Goal: Task Accomplishment & Management: Manage account settings

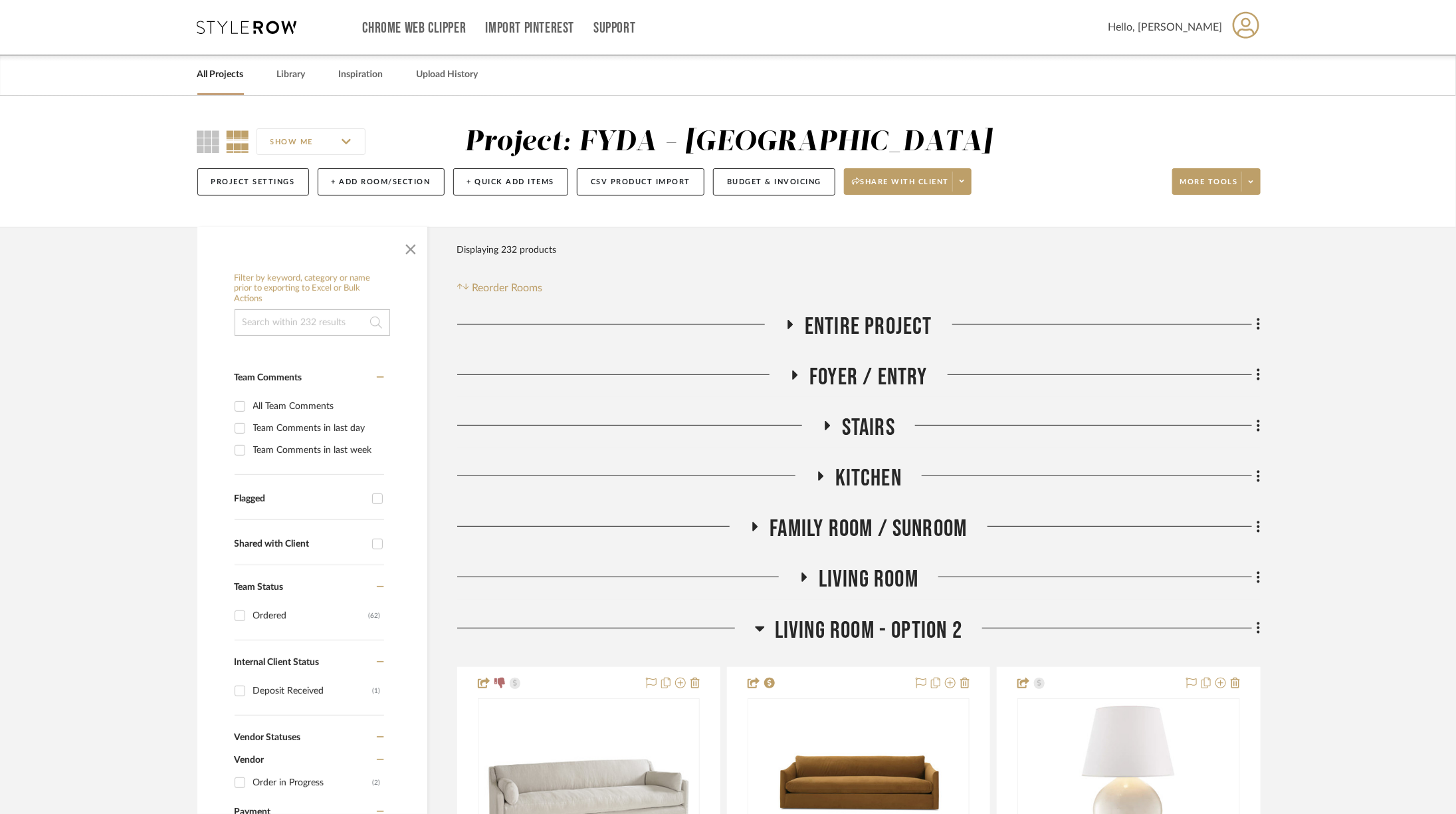
click at [893, 637] on span "Living Room - Option 2" at bounding box center [868, 631] width 188 height 29
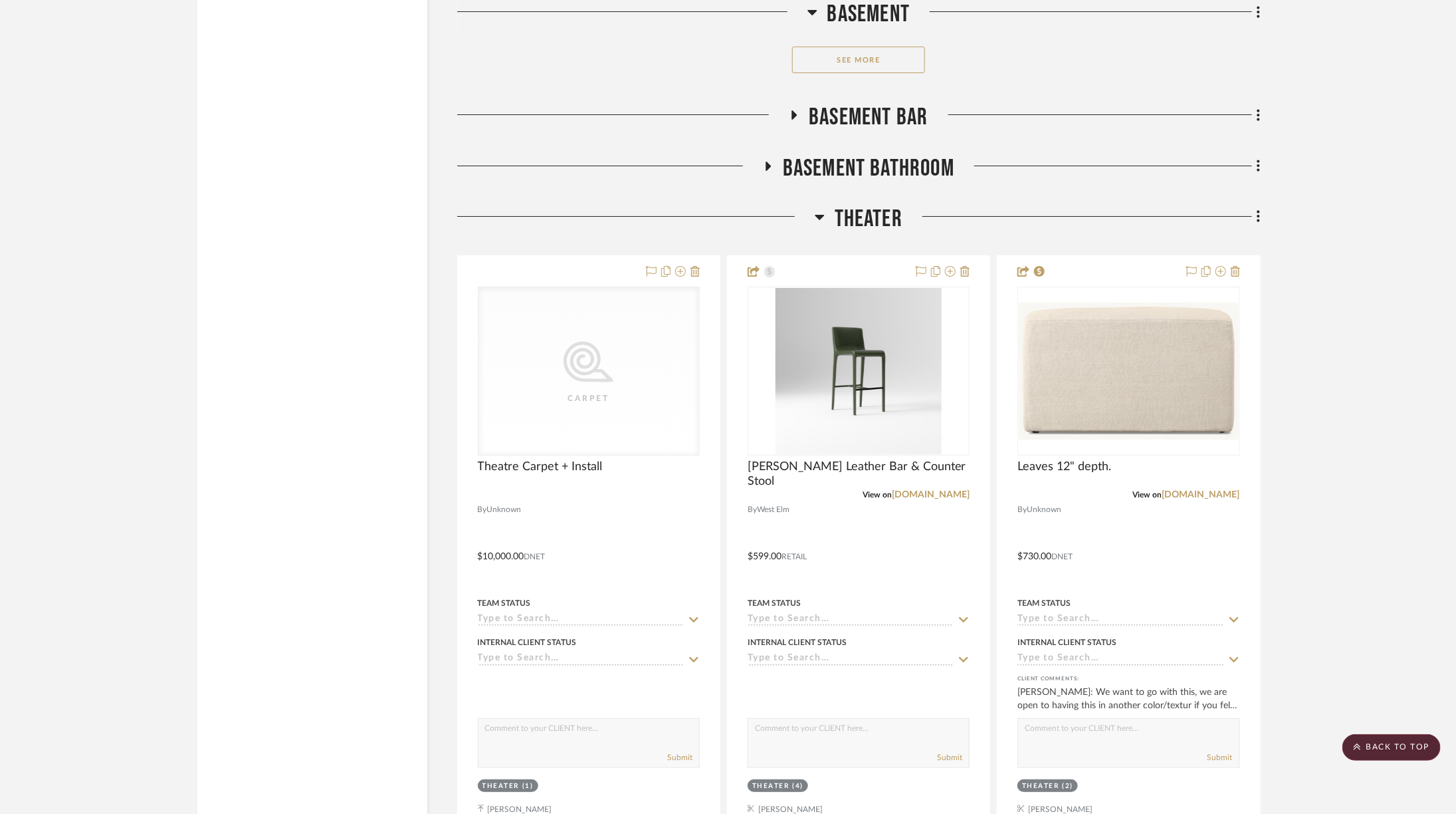
scroll to position [2811, 0]
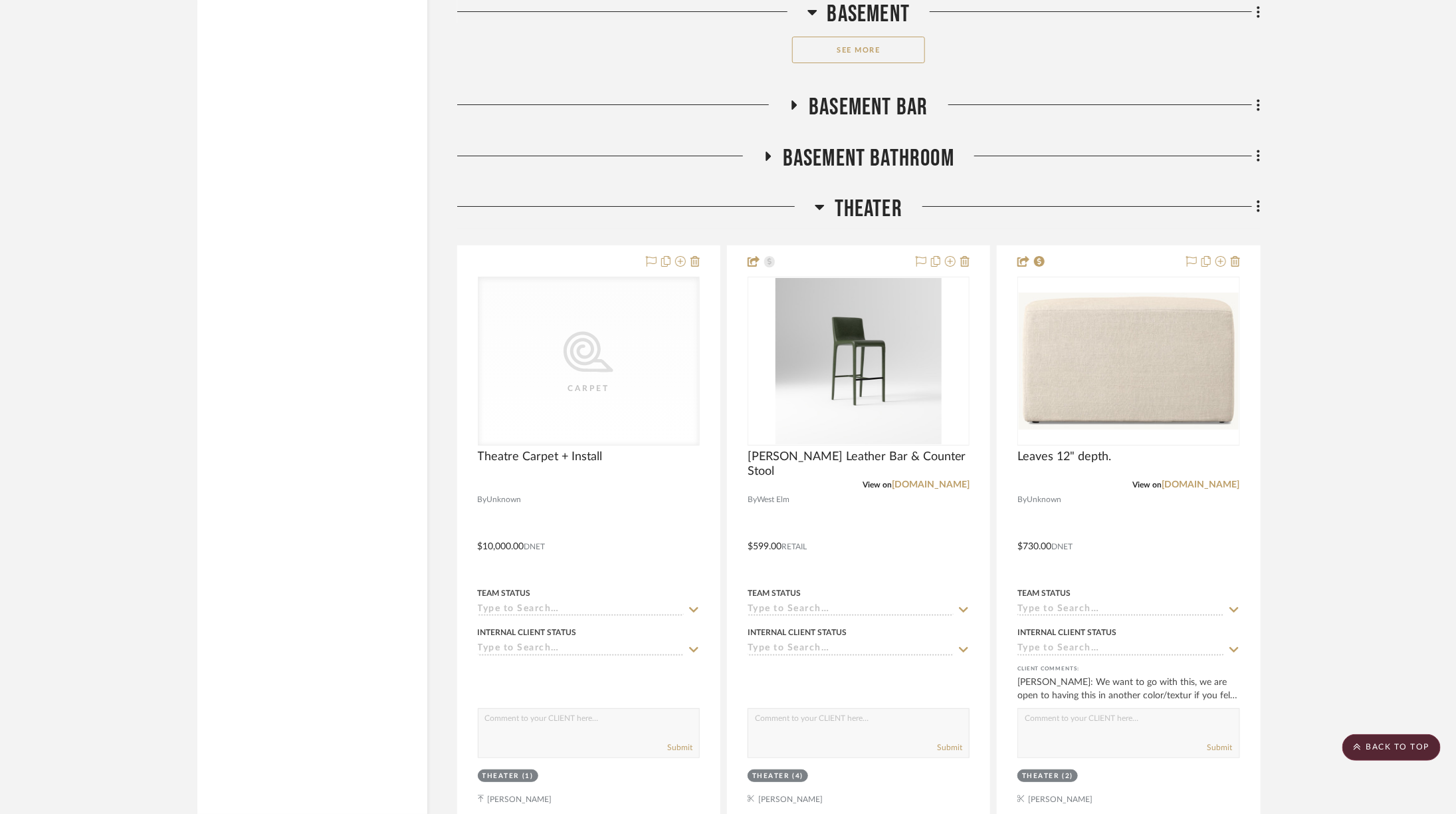
click at [855, 210] on span "Theater" at bounding box center [868, 209] width 68 height 29
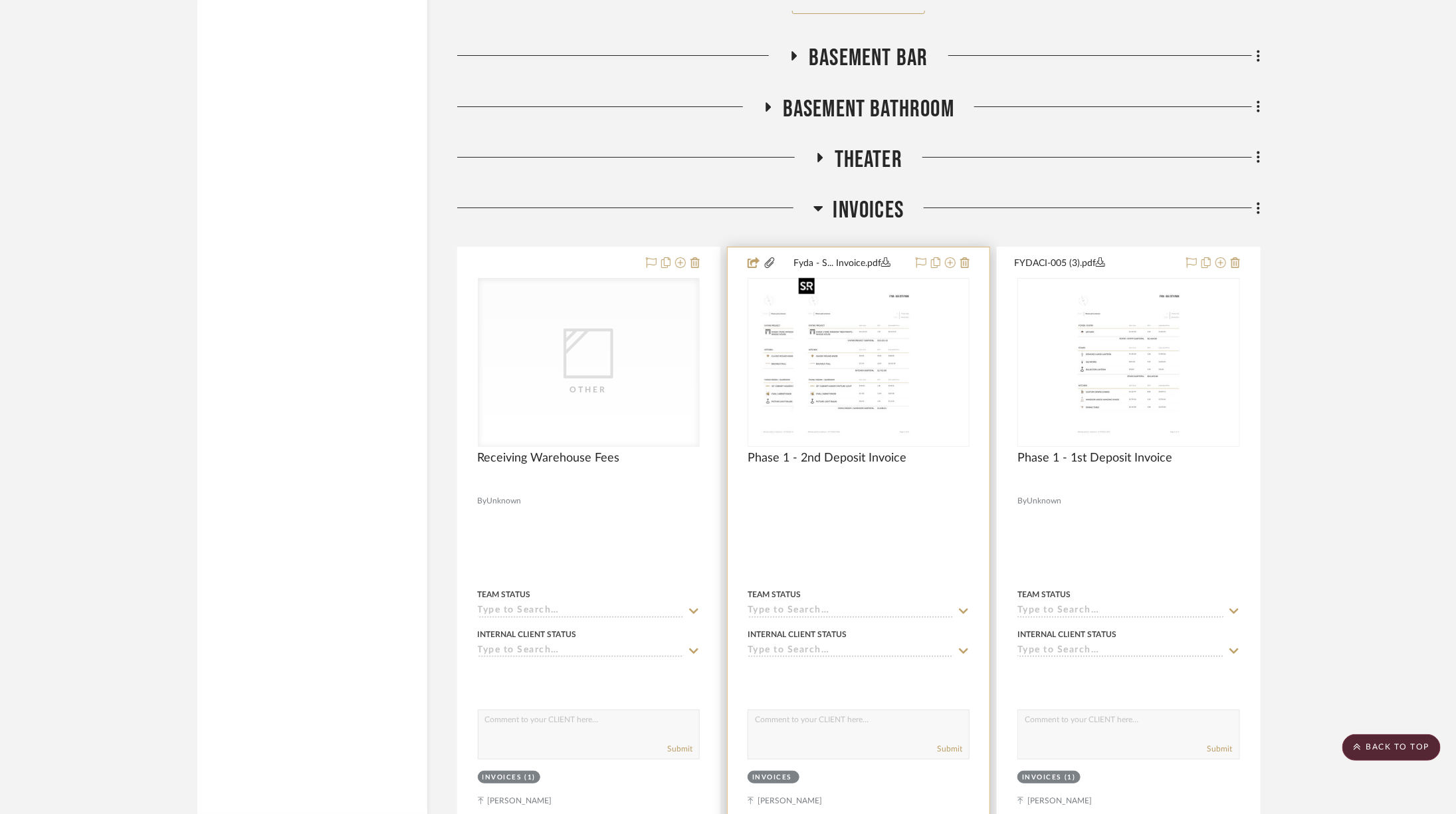
scroll to position [2863, 0]
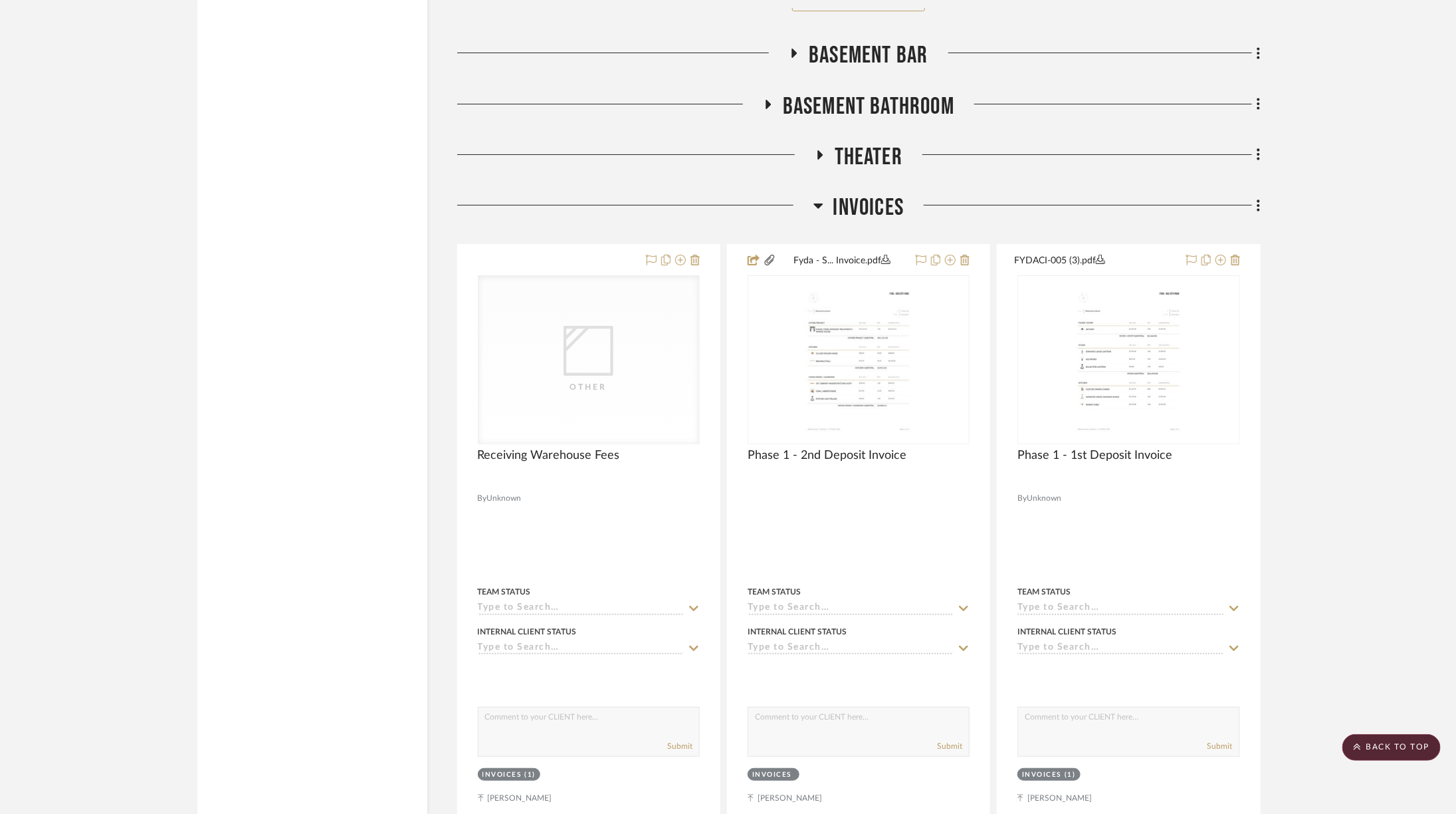
click at [858, 143] on span "Theater" at bounding box center [868, 157] width 68 height 29
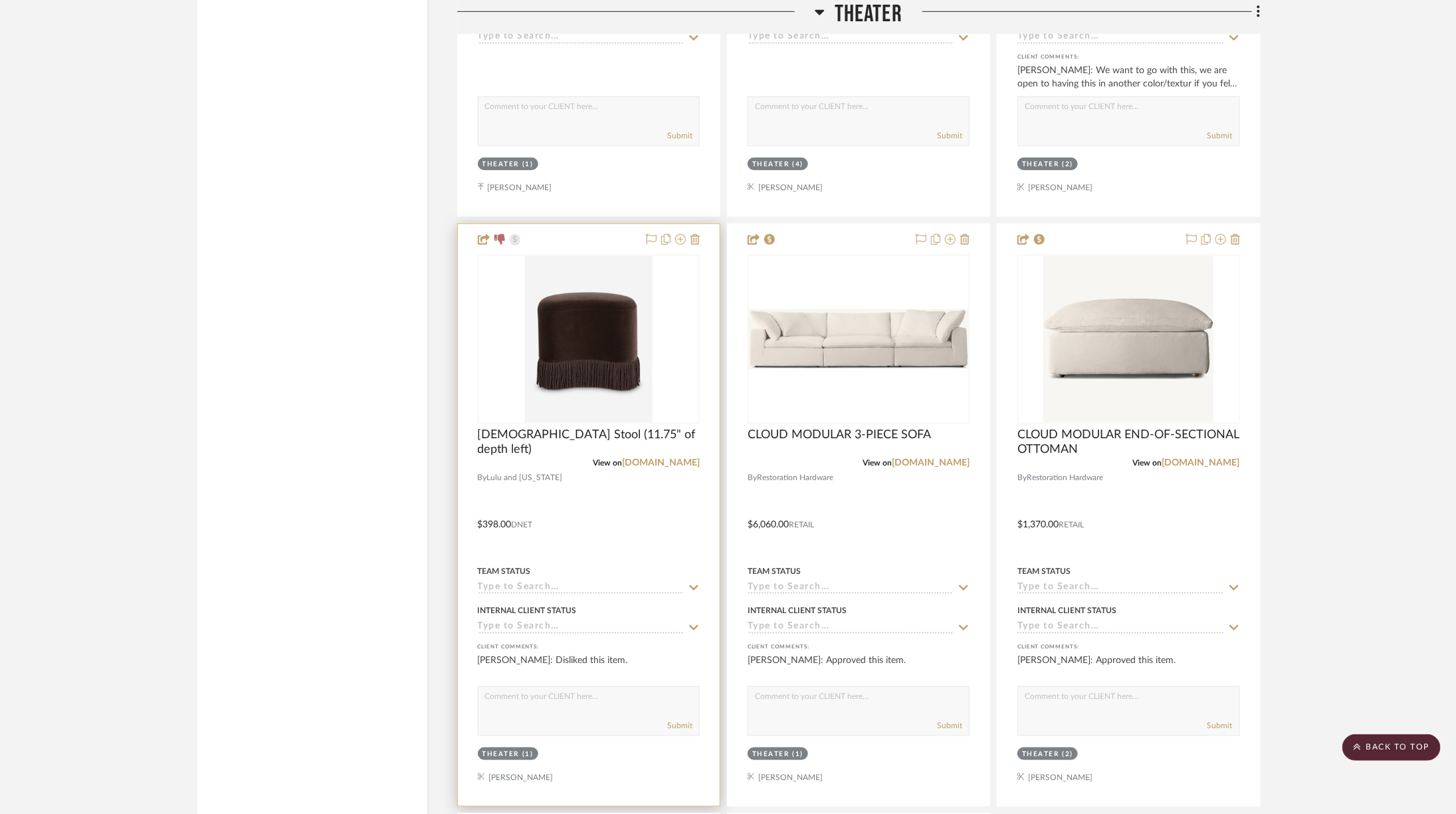
scroll to position [3404, 0]
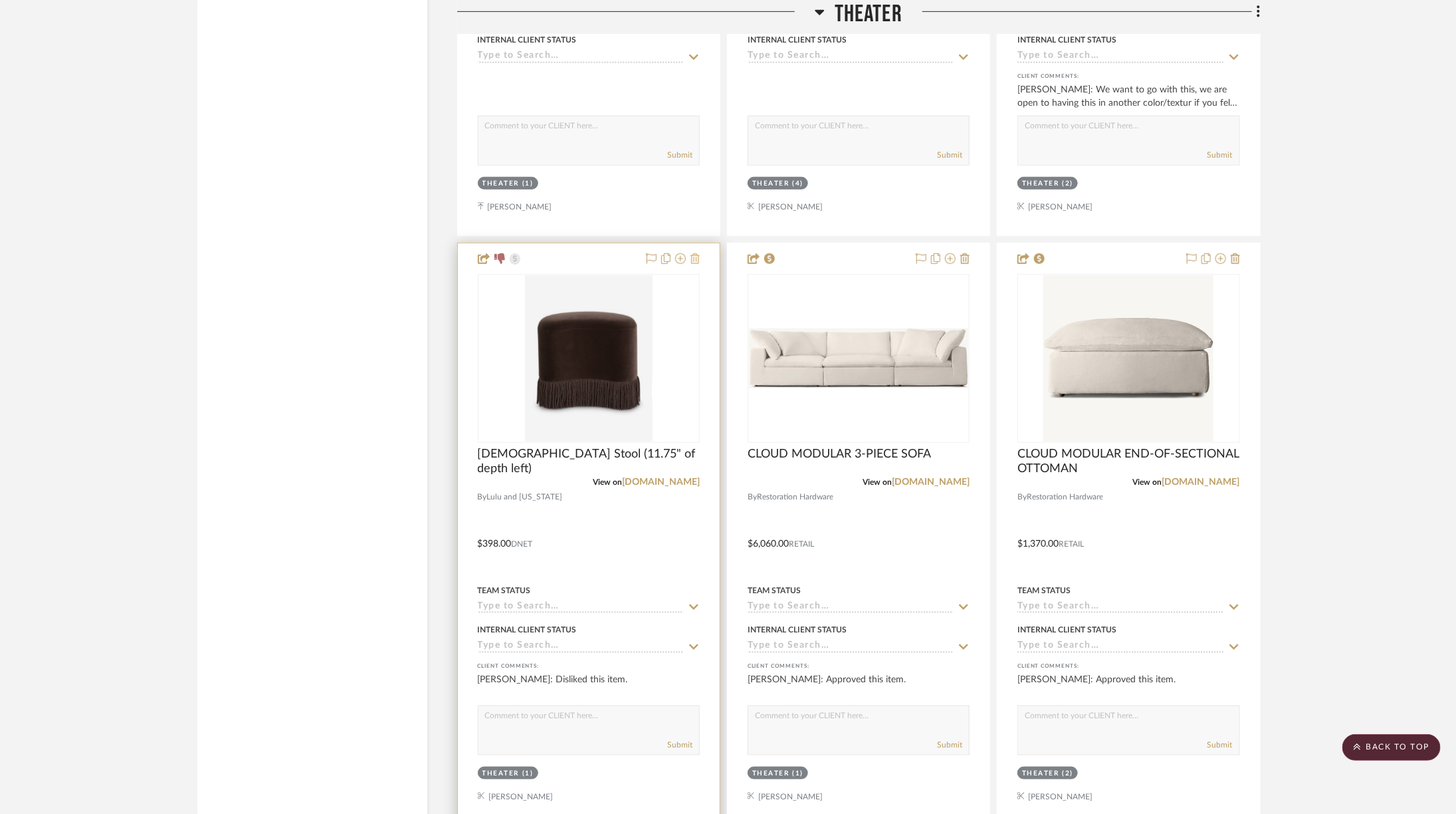
click at [696, 253] on icon at bounding box center [694, 258] width 9 height 11
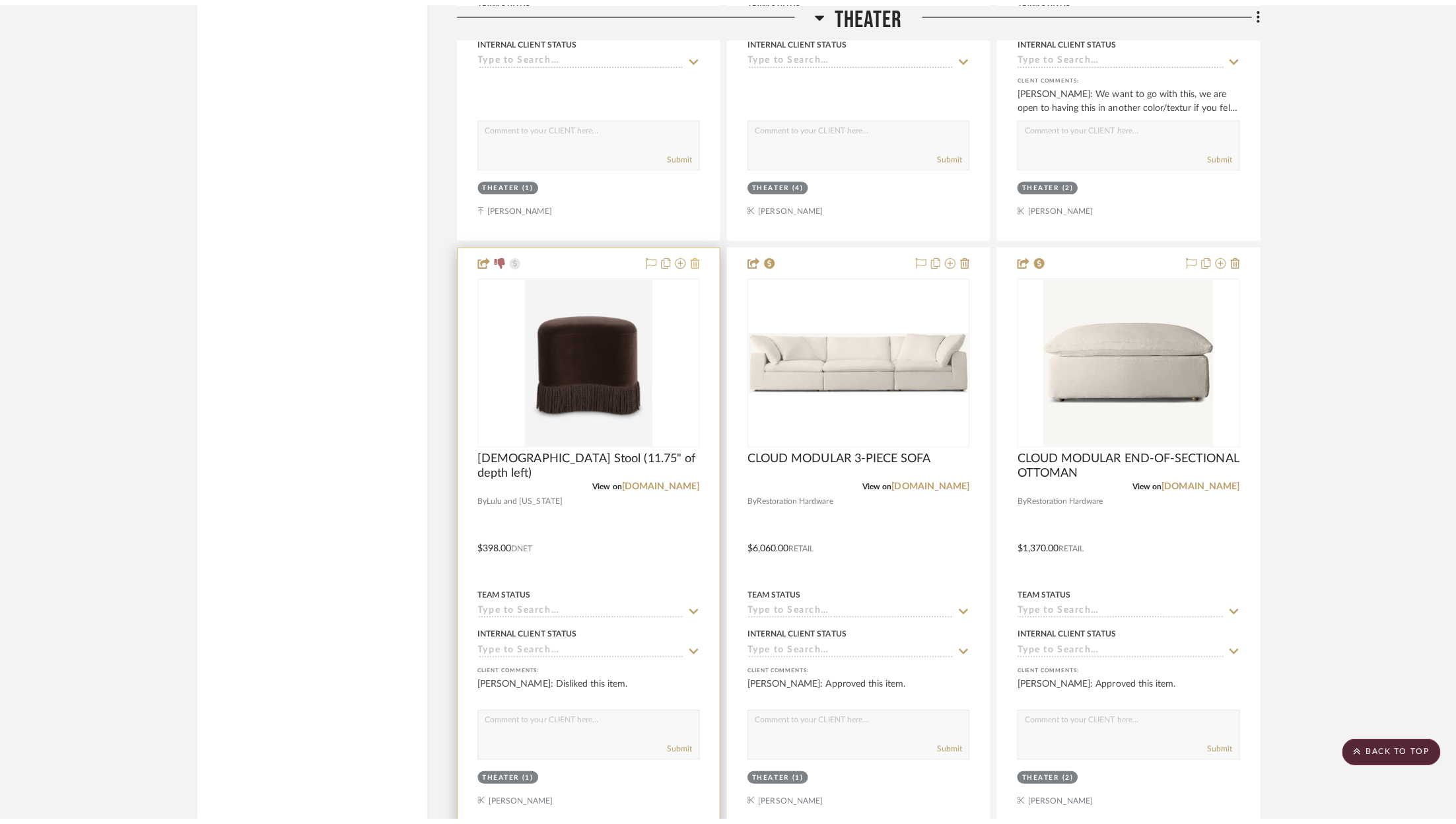
scroll to position [0, 0]
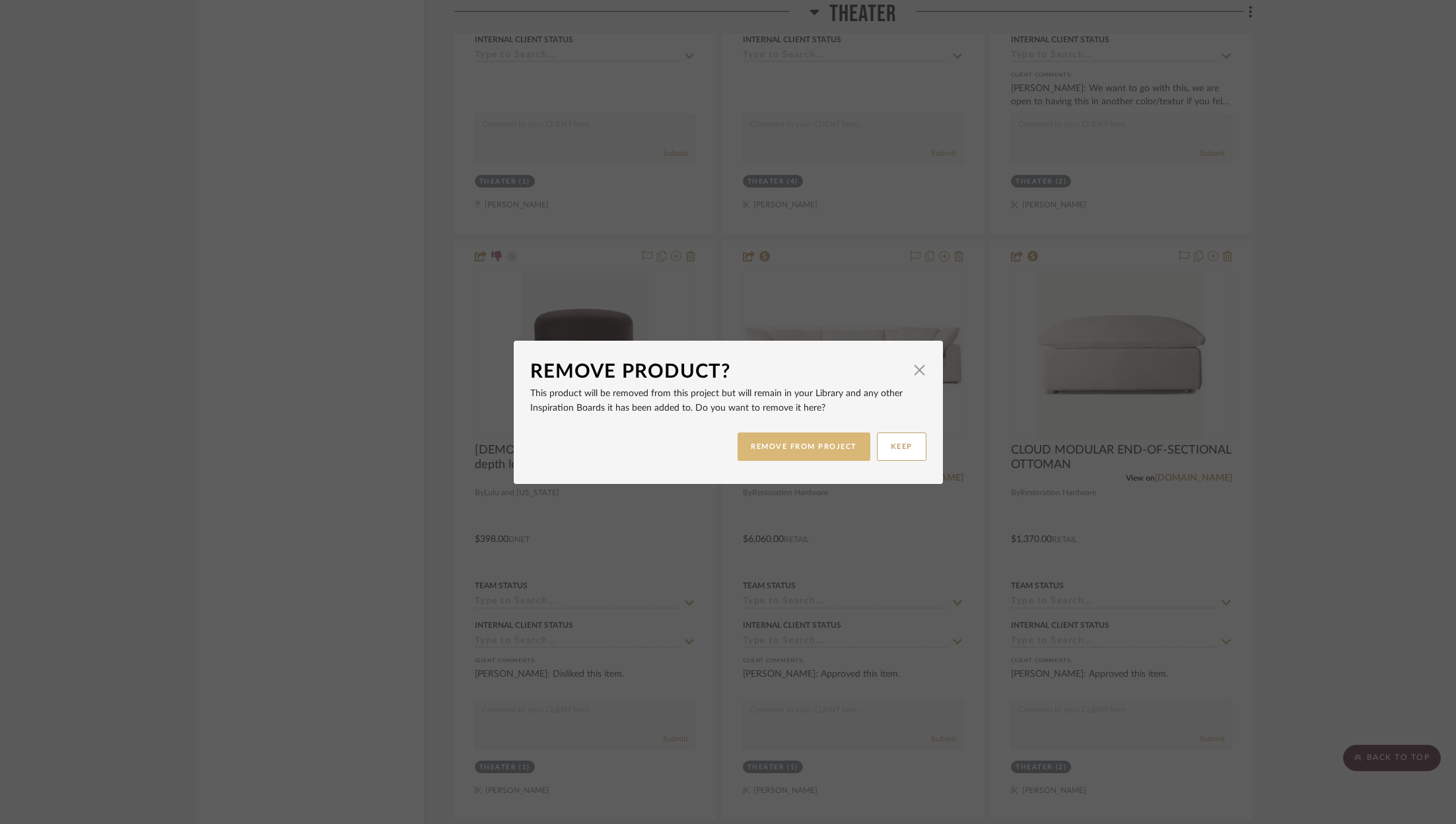
click at [802, 444] on button "REMOVE FROM PROJECT" at bounding box center [803, 446] width 132 height 28
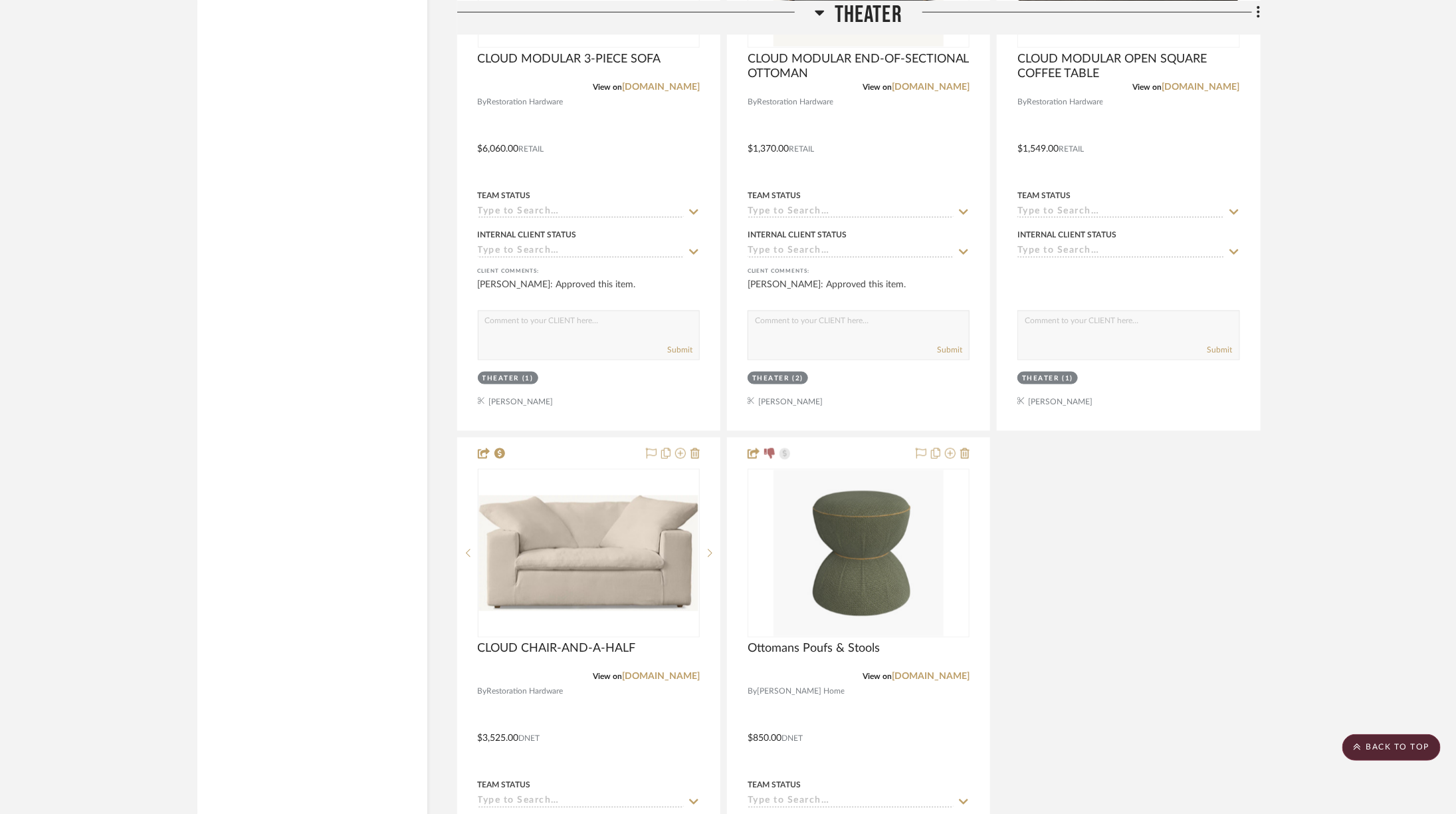
scroll to position [3820, 0]
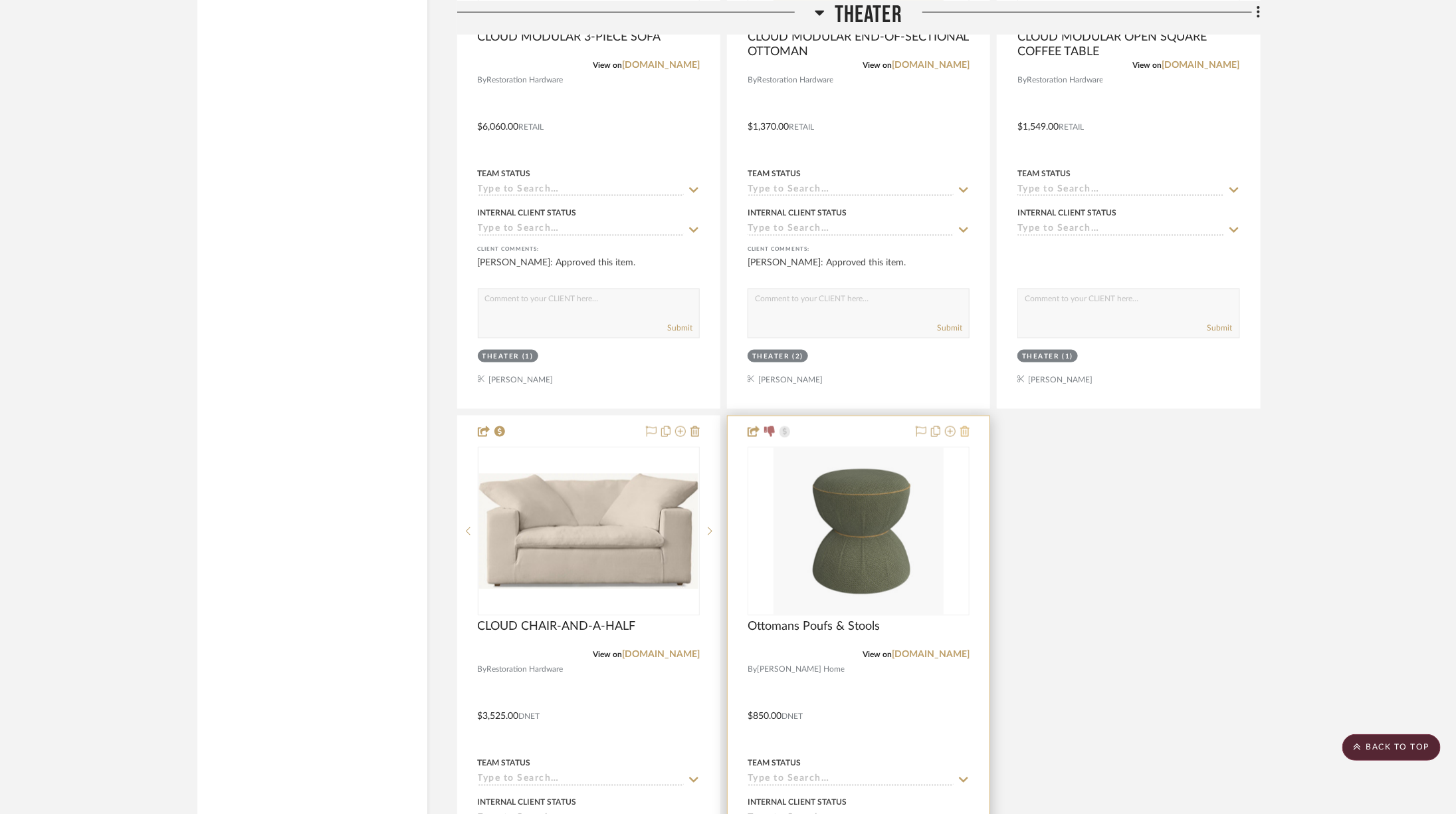
click at [969, 426] on icon at bounding box center [965, 431] width 9 height 11
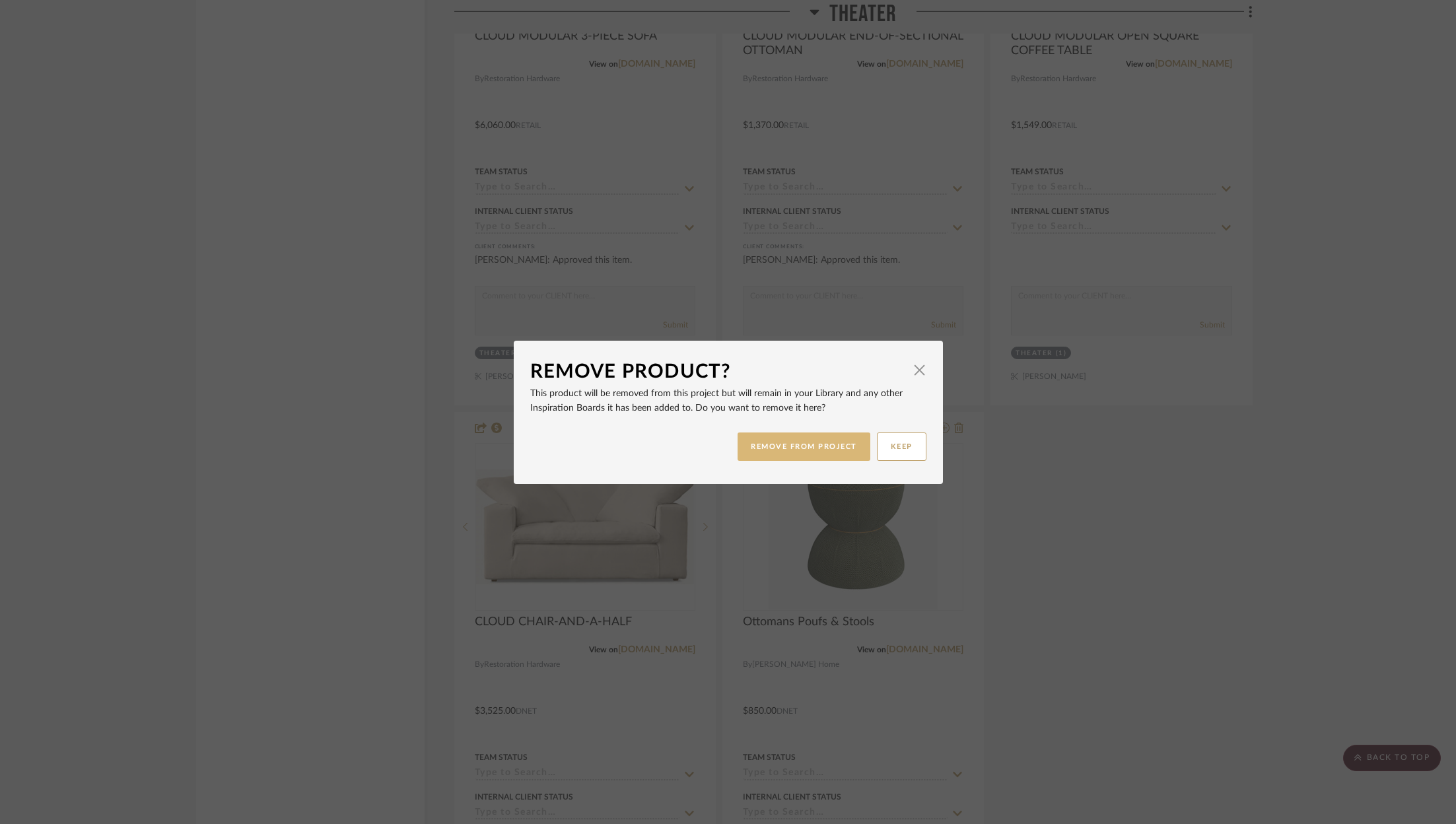
click at [794, 451] on button "REMOVE FROM PROJECT" at bounding box center [803, 446] width 132 height 28
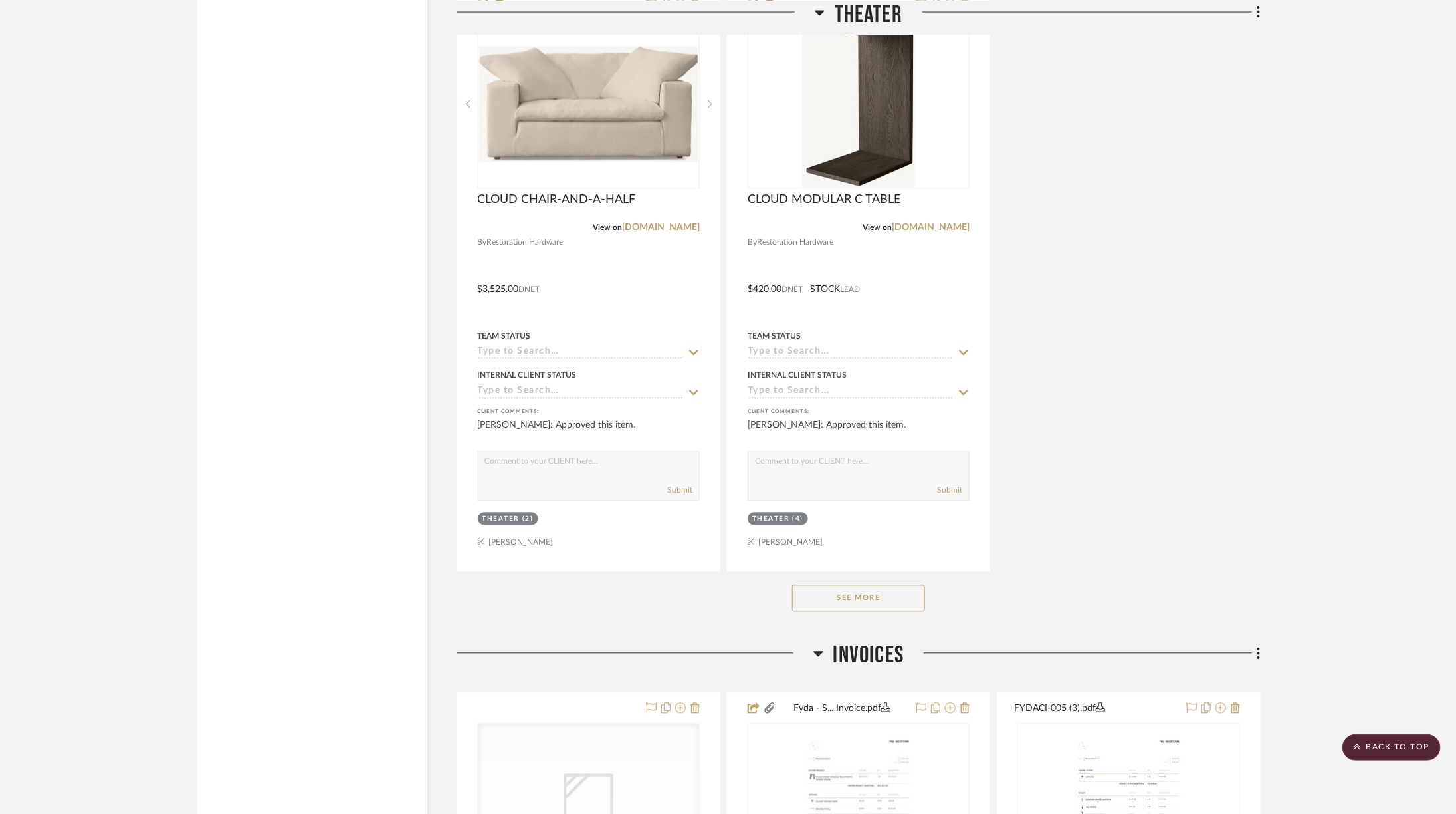
scroll to position [4248, 0]
click at [901, 591] on button "See More" at bounding box center [858, 596] width 133 height 26
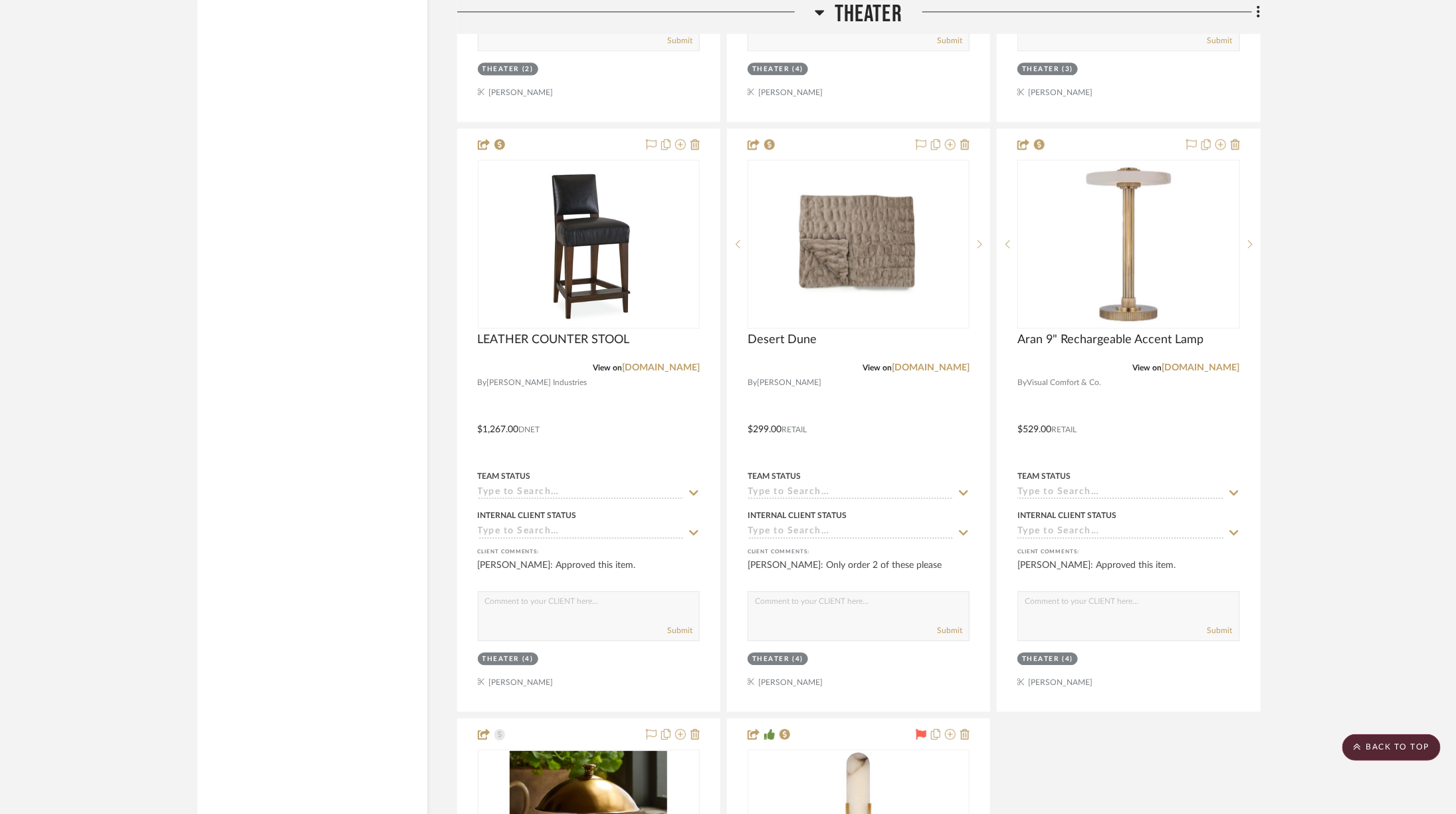
scroll to position [4701, 0]
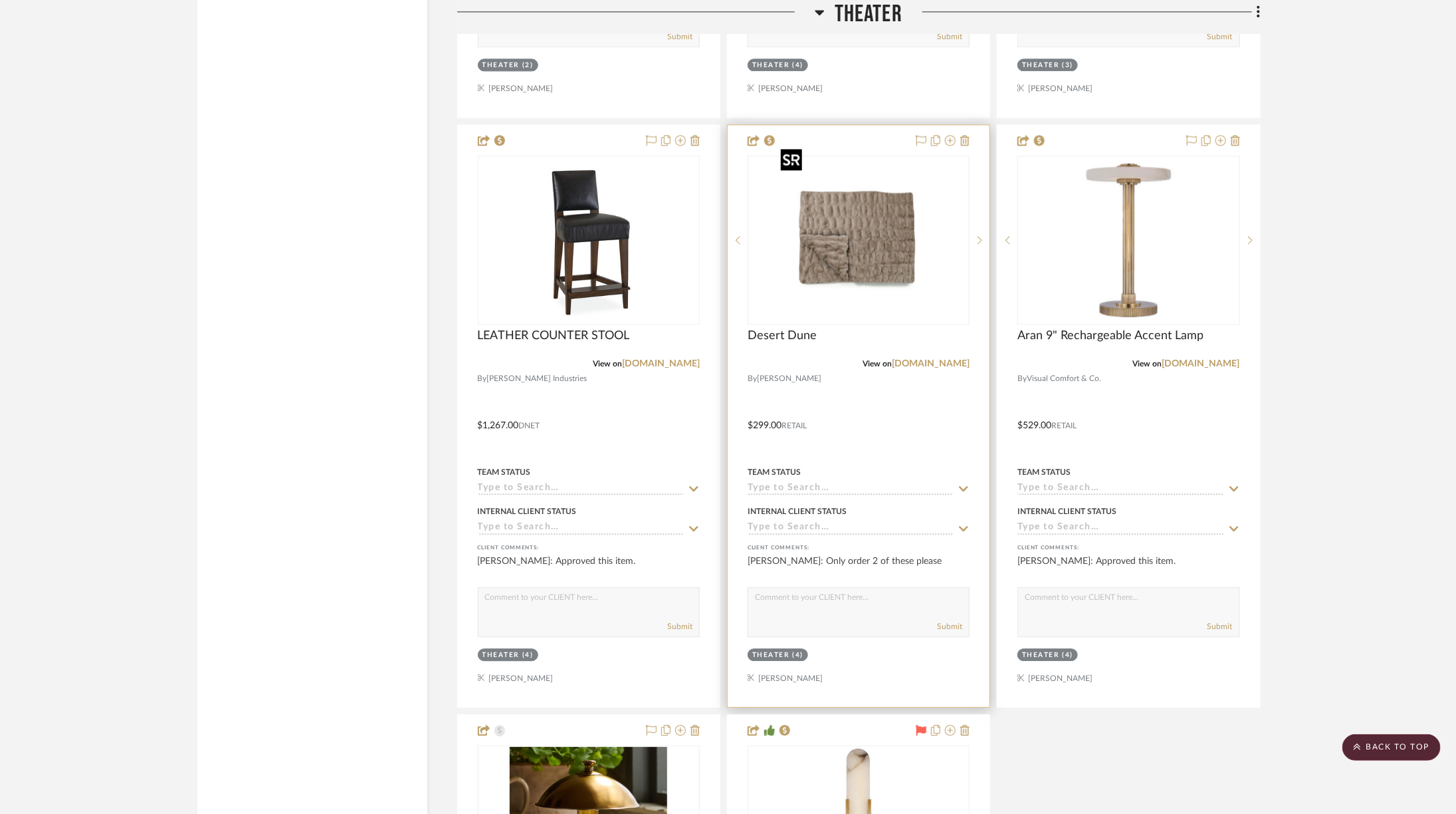
click at [864, 242] on img "0" at bounding box center [858, 240] width 166 height 166
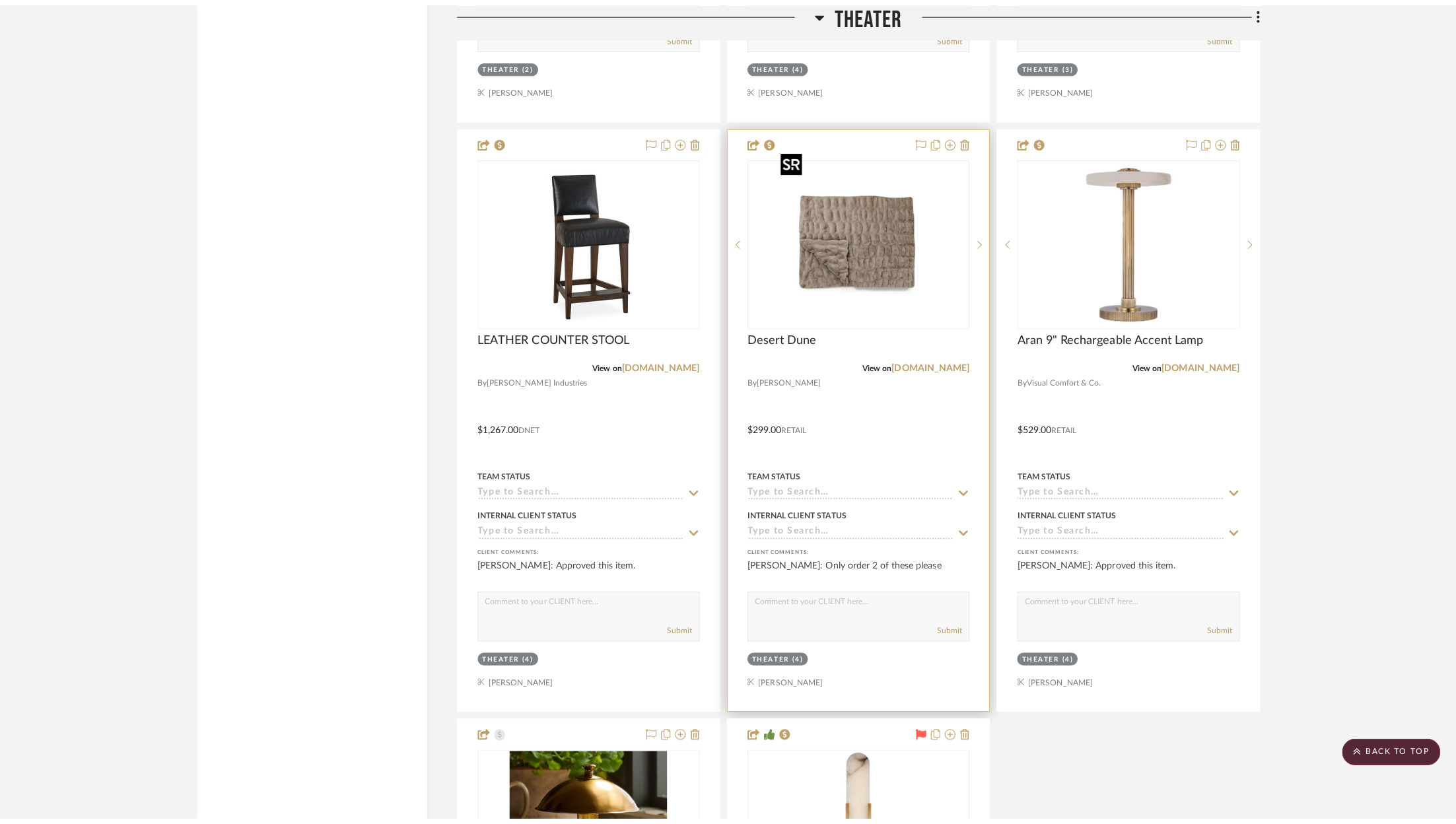
scroll to position [0, 0]
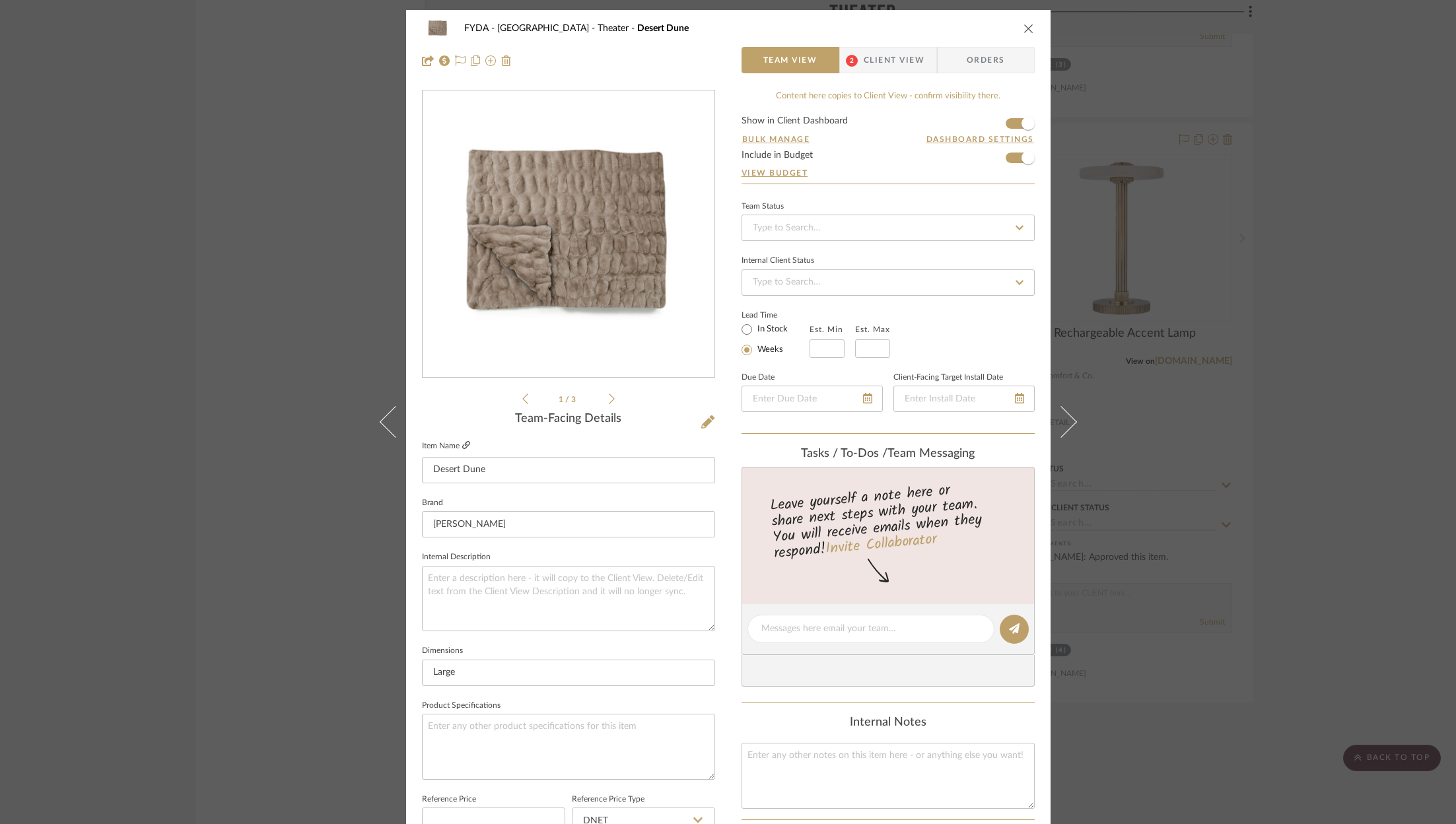
click at [462, 446] on icon at bounding box center [465, 445] width 8 height 8
click at [1338, 298] on div "FYDA - 655 City Park Theater Desert Dune Team View 2 Client View Orders 1 / 3 T…" at bounding box center [728, 412] width 1456 height 824
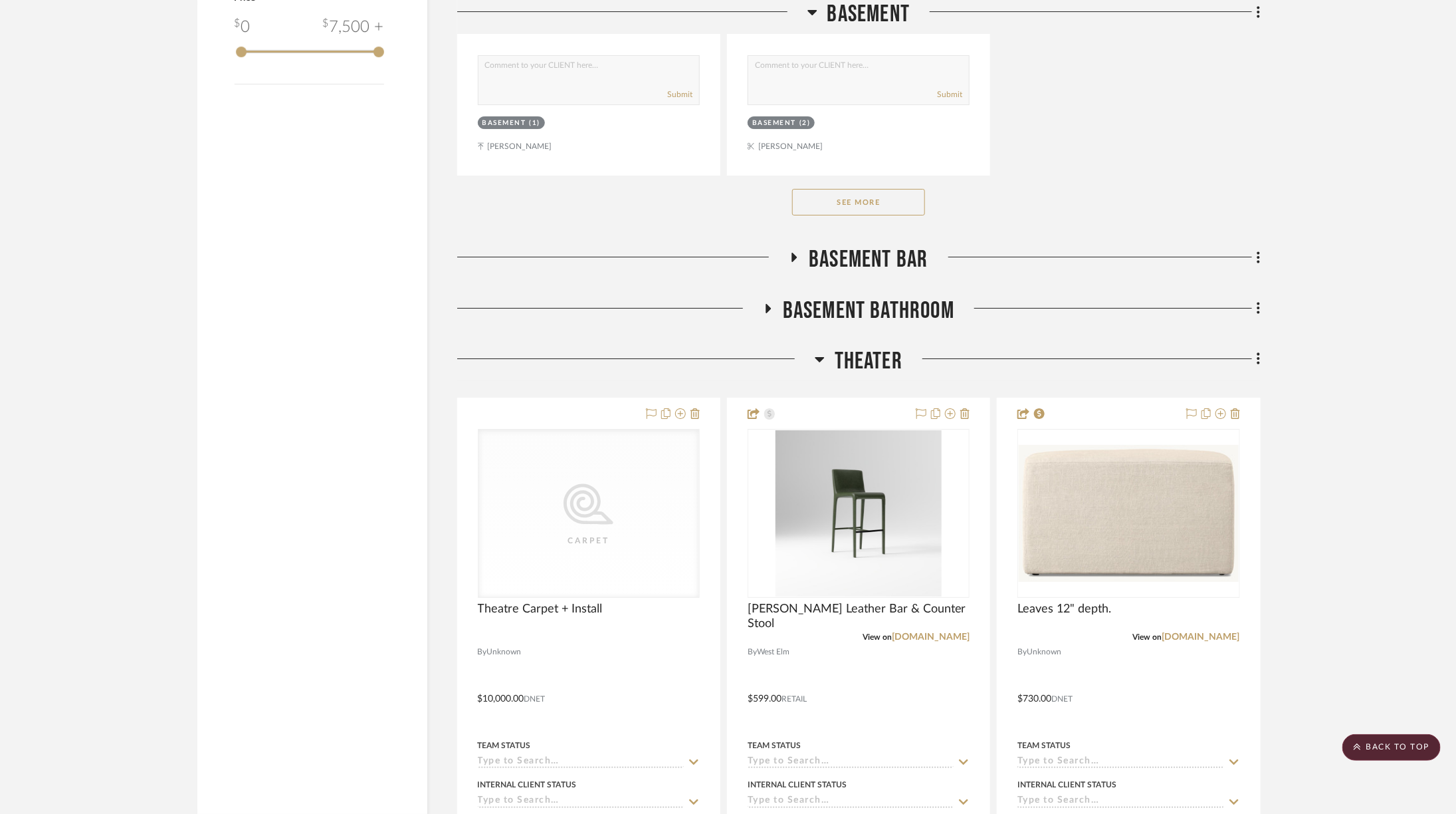
scroll to position [2432, 0]
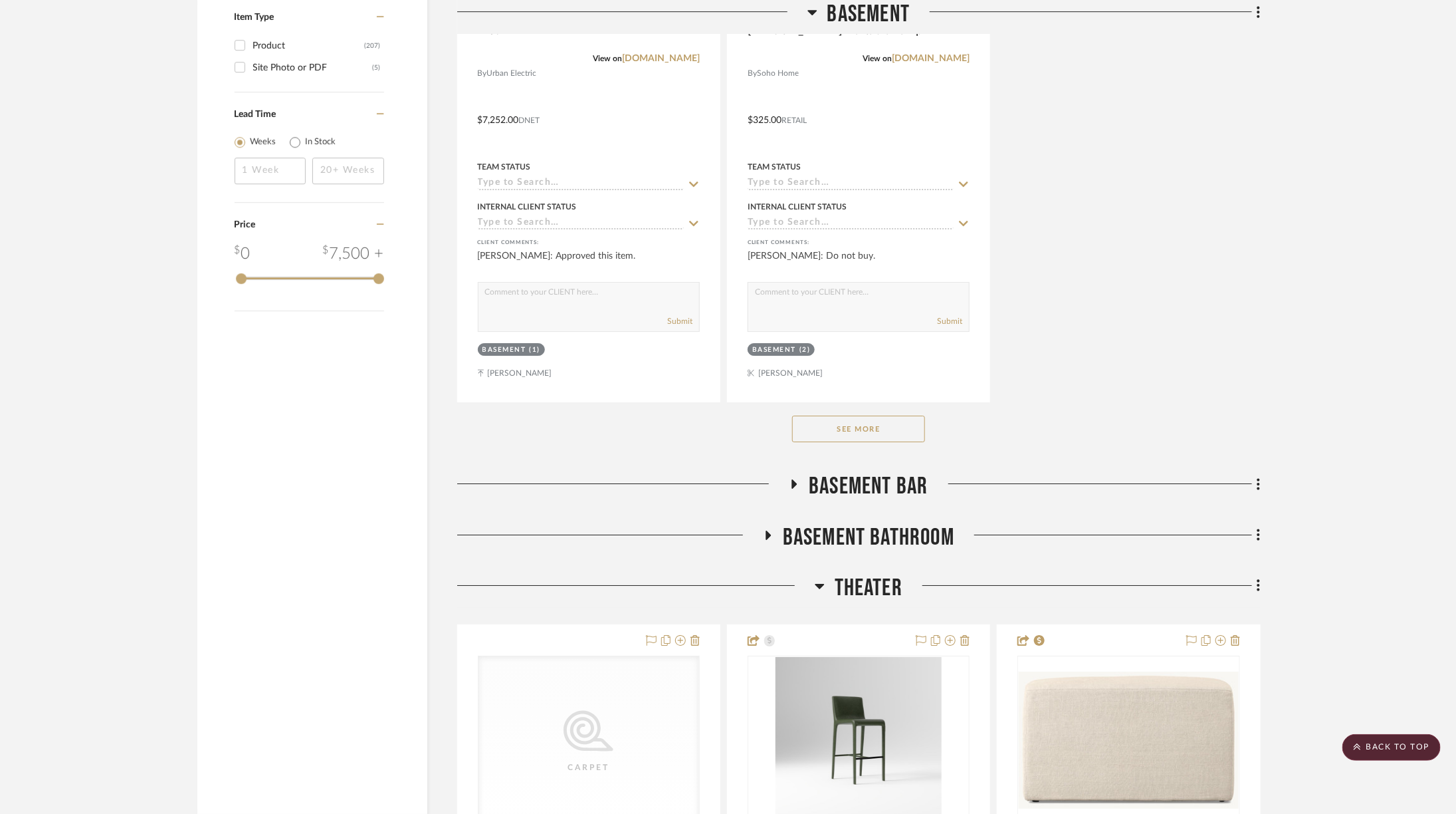
click at [897, 478] on span "Basement Bar" at bounding box center [868, 487] width 119 height 29
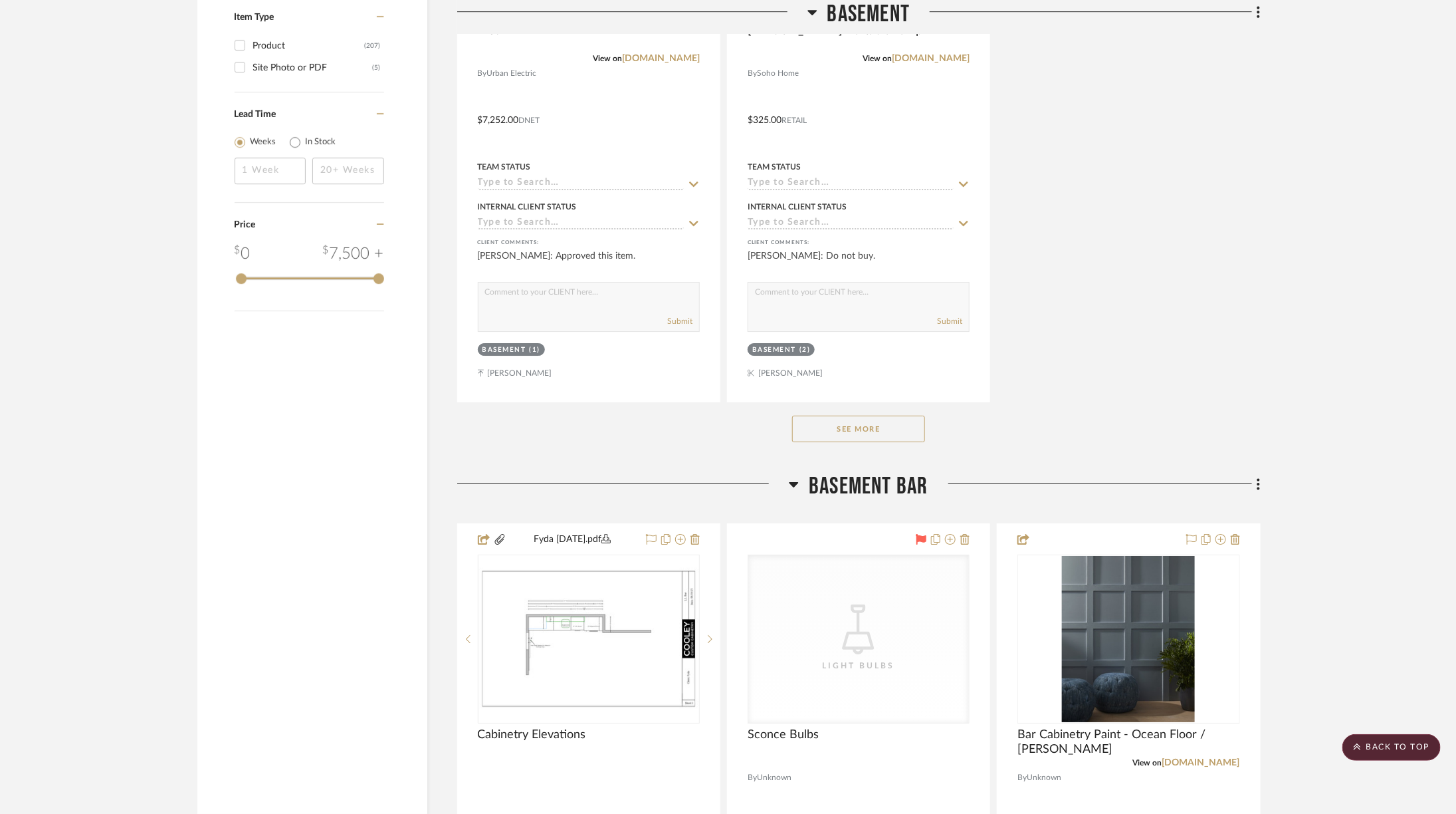
click at [897, 478] on span "Basement Bar" at bounding box center [868, 487] width 119 height 29
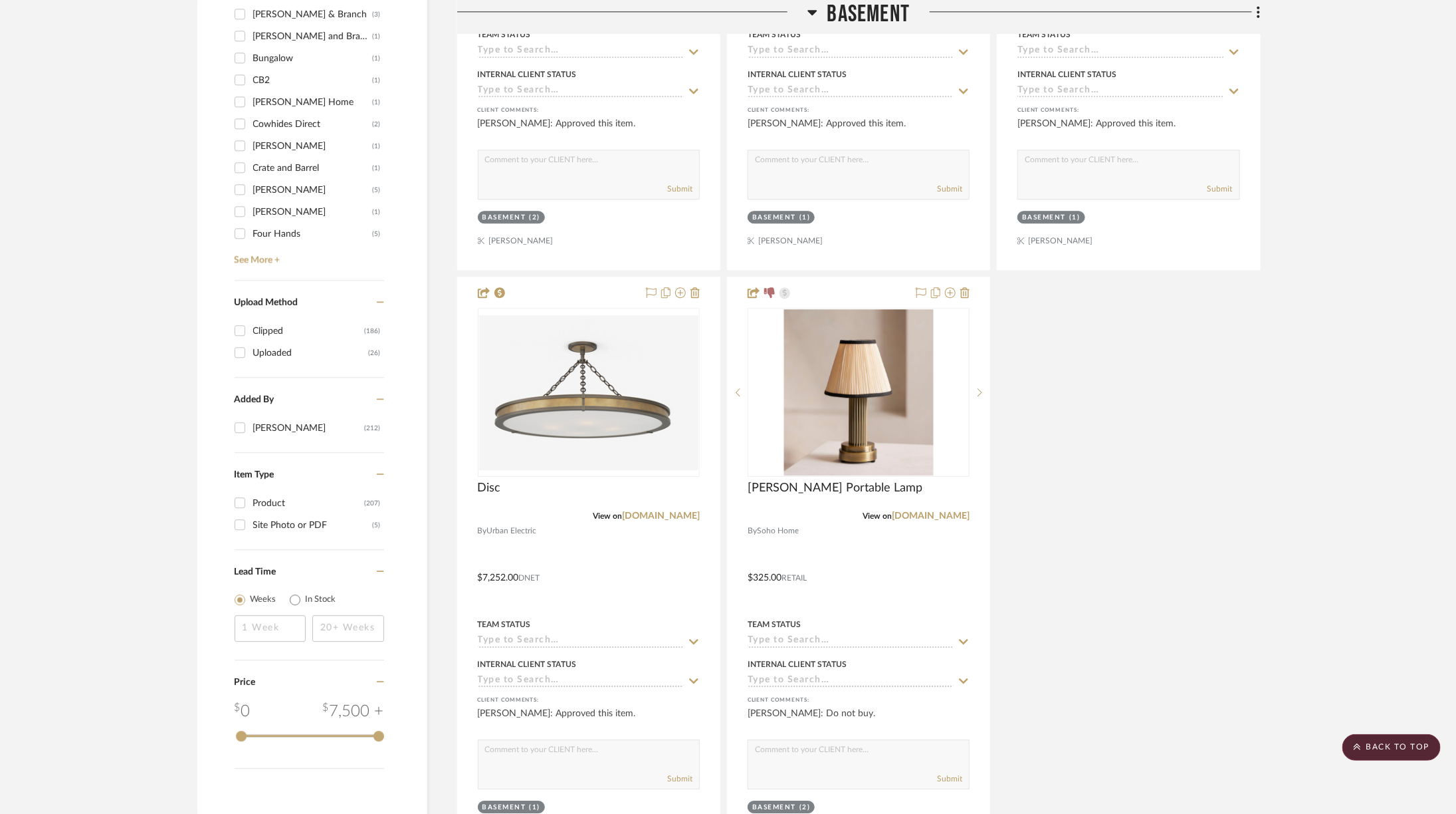
scroll to position [2184, 0]
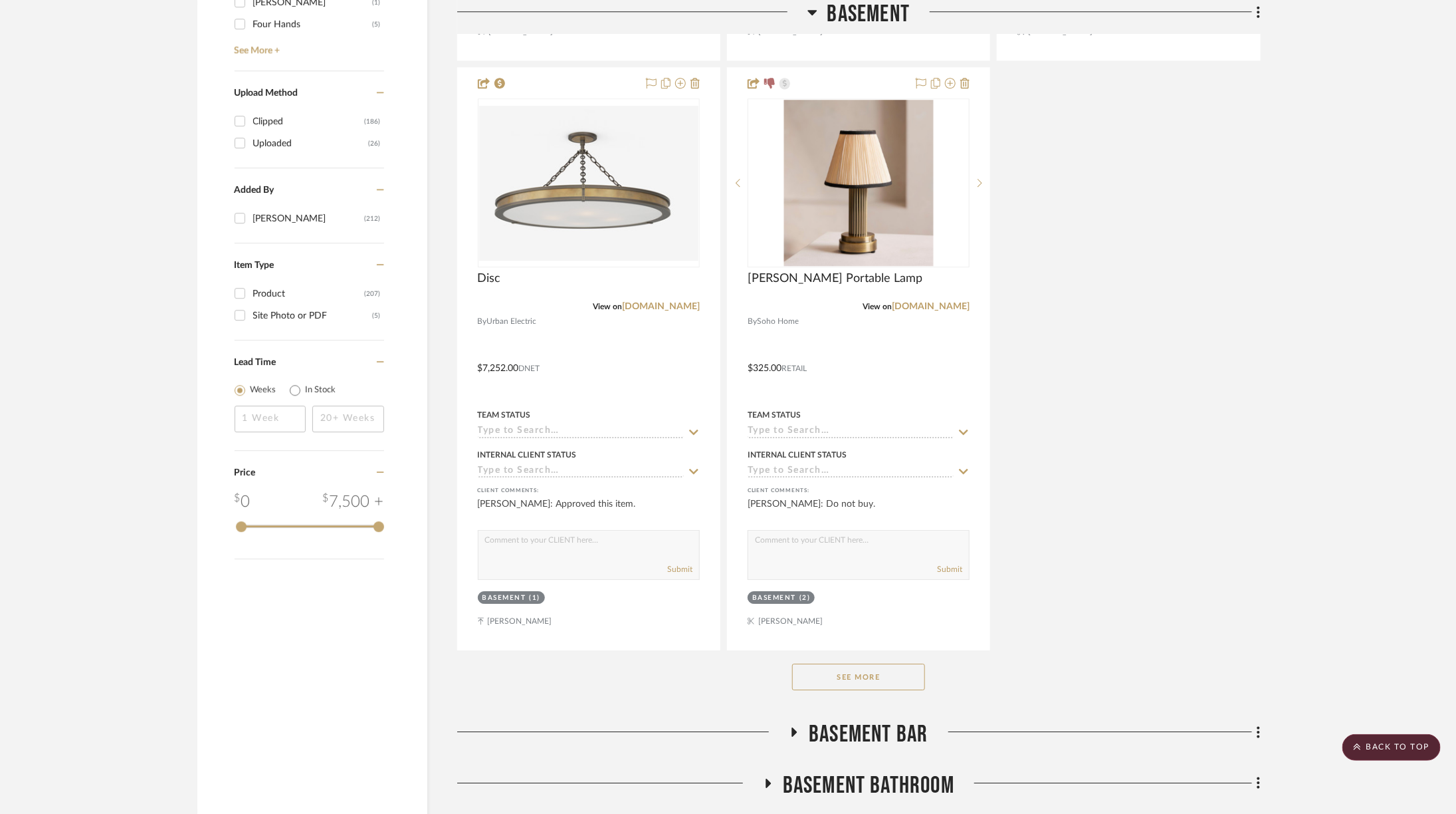
click at [862, 664] on button "See More" at bounding box center [858, 676] width 133 height 26
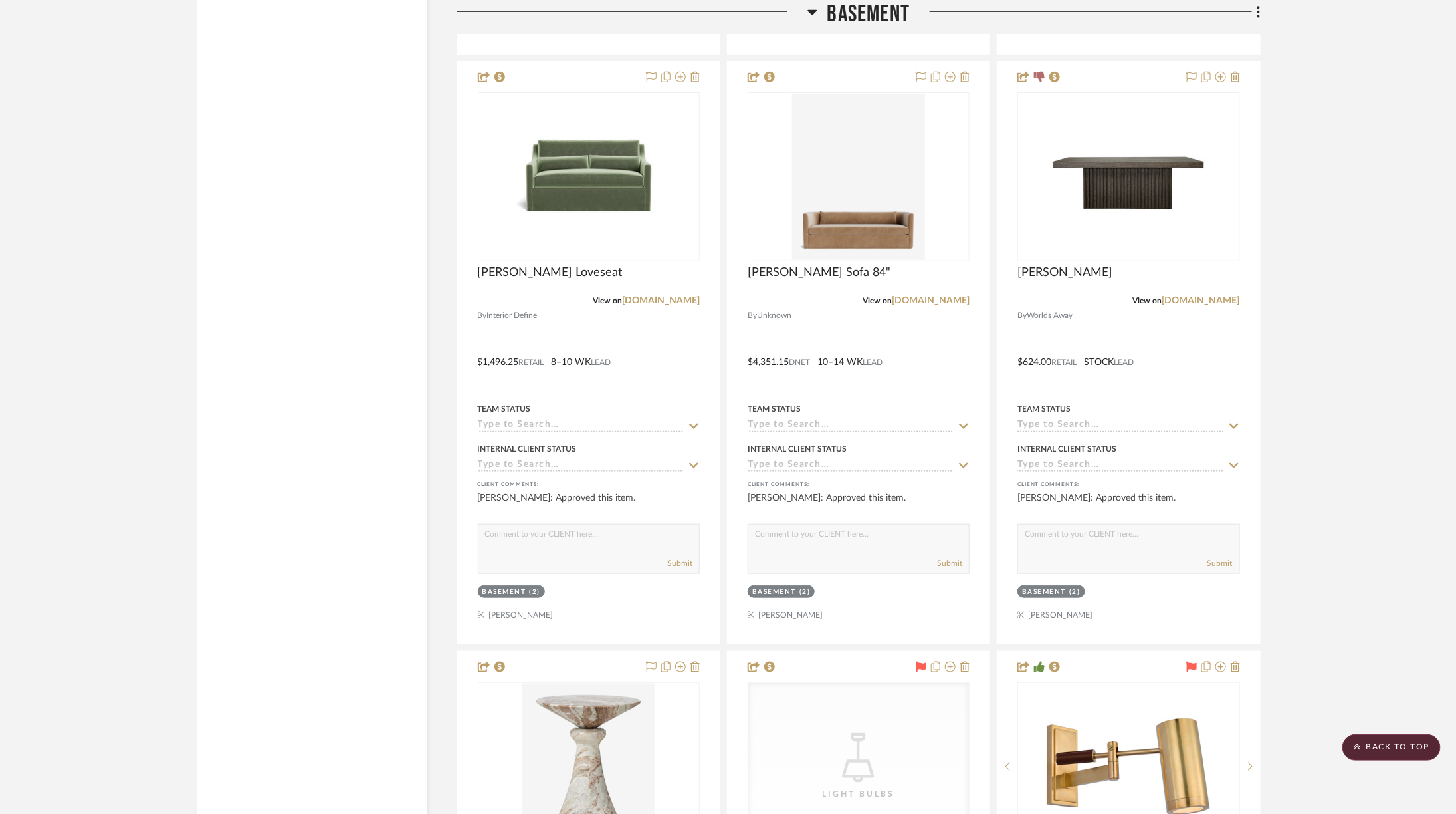
scroll to position [3235, 0]
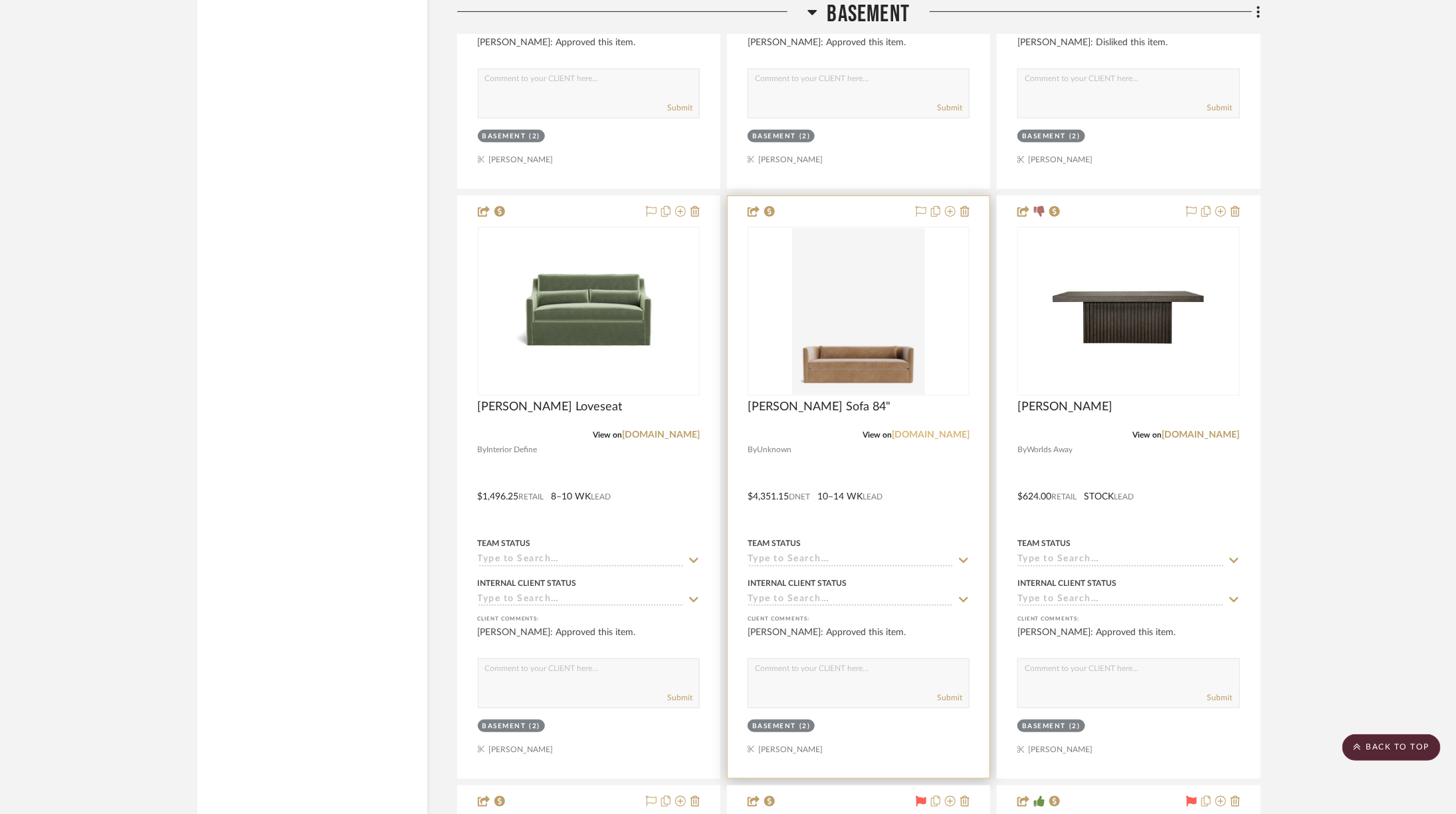
click at [939, 430] on link "mcgeeandco.com" at bounding box center [930, 434] width 78 height 9
click at [838, 347] on img "0" at bounding box center [858, 311] width 132 height 166
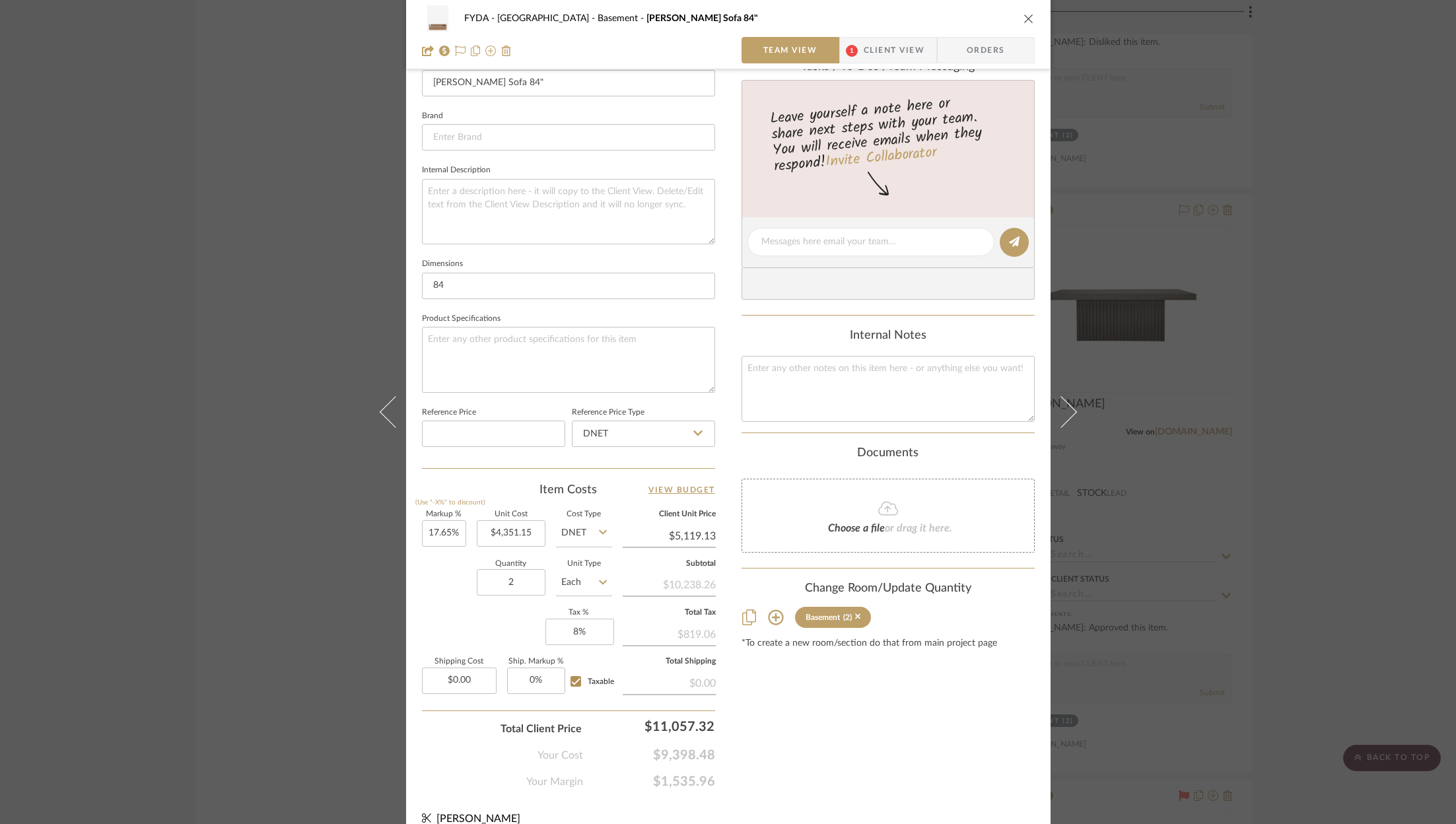
scroll to position [401, 0]
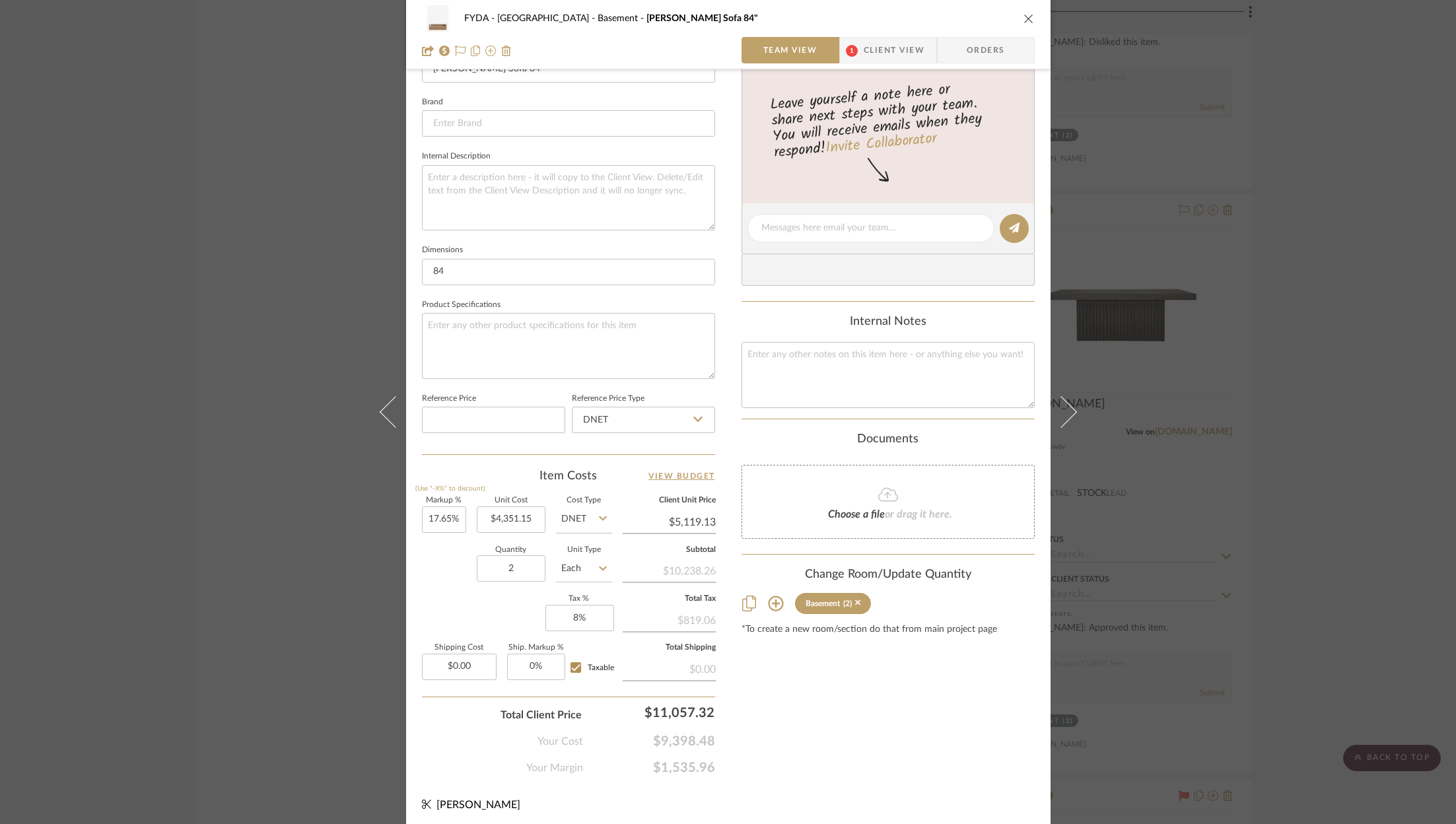
click at [1307, 410] on div "FYDA - 655 City Park Basement Reese Sofa 84" Team View 1 Client View Orders Tea…" at bounding box center [728, 412] width 1456 height 824
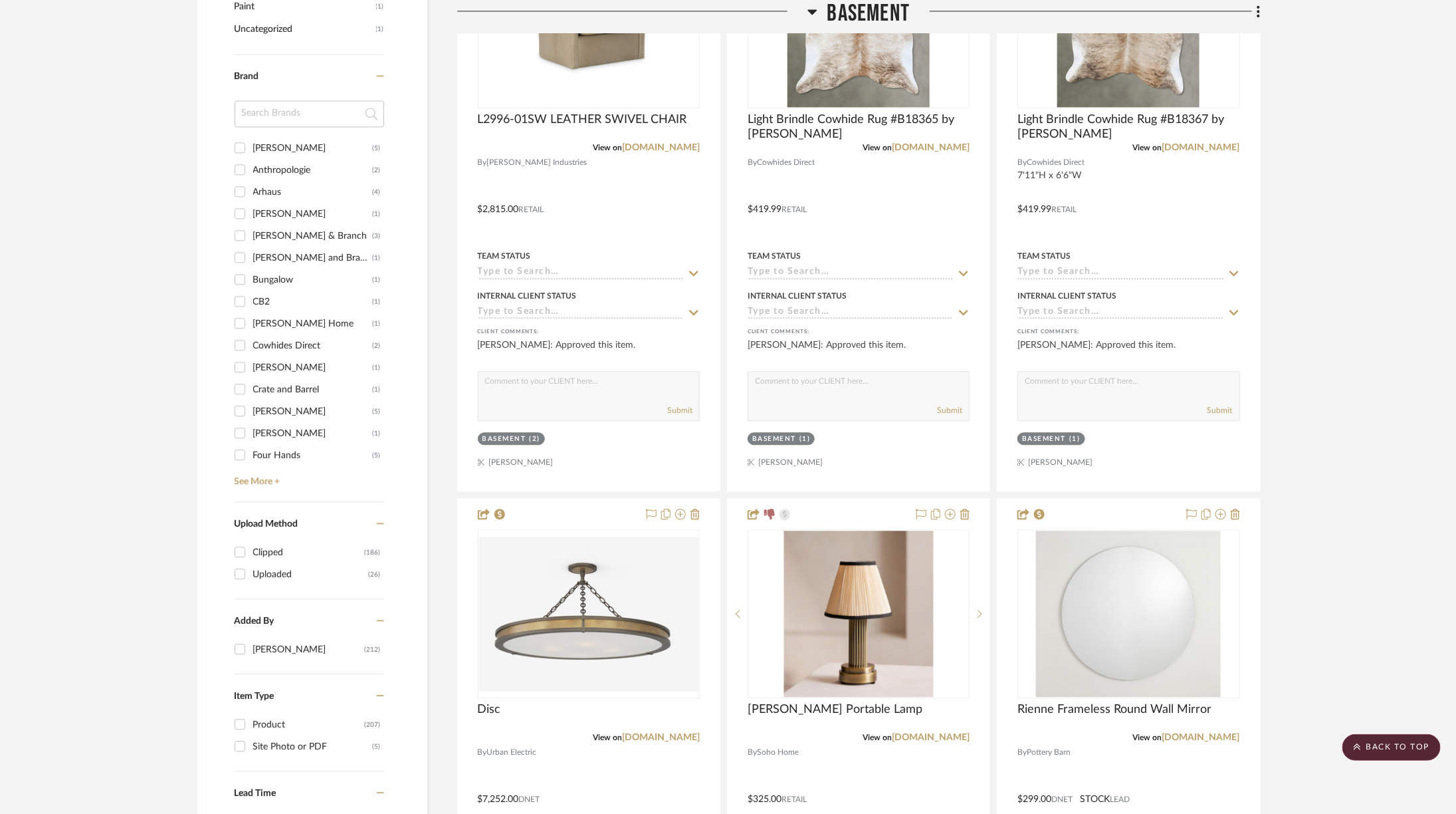
scroll to position [1883, 0]
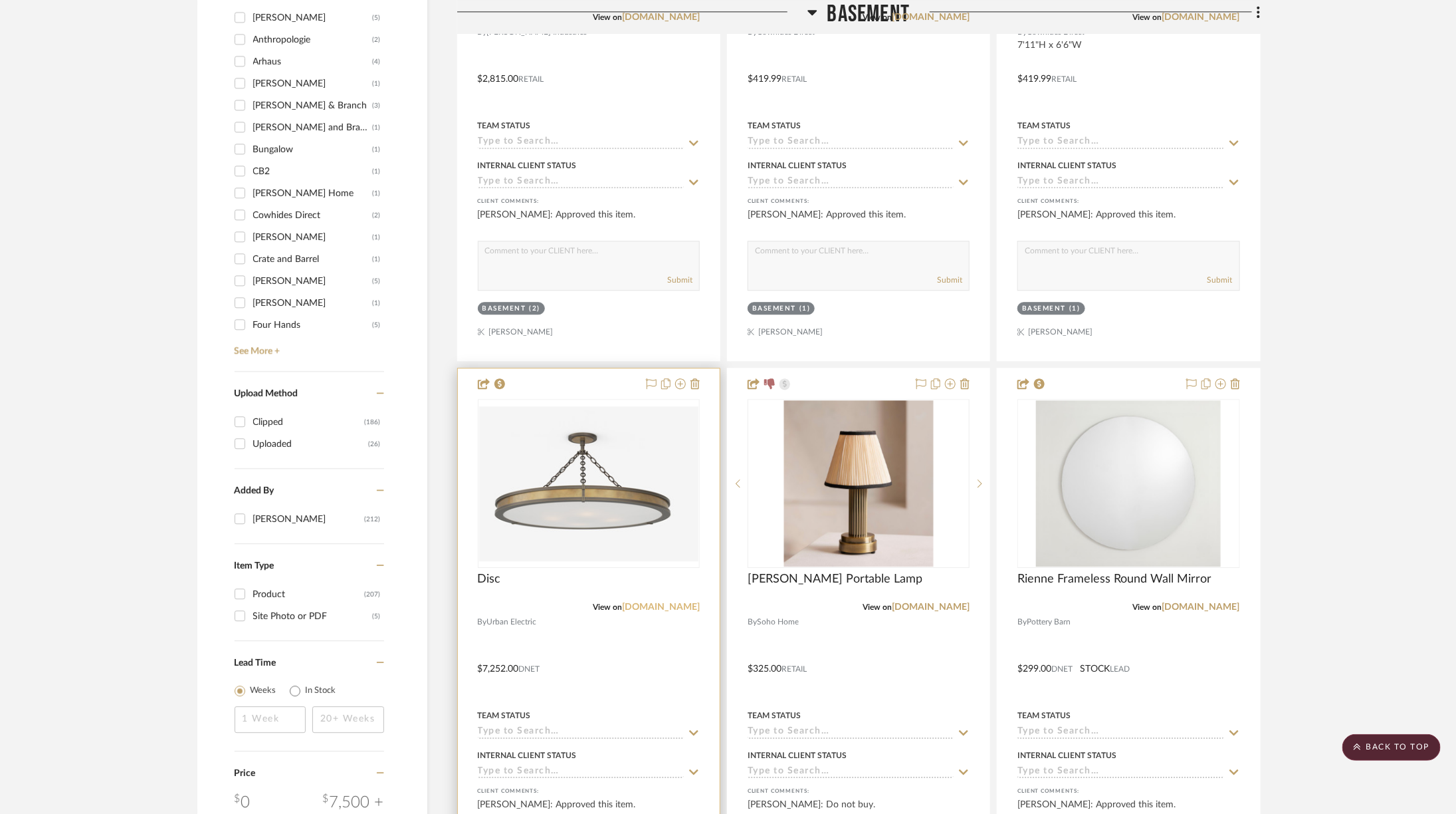
click at [673, 602] on link "urbanelectric.com" at bounding box center [660, 606] width 78 height 9
click at [0, 0] on img at bounding box center [0, 0] width 0 height 0
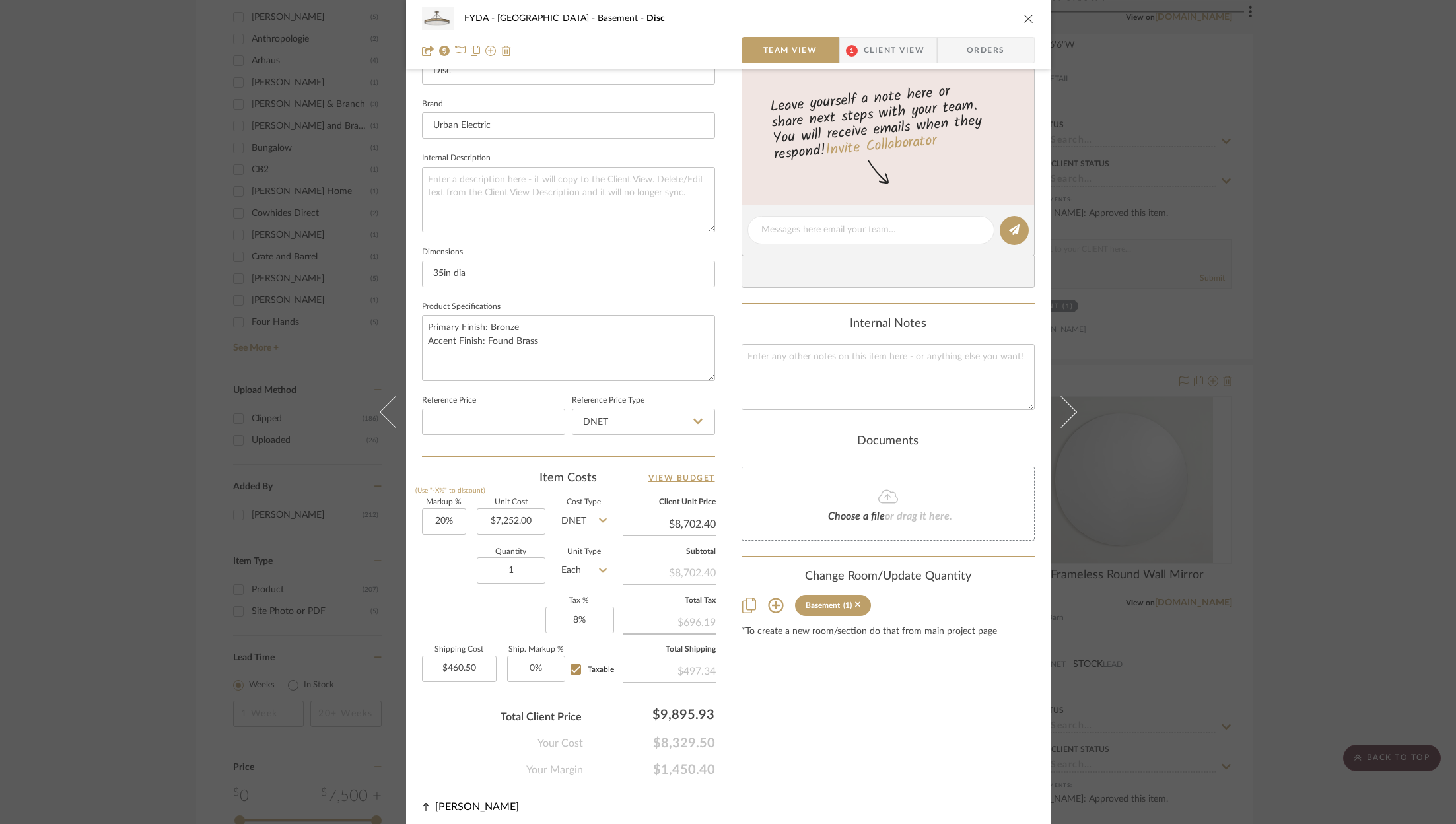
scroll to position [0, 0]
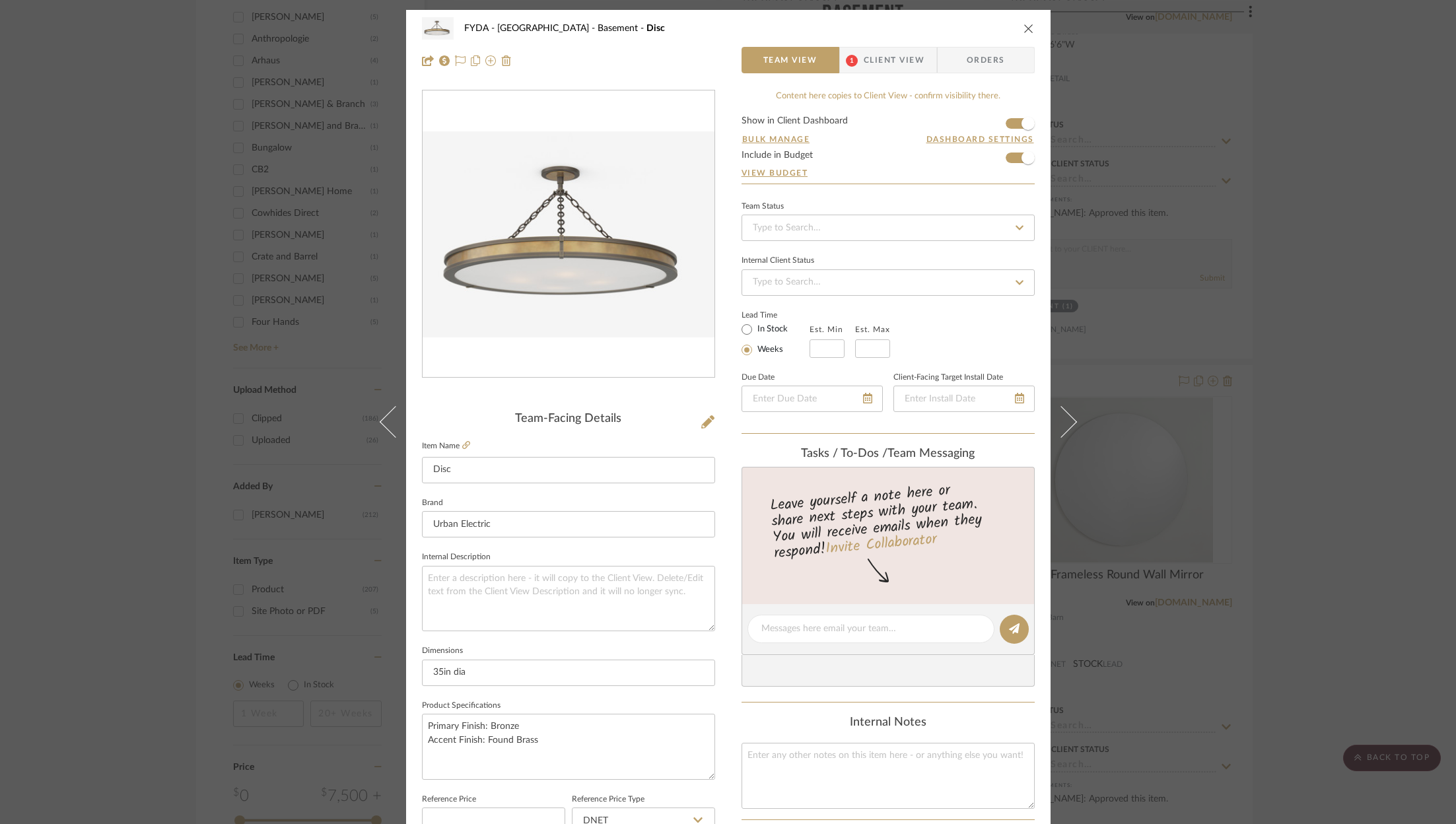
click at [461, 439] on fieldset "Item Name Disc" at bounding box center [568, 460] width 293 height 46
click at [461, 451] on fieldset "Item Name Disc" at bounding box center [568, 460] width 293 height 46
click at [462, 444] on icon at bounding box center [465, 445] width 8 height 8
click at [815, 354] on input "text" at bounding box center [827, 349] width 35 height 18
type input "10"
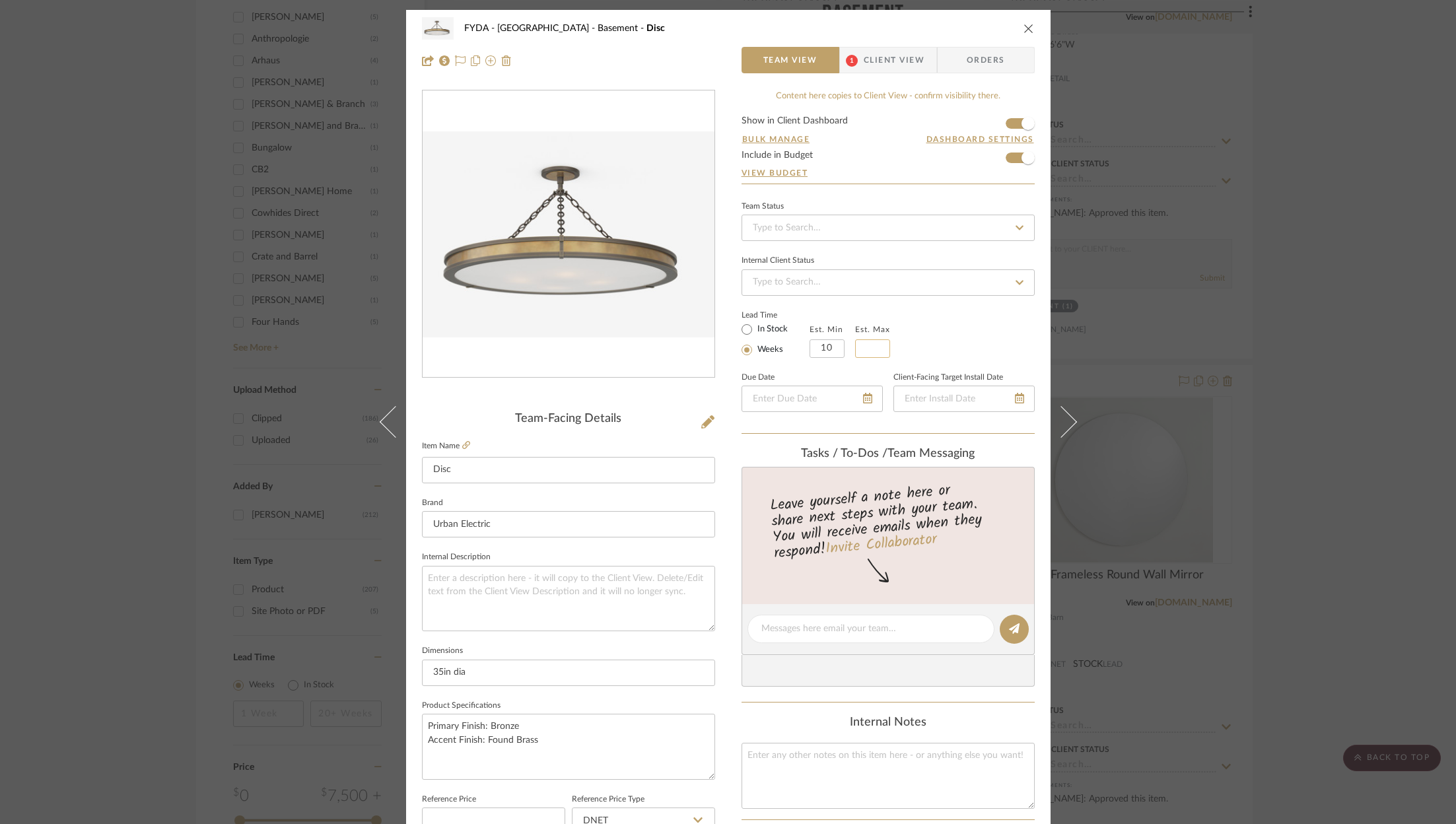
click at [855, 346] on input "text" at bounding box center [872, 349] width 35 height 18
type input "12"
click at [955, 347] on div "Lead Time In Stock Weeks Est. Min 10 Est. Max 12" at bounding box center [888, 332] width 293 height 52
click at [1012, 396] on div at bounding box center [964, 398] width 141 height 26
click at [1000, 400] on icon at bounding box center [1002, 397] width 9 height 11
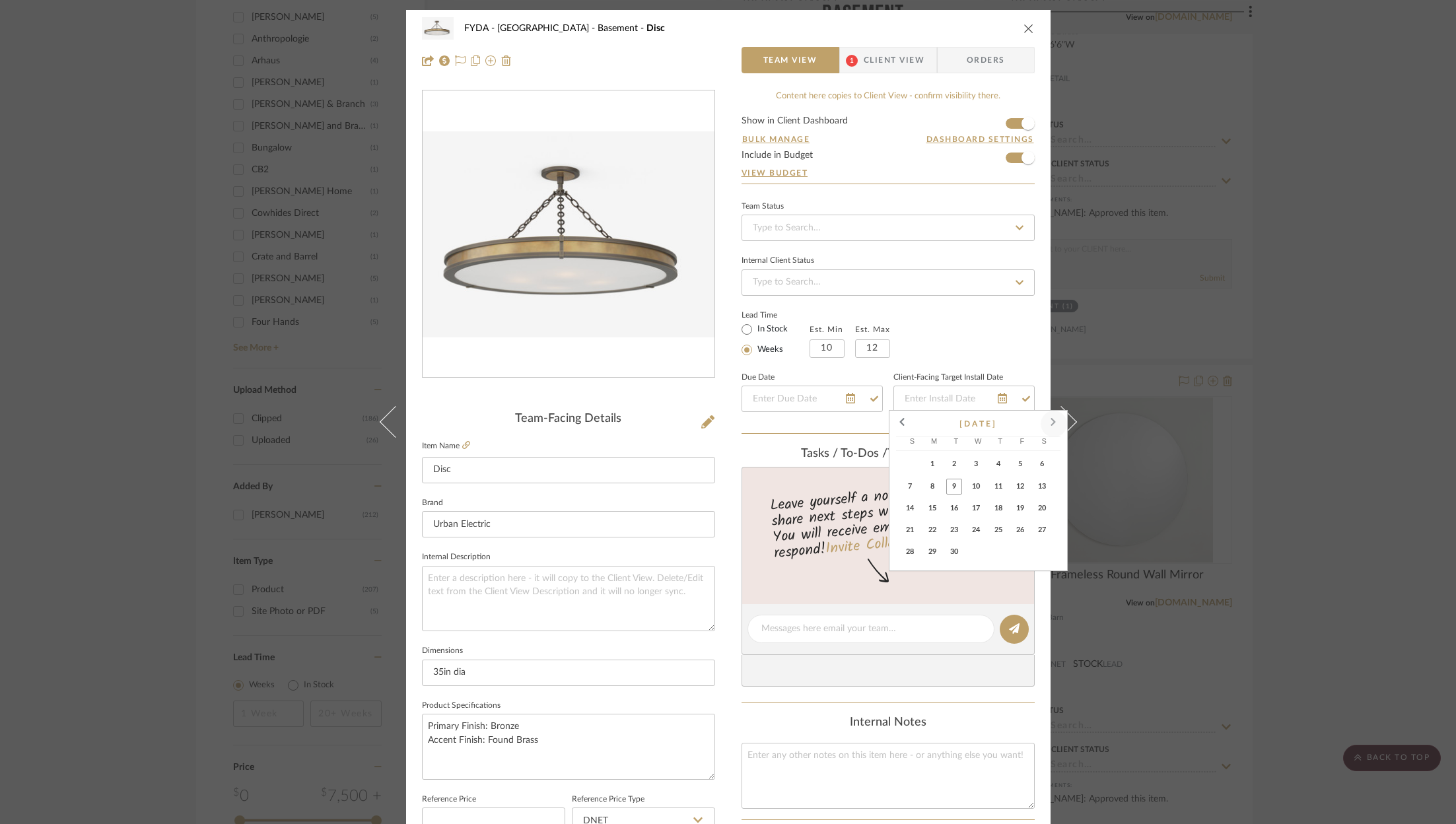
click at [1054, 422] on span at bounding box center [1054, 424] width 32 height 32
click at [1053, 422] on span at bounding box center [1054, 424] width 32 height 32
click at [955, 463] on span "2" at bounding box center [954, 464] width 16 height 16
type input "12/2/2025"
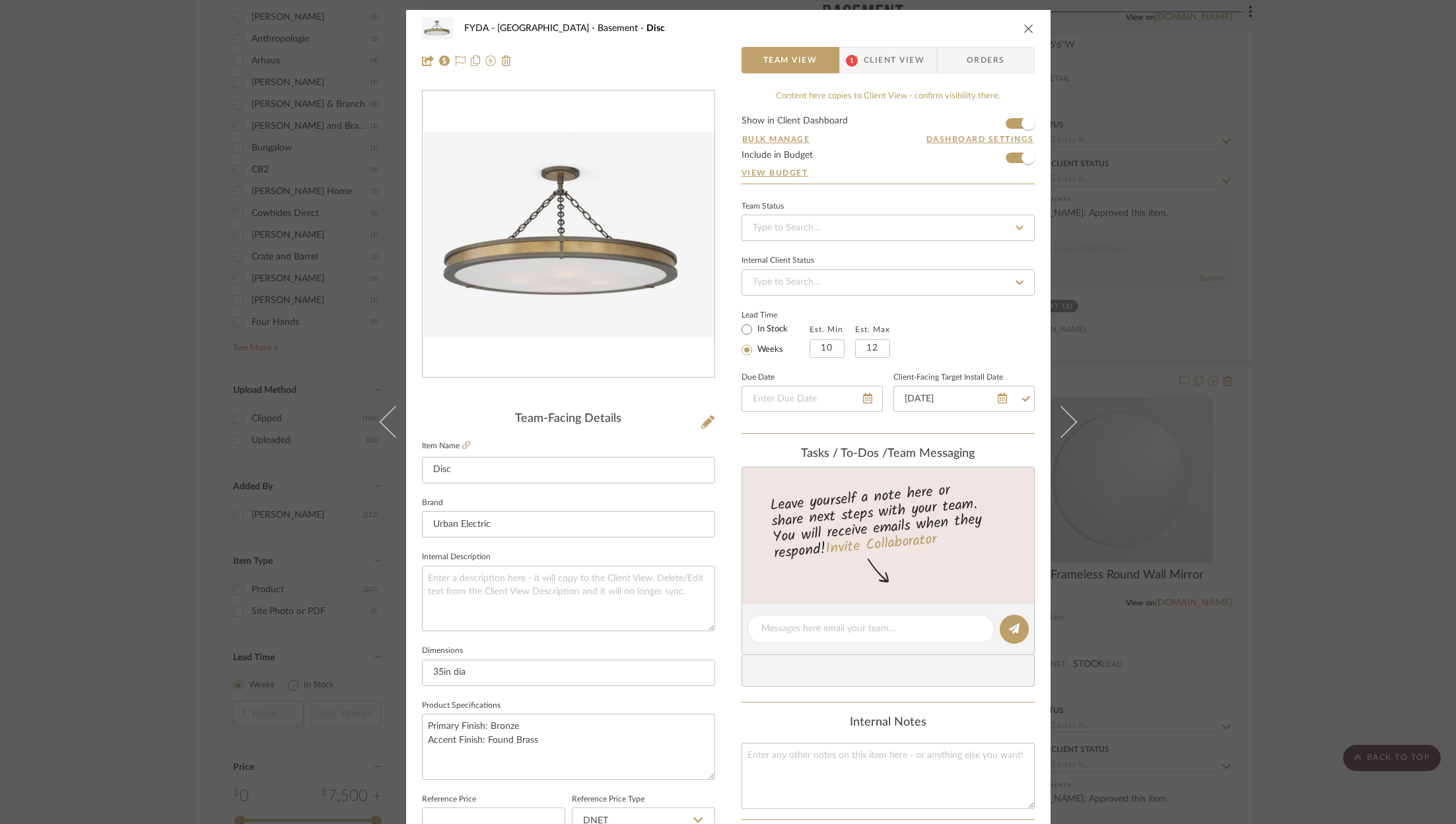
click at [963, 334] on div "Lead Time In Stock Weeks Est. Min 10 Est. Max 12" at bounding box center [888, 332] width 293 height 52
click at [807, 223] on input at bounding box center [888, 227] width 293 height 26
click at [808, 294] on div "Ordered" at bounding box center [884, 295] width 292 height 34
type input "9/9/2025"
type input "Ordered"
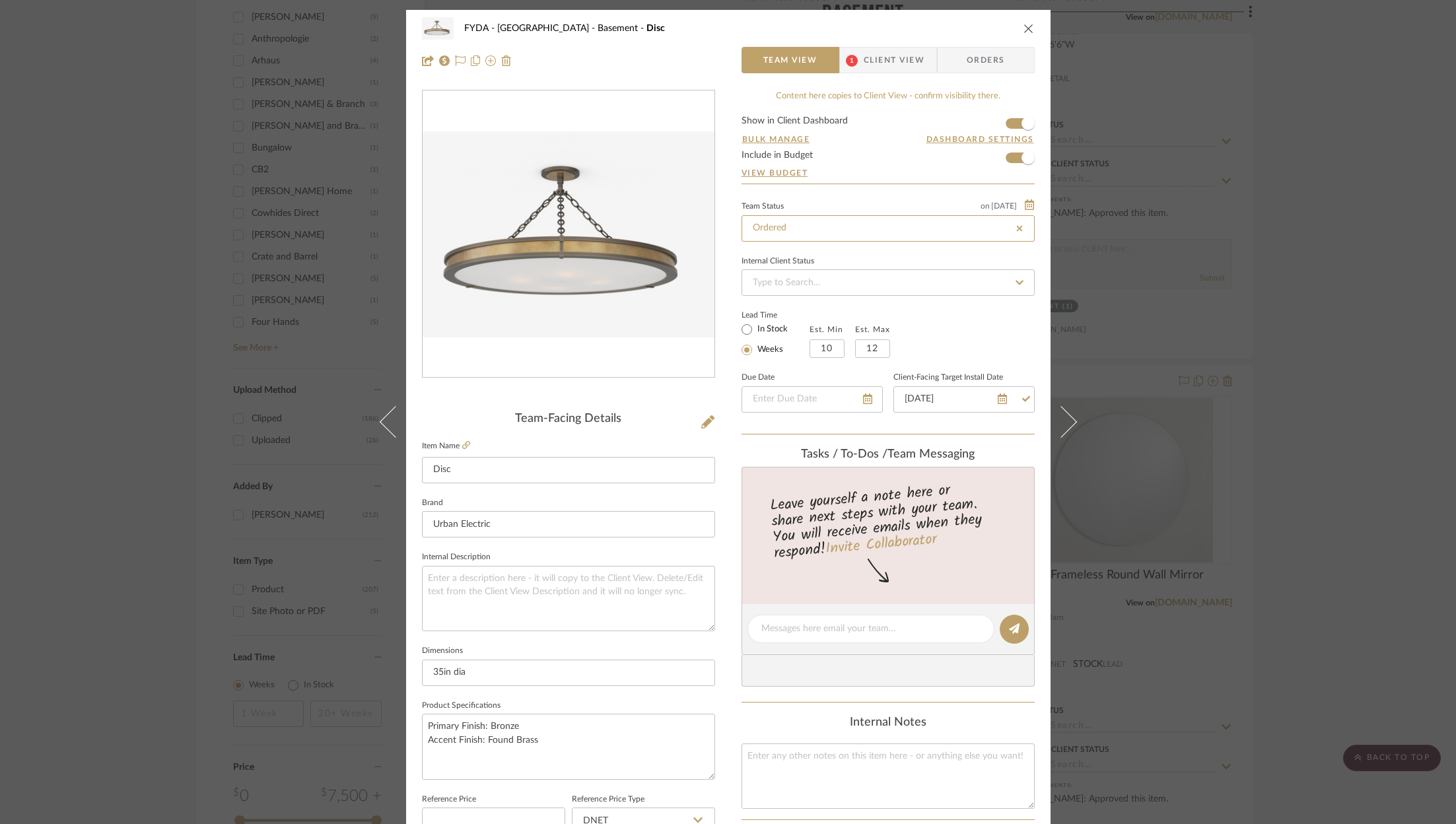
type input "9/9/2025"
type input "Ordered"
click at [458, 62] on icon at bounding box center [460, 60] width 11 height 11
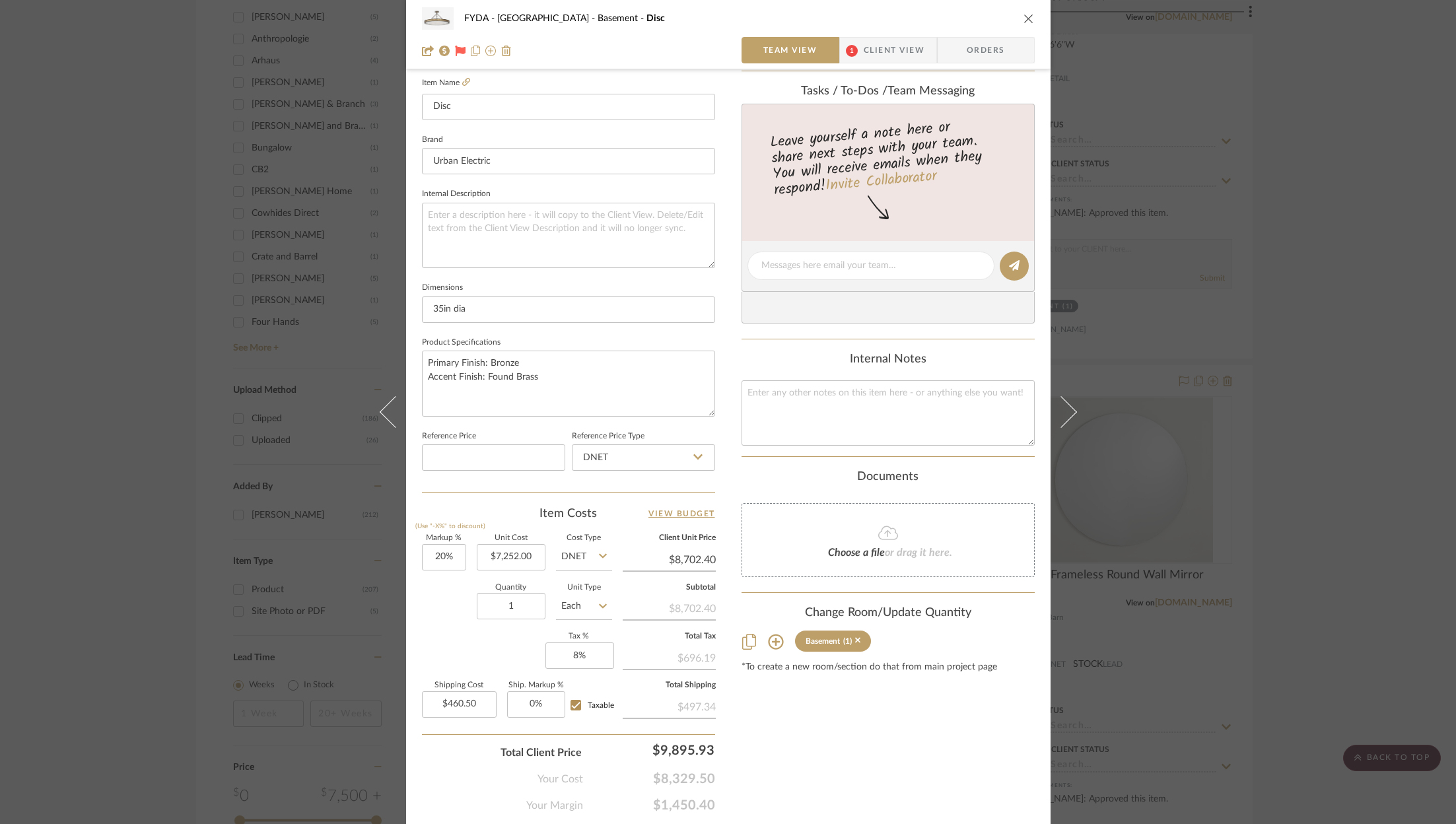
scroll to position [364, 0]
click at [868, 55] on span "Client View" at bounding box center [894, 50] width 61 height 26
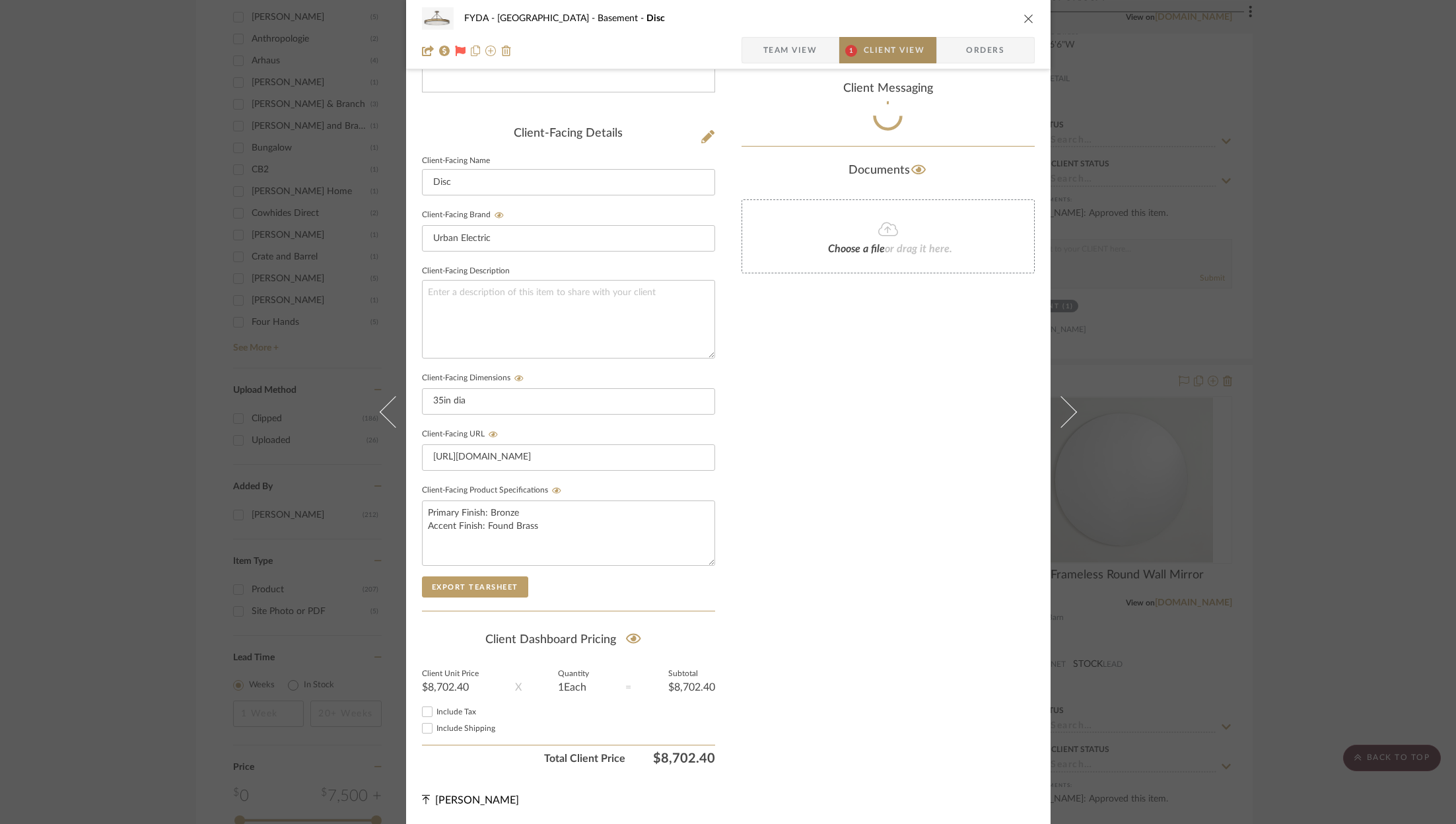
scroll to position [280, 0]
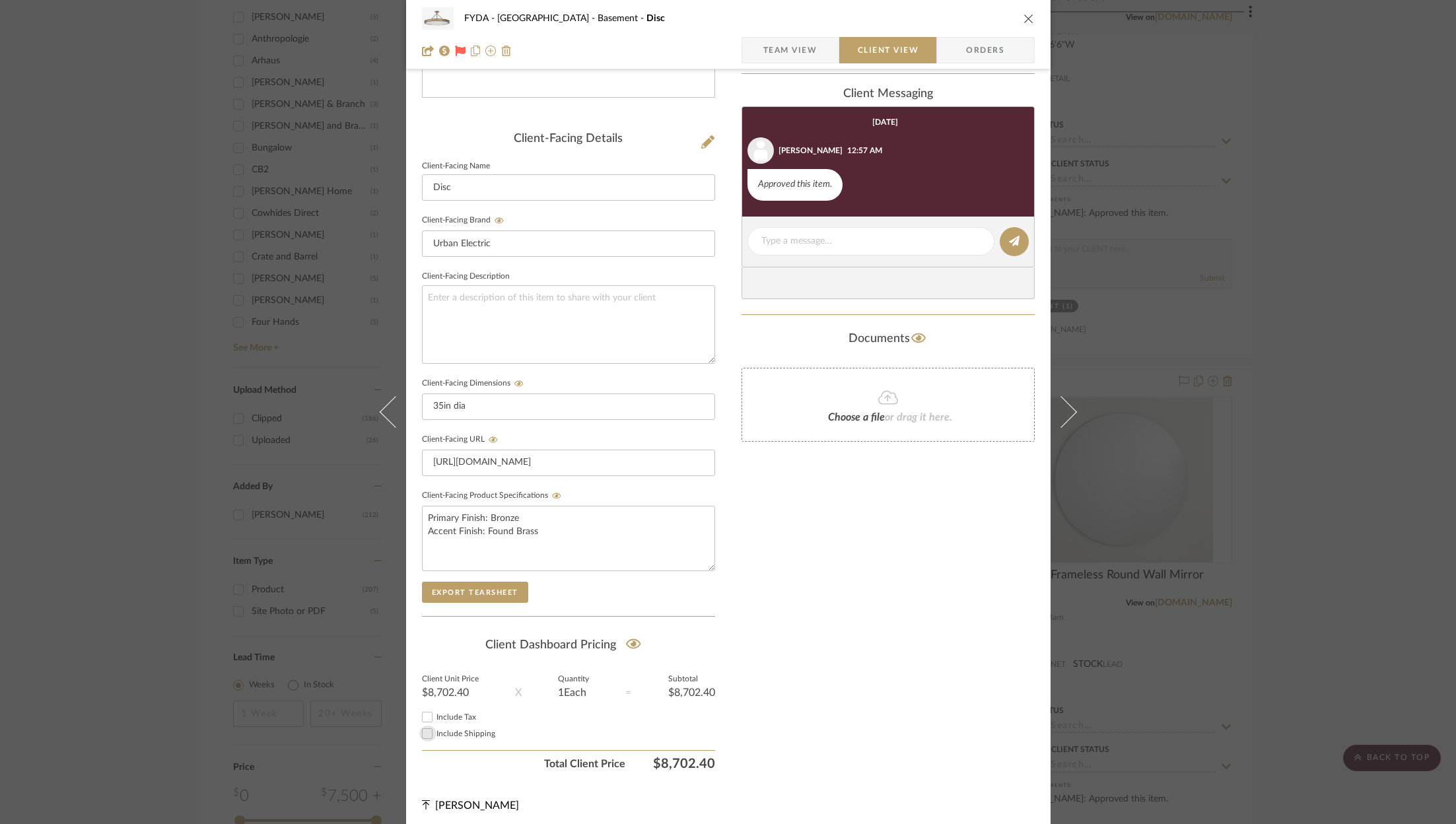
click at [431, 729] on div at bounding box center [428, 733] width 17 height 16
click at [422, 728] on input "Include Shipping" at bounding box center [427, 733] width 16 height 16
checkbox input "true"
click at [424, 710] on input "Include Tax" at bounding box center [427, 717] width 16 height 16
checkbox input "true"
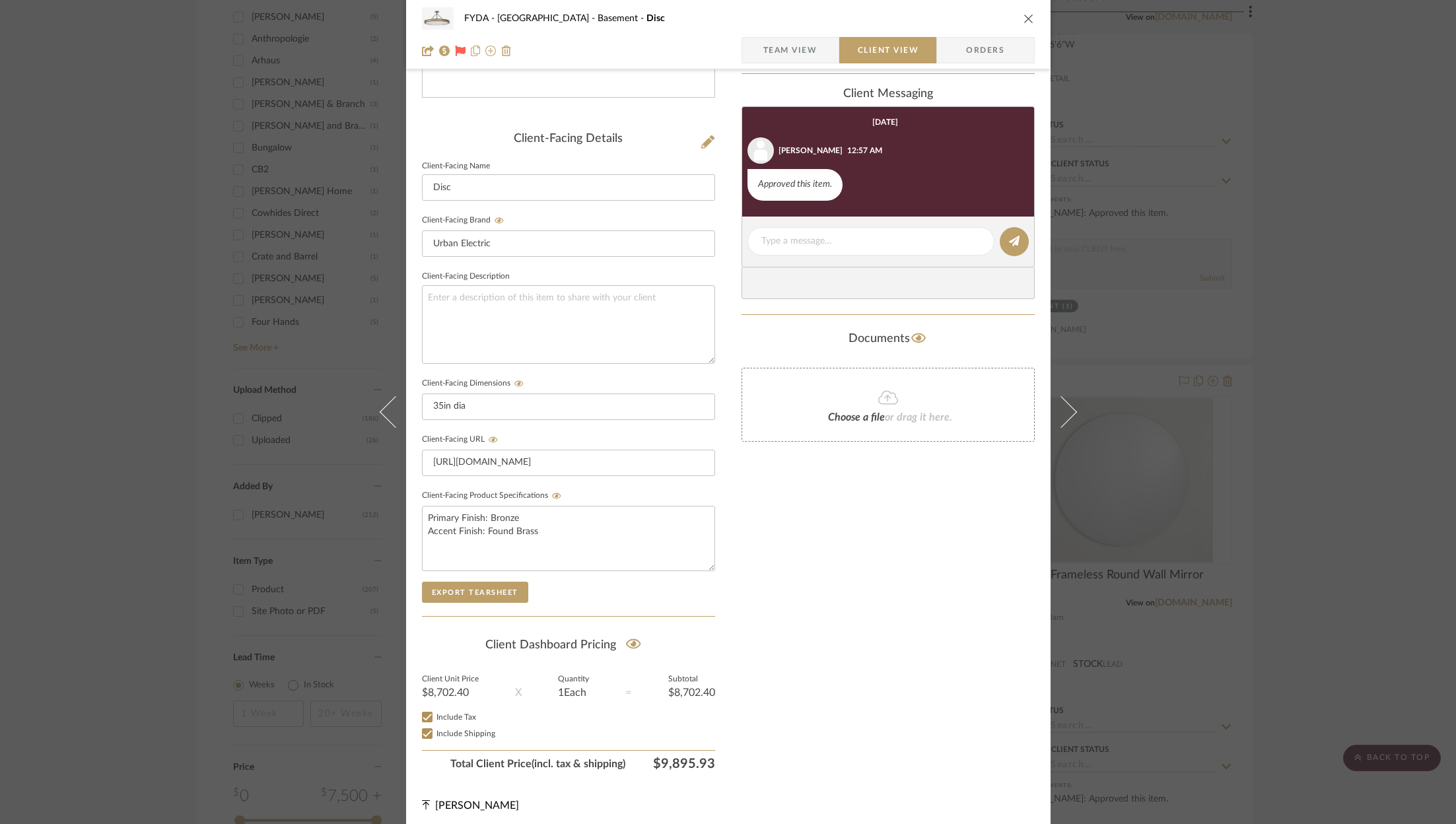
click at [1024, 16] on icon "close" at bounding box center [1028, 18] width 11 height 11
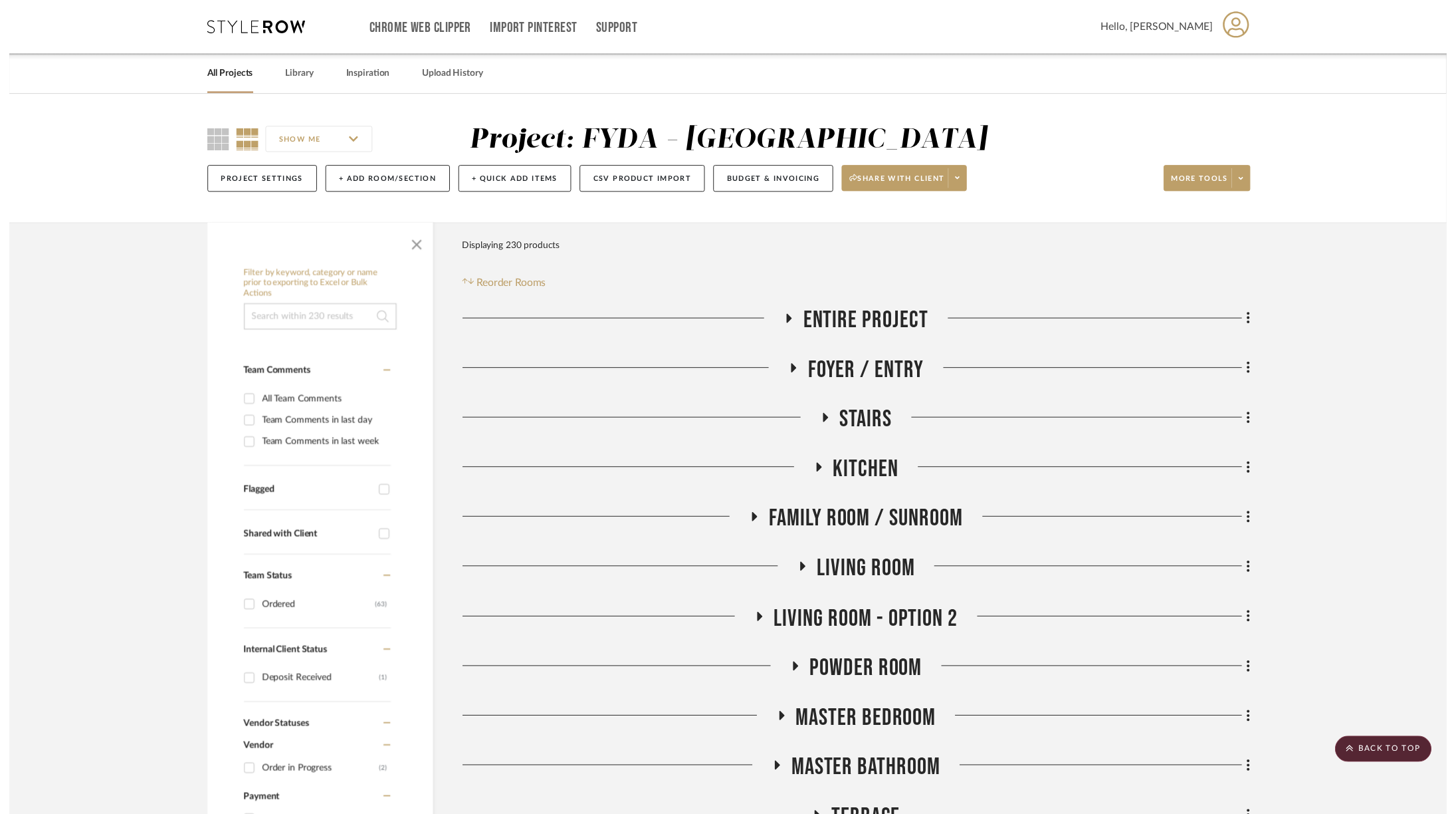
scroll to position [1883, 0]
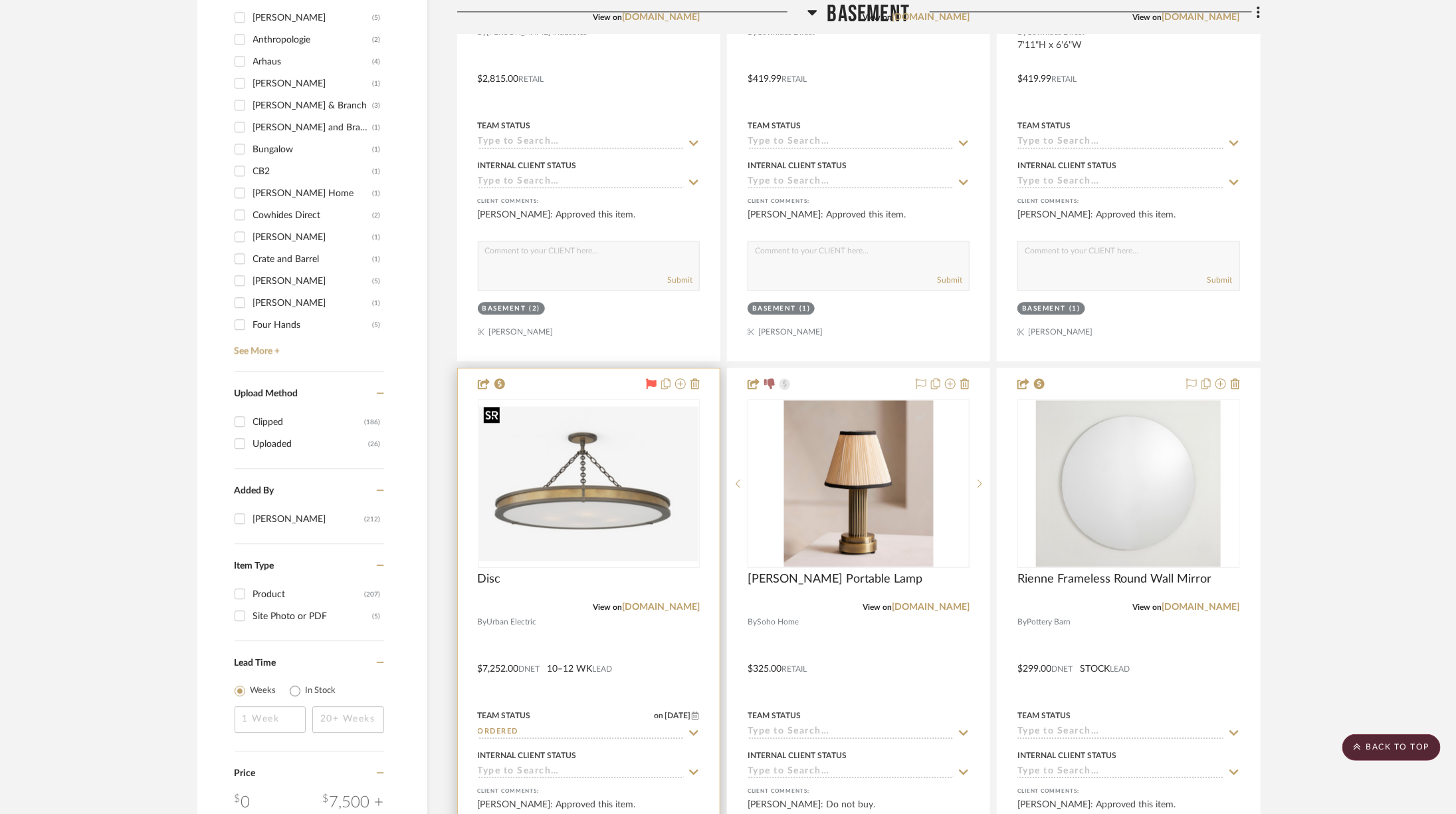
click at [602, 519] on img "0" at bounding box center [589, 483] width 220 height 155
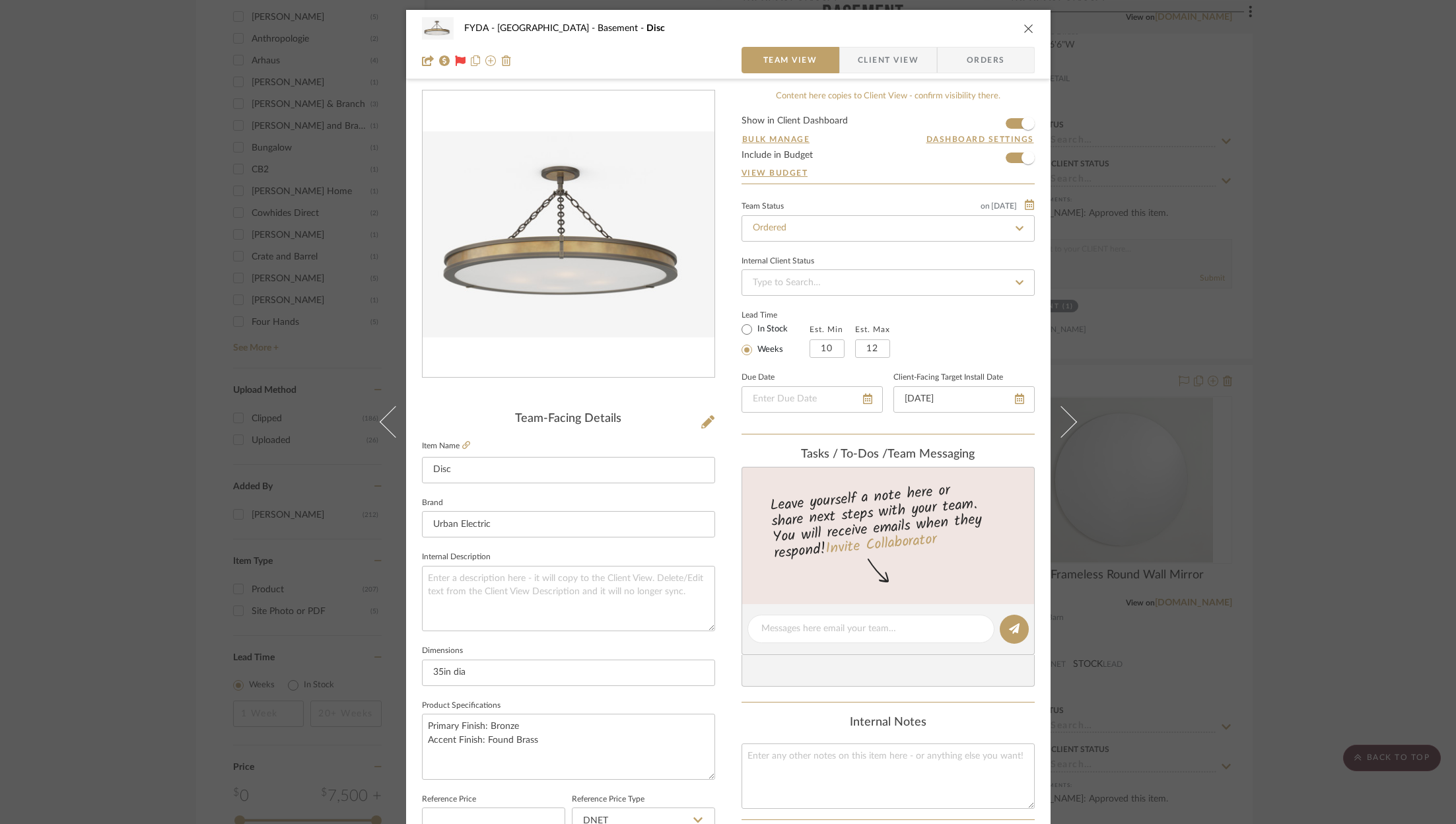
scroll to position [401, 0]
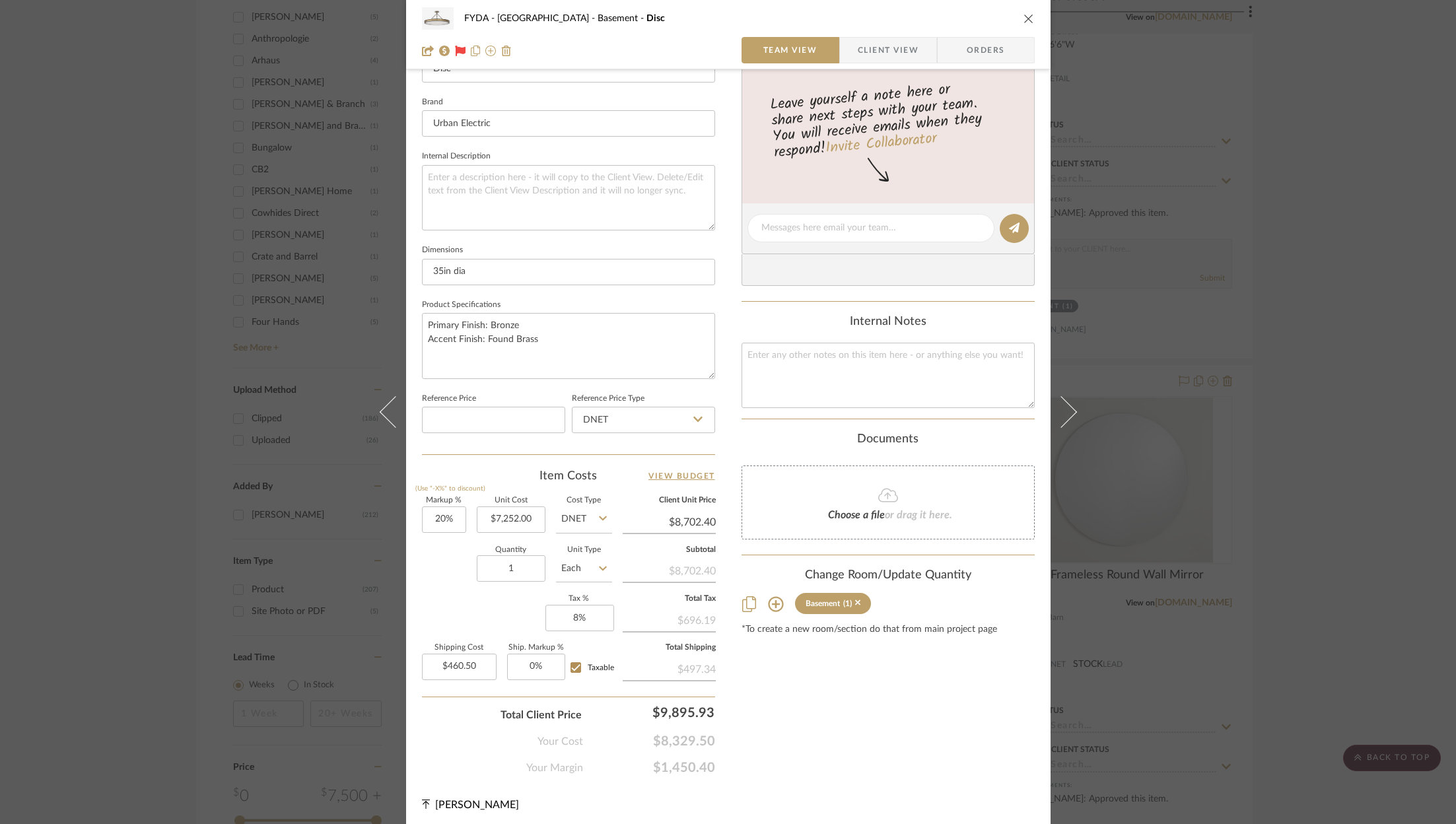
click at [1024, 20] on icon "close" at bounding box center [1028, 18] width 11 height 11
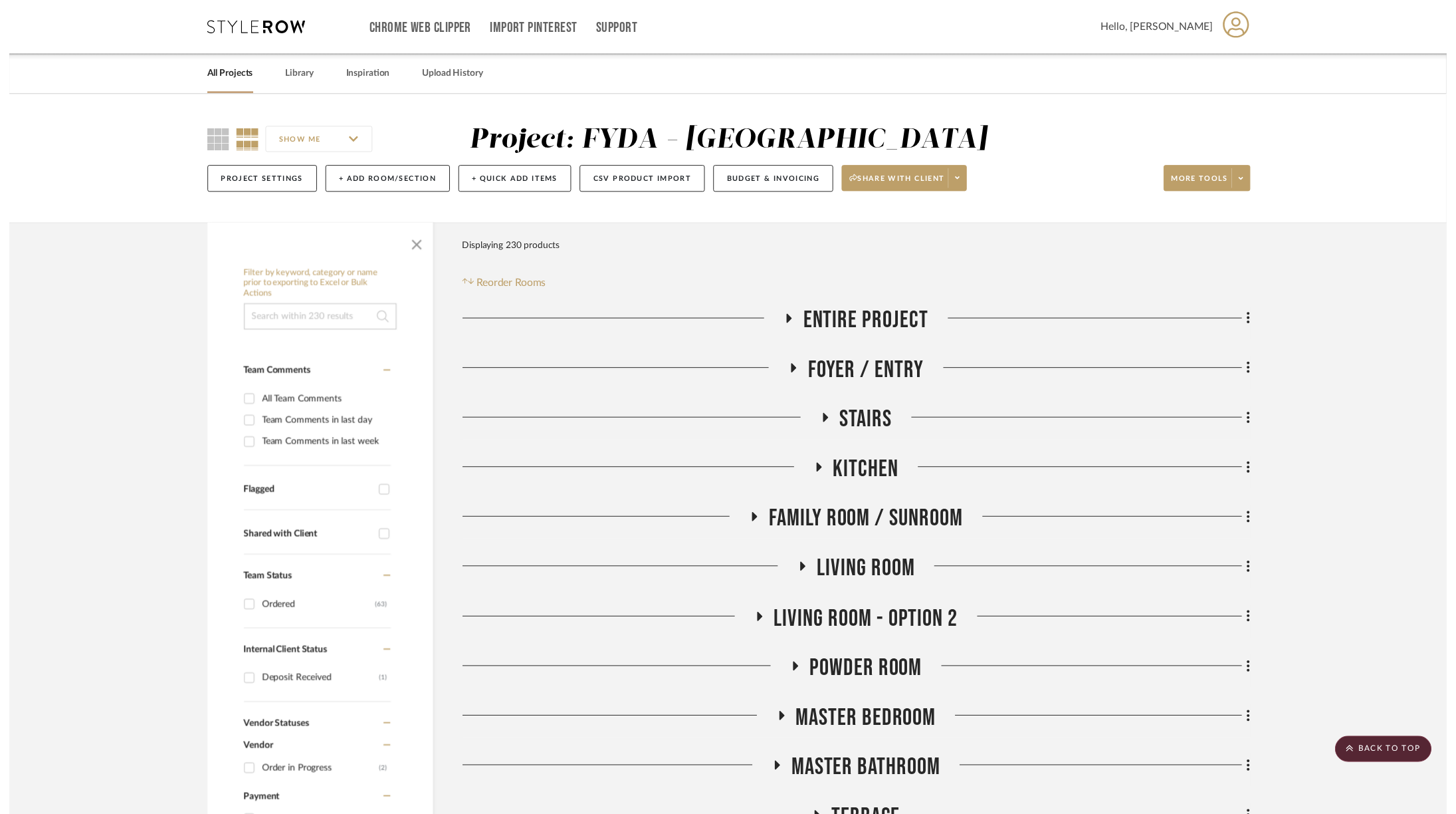
scroll to position [1883, 0]
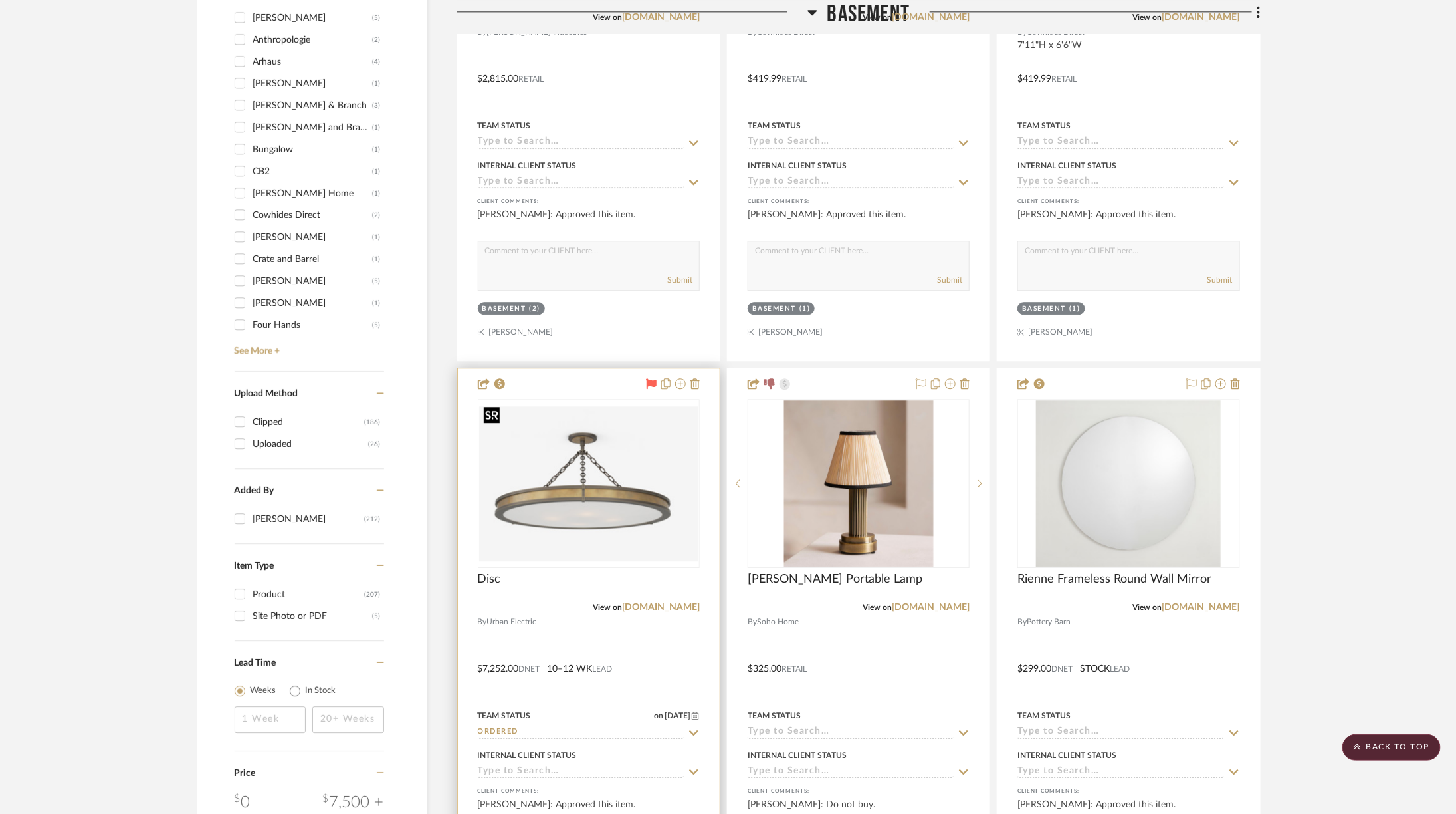
click at [608, 478] on img "0" at bounding box center [589, 483] width 220 height 155
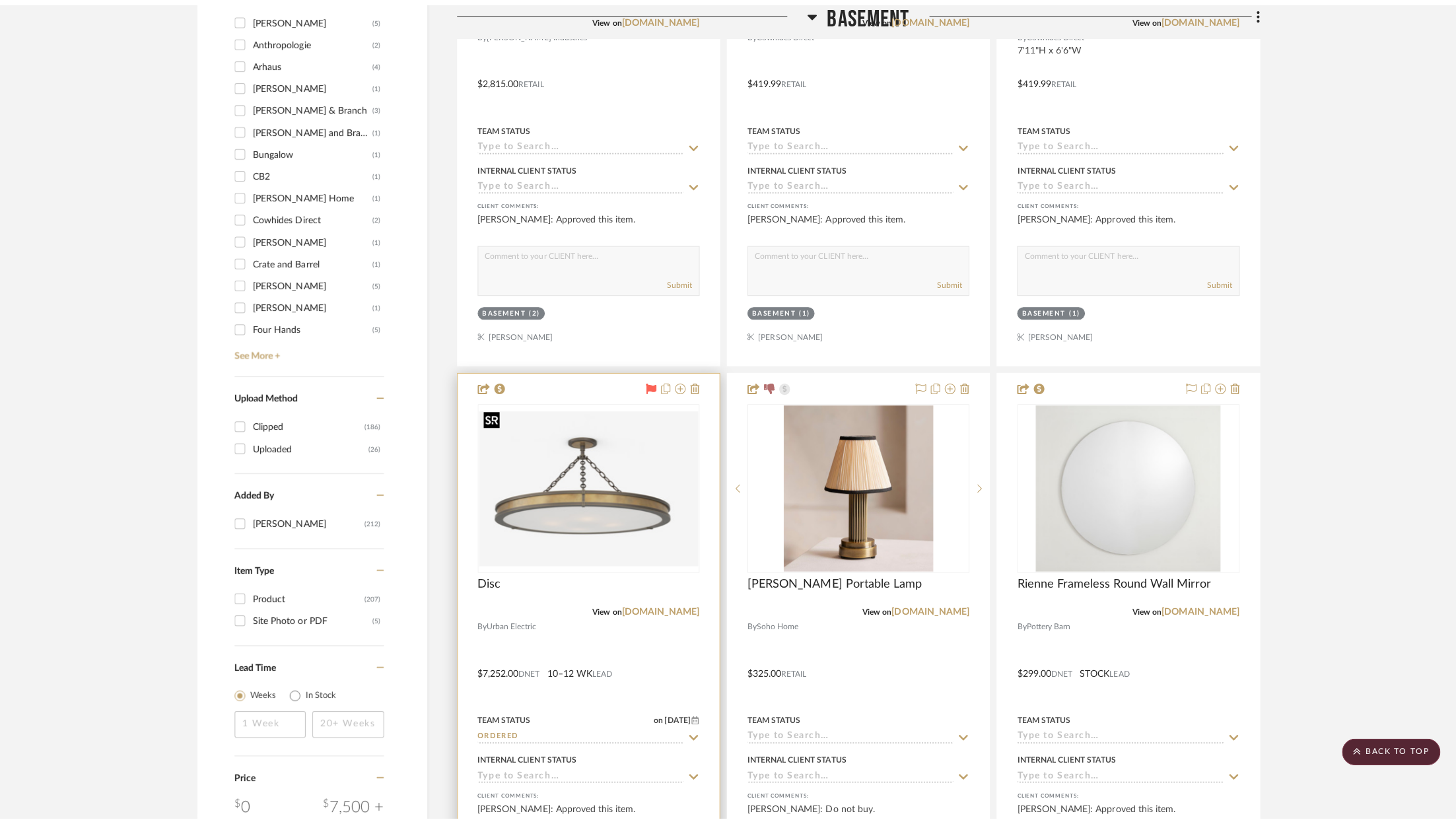
scroll to position [0, 0]
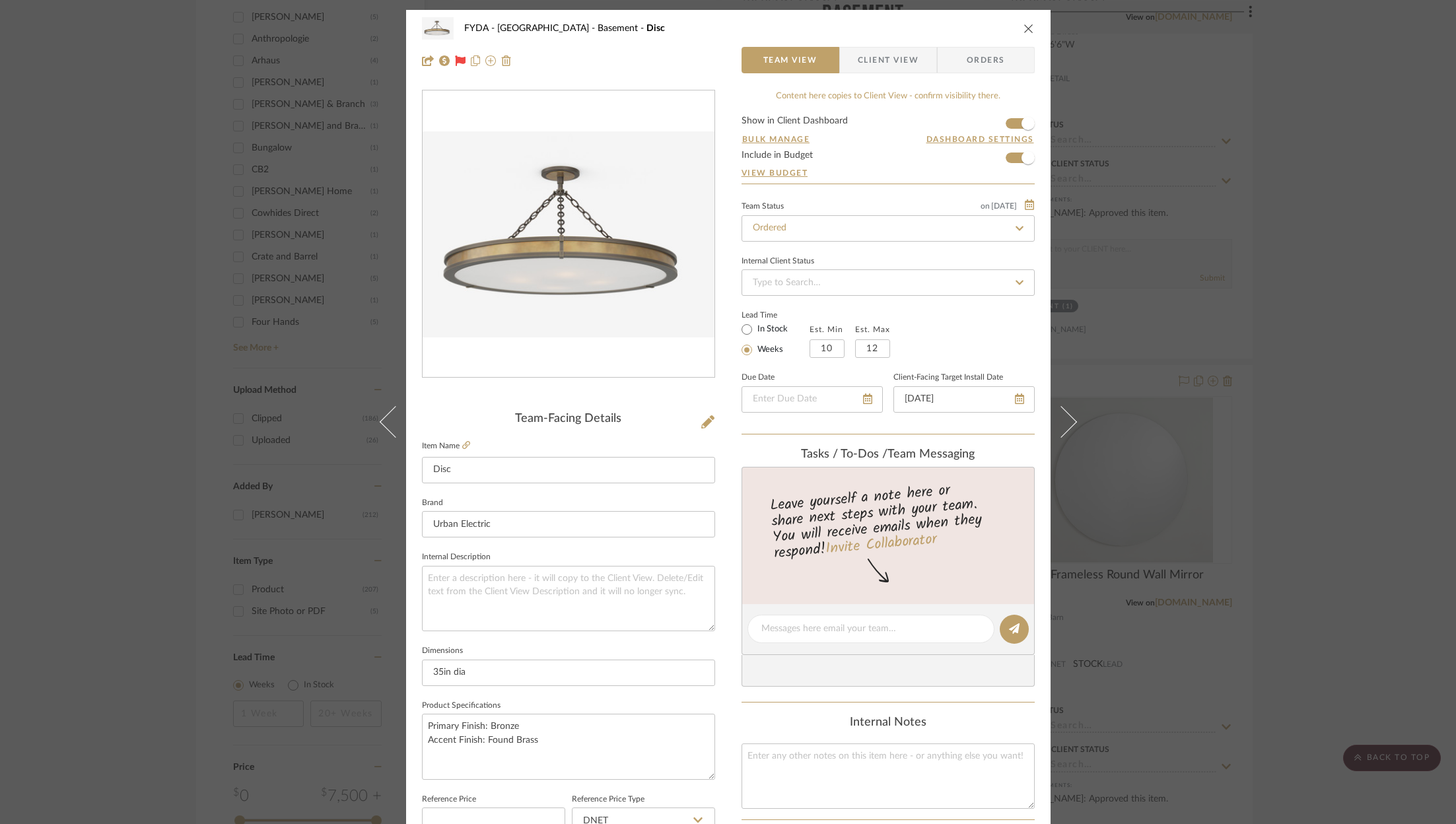
click at [898, 67] on span "Client View" at bounding box center [888, 60] width 61 height 26
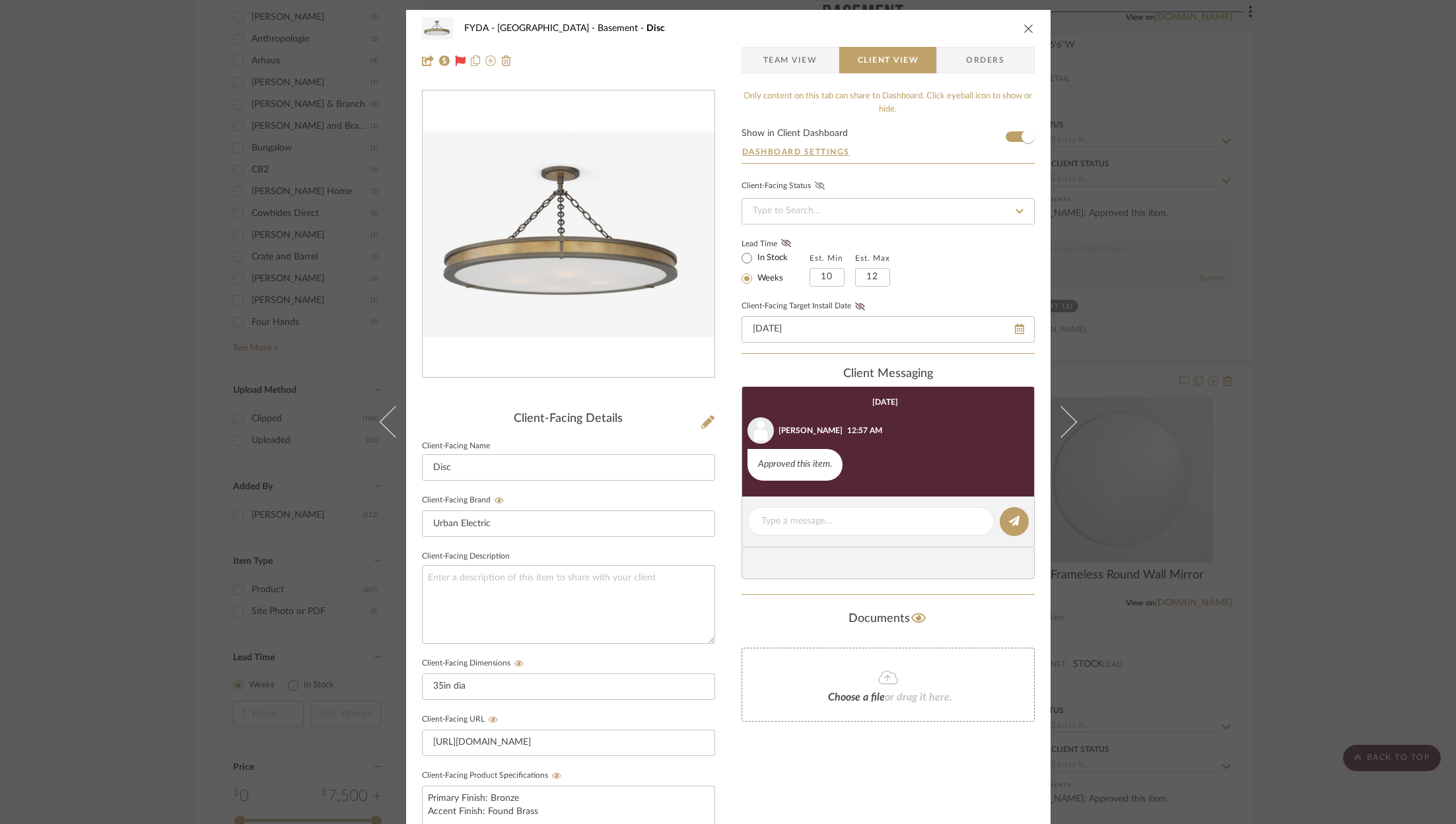
click at [815, 185] on icon at bounding box center [820, 185] width 10 height 8
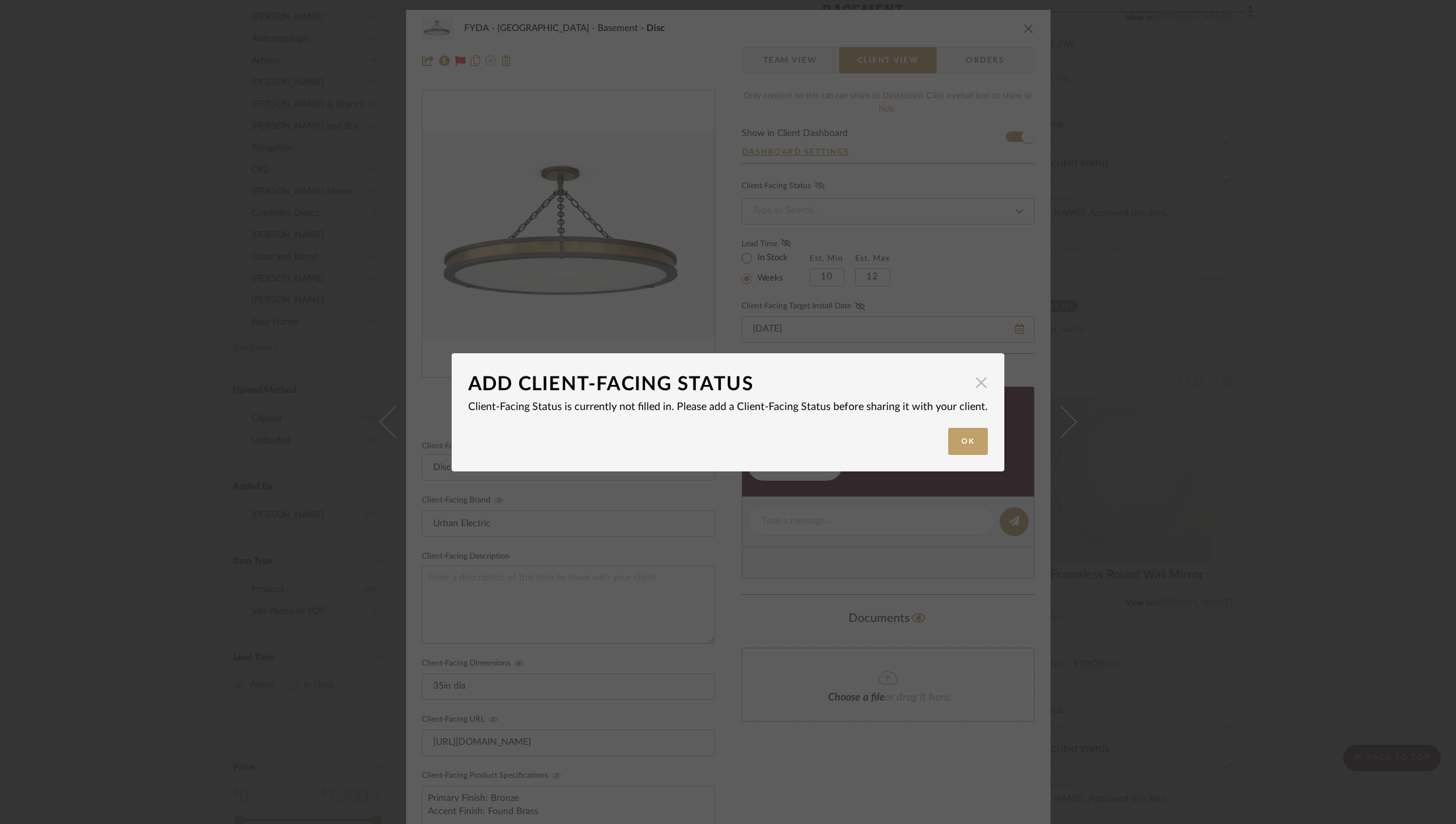
click at [972, 380] on span "button" at bounding box center [981, 383] width 26 height 26
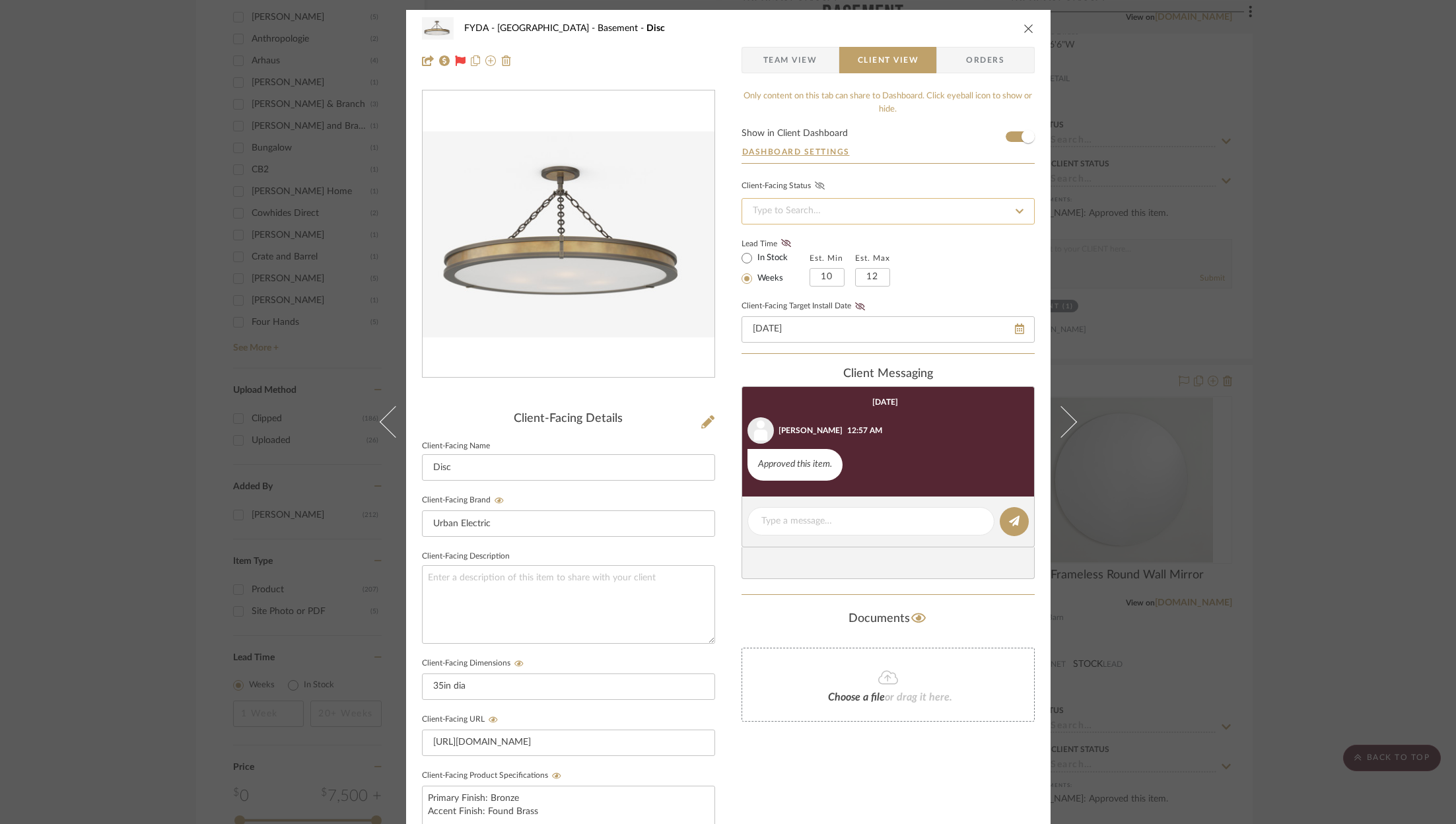
click at [813, 208] on input at bounding box center [888, 211] width 293 height 26
type input "ordered"
click at [1021, 214] on fa-icon at bounding box center [1020, 211] width 19 height 16
type input "9/9/2025"
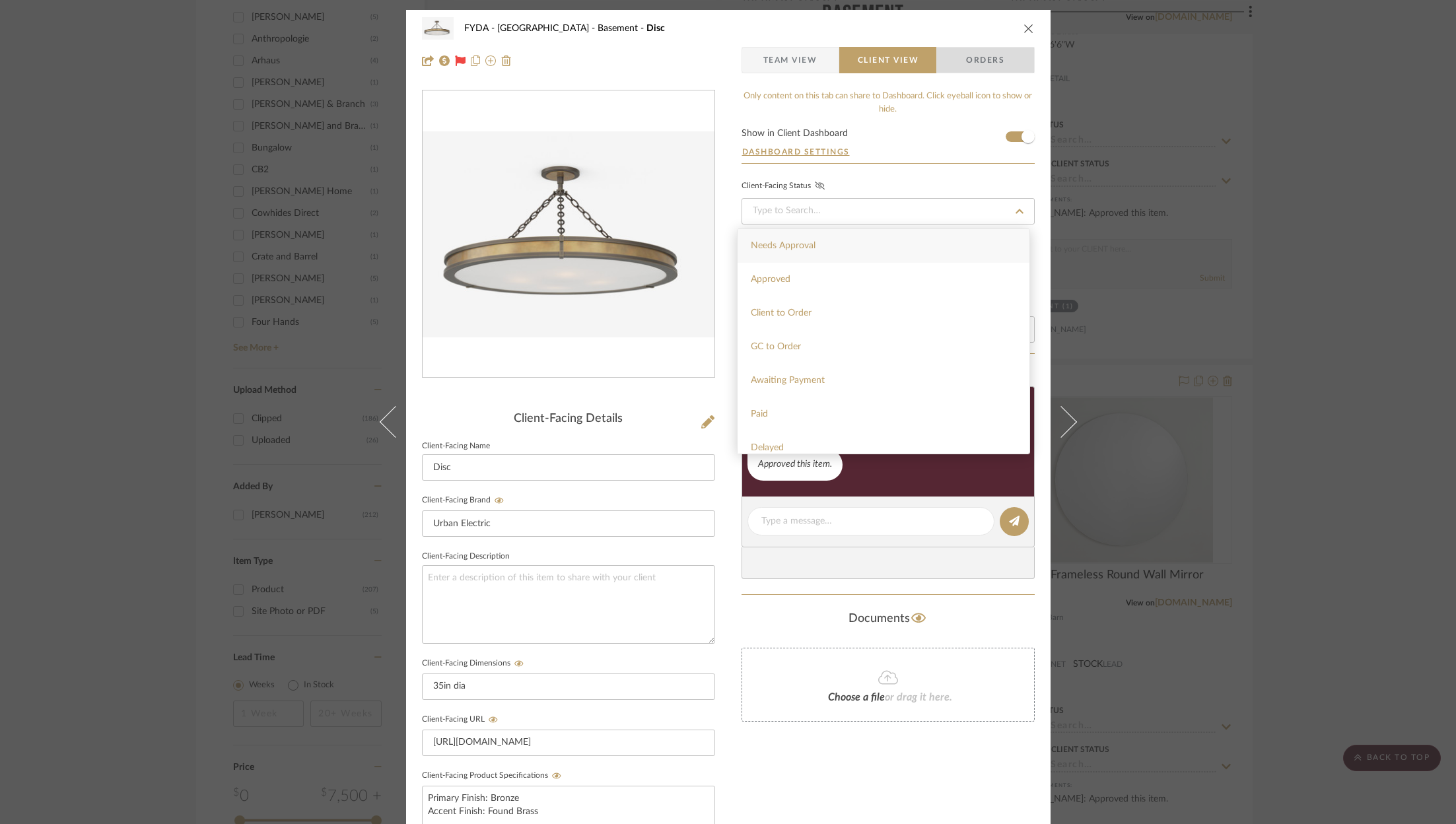
click at [939, 65] on span "button" at bounding box center [944, 60] width 15 height 26
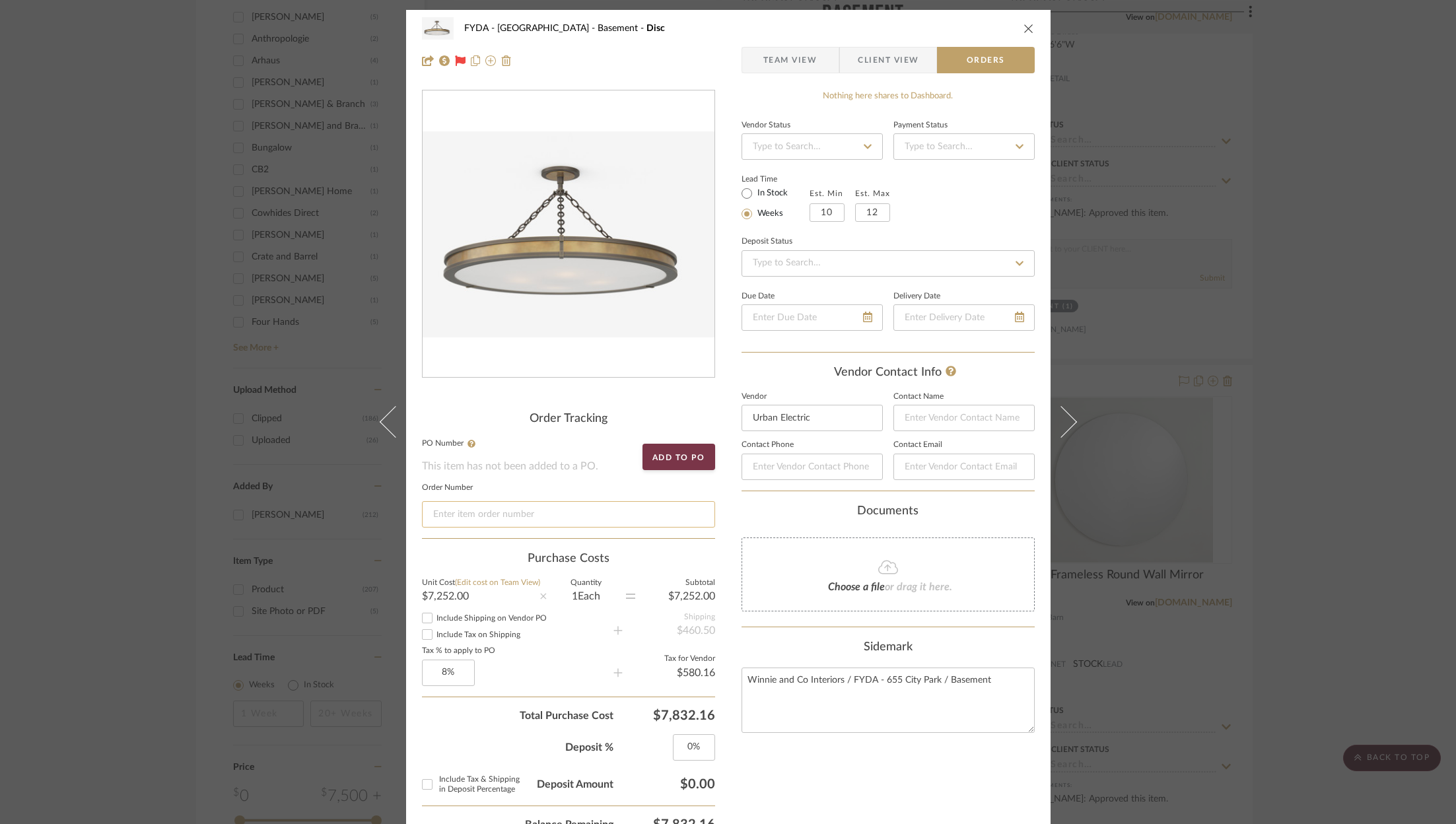
click at [553, 514] on input at bounding box center [568, 514] width 293 height 26
paste input "S0126863"
type input "S0126863"
click at [1023, 27] on icon "close" at bounding box center [1028, 28] width 11 height 11
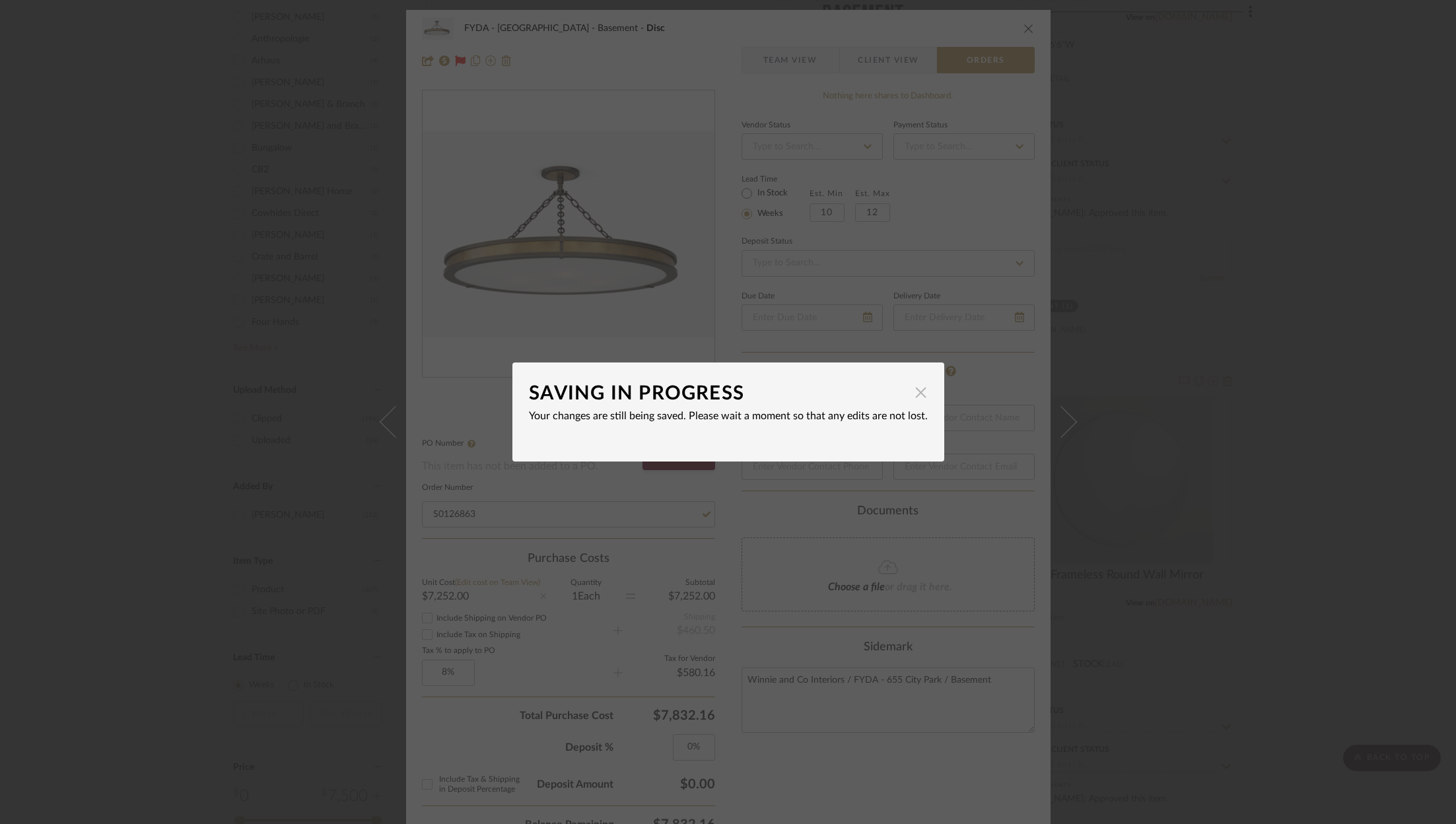
click at [918, 395] on span "button" at bounding box center [920, 392] width 26 height 26
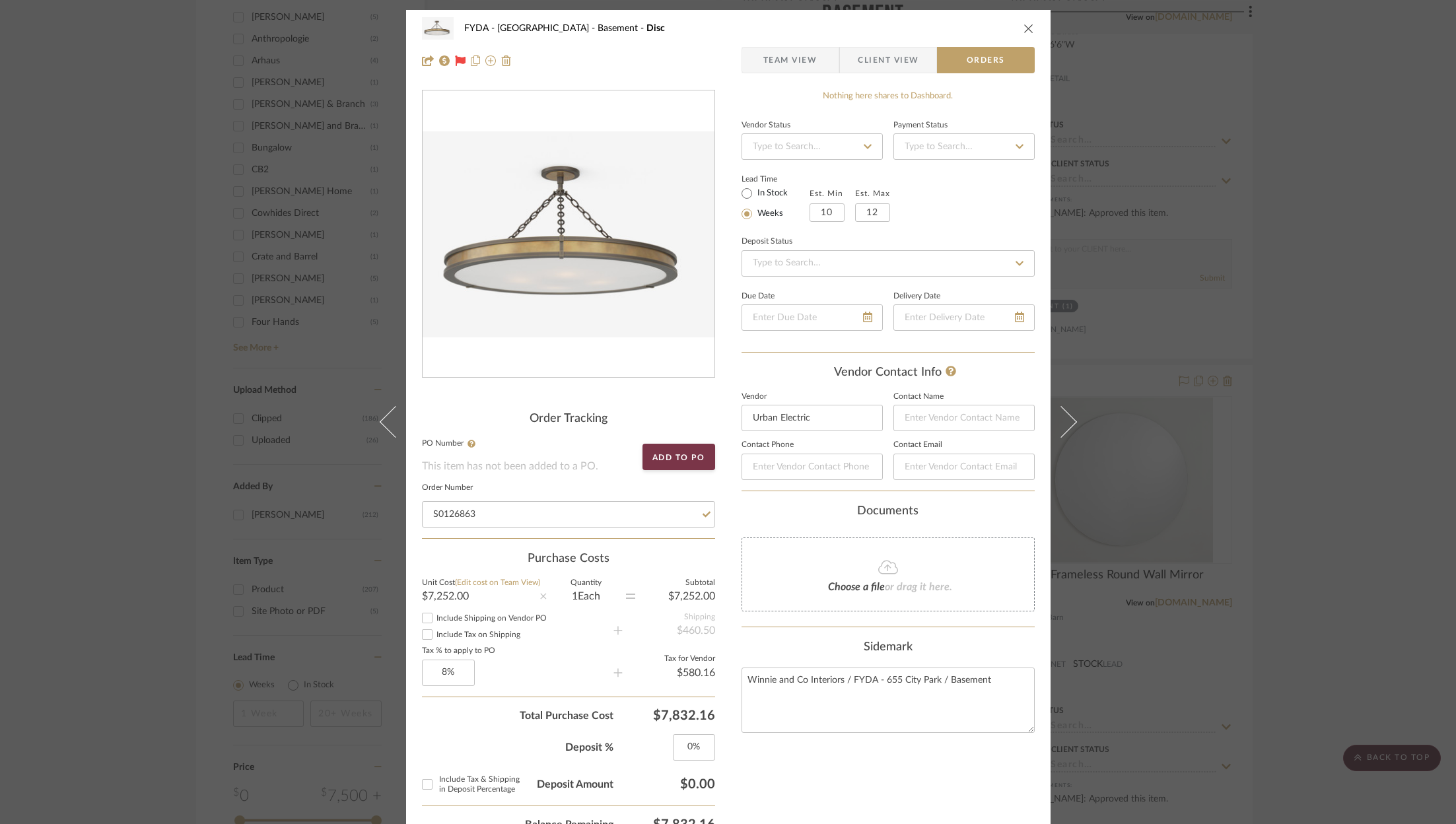
click at [1023, 31] on icon "close" at bounding box center [1028, 28] width 11 height 11
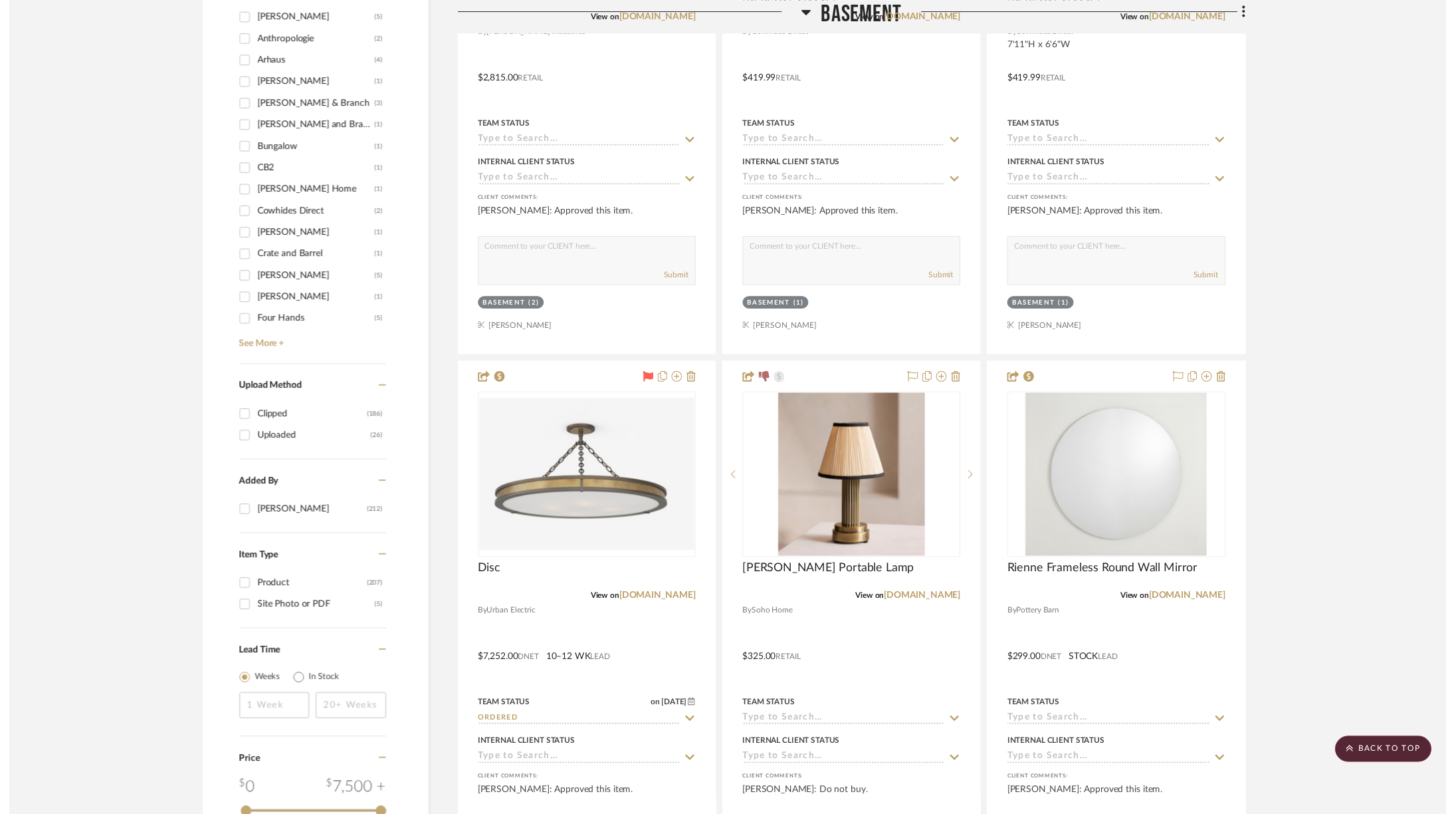
scroll to position [1883, 0]
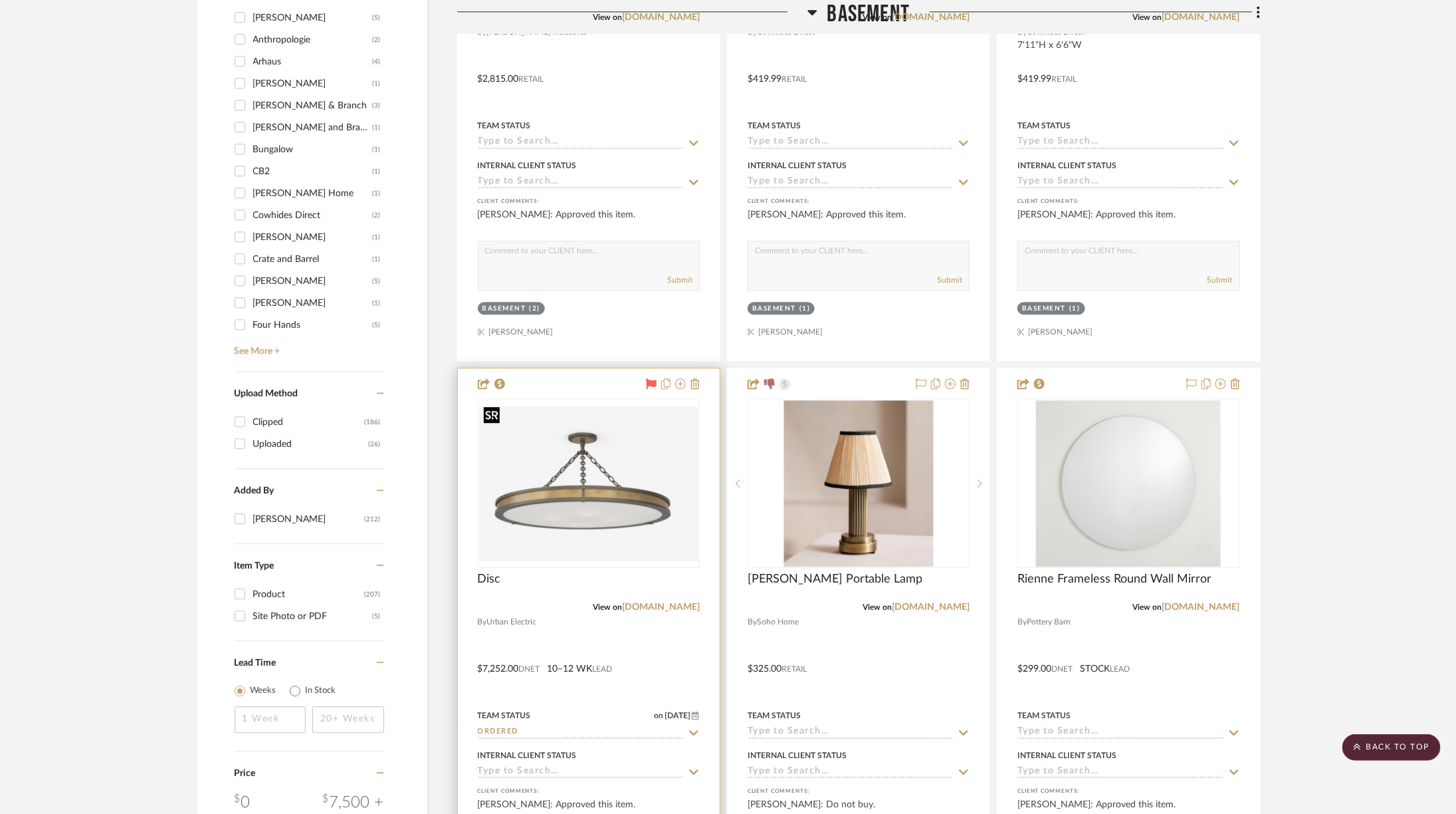
click at [577, 499] on img "0" at bounding box center [589, 483] width 220 height 155
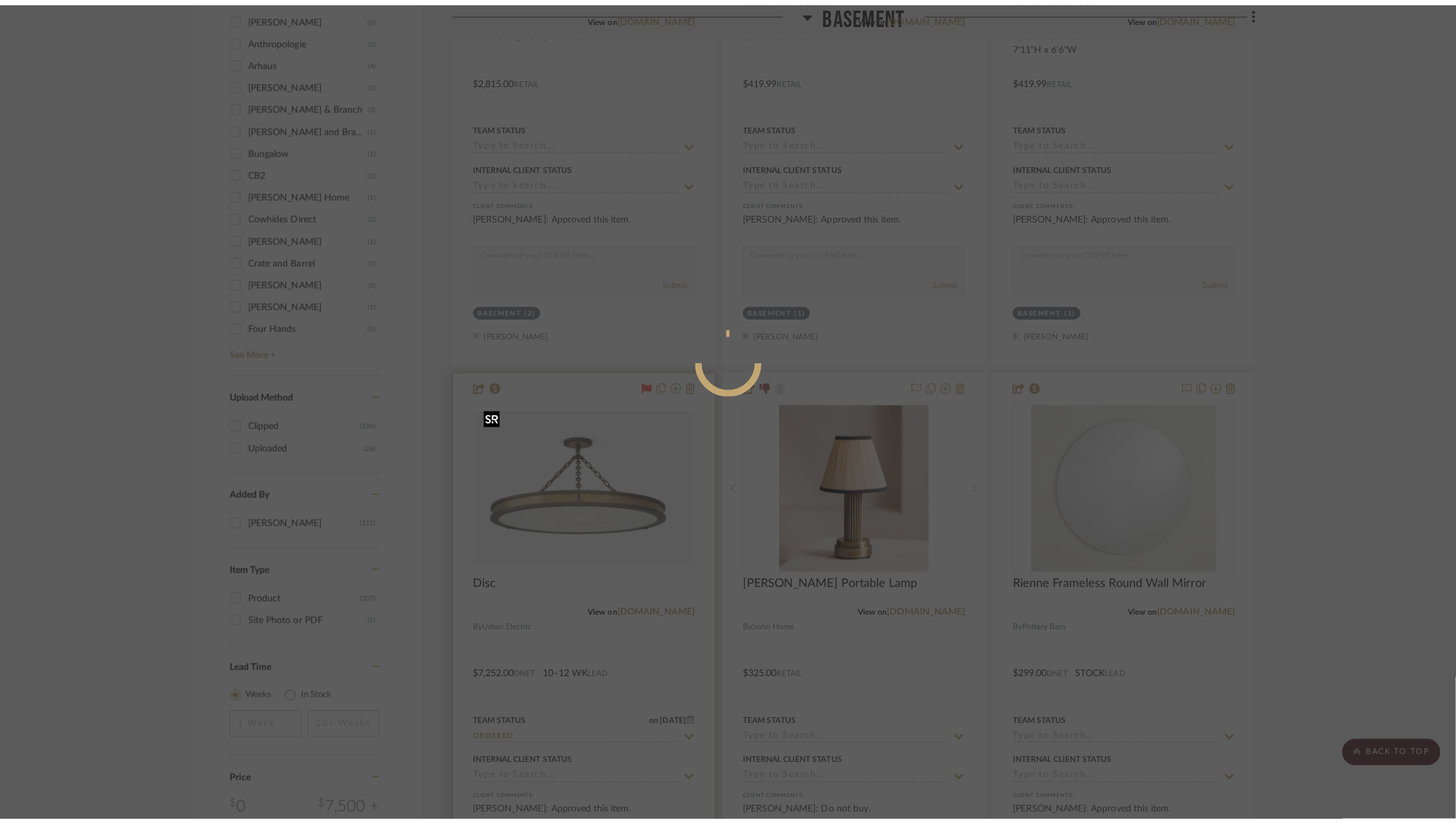
scroll to position [0, 0]
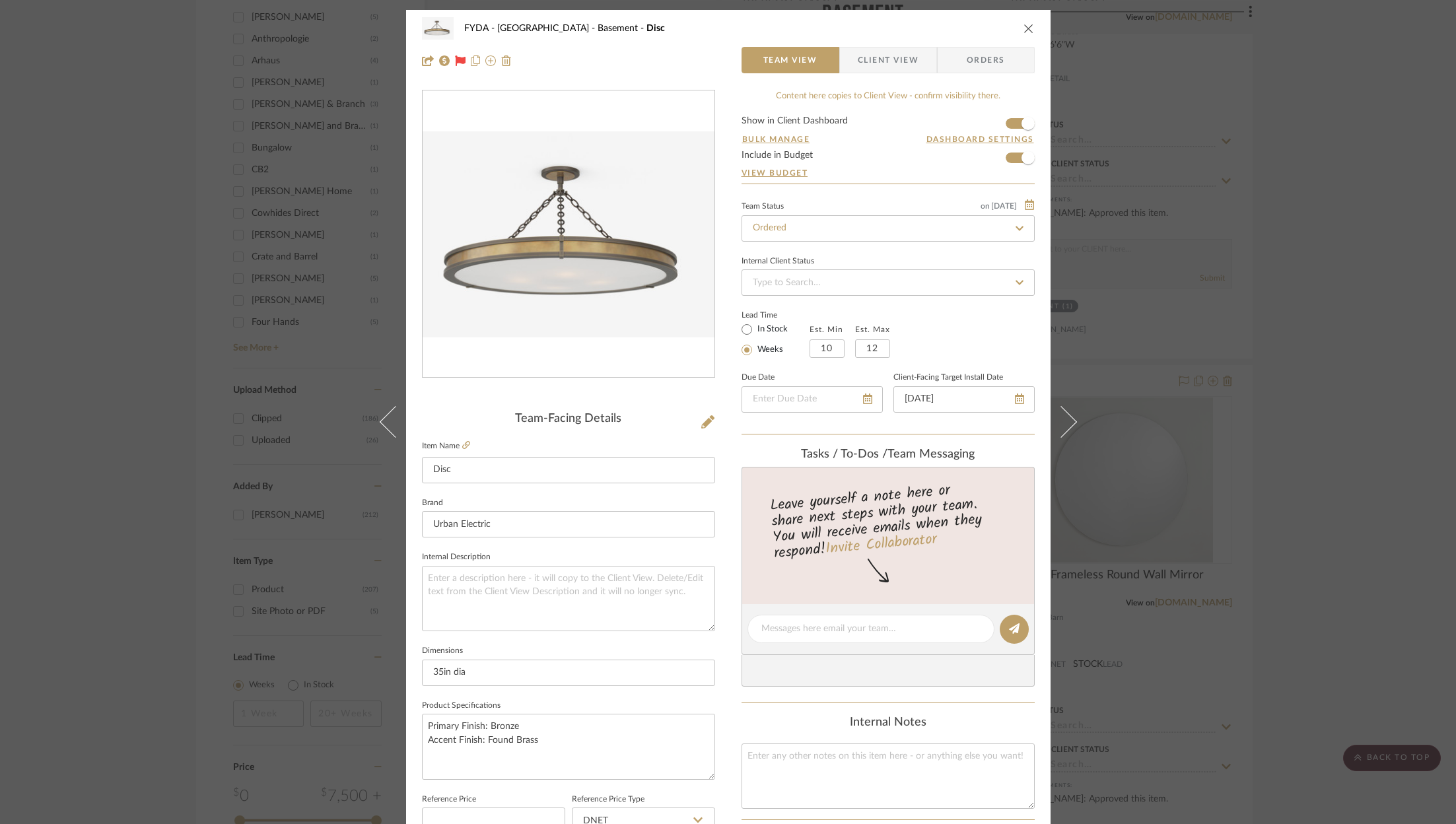
click at [869, 51] on span "Client View" at bounding box center [888, 60] width 61 height 26
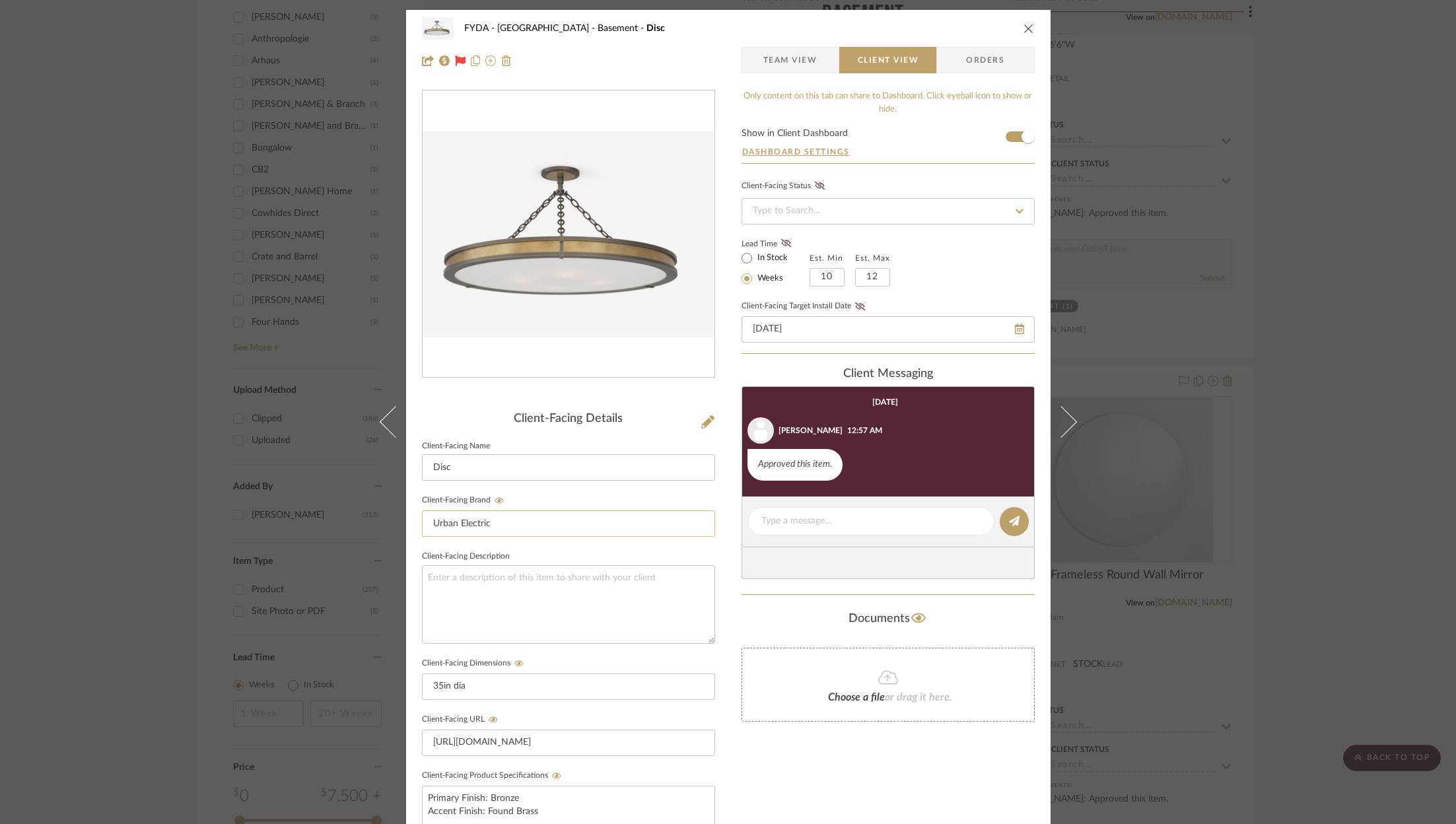
scroll to position [280, 0]
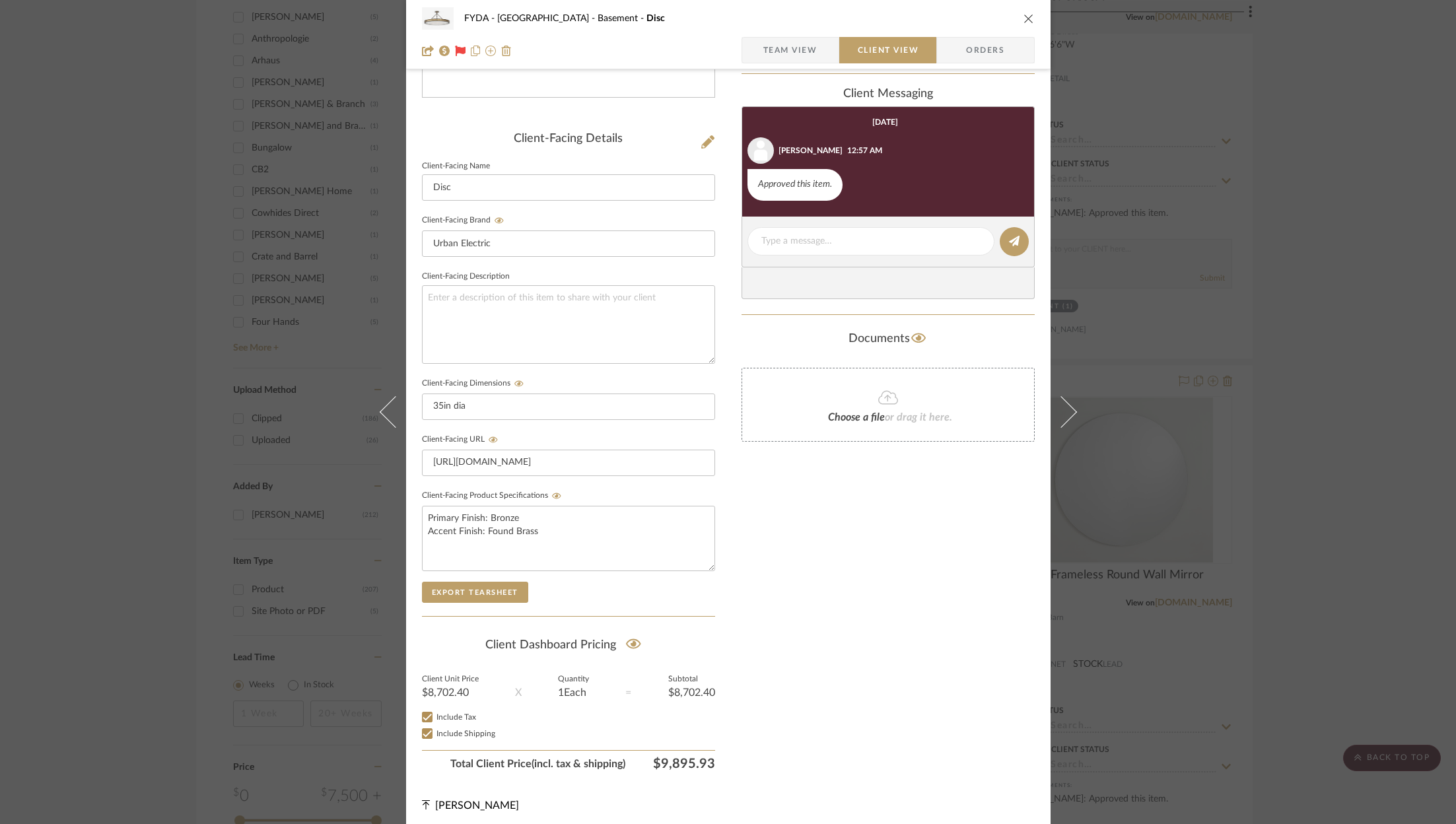
click at [1028, 21] on icon "close" at bounding box center [1028, 18] width 11 height 11
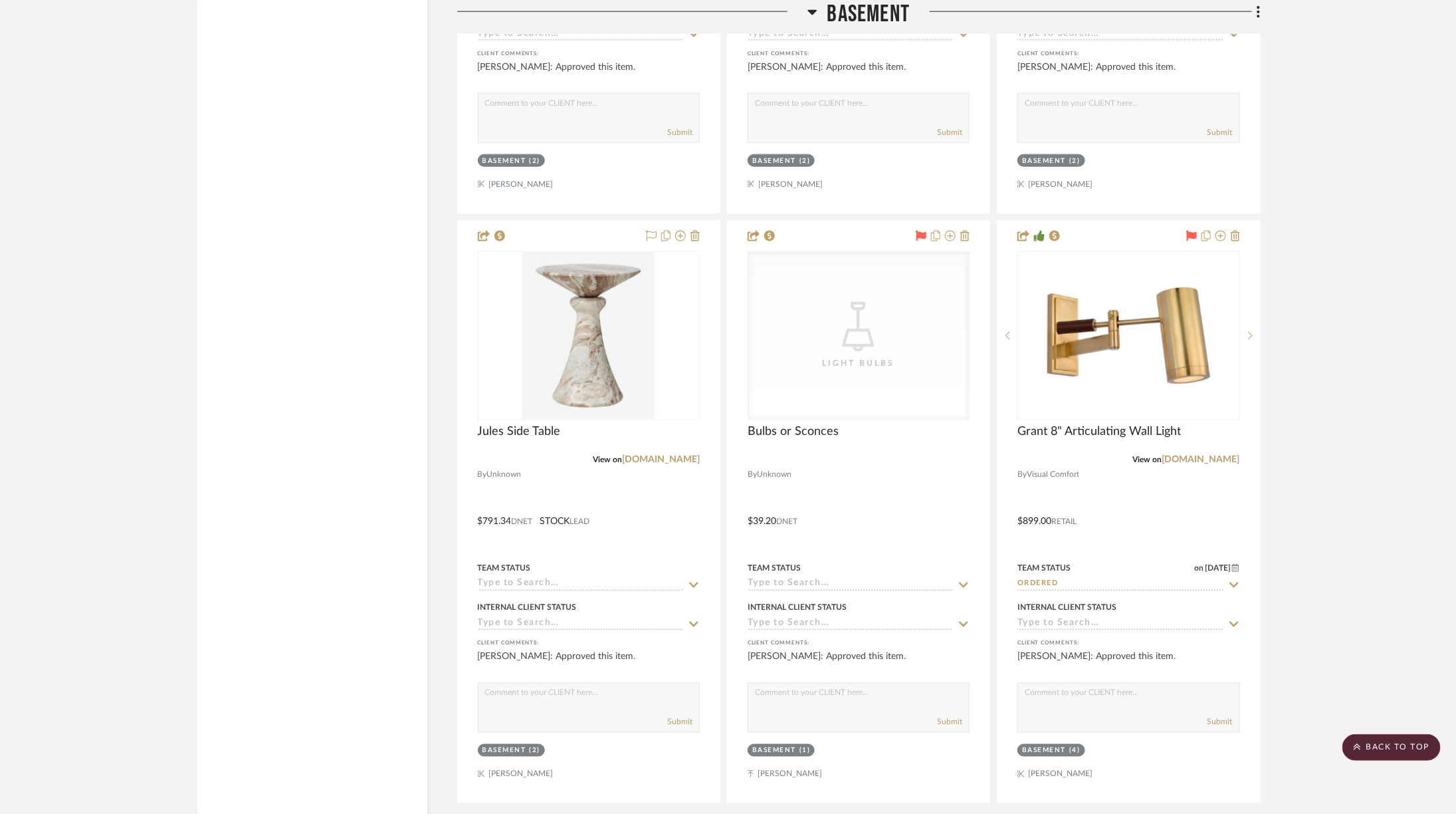
scroll to position [3800, 0]
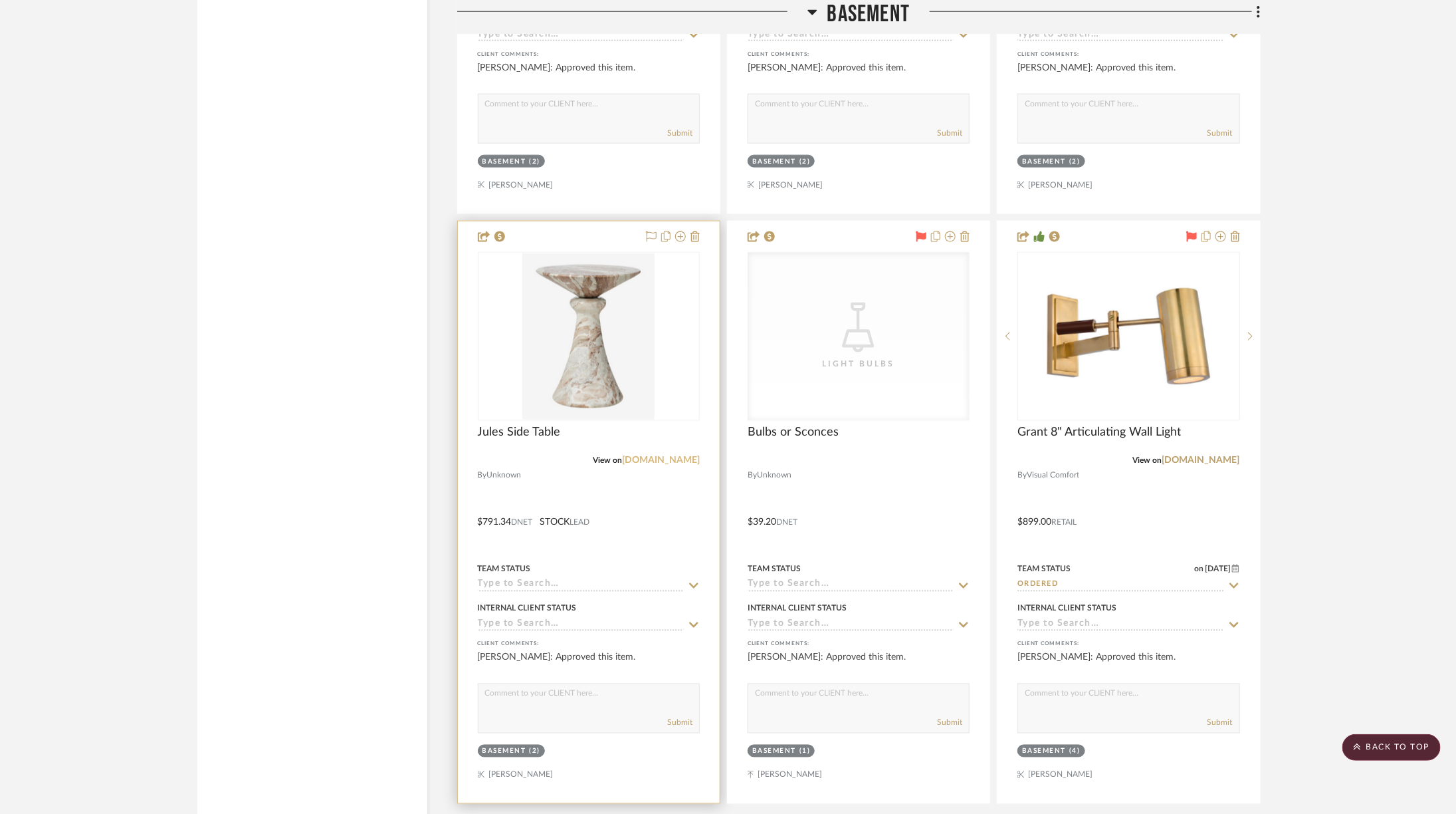
click at [658, 455] on link "mcgeeandco.com" at bounding box center [660, 459] width 78 height 9
click at [540, 278] on img "0" at bounding box center [588, 336] width 132 height 166
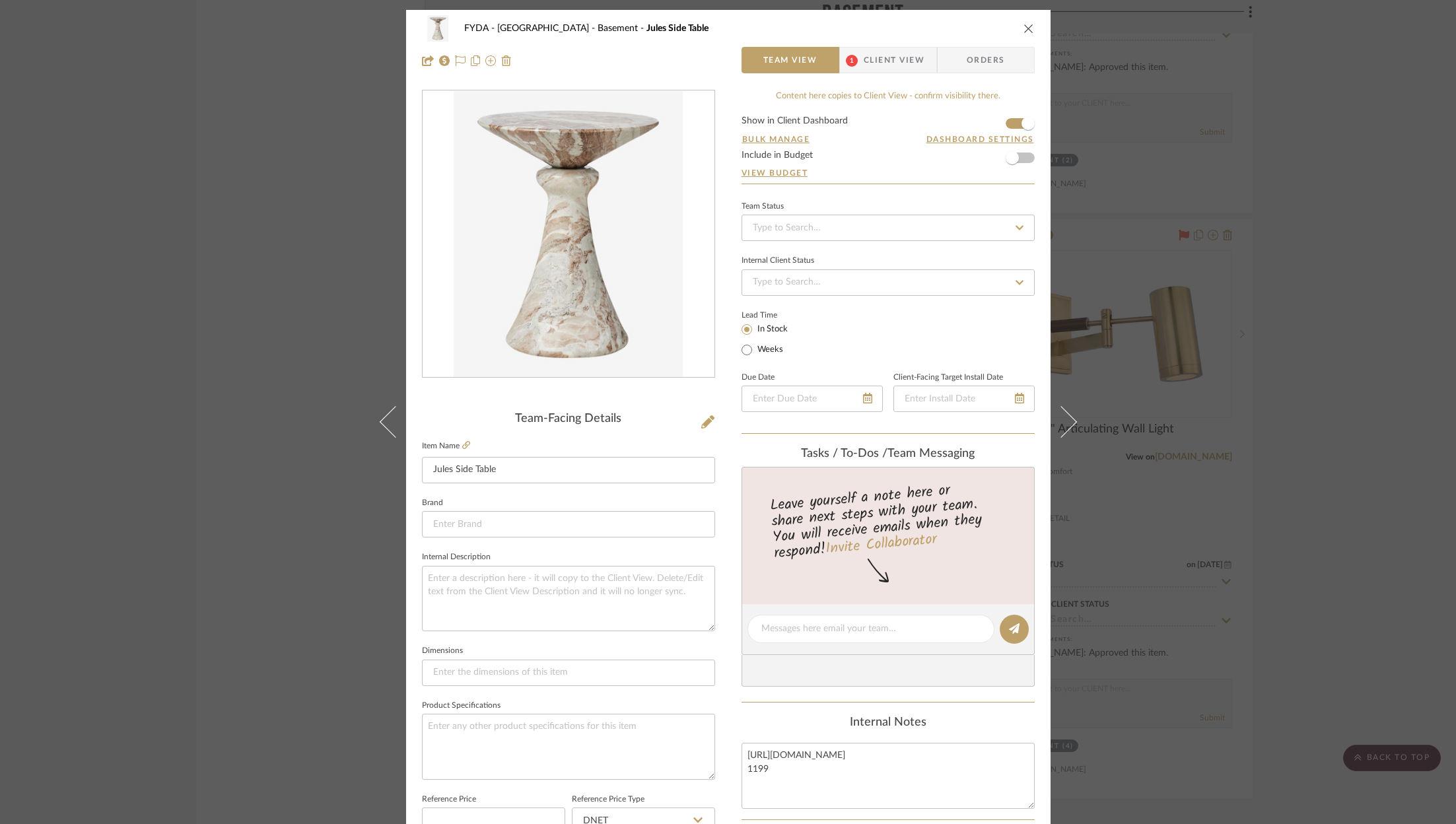
scroll to position [401, 0]
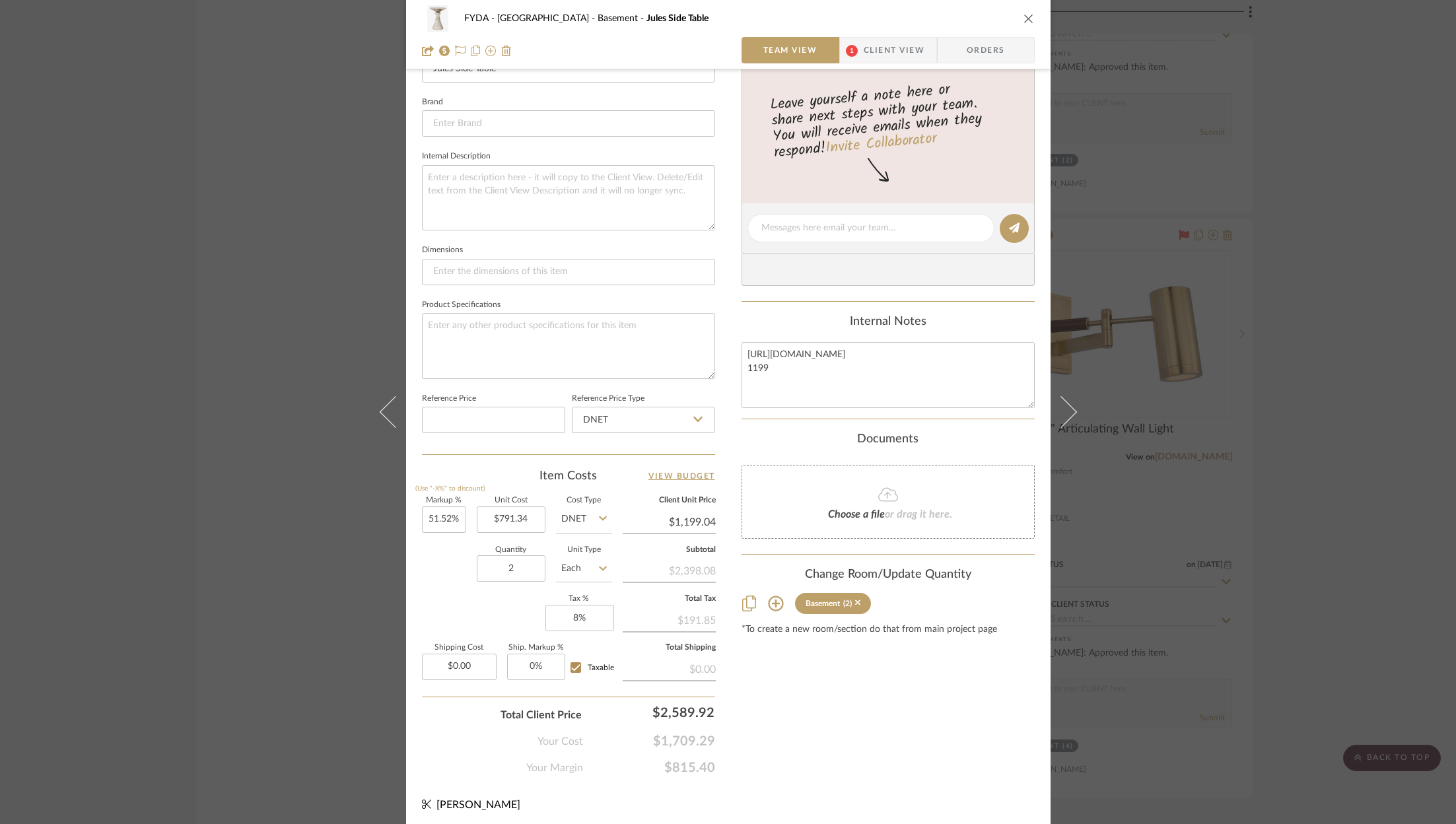
click at [1379, 395] on div "FYDA - 655 City Park Basement Jules Side Table Team View 1 Client View Orders T…" at bounding box center [728, 412] width 1456 height 824
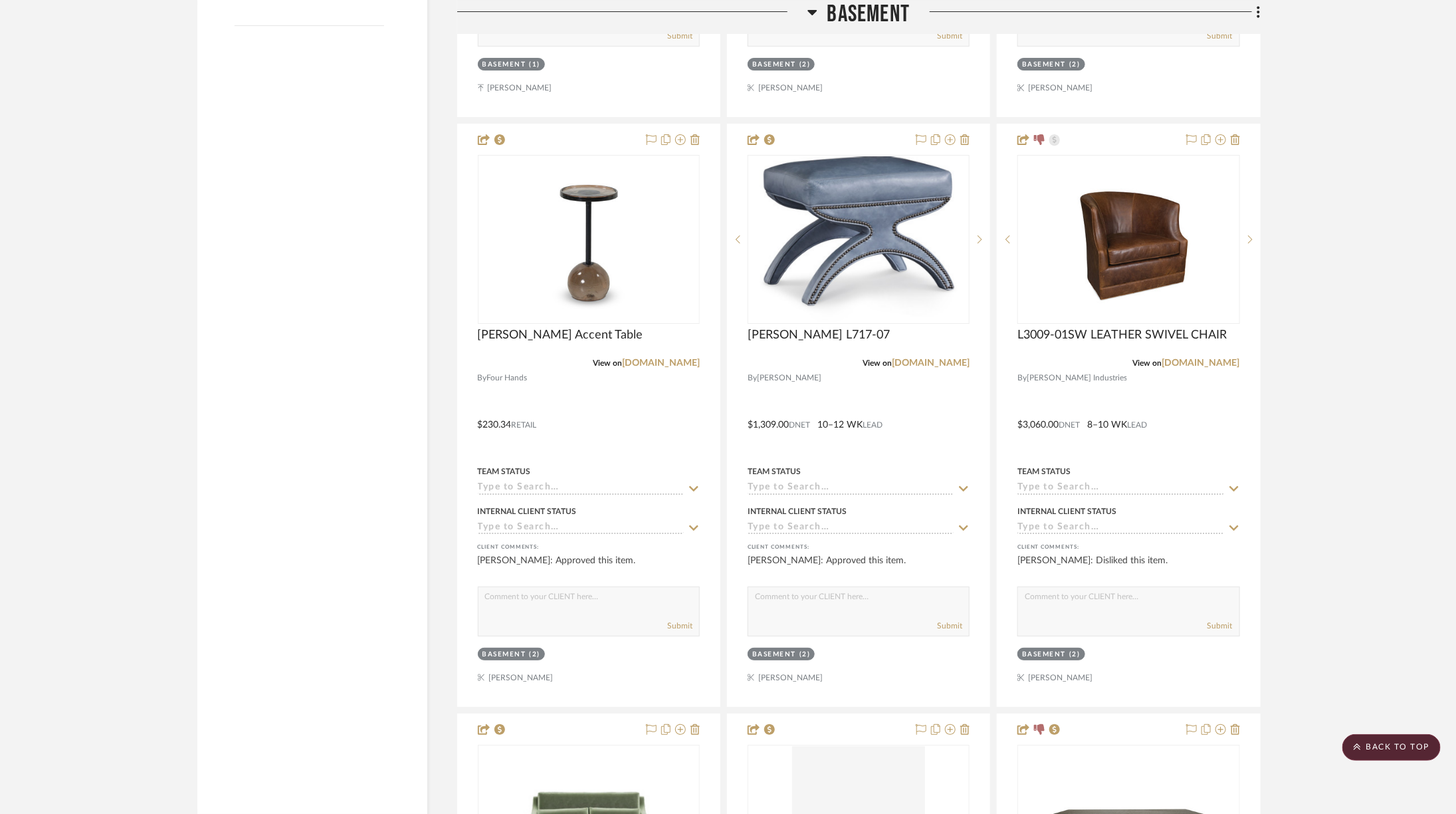
scroll to position [2715, 0]
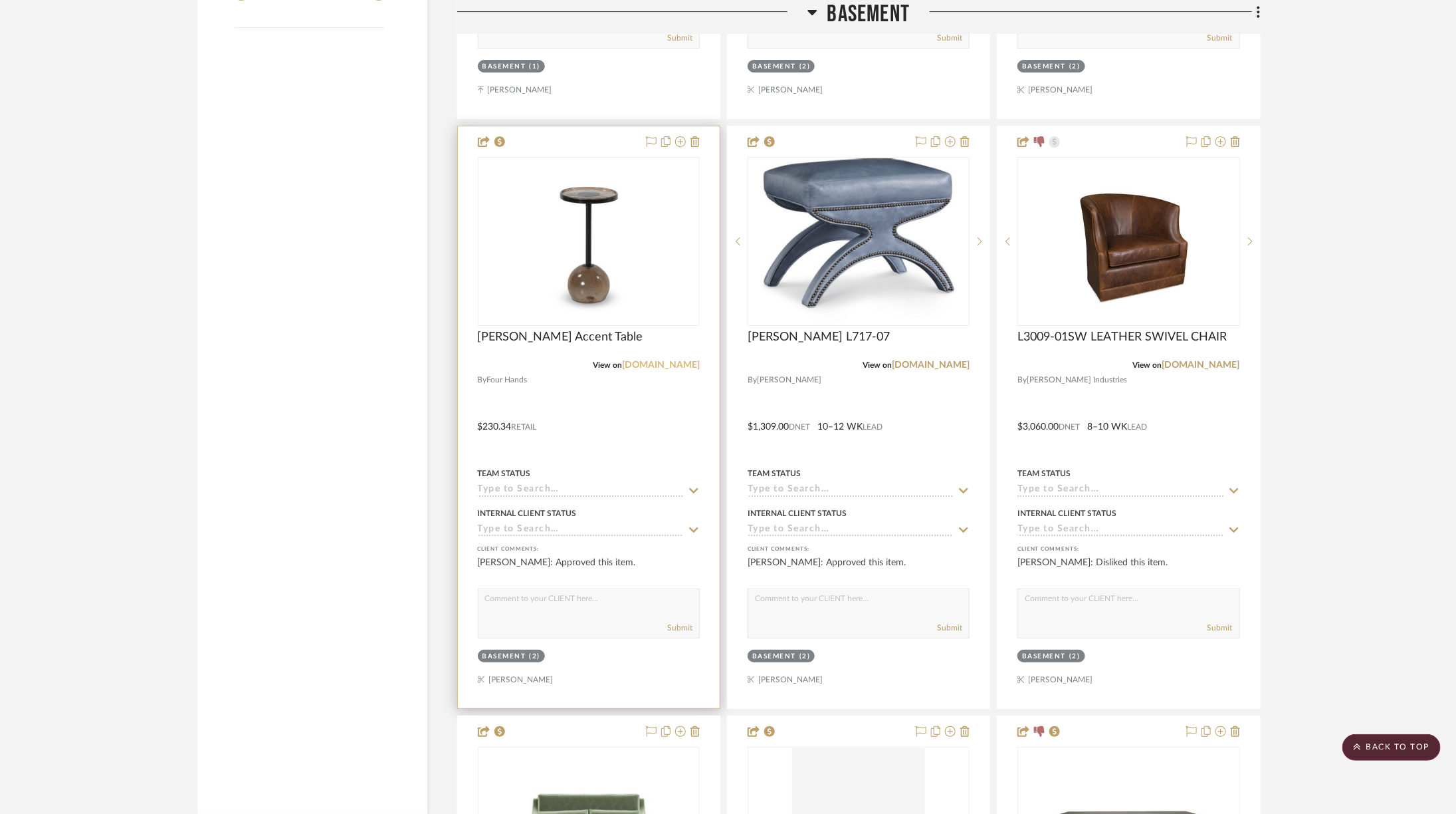
click at [665, 360] on link "fourhands.com" at bounding box center [660, 365] width 78 height 9
click at [508, 158] on img "0" at bounding box center [588, 241] width 166 height 166
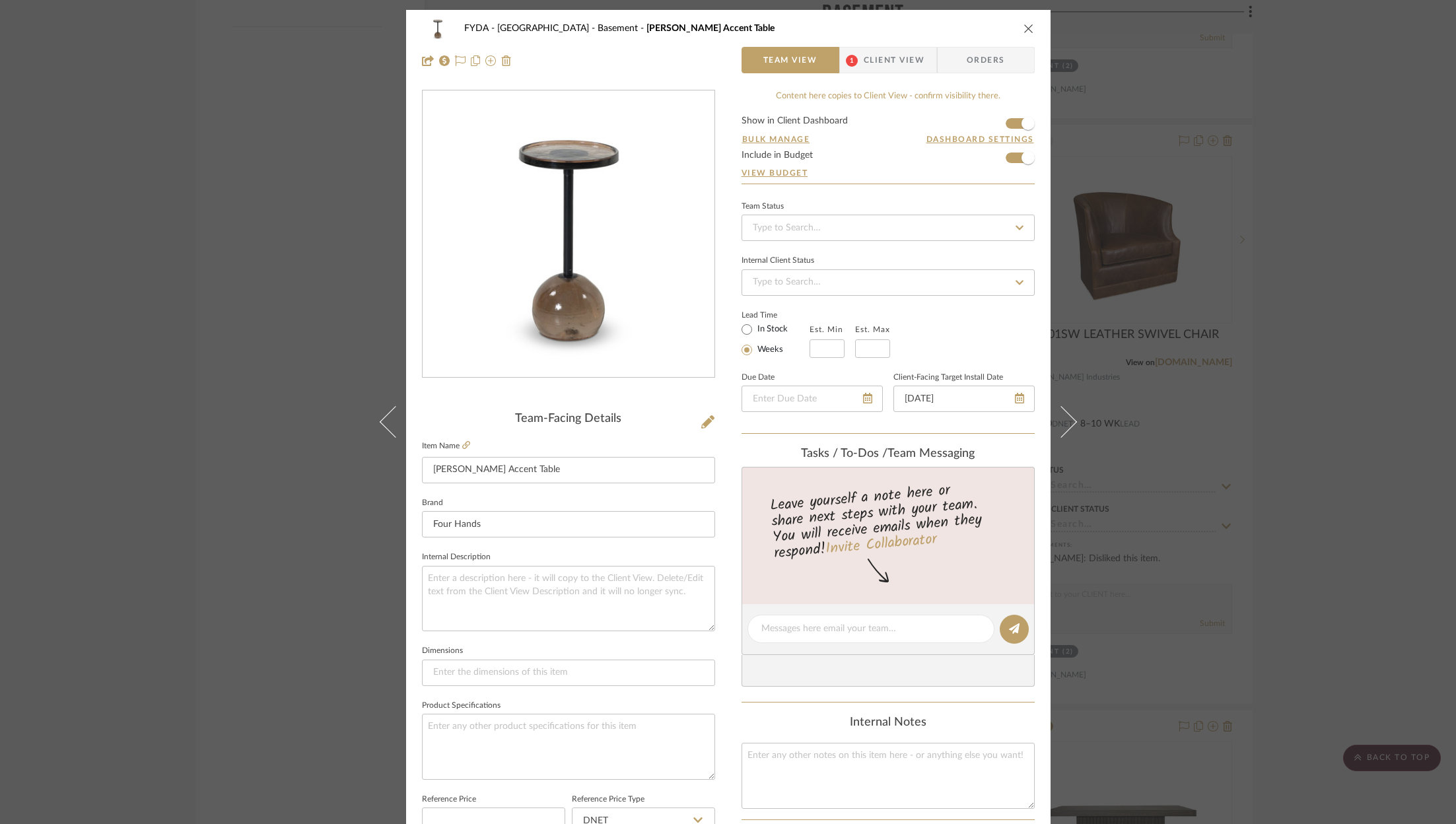
scroll to position [401, 0]
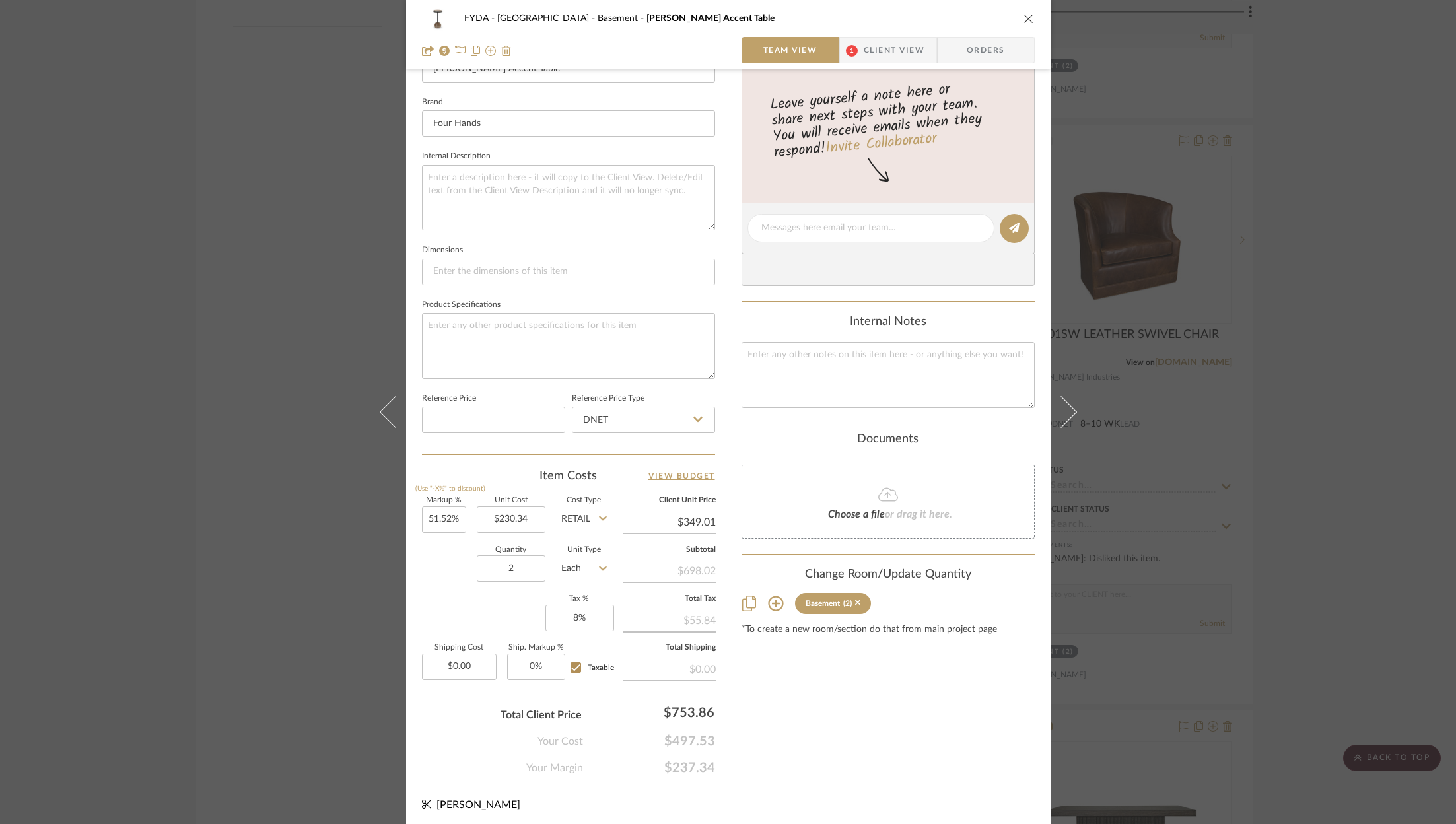
click at [1024, 18] on icon "close" at bounding box center [1028, 18] width 11 height 11
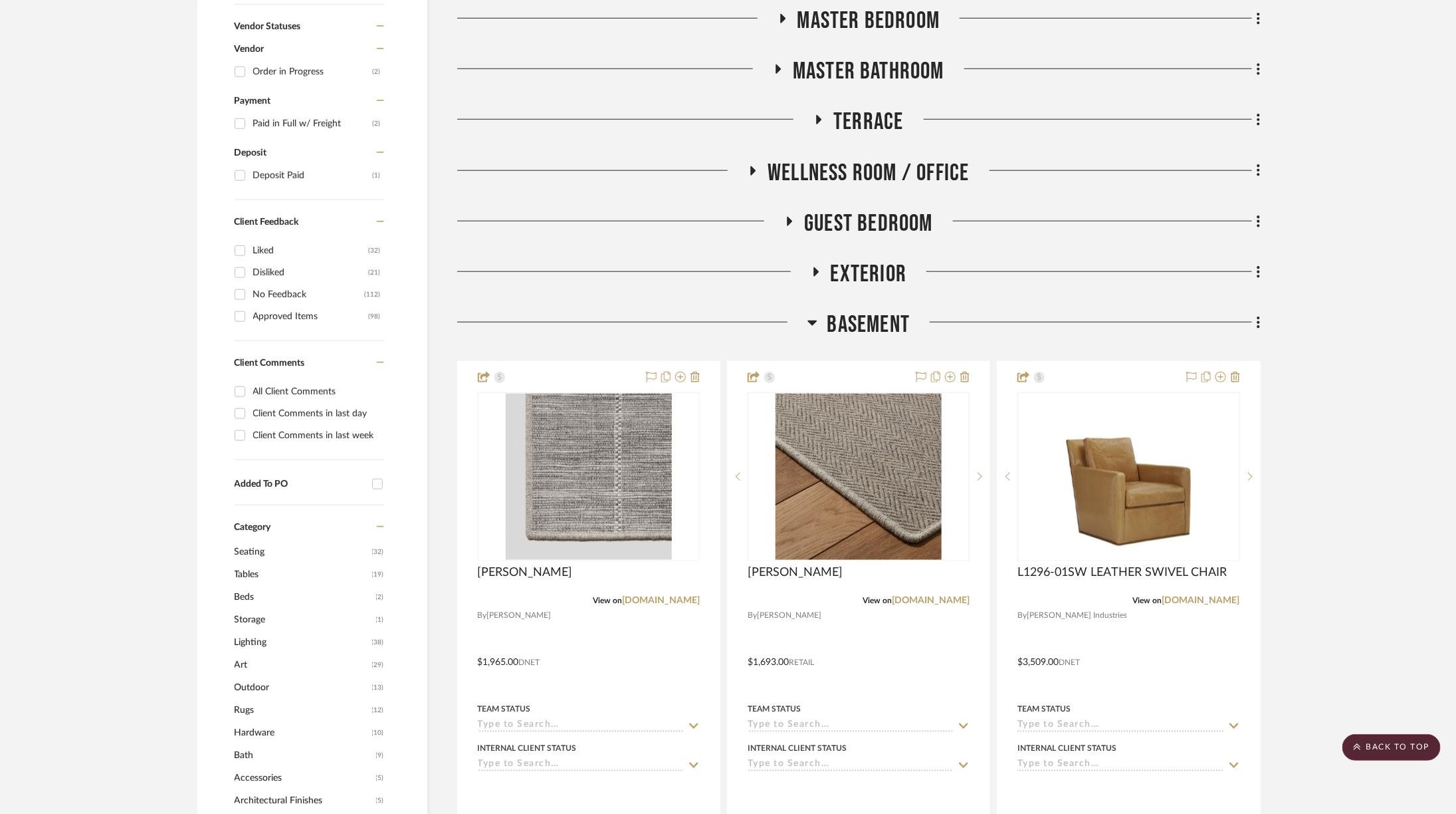
scroll to position [698, 0]
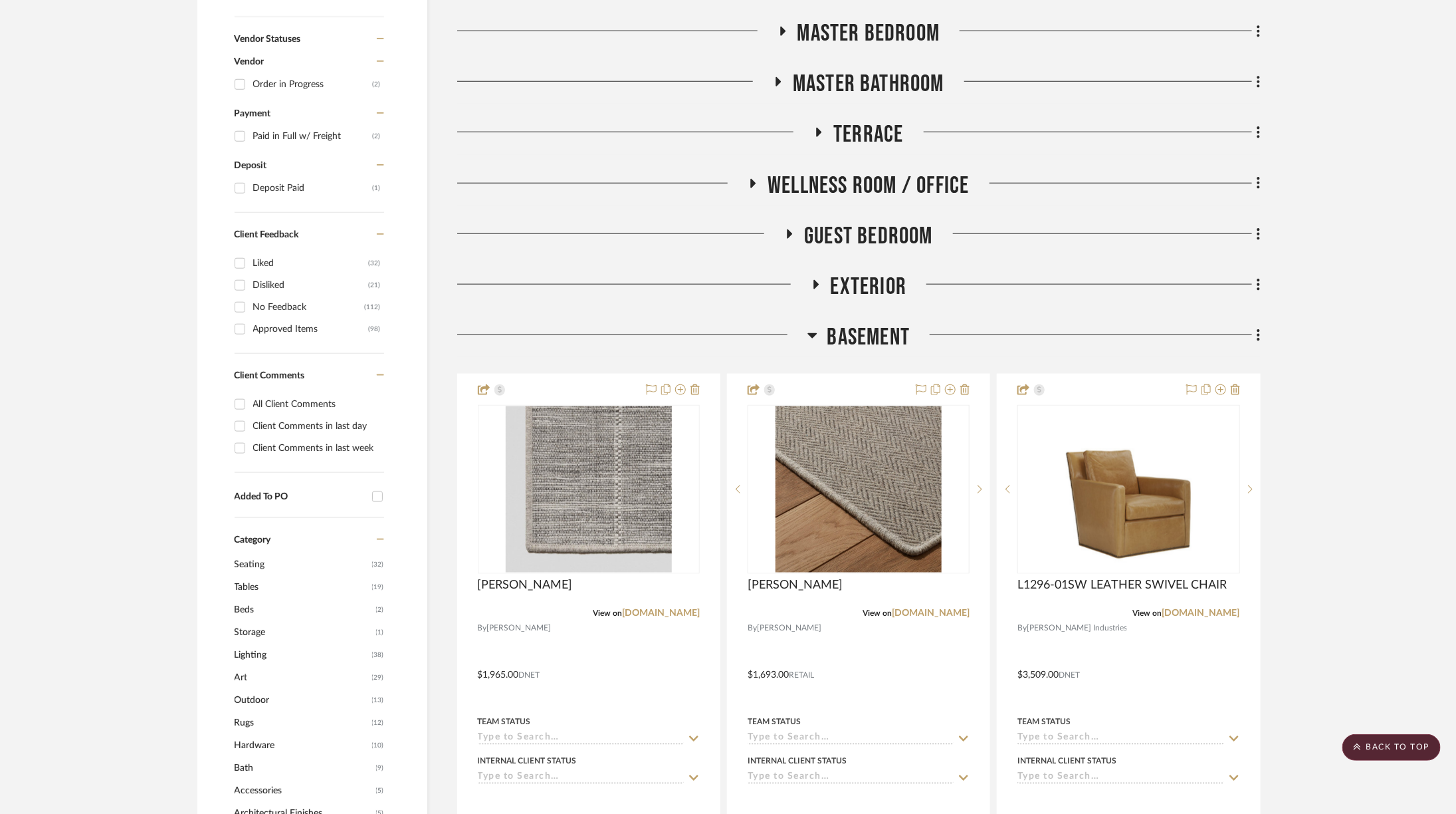
click at [830, 278] on h3 "Exterior" at bounding box center [858, 287] width 96 height 29
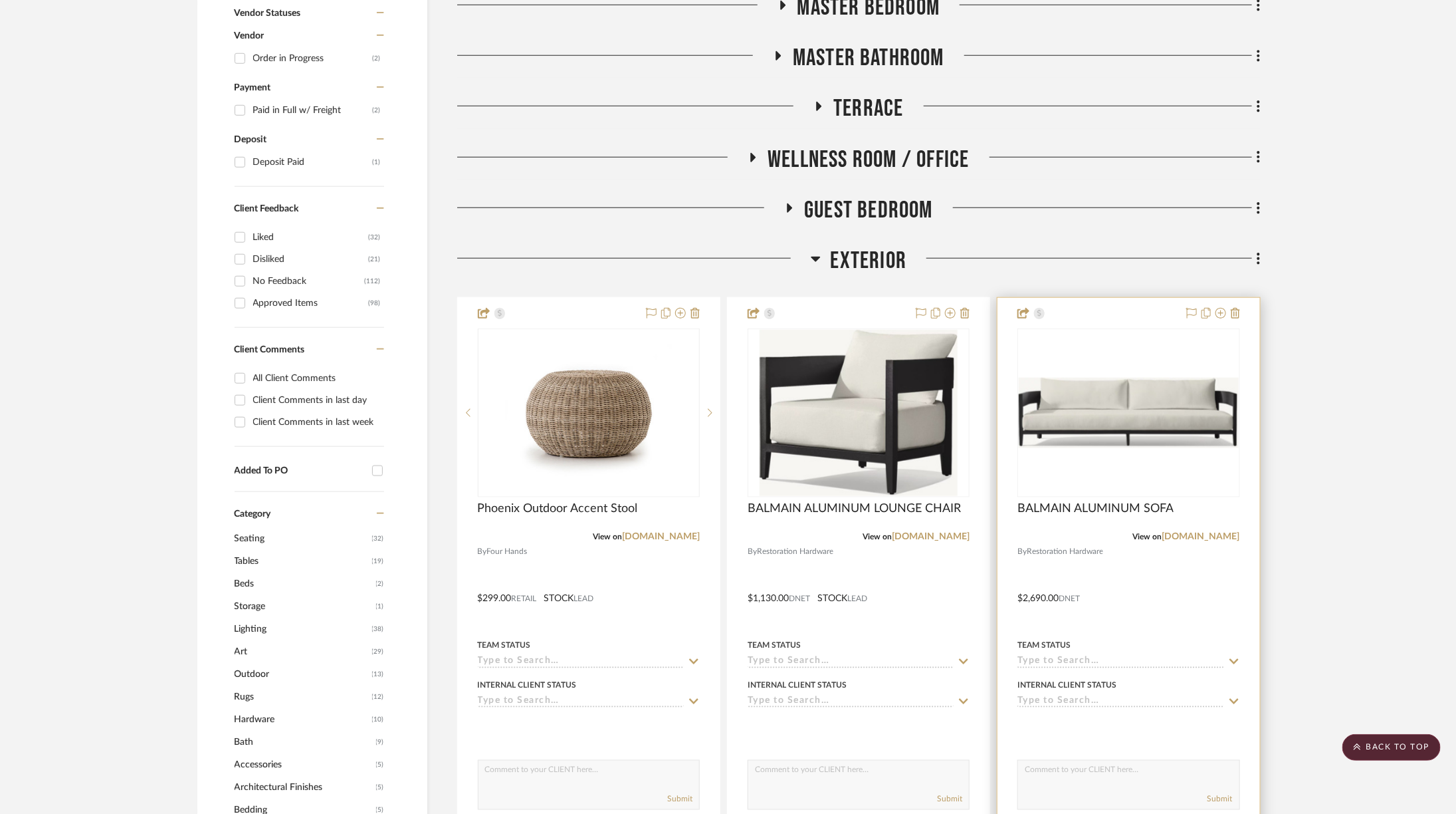
scroll to position [717, 0]
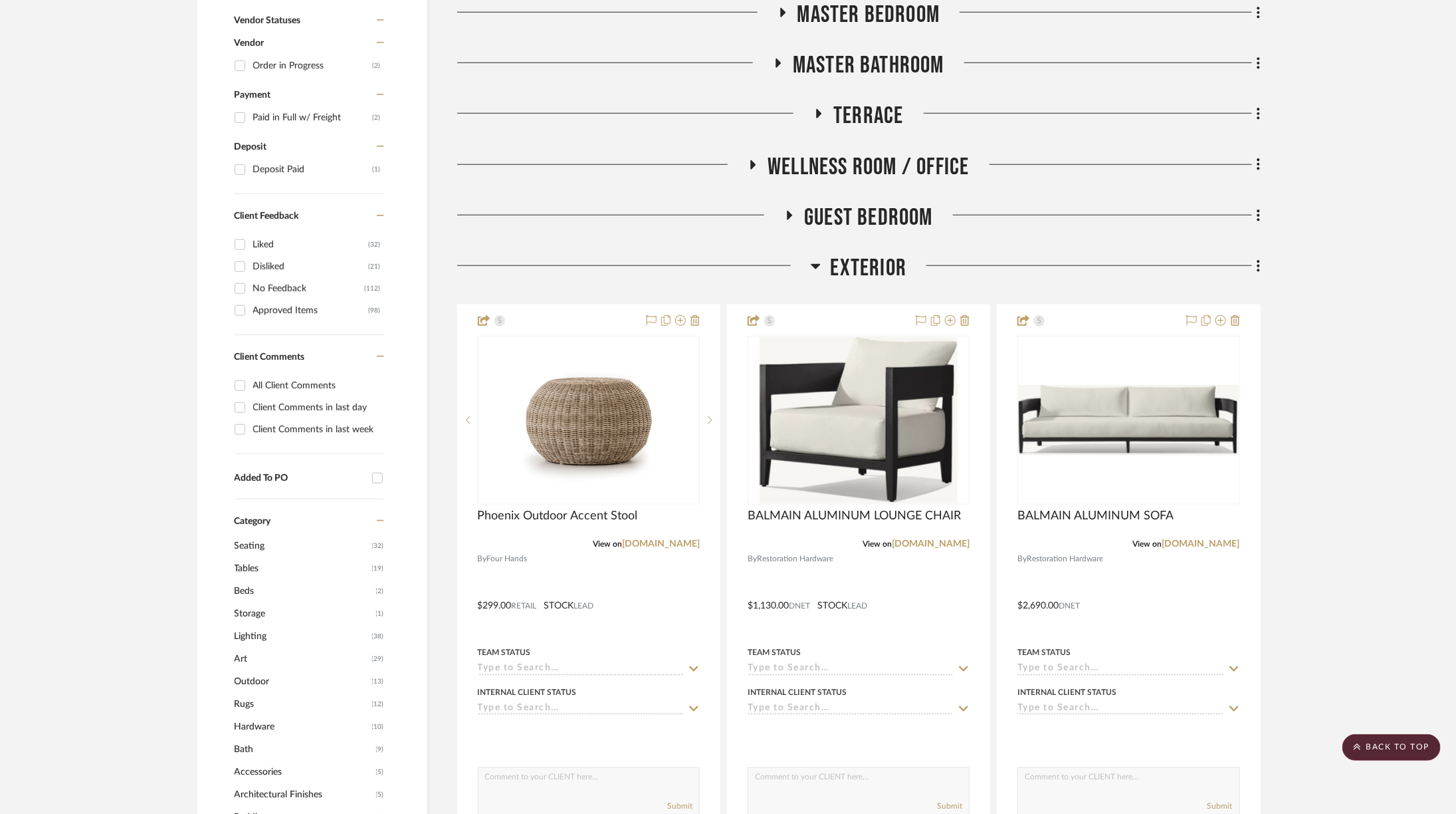
click at [871, 266] on span "Exterior" at bounding box center [868, 268] width 76 height 29
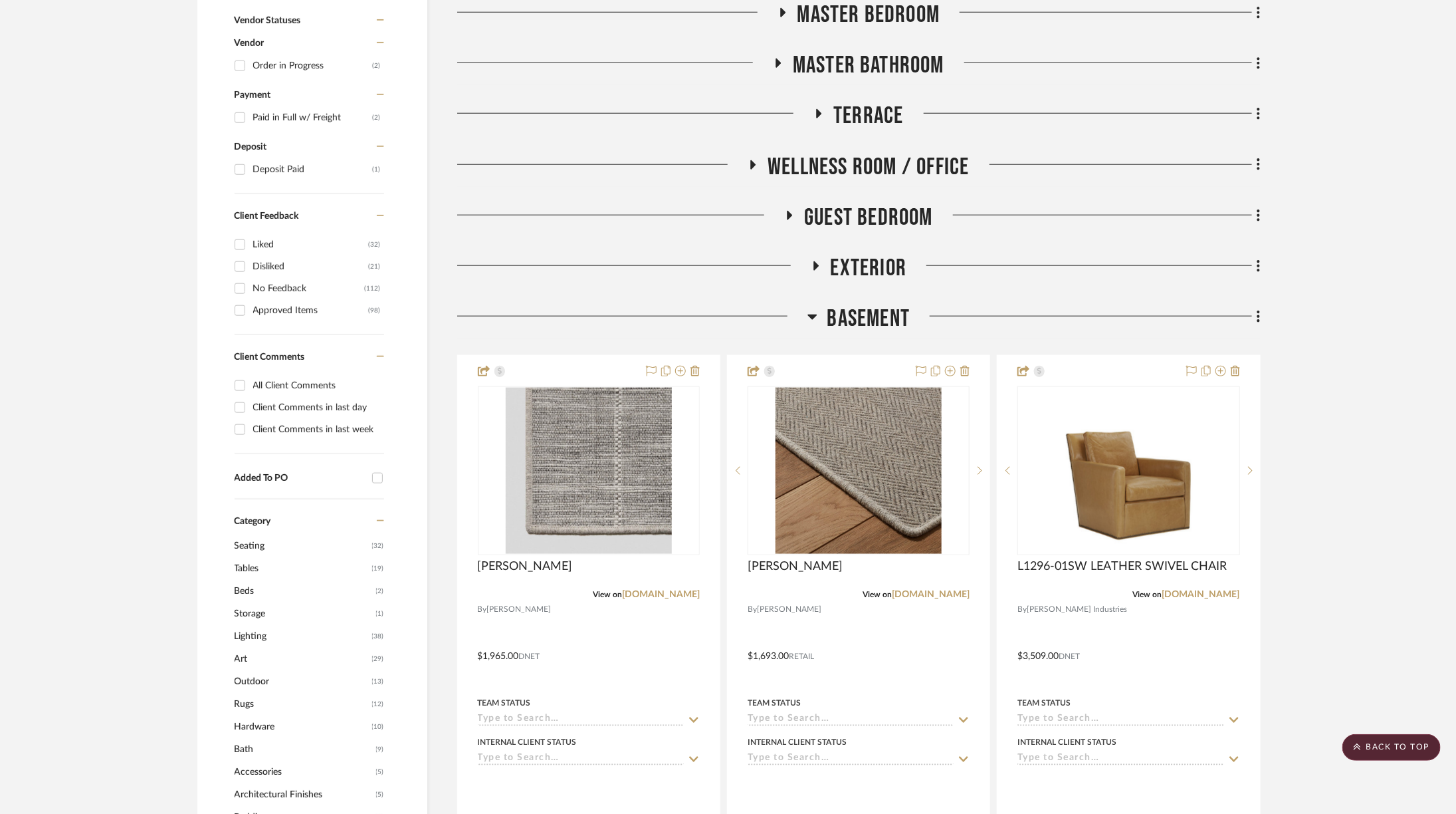
click at [863, 213] on span "Guest Bedroom" at bounding box center [868, 218] width 129 height 29
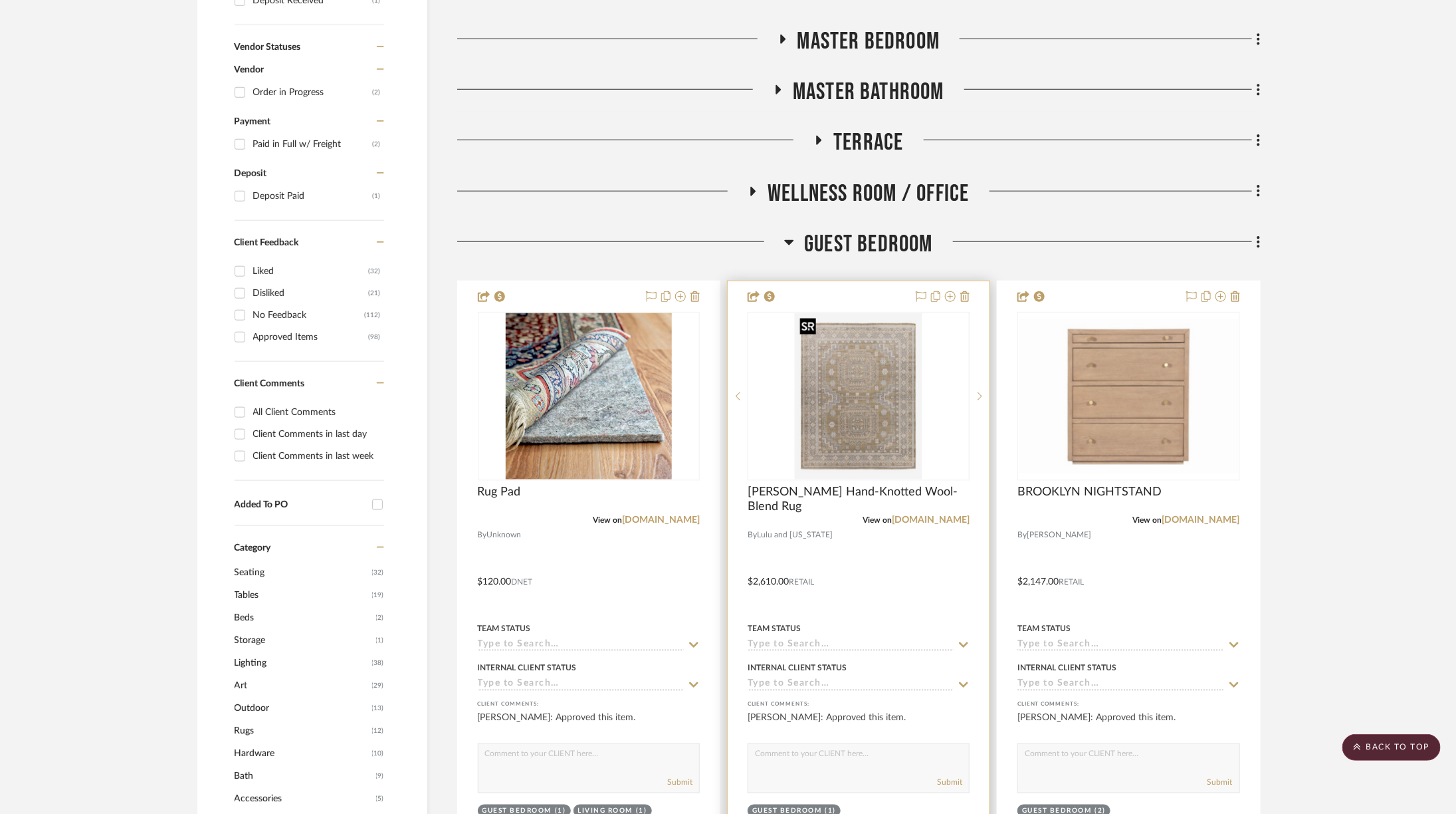
scroll to position [796, 0]
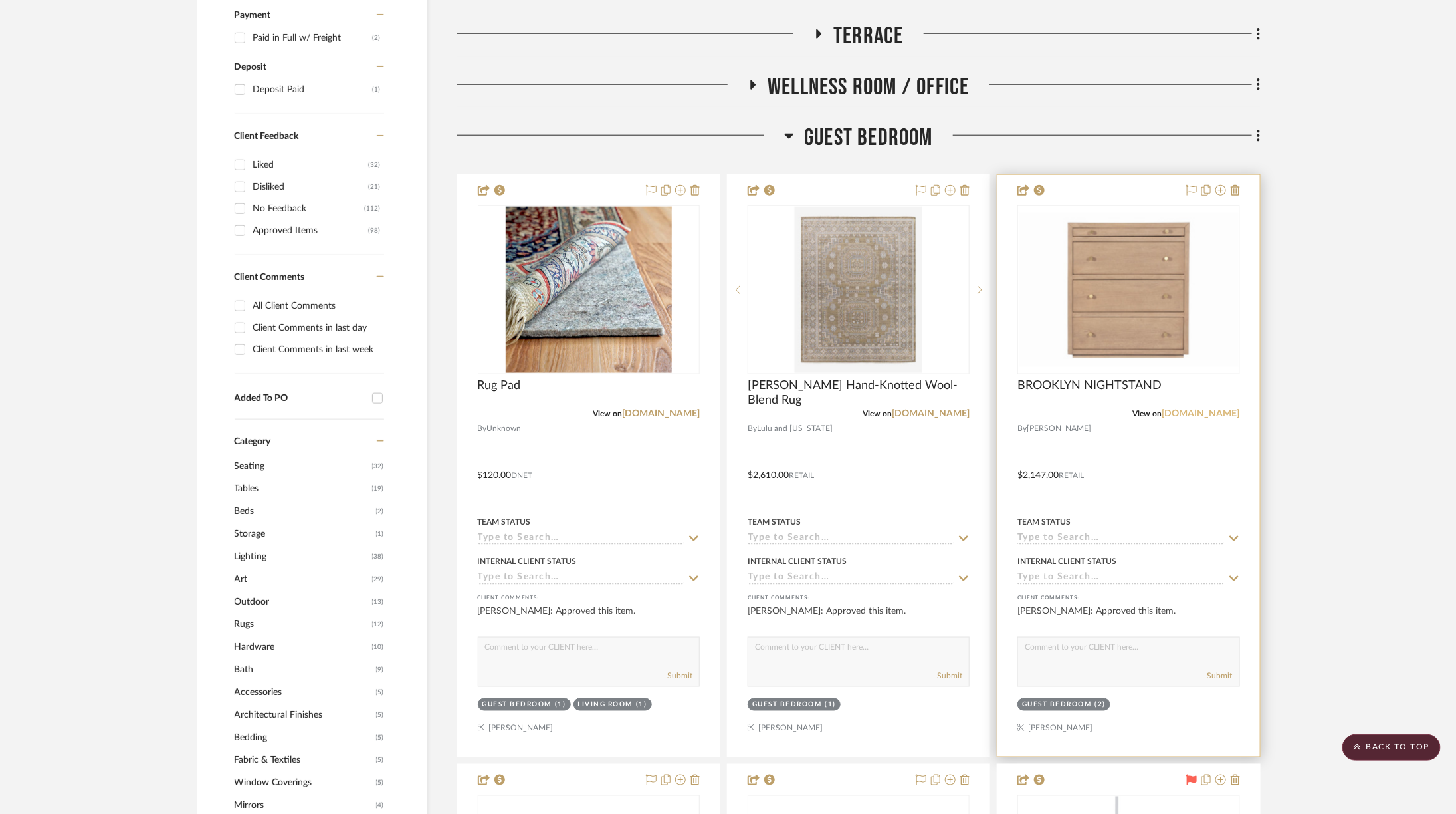
click at [1182, 414] on link "alicelanehome.com" at bounding box center [1201, 413] width 78 height 9
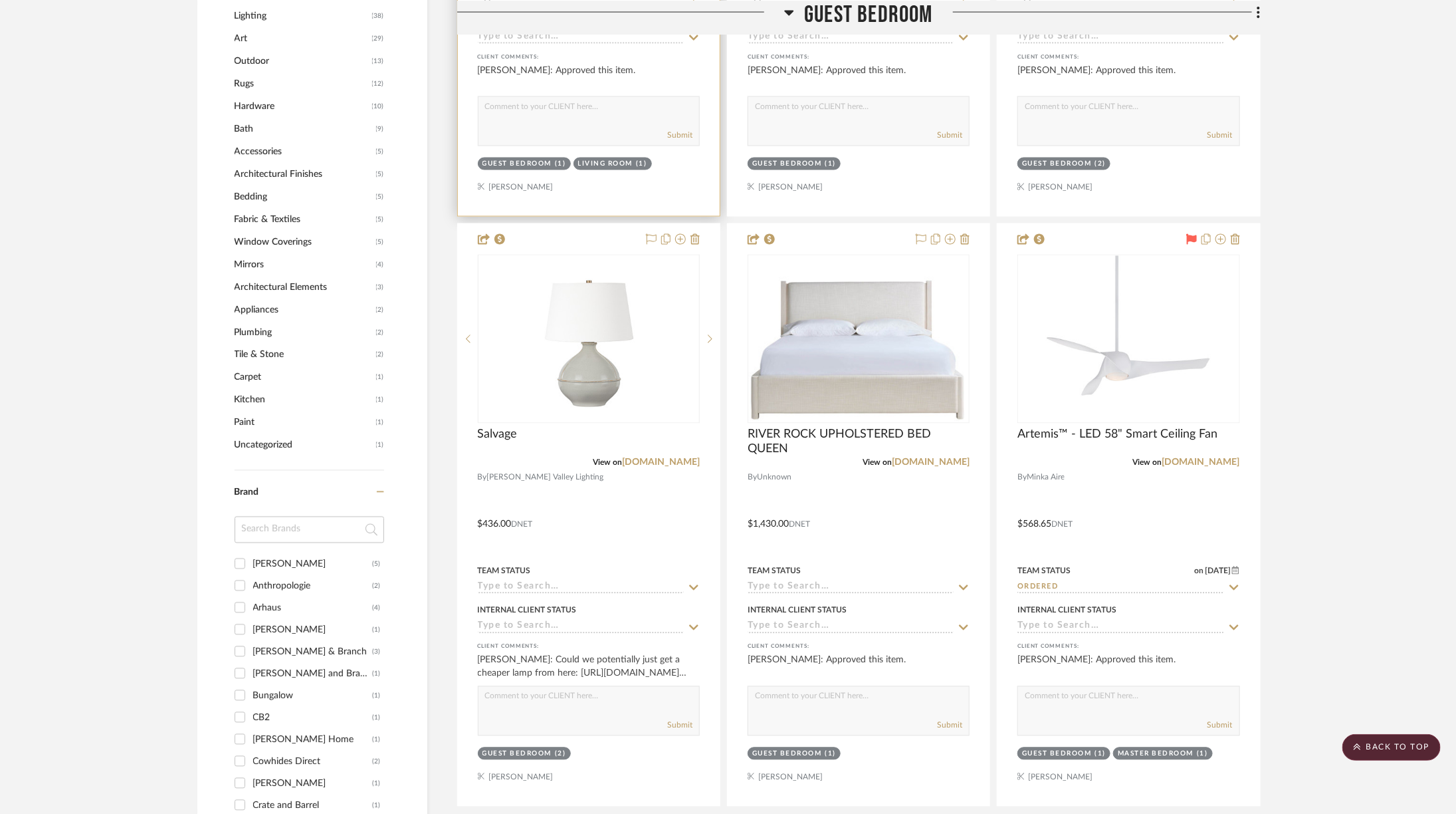
scroll to position [1478, 0]
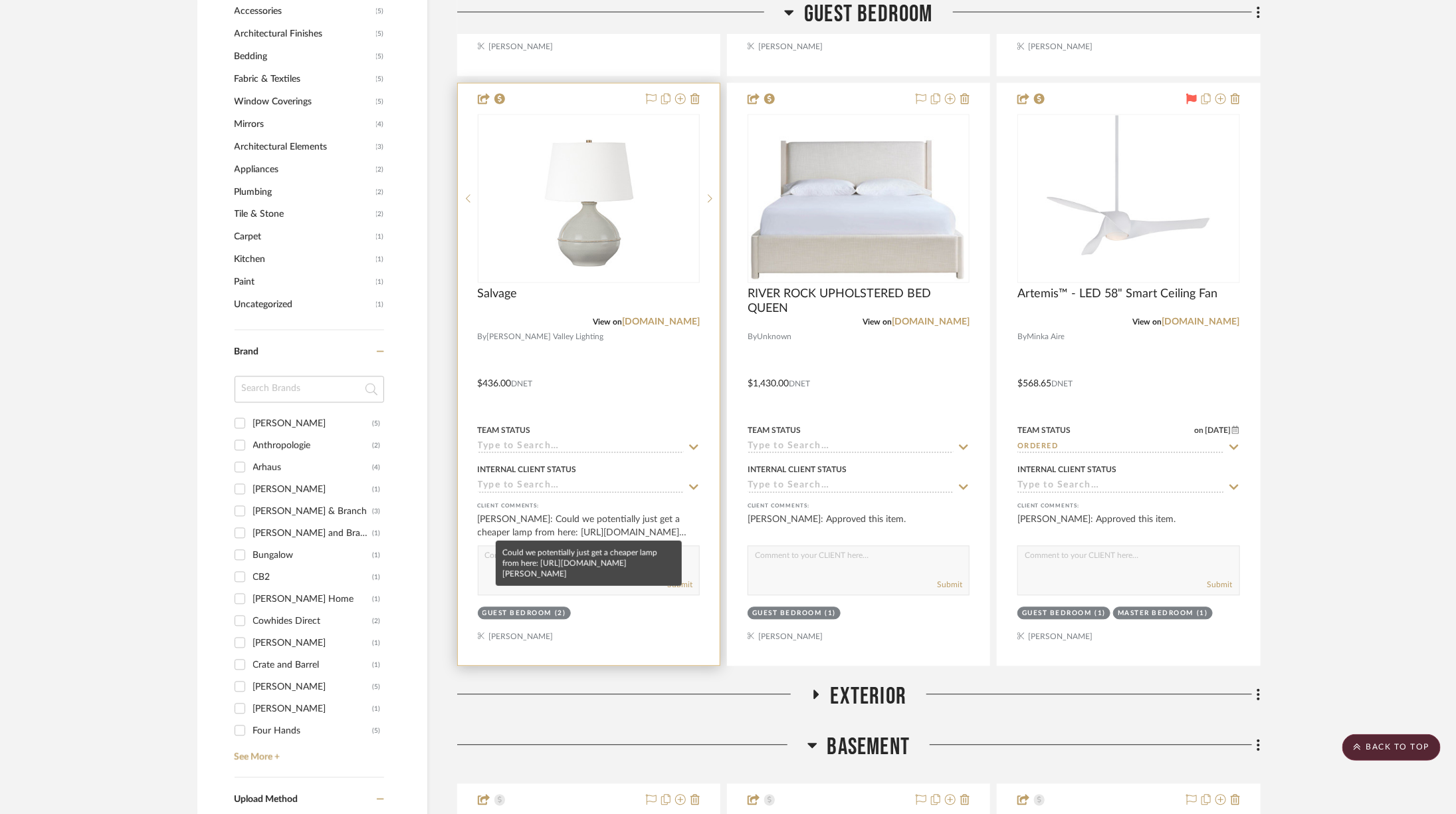
click at [566, 528] on div "Jamie Hackbarth: Could we potentially just get a cheaper lamp from here: https:…" at bounding box center [588, 526] width 222 height 26
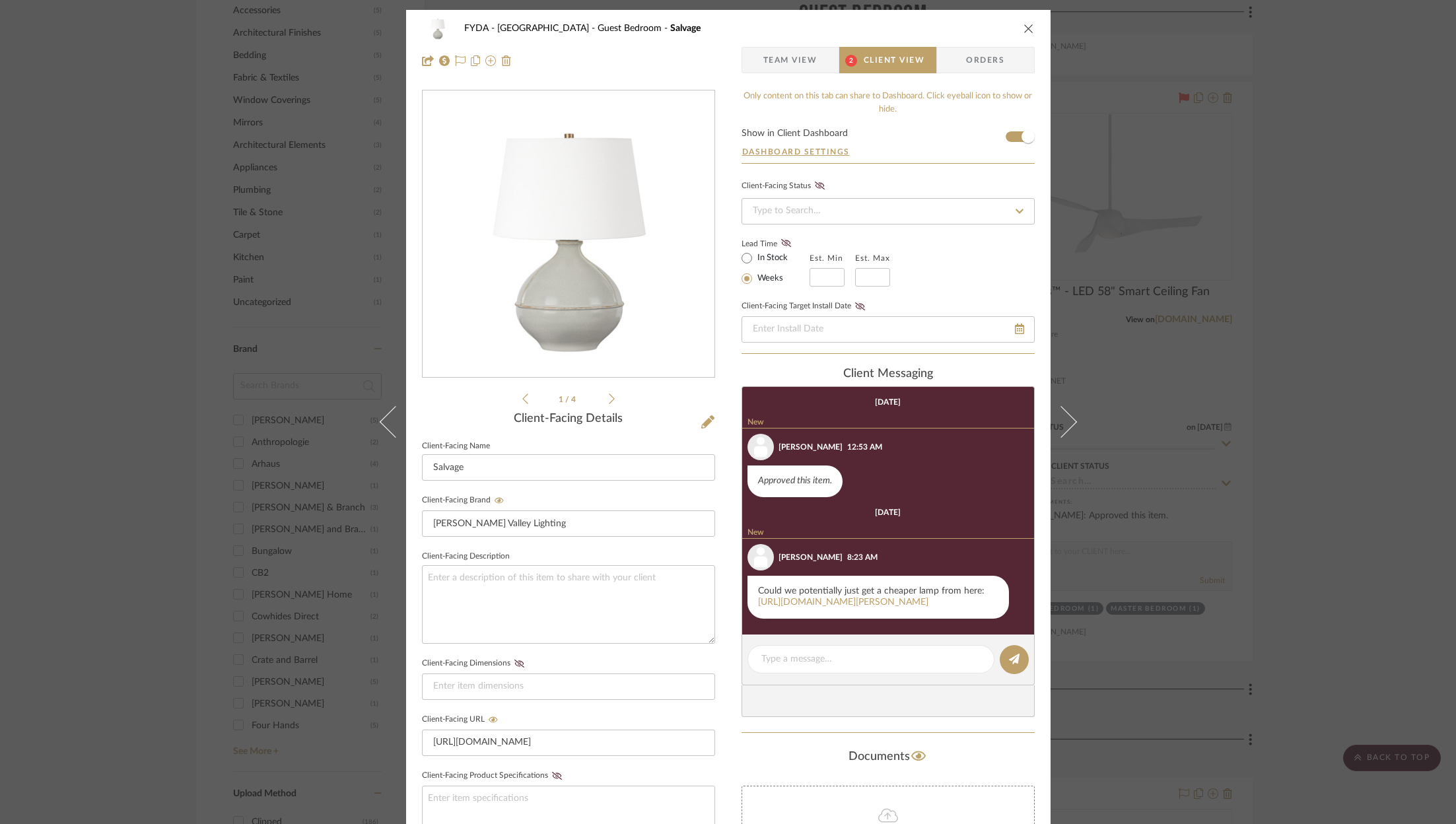
scroll to position [96, 0]
click at [888, 597] on link "https://www.jossandmain.com/Joss-and-Main--Arboles-Resin-Accent-Lamp-X221062154…" at bounding box center [843, 602] width 170 height 9
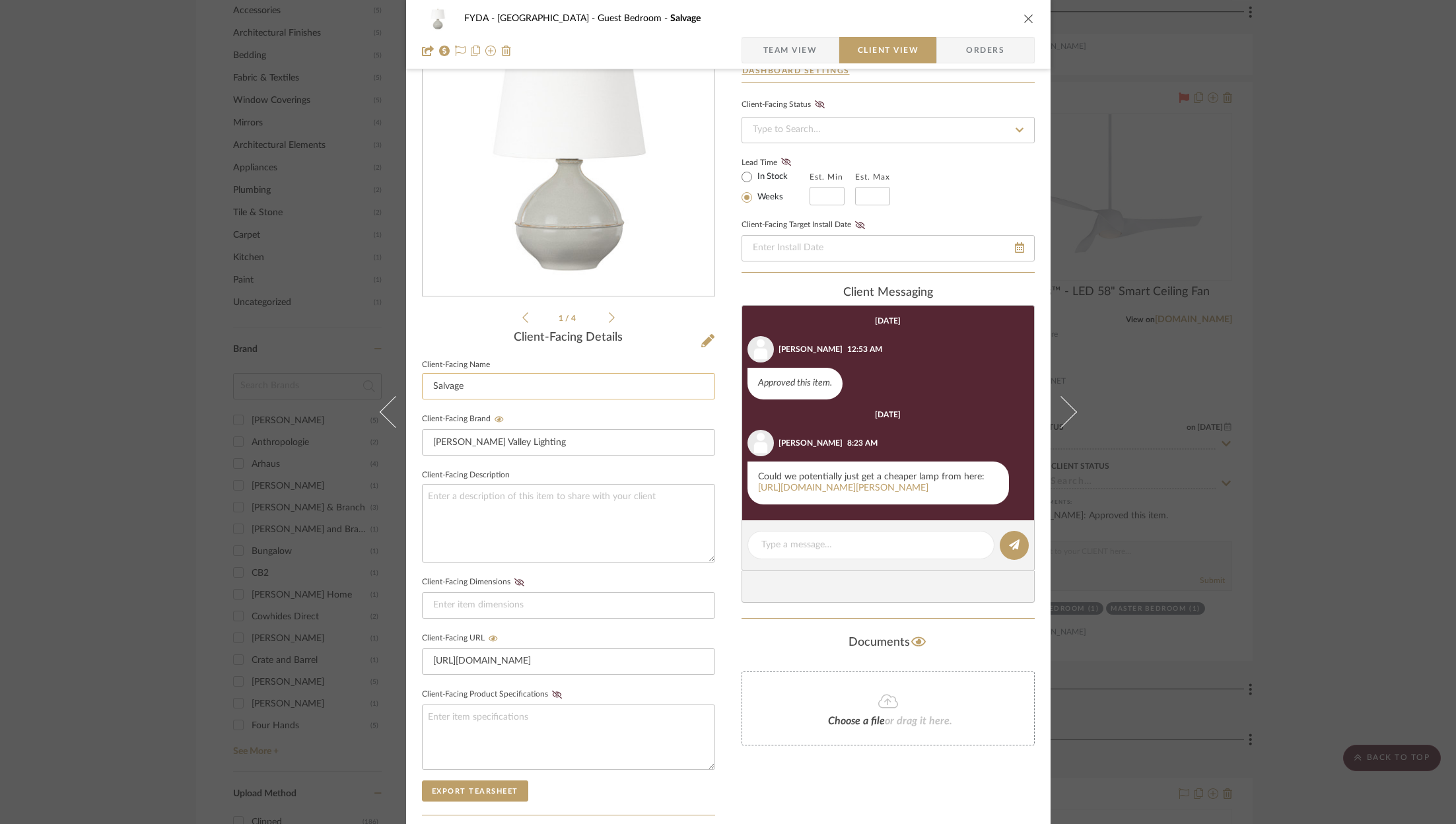
scroll to position [83, 0]
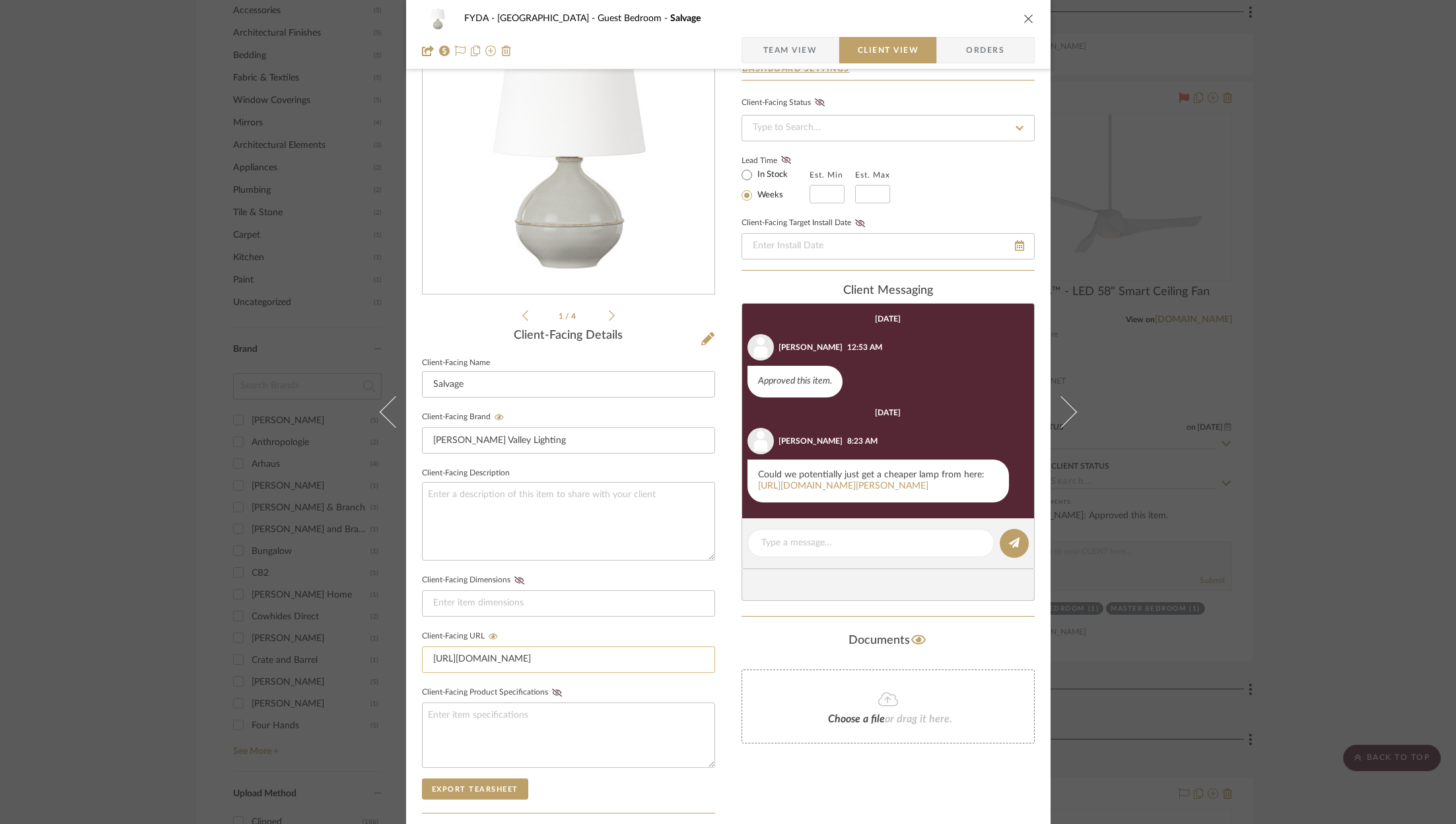
click at [504, 655] on input "https://www.hvlgroup.com/Product/PTL1624-PBR/CPS/" at bounding box center [568, 659] width 293 height 26
click at [1326, 323] on div "FYDA - 655 City Park Guest Bedroom Salvage Team View Client View Orders 1 / 4 C…" at bounding box center [728, 412] width 1456 height 824
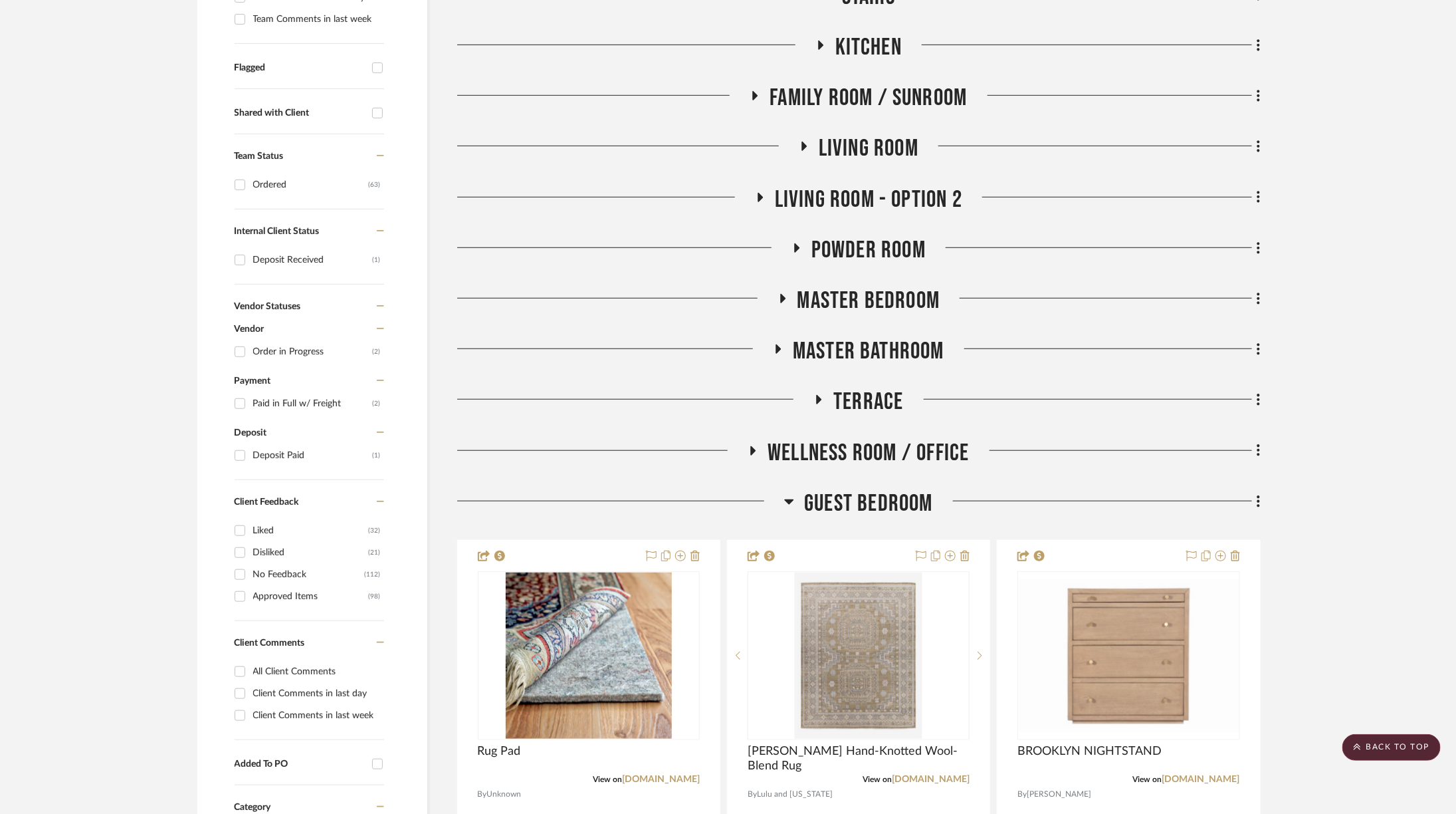
scroll to position [404, 0]
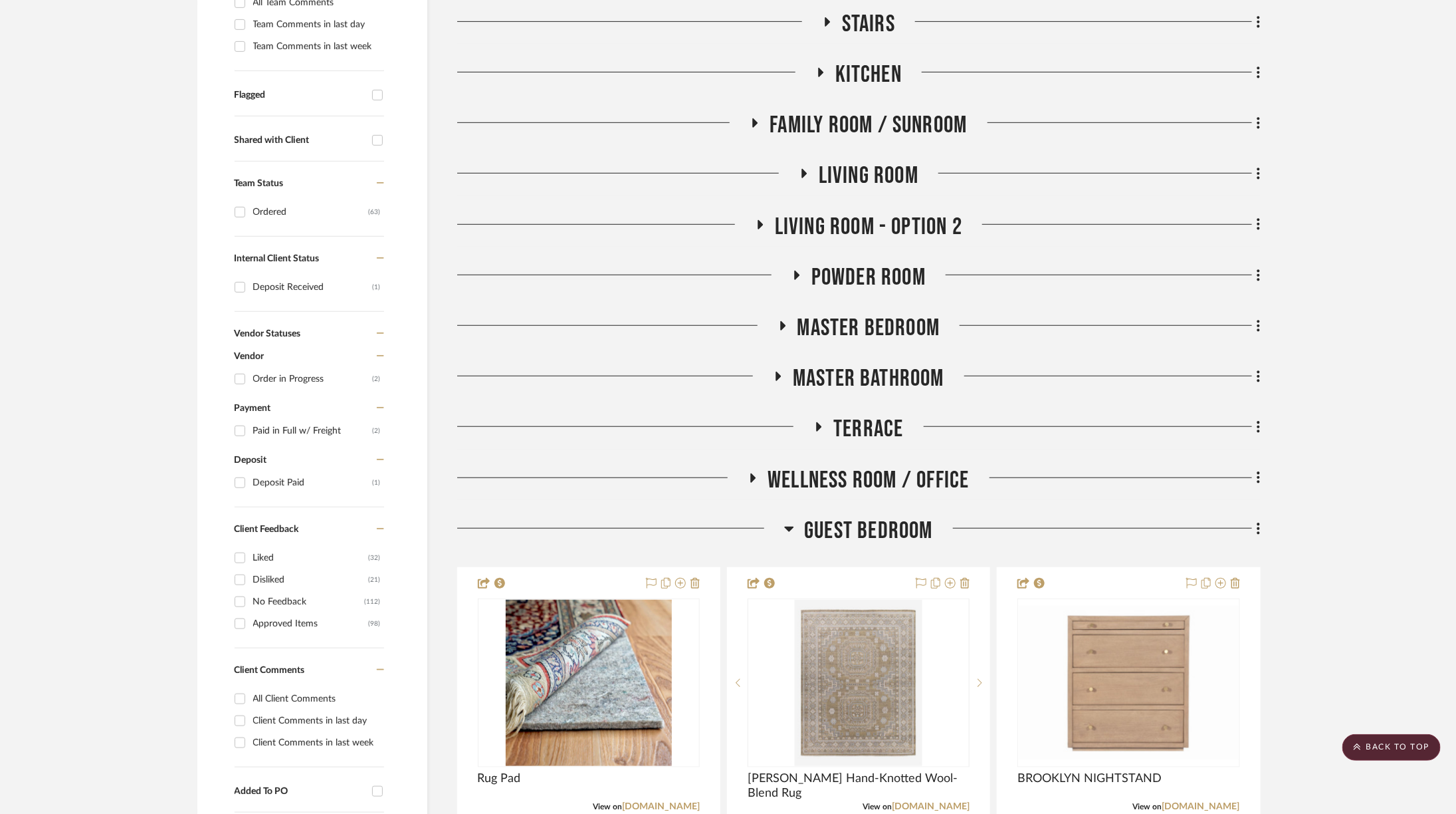
click at [944, 479] on span "Wellness Room / Office" at bounding box center [868, 480] width 201 height 29
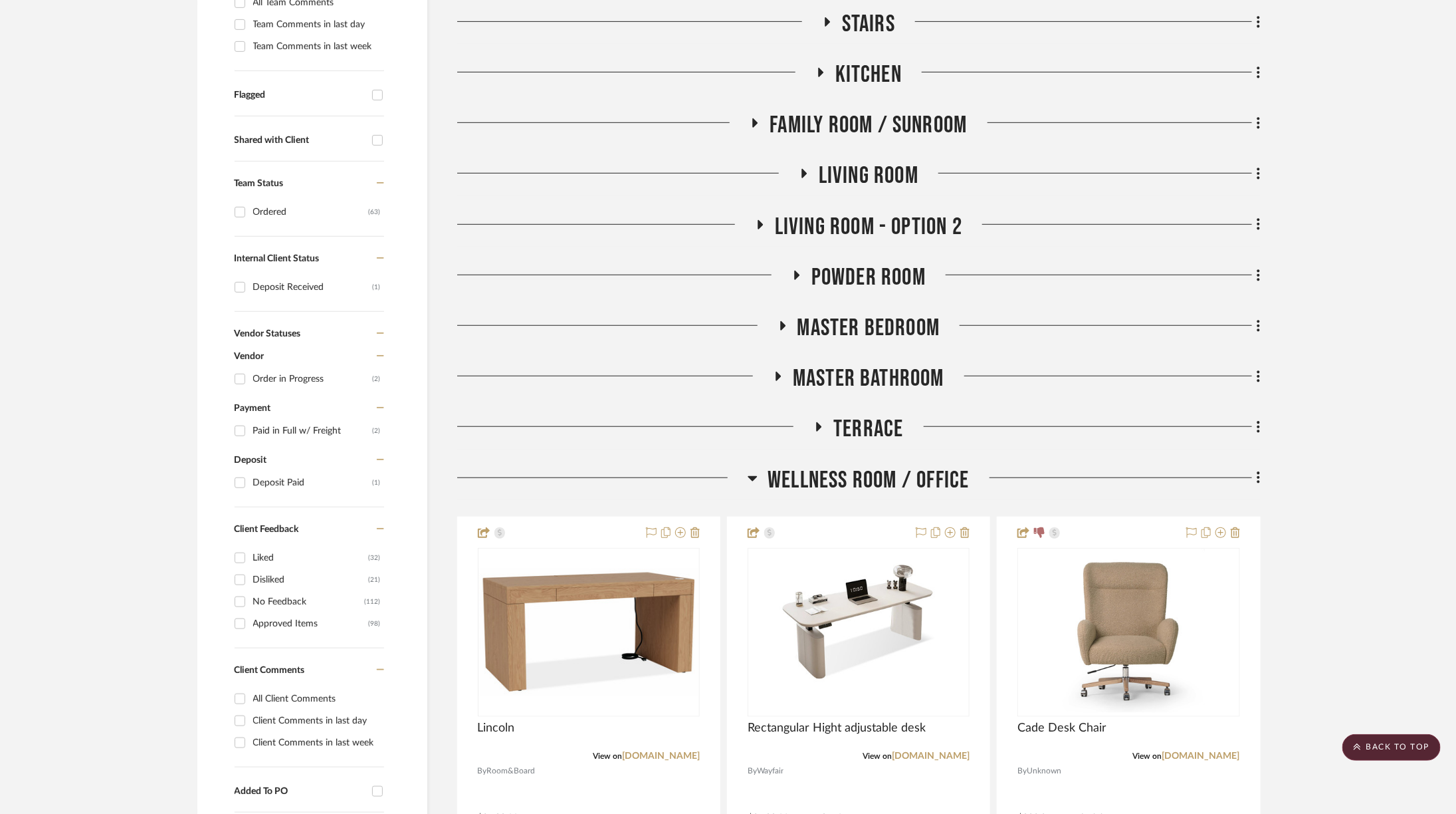
click at [944, 479] on span "Wellness Room / Office" at bounding box center [868, 480] width 201 height 29
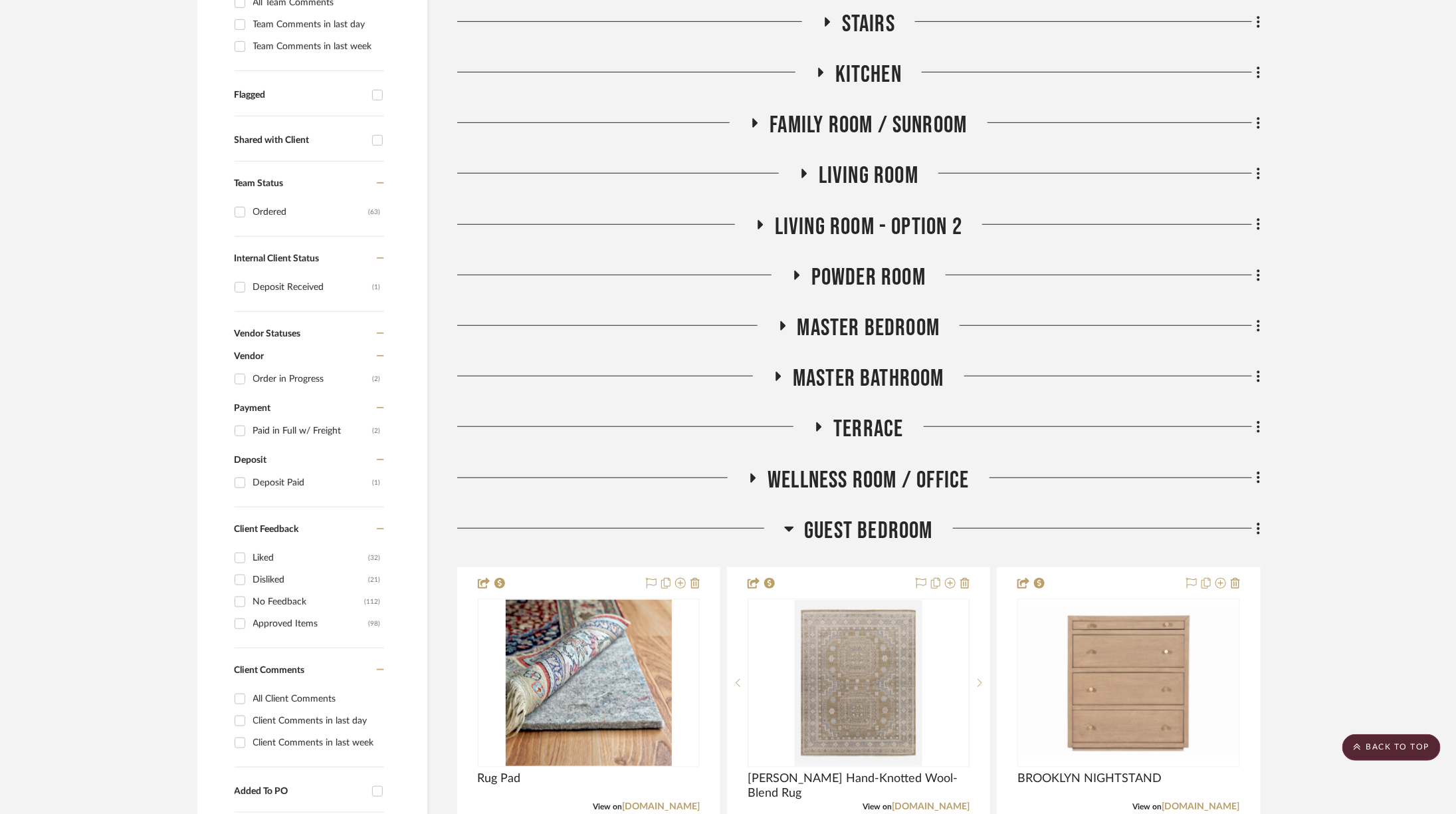
click at [872, 369] on span "Master Bathroom" at bounding box center [868, 379] width 151 height 29
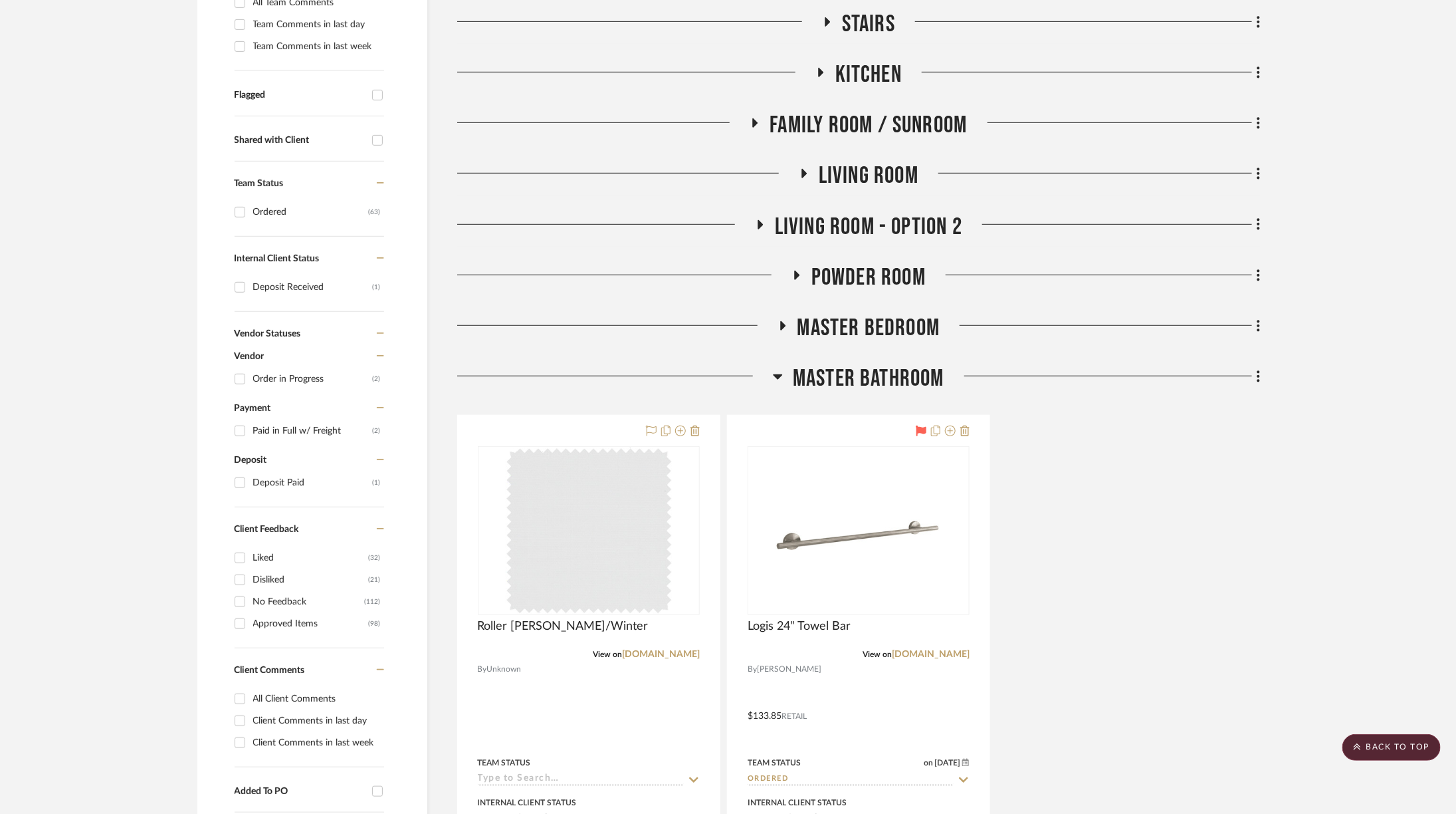
click at [872, 369] on span "Master Bathroom" at bounding box center [868, 379] width 151 height 29
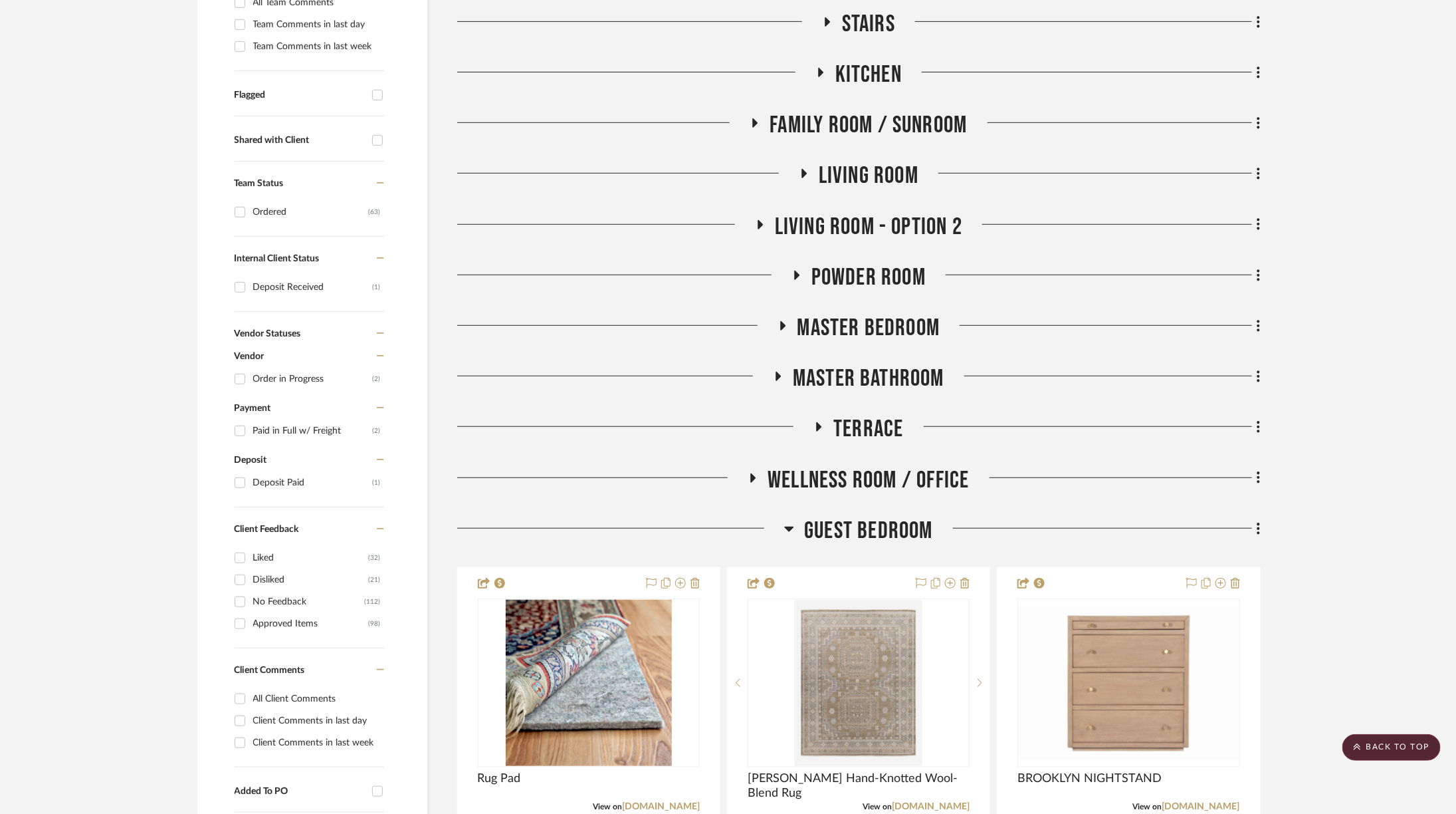
click at [856, 332] on span "Master Bedroom" at bounding box center [868, 328] width 143 height 29
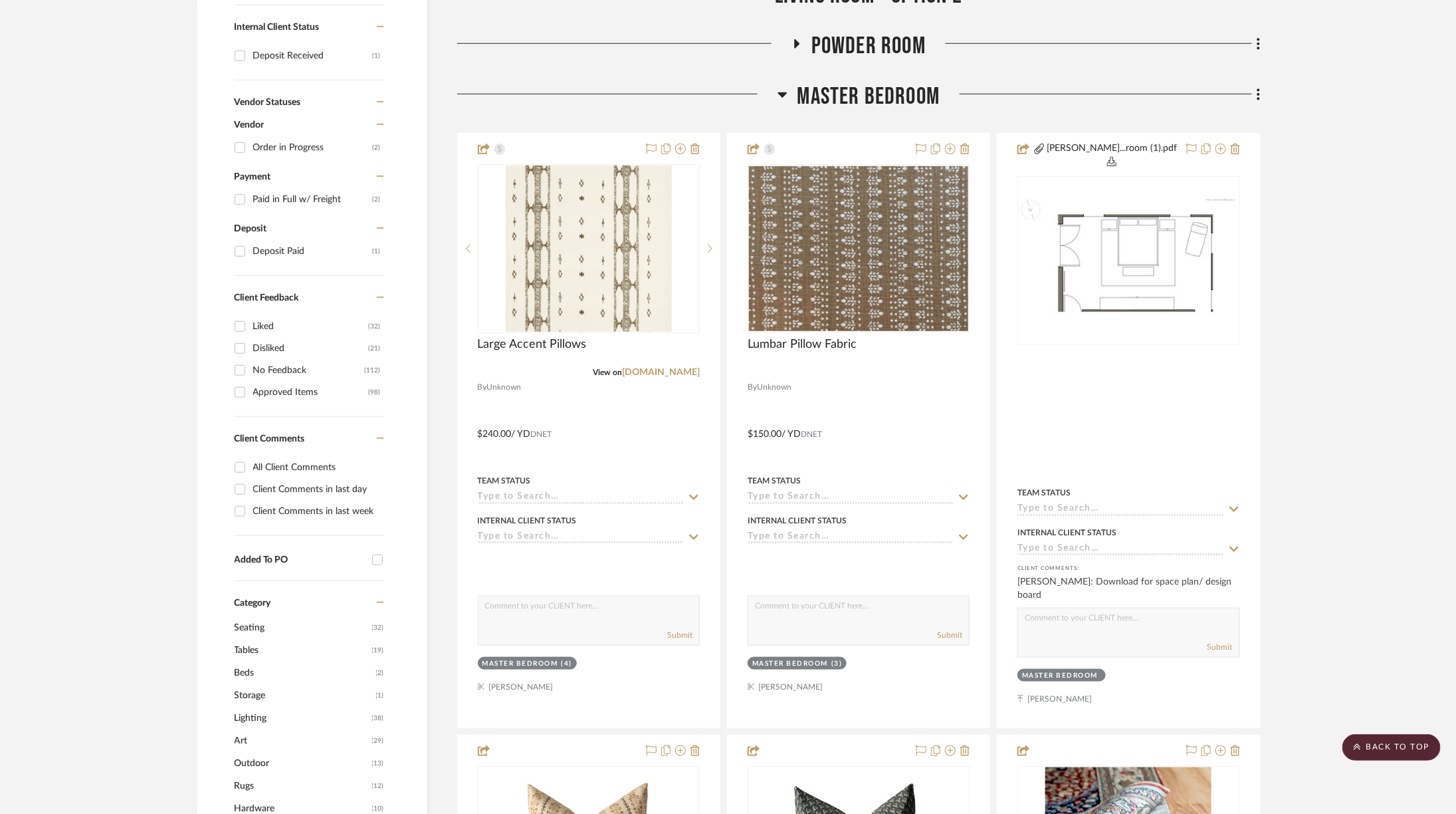
scroll to position [412, 0]
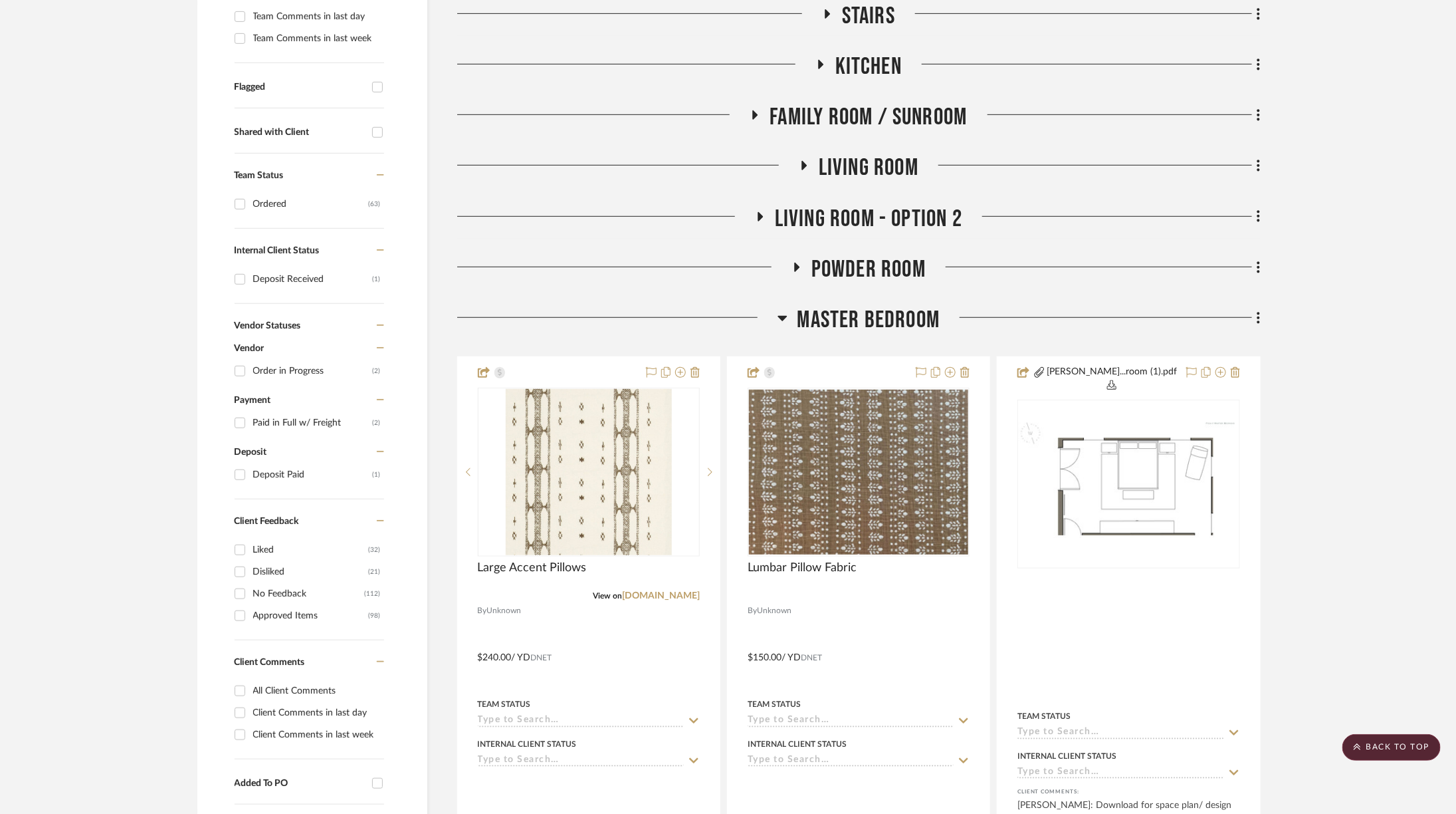
click at [853, 259] on span "Powder Room" at bounding box center [868, 270] width 114 height 29
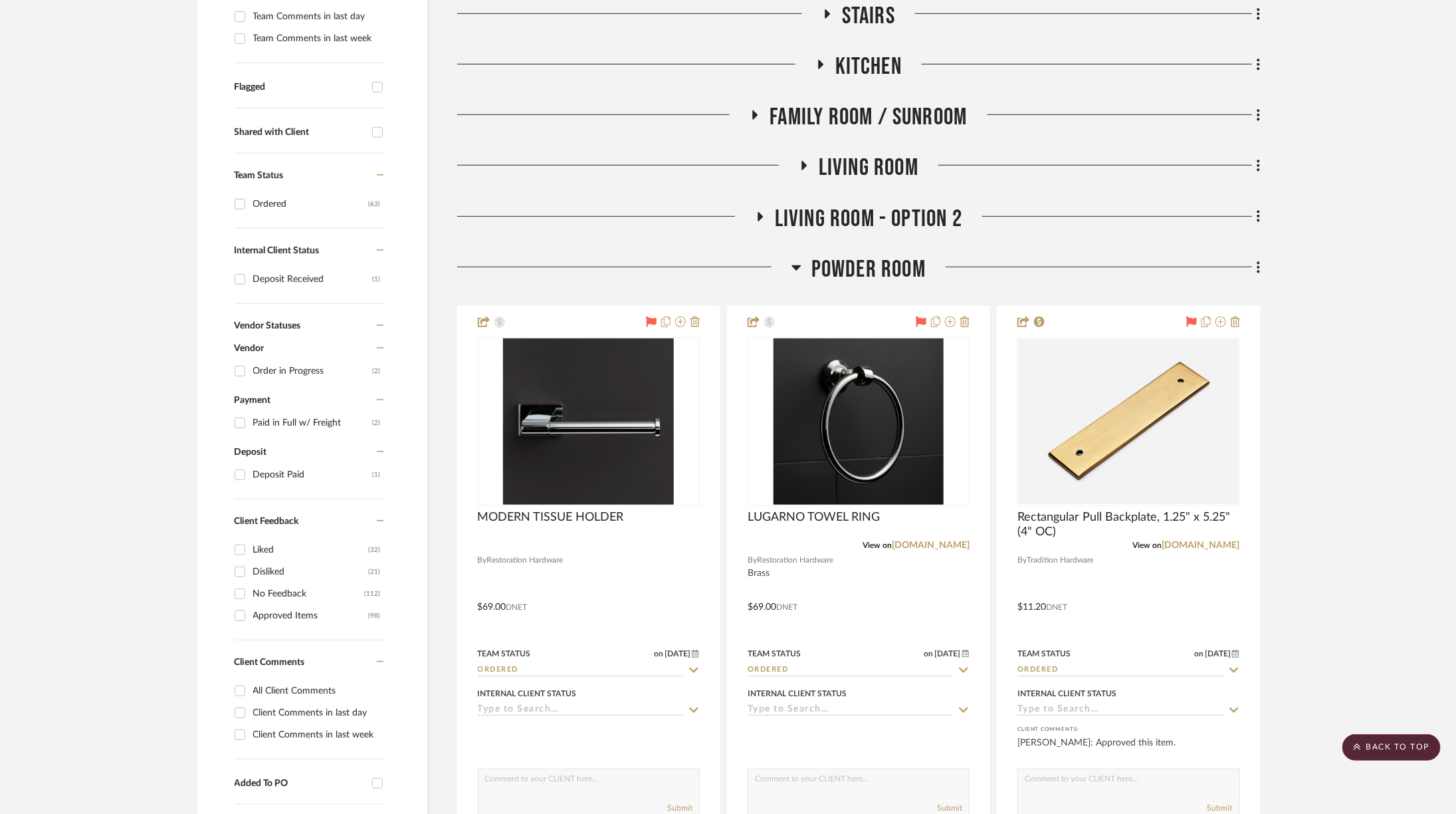
click at [853, 259] on span "Powder Room" at bounding box center [868, 270] width 114 height 29
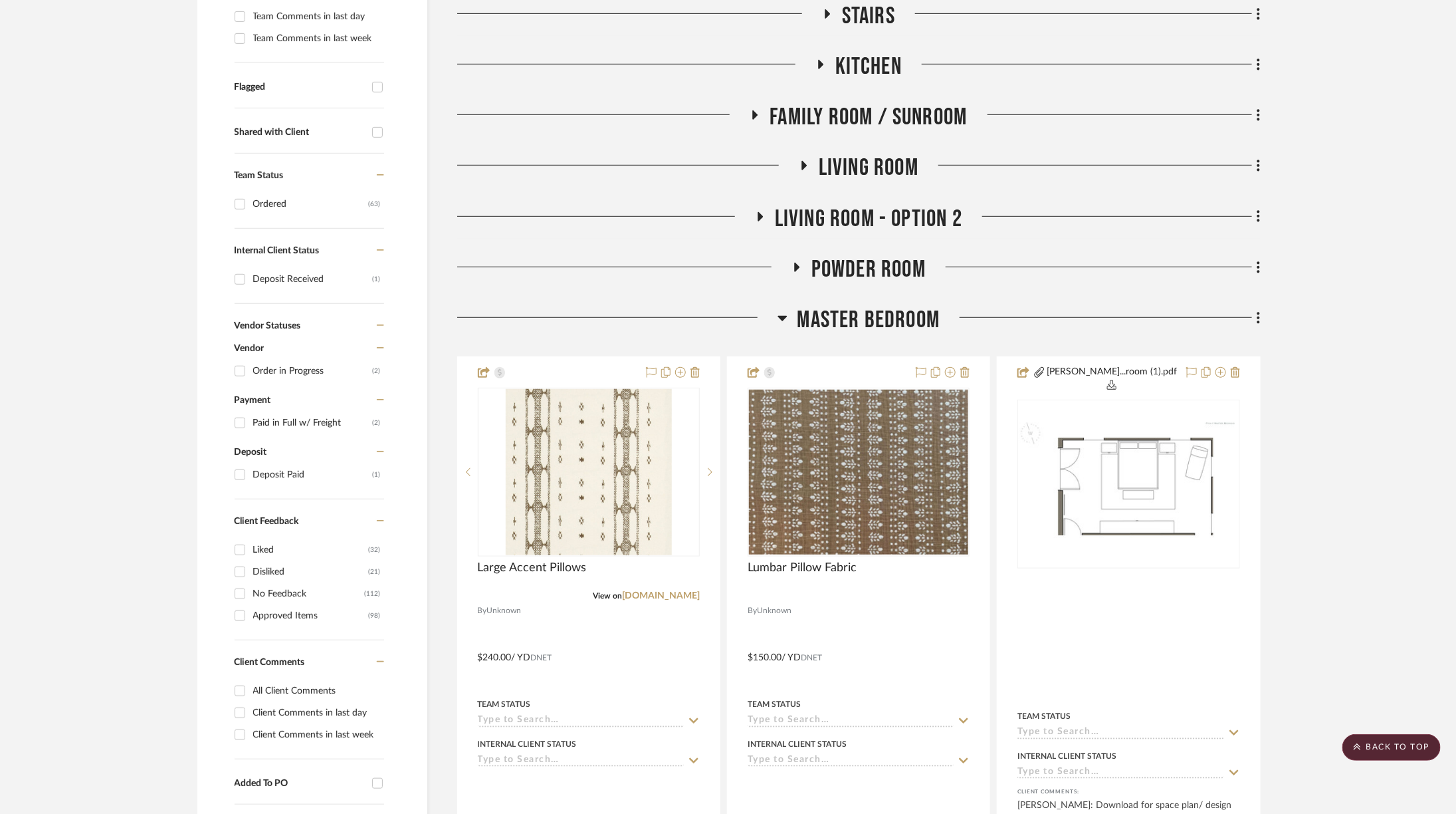
click at [832, 225] on span "Living Room - Option 2" at bounding box center [868, 219] width 188 height 29
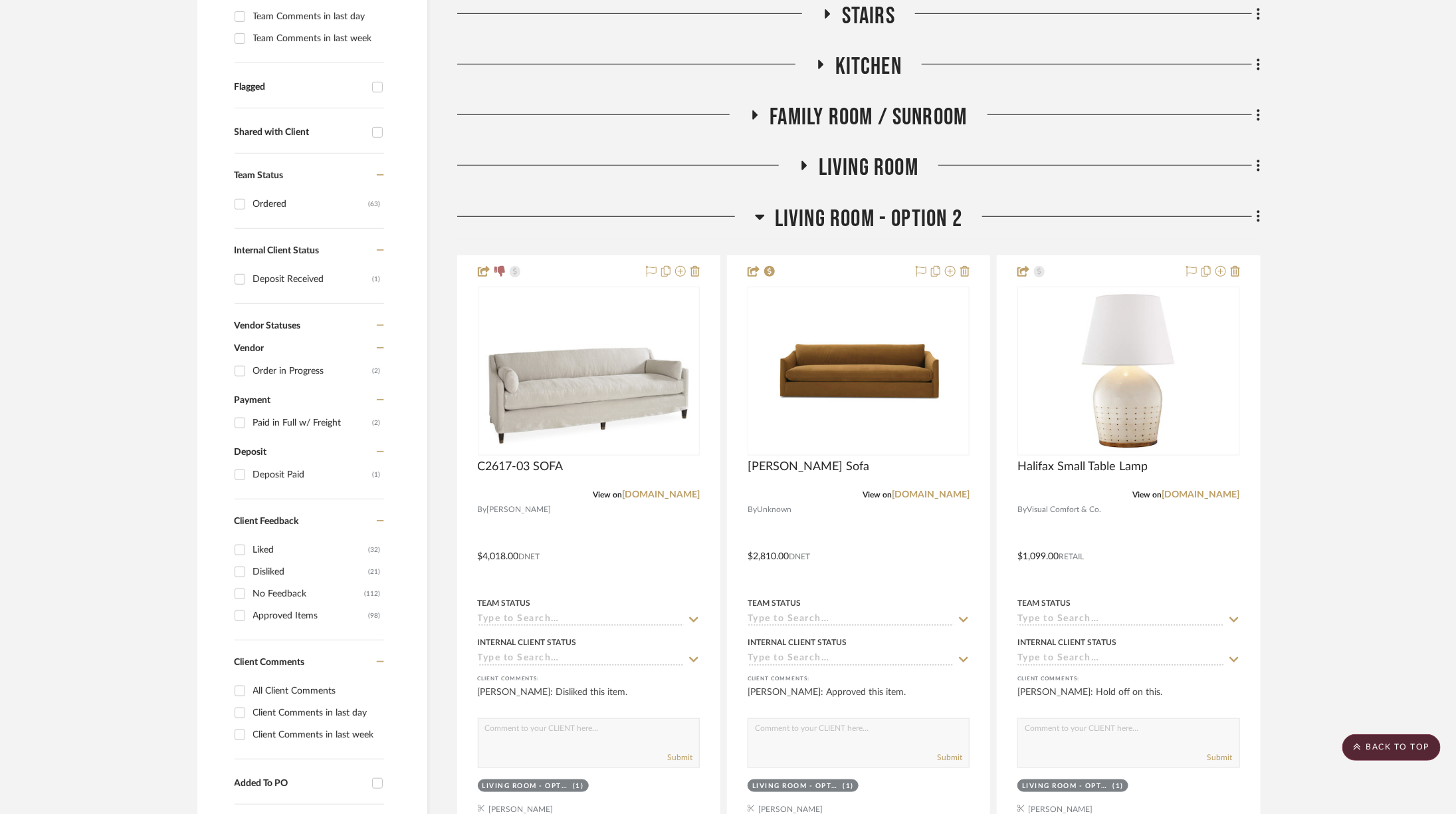
click at [832, 220] on span "Living Room - Option 2" at bounding box center [868, 219] width 188 height 29
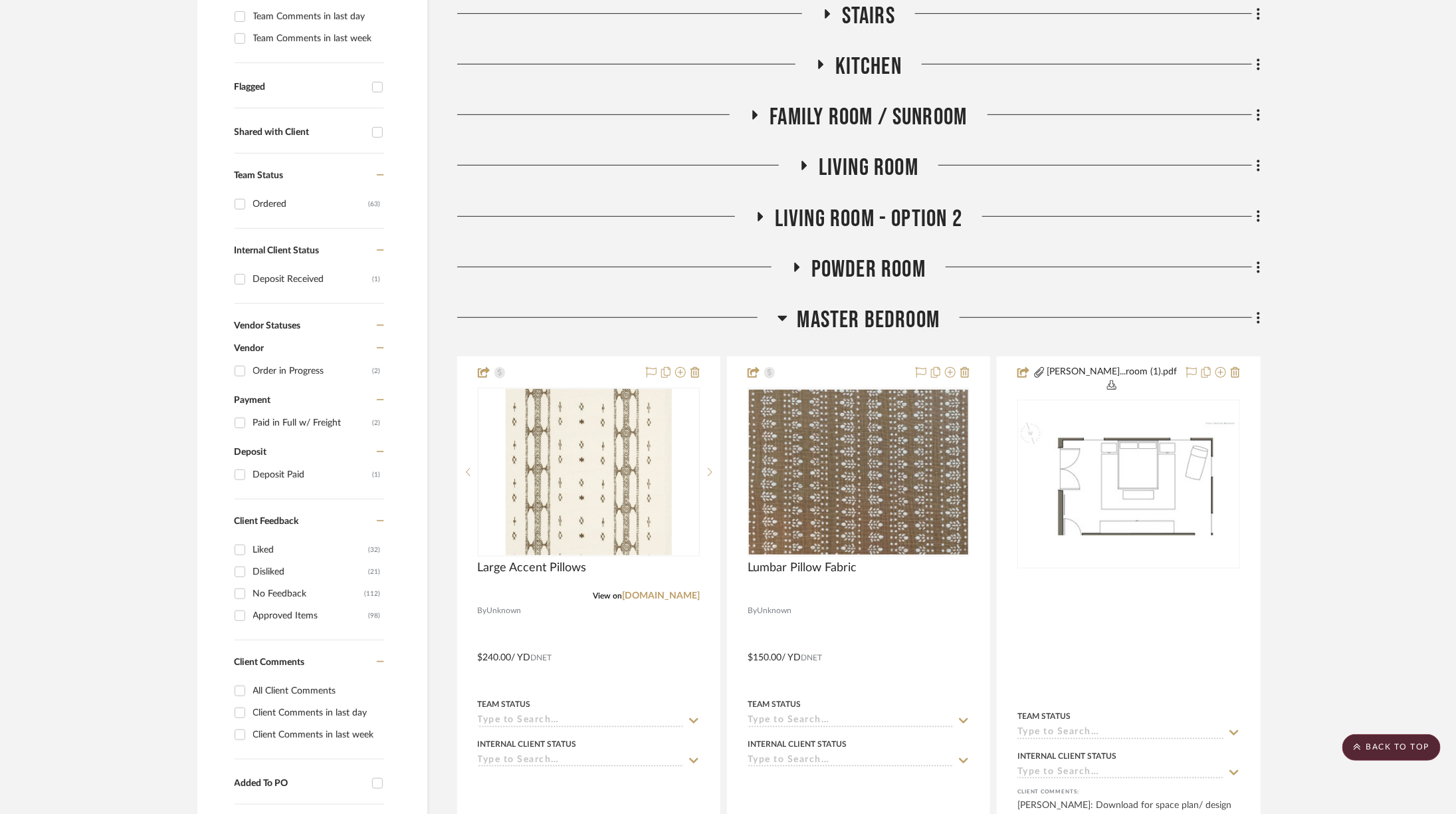
click at [839, 162] on span "Living Room" at bounding box center [868, 168] width 100 height 29
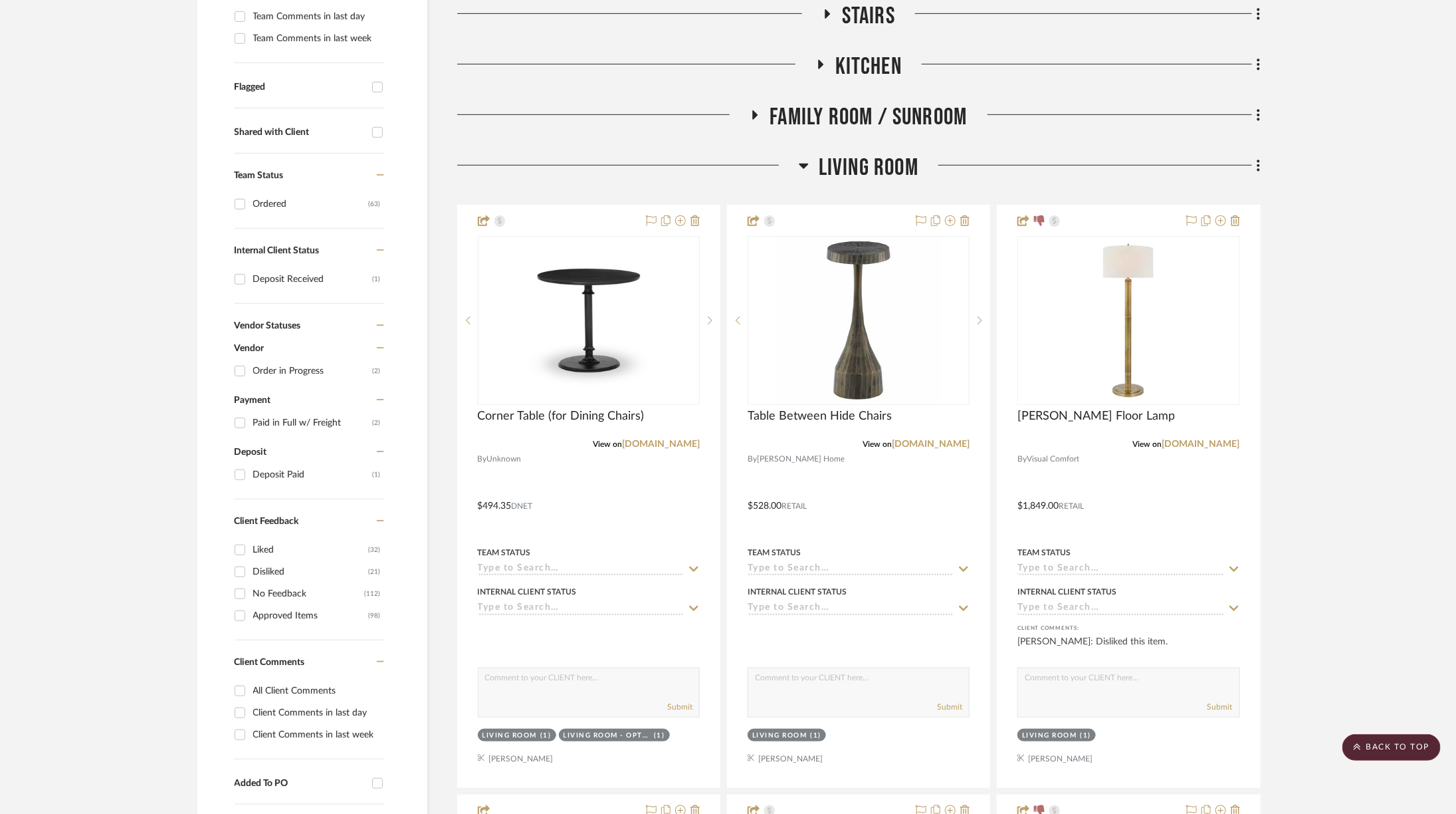
click at [839, 163] on span "Living Room" at bounding box center [868, 168] width 100 height 29
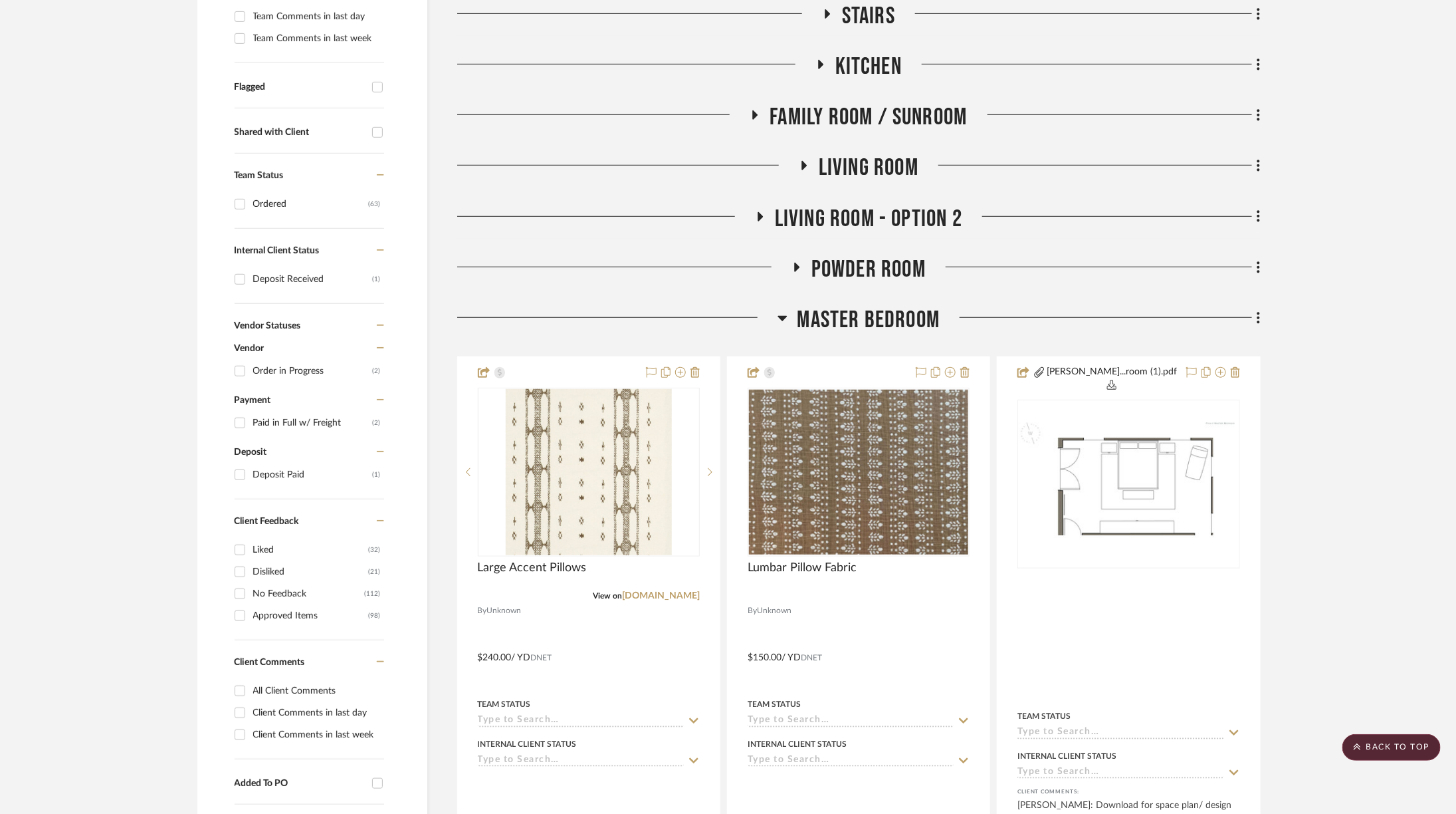
click at [893, 217] on span "Living Room - Option 2" at bounding box center [868, 219] width 188 height 29
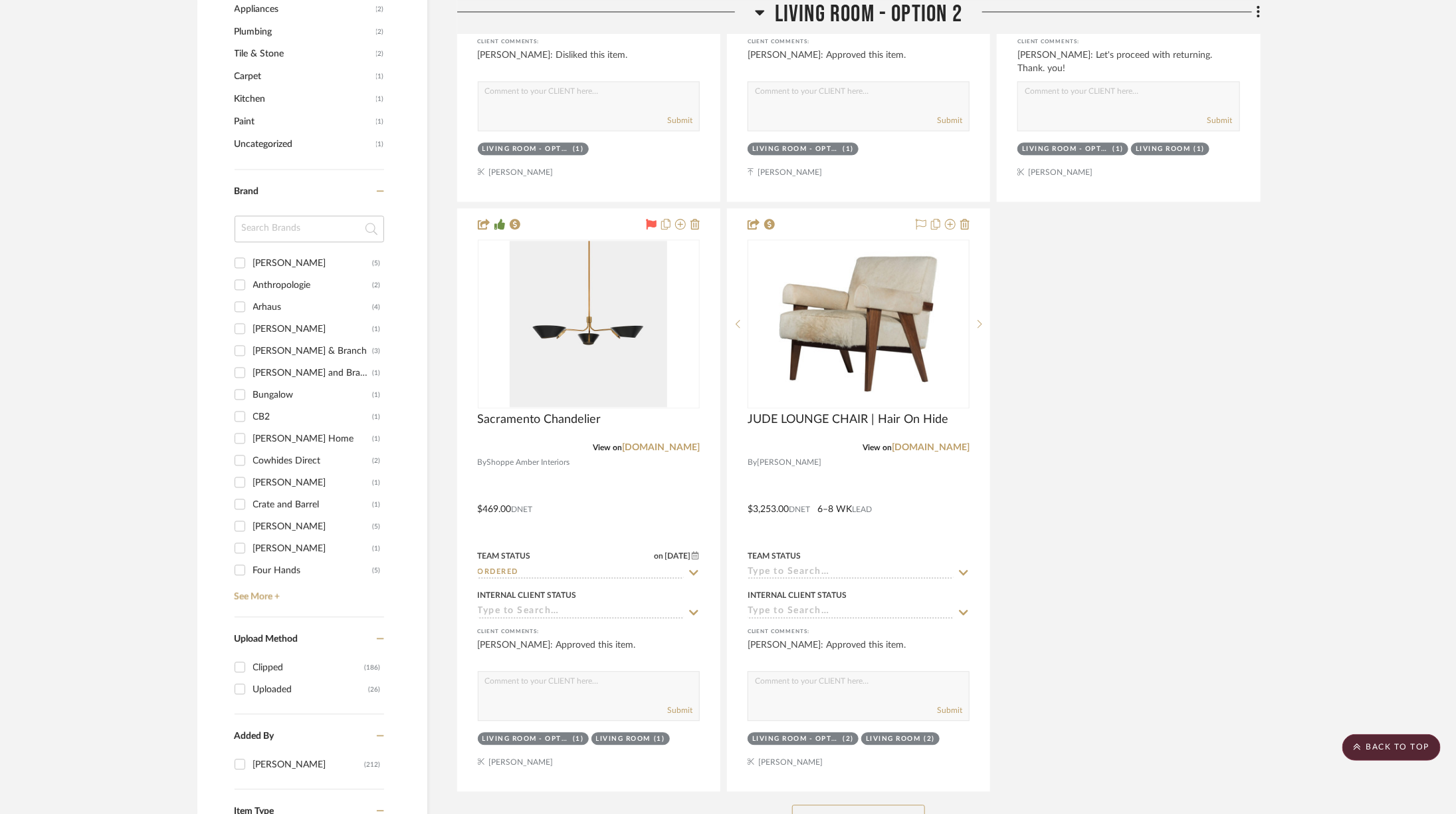
scroll to position [1676, 0]
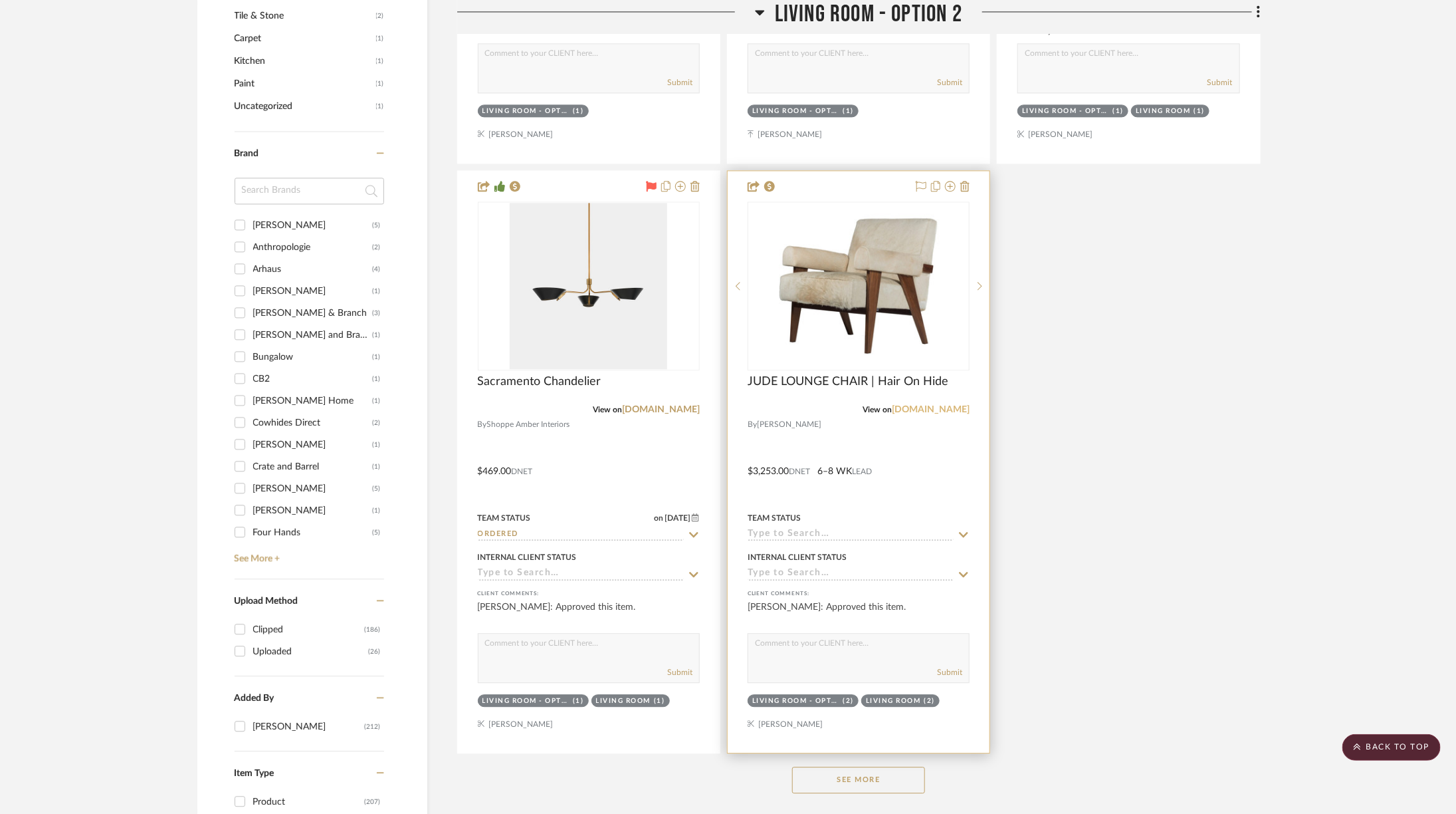
click at [943, 405] on link "alicelanehome.com" at bounding box center [930, 409] width 78 height 9
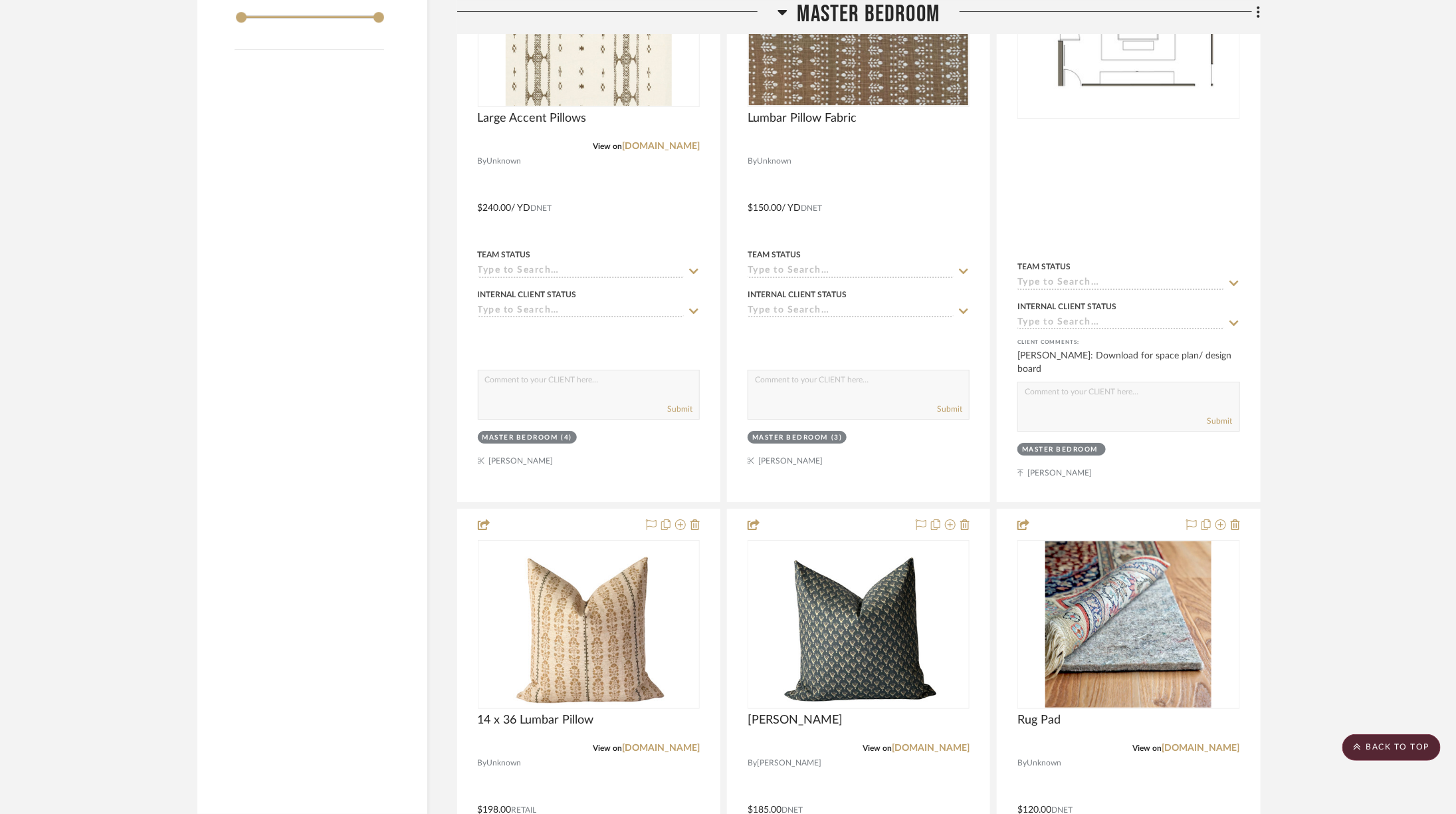
scroll to position [2725, 0]
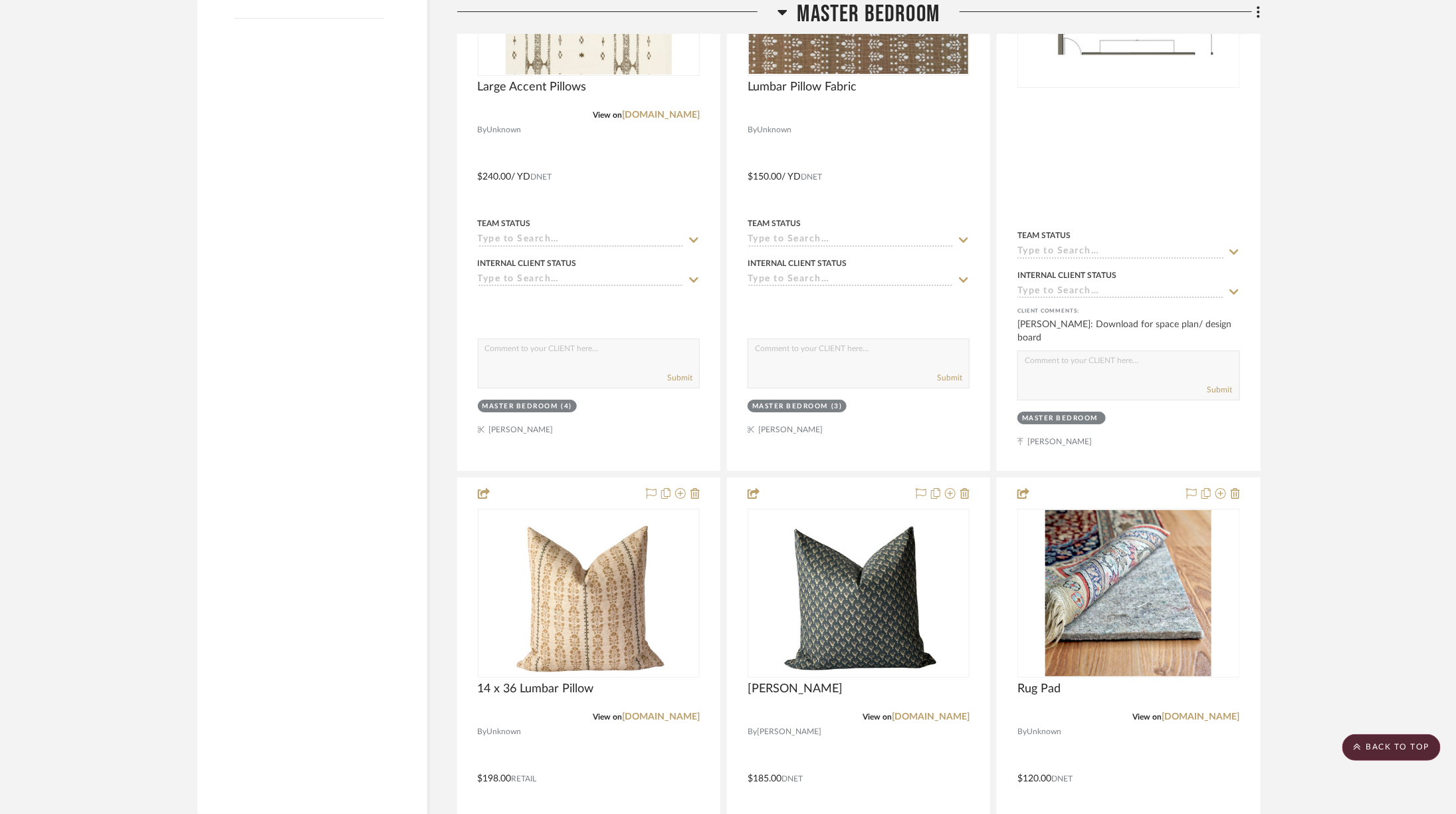
click at [797, 5] on span "Master Bedroom" at bounding box center [868, 14] width 143 height 29
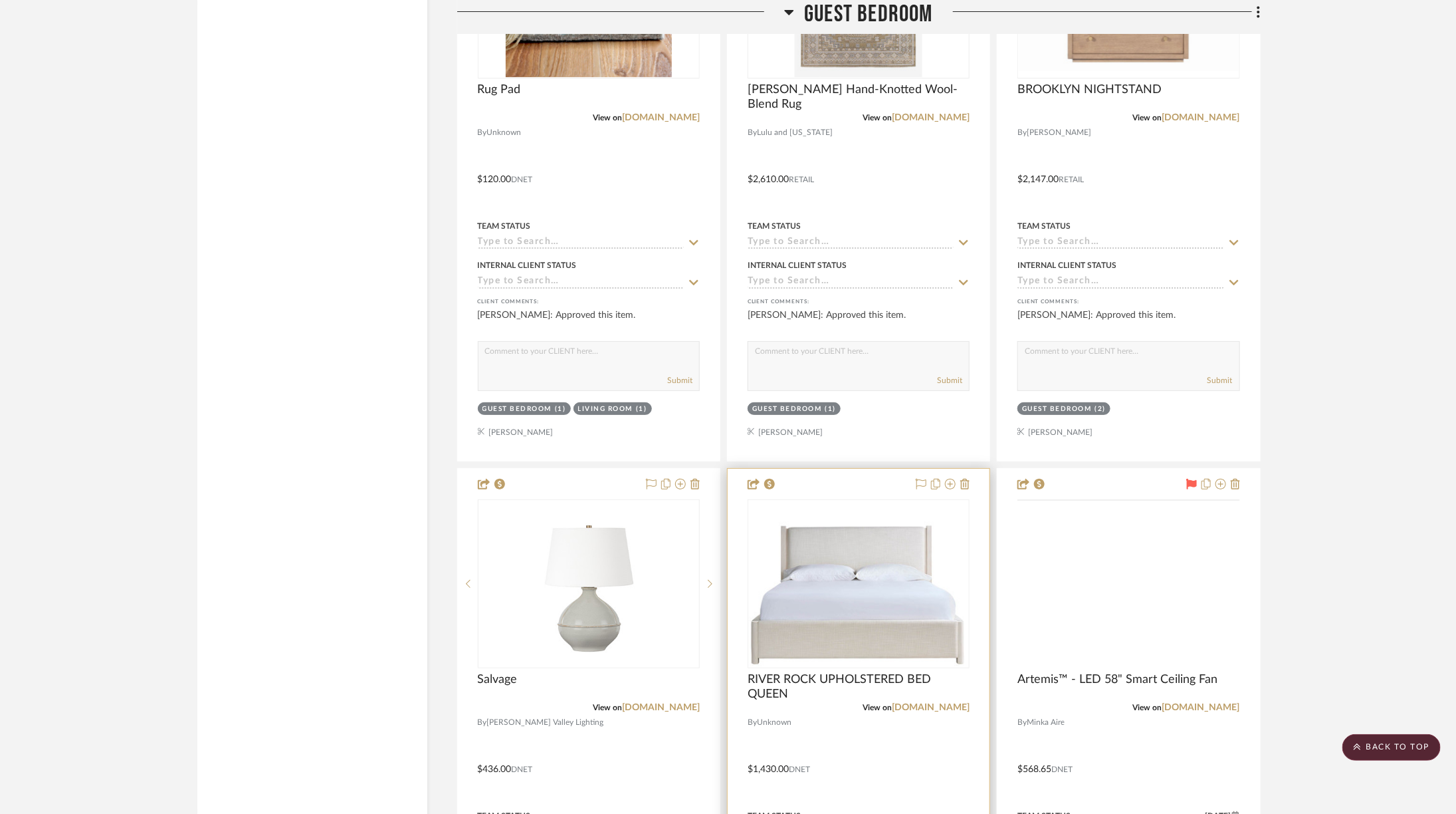
scroll to position [2939, 0]
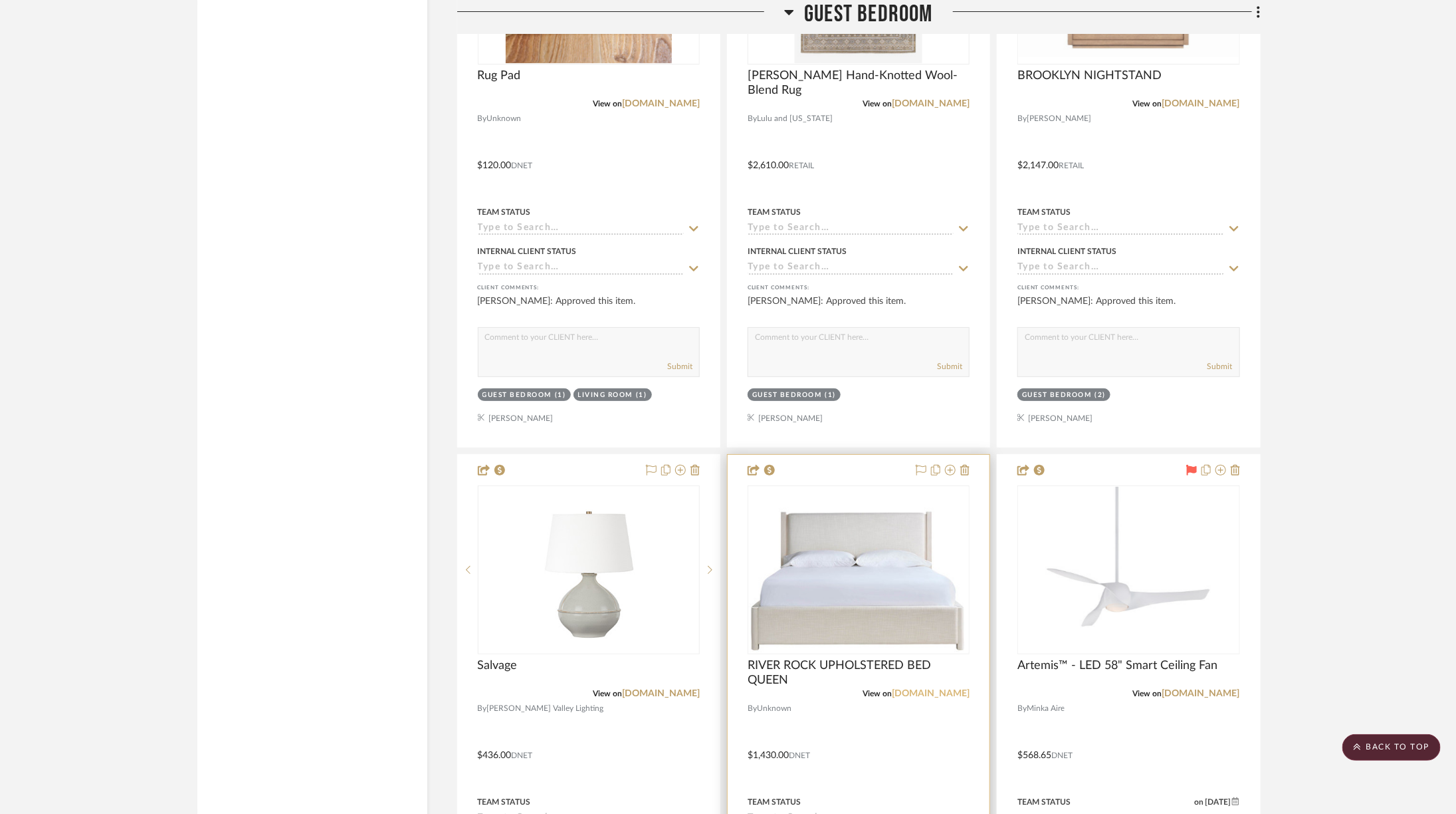
click at [916, 688] on link "universalfurniture.com" at bounding box center [930, 693] width 78 height 9
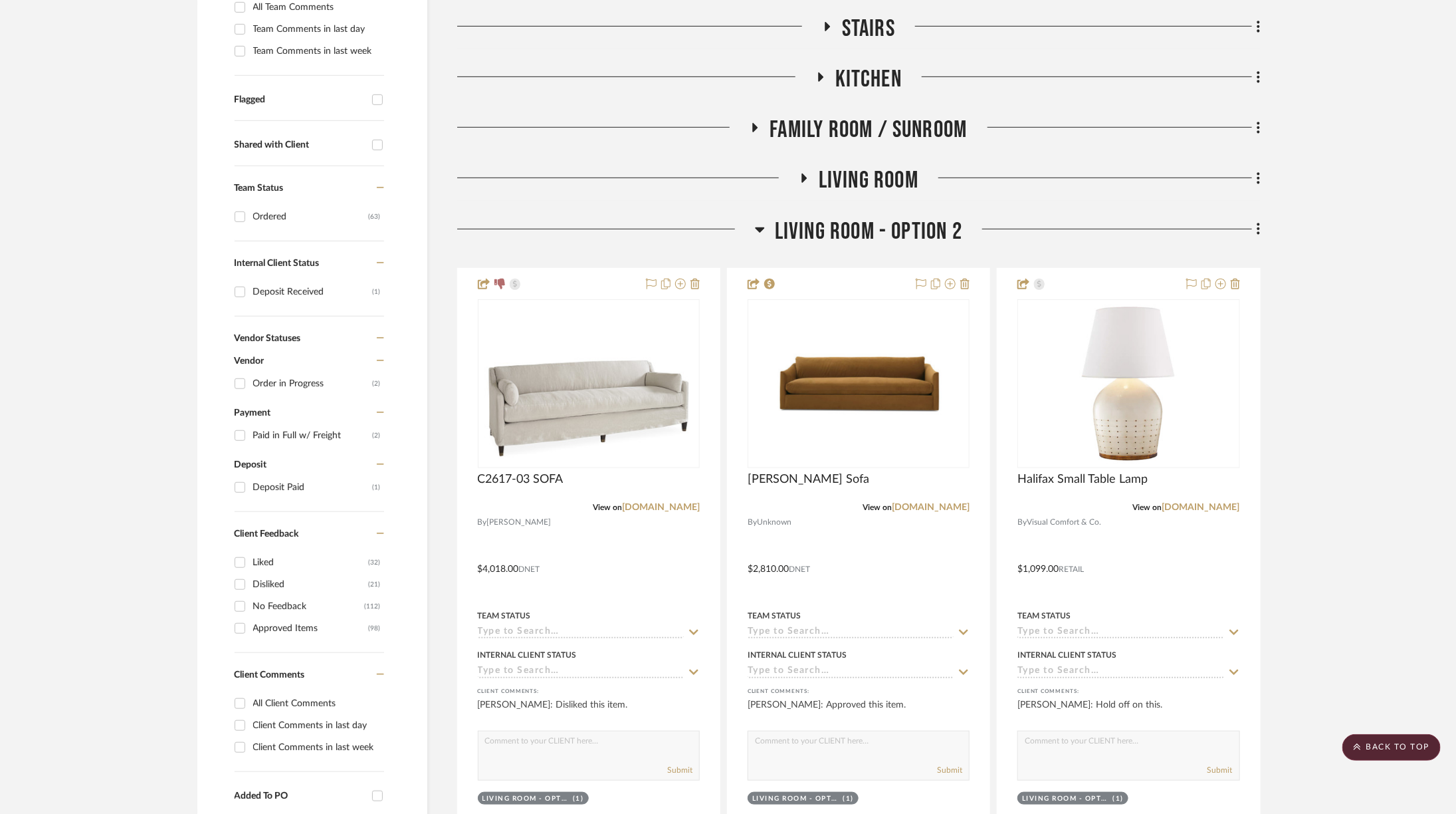
scroll to position [0, 0]
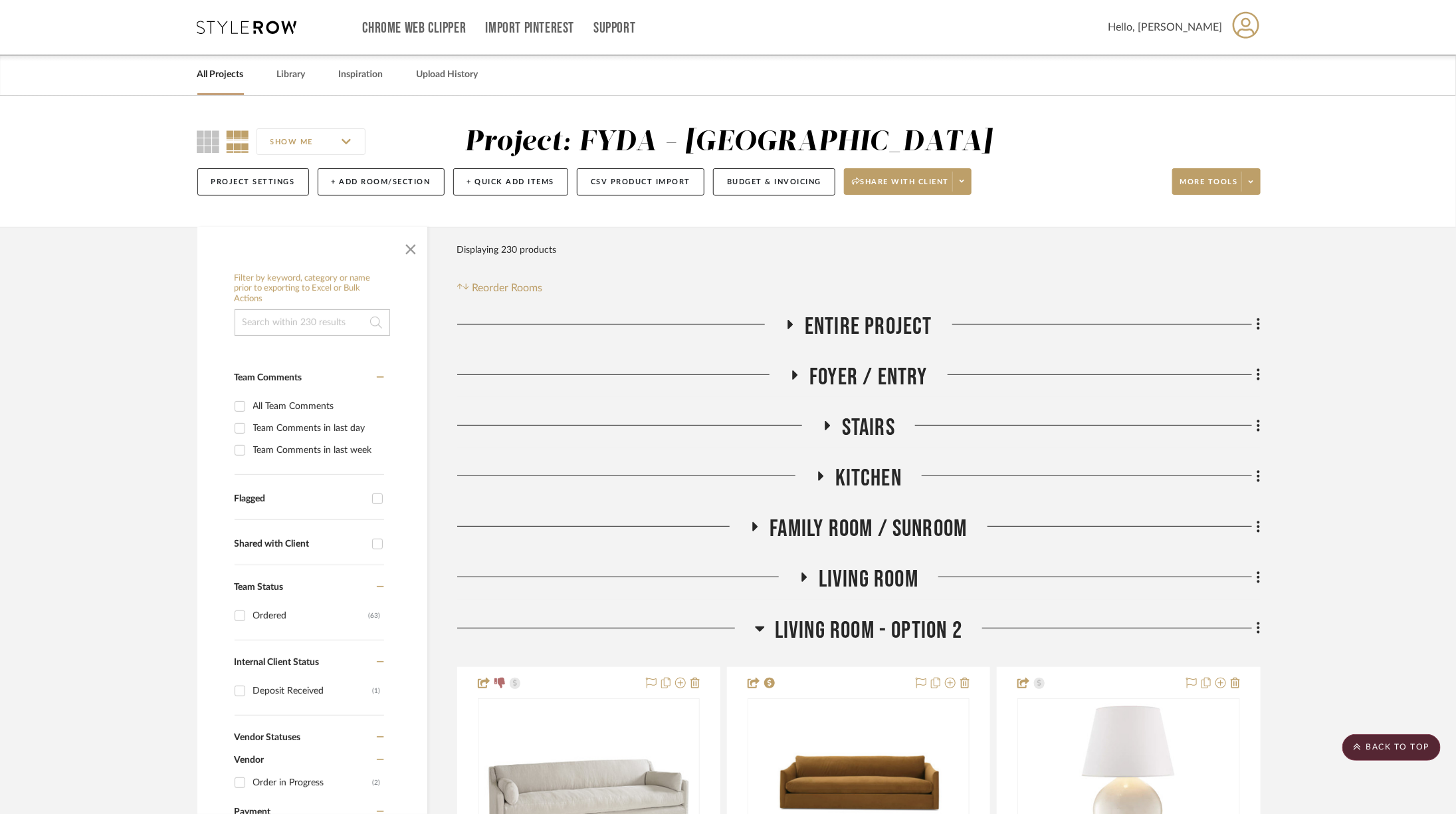
click at [853, 324] on span "Entire Project" at bounding box center [868, 327] width 128 height 29
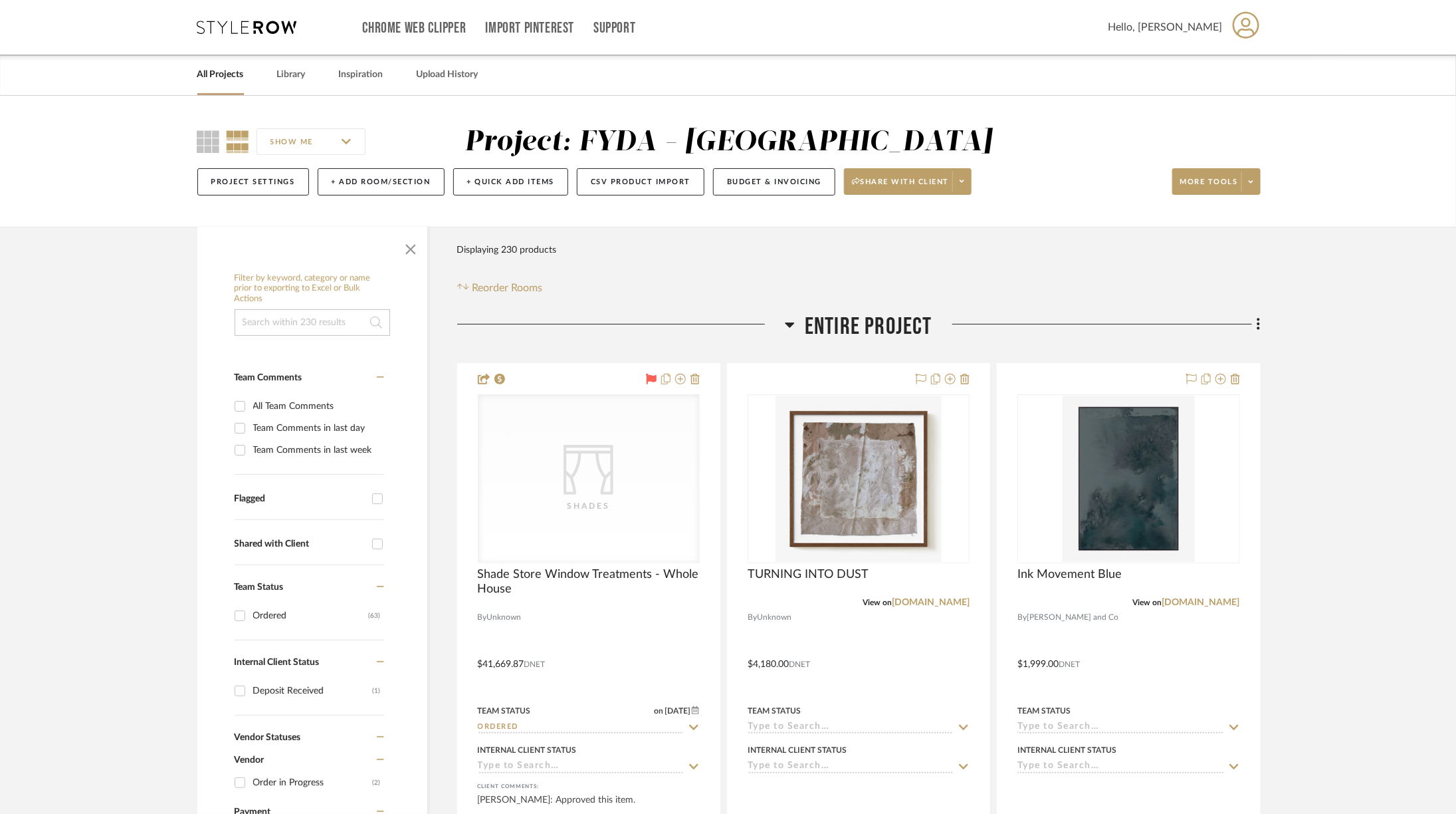
click at [853, 324] on span "Entire Project" at bounding box center [868, 327] width 128 height 29
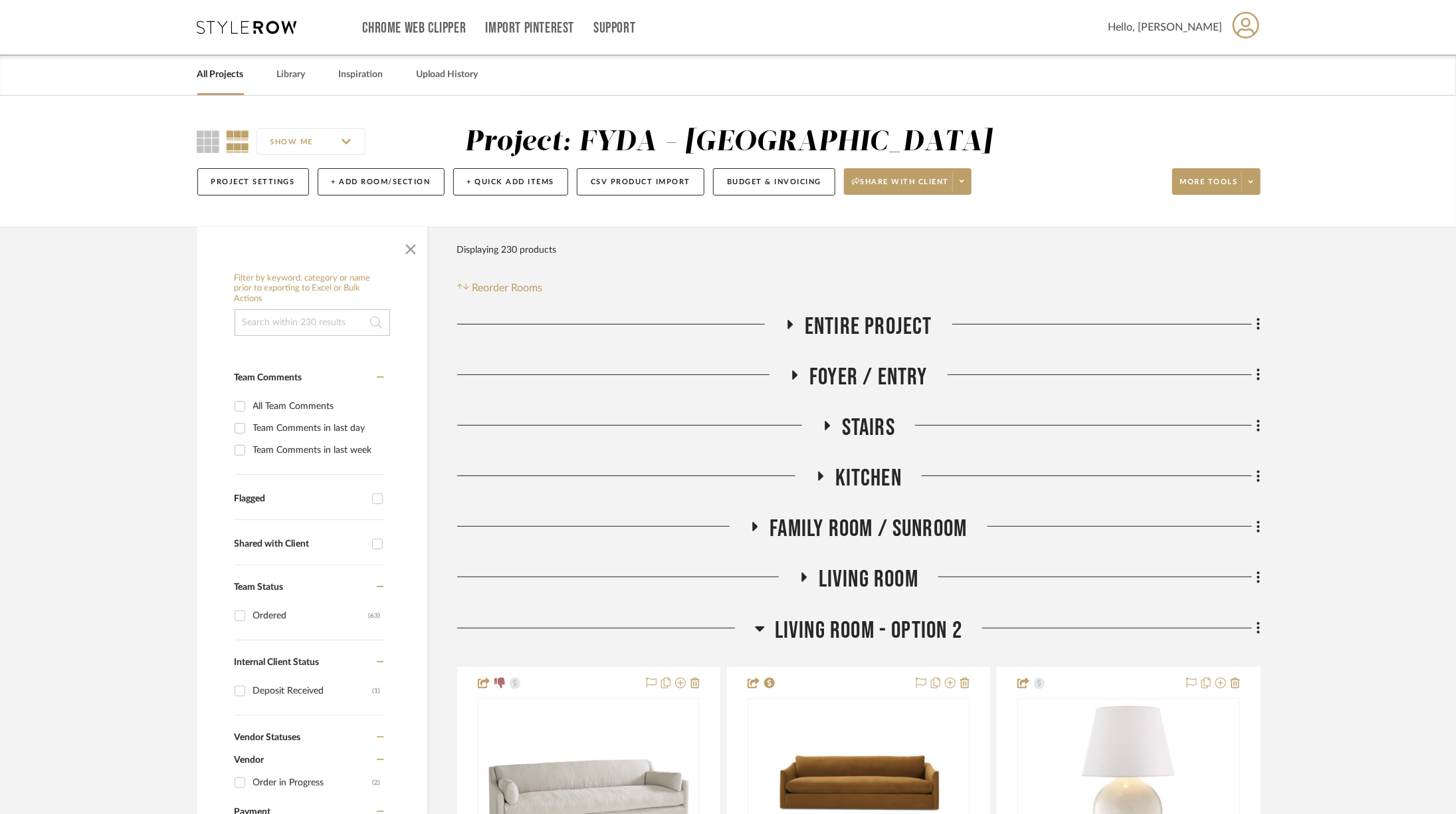
click at [851, 371] on span "Foyer / Entry" at bounding box center [868, 377] width 118 height 29
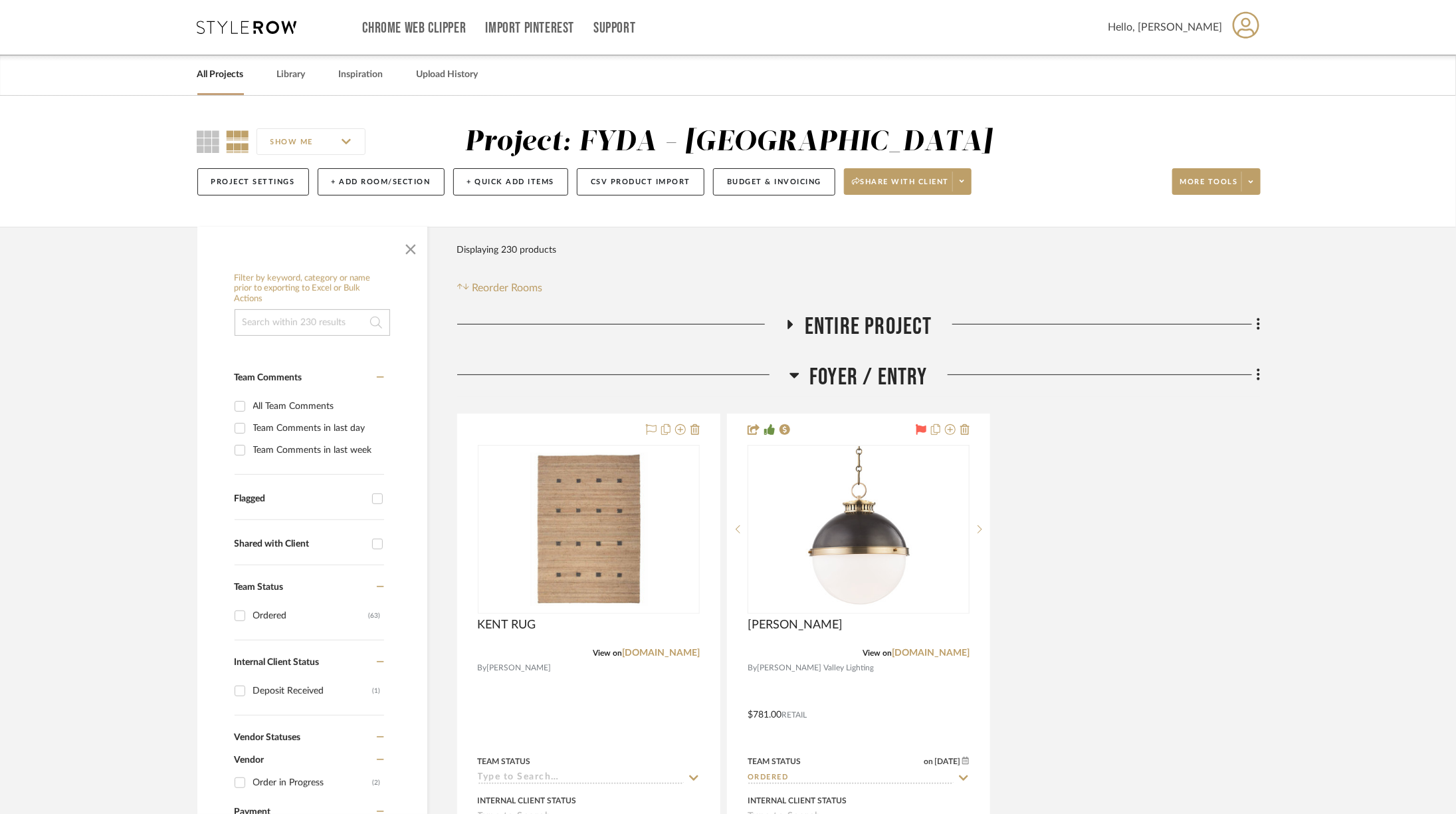
click at [851, 371] on span "Foyer / Entry" at bounding box center [868, 377] width 118 height 29
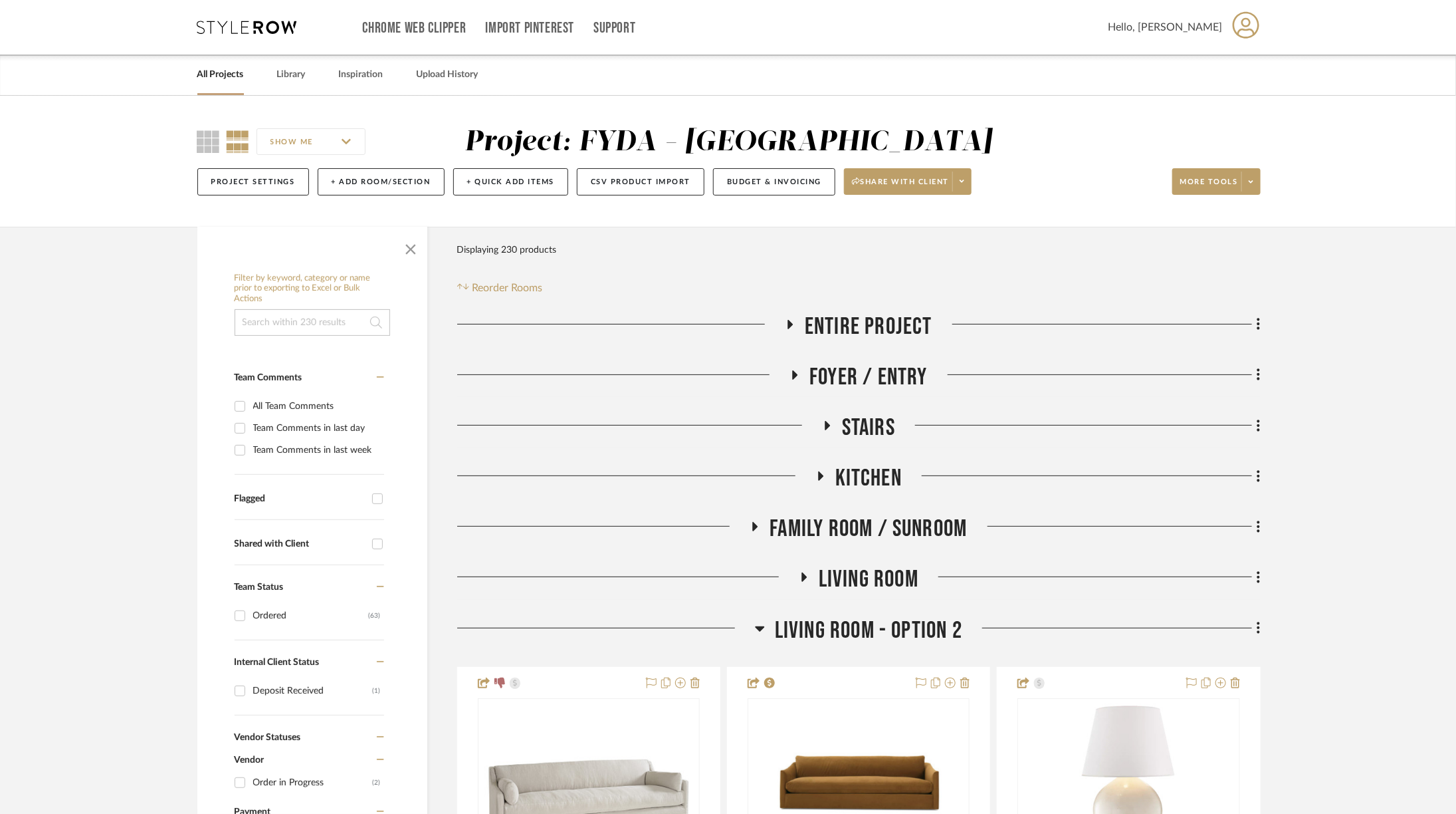
click at [858, 419] on span "Stairs" at bounding box center [868, 428] width 53 height 29
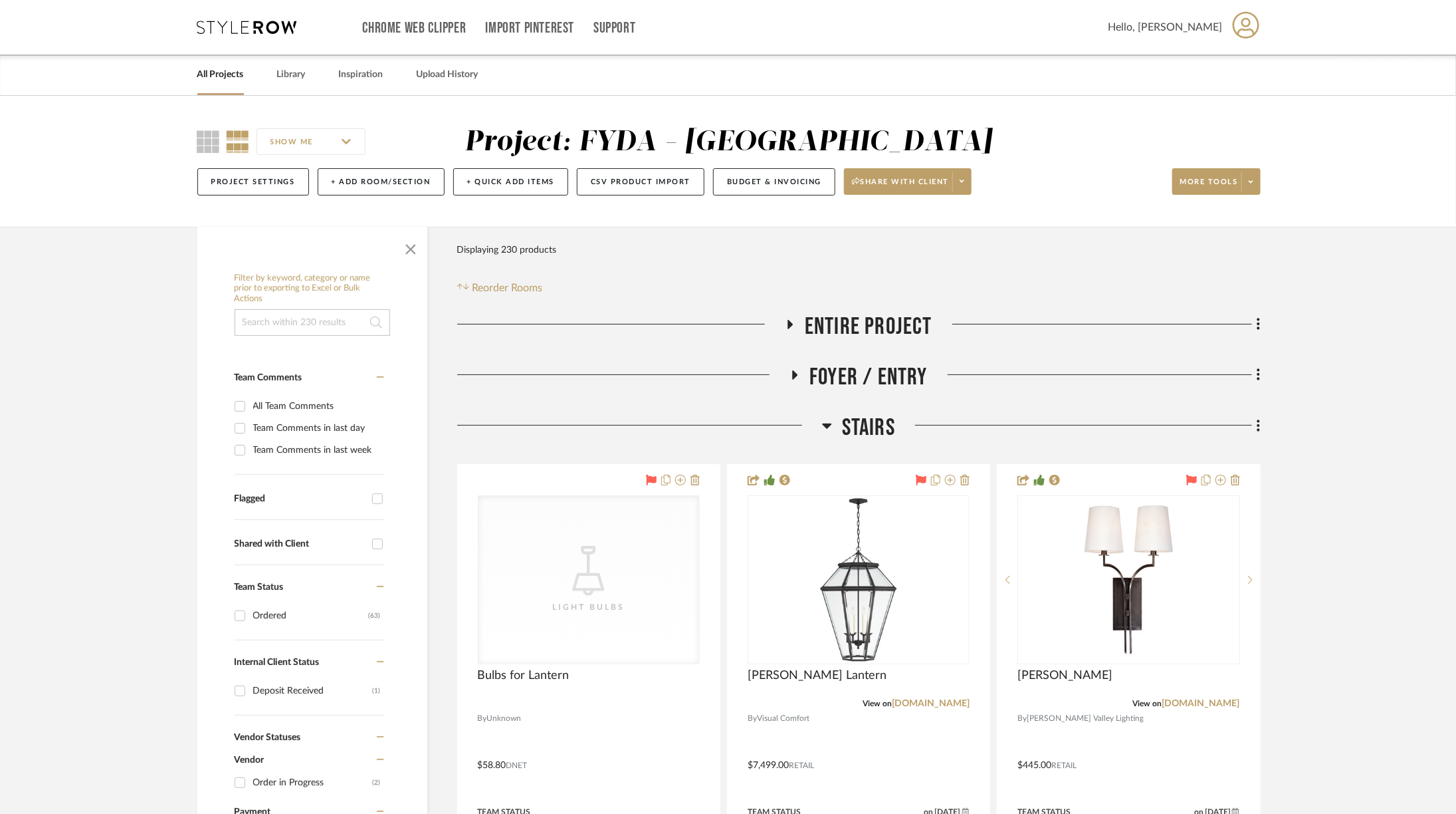
click at [858, 419] on span "Stairs" at bounding box center [868, 428] width 53 height 29
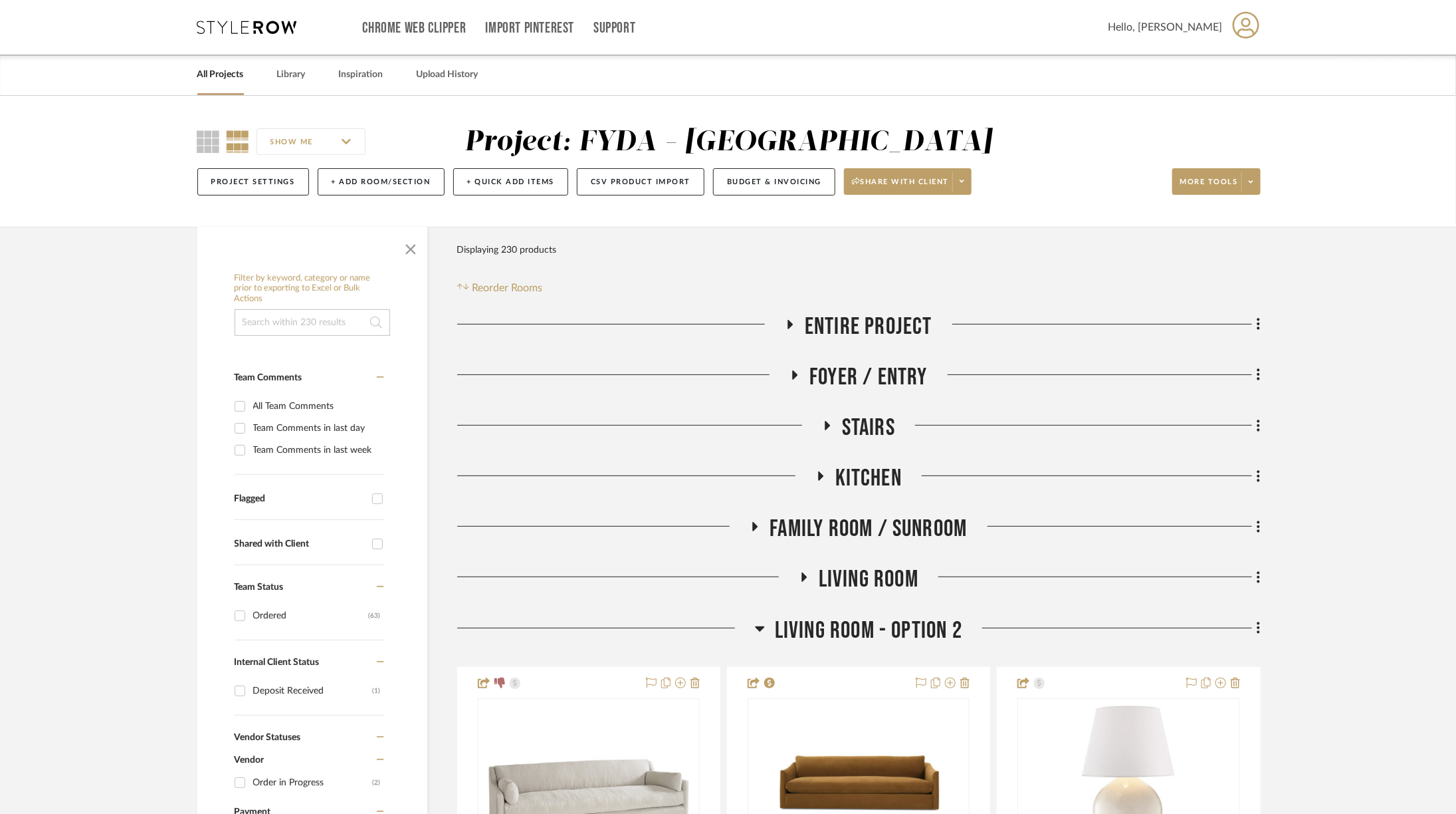
click at [864, 479] on span "Kitchen" at bounding box center [868, 478] width 66 height 29
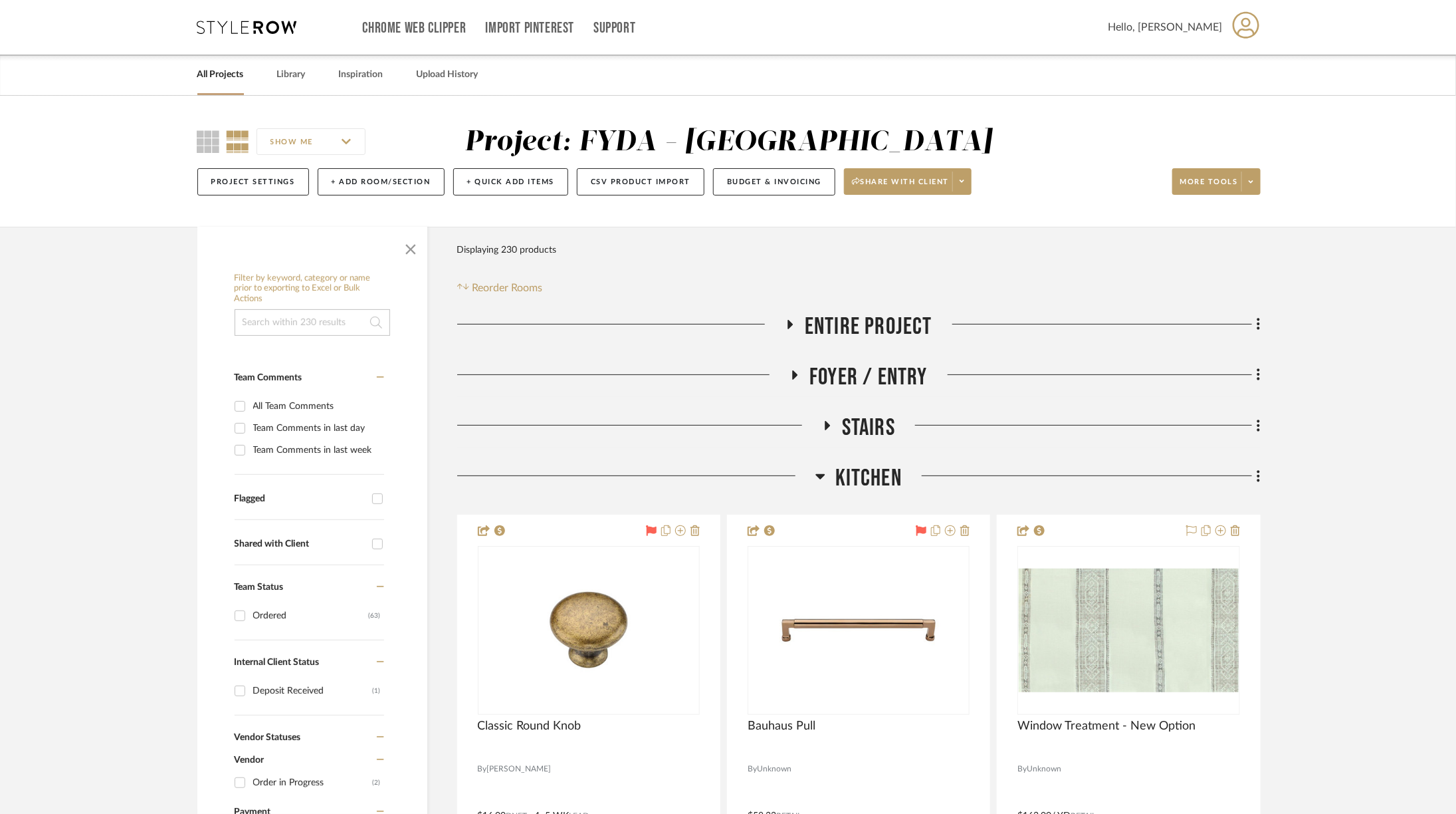
click at [864, 479] on span "Kitchen" at bounding box center [868, 478] width 66 height 29
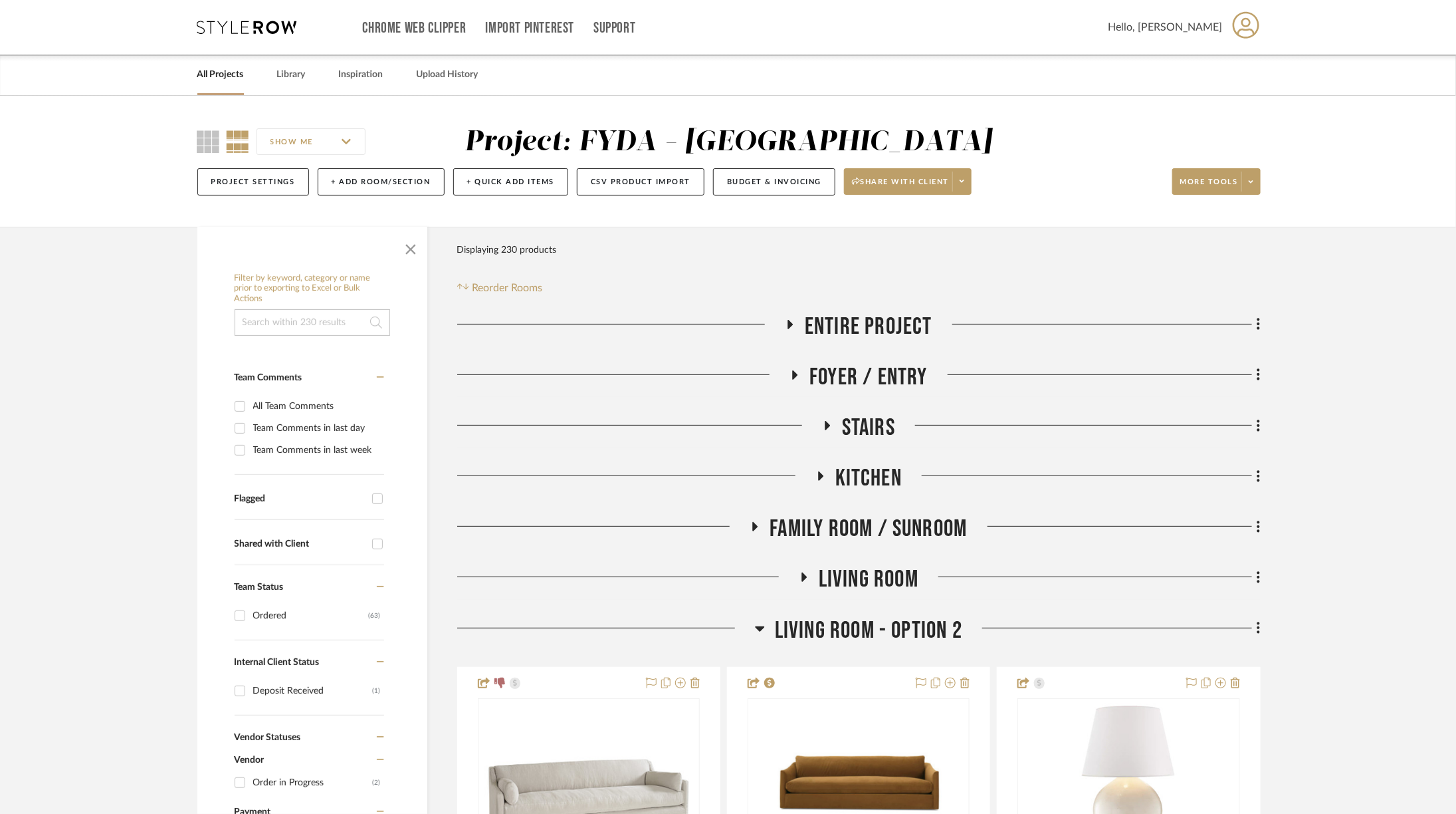
scroll to position [61, 0]
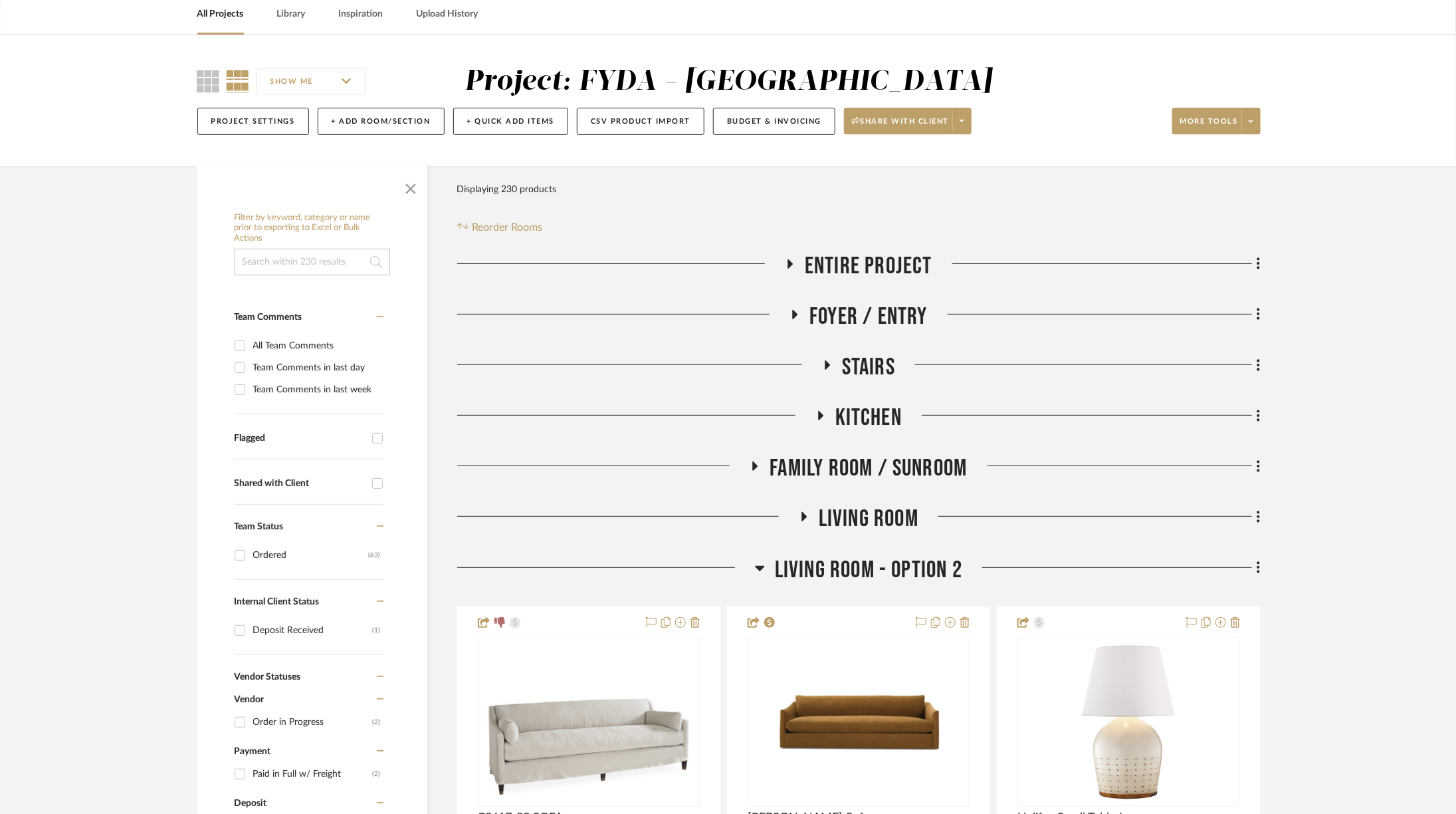
click at [864, 473] on span "Family Room / Sunroom" at bounding box center [868, 469] width 198 height 29
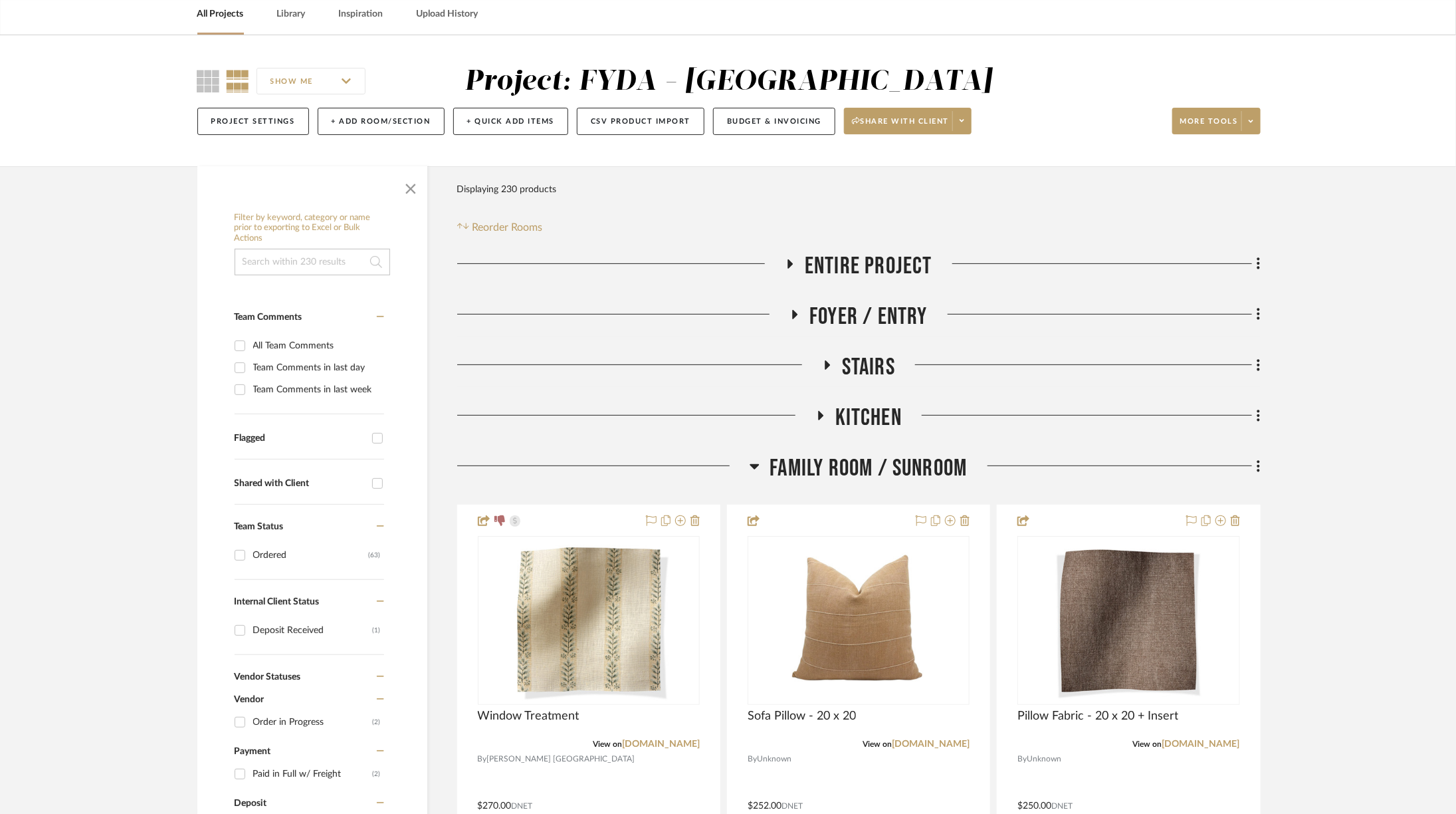
click at [864, 473] on span "Family Room / Sunroom" at bounding box center [868, 469] width 198 height 29
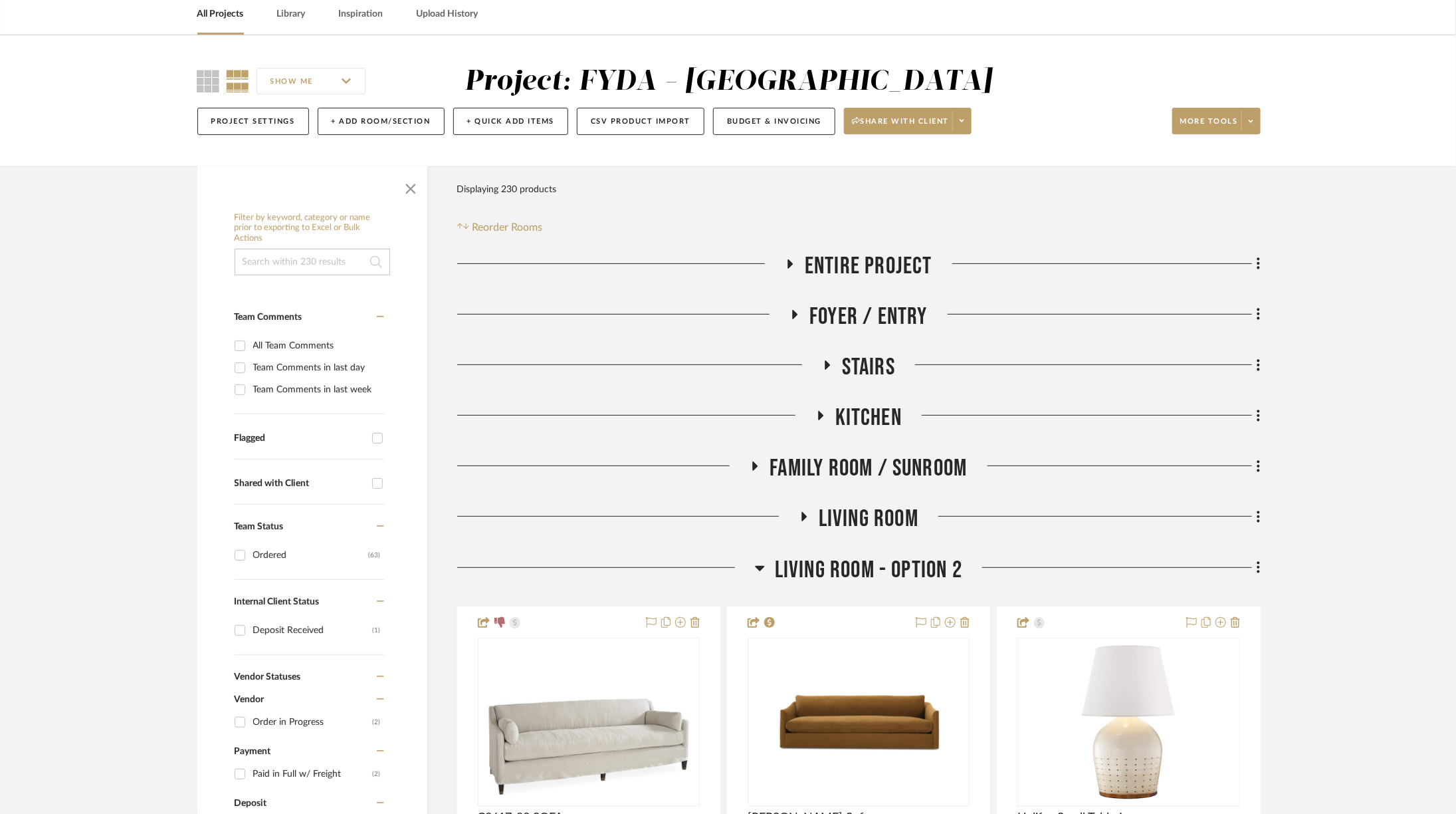
click at [855, 521] on span "Living Room" at bounding box center [868, 519] width 100 height 29
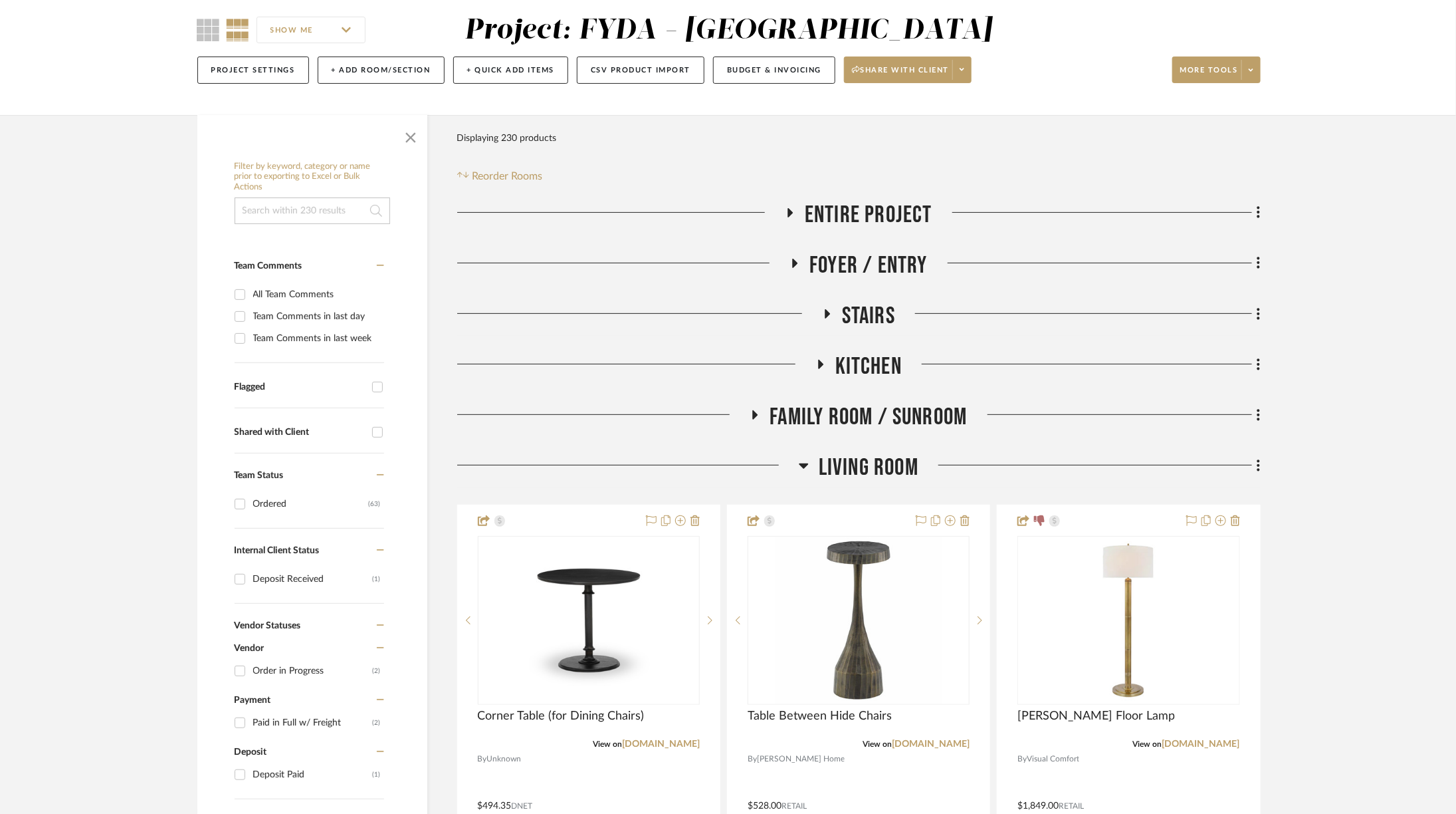
click at [849, 472] on span "Living Room" at bounding box center [868, 468] width 100 height 29
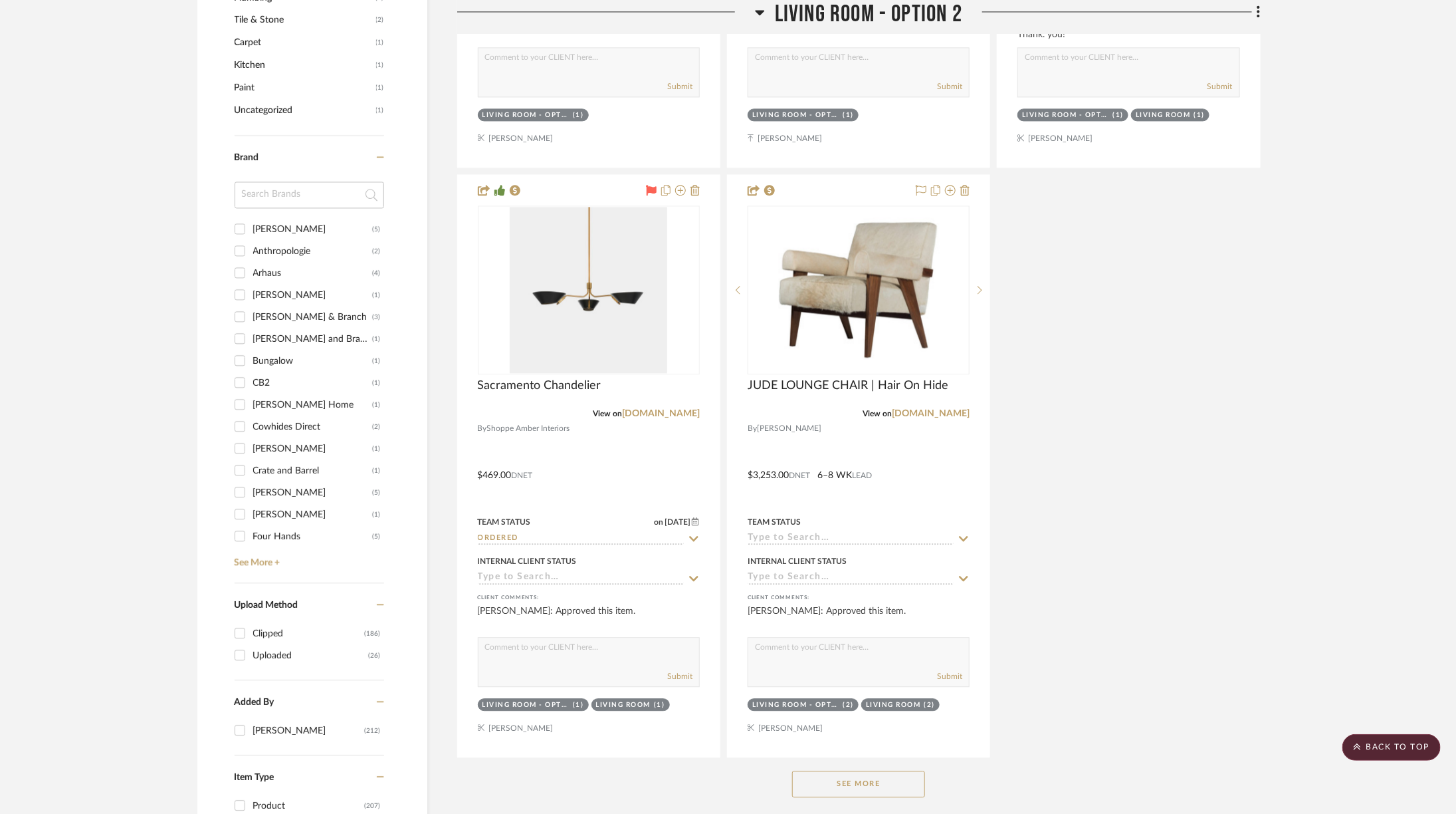
scroll to position [1677, 0]
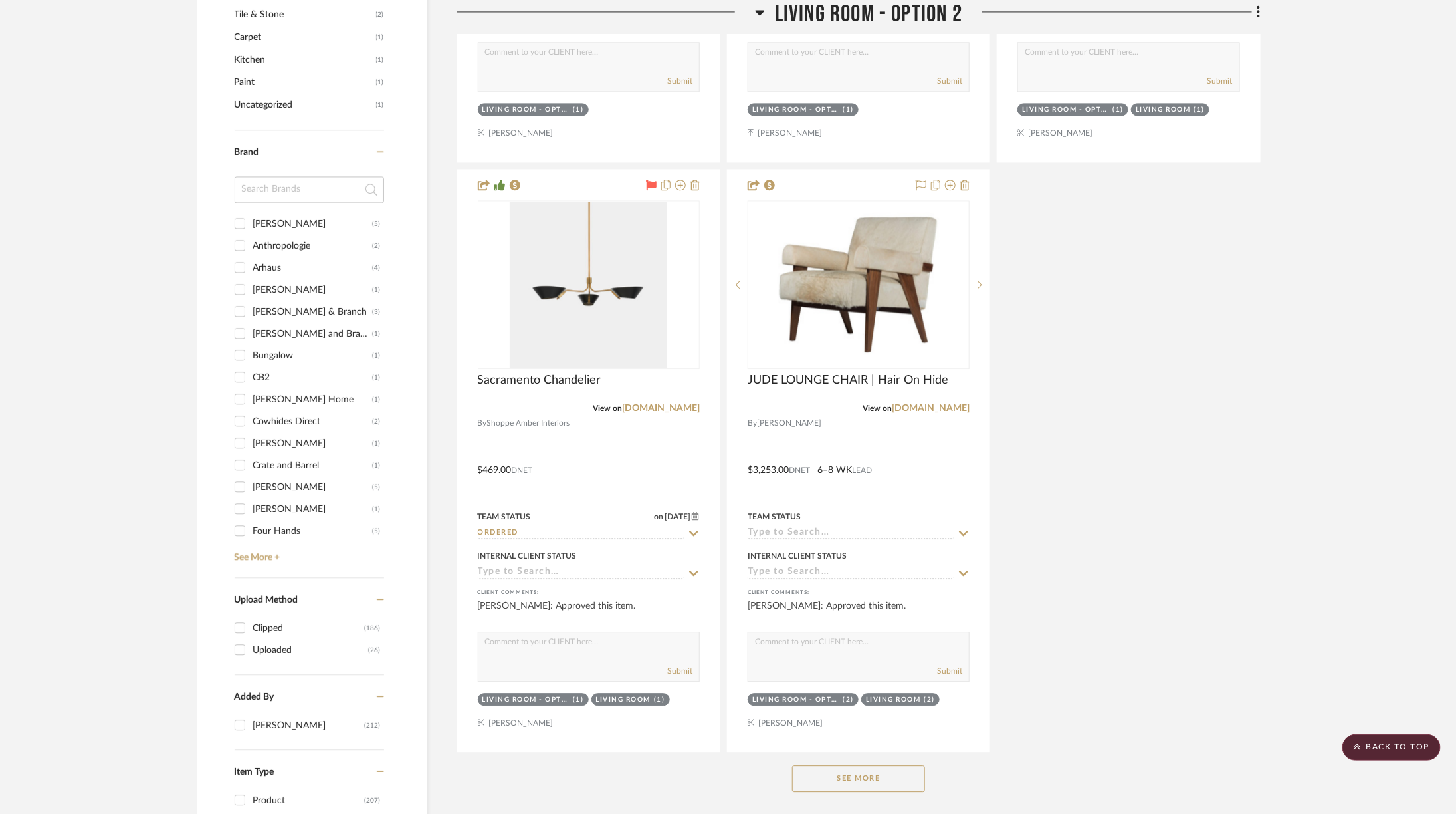
click at [901, 774] on button "See More" at bounding box center [858, 778] width 133 height 26
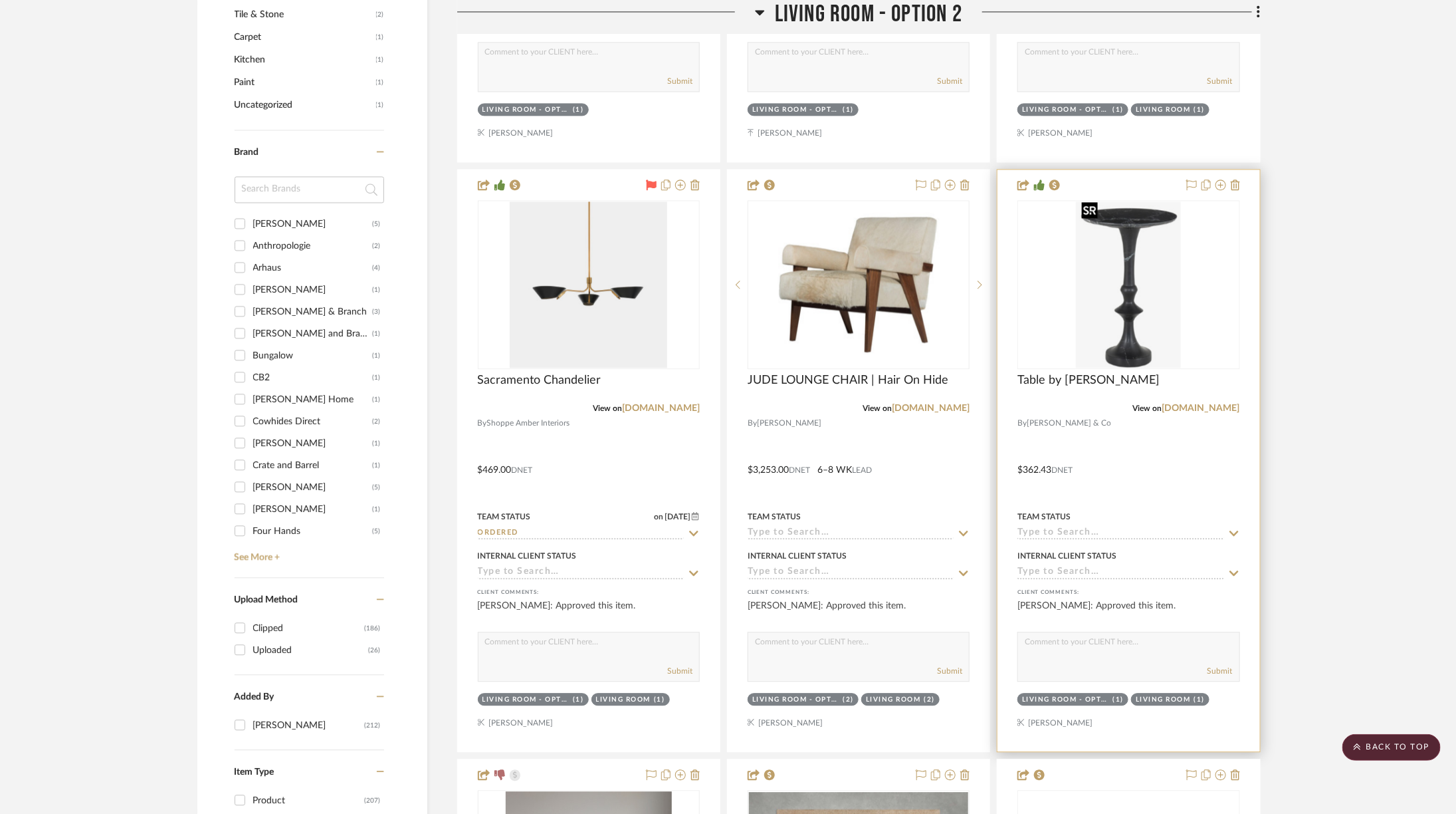
click at [0, 0] on img at bounding box center [0, 0] width 0 height 0
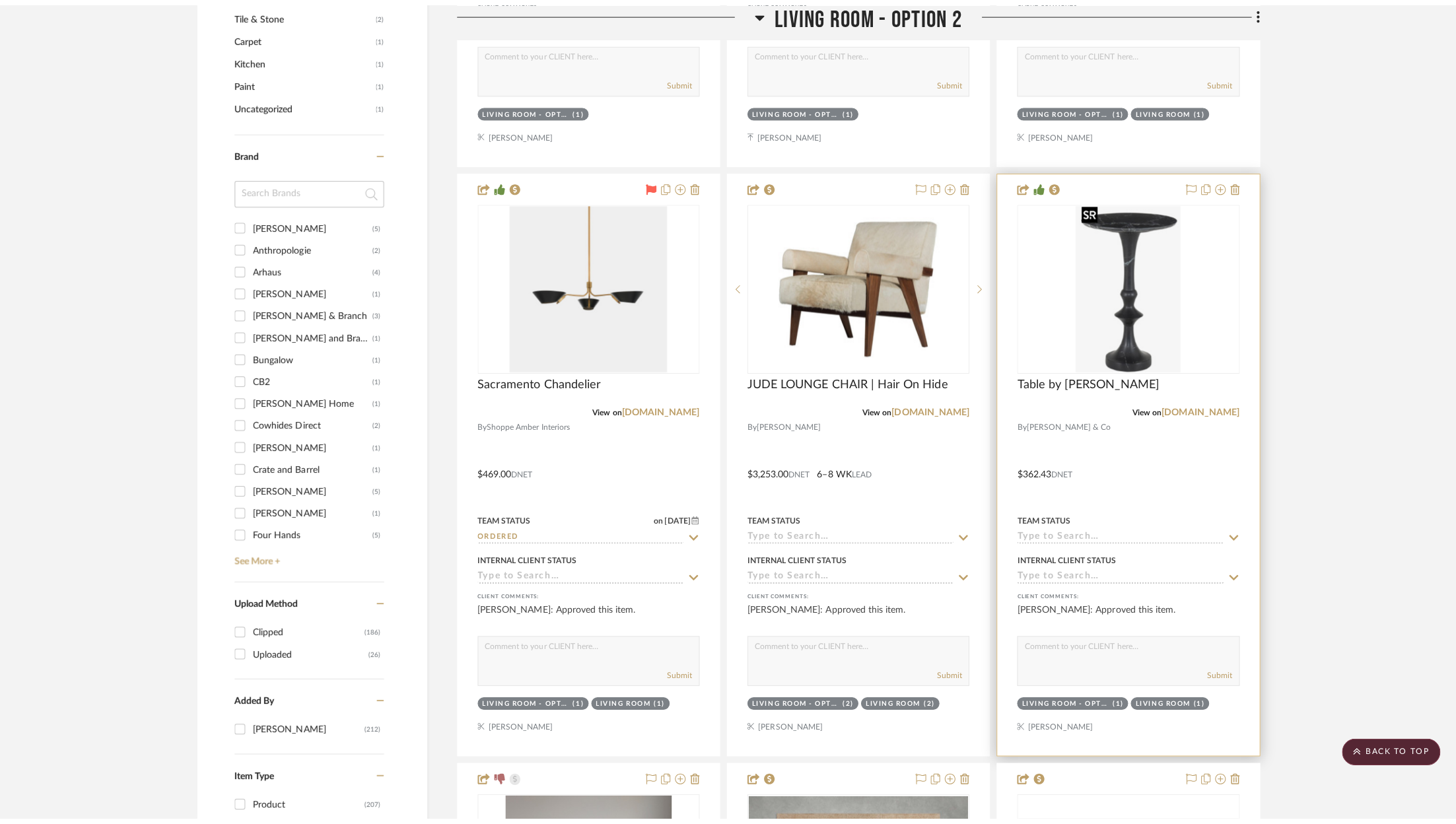
scroll to position [0, 0]
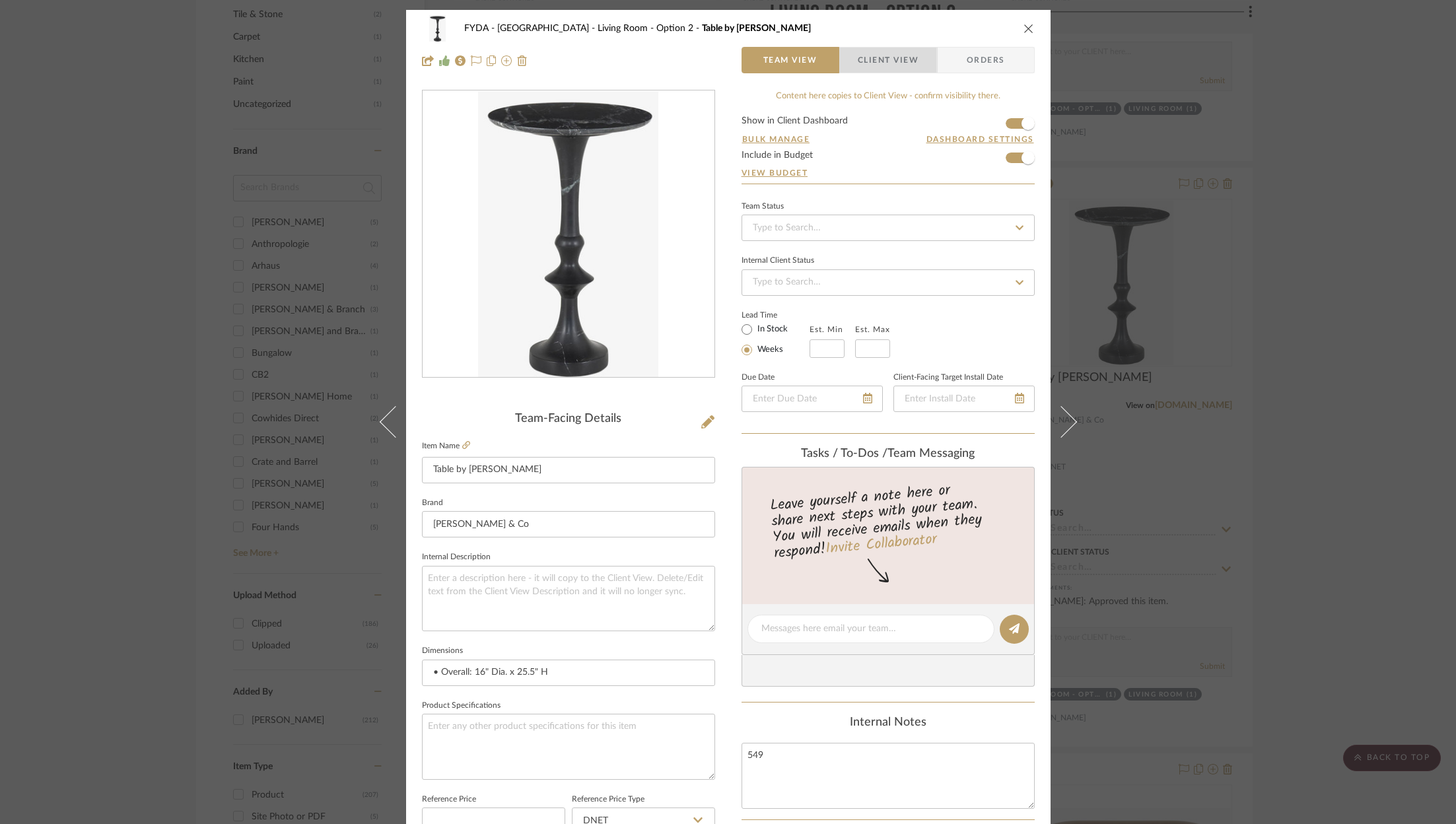
click at [925, 58] on span "Client View" at bounding box center [888, 60] width 96 height 26
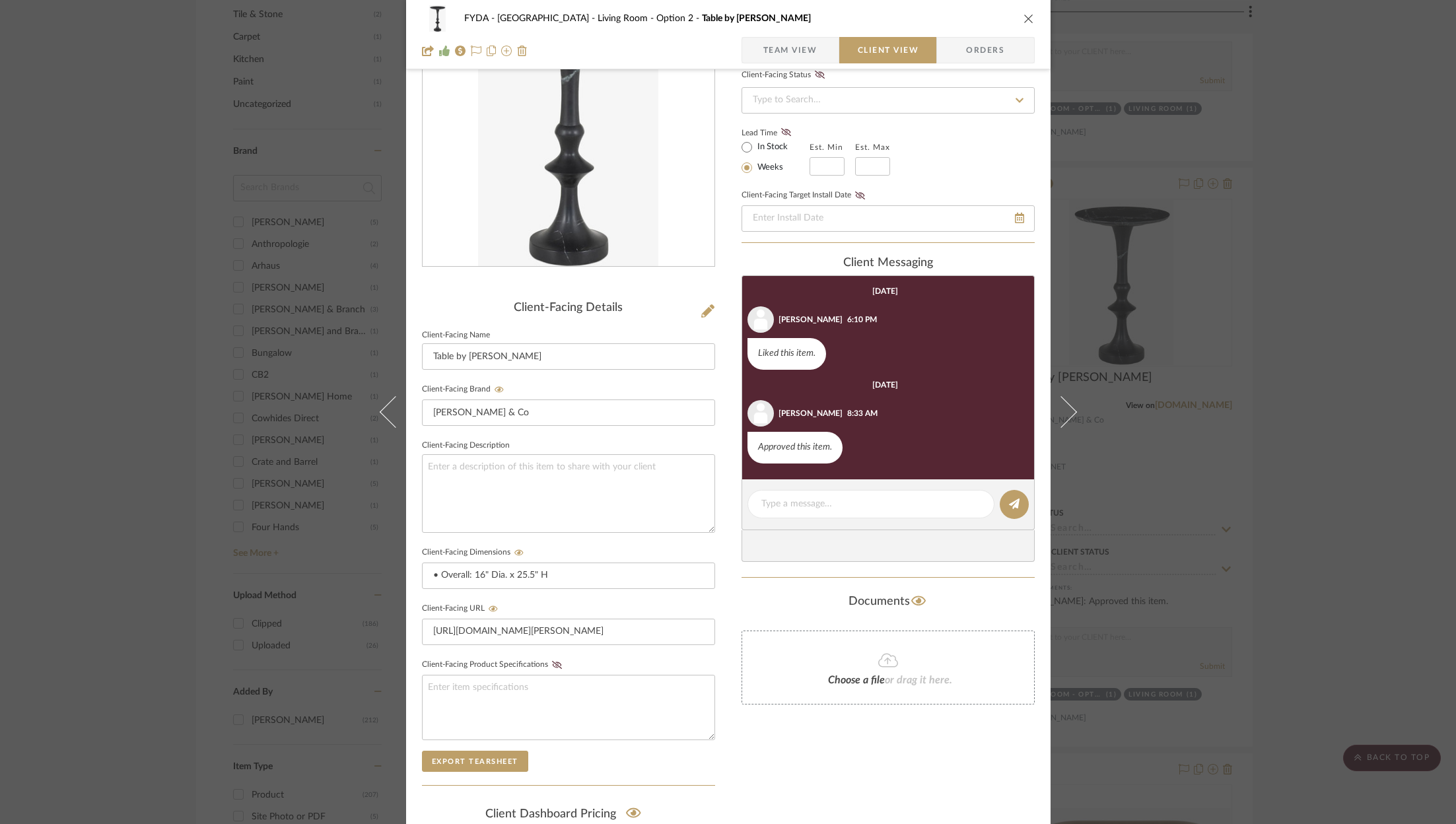
scroll to position [105, 0]
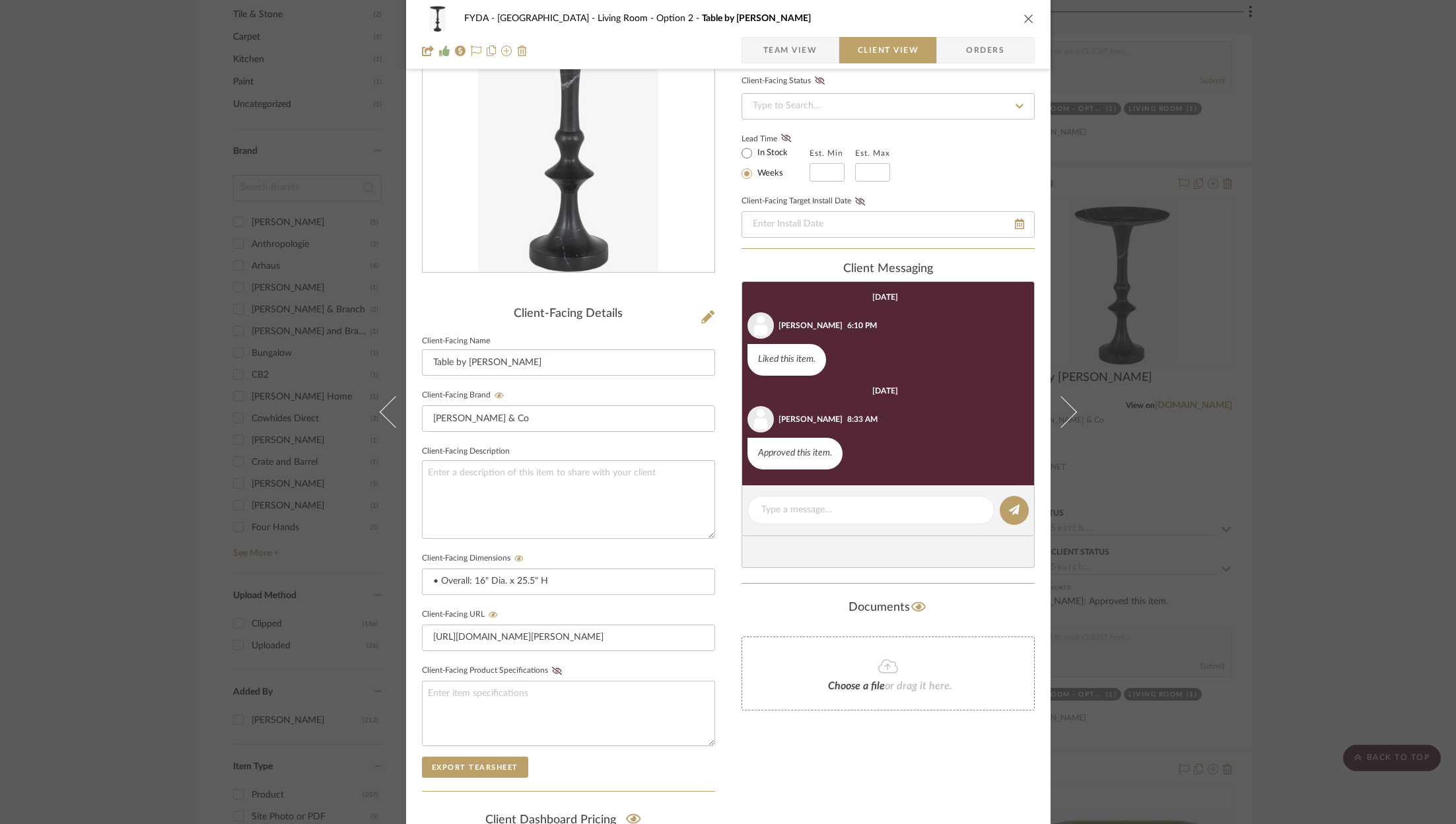
click at [1025, 18] on icon "close" at bounding box center [1028, 18] width 11 height 11
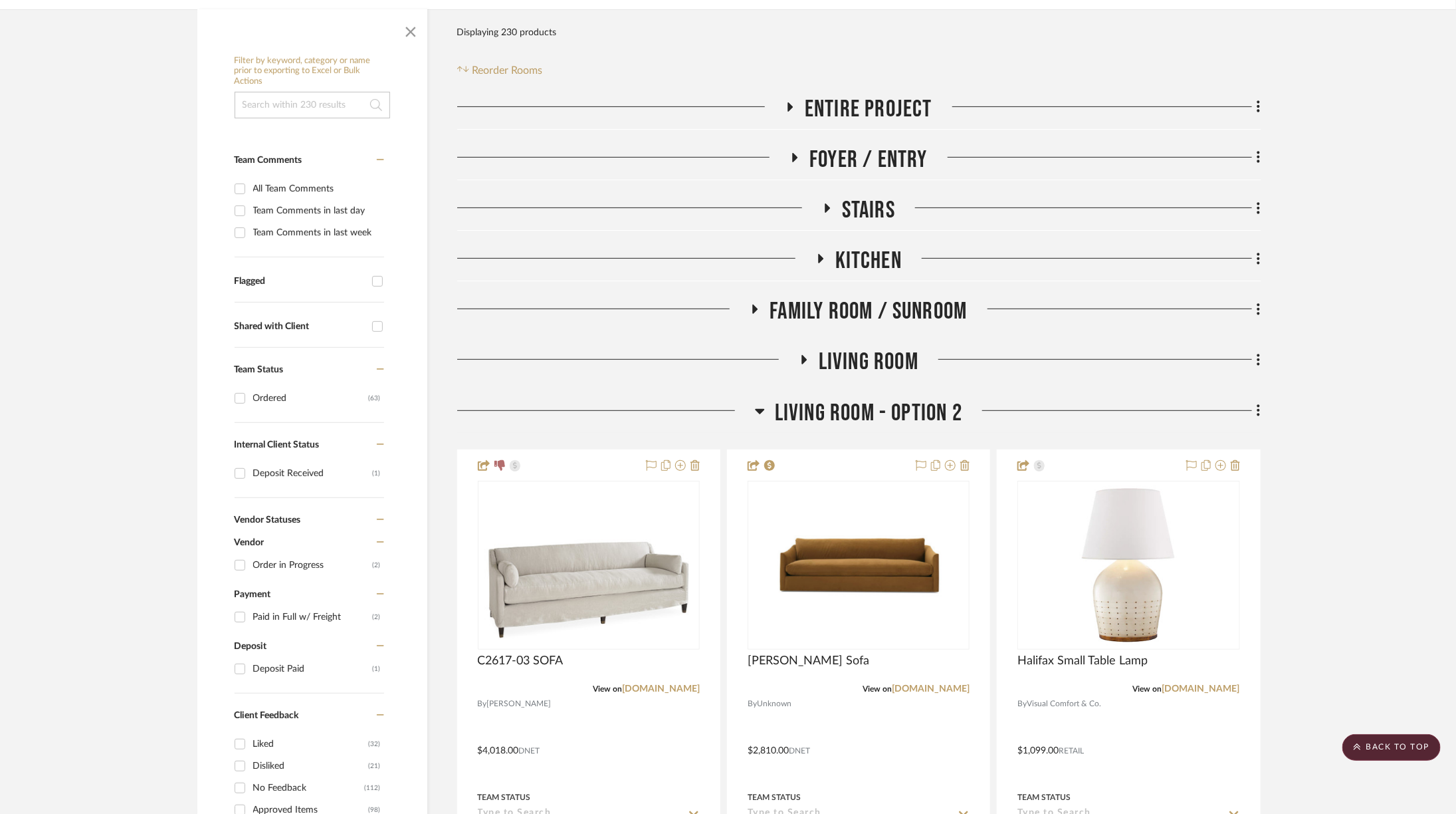
scroll to position [0, 0]
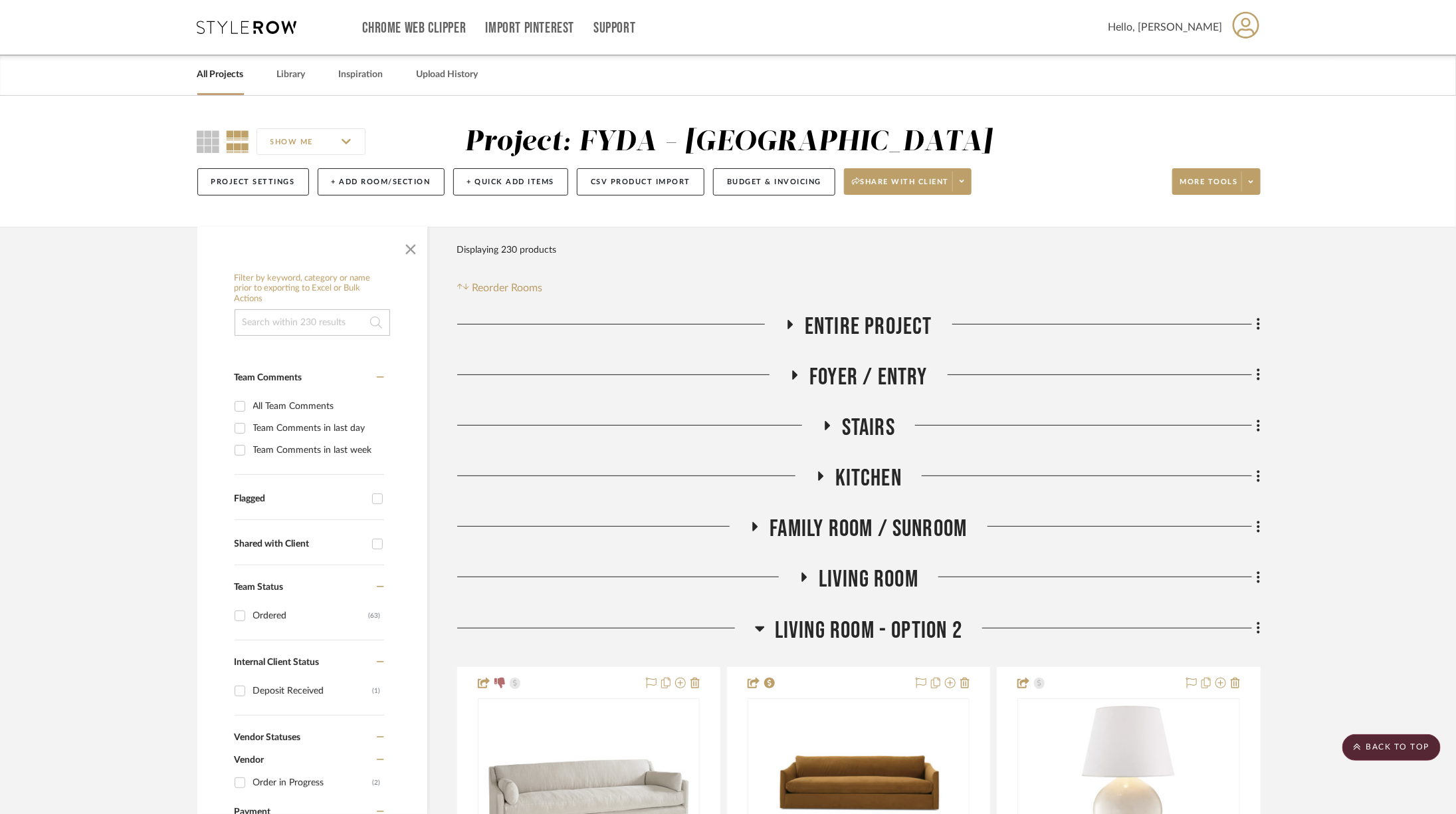
click at [884, 582] on span "Living Room" at bounding box center [868, 579] width 100 height 29
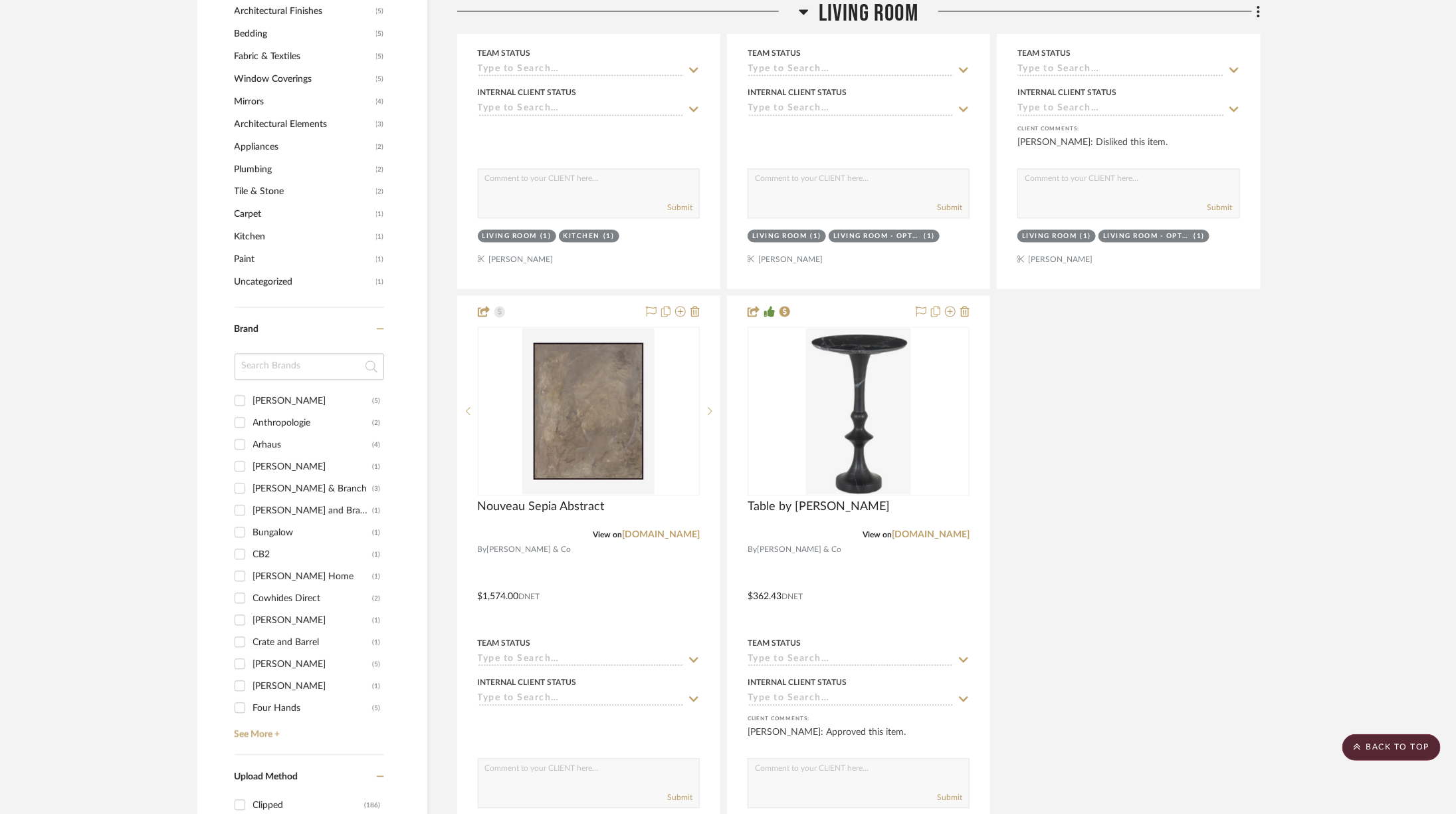
scroll to position [1505, 1]
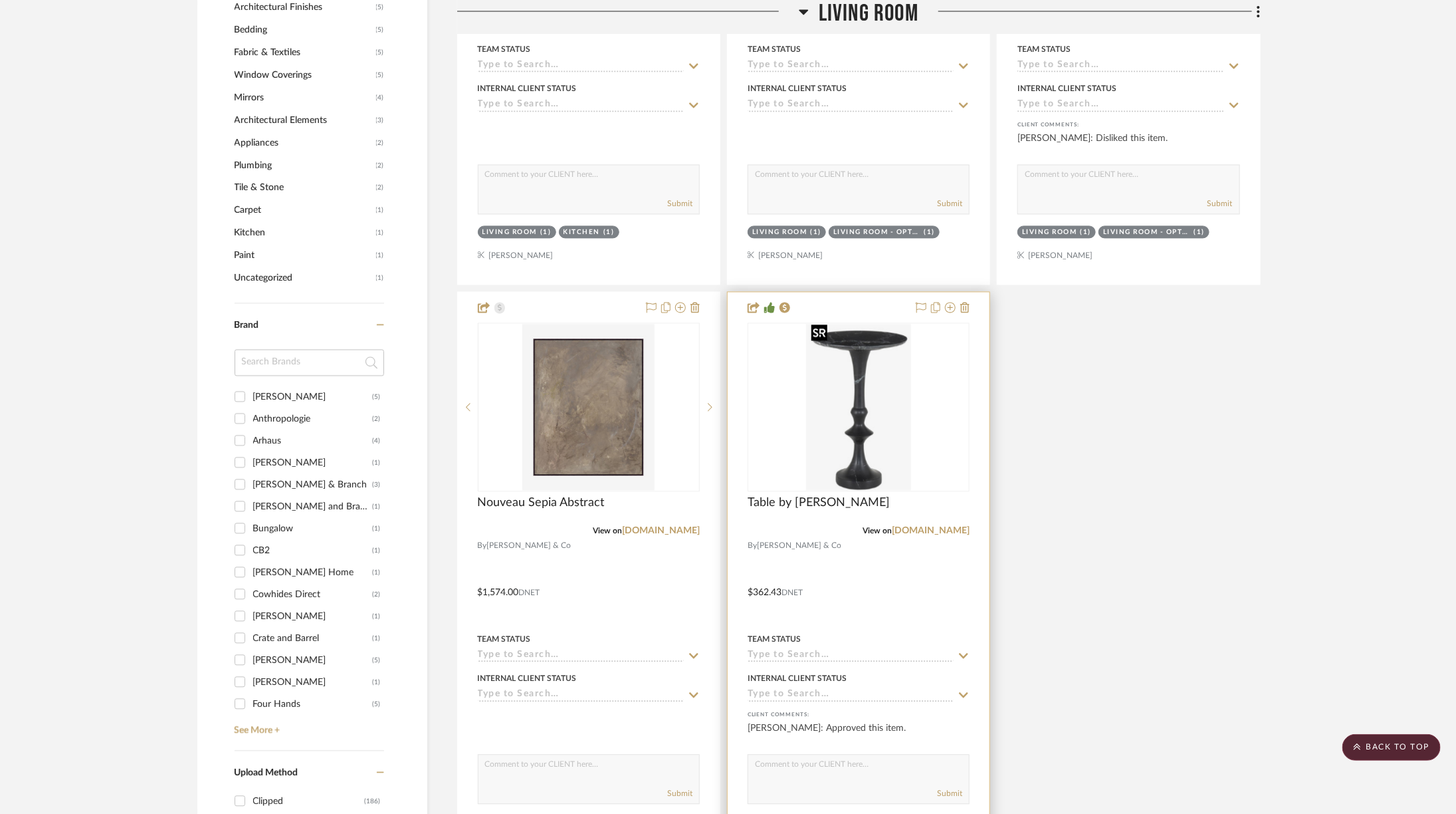
click at [833, 397] on img "0" at bounding box center [858, 407] width 105 height 166
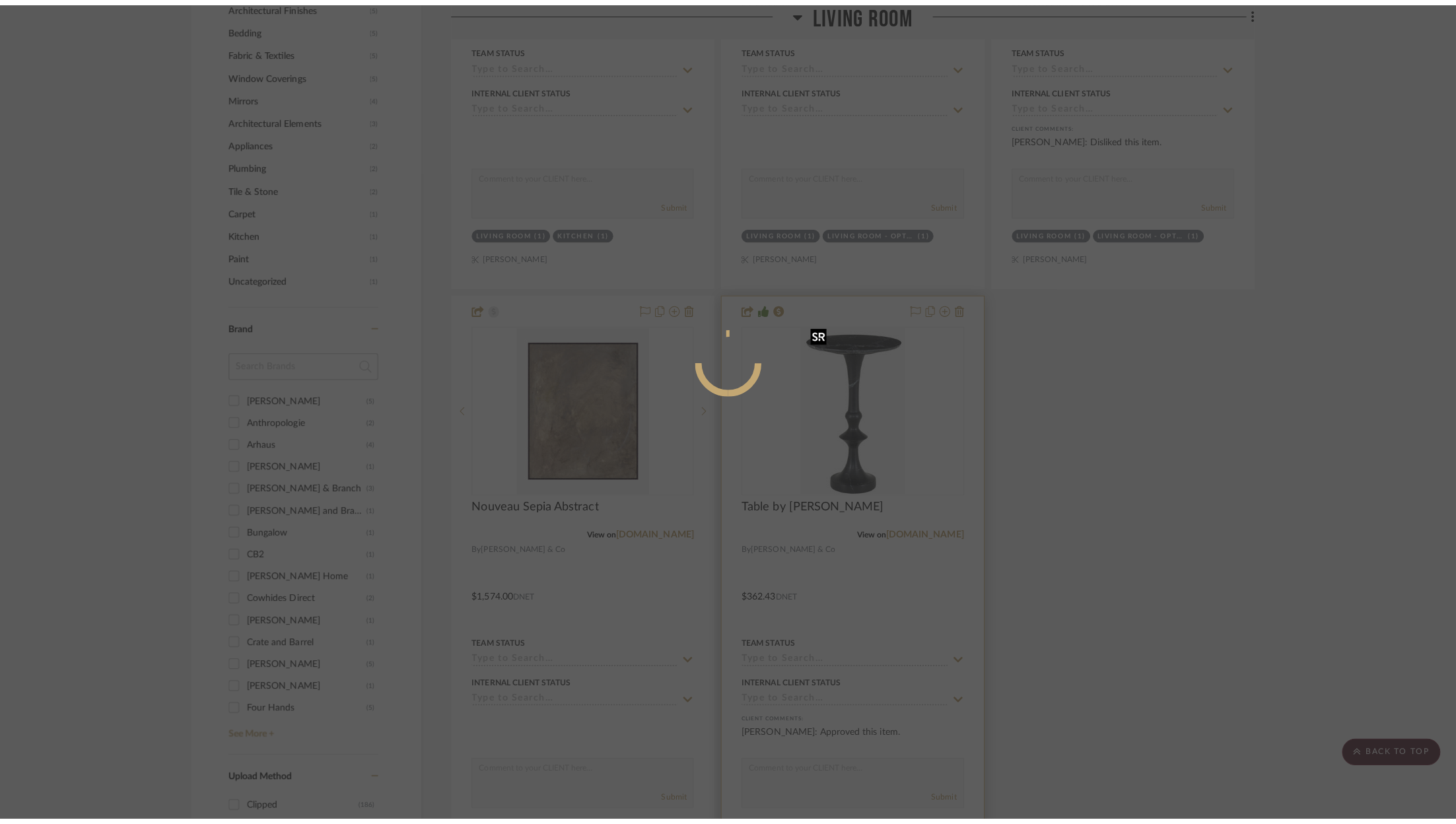
scroll to position [0, 0]
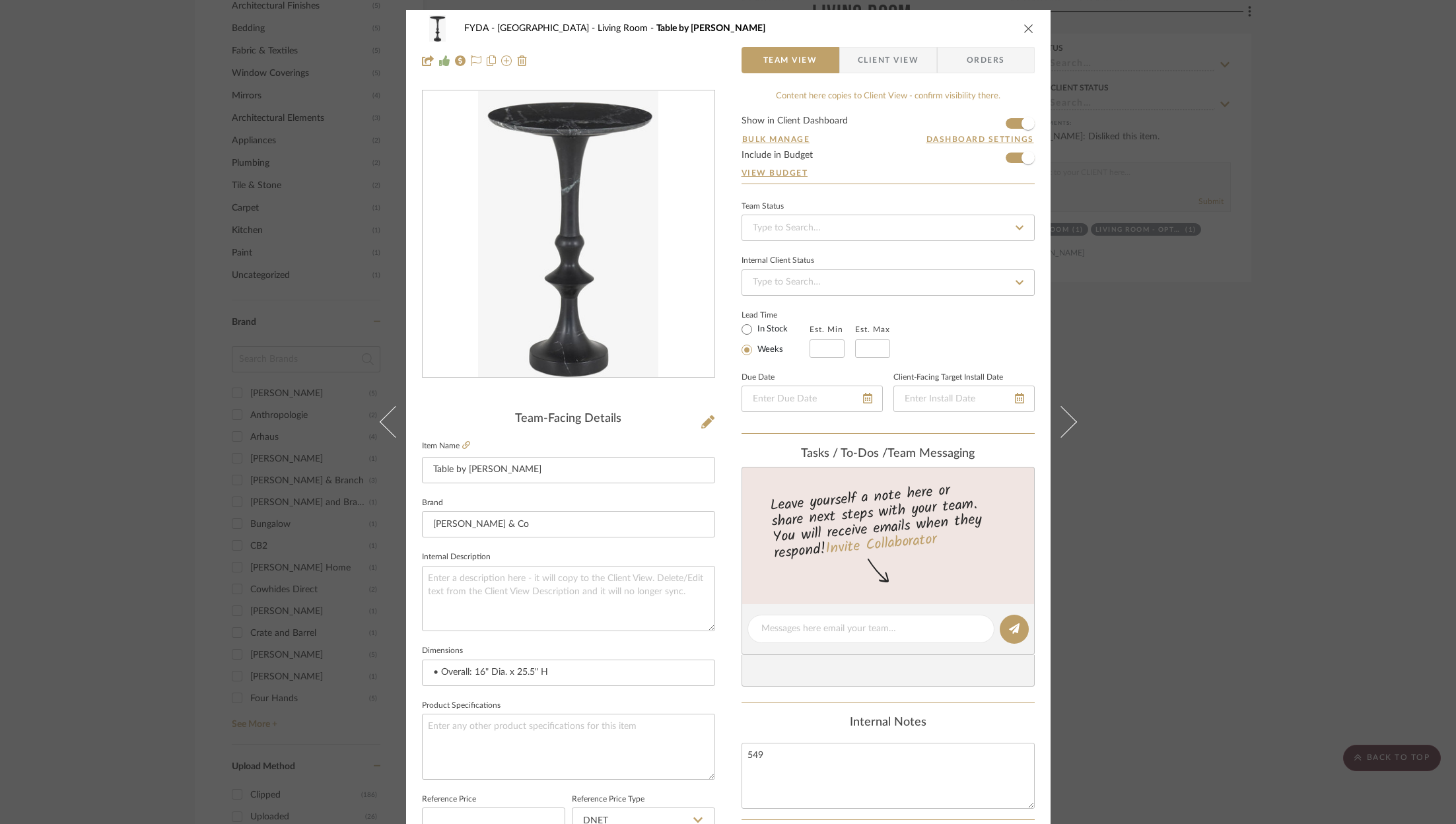
click at [891, 64] on span "Client View" at bounding box center [888, 60] width 61 height 26
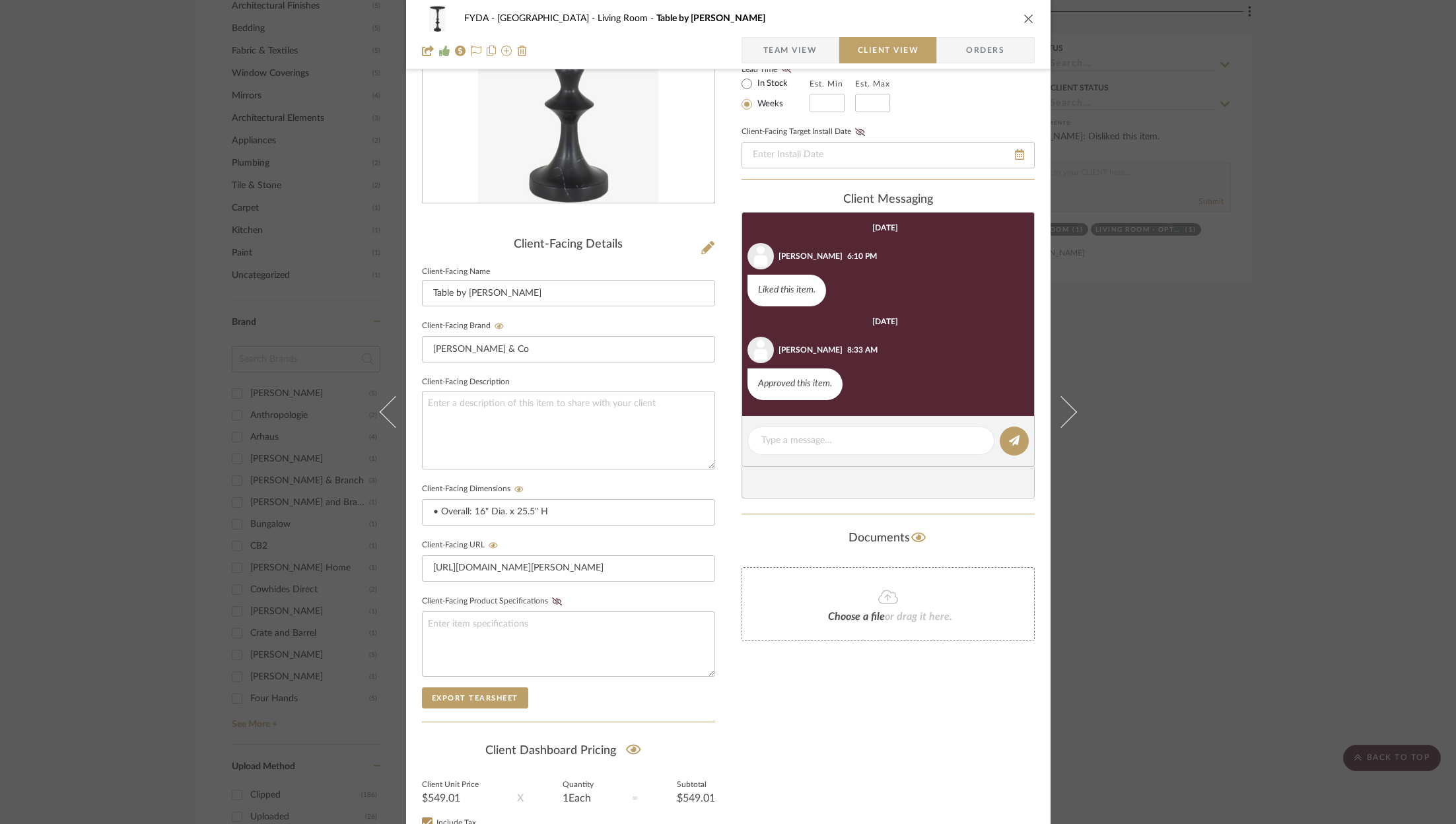
scroll to position [180, 0]
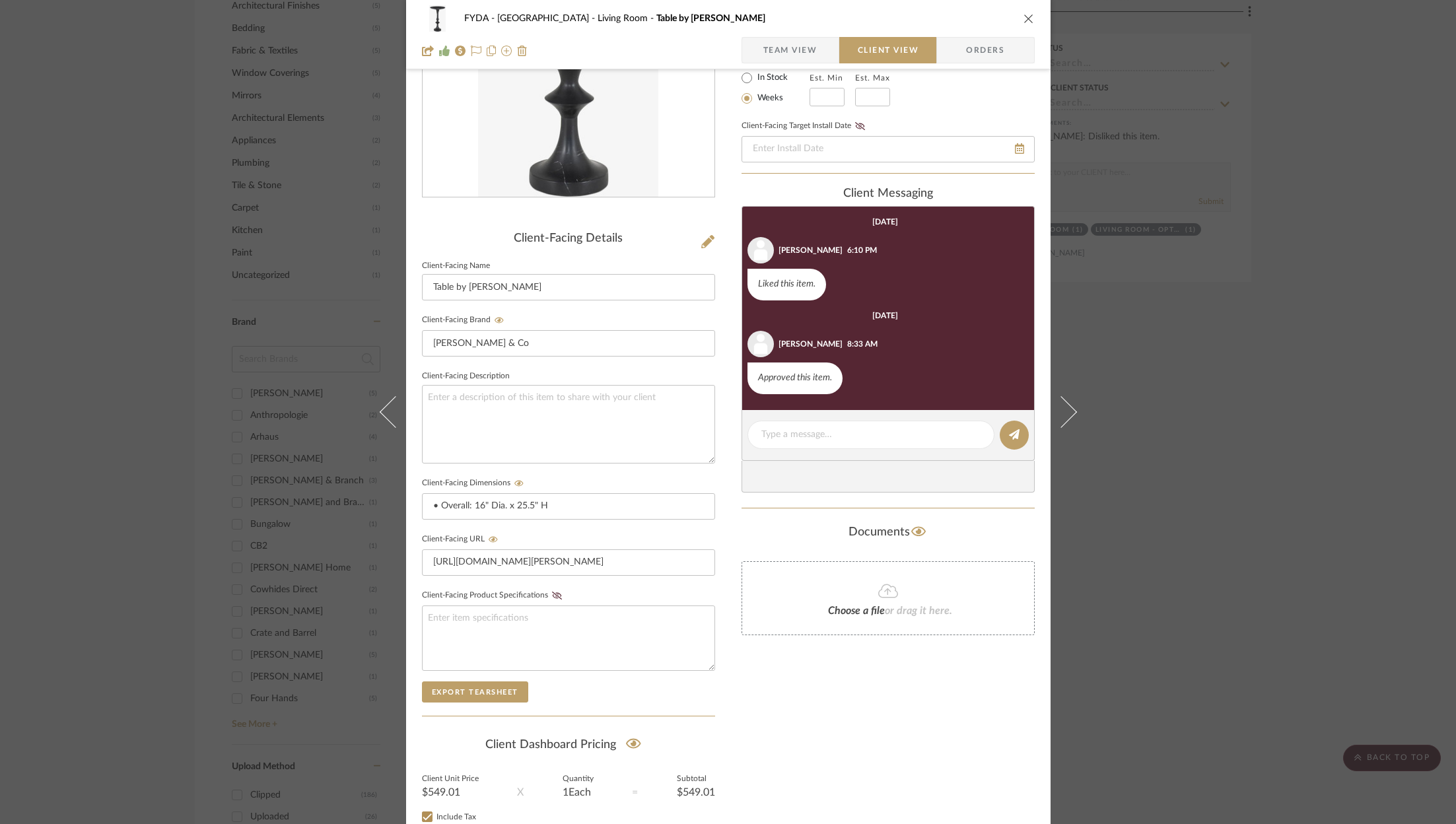
click at [1027, 18] on icon "close" at bounding box center [1028, 18] width 11 height 11
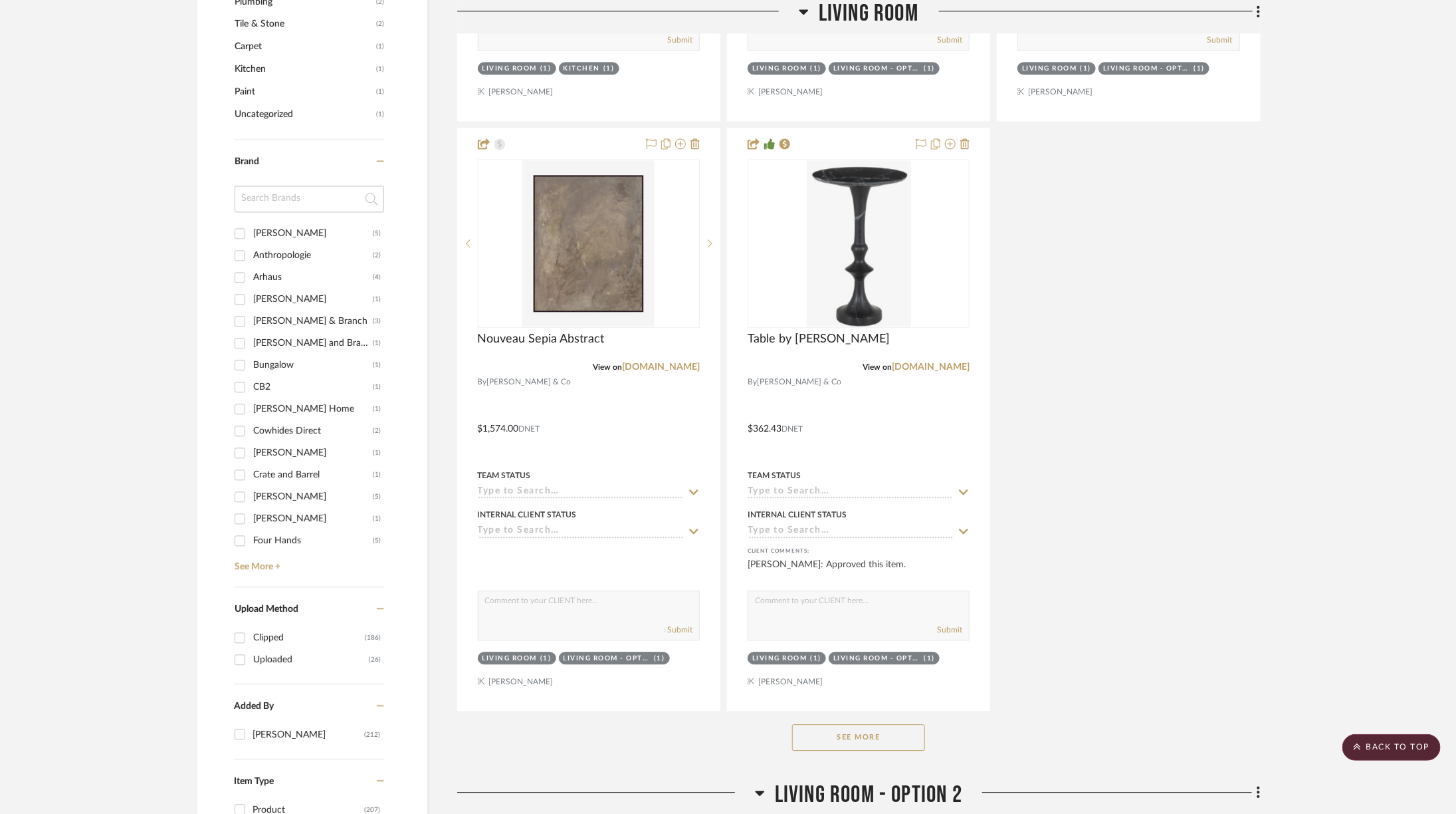
scroll to position [1682, 1]
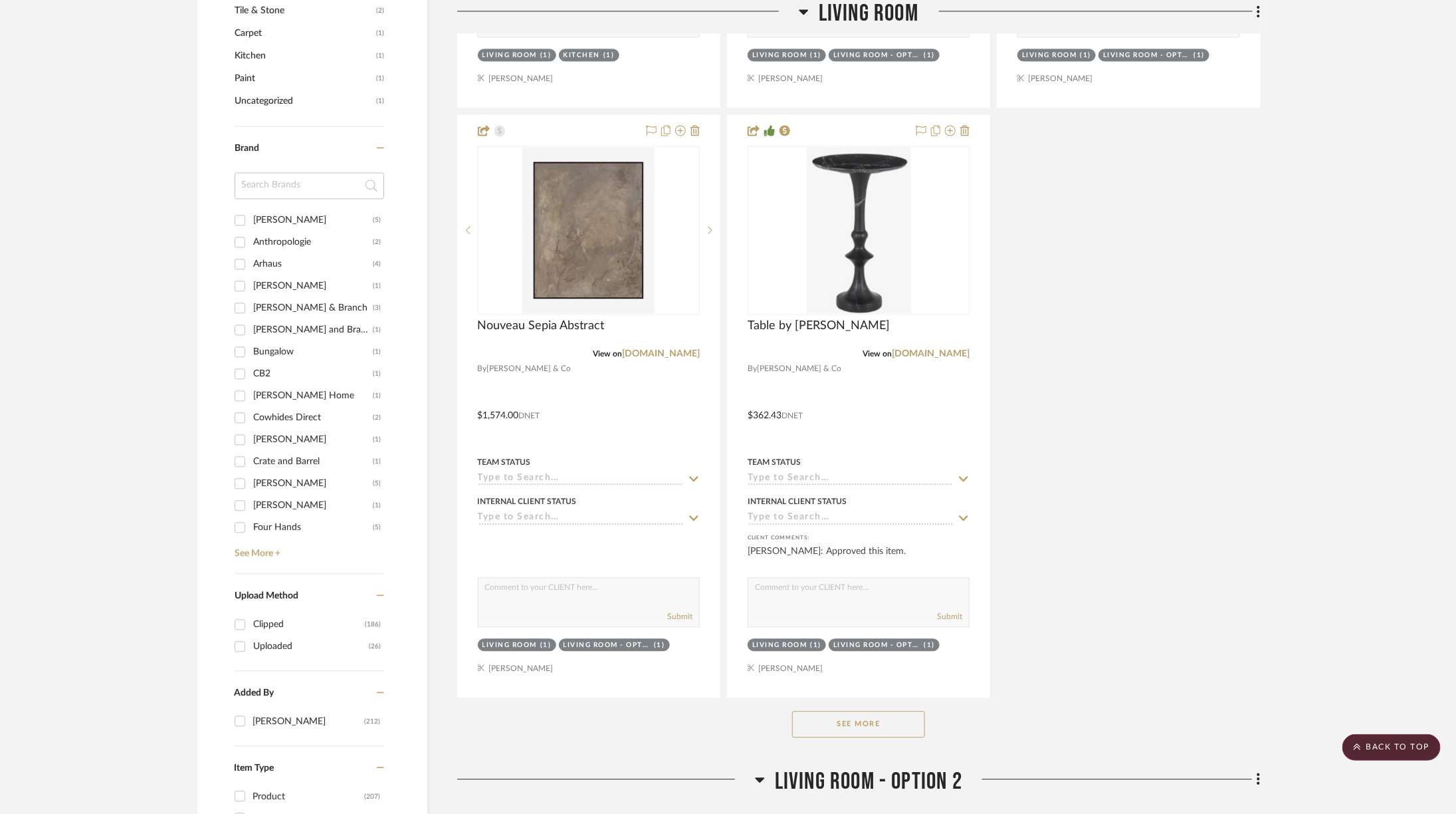
click at [899, 711] on button "See More" at bounding box center [858, 723] width 133 height 26
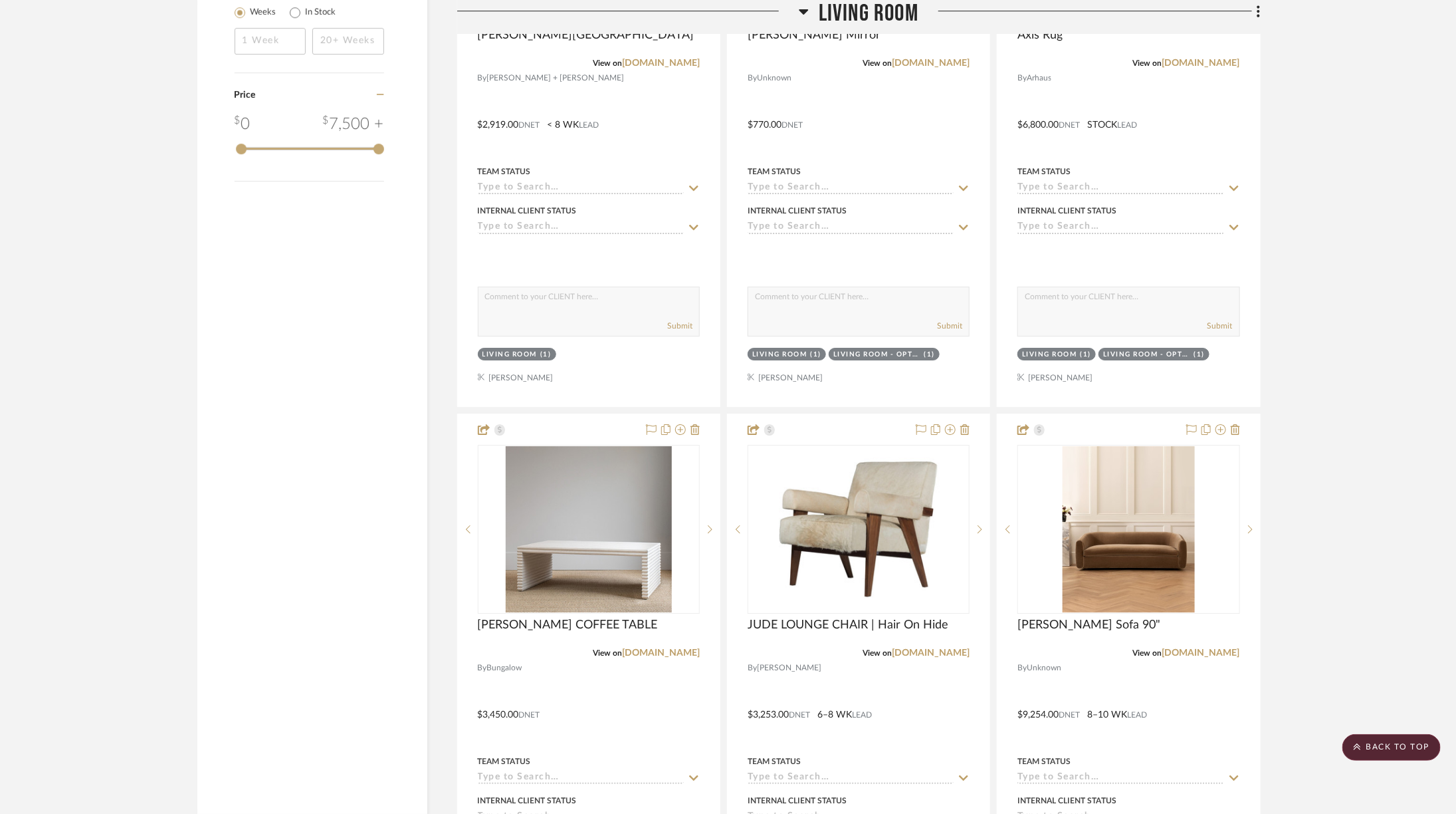
scroll to position [2411, 1]
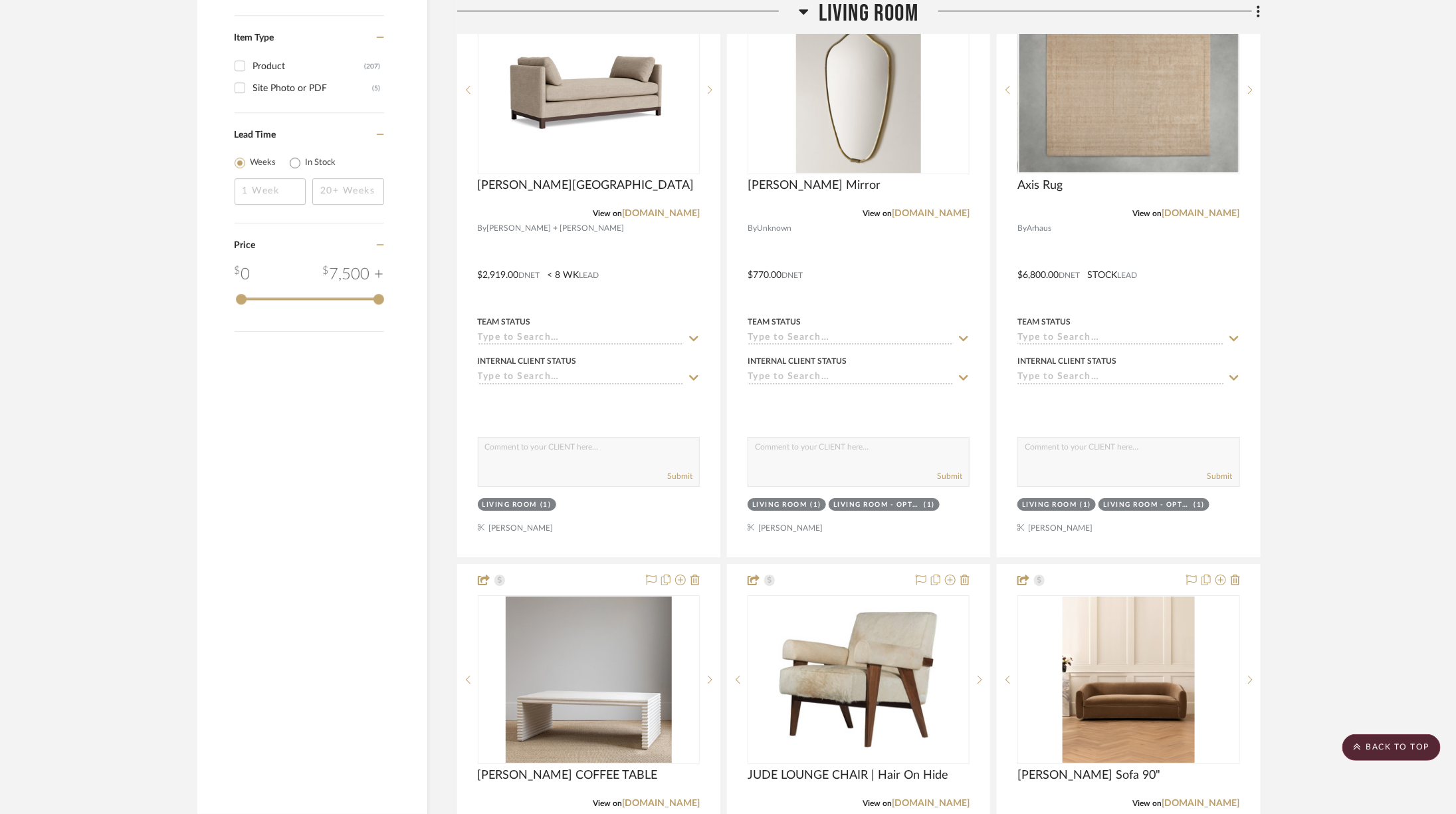
click at [854, 5] on span "Living Room" at bounding box center [868, 14] width 100 height 29
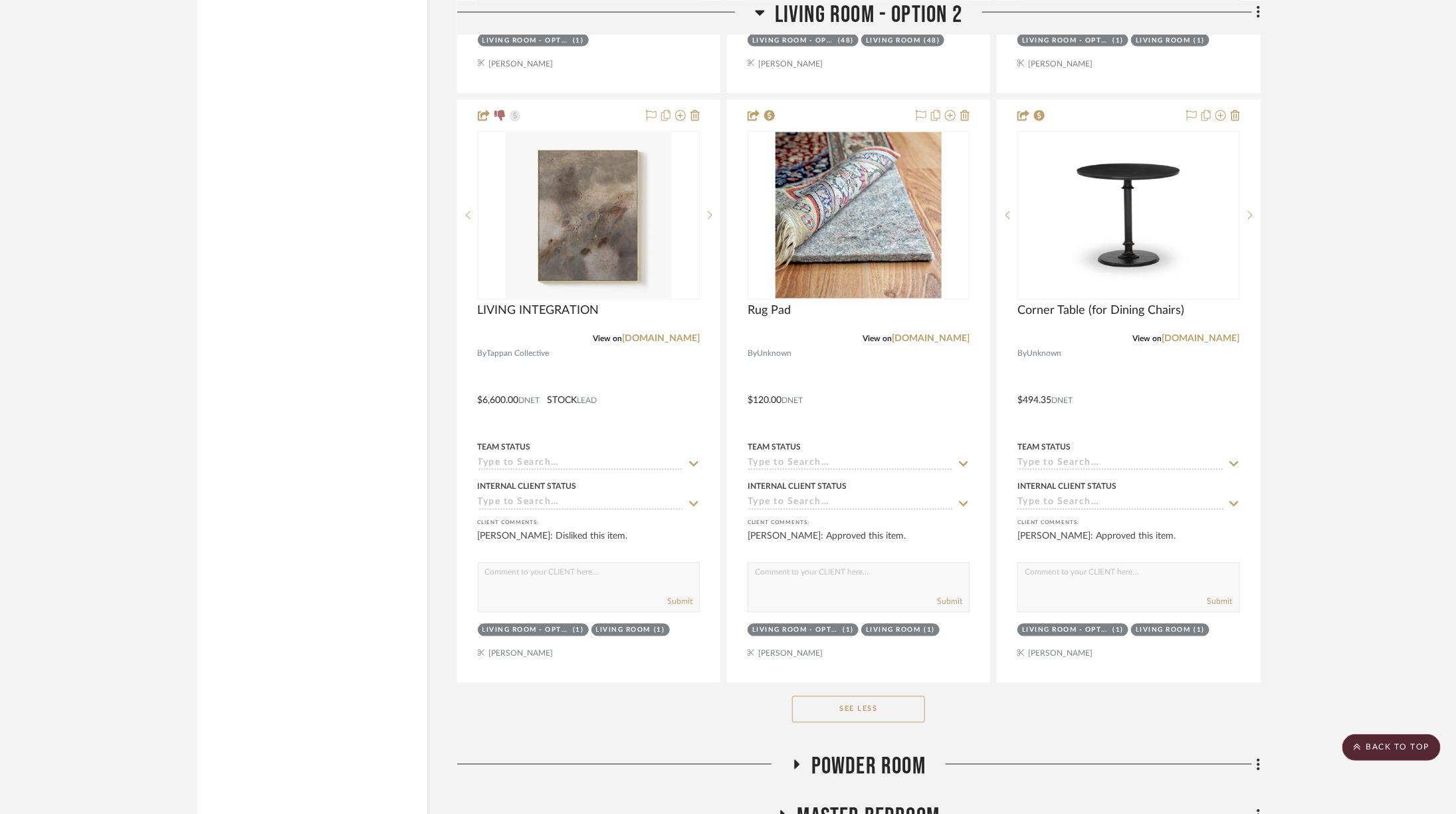
scroll to position [4115, 1]
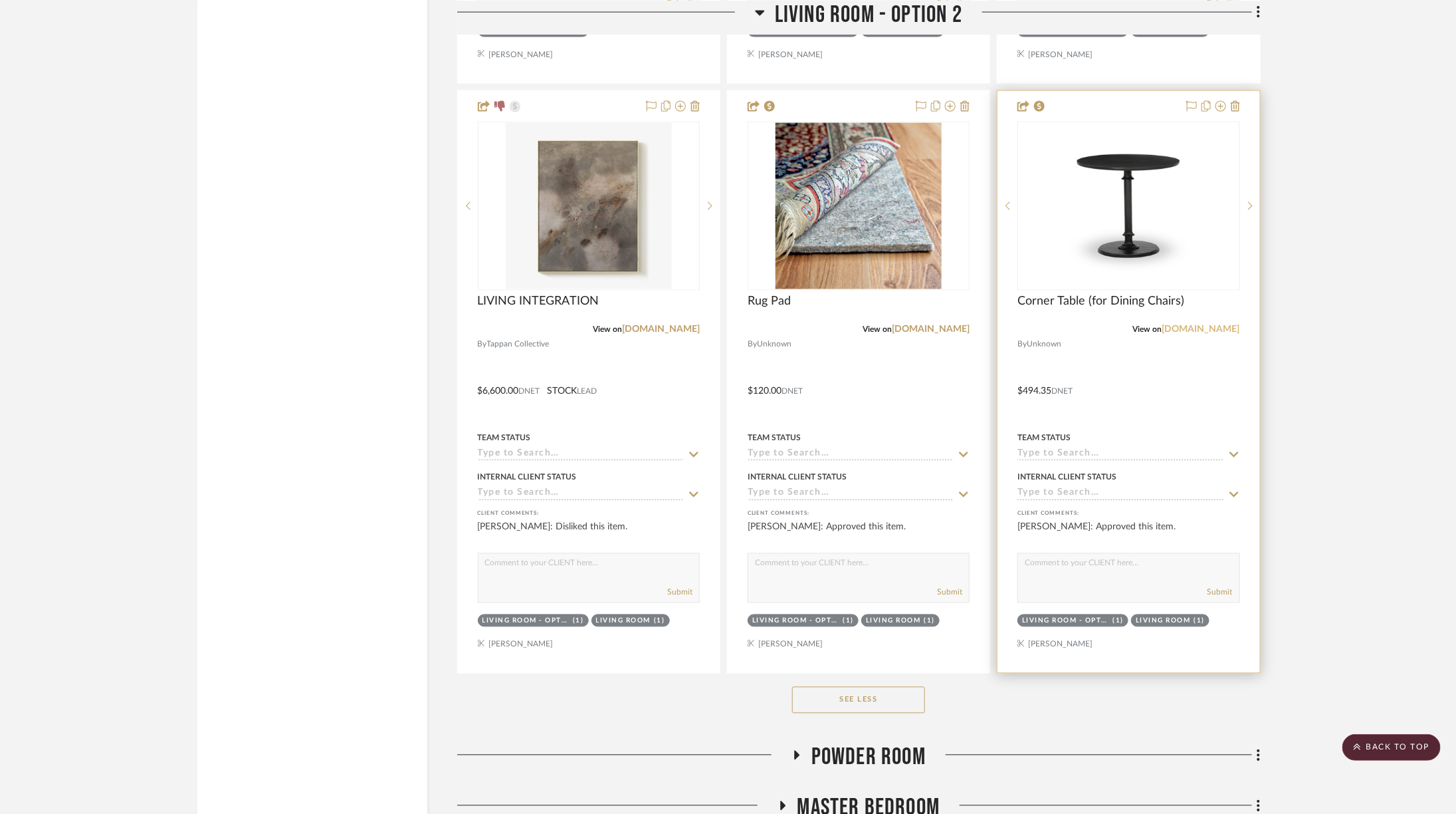
click at [1206, 325] on link "fourhands.com" at bounding box center [1201, 330] width 78 height 9
click at [1189, 101] on icon at bounding box center [1191, 106] width 11 height 11
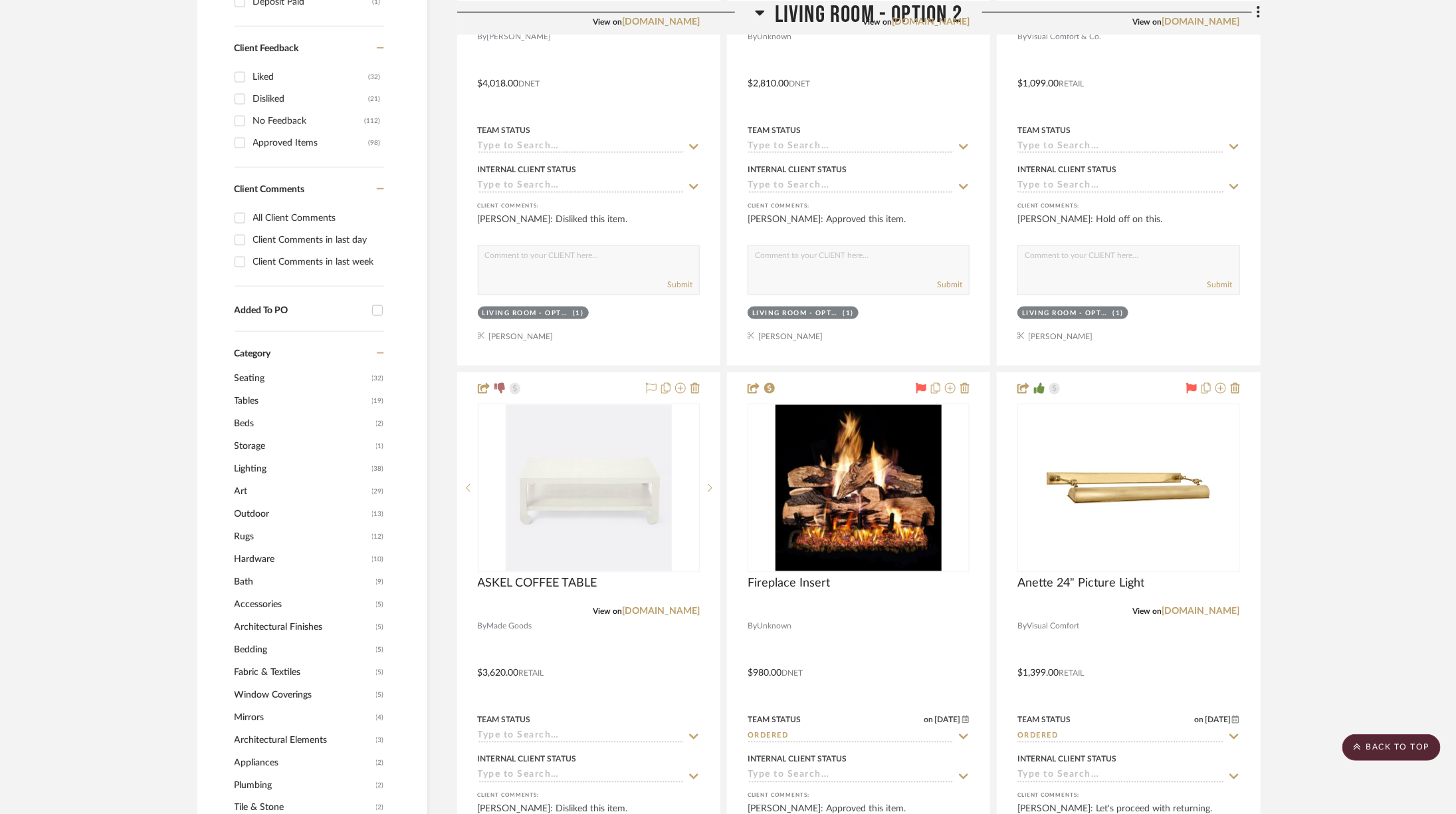
scroll to position [0, 1]
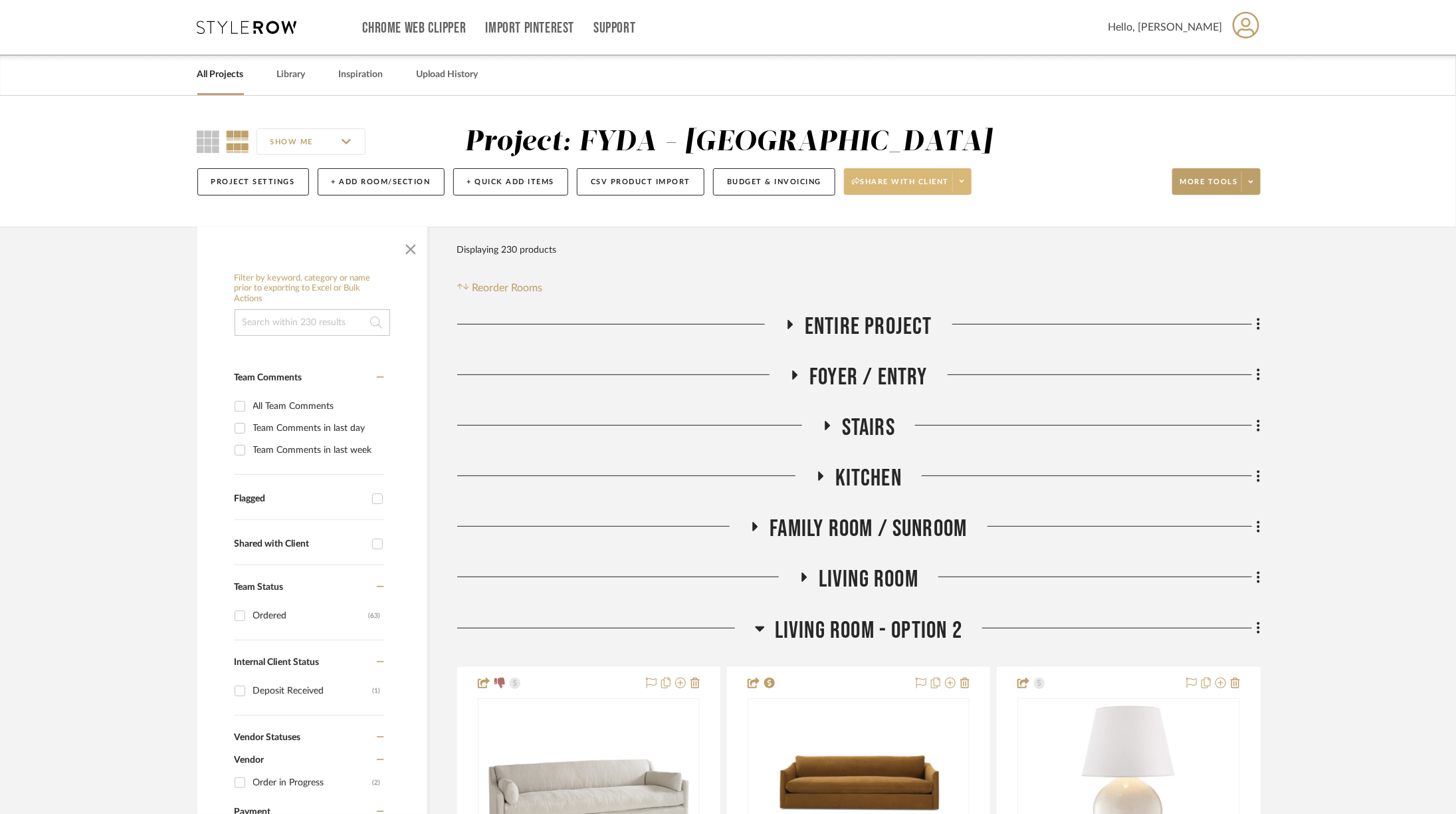
click at [958, 182] on span at bounding box center [961, 181] width 19 height 20
click at [945, 221] on span "Preview Client Dashboard" at bounding box center [911, 219] width 113 height 11
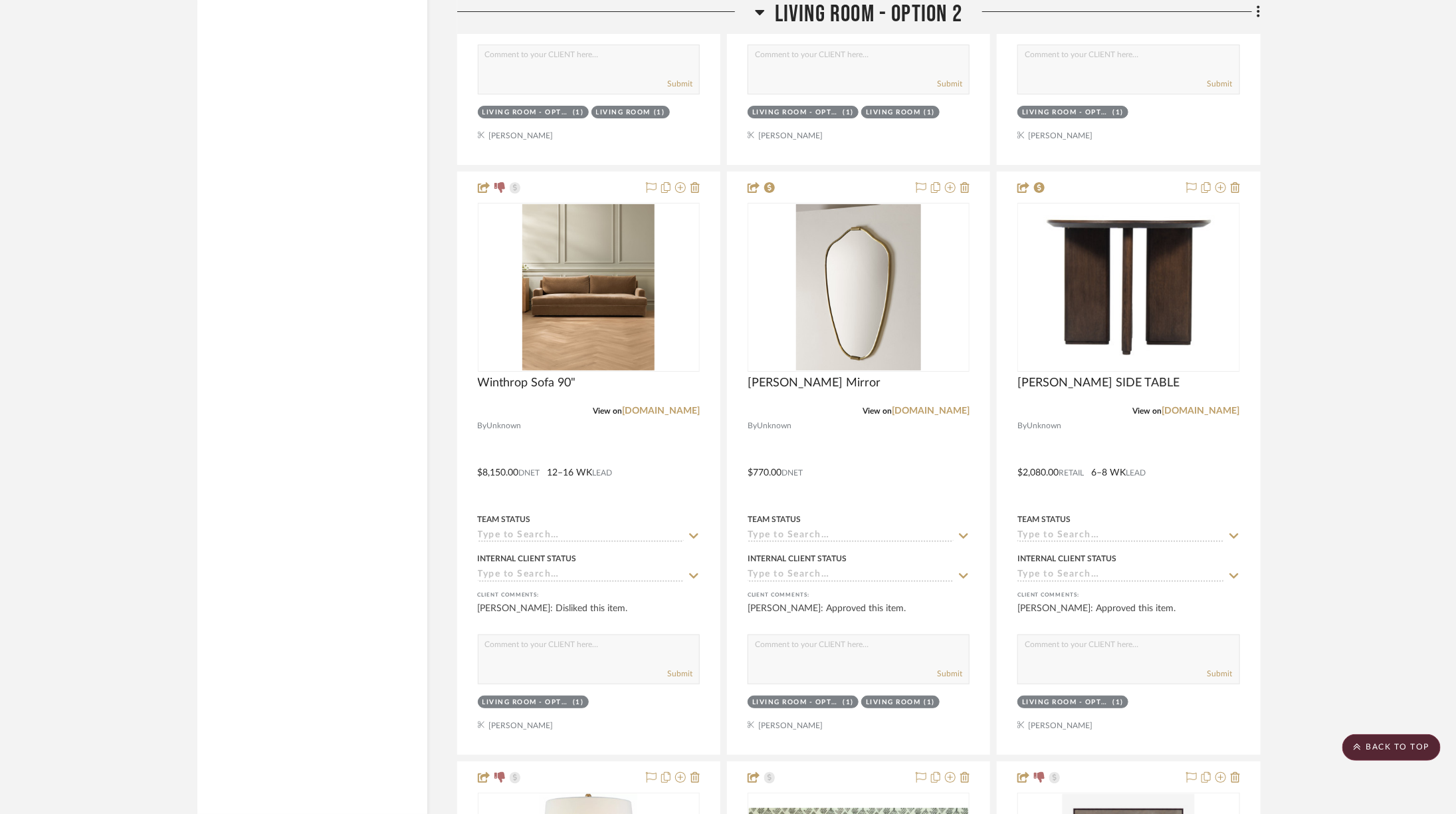
scroll to position [2715, 1]
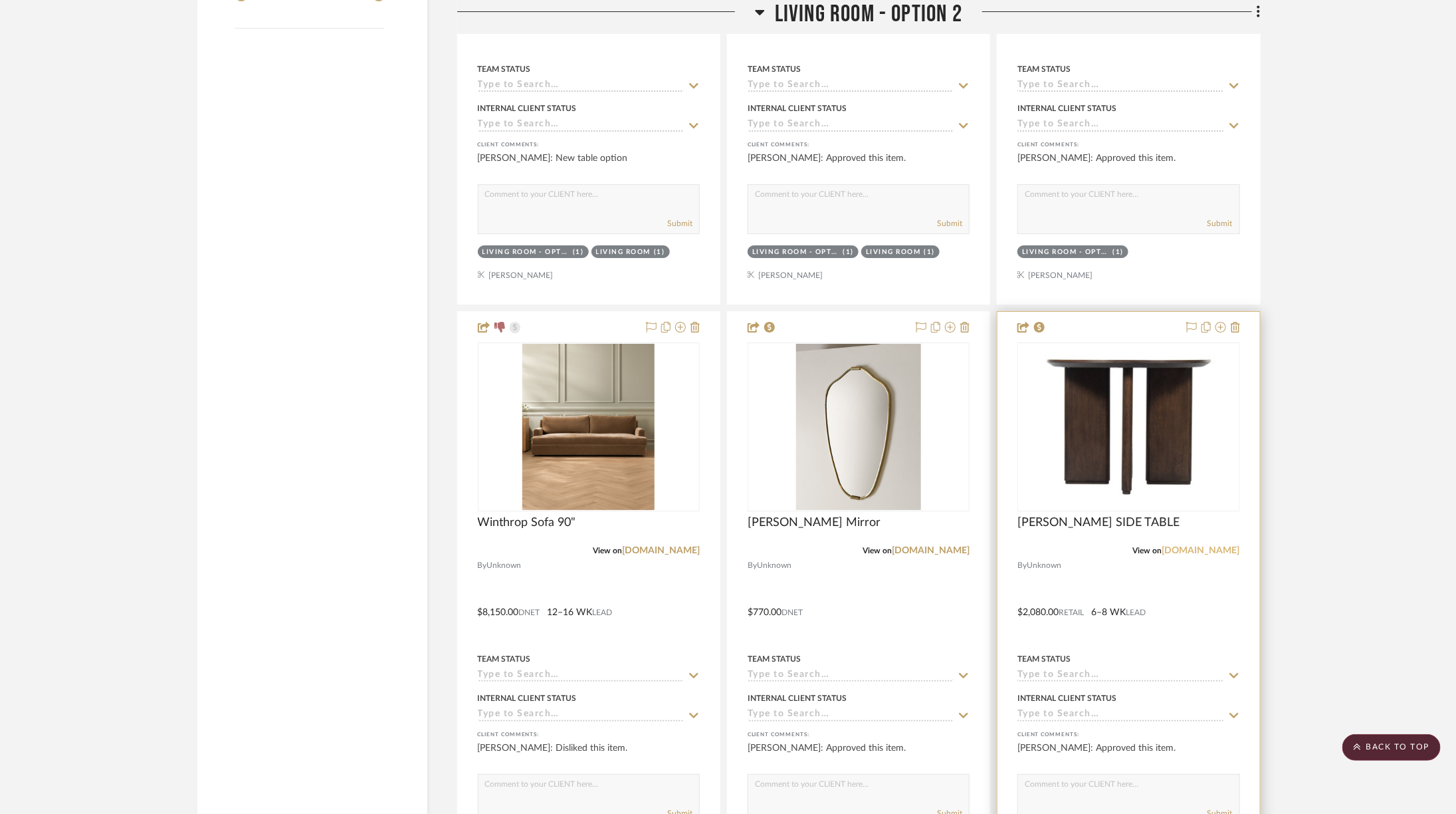
click at [1187, 546] on link "alicelanehome.com" at bounding box center [1201, 550] width 78 height 9
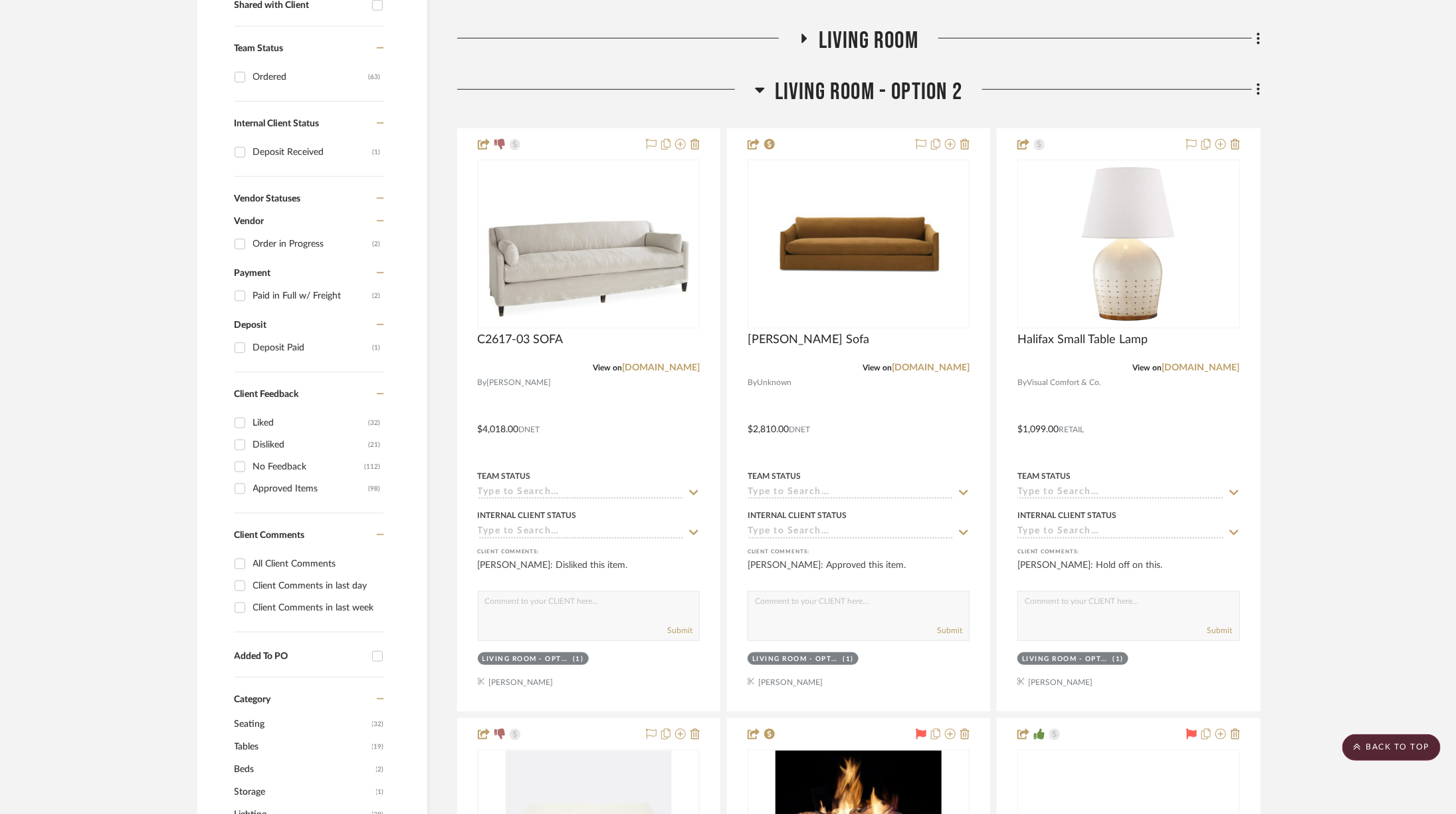
scroll to position [412, 1]
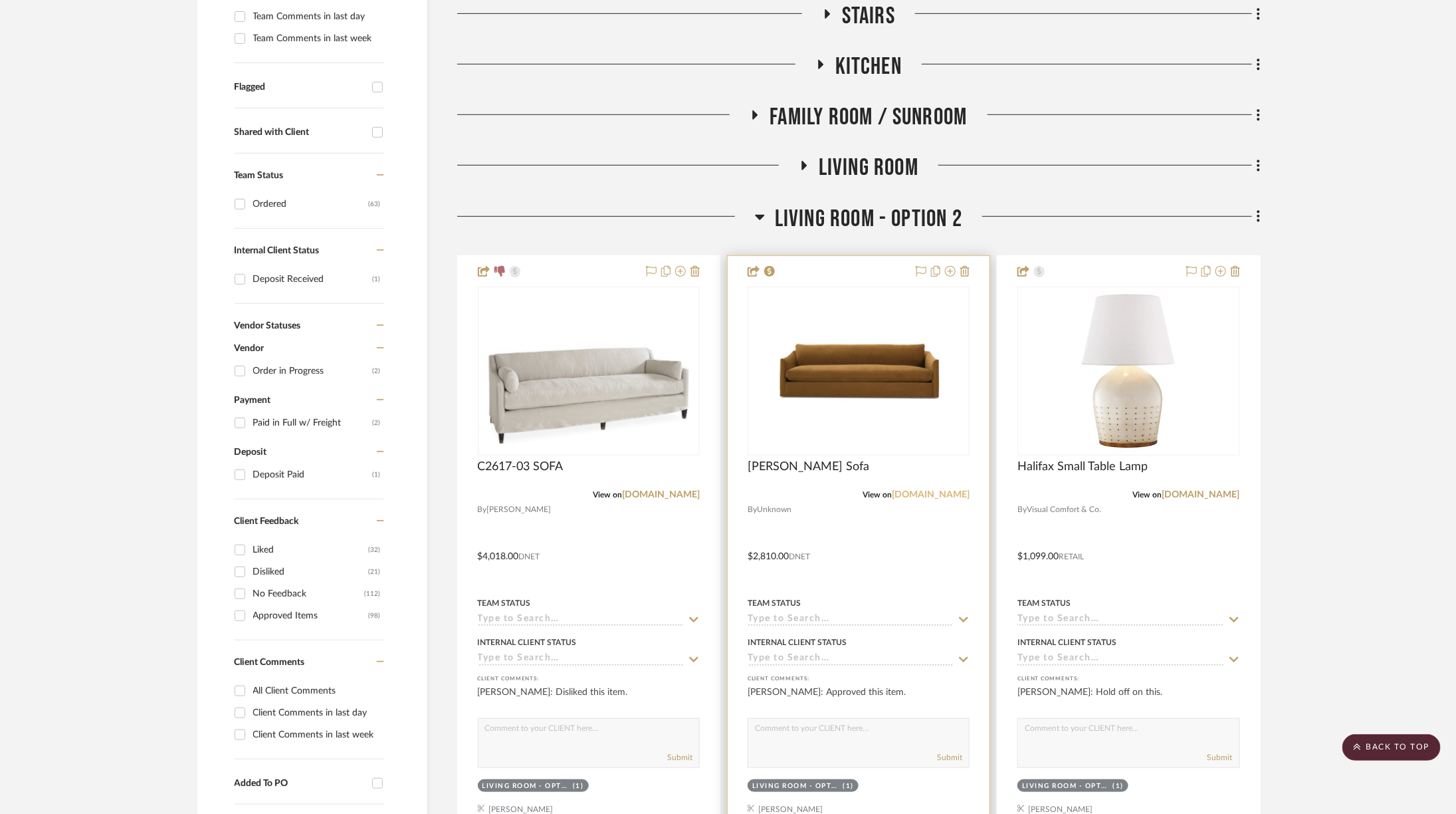
click at [937, 495] on link "[DOMAIN_NAME]" at bounding box center [930, 494] width 78 height 9
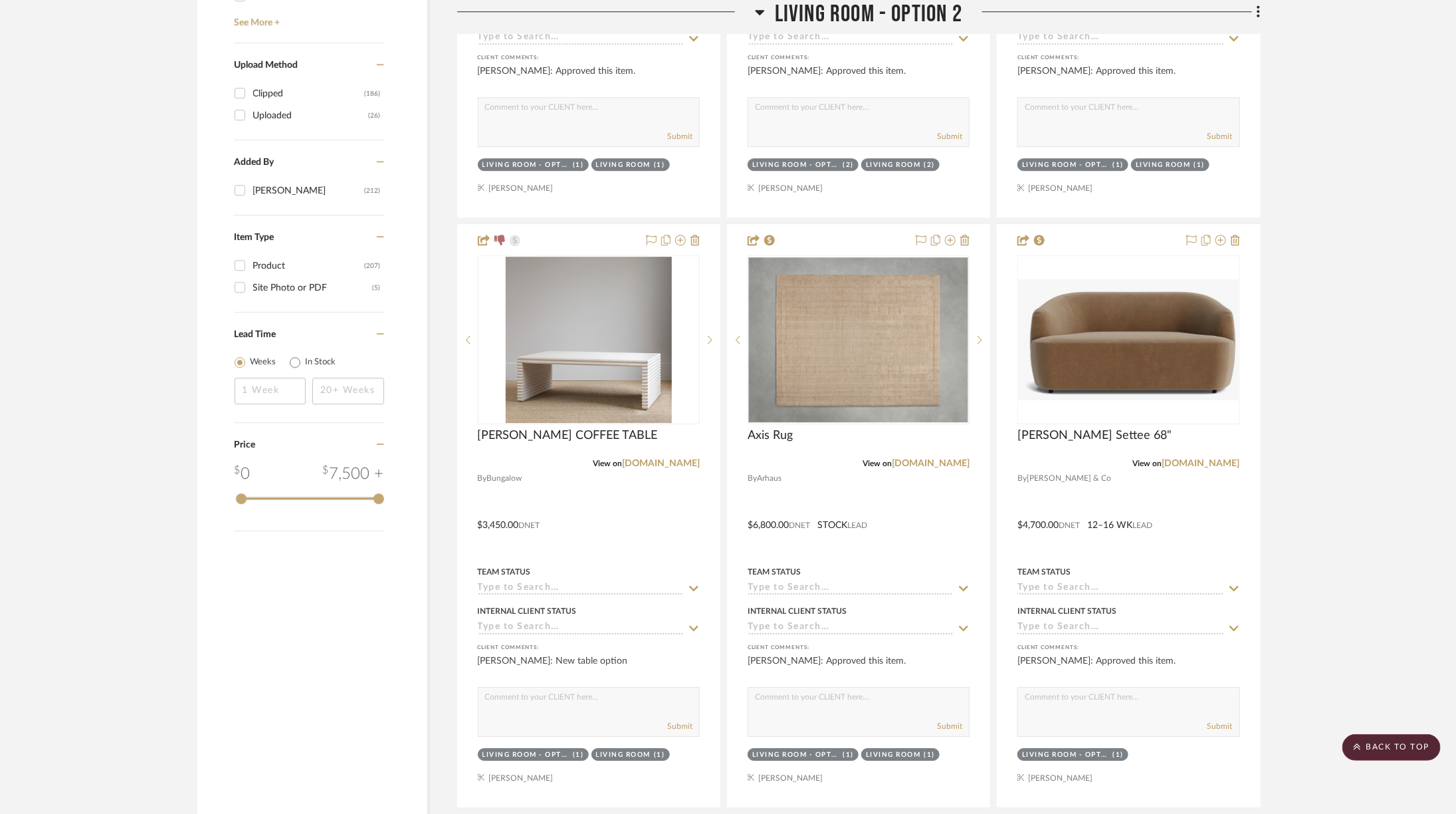
scroll to position [2298, 1]
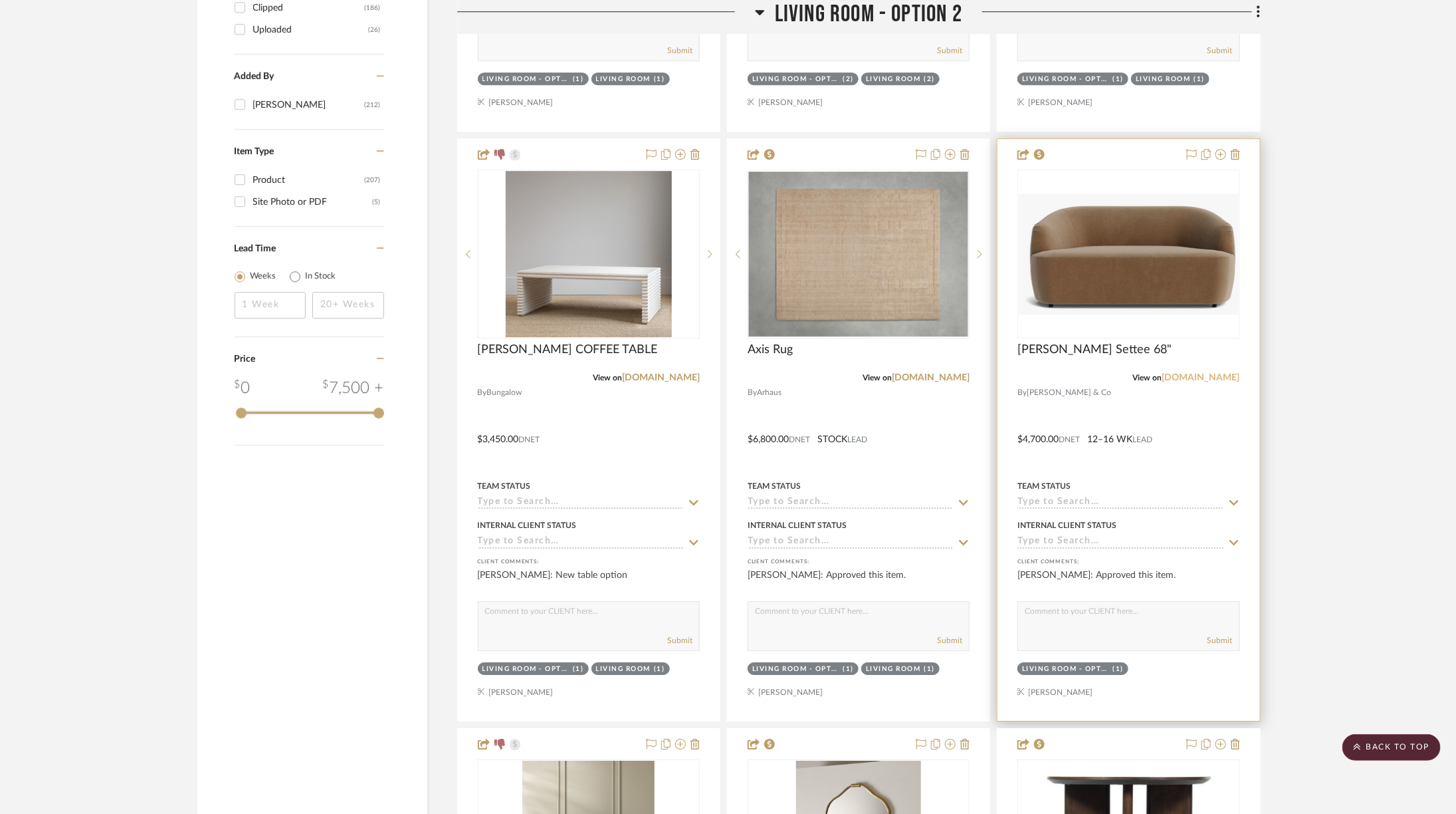
click at [1198, 373] on link "mcgeeandco.com" at bounding box center [1201, 377] width 78 height 9
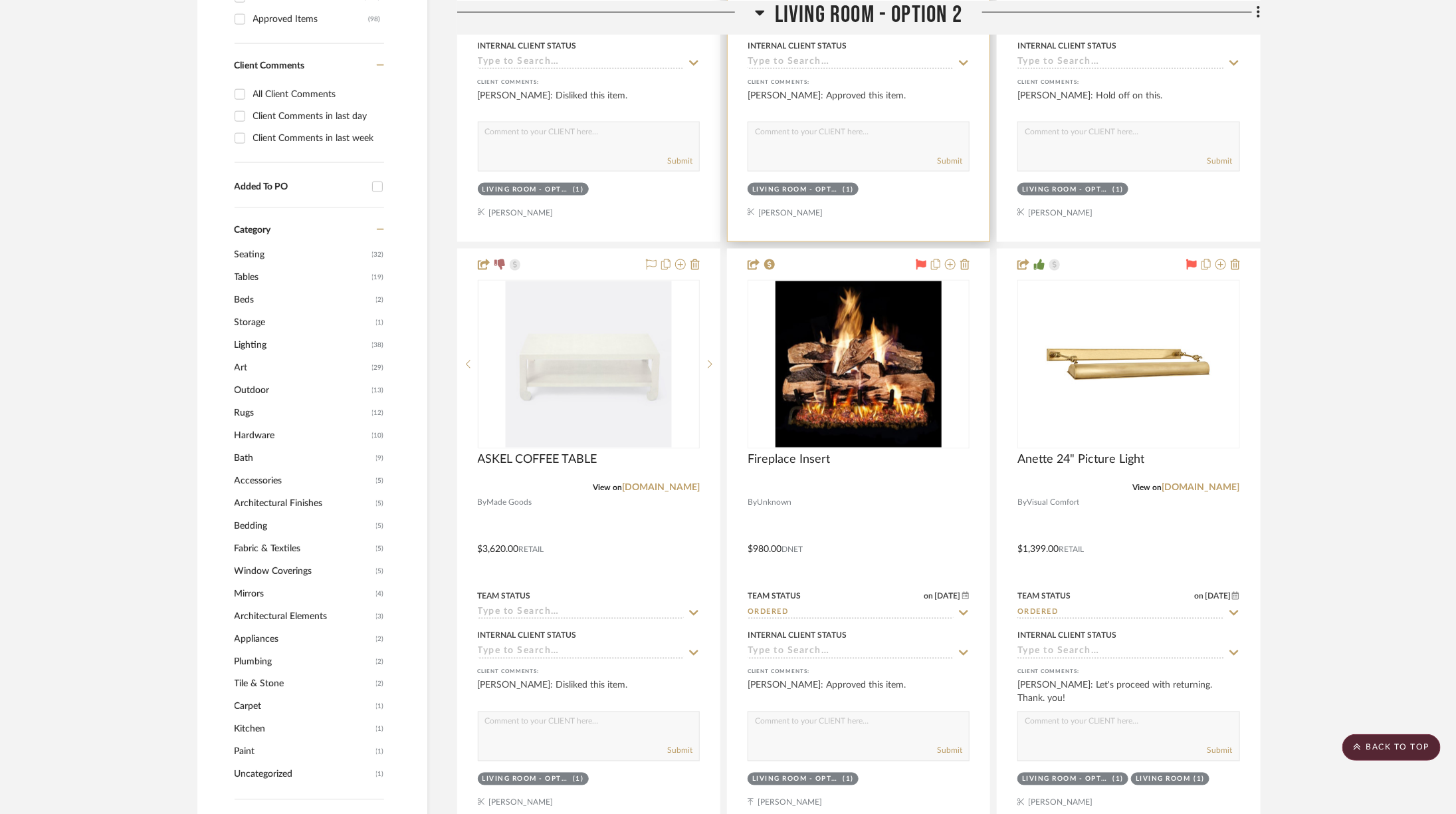
scroll to position [1011, 1]
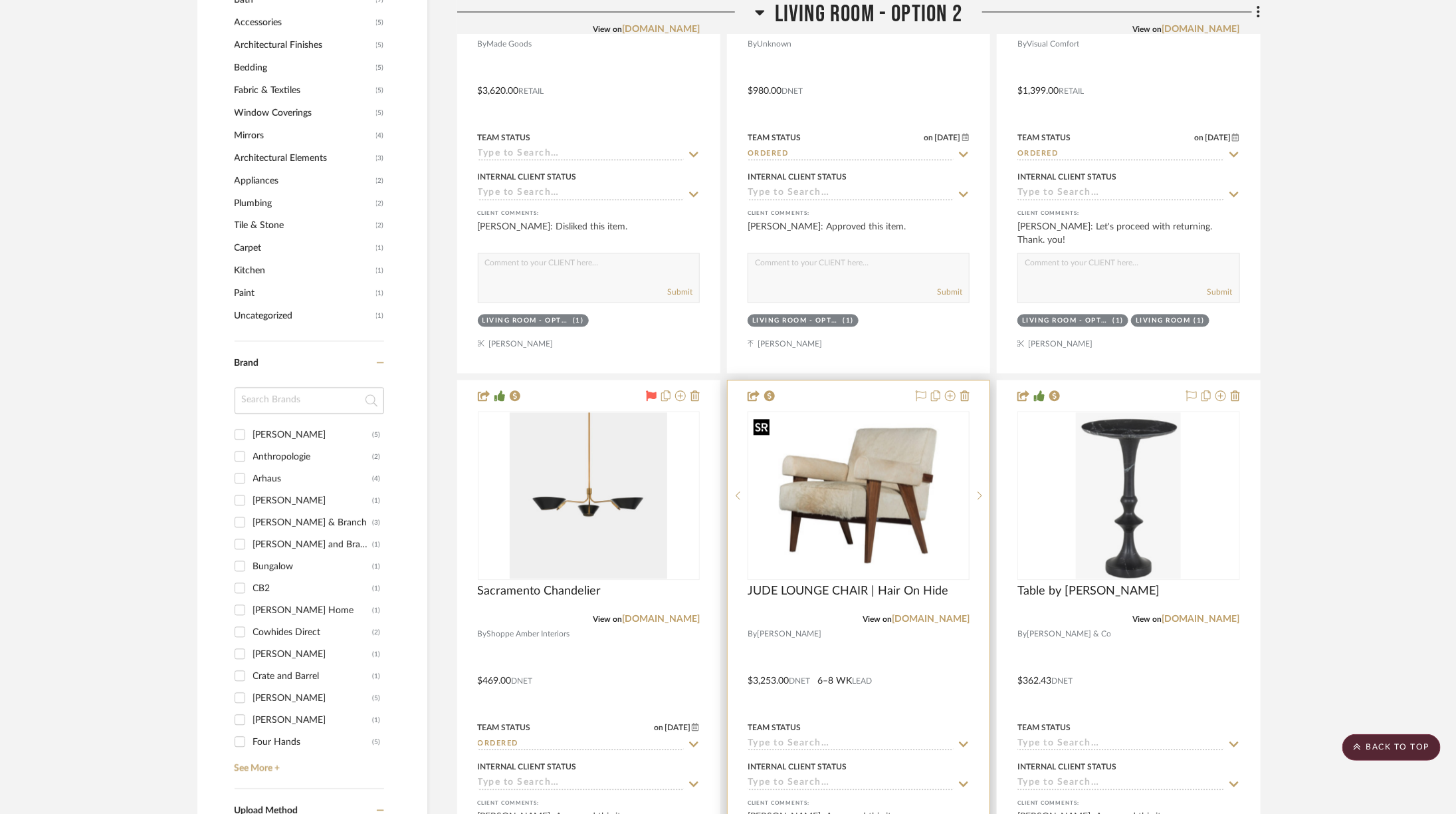
click at [883, 515] on img "0" at bounding box center [858, 494] width 220 height 153
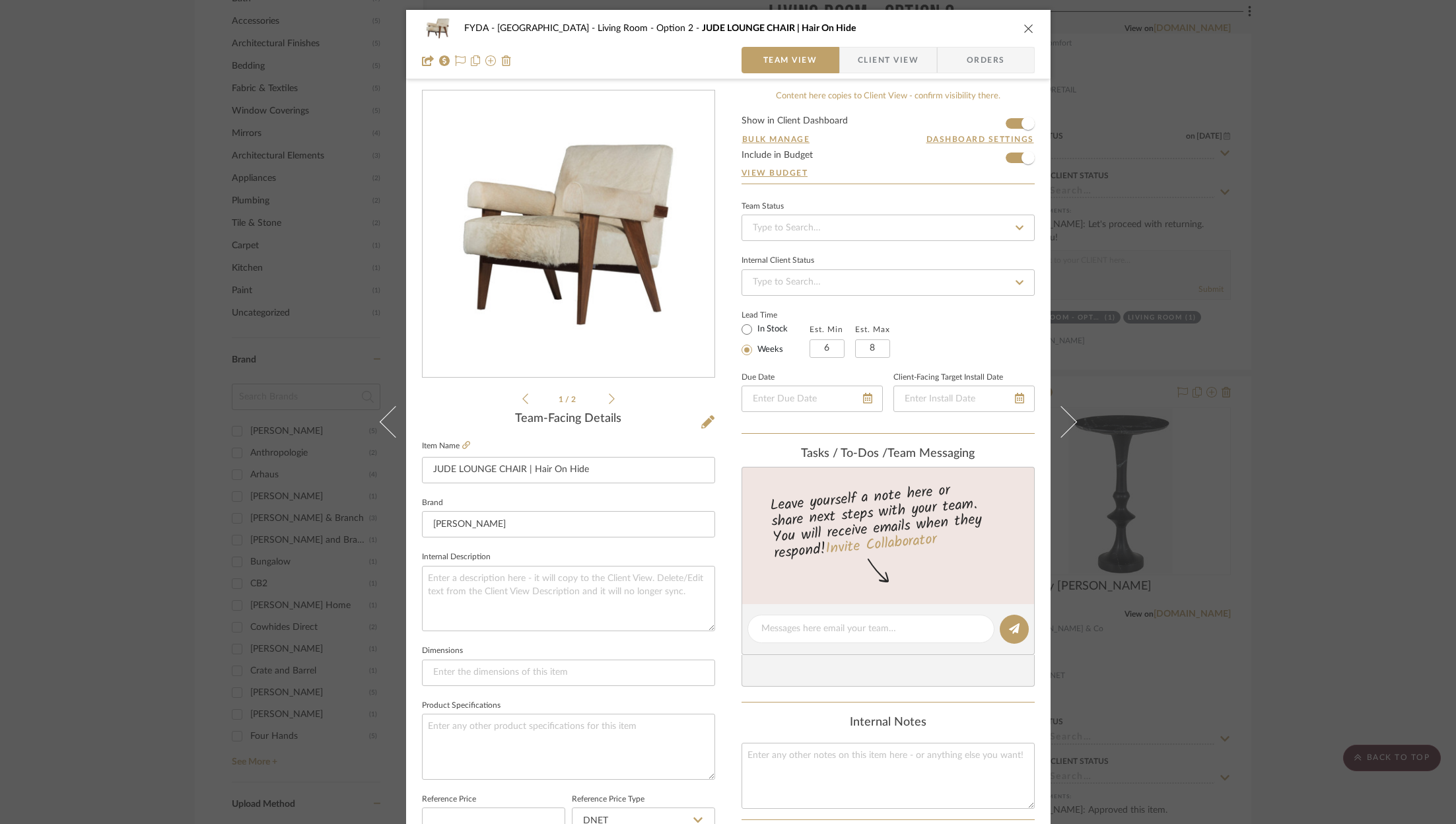
scroll to position [401, 0]
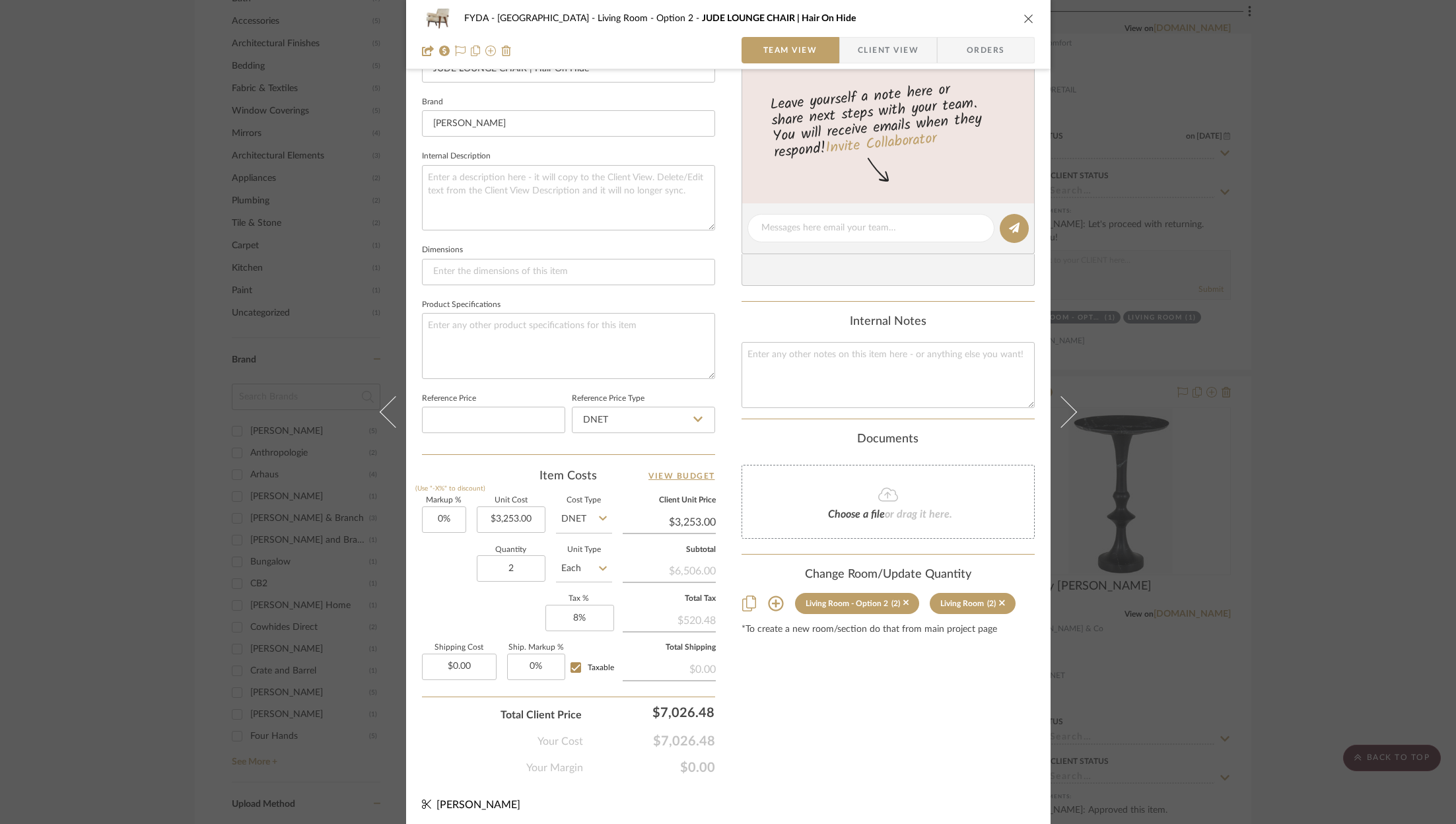
click at [1023, 18] on icon "close" at bounding box center [1028, 18] width 11 height 11
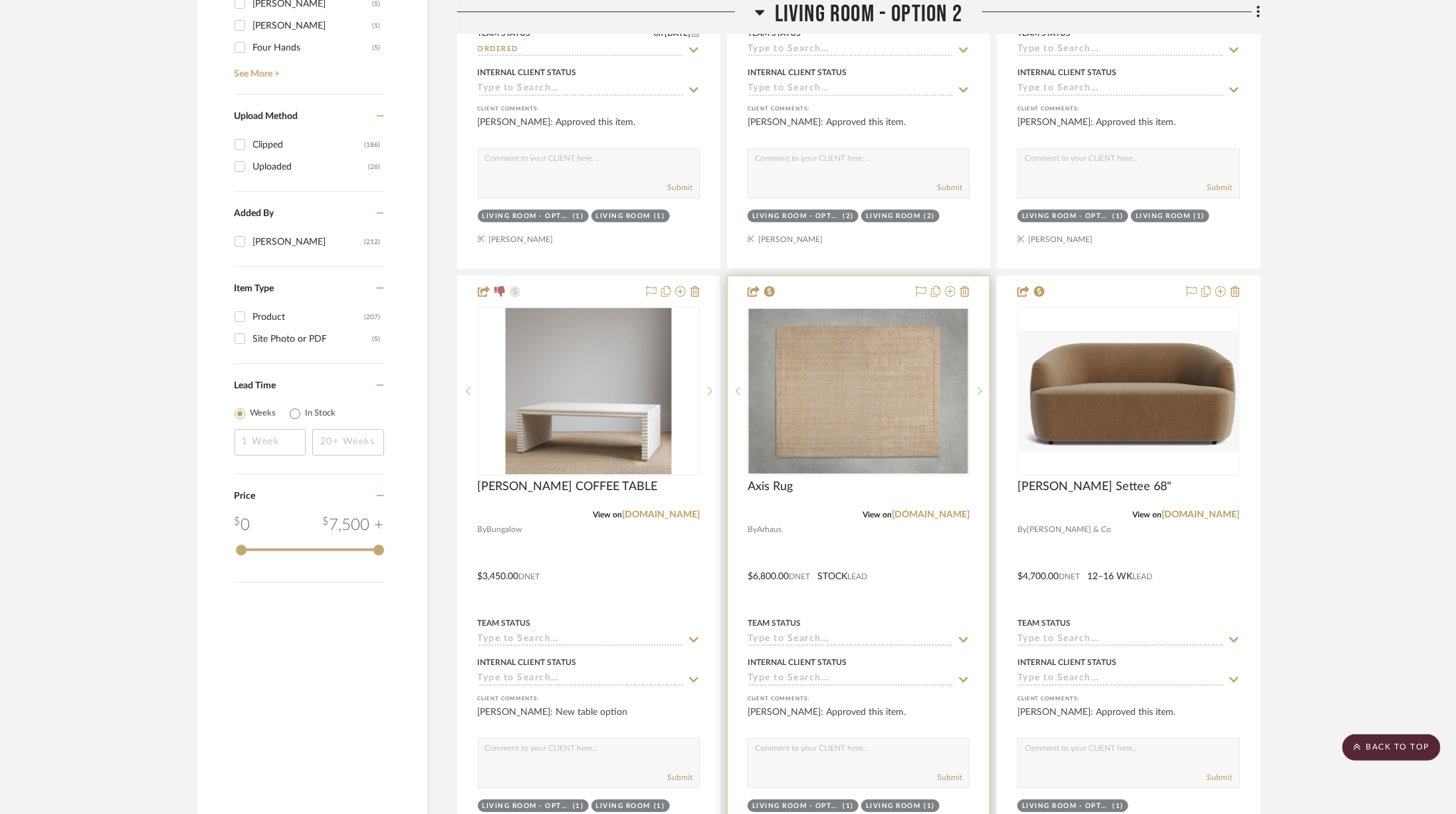
scroll to position [2164, 2]
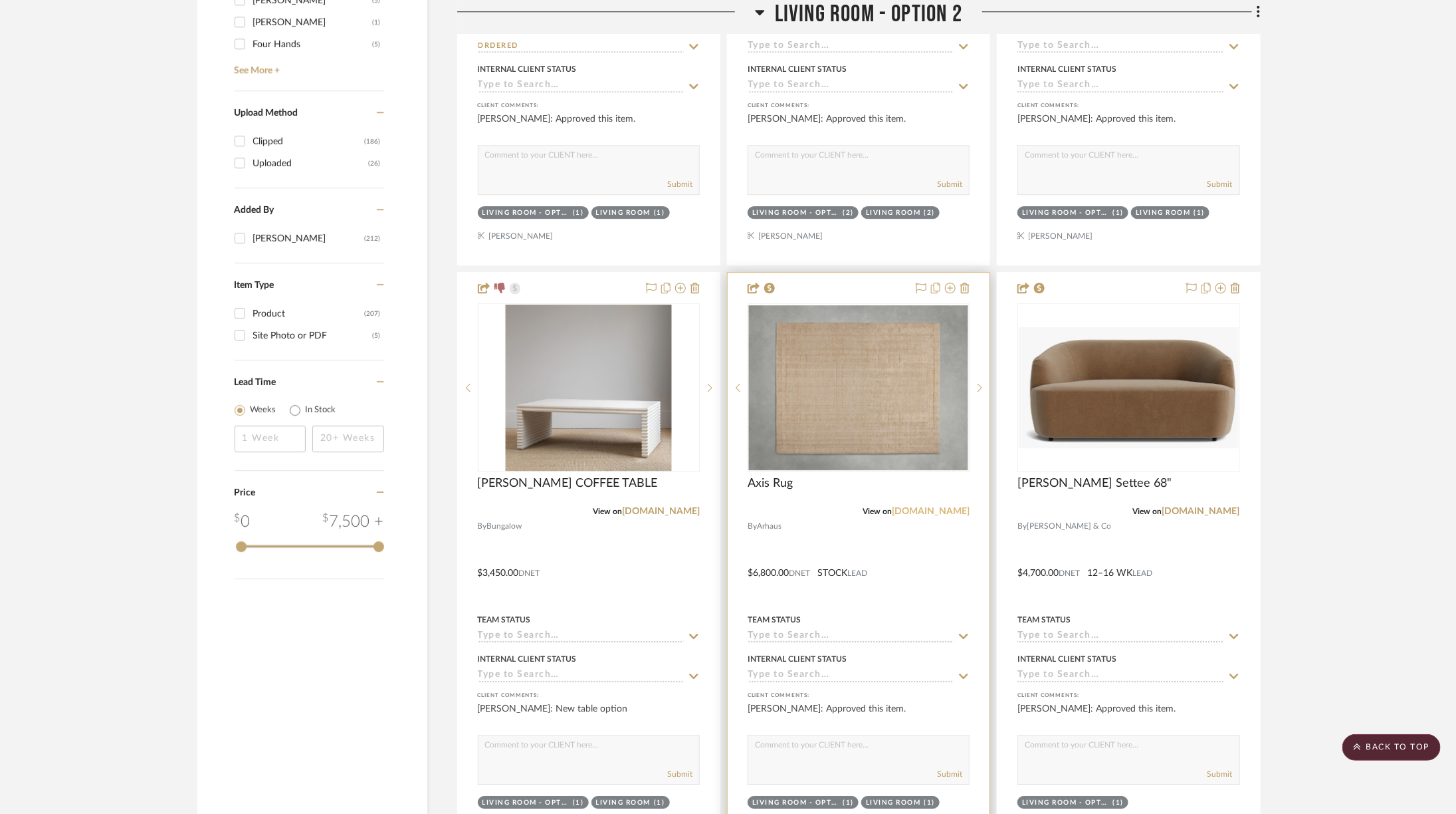
click at [953, 507] on link "arhaus.com" at bounding box center [930, 511] width 78 height 9
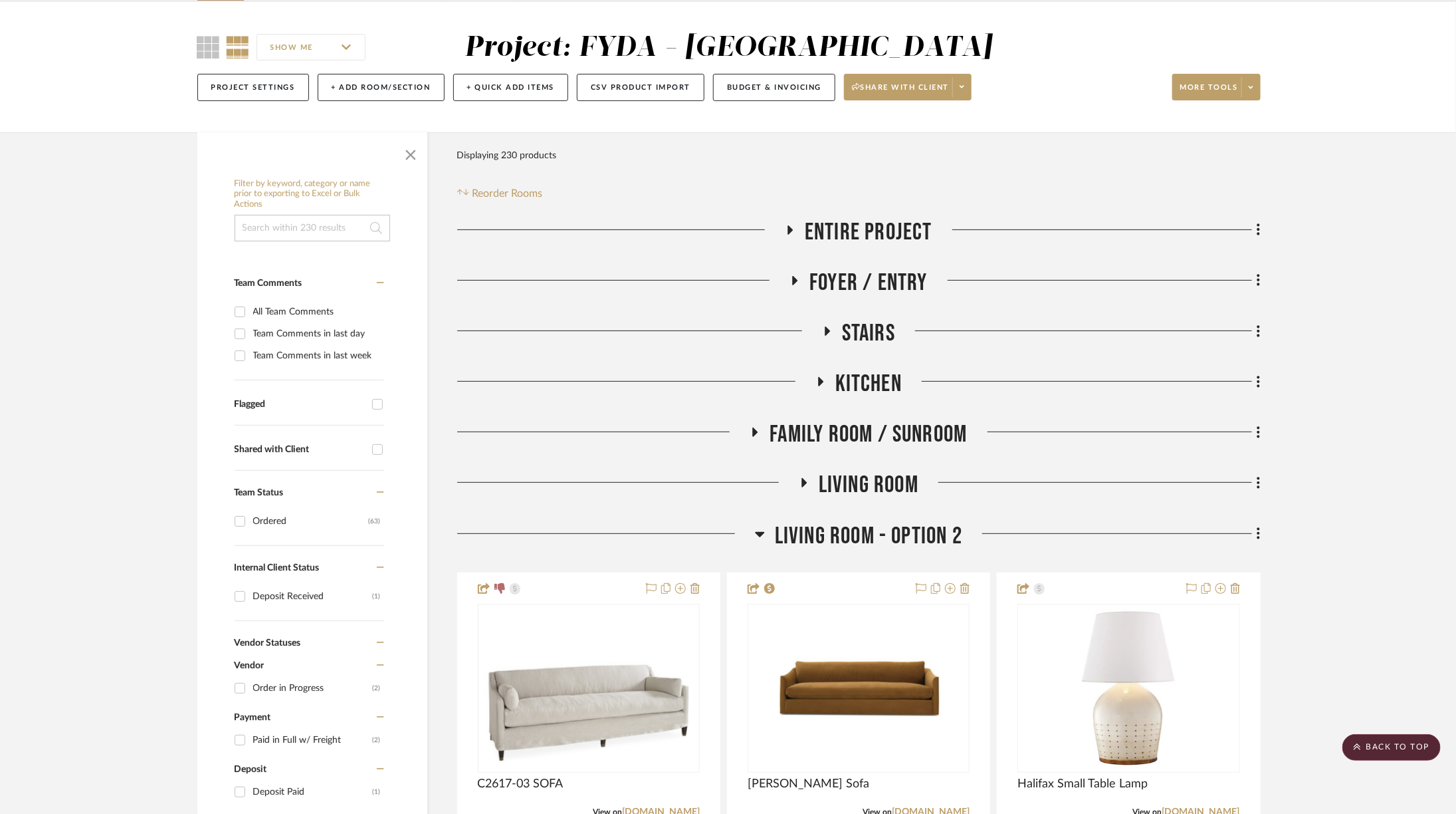
scroll to position [0, 2]
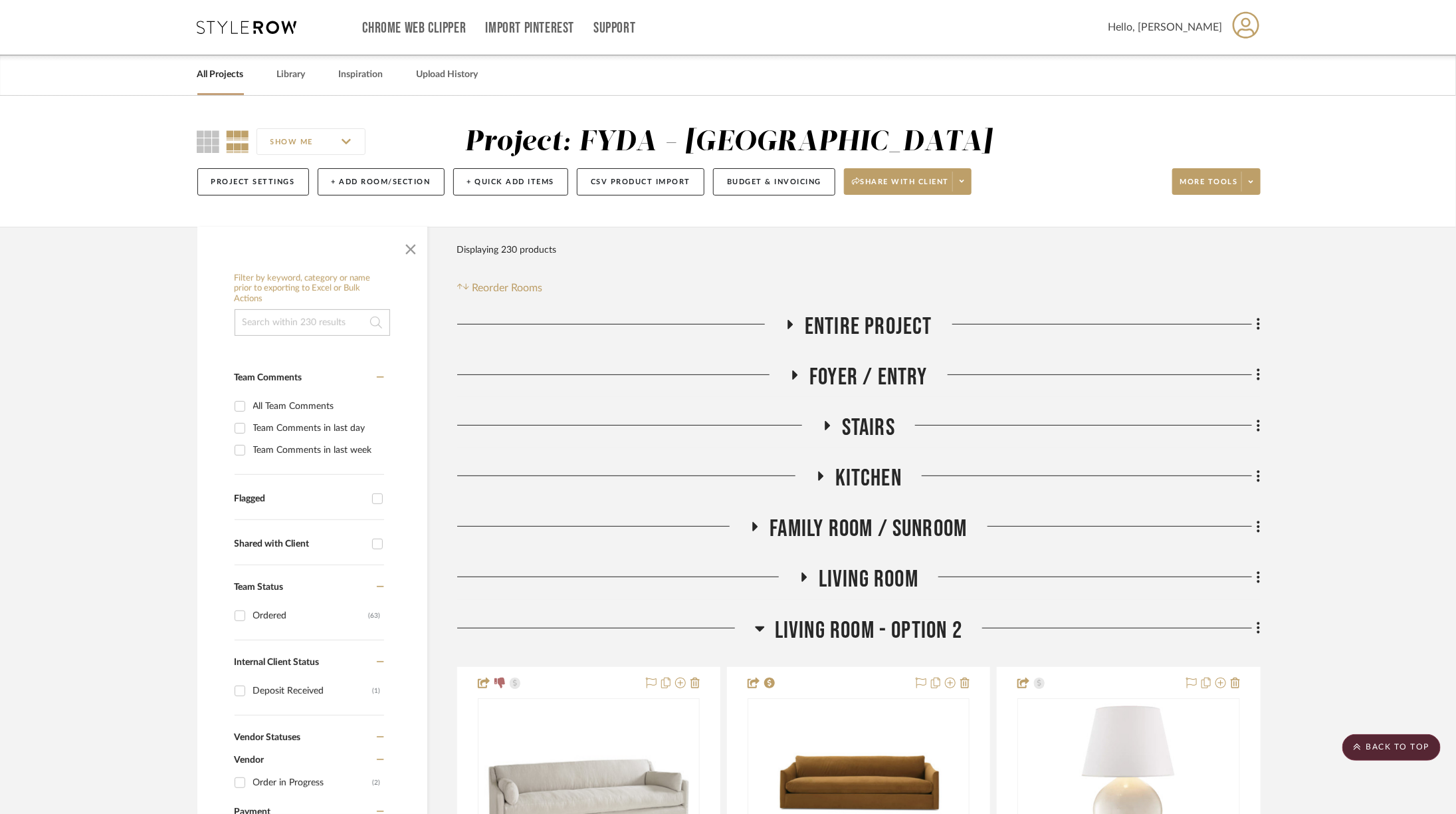
click at [297, 329] on input at bounding box center [312, 322] width 155 height 26
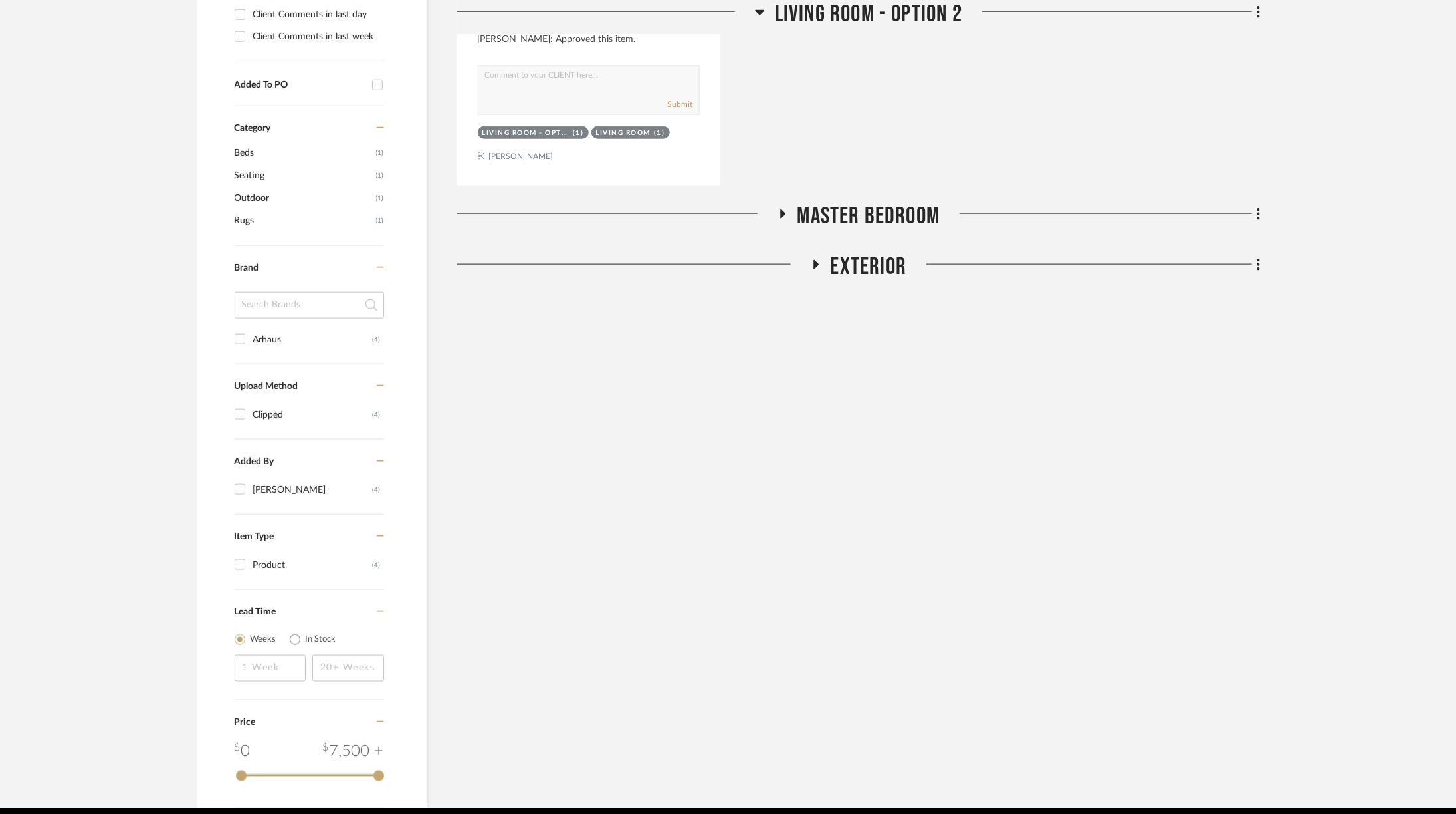
scroll to position [920, 2]
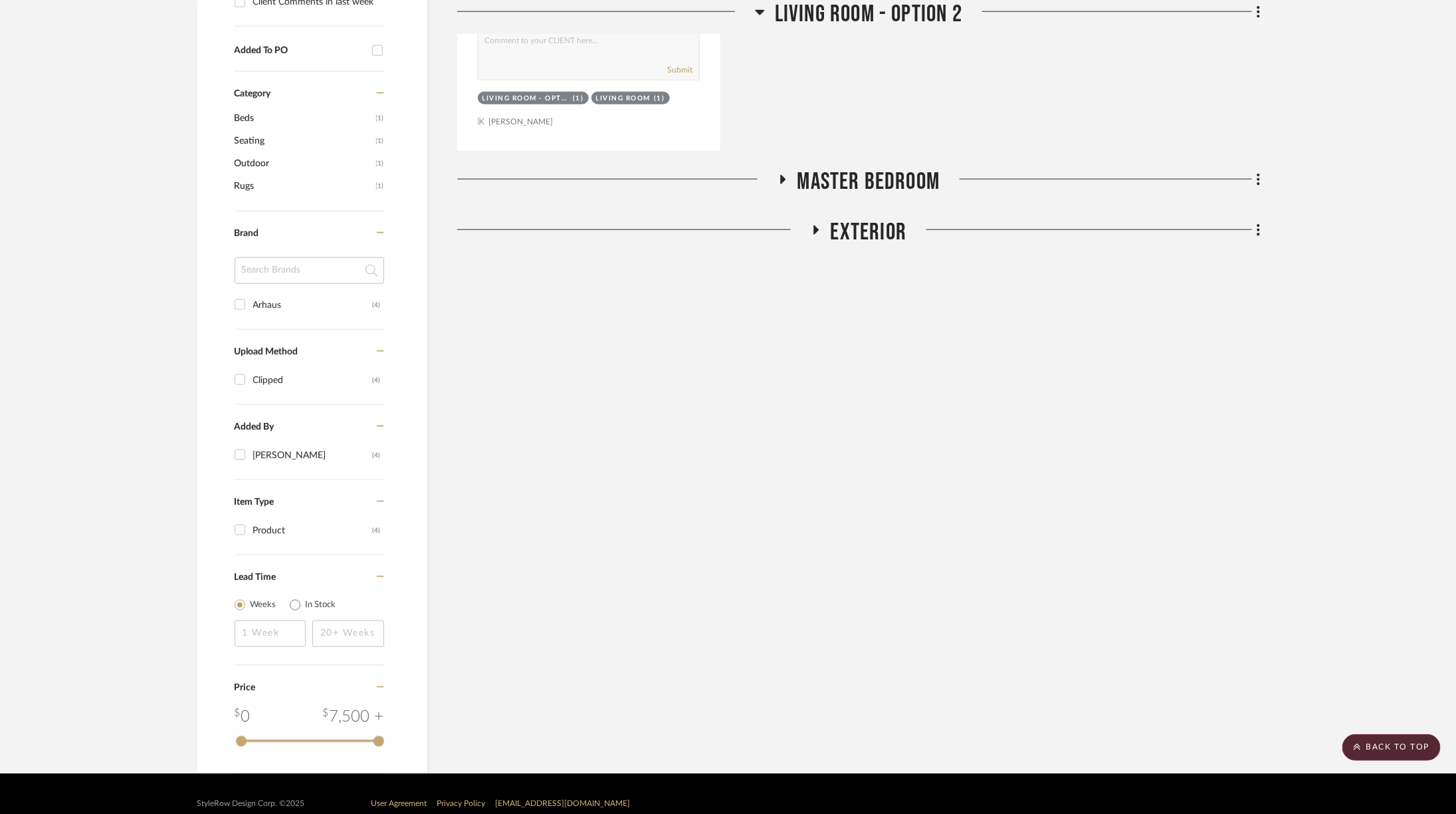
click at [860, 168] on span "Master Bedroom" at bounding box center [868, 182] width 143 height 29
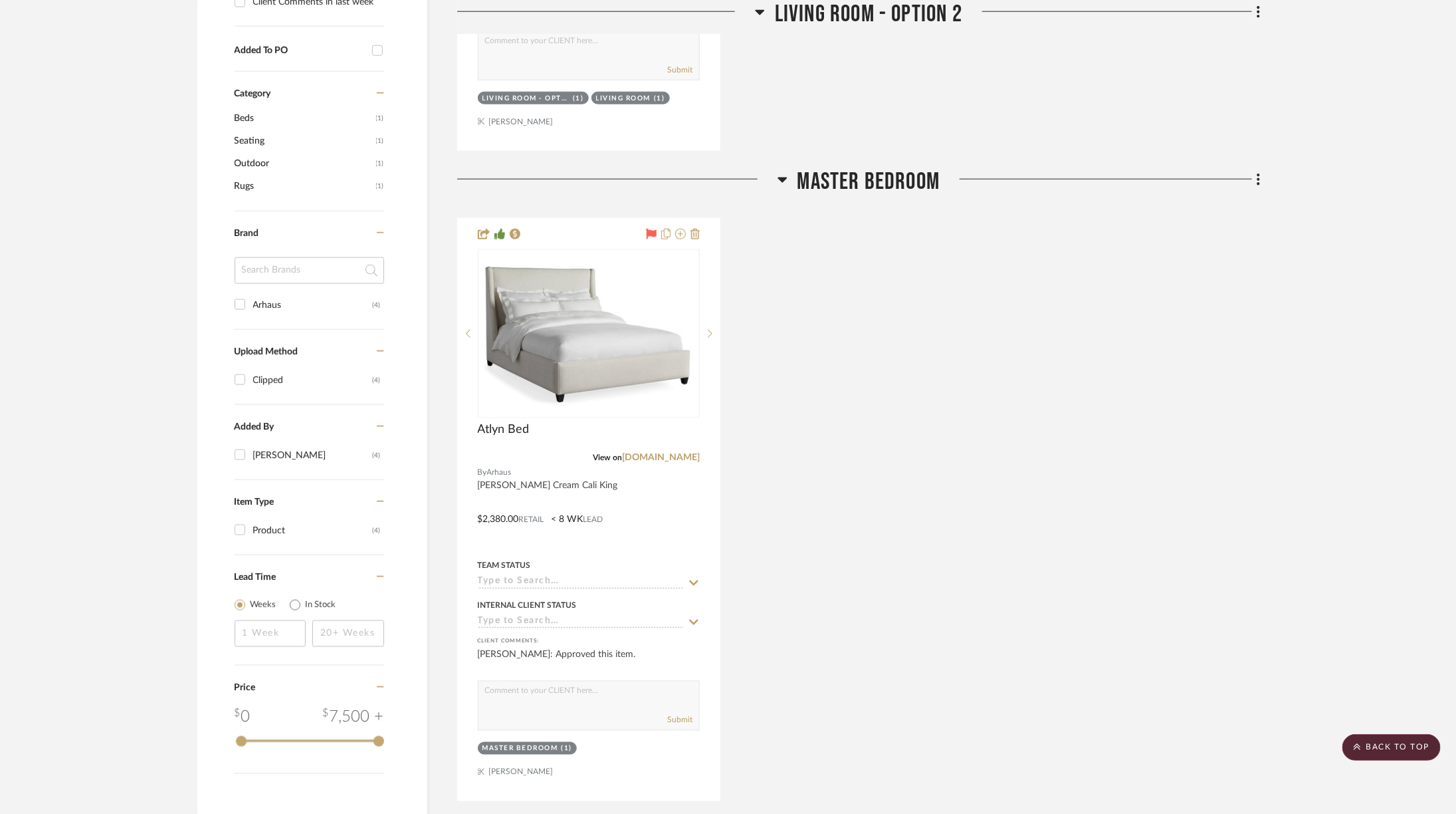
click at [860, 168] on span "Master Bedroom" at bounding box center [868, 182] width 143 height 29
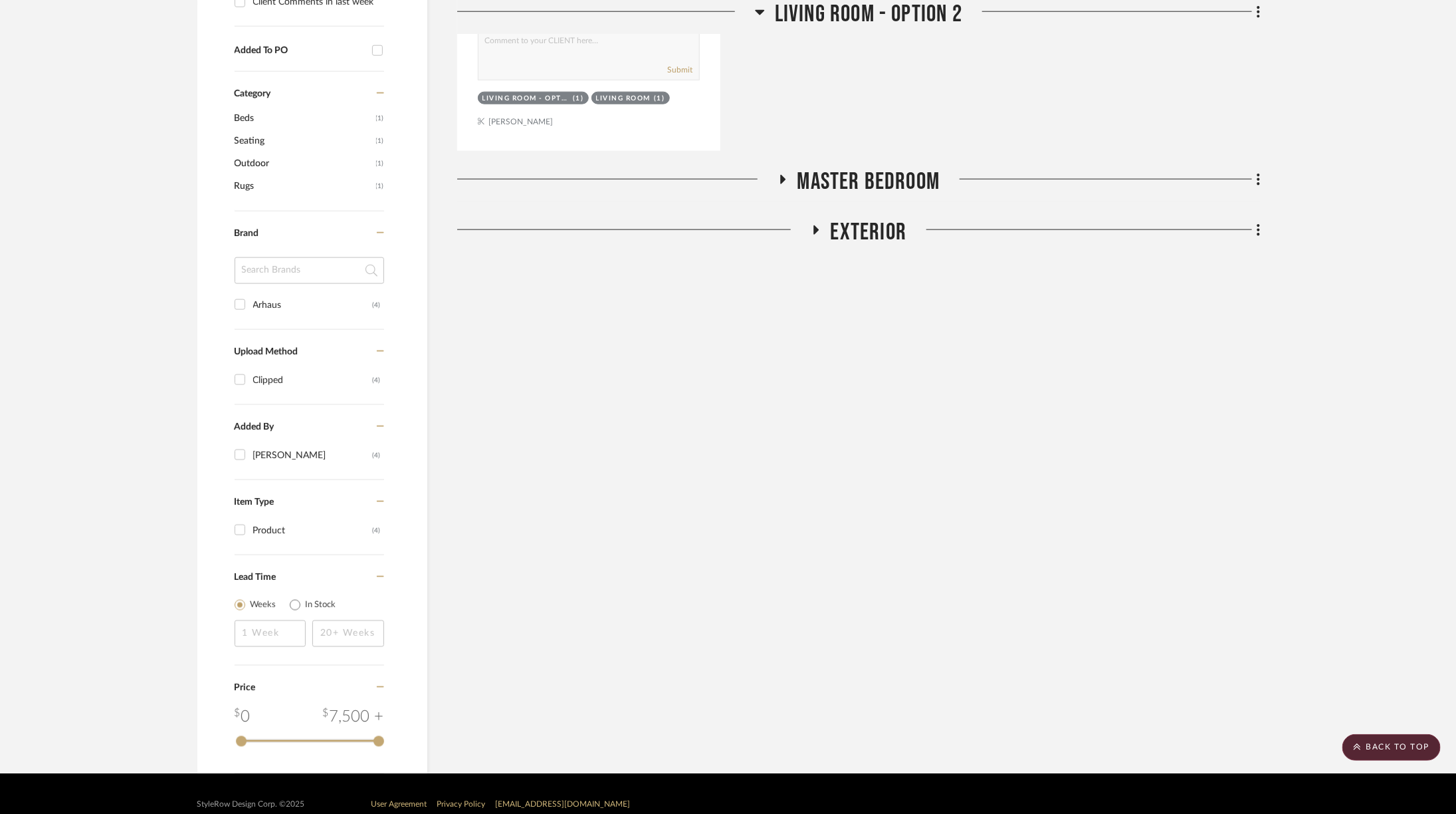
click at [856, 229] on span "Exterior" at bounding box center [868, 233] width 76 height 29
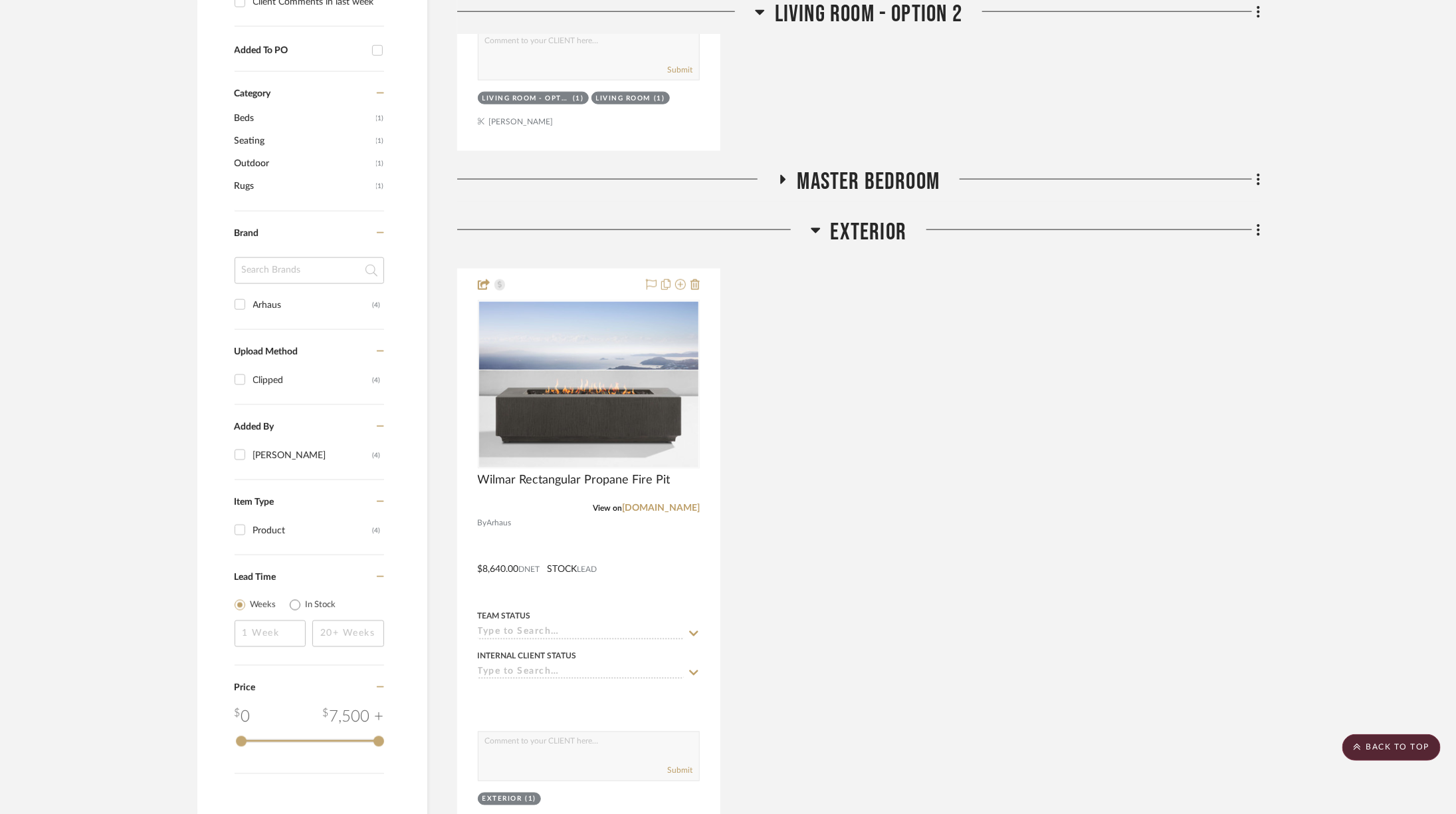
click at [856, 229] on span "Exterior" at bounding box center [868, 233] width 76 height 29
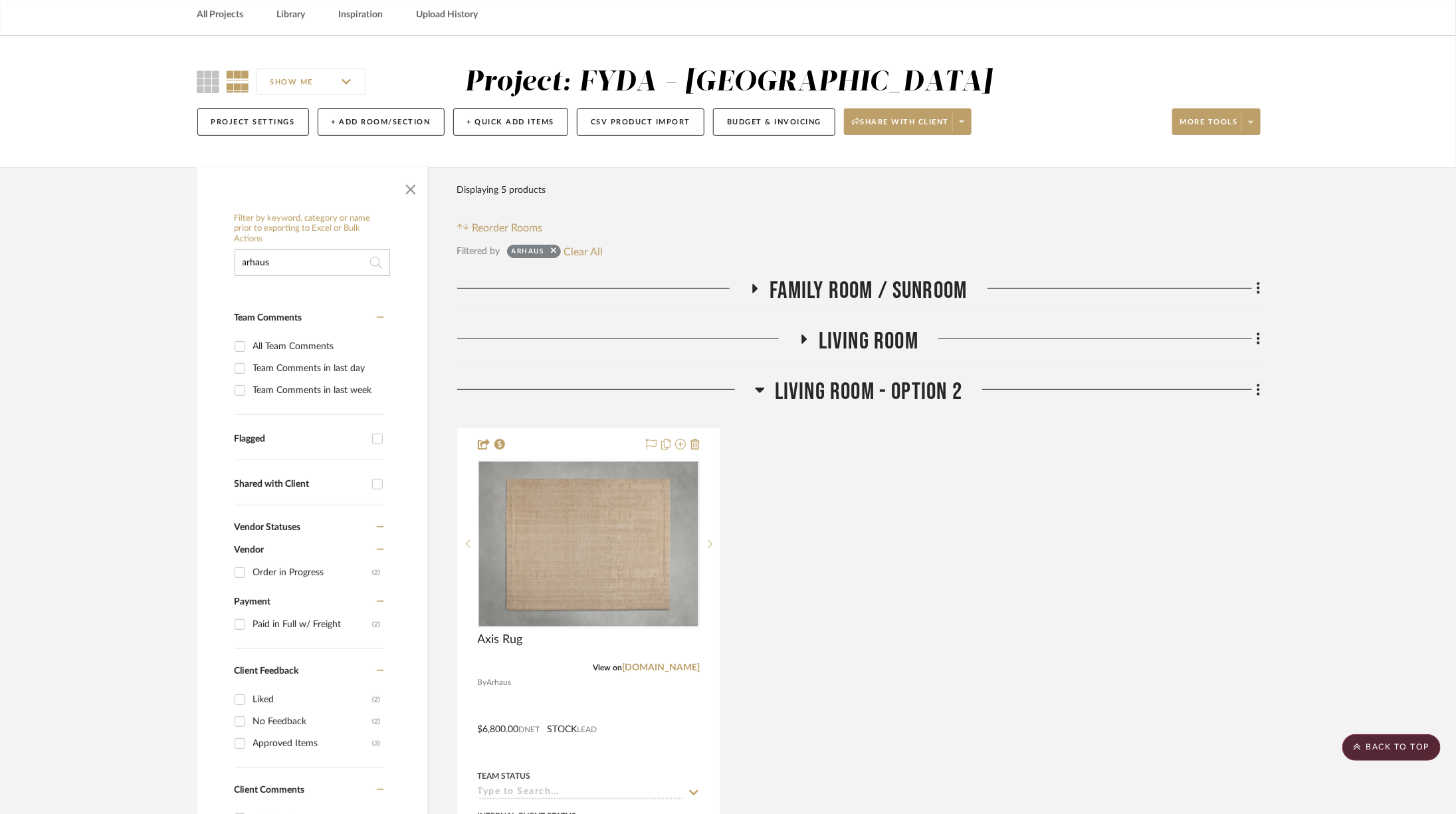
scroll to position [0, 2]
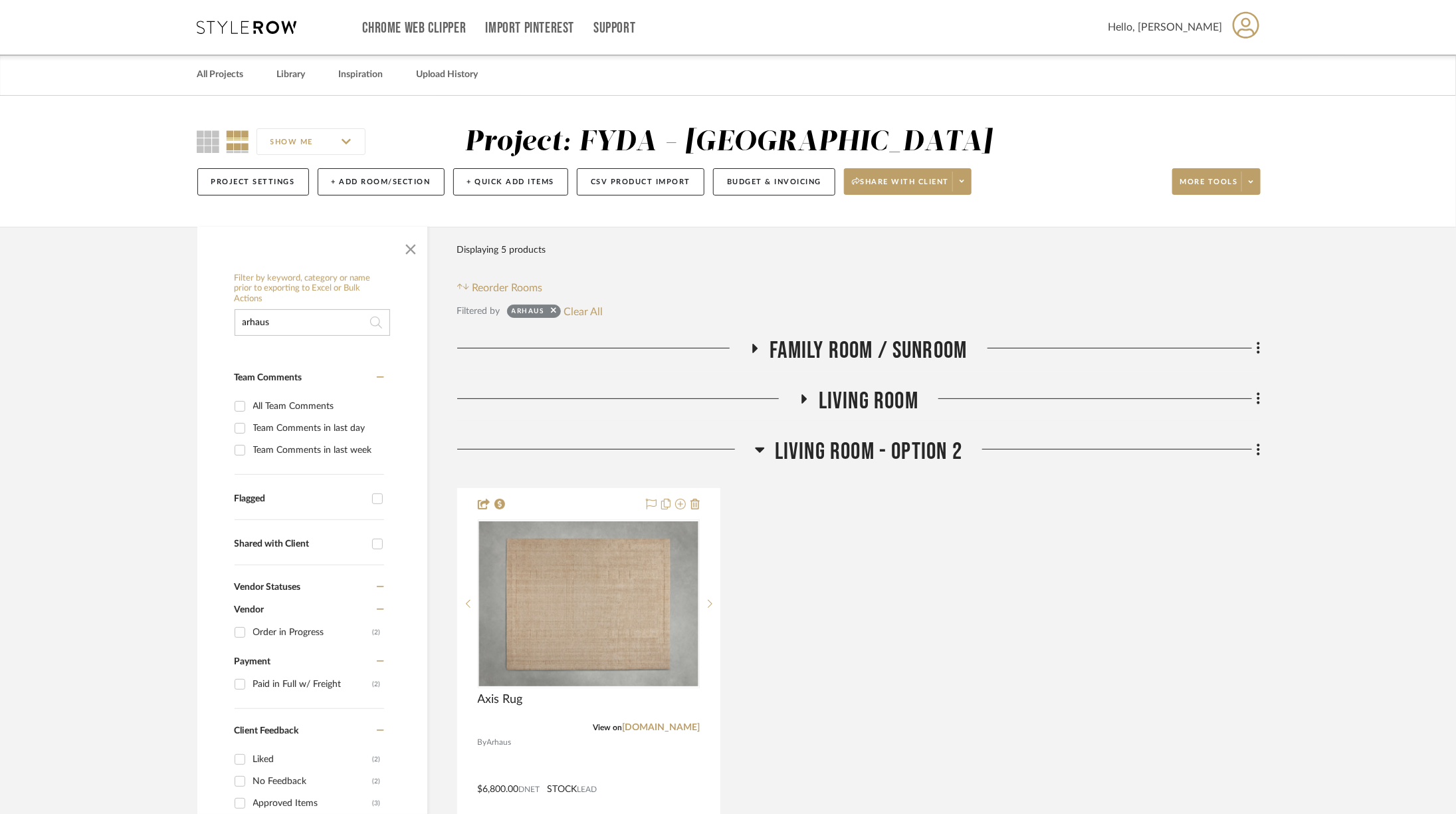
click at [828, 343] on span "Family Room / Sunroom" at bounding box center [868, 351] width 198 height 29
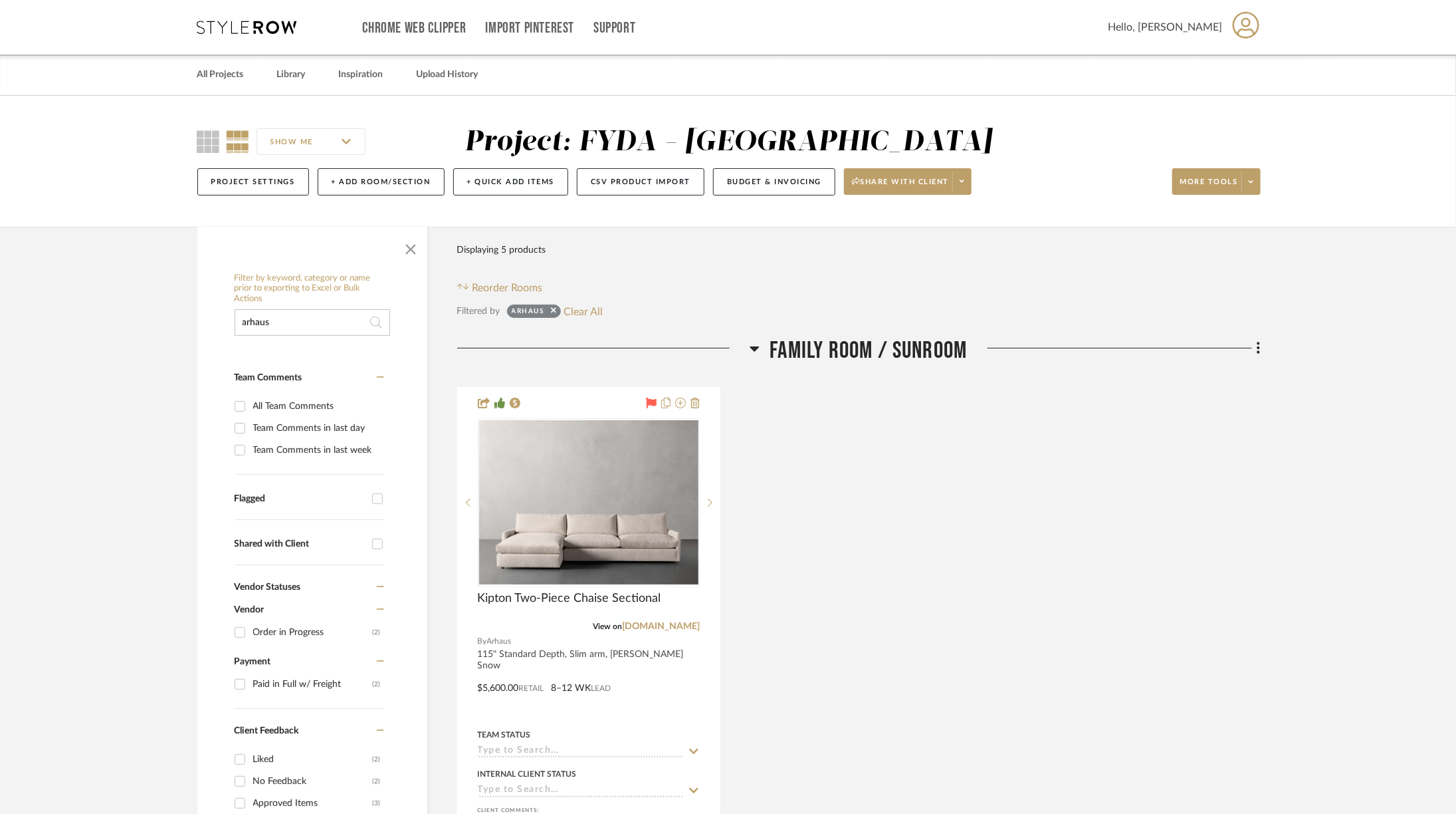
click at [828, 343] on span "Family Room / Sunroom" at bounding box center [868, 351] width 198 height 29
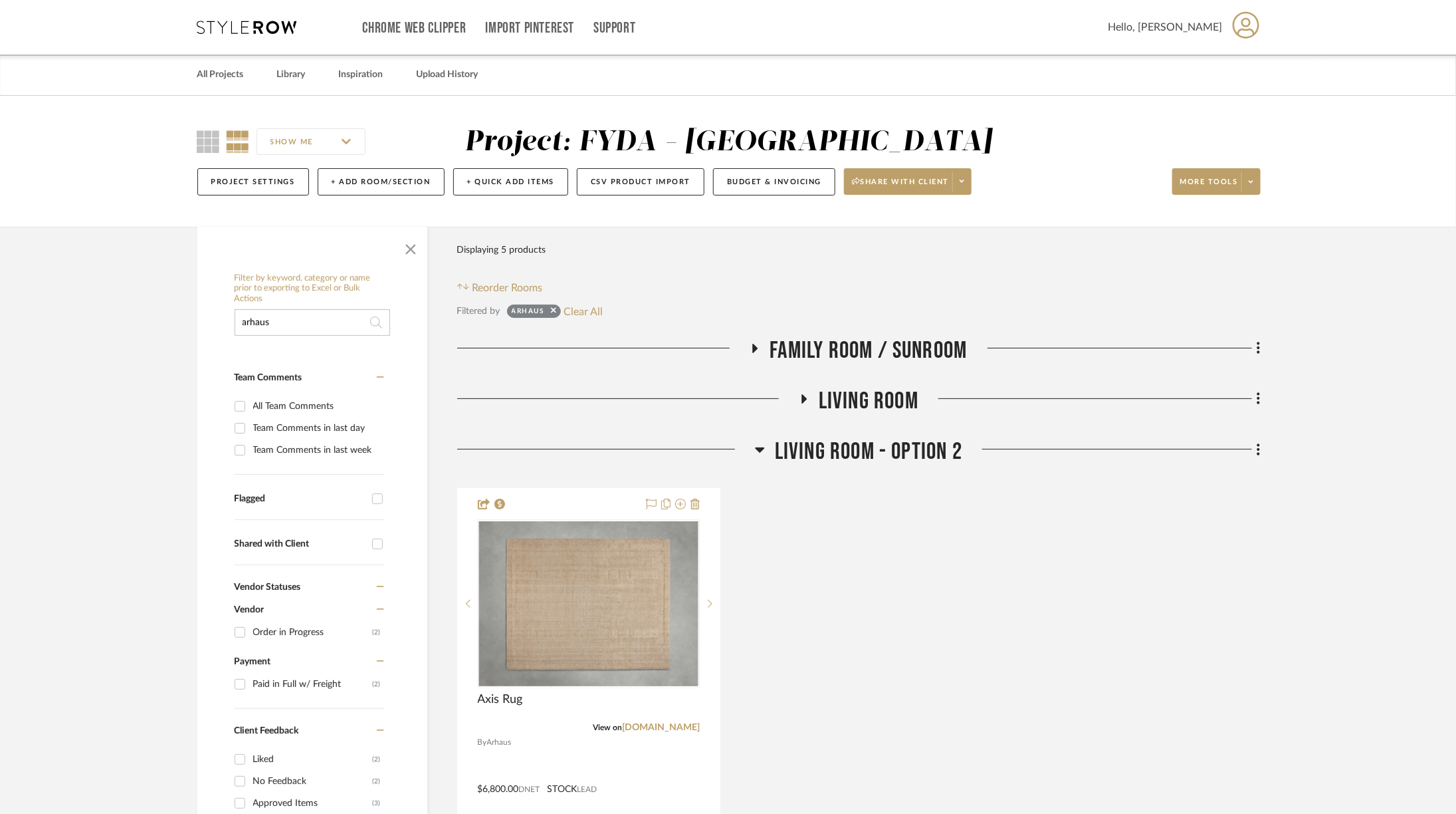
click at [281, 322] on input "arhaus" at bounding box center [312, 322] width 155 height 26
type input "alice lane"
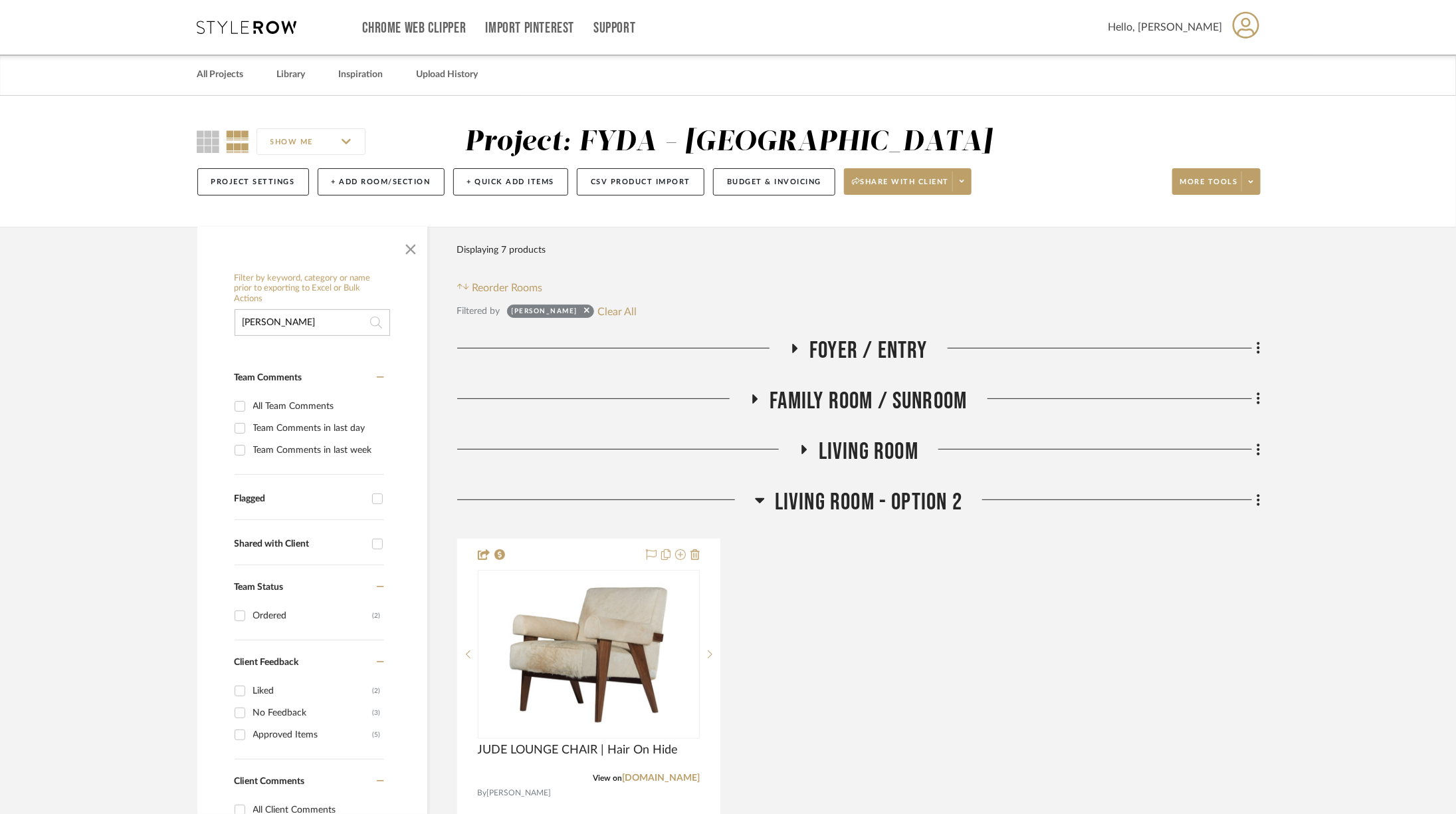
click at [859, 497] on span "Living Room - Option 2" at bounding box center [868, 502] width 188 height 29
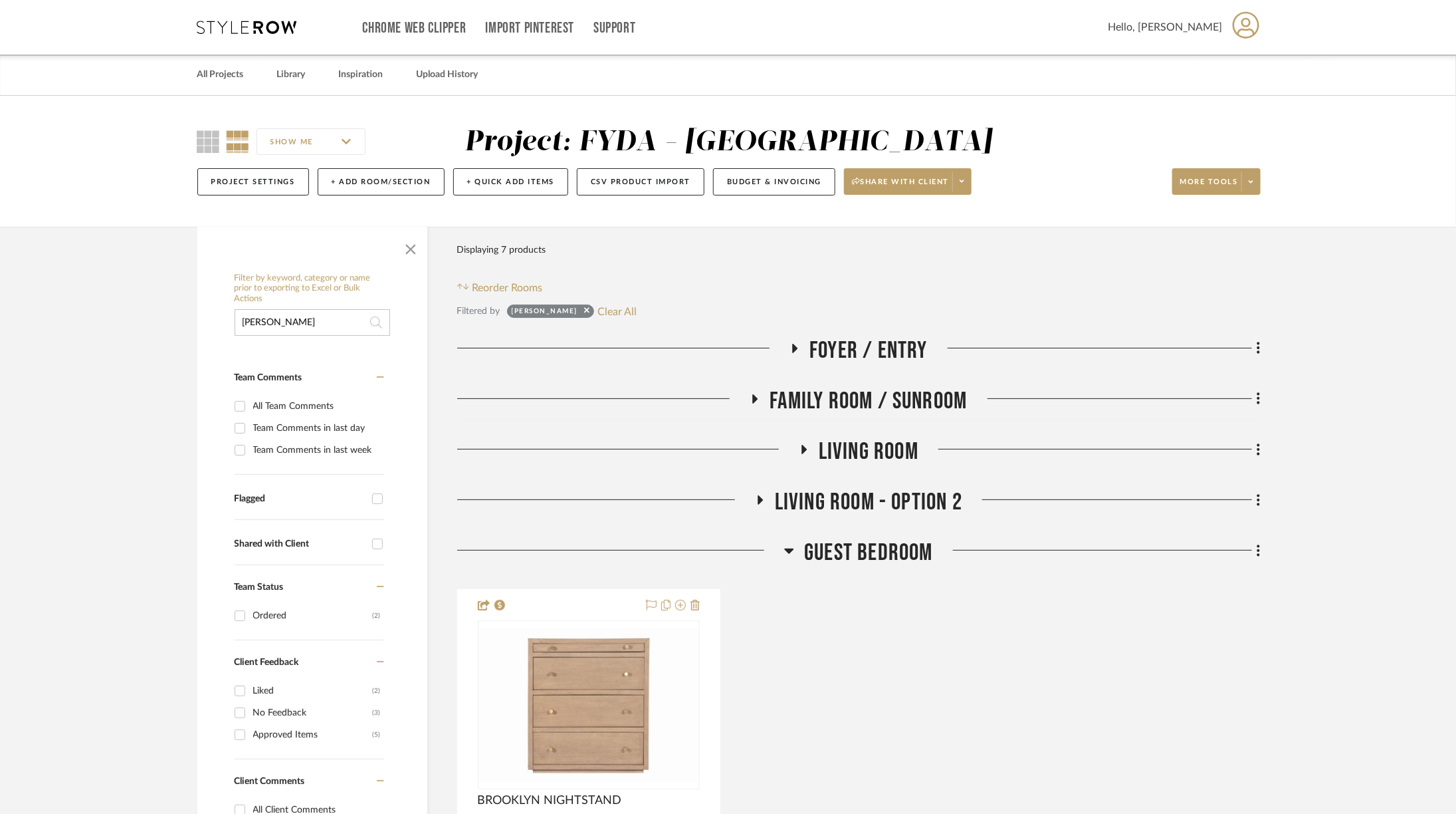
click at [859, 497] on span "Living Room - Option 2" at bounding box center [868, 502] width 188 height 29
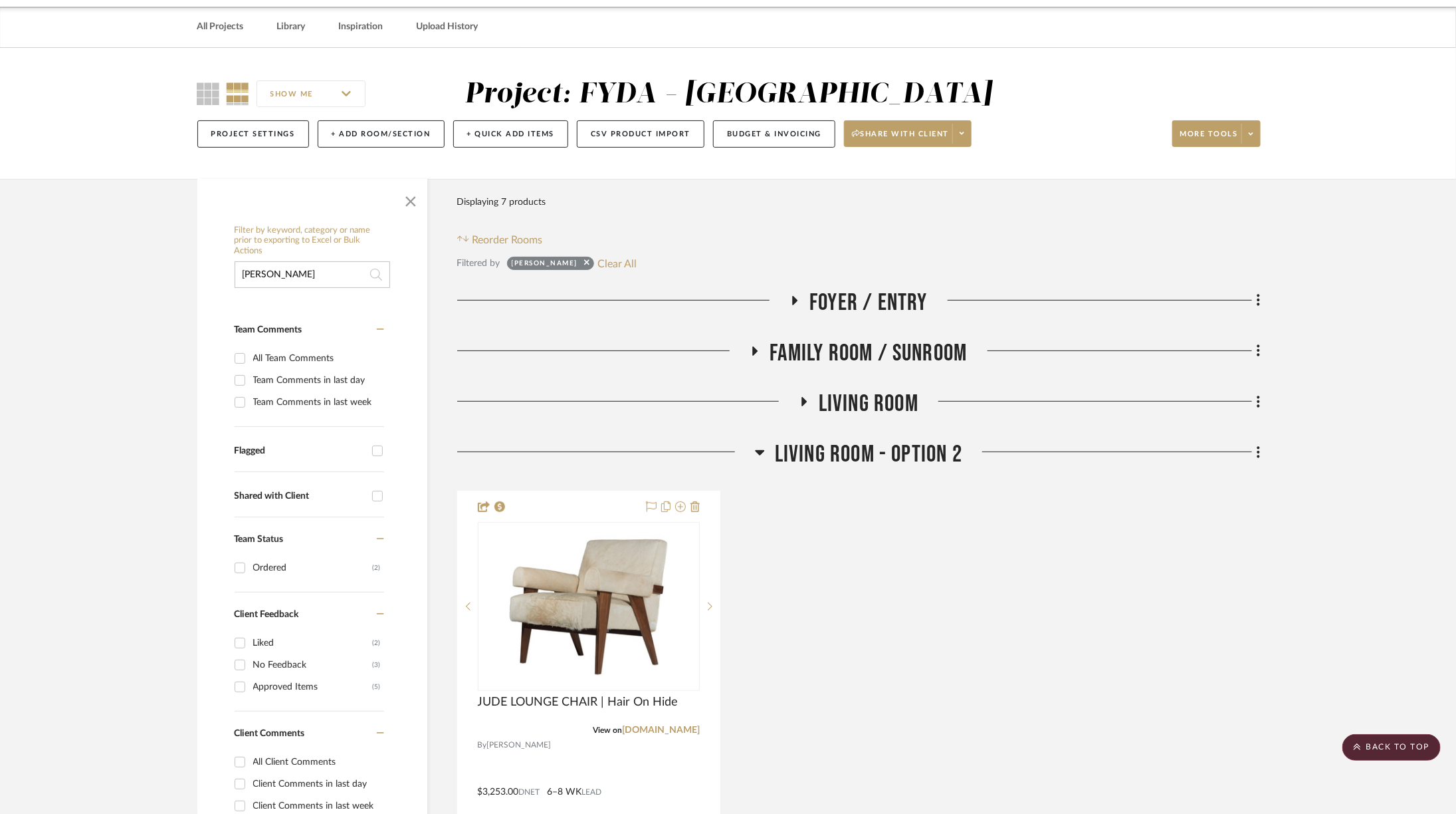
scroll to position [0, 2]
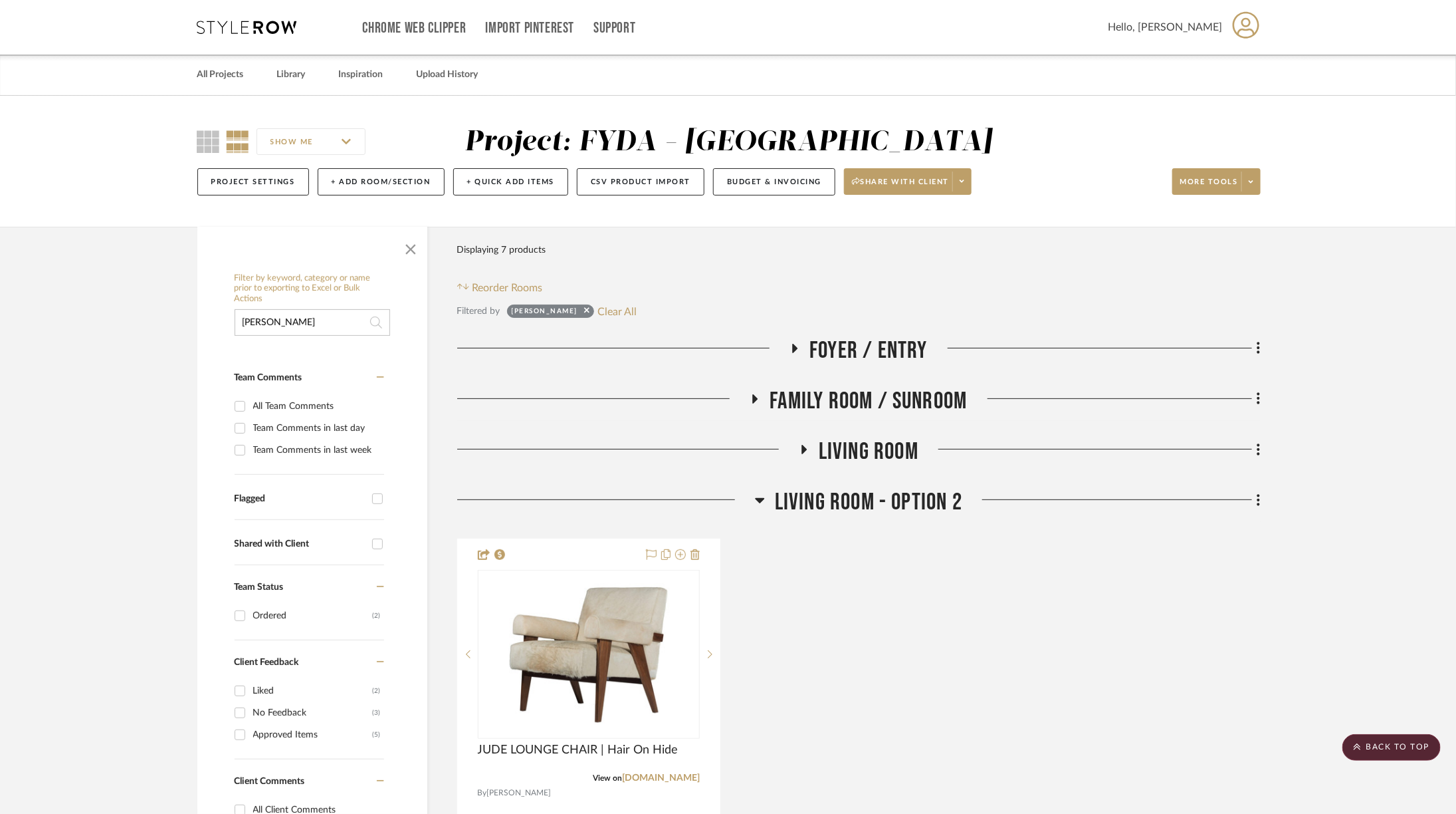
click at [819, 459] on span "Living Room" at bounding box center [868, 452] width 100 height 29
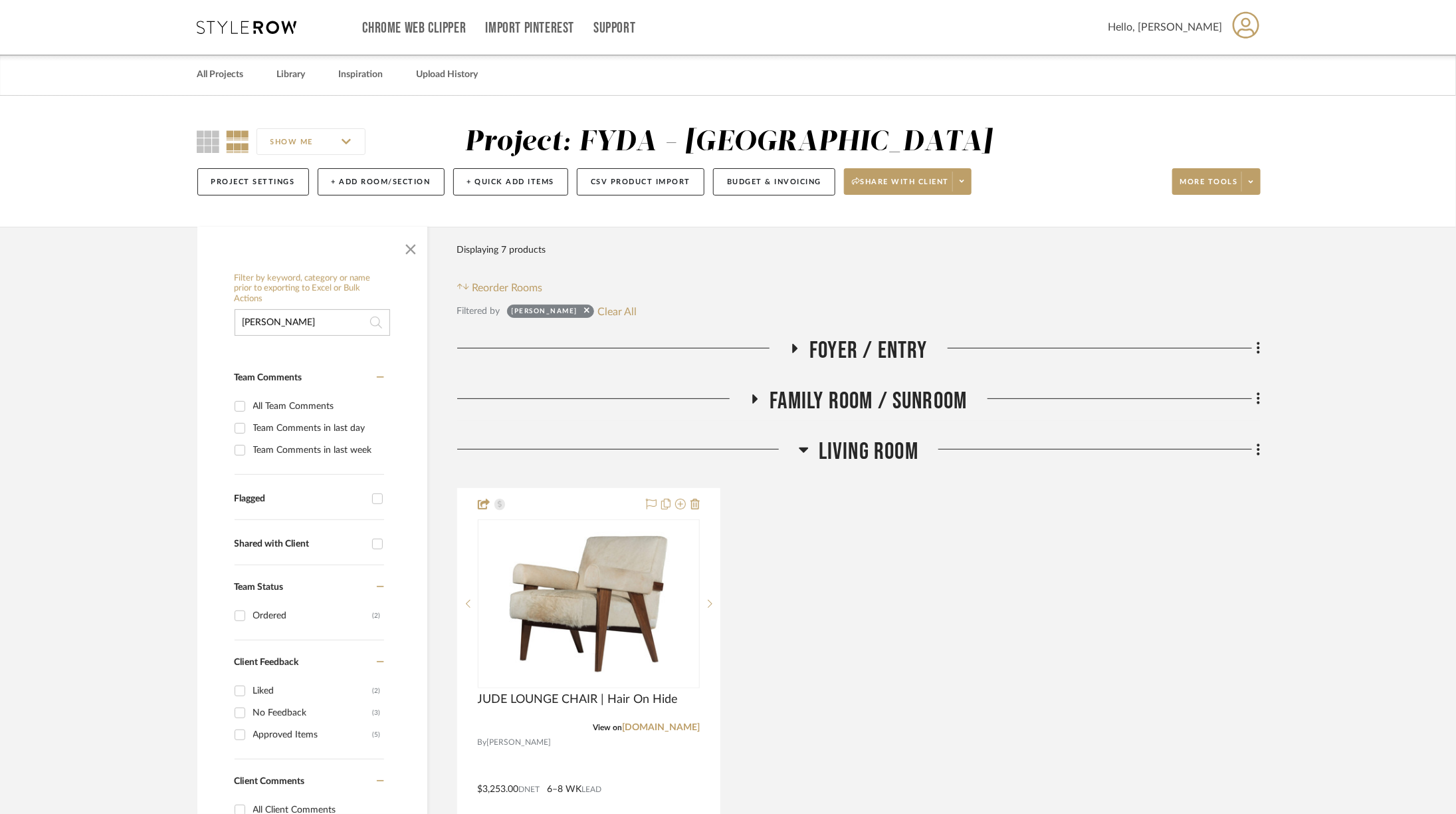
click at [819, 460] on span "Living Room" at bounding box center [868, 452] width 100 height 29
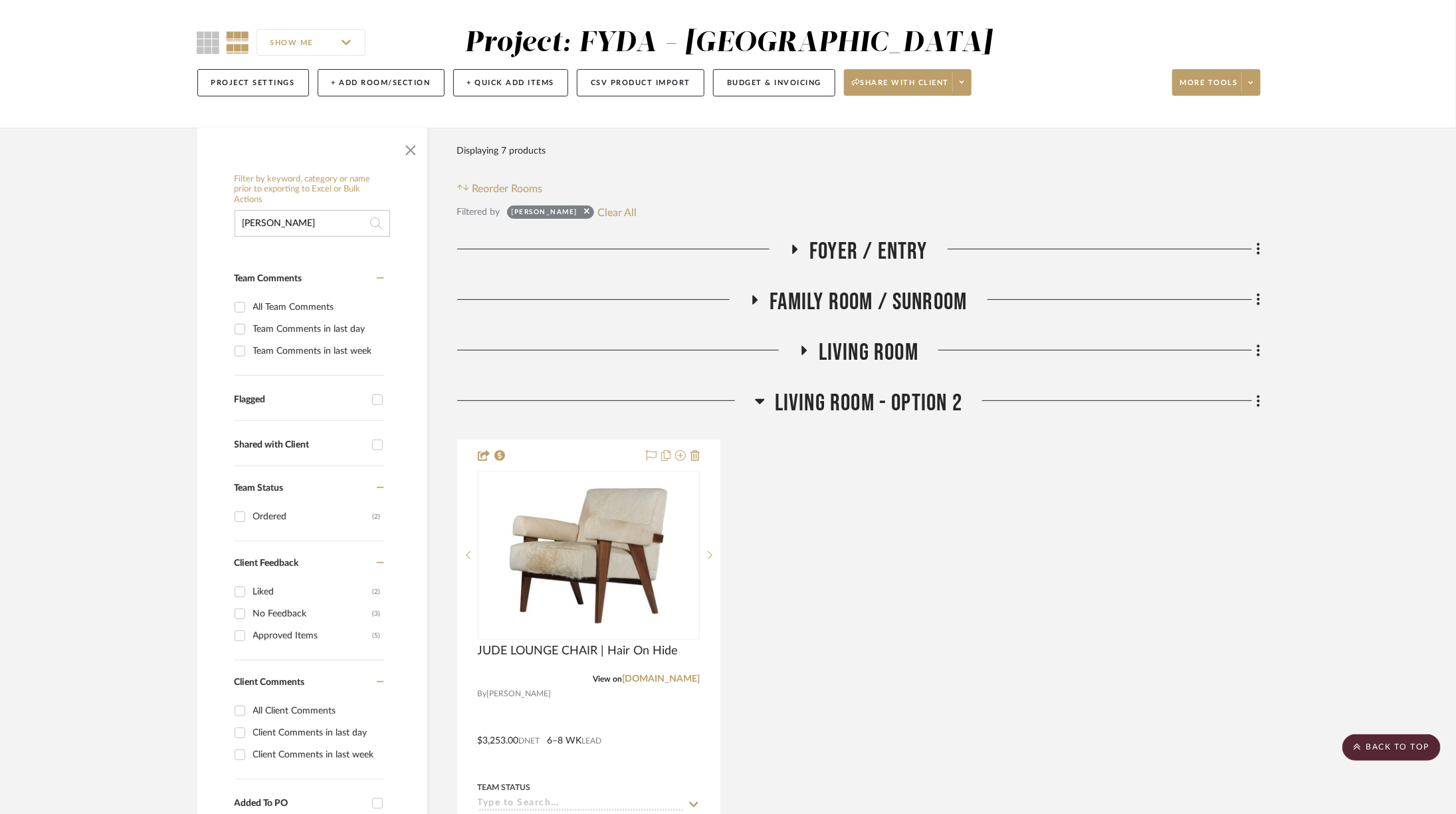
scroll to position [1, 2]
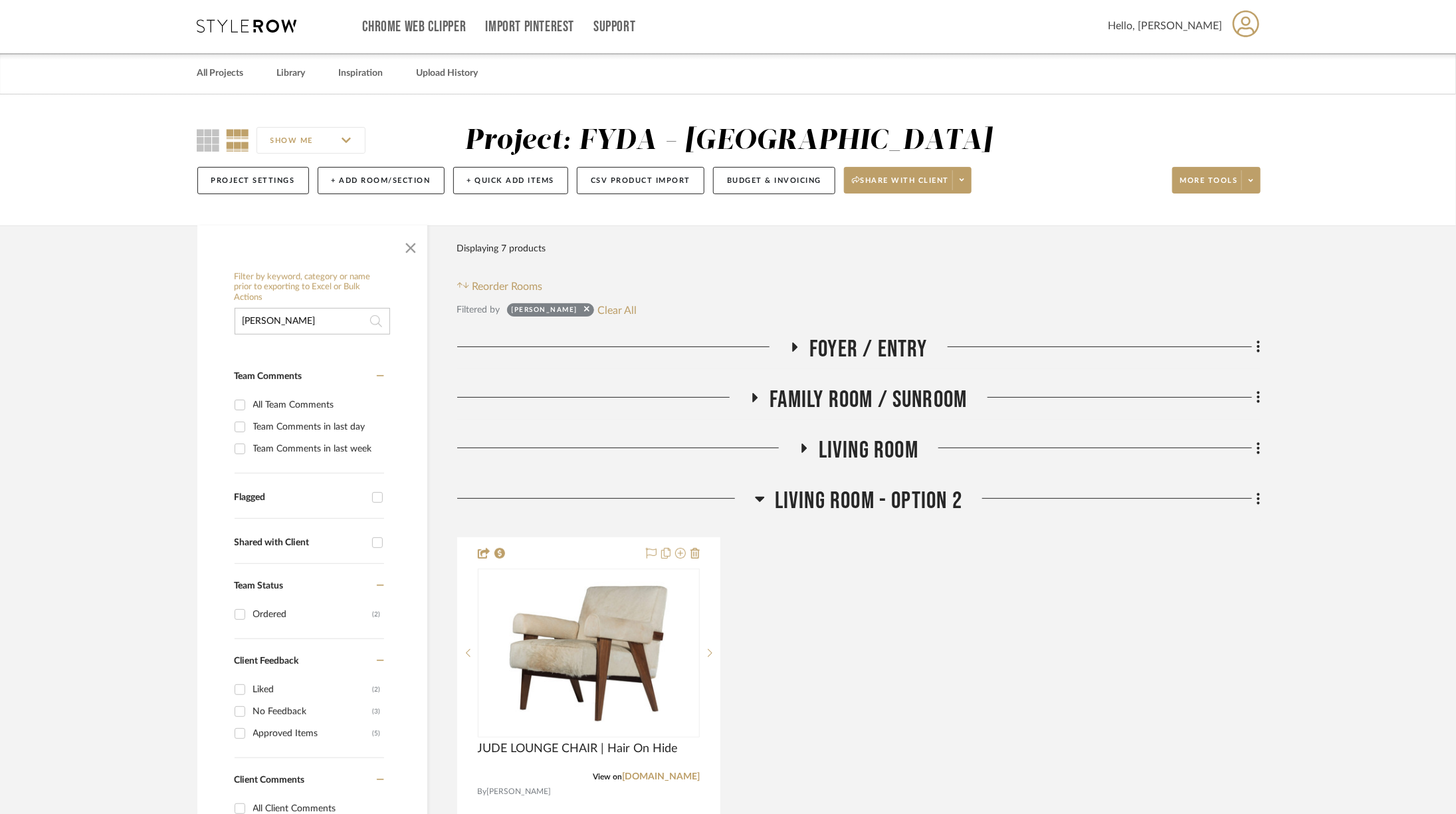
click at [321, 315] on input "alice lane" at bounding box center [312, 320] width 155 height 26
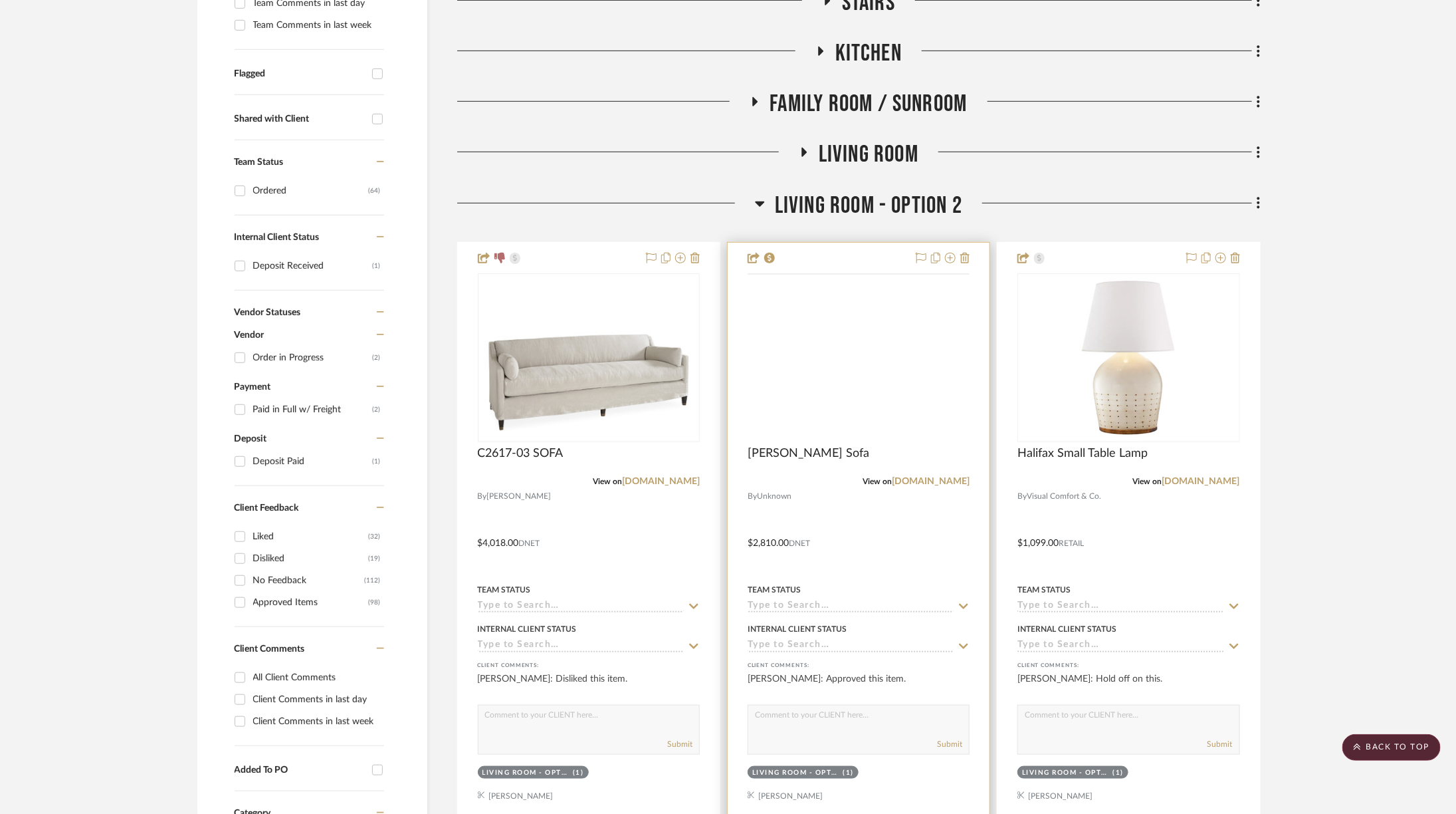
scroll to position [300, 2]
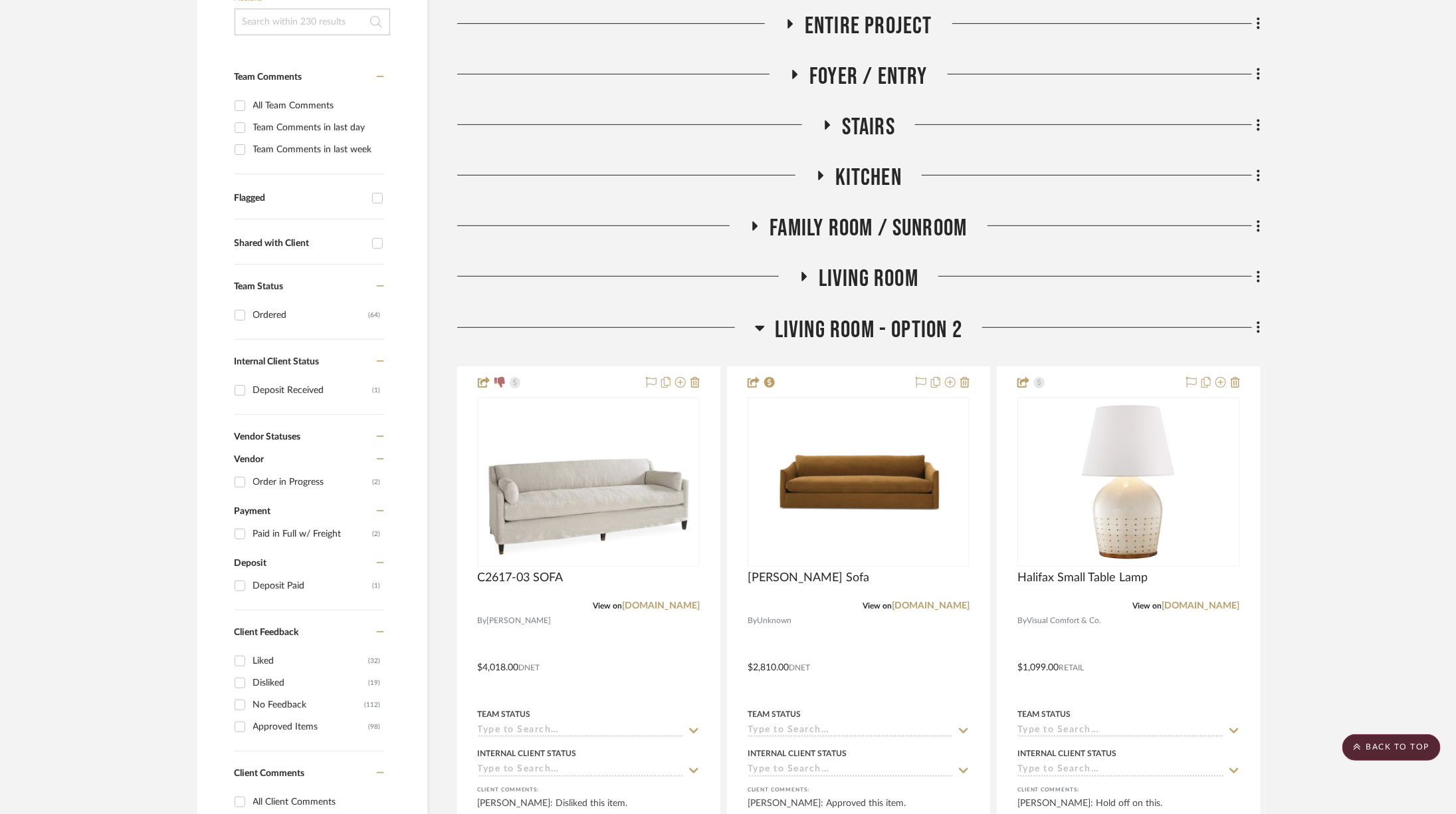
click at [871, 318] on span "Living Room - Option 2" at bounding box center [868, 330] width 188 height 29
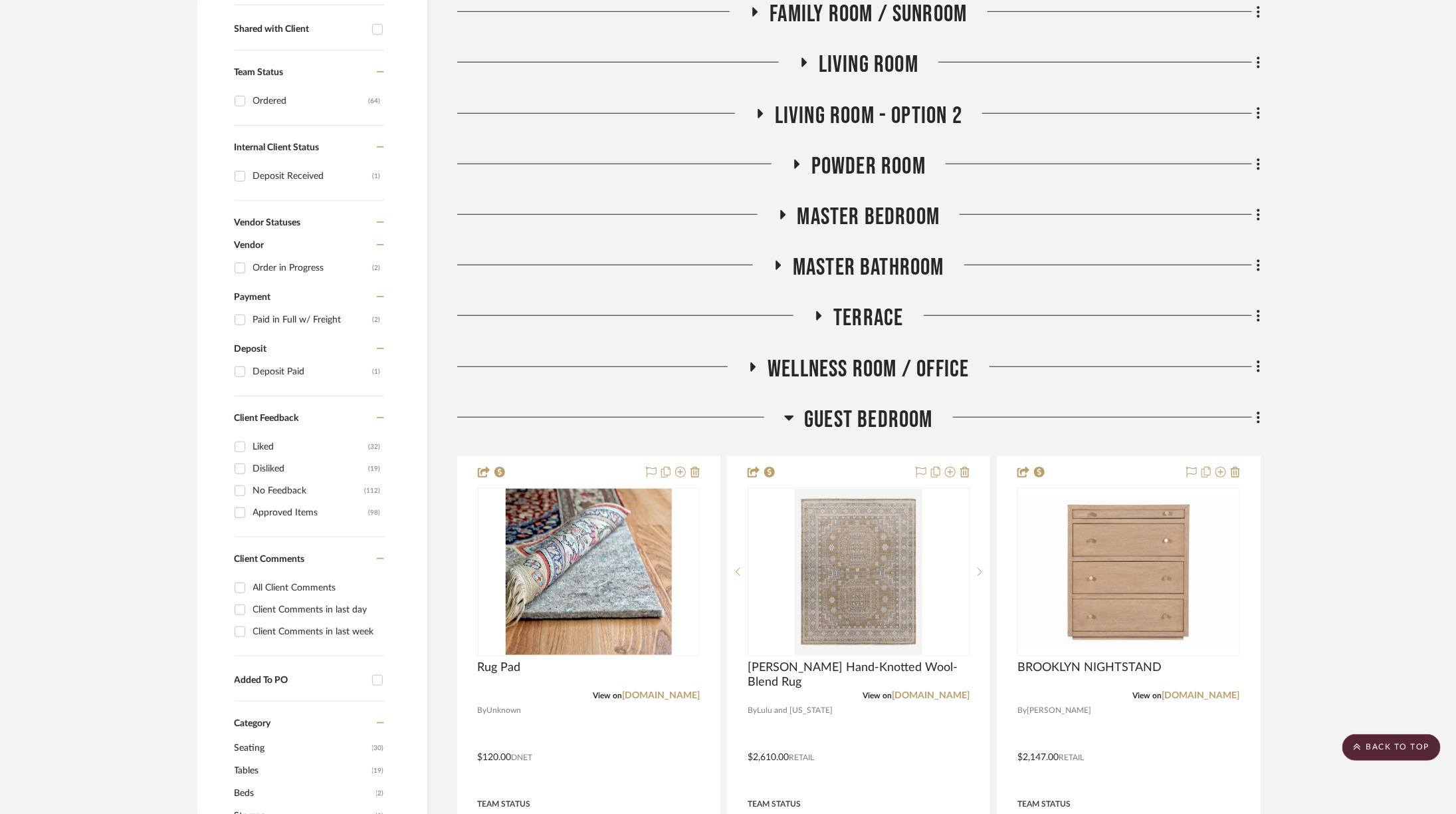
scroll to position [522, 2]
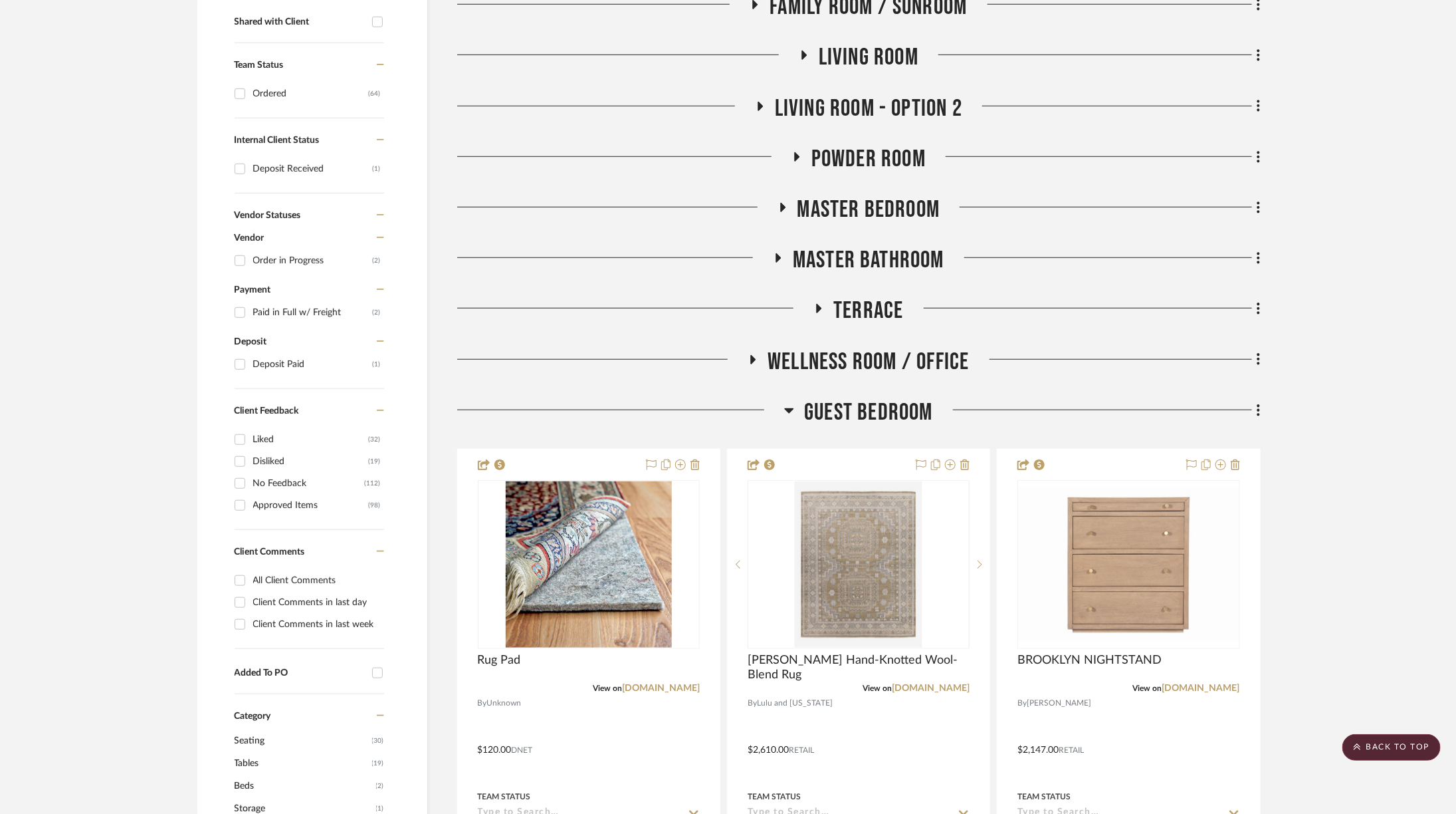
click at [839, 107] on span "Living Room - Option 2" at bounding box center [868, 108] width 188 height 29
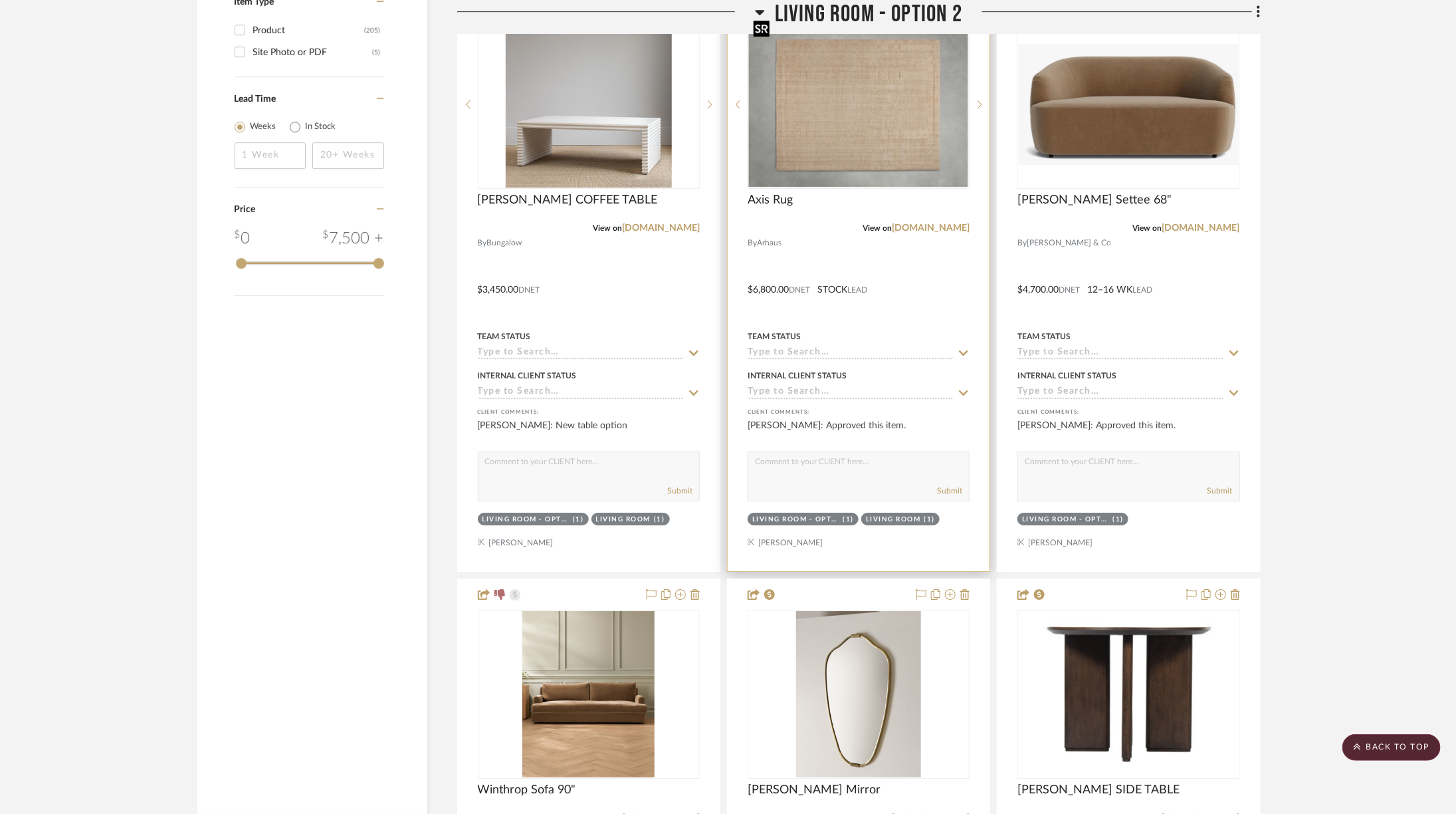
click at [0, 0] on img at bounding box center [0, 0] width 0 height 0
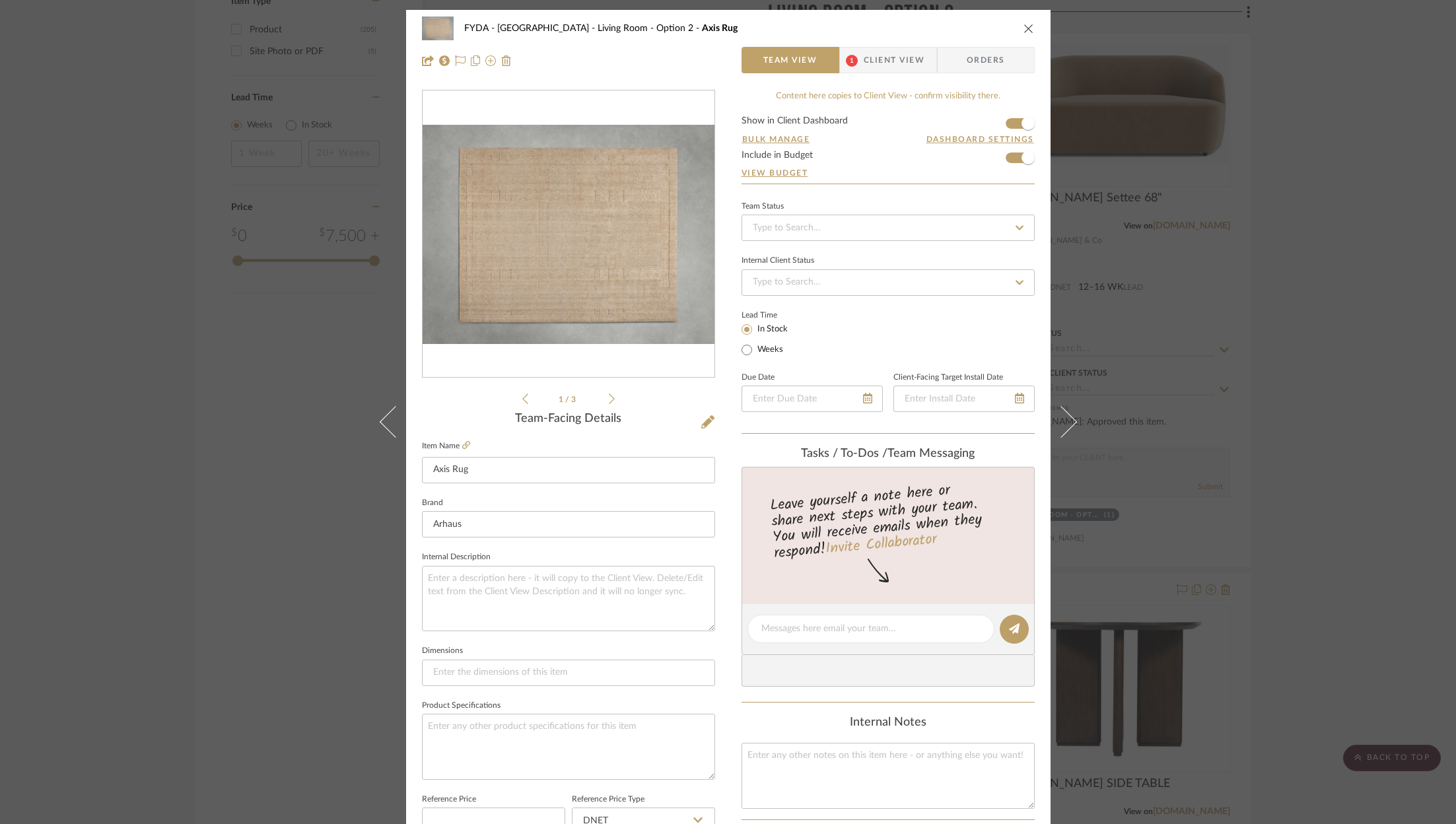
scroll to position [401, 0]
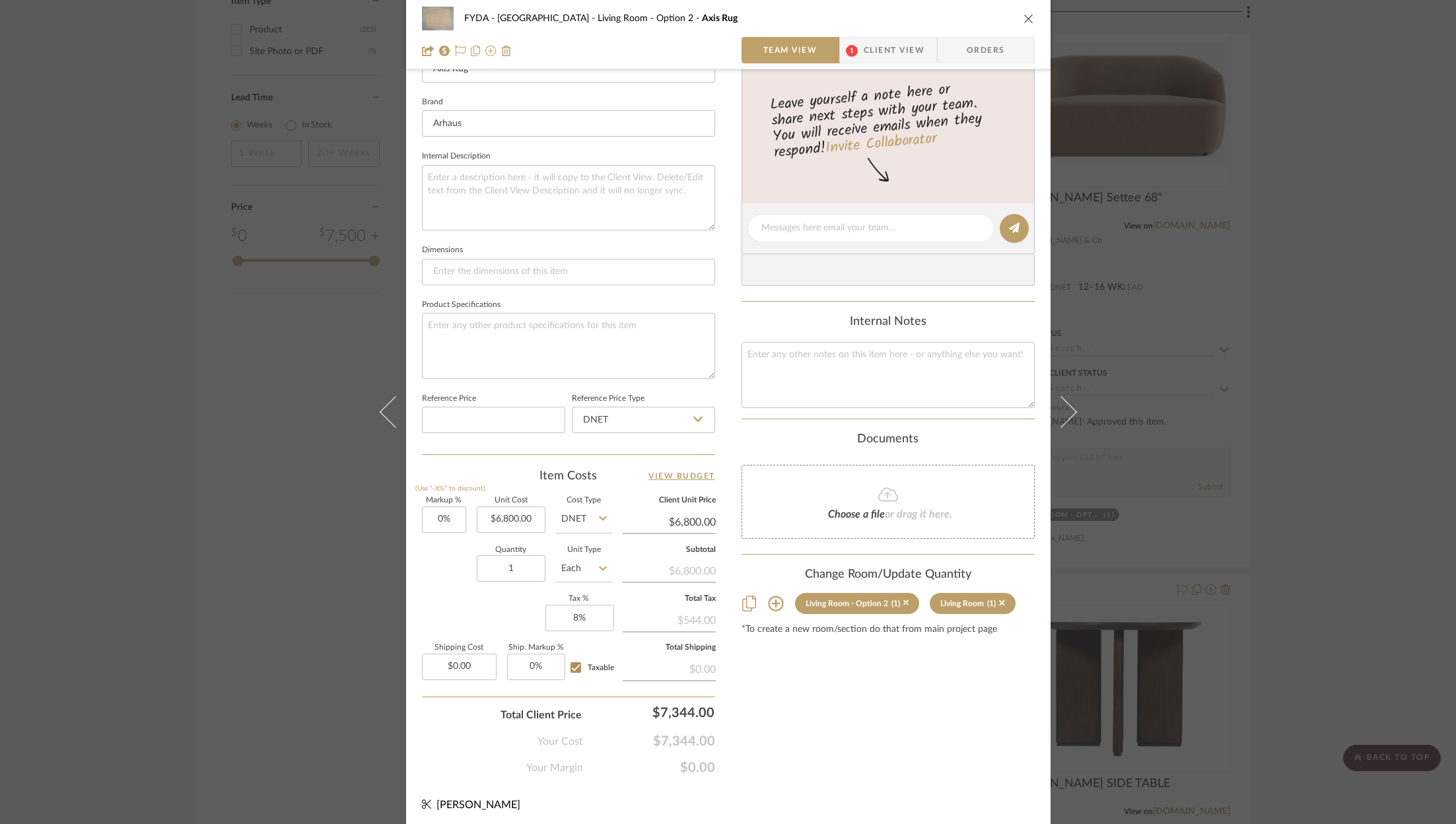
click at [1406, 323] on div "FYDA - 655 City Park Living Room - Option 2 Axis Rug Team View 1 Client View Or…" at bounding box center [728, 412] width 1456 height 824
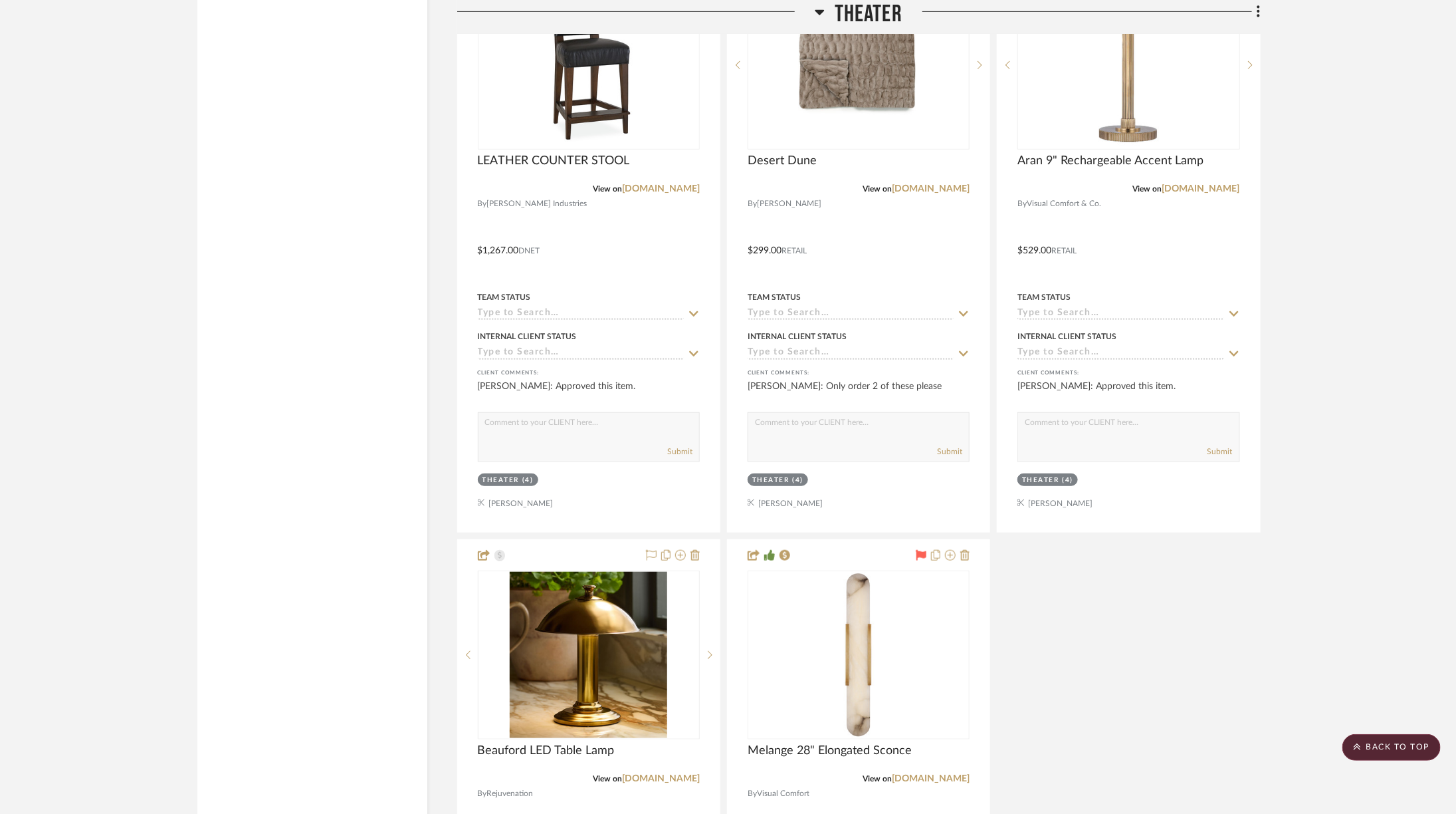
scroll to position [11761, 2]
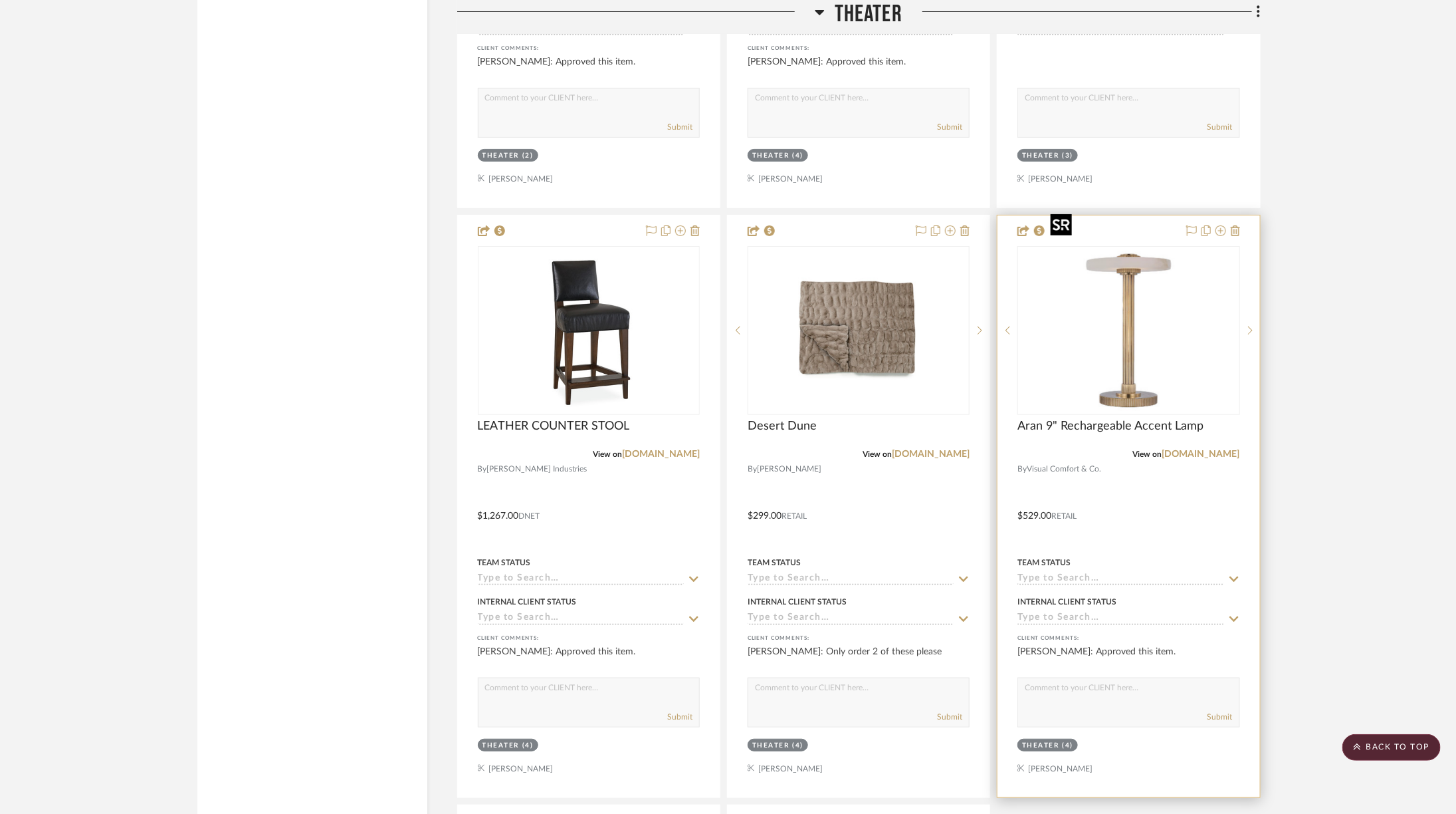
click at [1159, 330] on img "0" at bounding box center [1128, 330] width 166 height 166
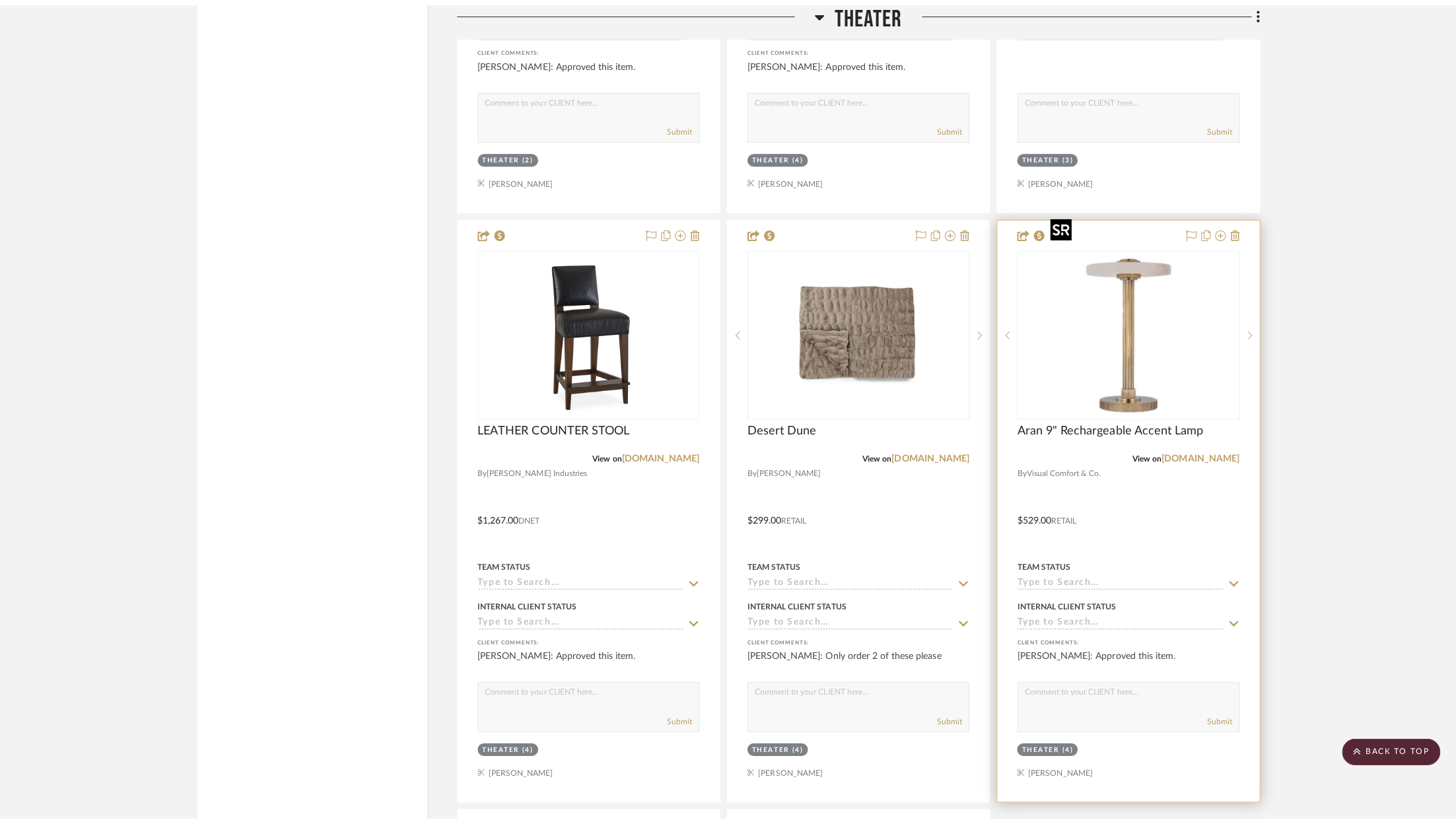
scroll to position [0, 0]
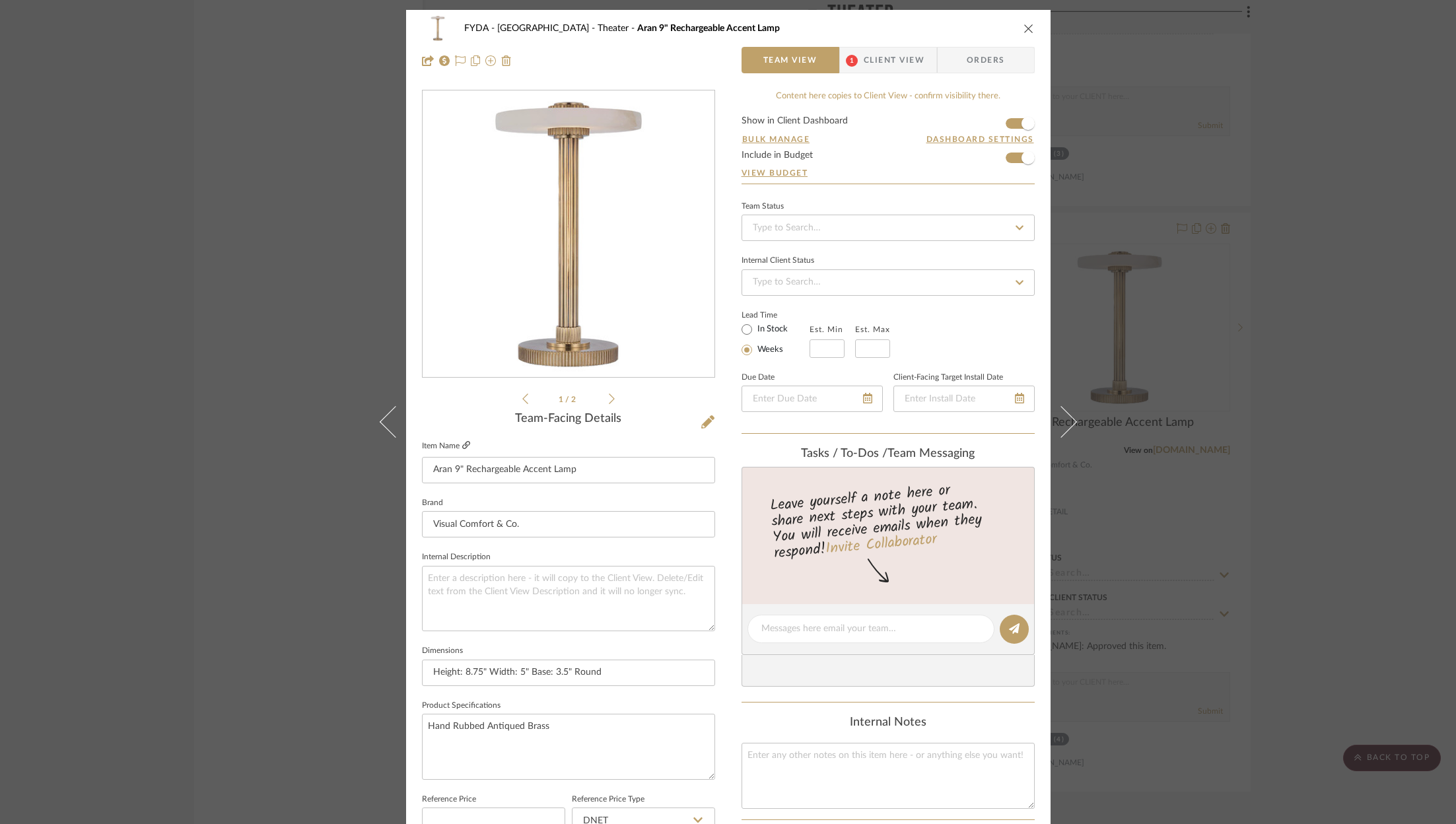
click at [462, 450] on link at bounding box center [465, 446] width 8 height 11
click at [1274, 351] on div "FYDA - 655 City Park Theater Aran 9" Rechargeable Accent Lamp Team View 1 Clien…" at bounding box center [728, 412] width 1456 height 824
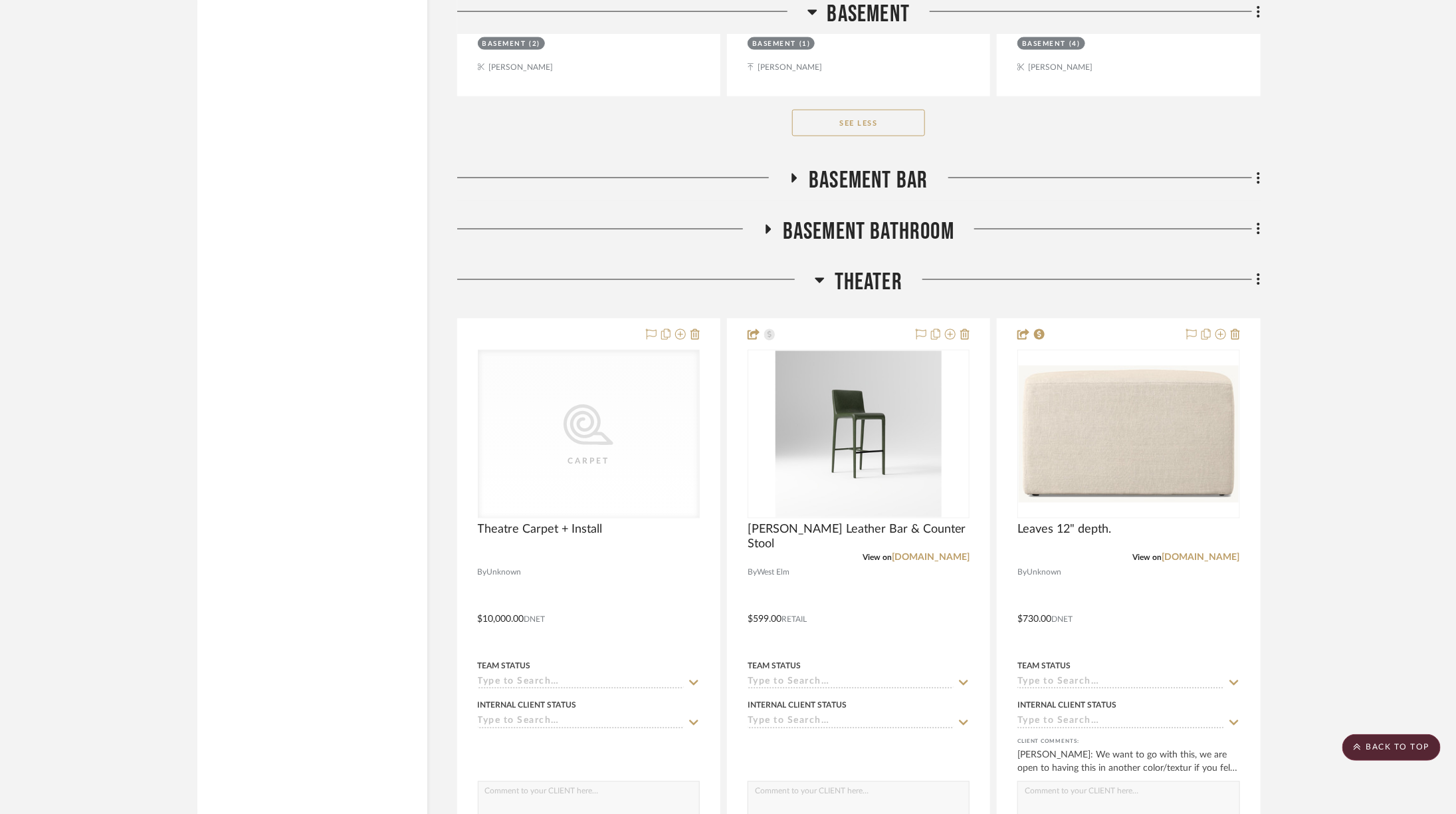
scroll to position [9835, 2]
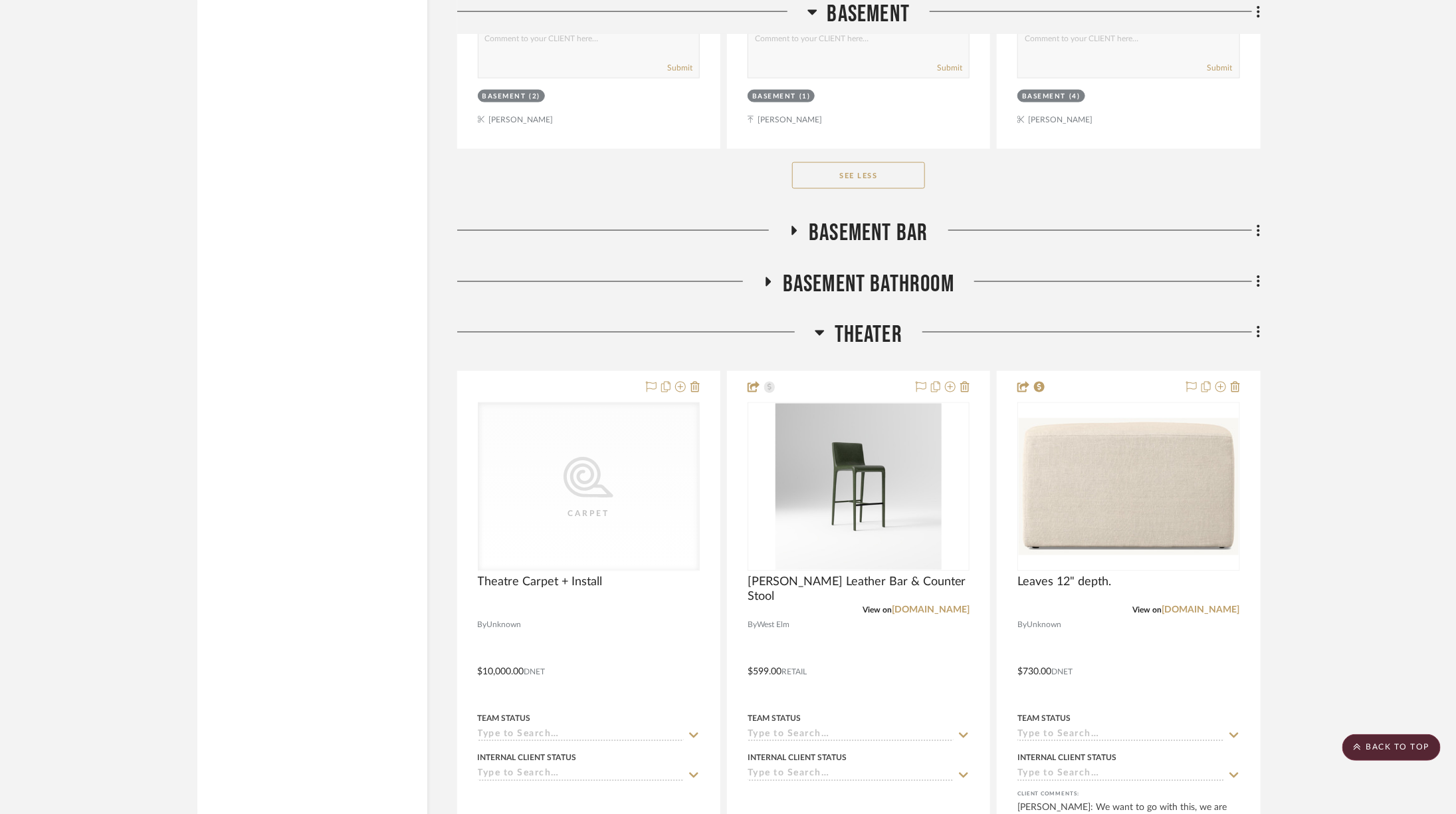
click at [896, 270] on span "Basement Bathroom" at bounding box center [868, 284] width 171 height 29
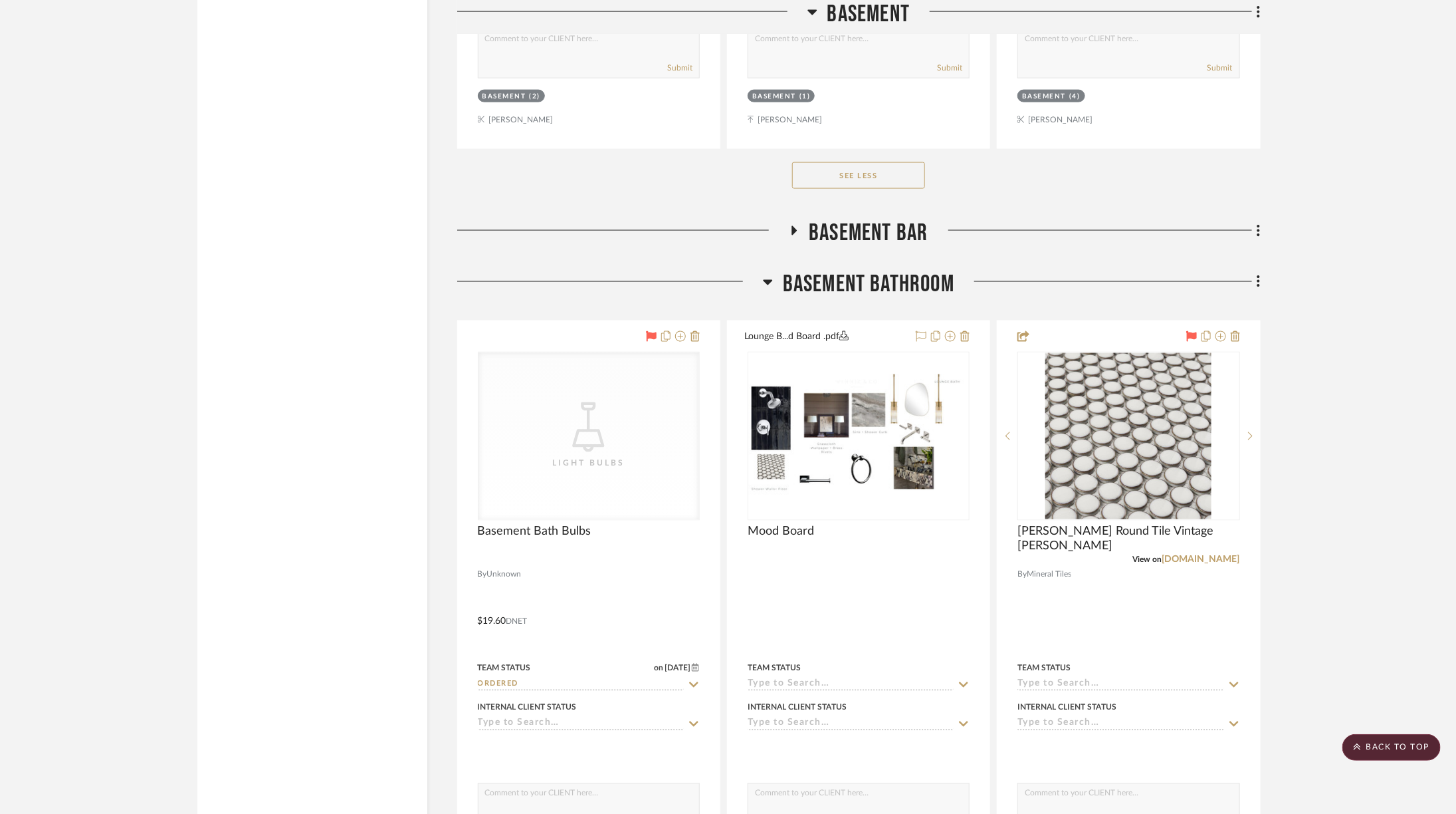
click at [896, 270] on span "Basement Bathroom" at bounding box center [868, 284] width 171 height 29
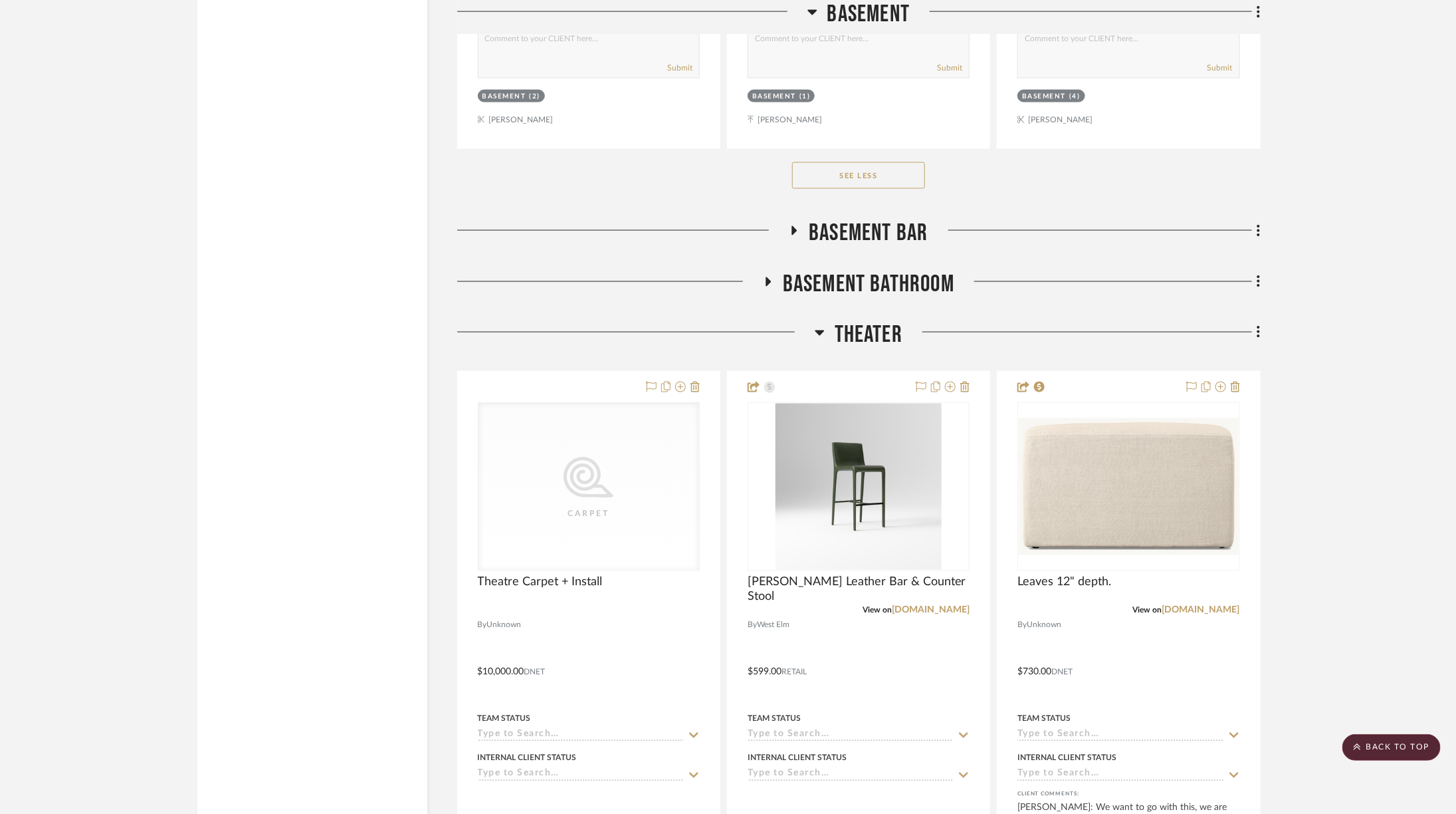
click at [885, 219] on span "Basement Bar" at bounding box center [868, 233] width 119 height 29
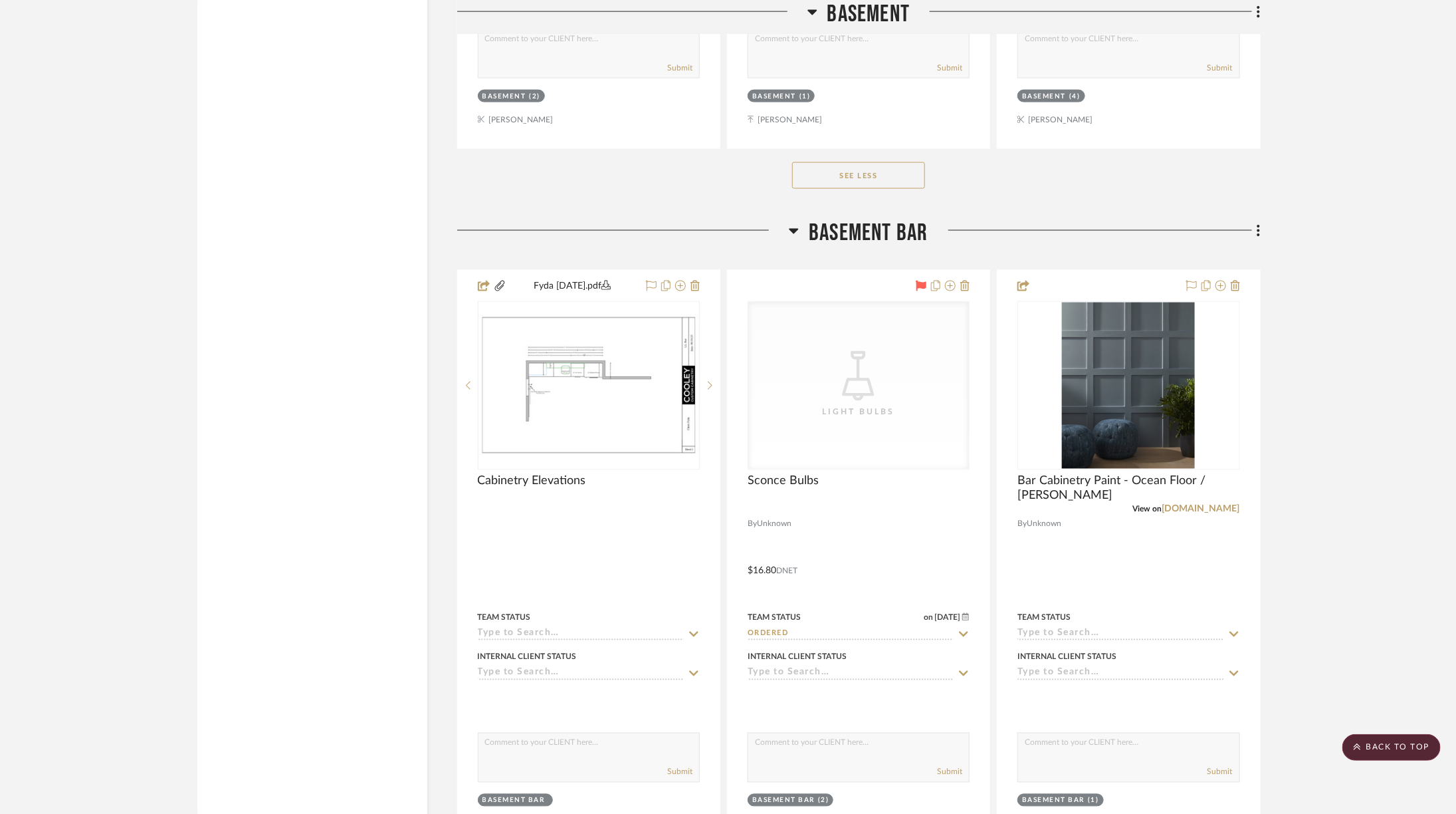
click at [885, 219] on span "Basement Bar" at bounding box center [868, 233] width 119 height 29
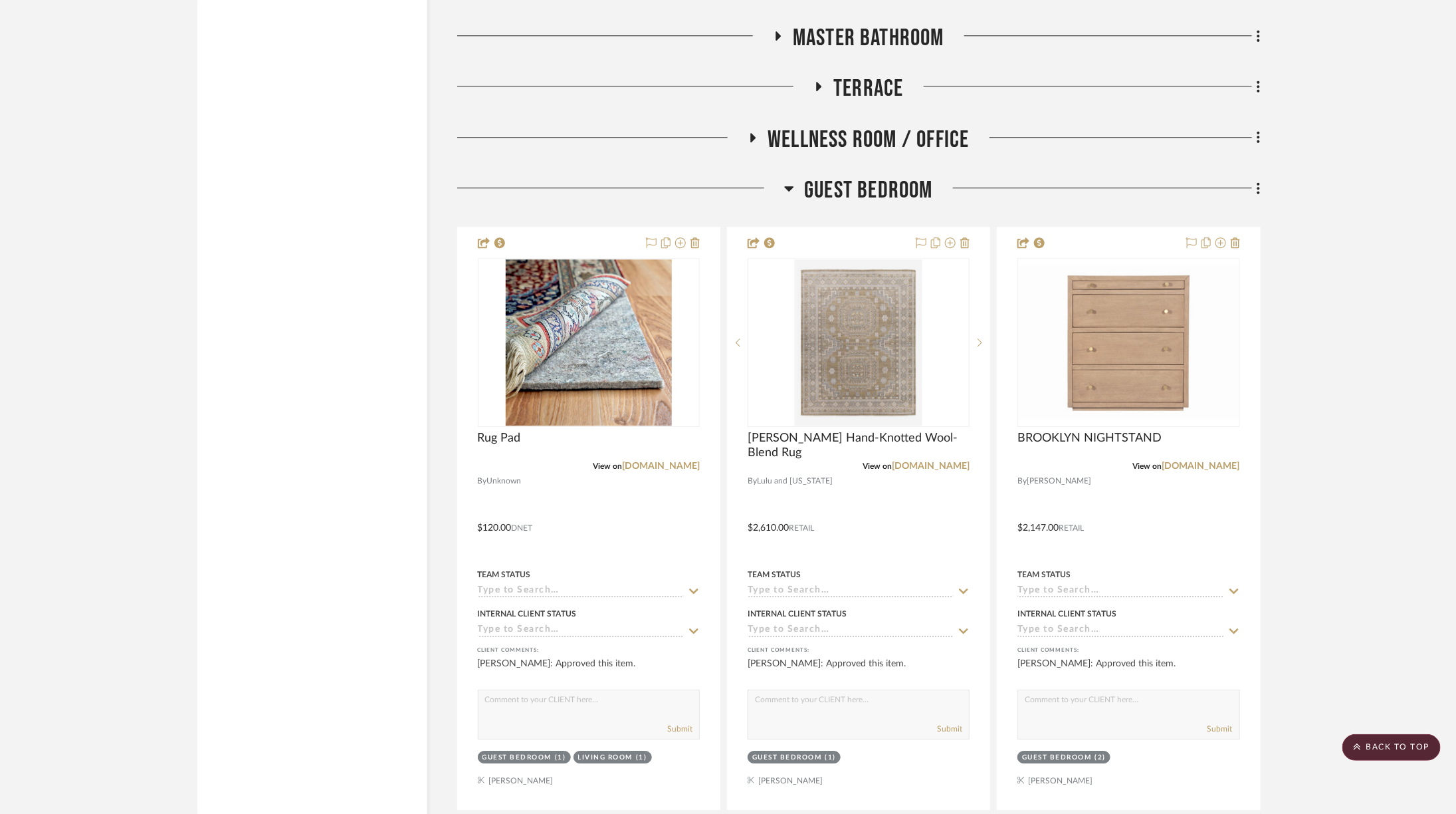
scroll to position [4923, 2]
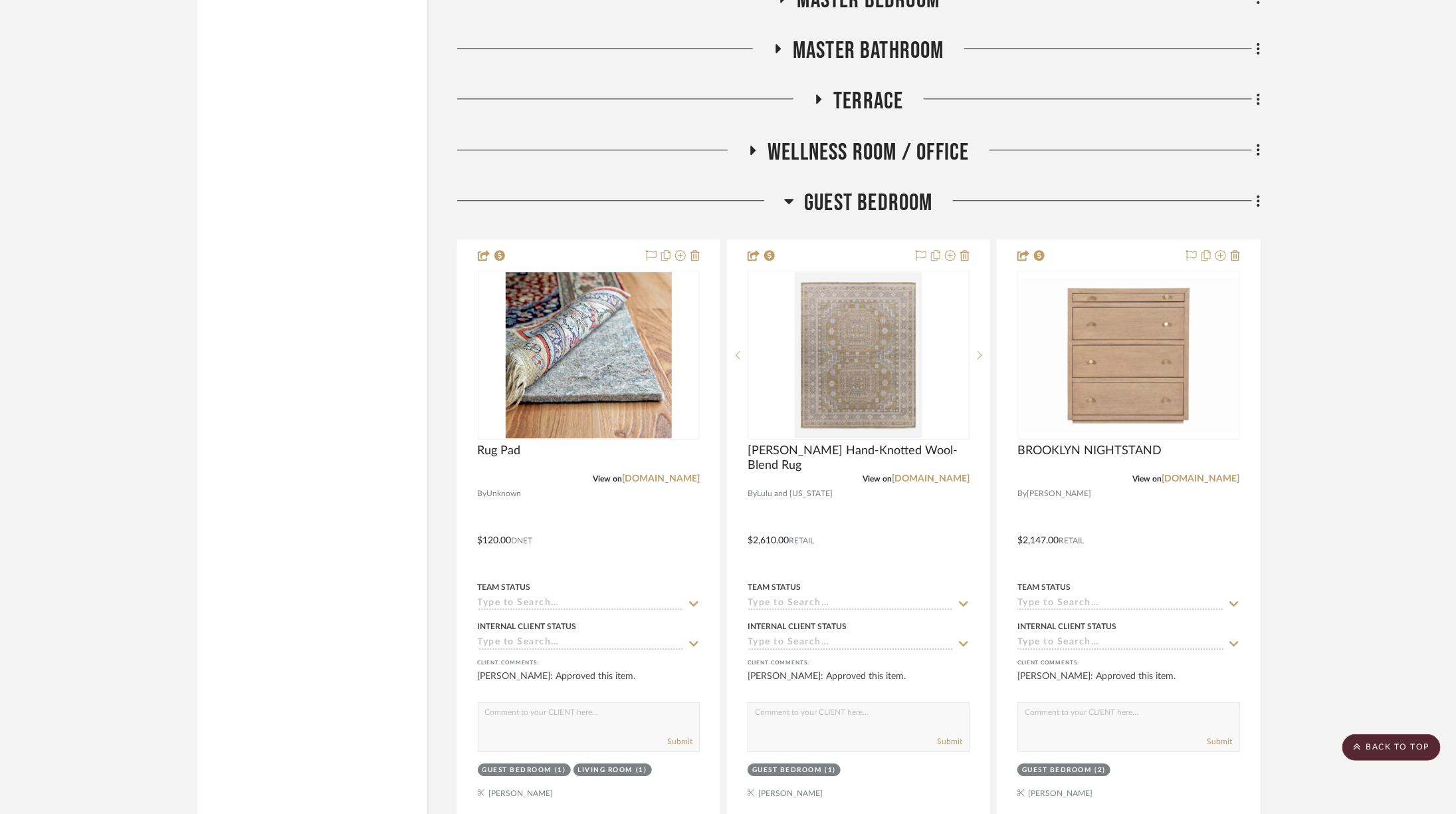
click at [873, 87] on span "Terrace" at bounding box center [868, 101] width 70 height 29
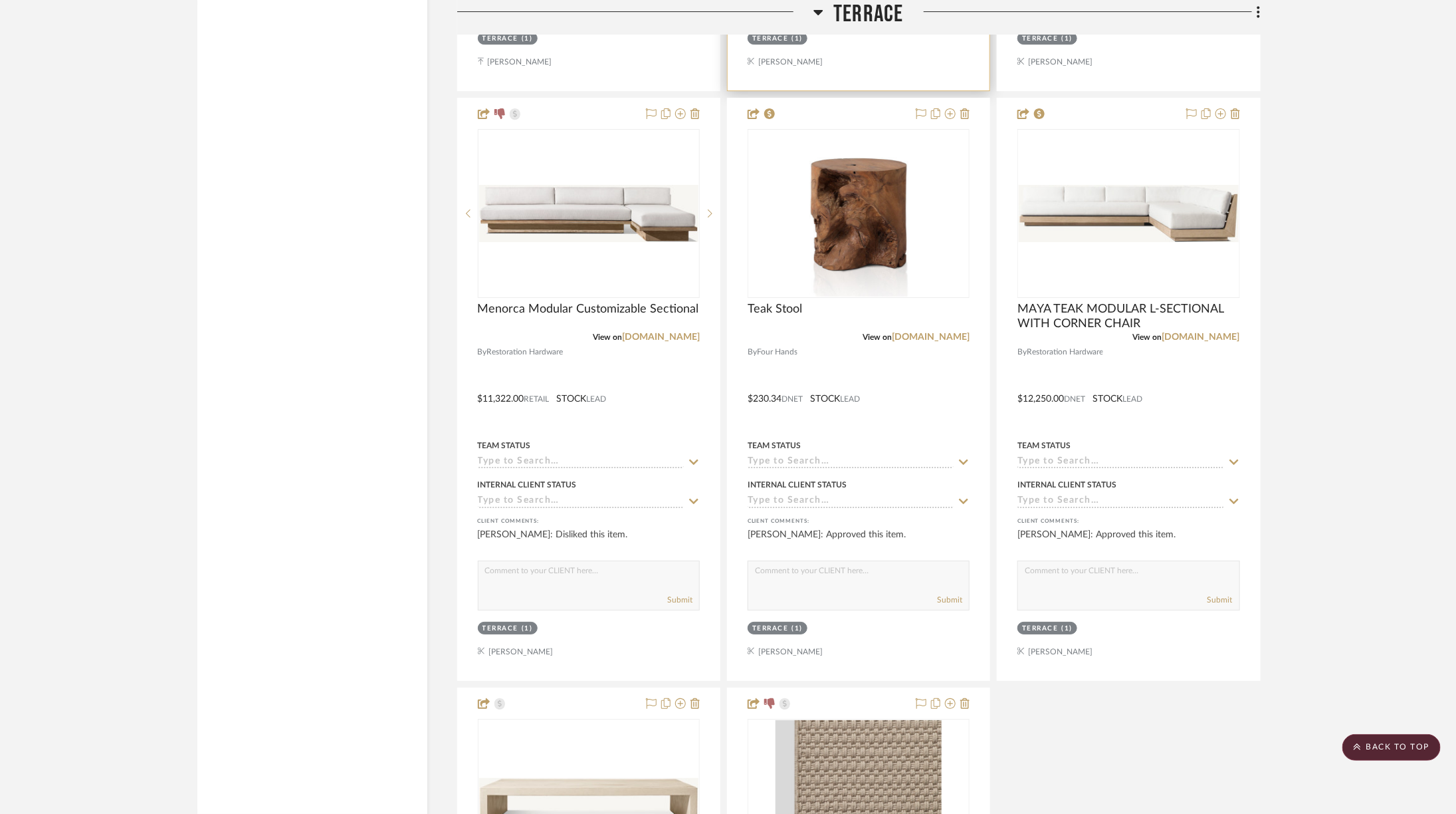
scroll to position [5507, 2]
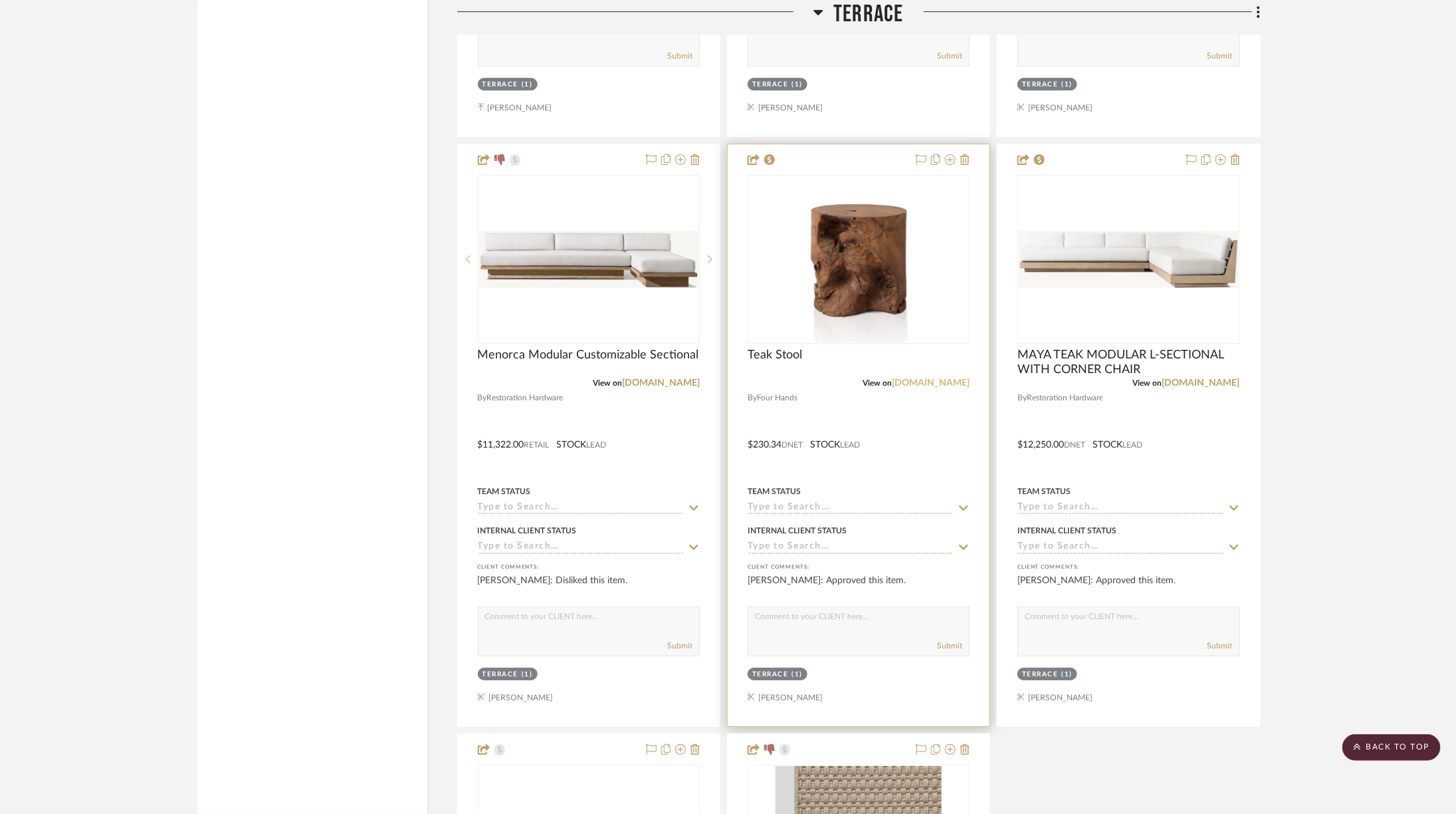
click at [945, 378] on link "fourhands.com" at bounding box center [930, 382] width 78 height 9
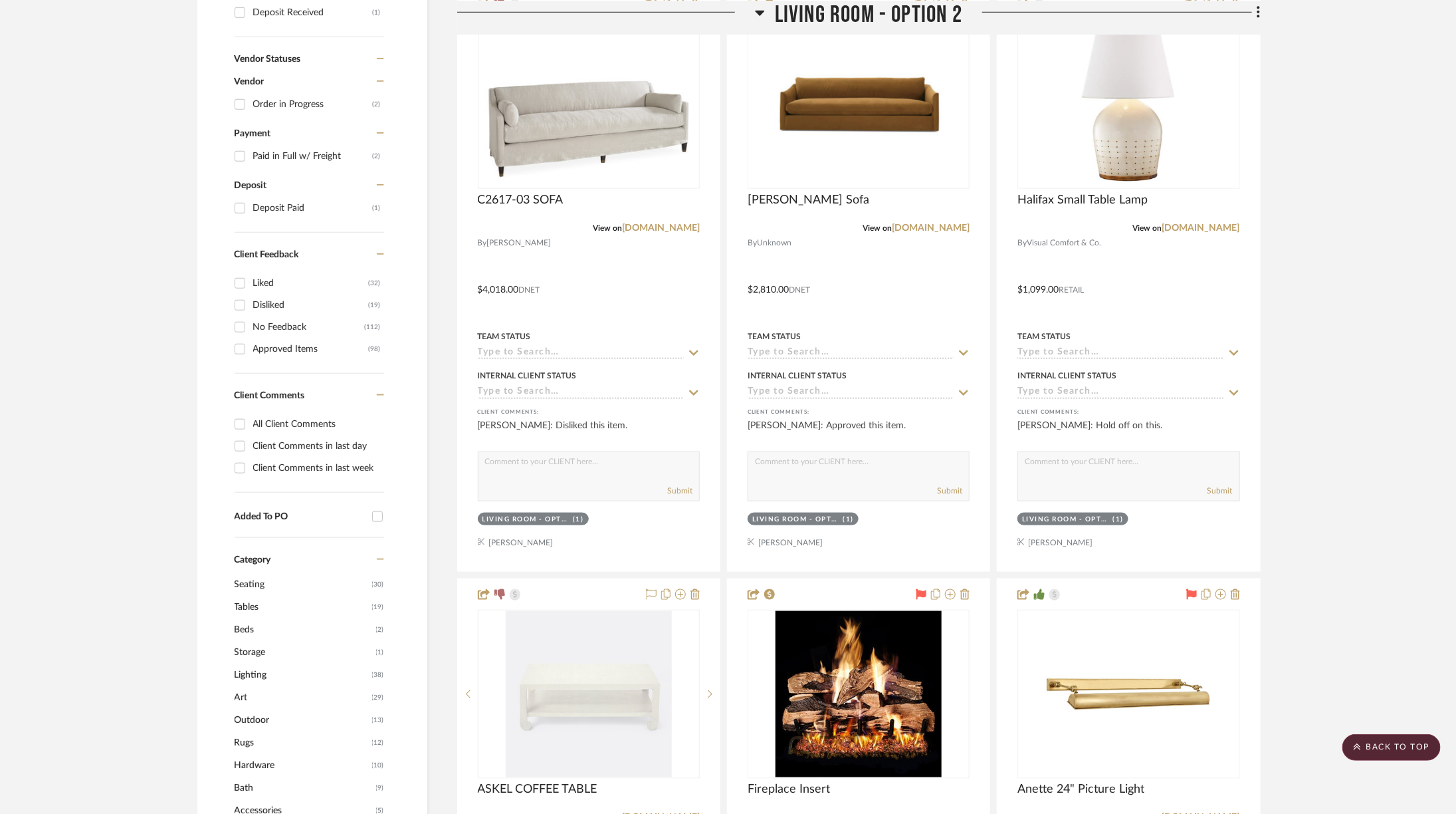
scroll to position [0, 2]
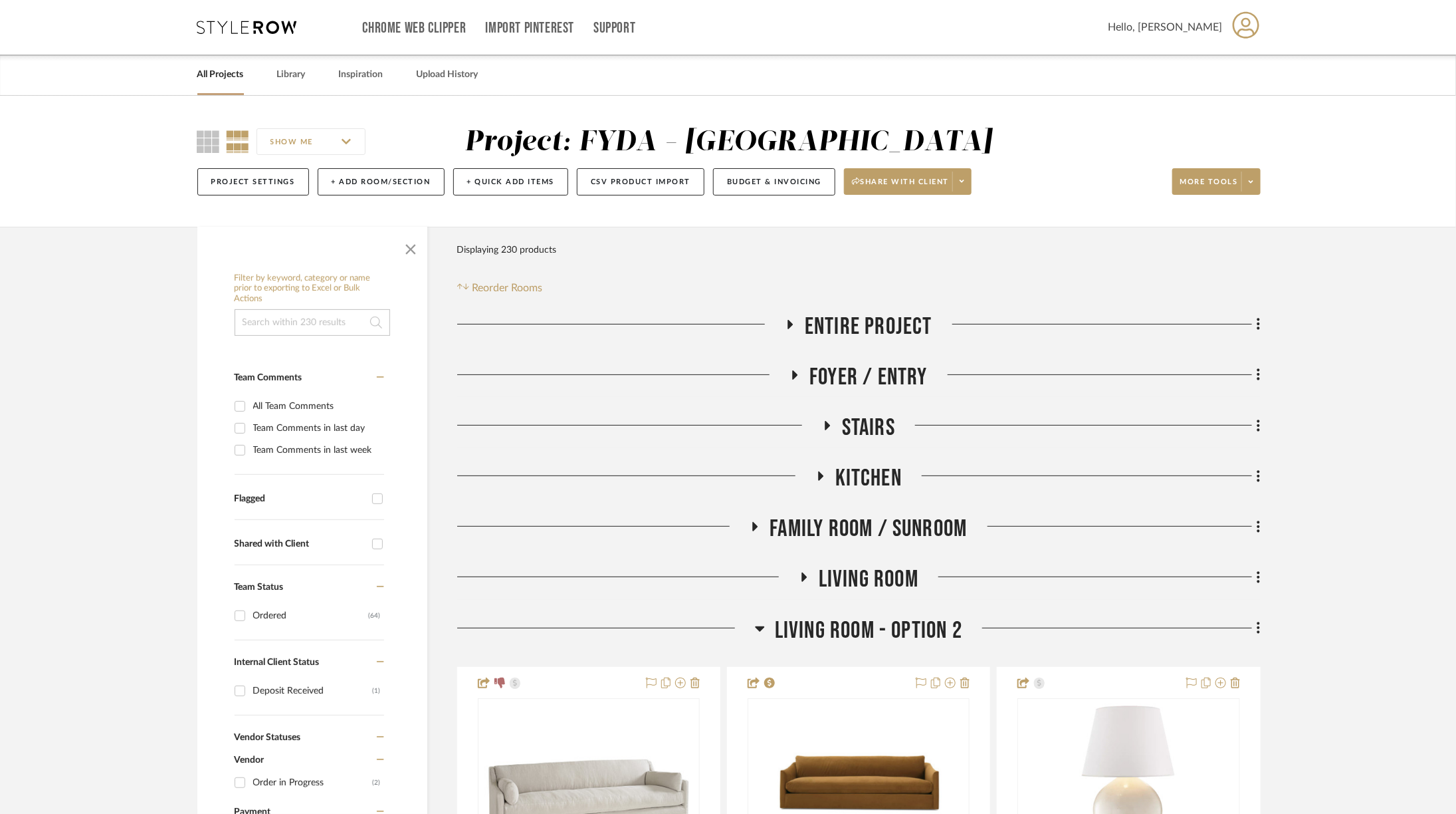
click at [837, 326] on span "Entire Project" at bounding box center [868, 327] width 128 height 29
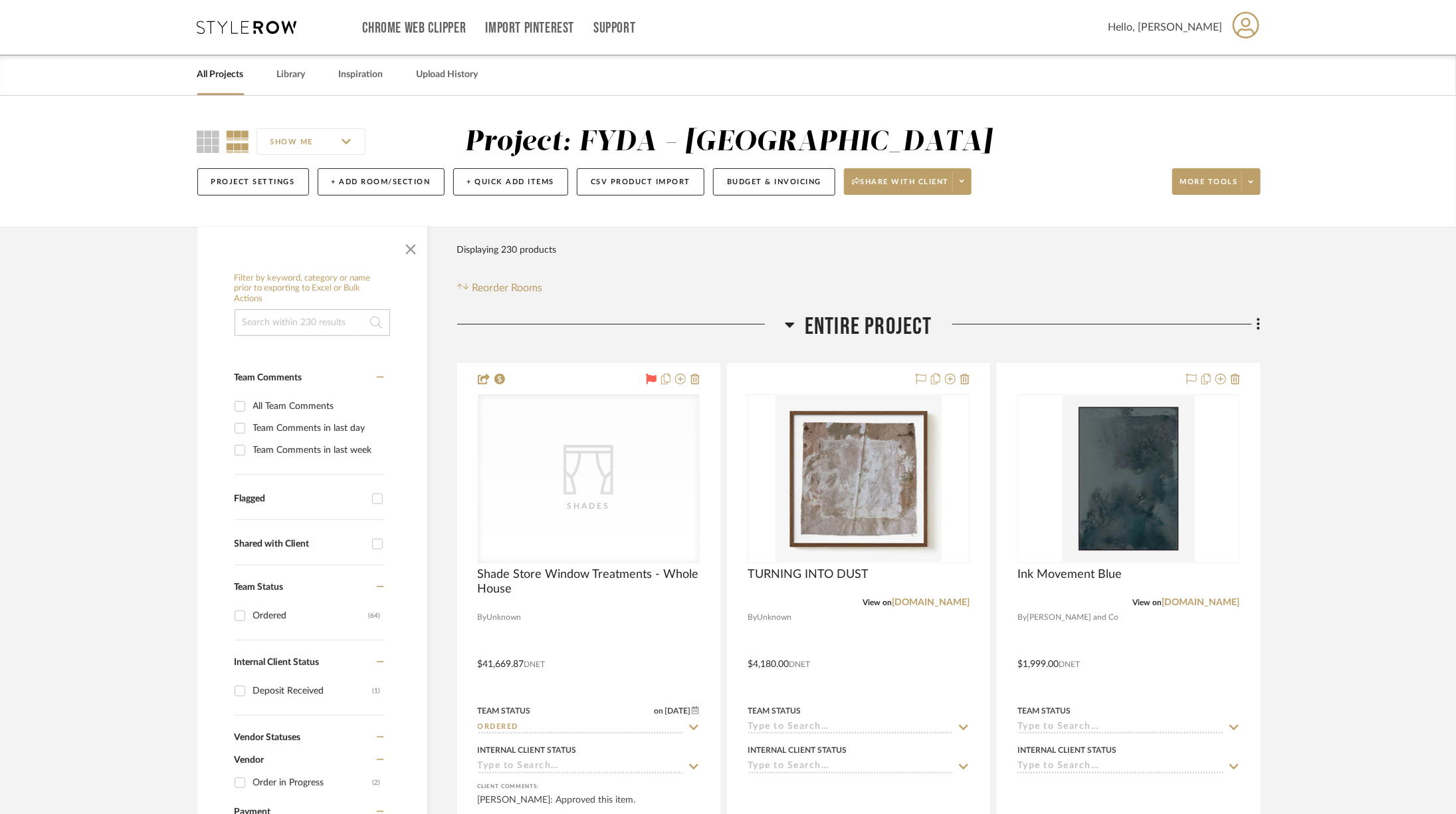
click at [837, 326] on span "Entire Project" at bounding box center [868, 327] width 128 height 29
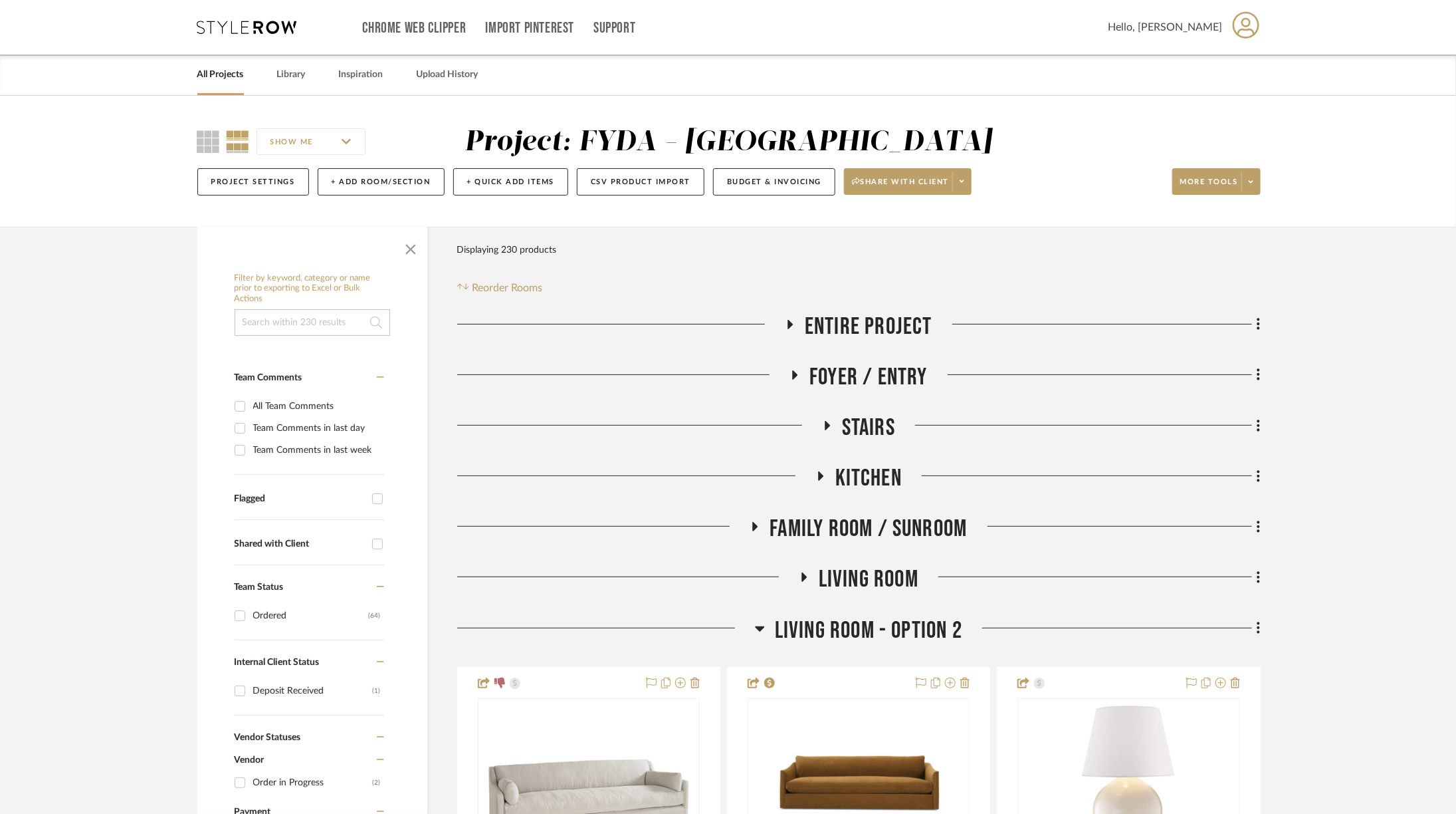
click at [860, 366] on span "Foyer / Entry" at bounding box center [868, 377] width 118 height 29
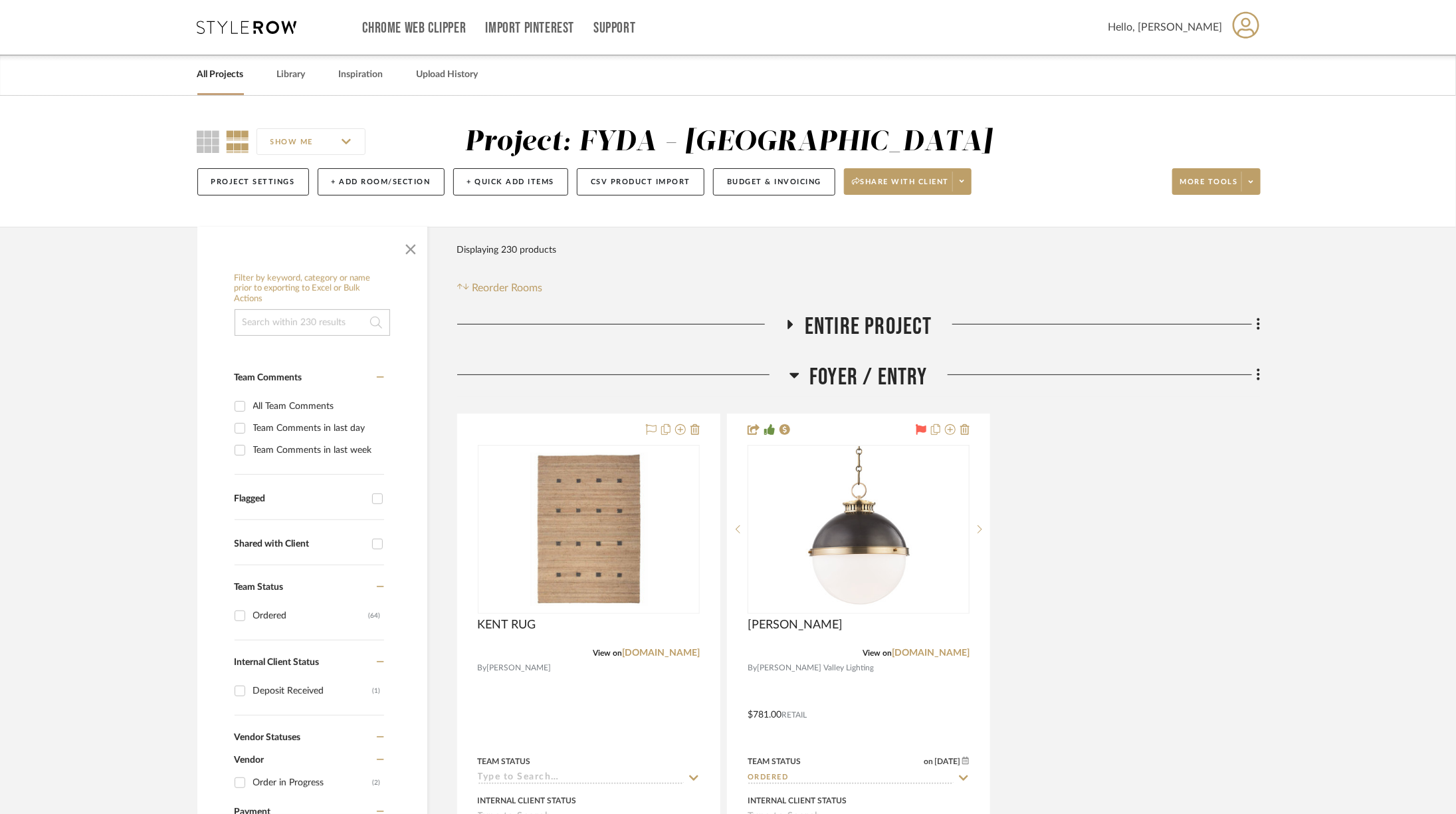
click at [860, 366] on span "Foyer / Entry" at bounding box center [868, 377] width 118 height 29
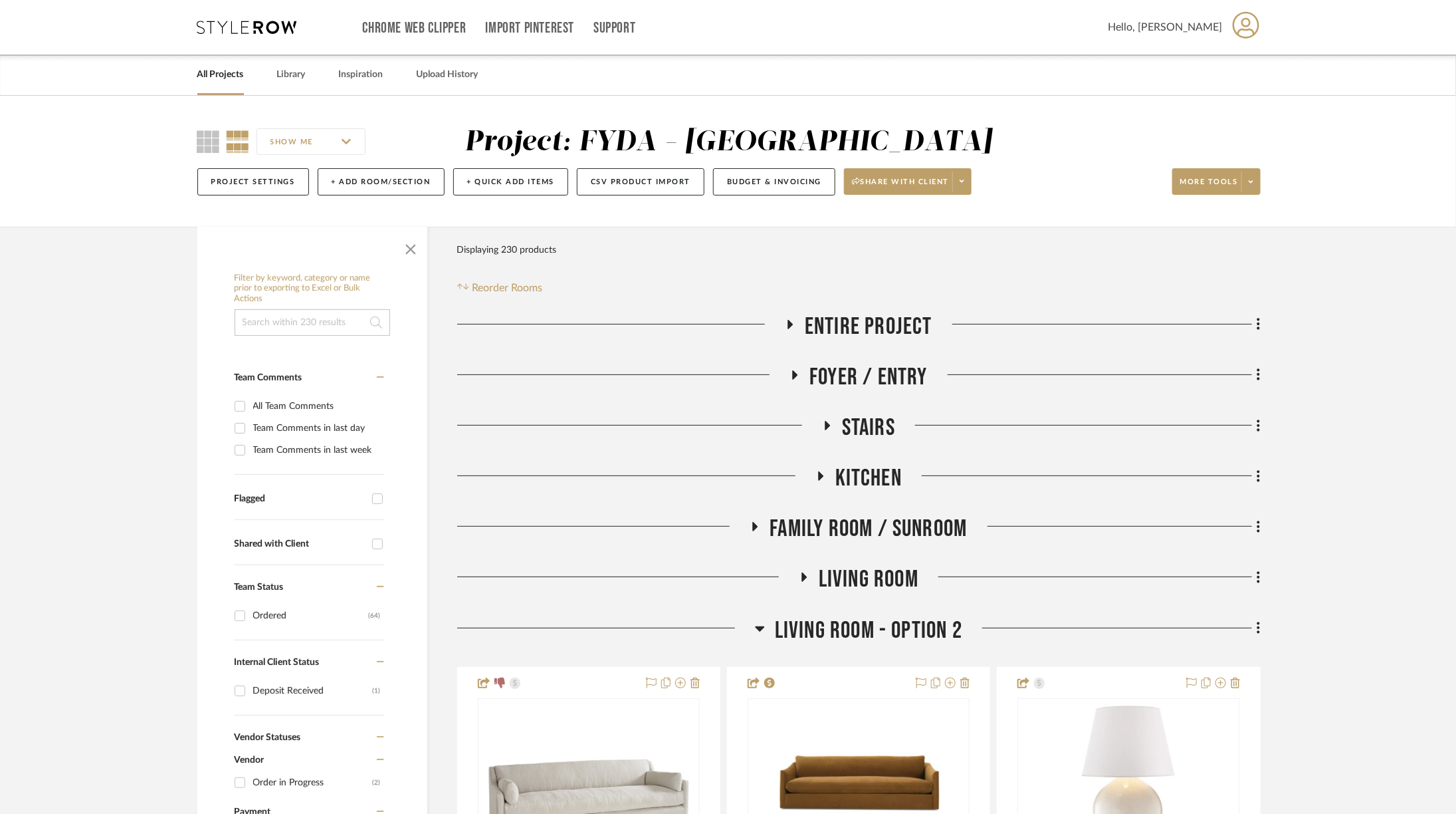
click at [859, 419] on span "Stairs" at bounding box center [868, 428] width 53 height 29
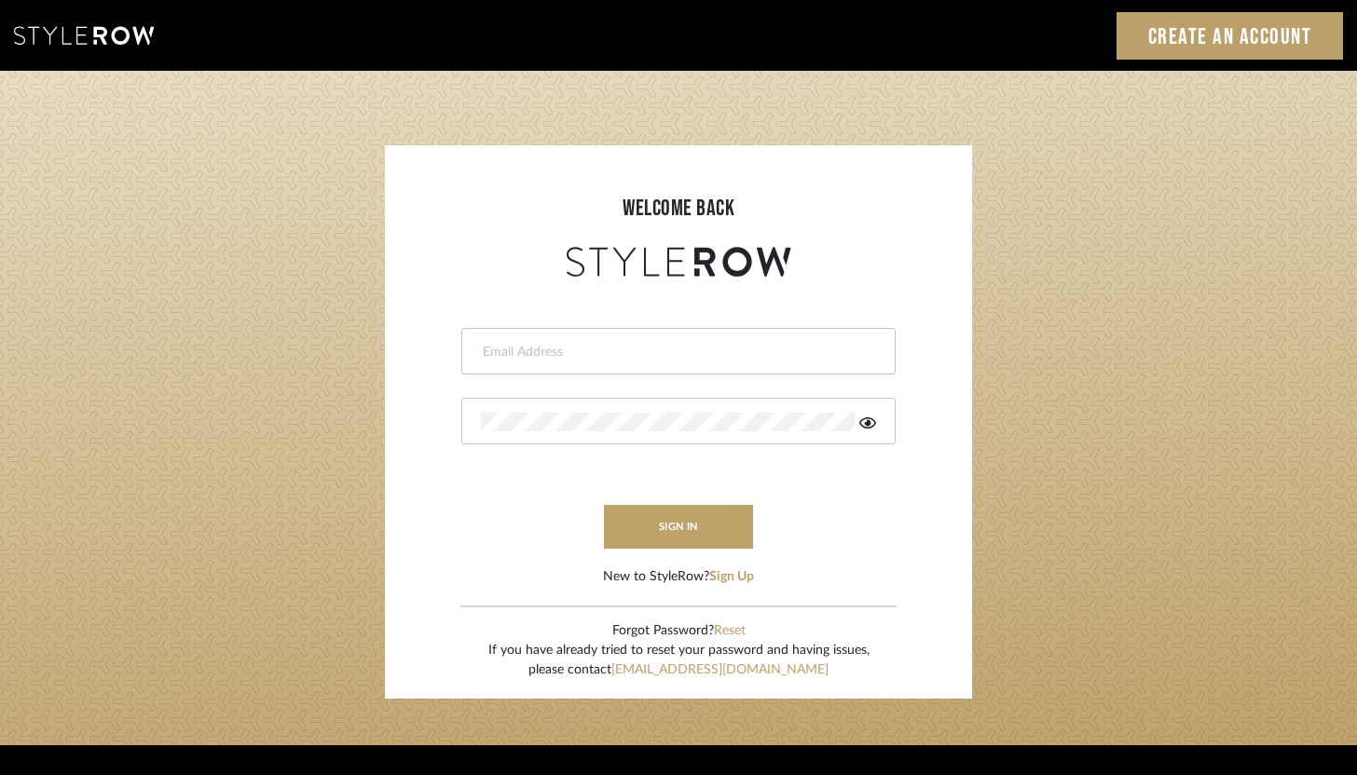
click at [751, 352] on input "email" at bounding box center [676, 352] width 390 height 19
type input "ashley@winnieandcointeriors.com"
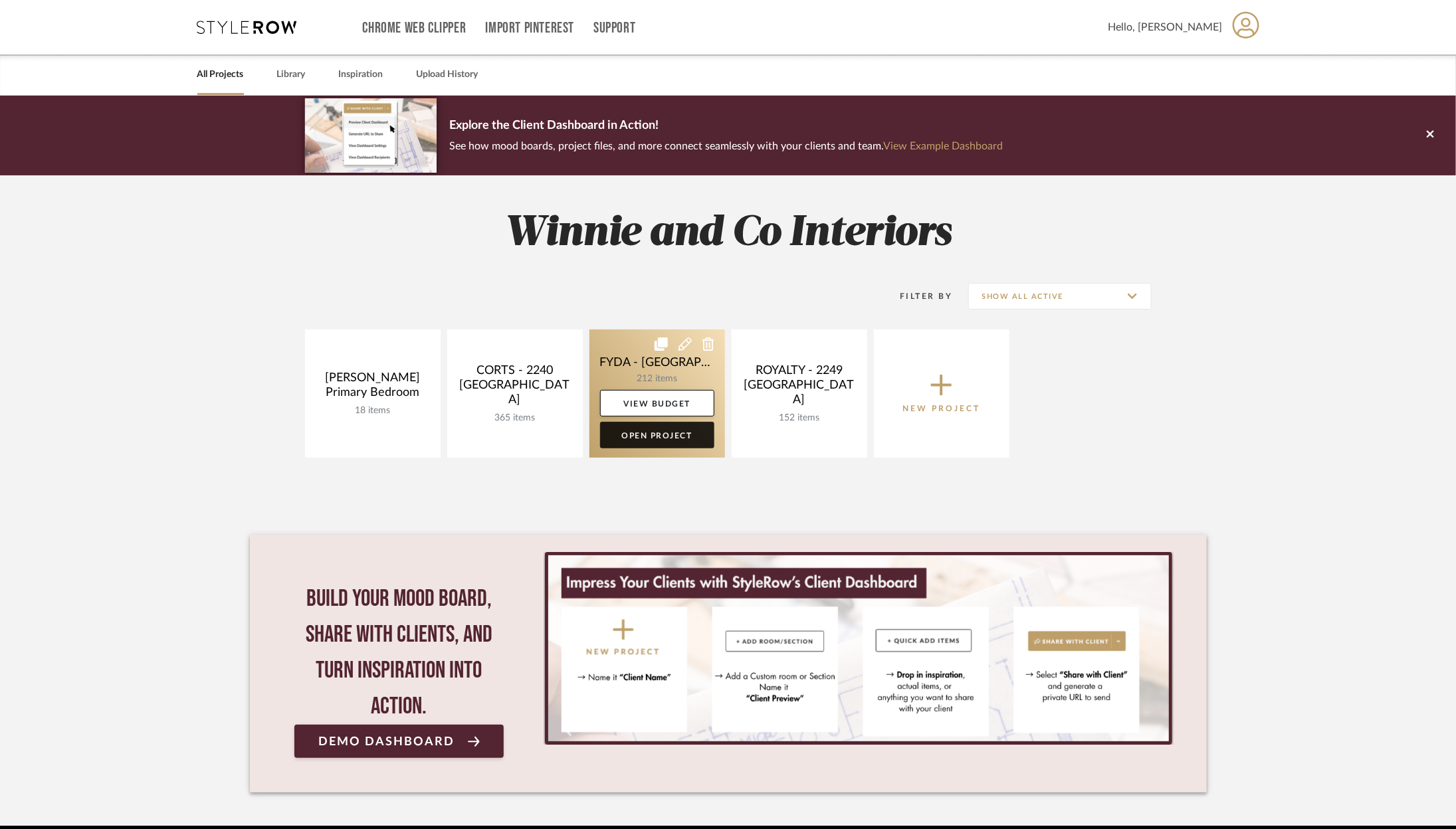
click at [642, 435] on link "Open Project" at bounding box center [657, 435] width 114 height 26
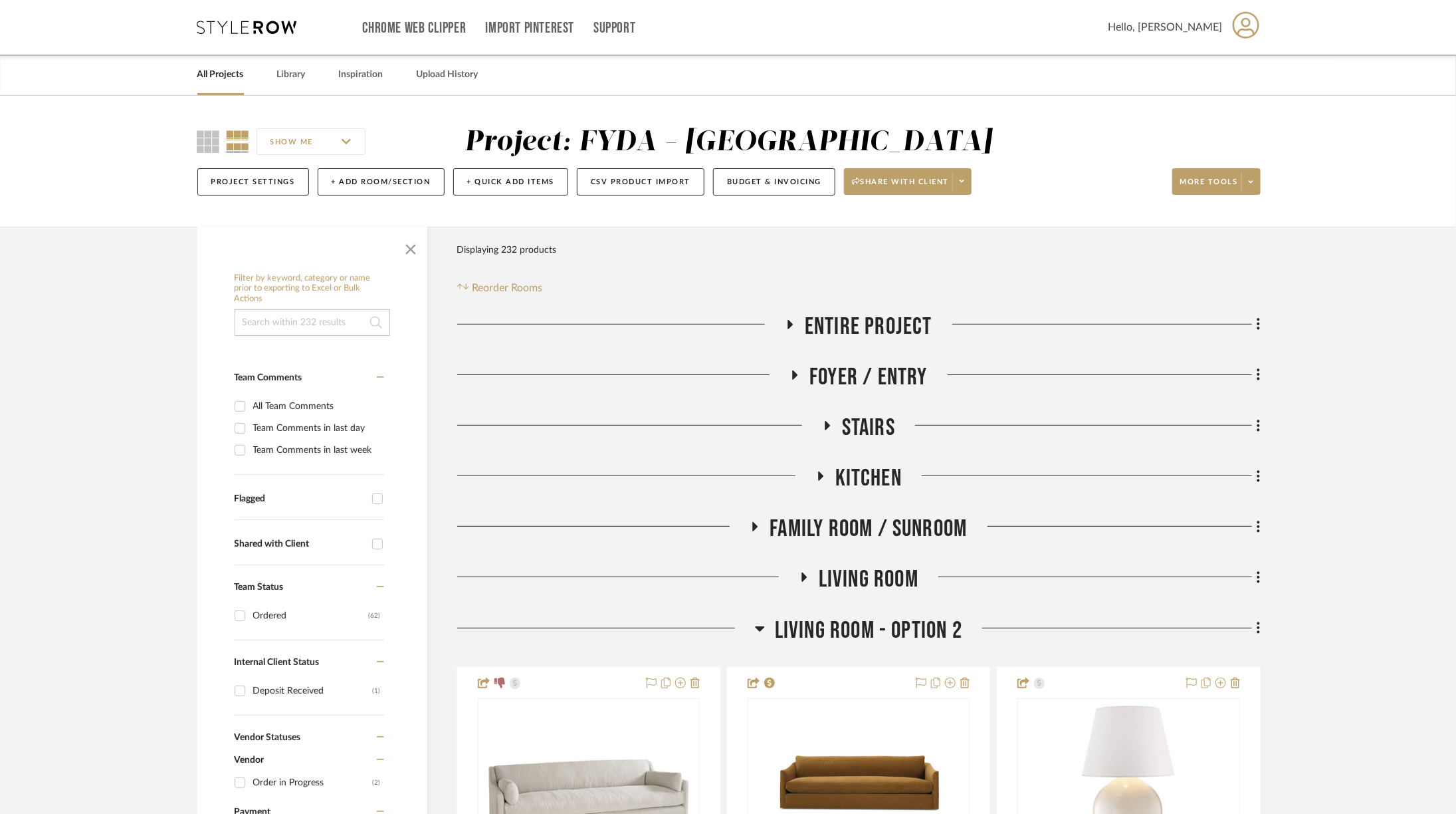
click at [866, 331] on span "Entire Project" at bounding box center [868, 327] width 128 height 29
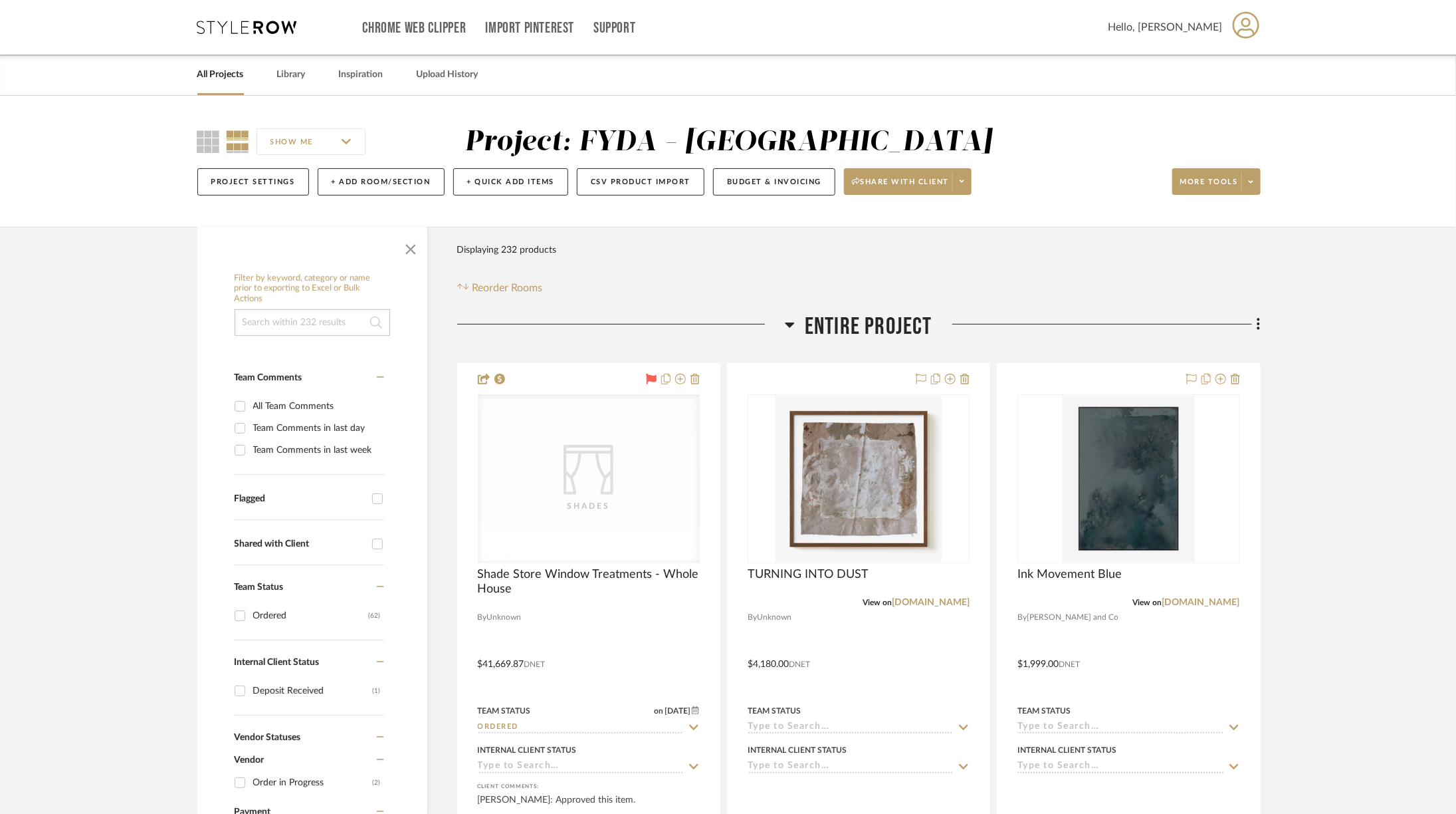
click at [865, 329] on span "Entire Project" at bounding box center [868, 327] width 128 height 29
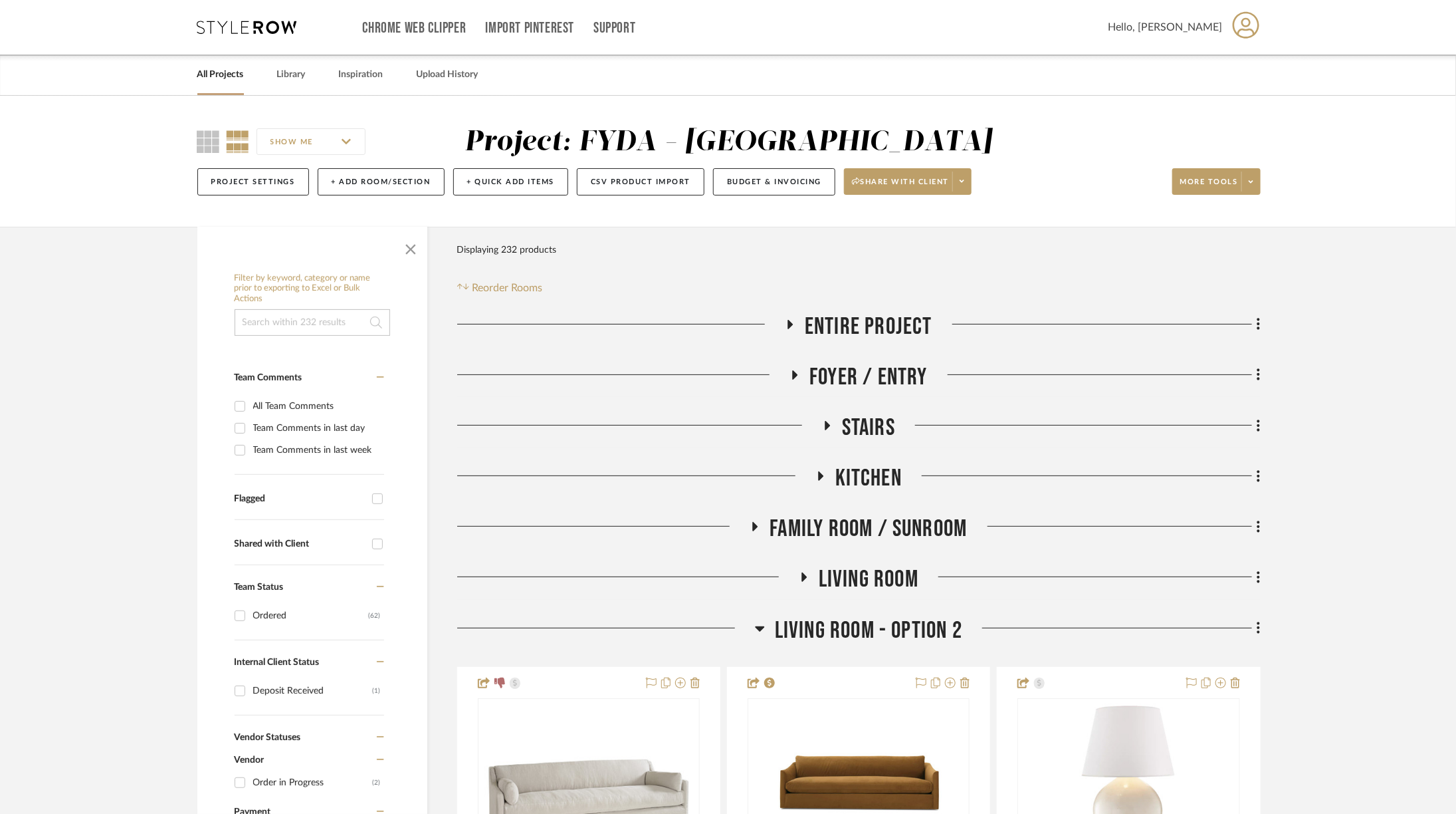
click at [881, 370] on span "Foyer / Entry" at bounding box center [868, 377] width 118 height 29
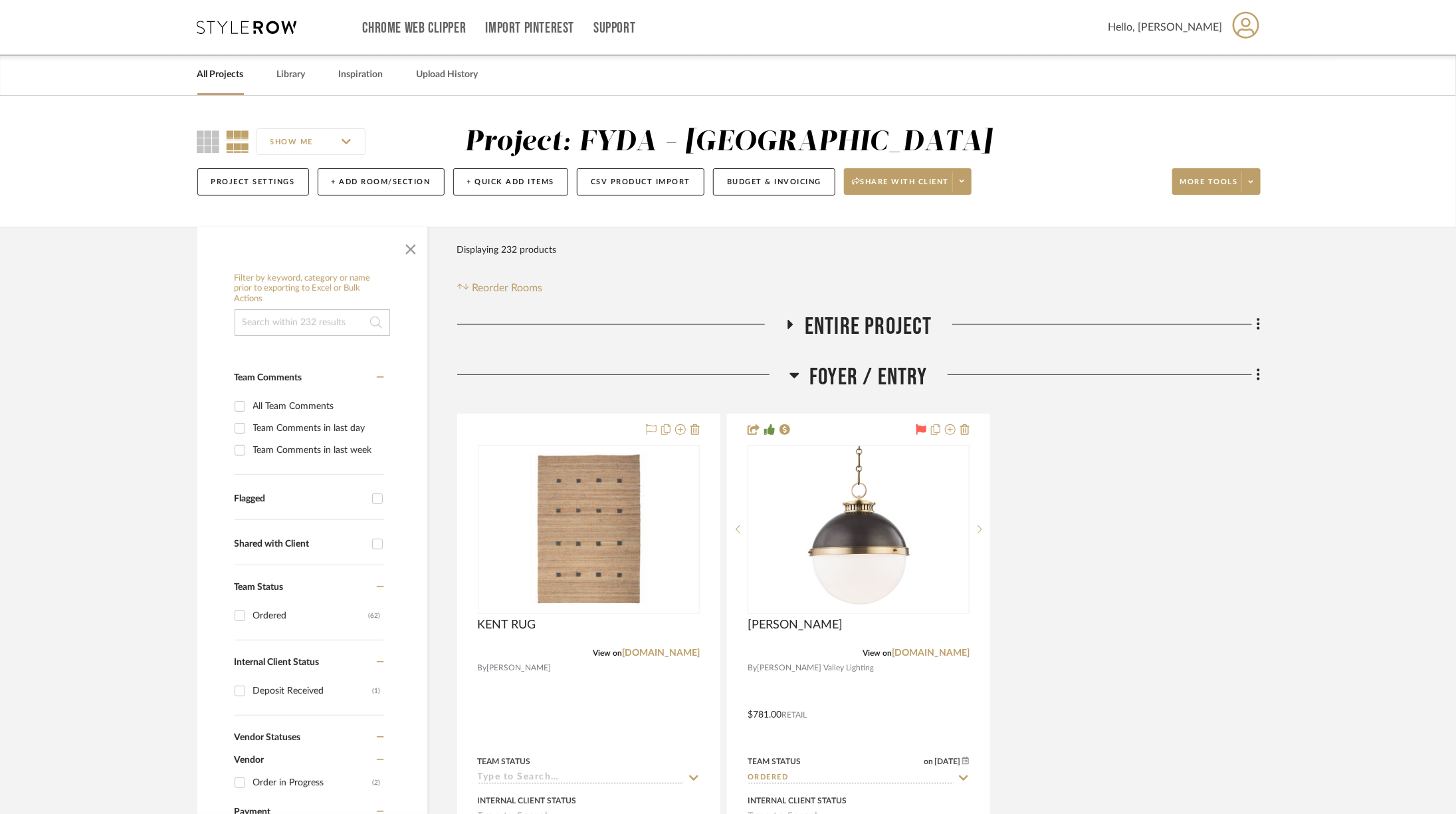
click at [881, 370] on span "Foyer / Entry" at bounding box center [868, 377] width 118 height 29
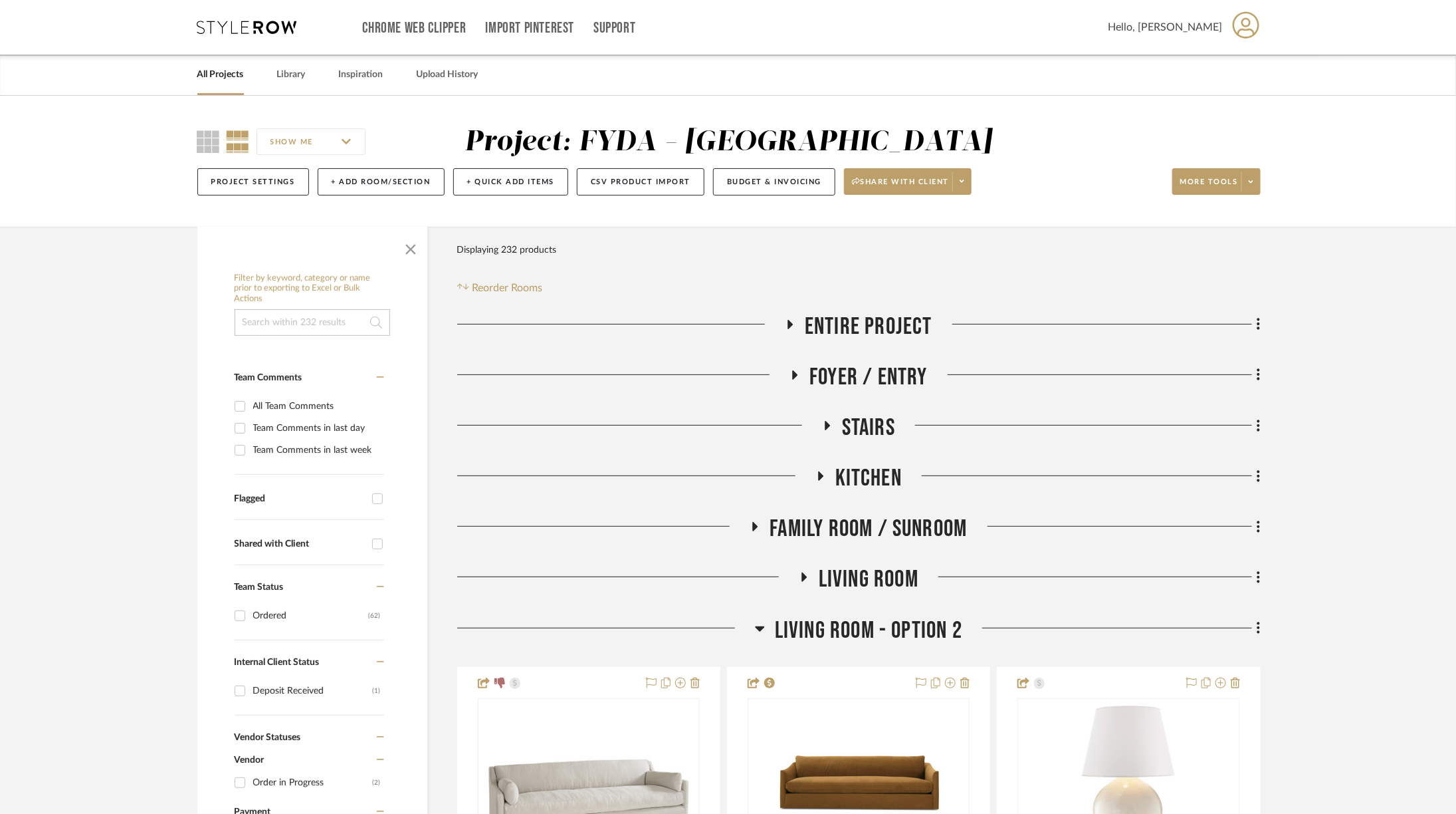
click at [872, 417] on span "Stairs" at bounding box center [868, 428] width 53 height 29
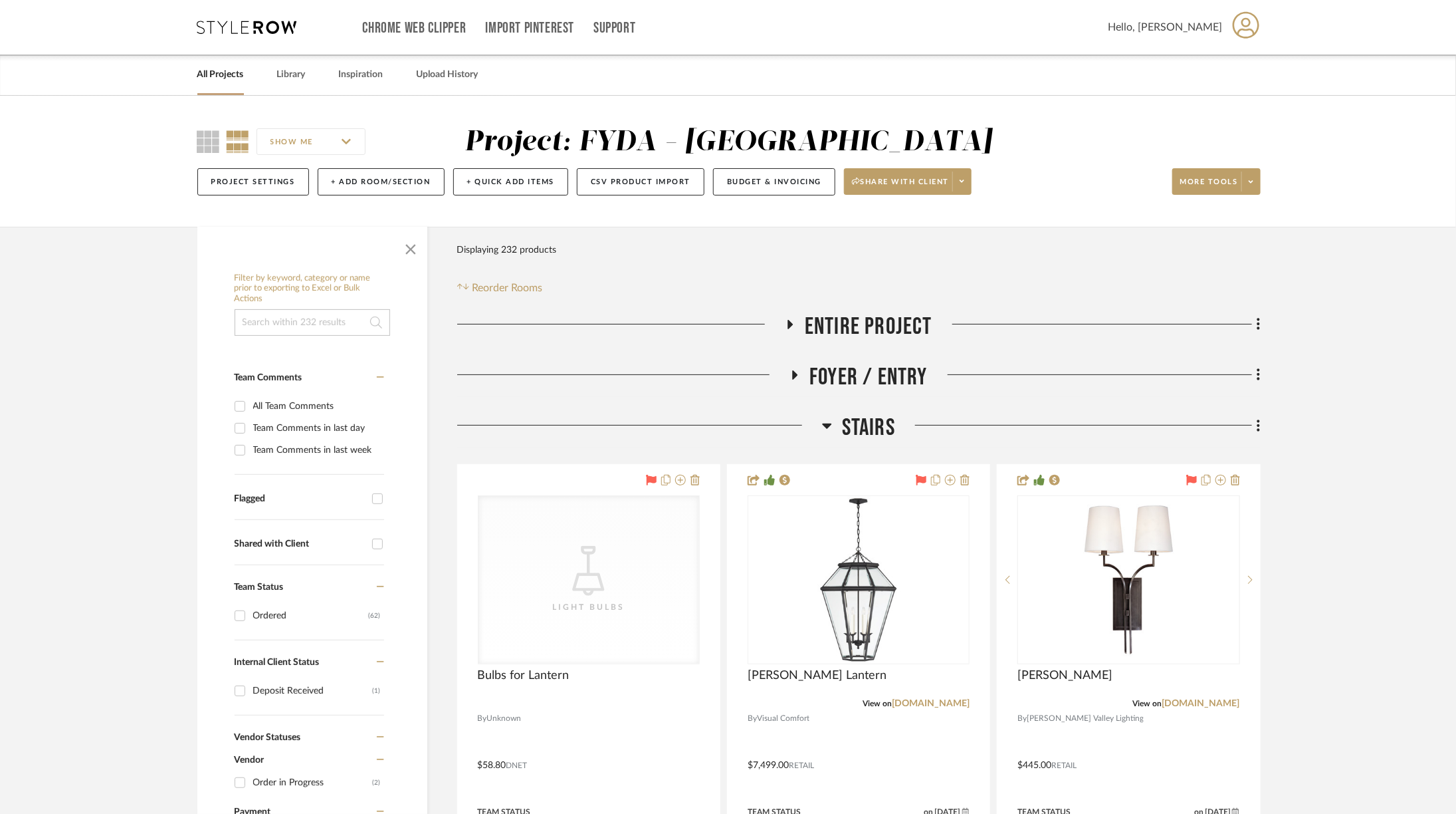
click at [872, 417] on span "Stairs" at bounding box center [868, 428] width 53 height 29
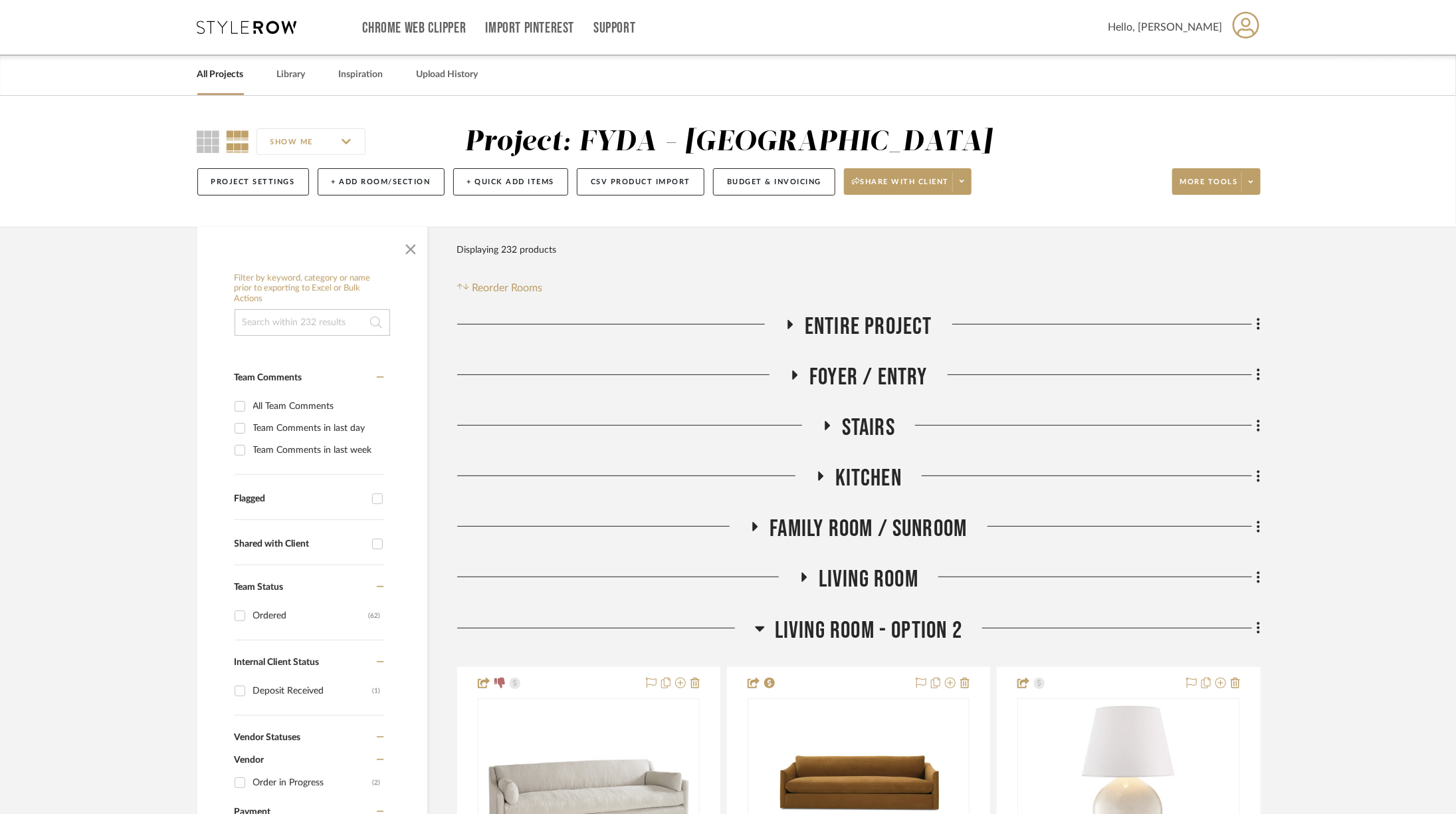
click at [854, 474] on span "Kitchen" at bounding box center [868, 478] width 66 height 29
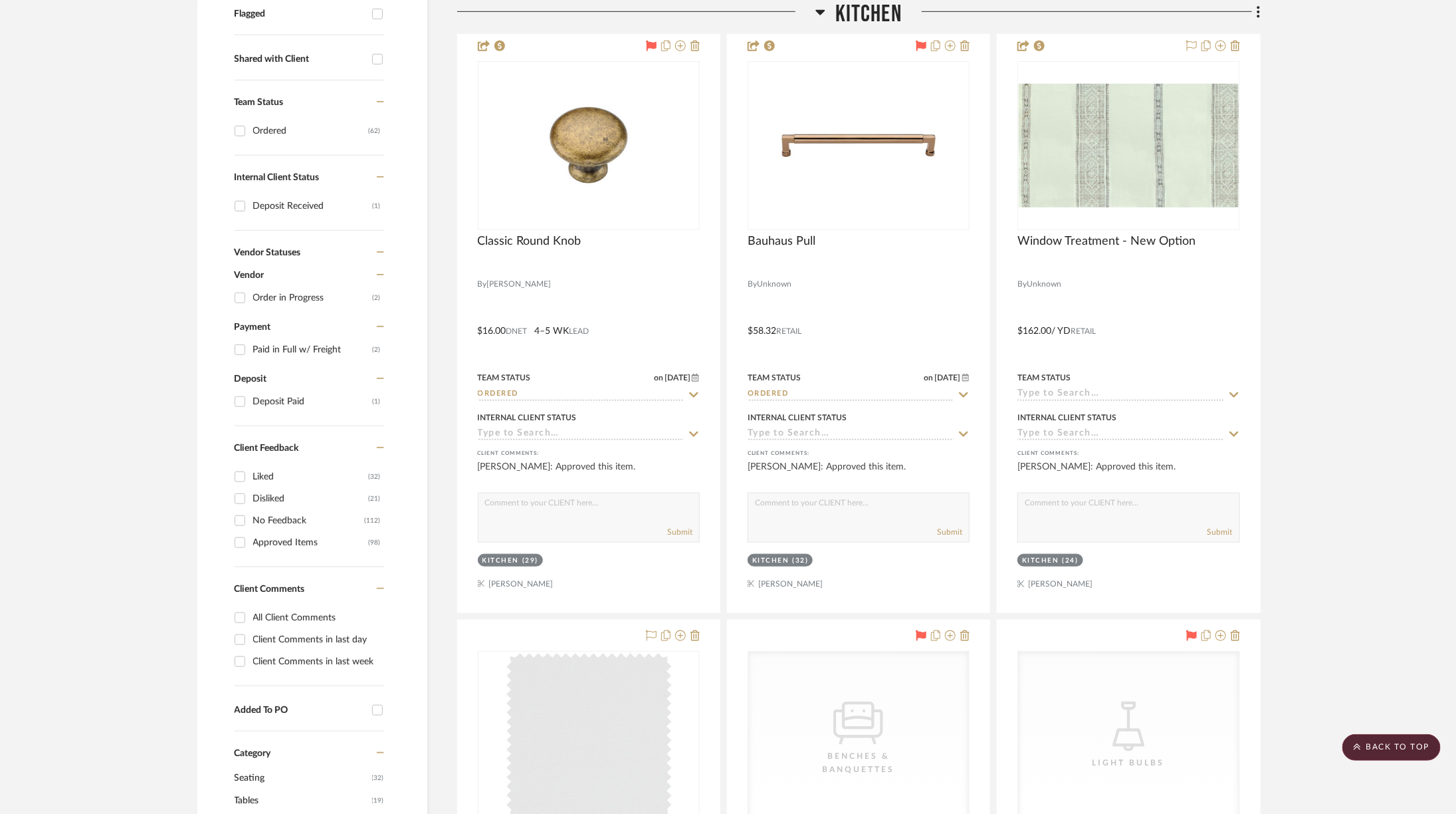
scroll to position [485, 0]
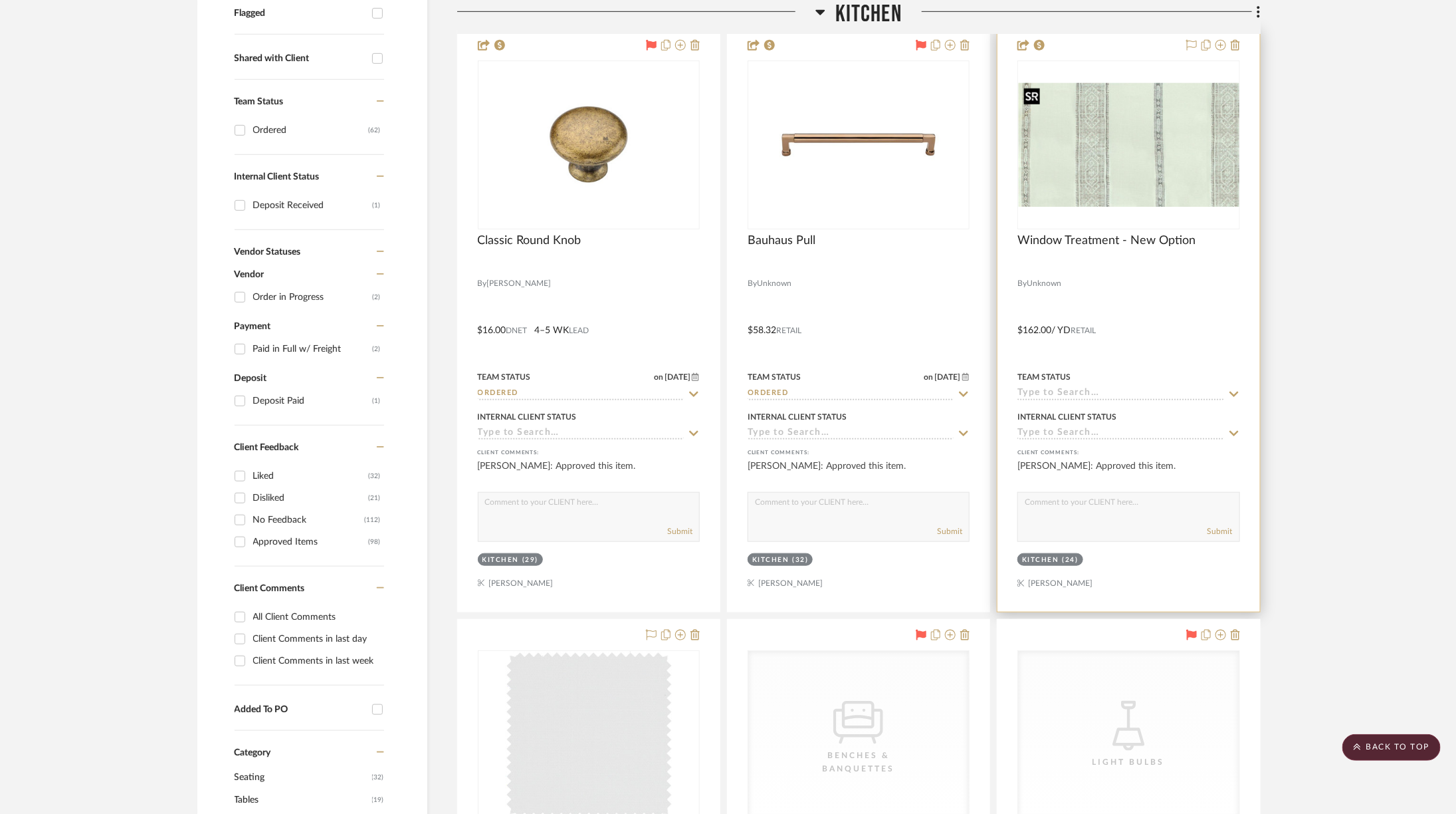
click at [1131, 127] on div at bounding box center [1128, 145] width 222 height 169
click at [1079, 174] on img "0" at bounding box center [1129, 144] width 220 height 123
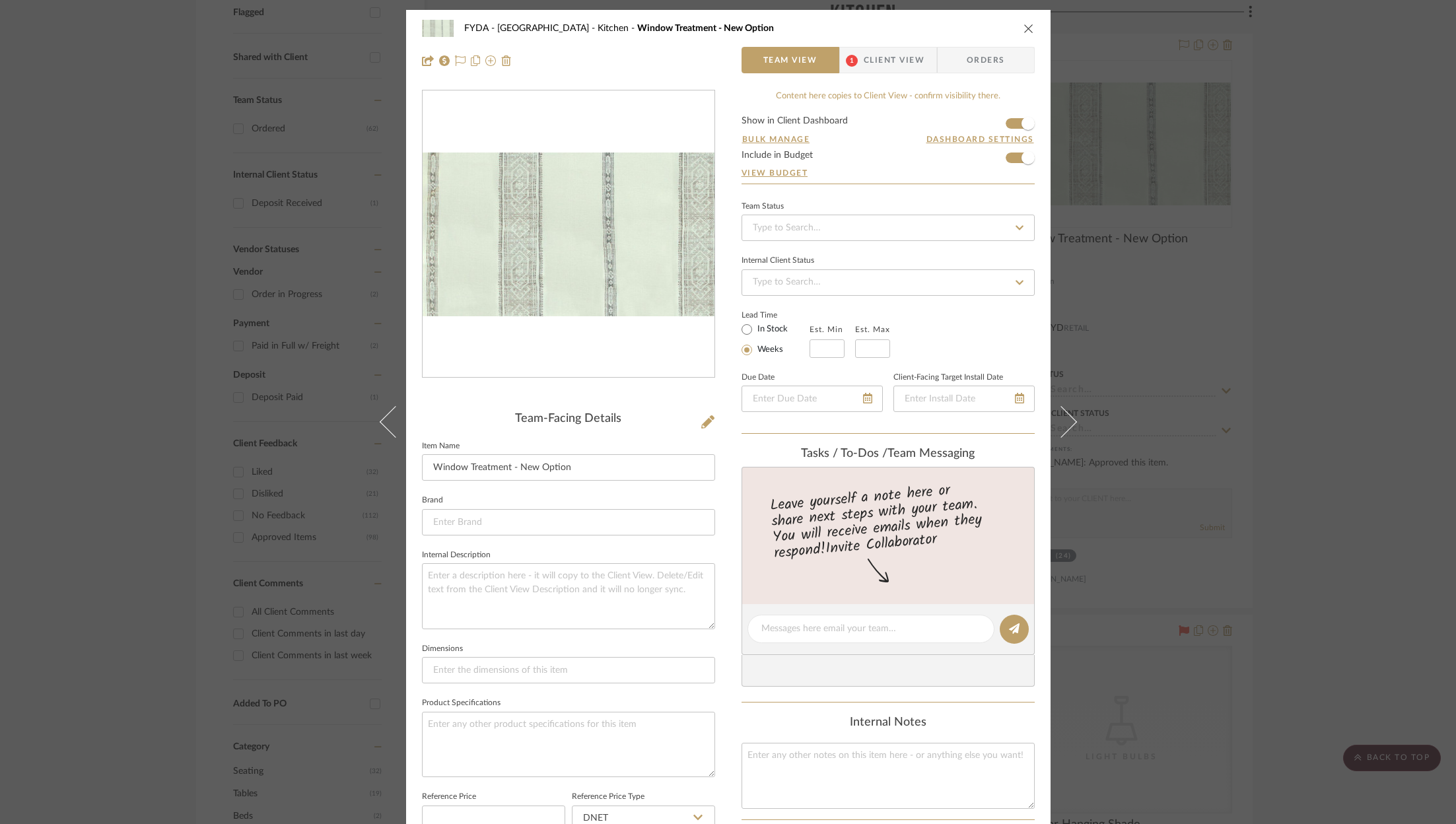
scroll to position [398, 0]
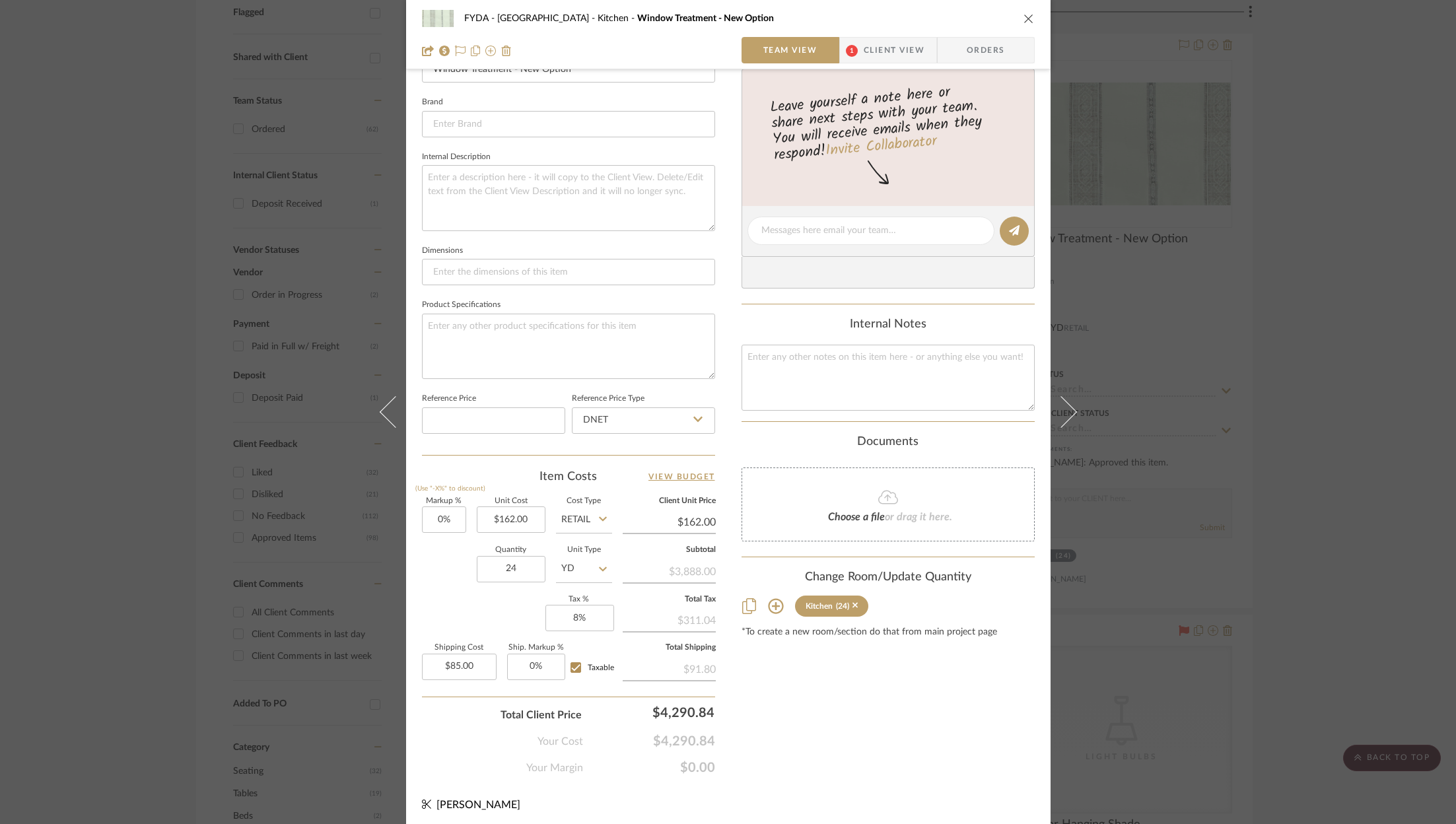
click at [576, 512] on input "Retail" at bounding box center [584, 519] width 56 height 26
click at [580, 541] on div "DNET" at bounding box center [633, 549] width 163 height 34
type input "DNET"
click at [852, 692] on div "Content here copies to Client View - confirm visibility there. Show in Client D…" at bounding box center [888, 234] width 293 height 1084
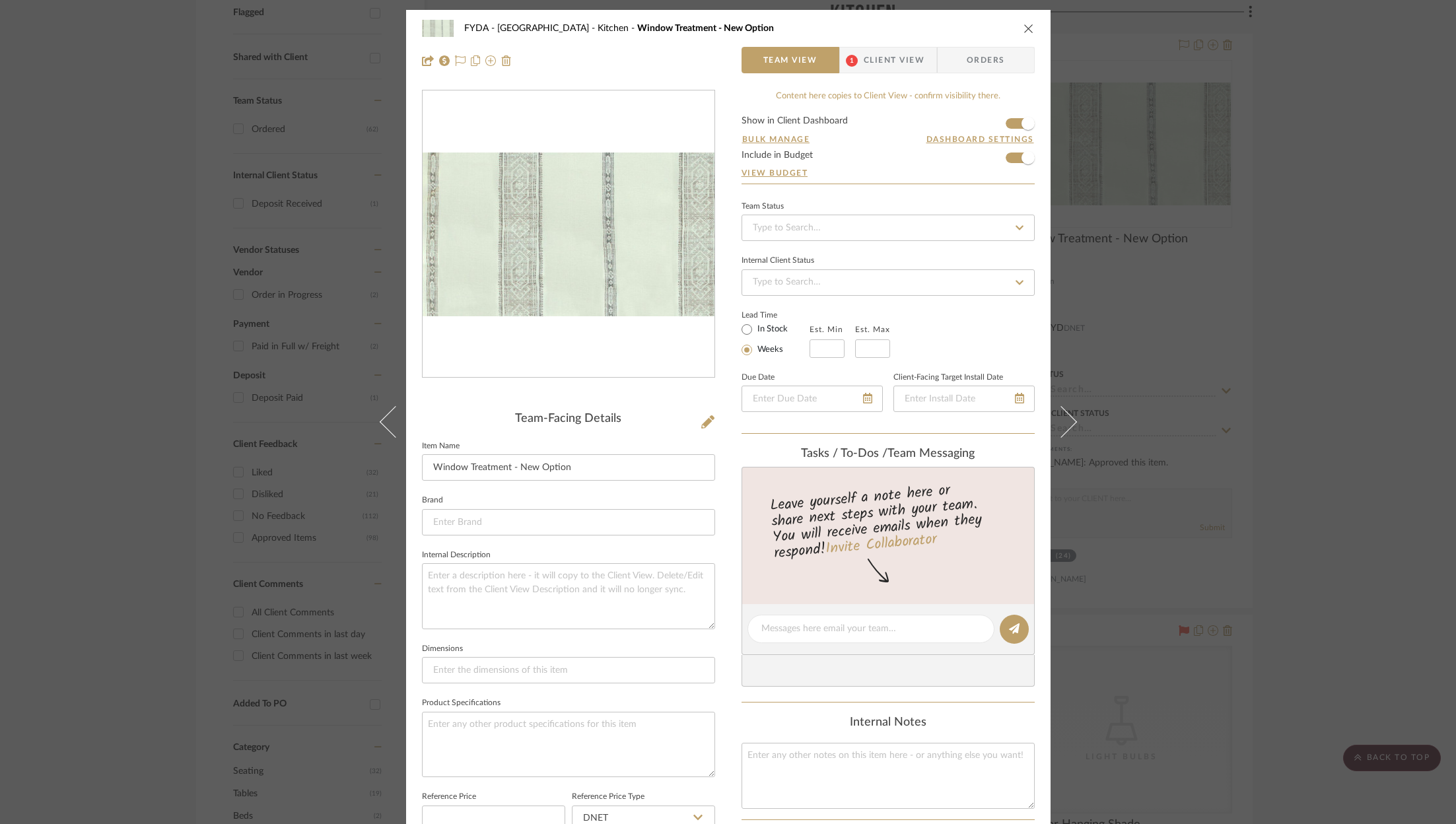
click at [1020, 22] on div "FYDA - 655 City Park Kitchen Window Treatment - New Option" at bounding box center [728, 28] width 613 height 26
click at [1023, 29] on icon "close" at bounding box center [1028, 28] width 11 height 11
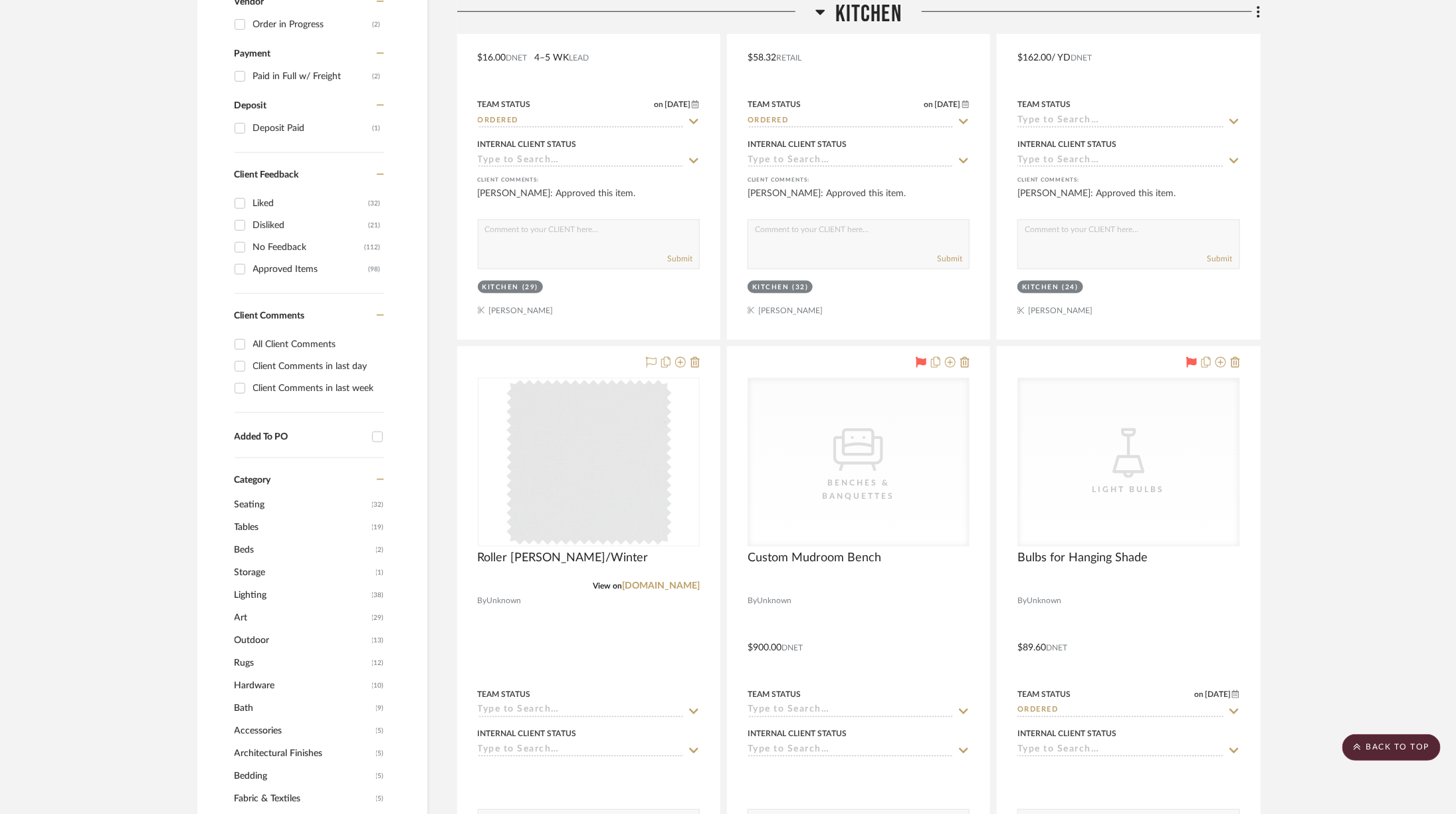
scroll to position [760, 0]
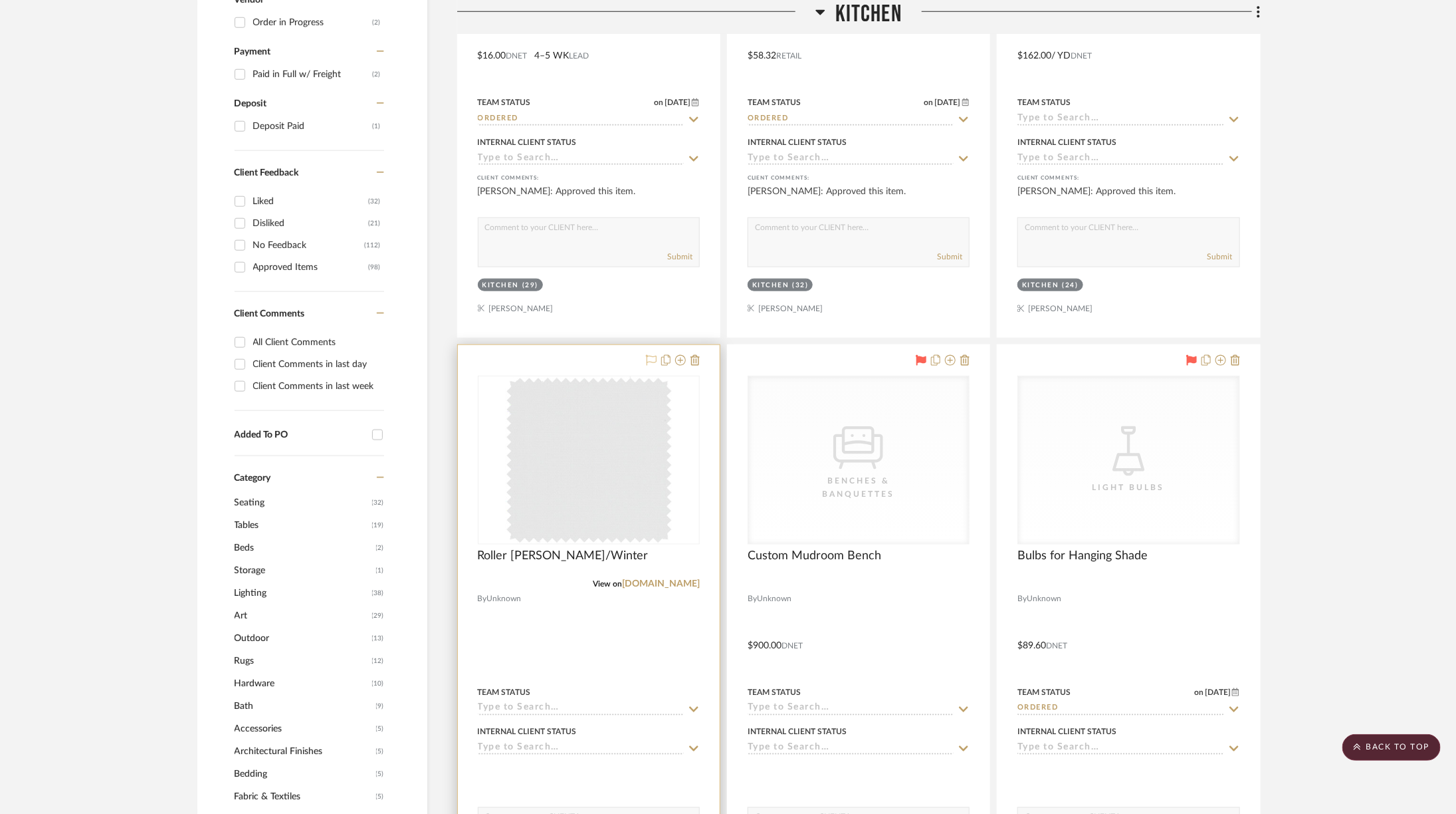
click at [647, 359] on icon at bounding box center [651, 360] width 11 height 11
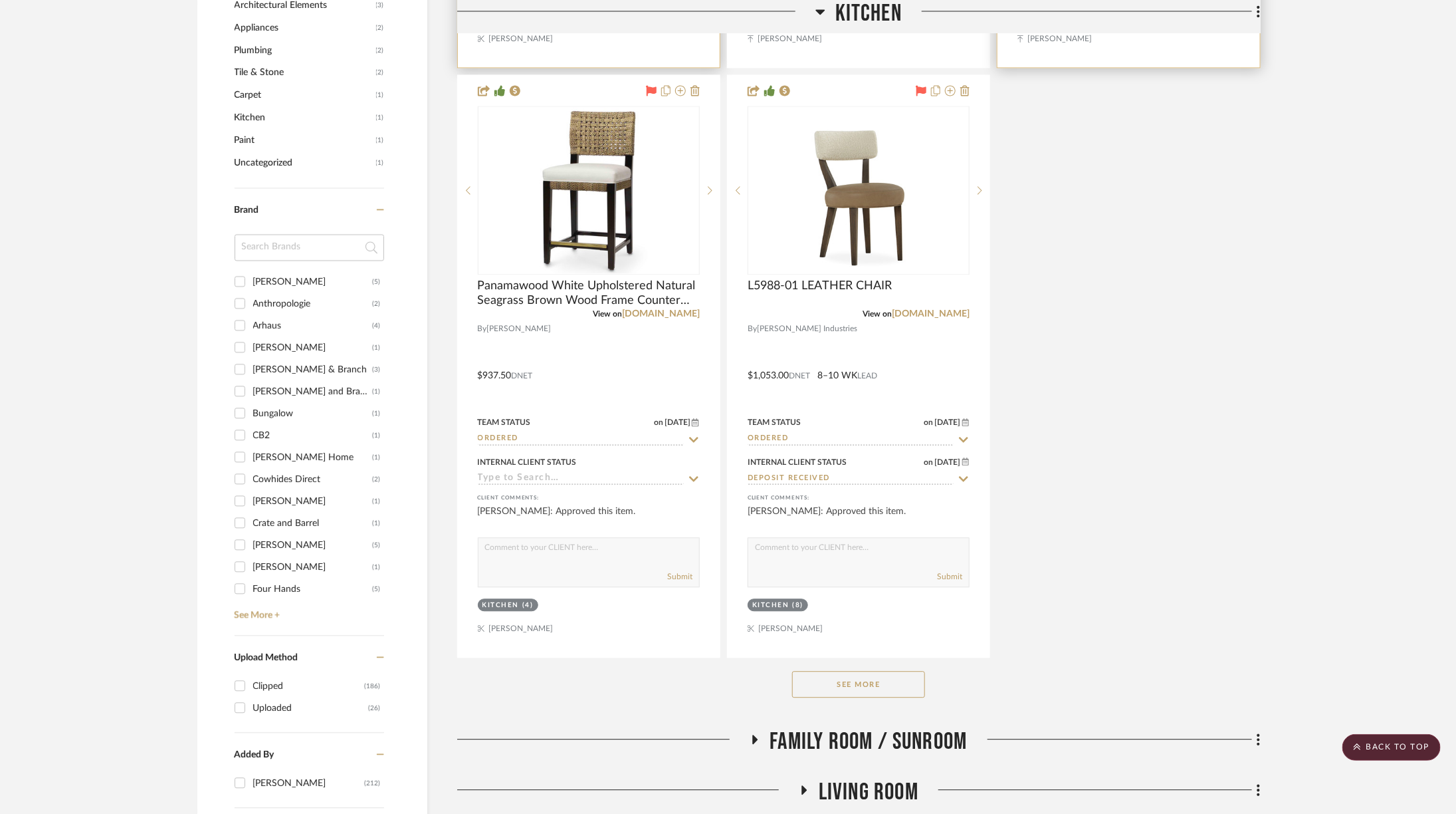
scroll to position [1850, 0]
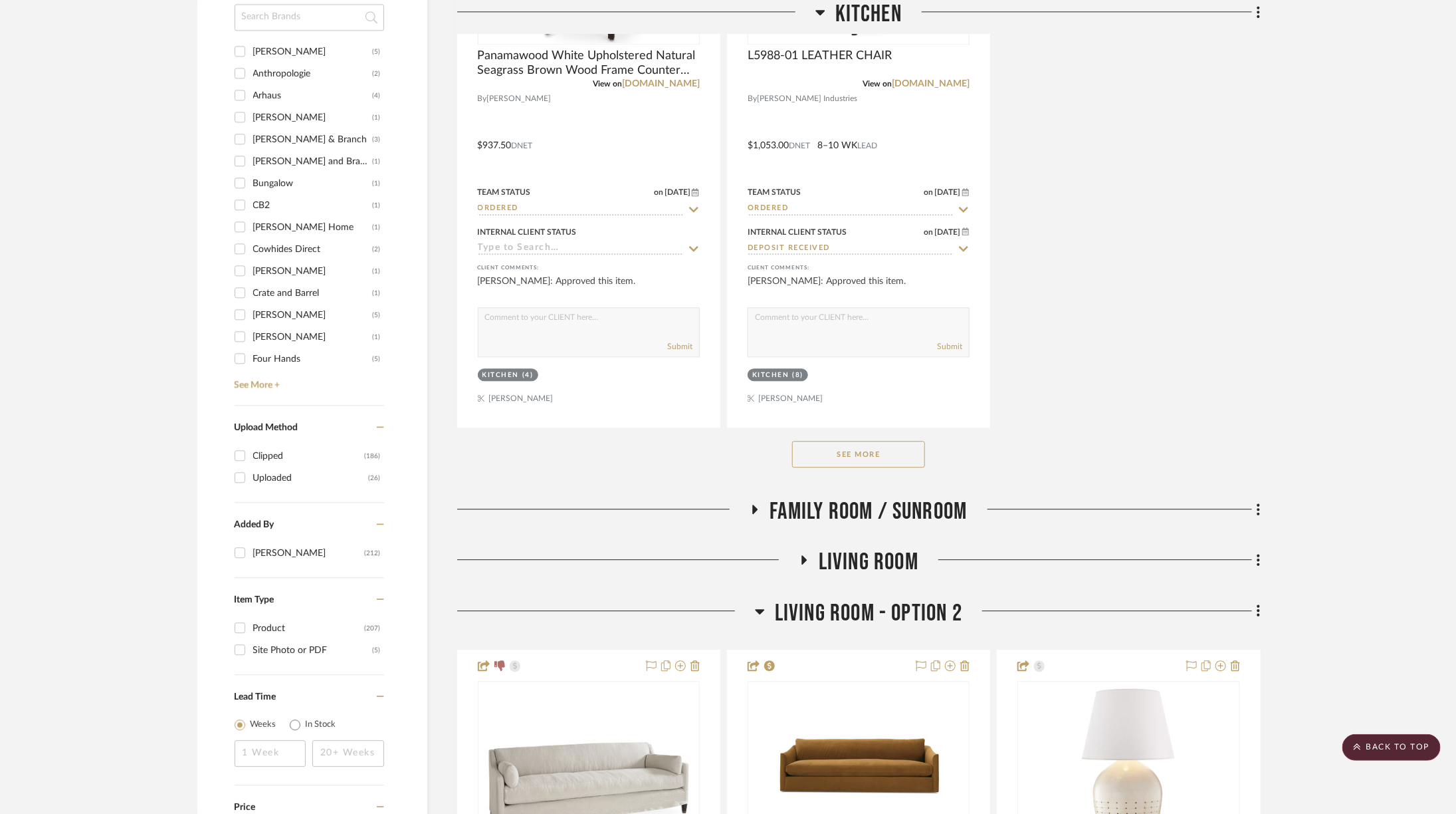
click at [886, 432] on div "See More" at bounding box center [858, 454] width 804 height 54
click at [887, 444] on button "See More" at bounding box center [858, 454] width 133 height 26
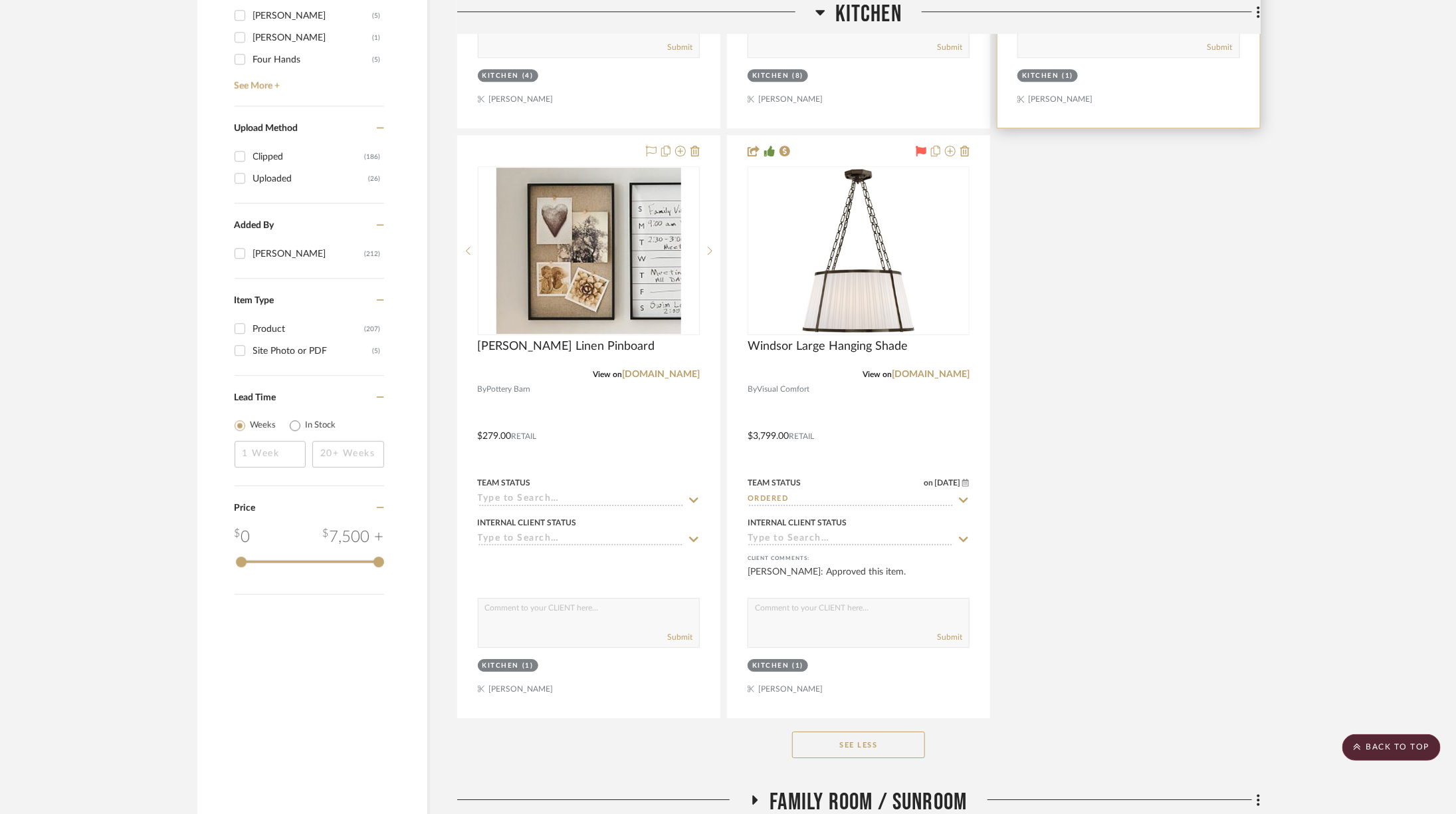
scroll to position [2108, 0]
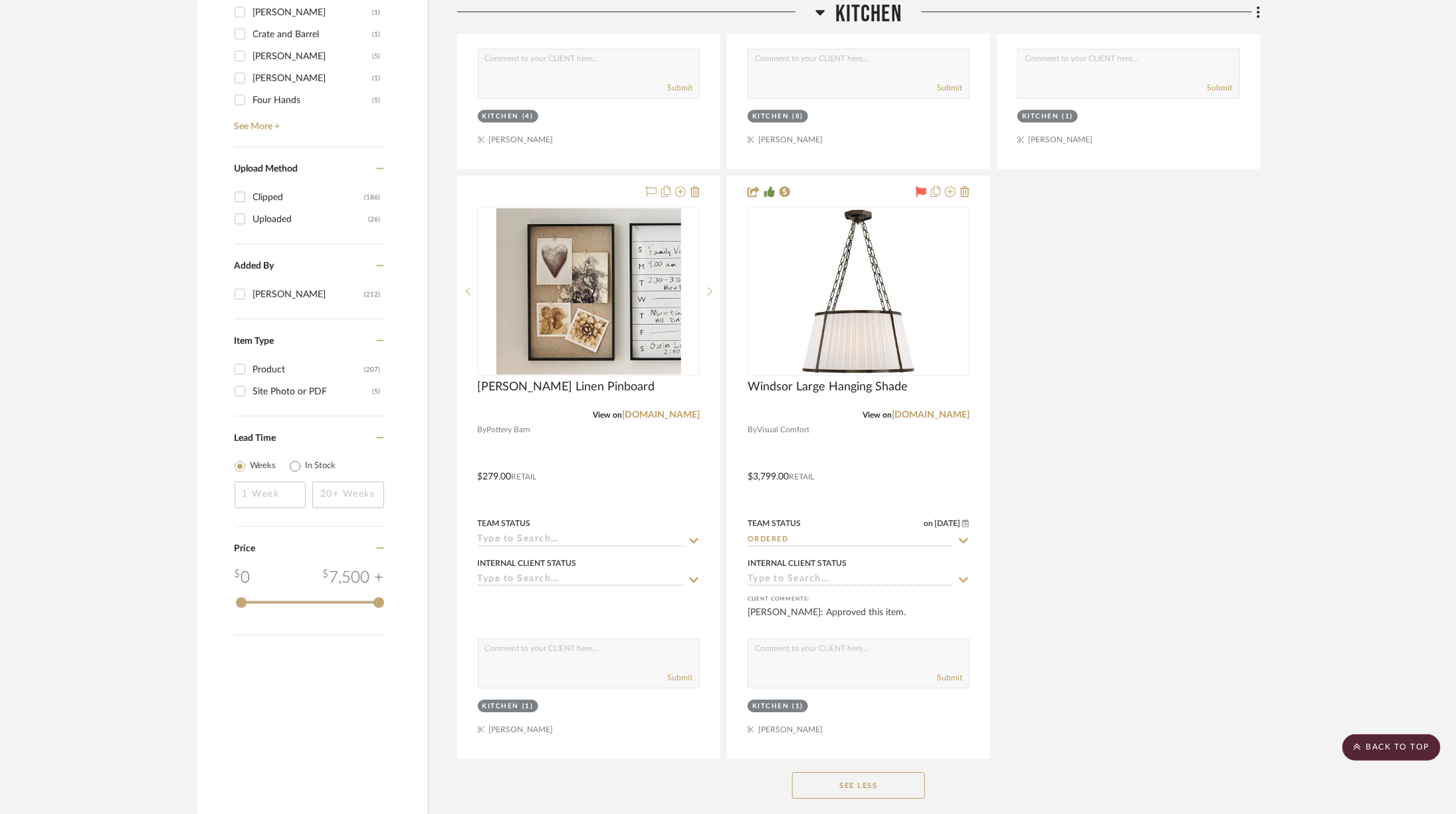
click at [826, 17] on h3 "Kitchen" at bounding box center [858, 14] width 86 height 29
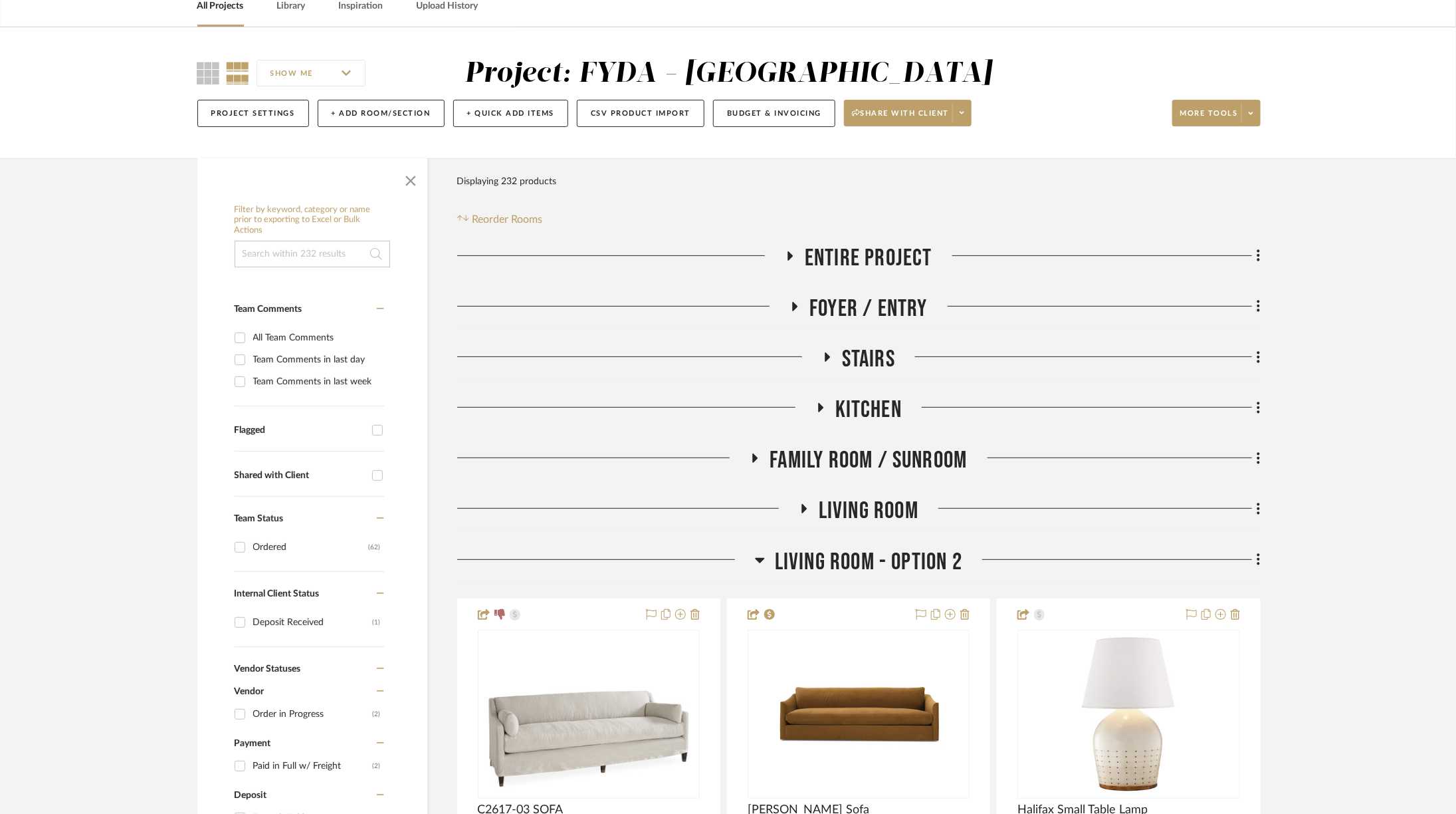
scroll to position [71, 0]
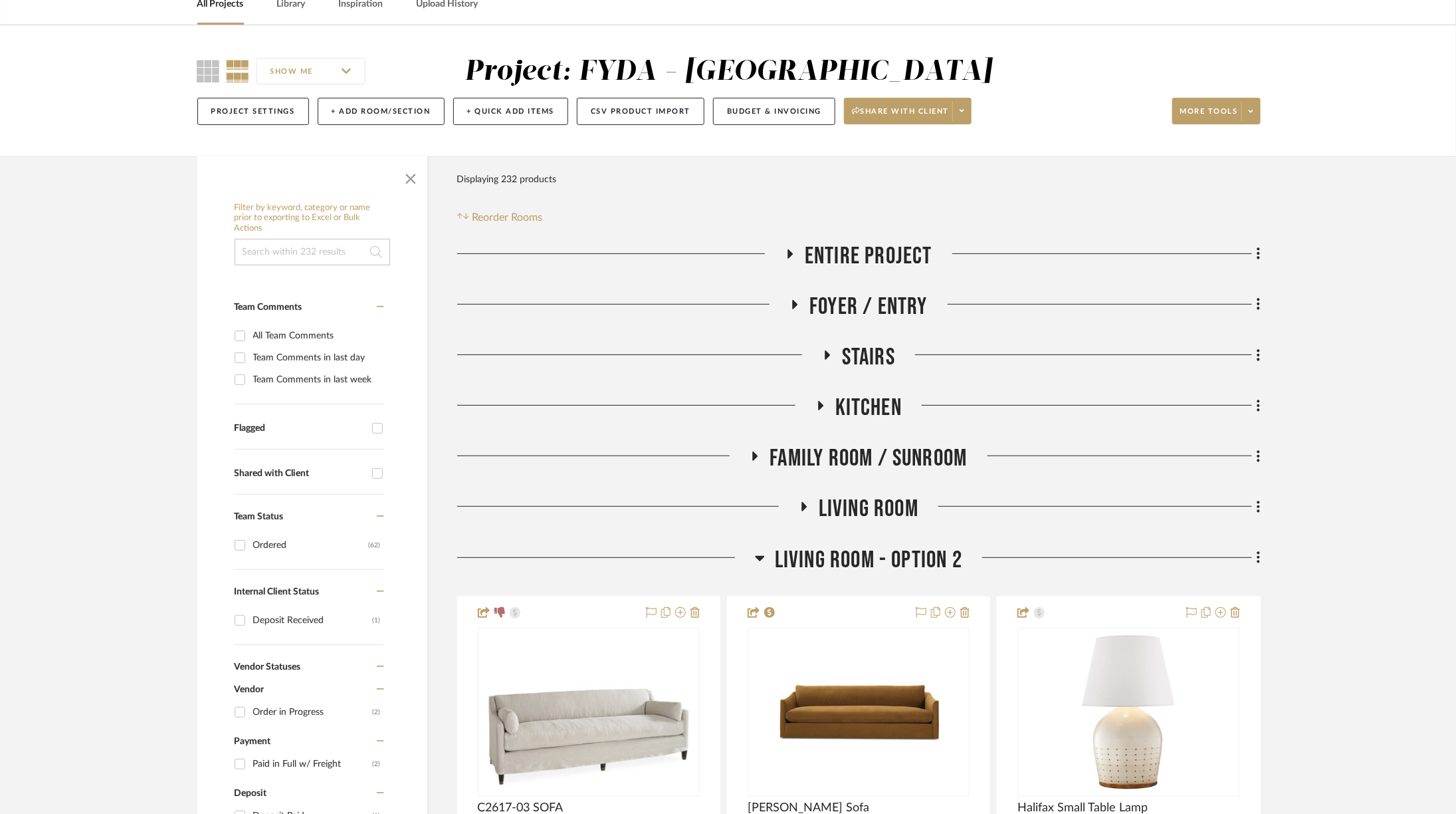
click at [846, 502] on span "Living Room" at bounding box center [868, 509] width 100 height 29
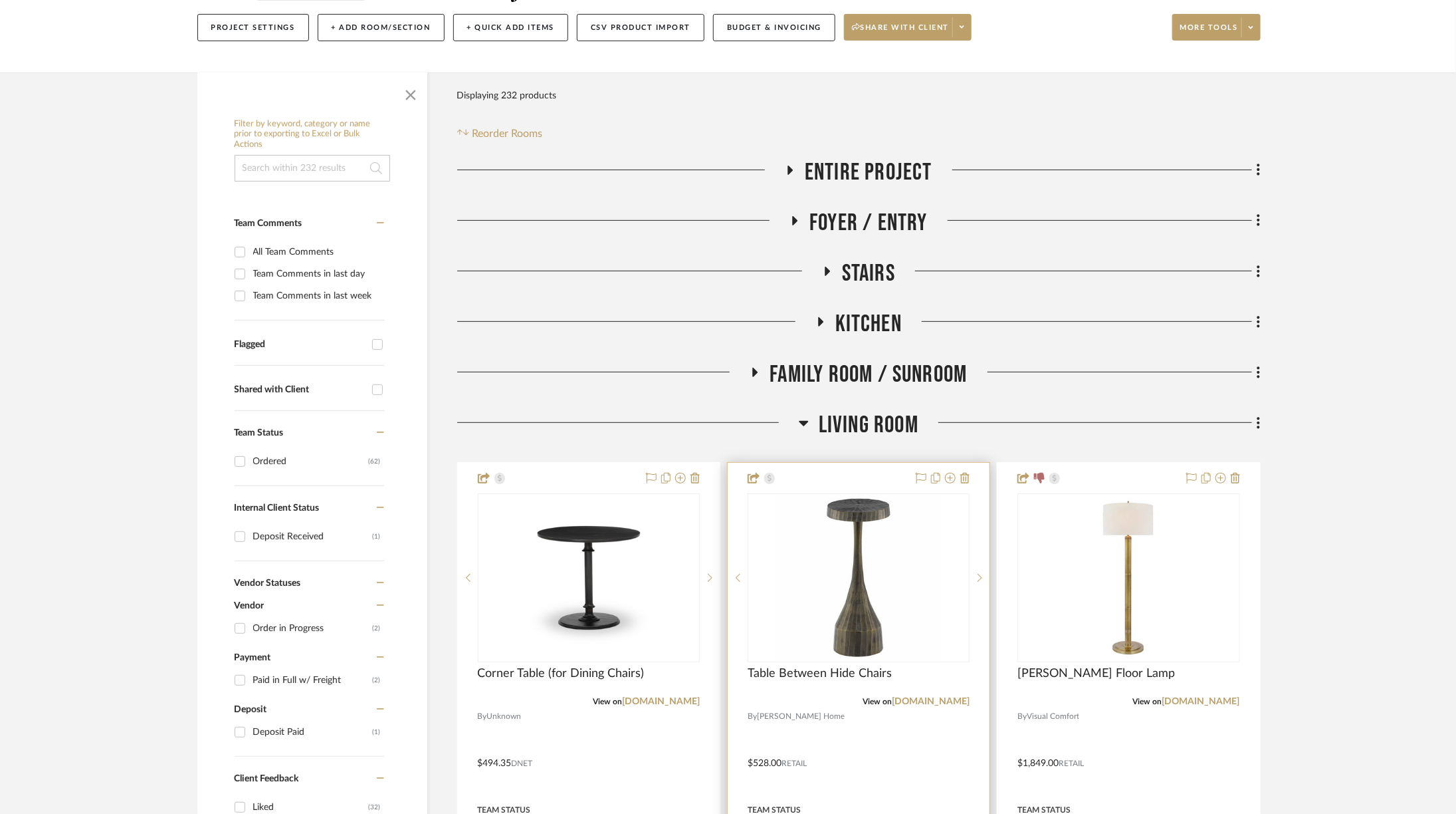
scroll to position [156, 0]
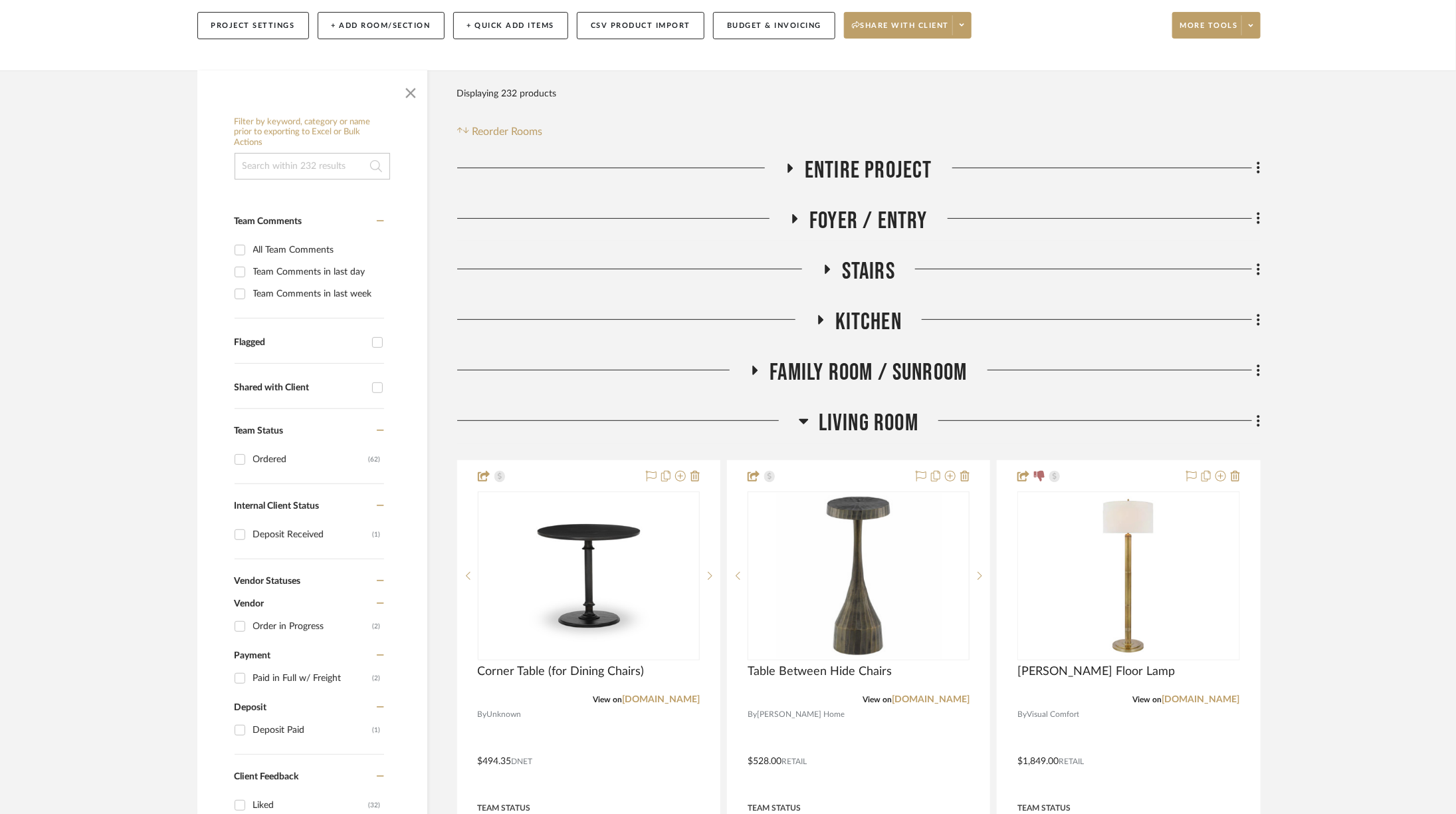
click at [867, 412] on span "Living Room" at bounding box center [868, 423] width 100 height 29
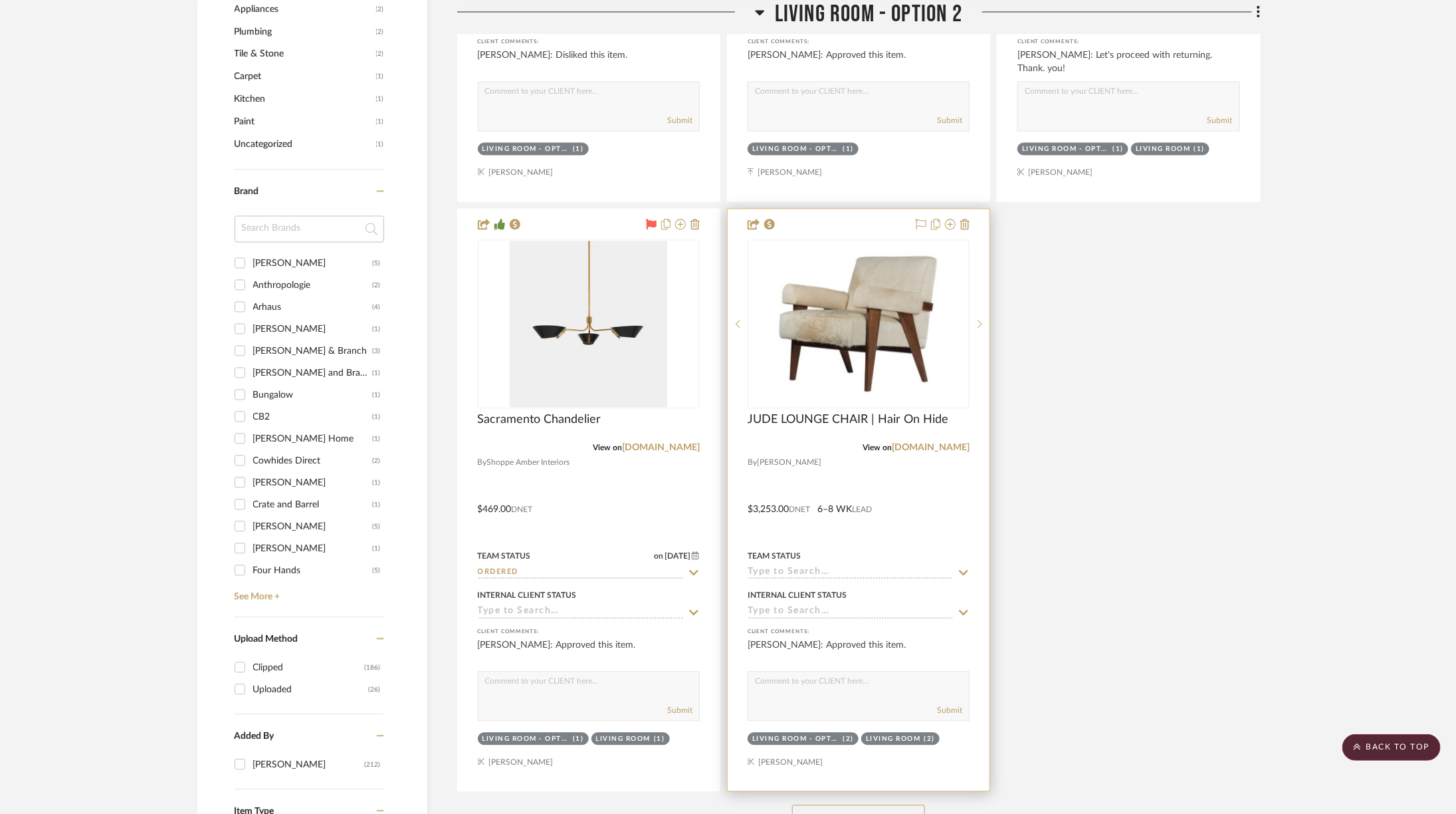
scroll to position [1664, 0]
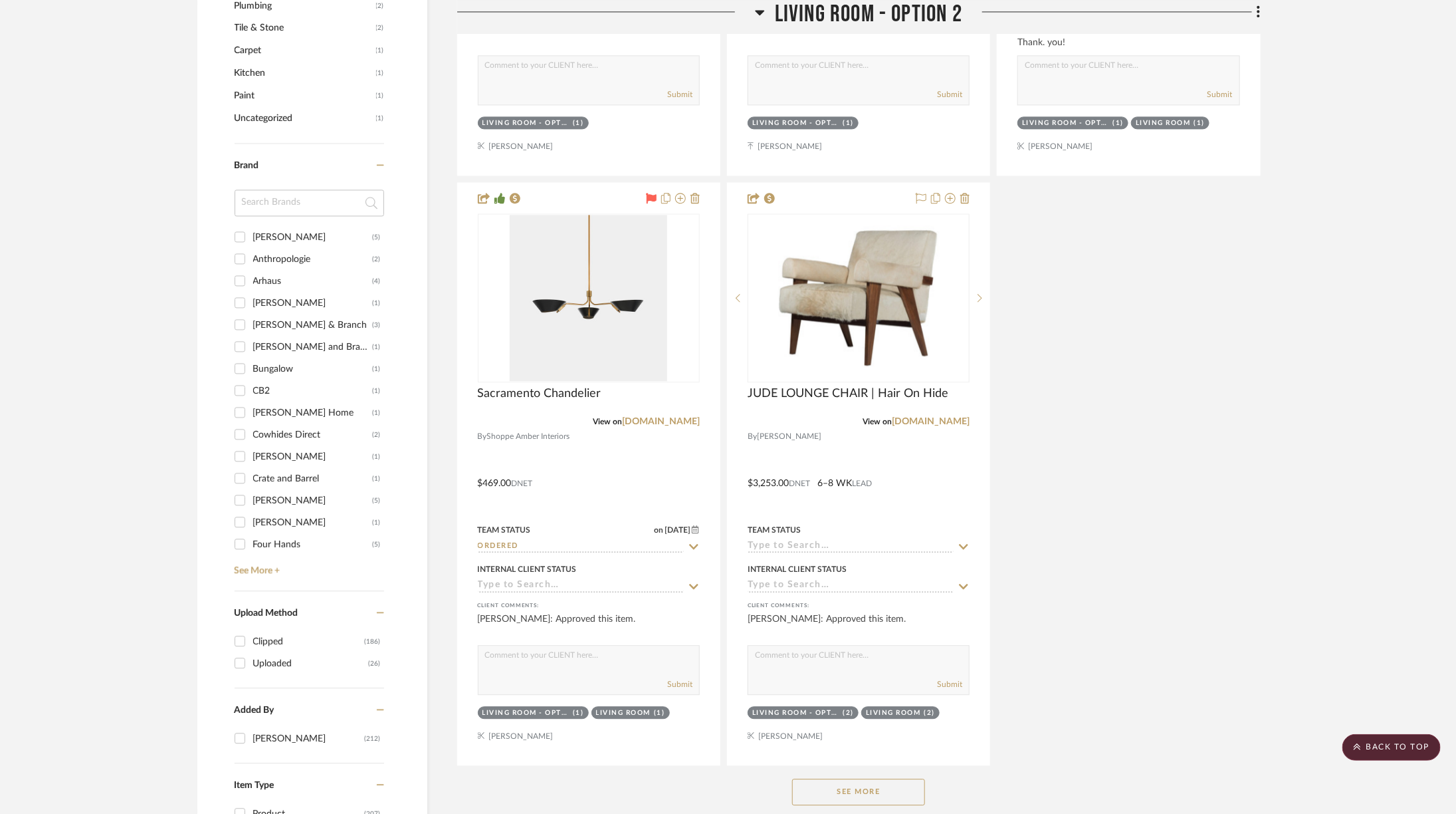
click at [860, 785] on button "See More" at bounding box center [858, 791] width 133 height 26
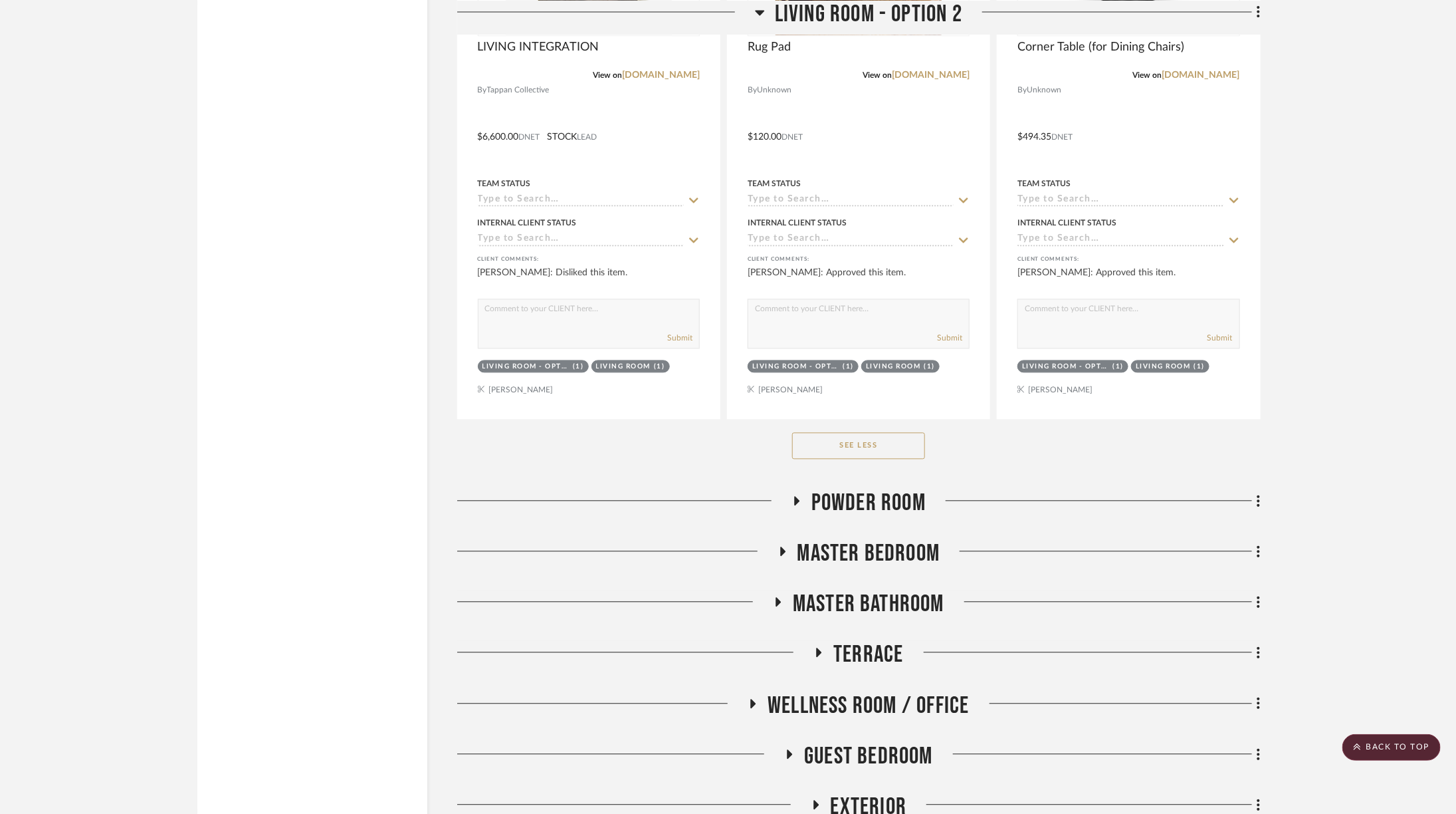
scroll to position [4465, 0]
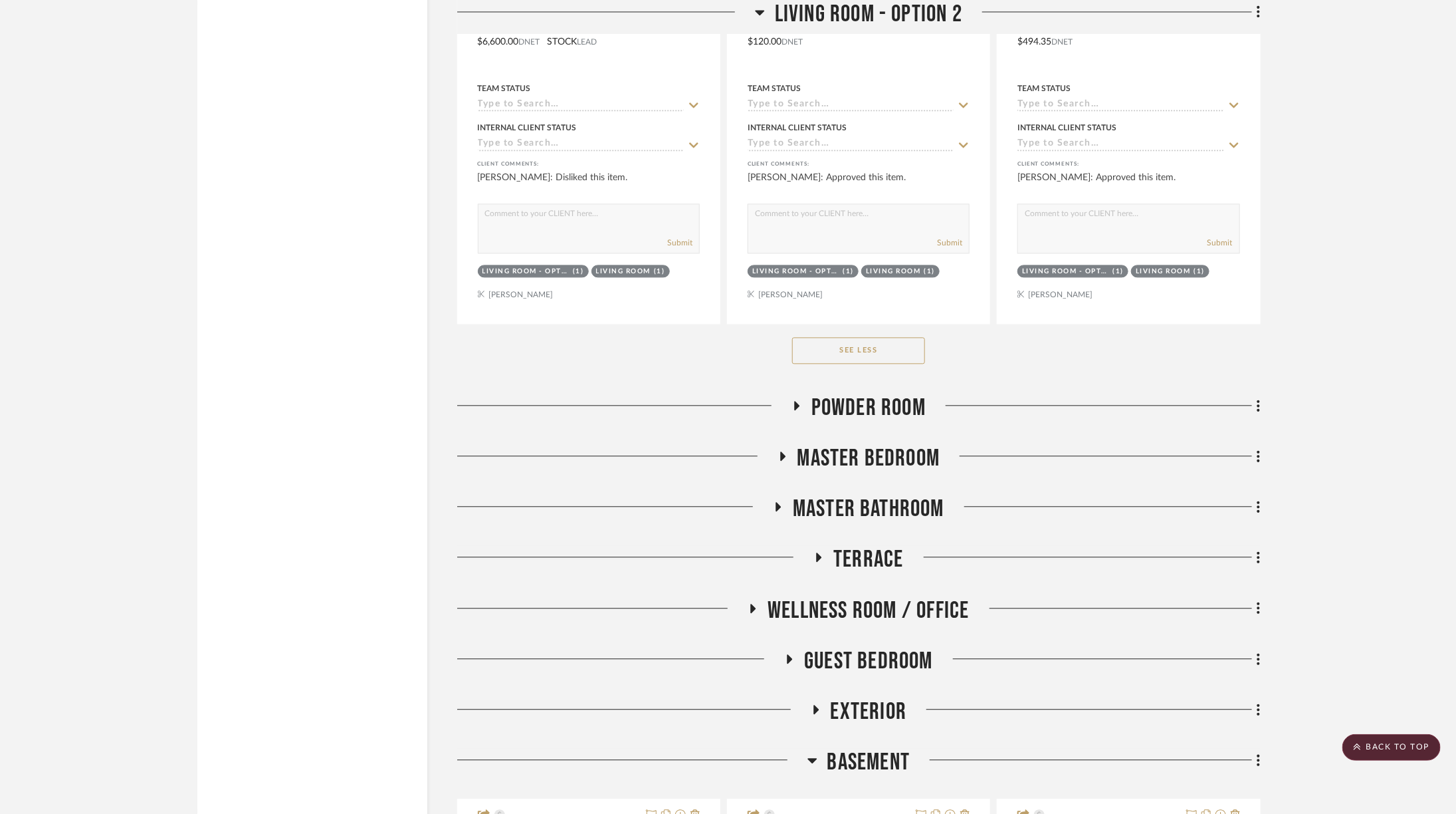
click at [873, 394] on span "Powder Room" at bounding box center [868, 408] width 114 height 29
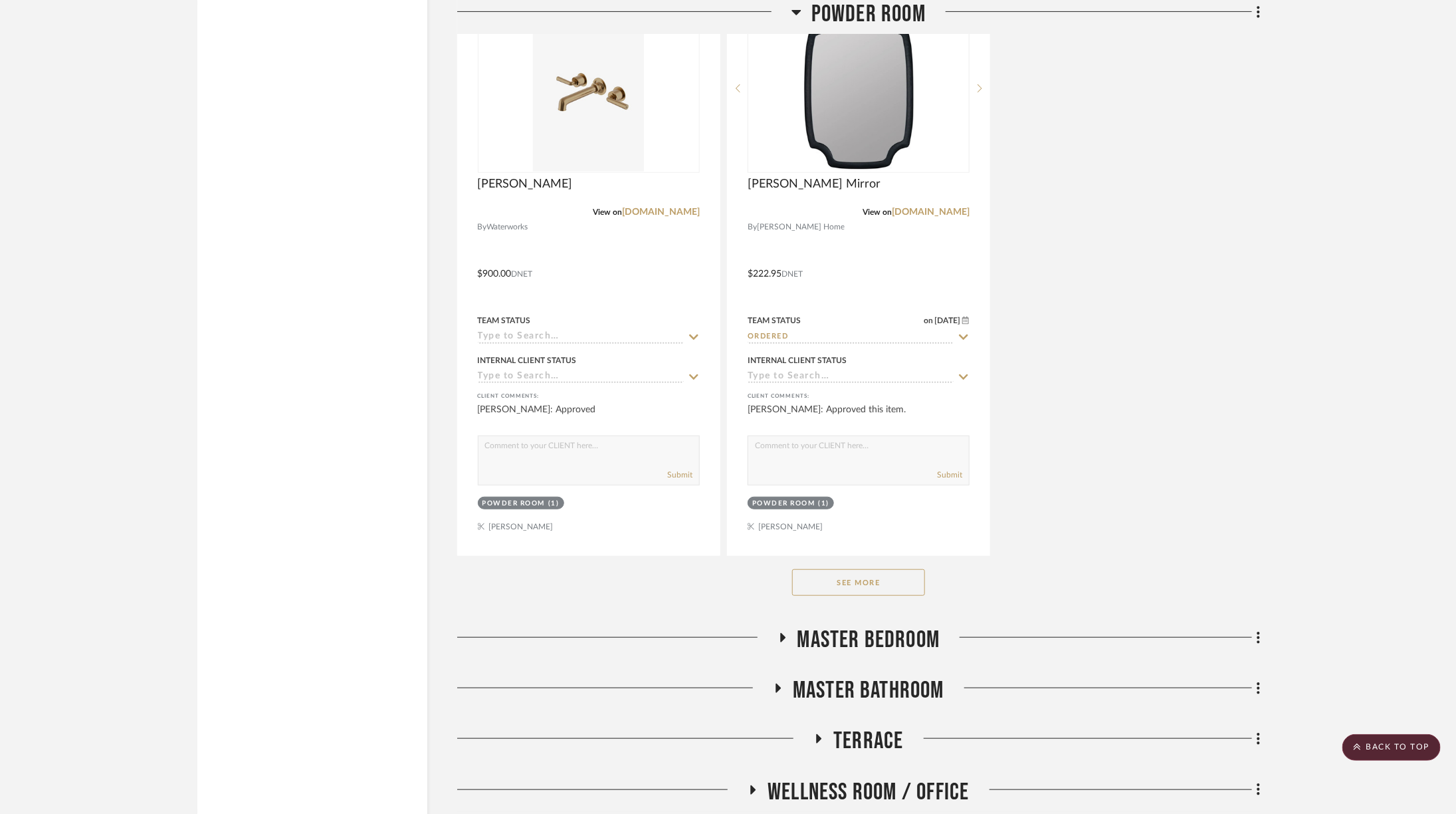
scroll to position [6331, 0]
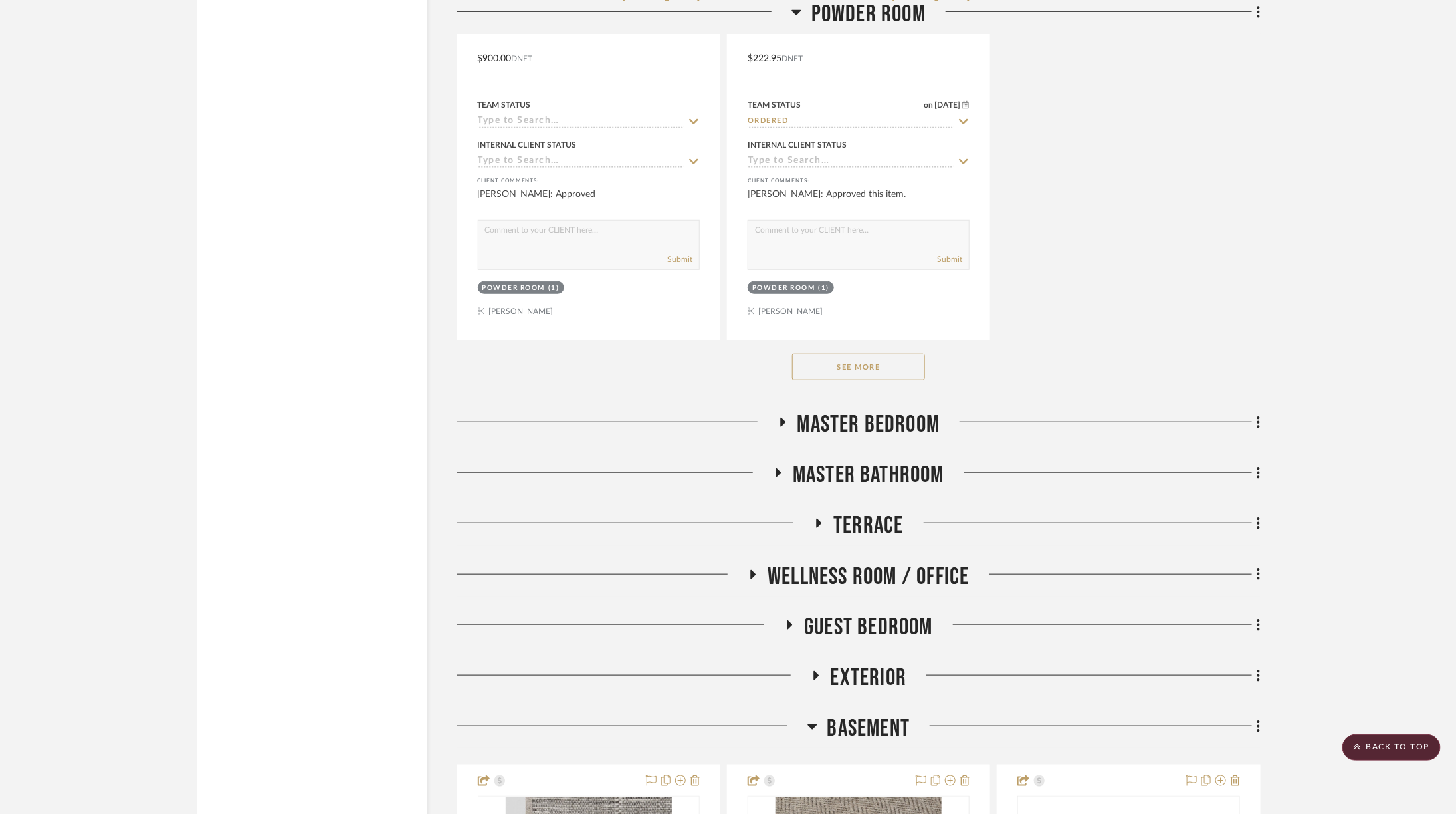
click at [902, 354] on button "See More" at bounding box center [858, 367] width 133 height 26
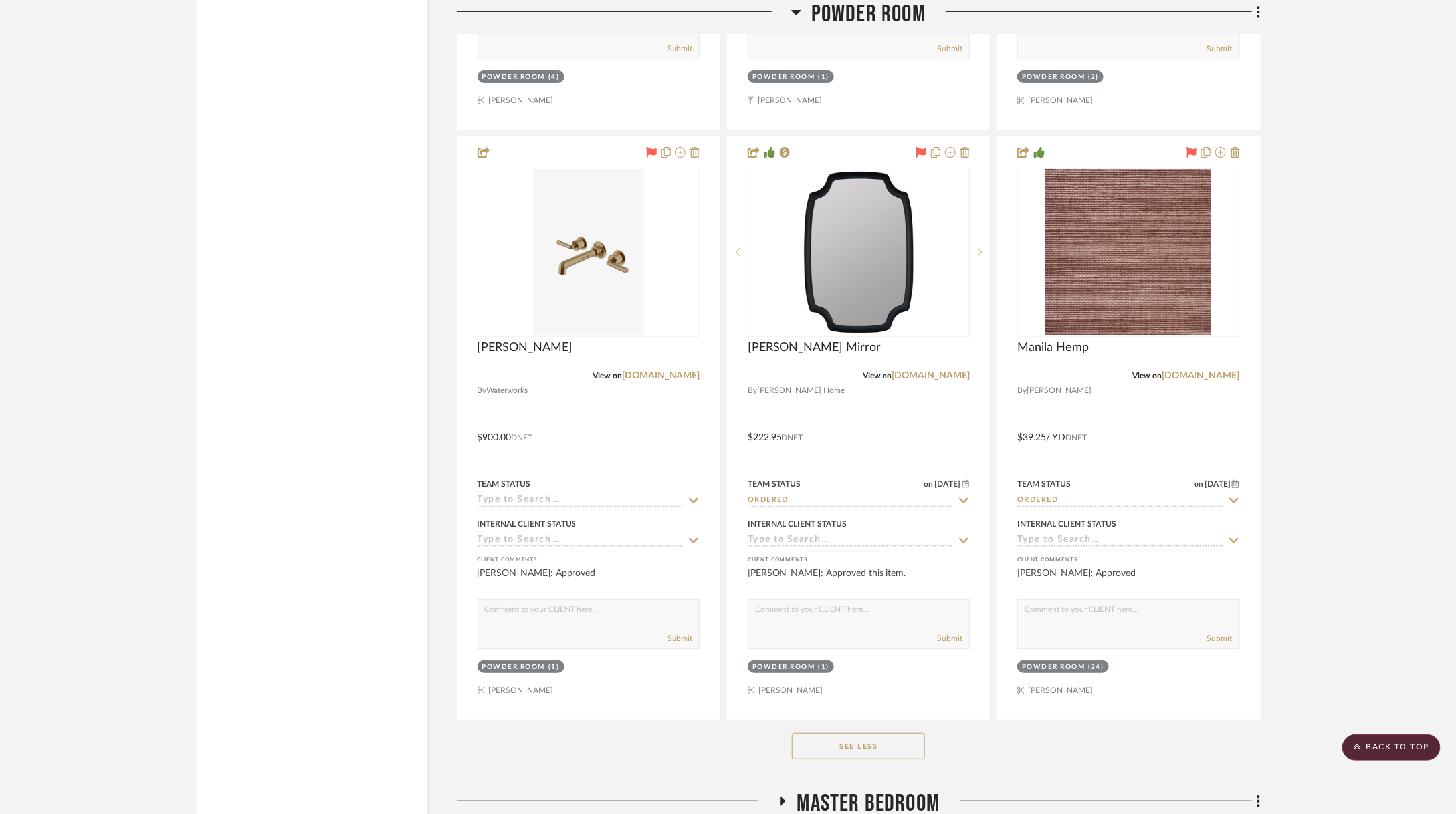
scroll to position [5886, 0]
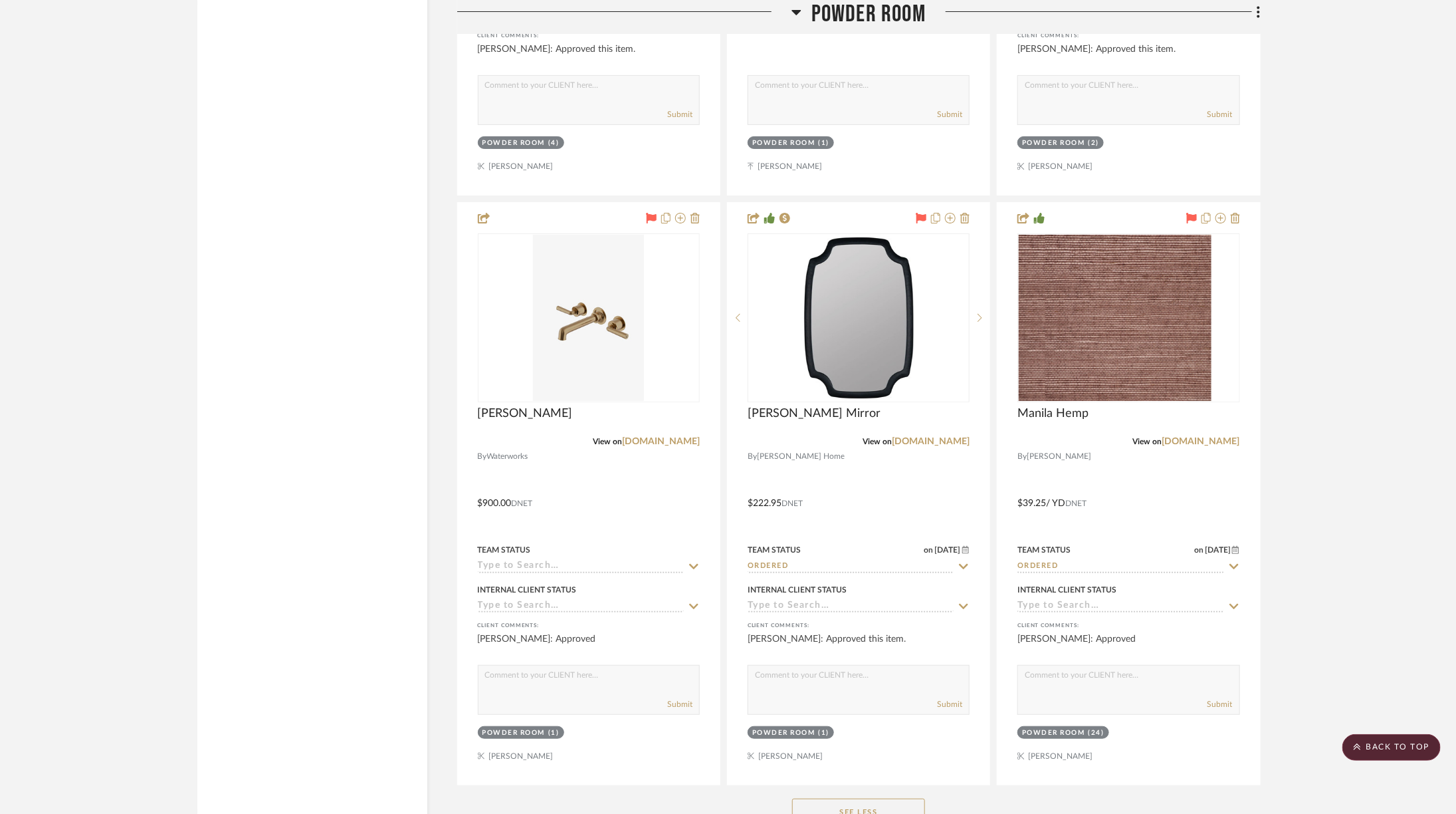
click at [861, 5] on span "Powder Room" at bounding box center [868, 14] width 114 height 29
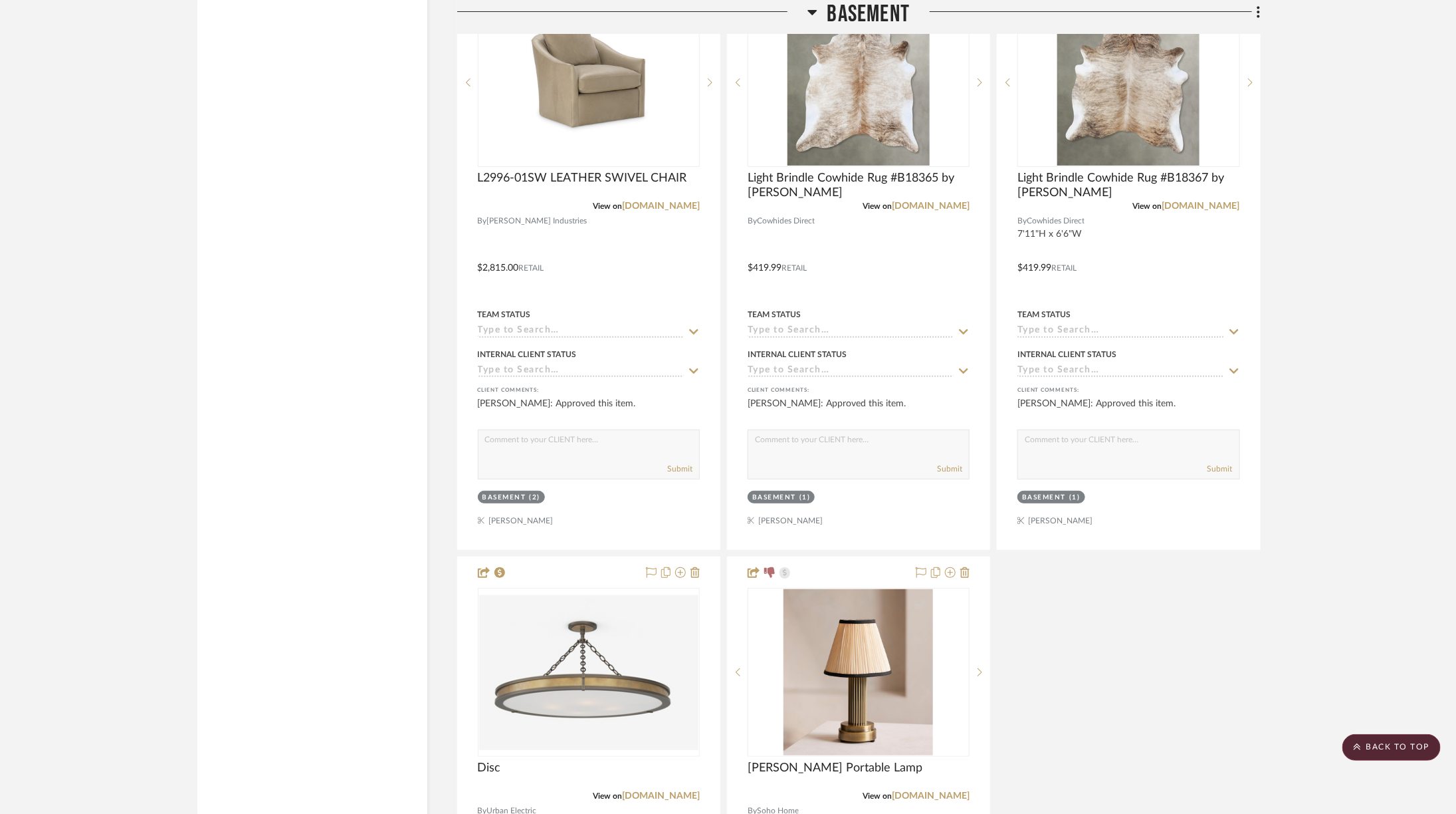
click at [861, 7] on span "Basement" at bounding box center [868, 14] width 83 height 29
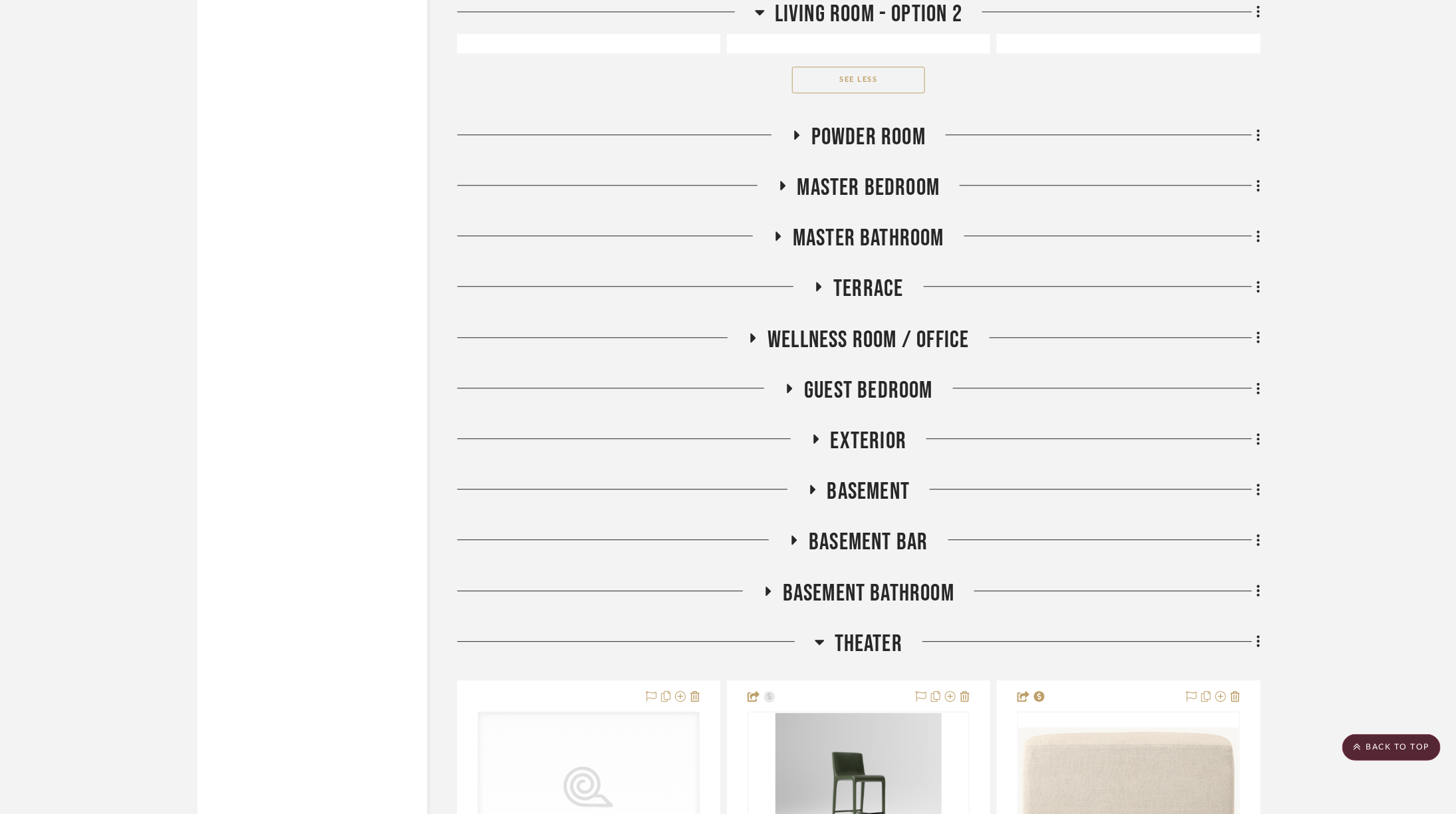
scroll to position [4466, 0]
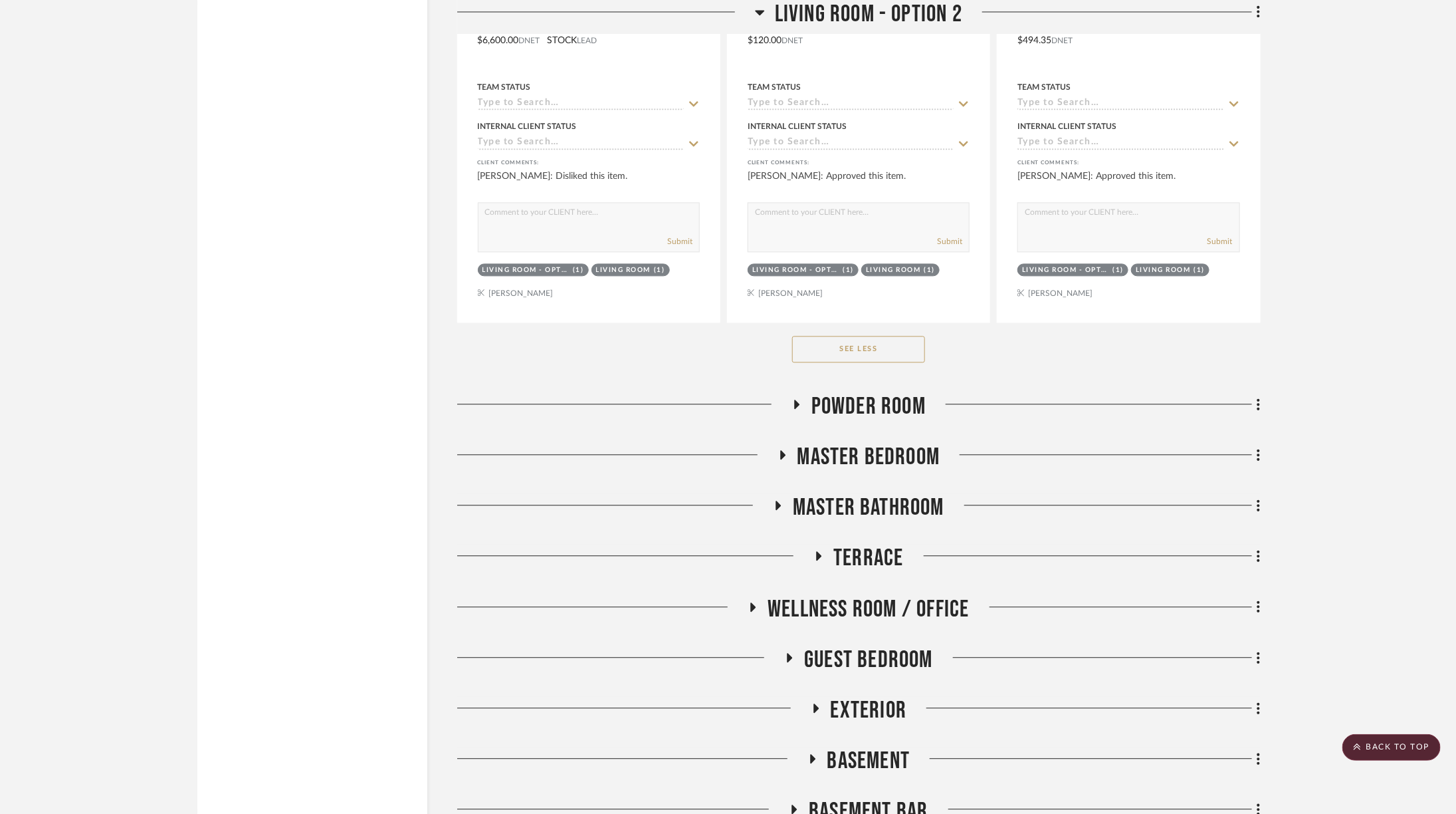
click at [866, 392] on span "Powder Room" at bounding box center [868, 407] width 114 height 29
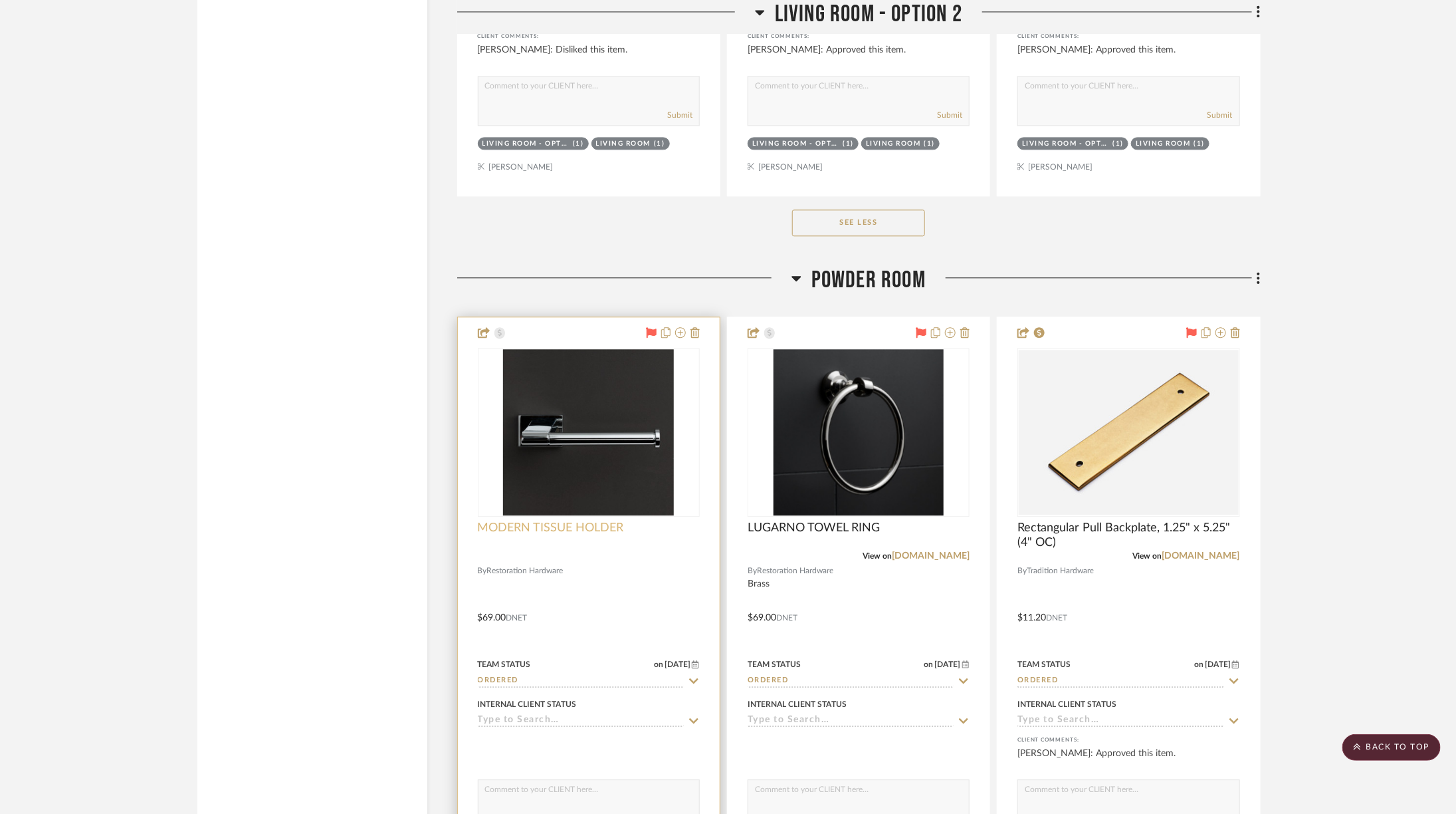
scroll to position [4604, 0]
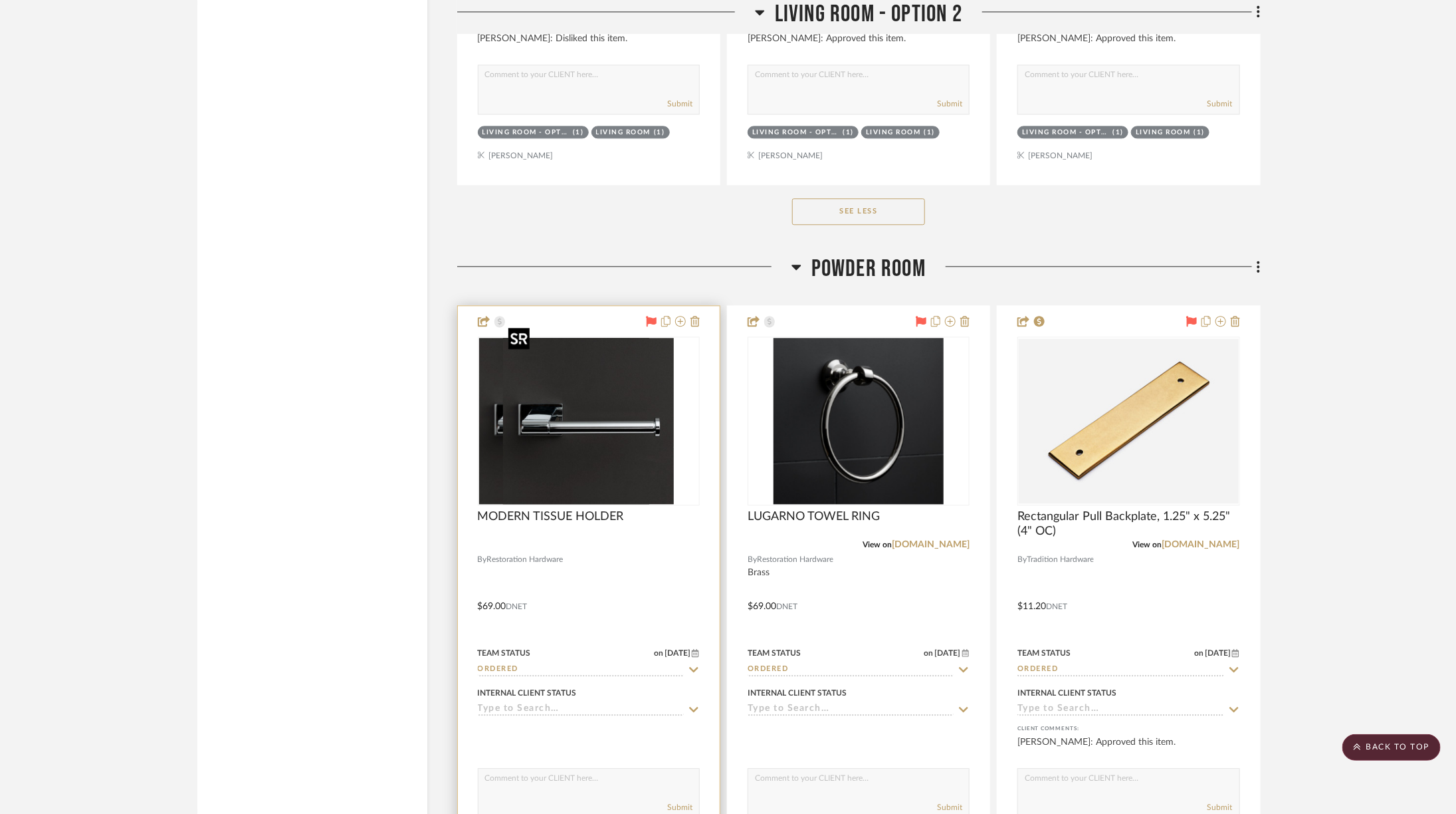
click at [575, 439] on img "0" at bounding box center [565, 420] width 171 height 166
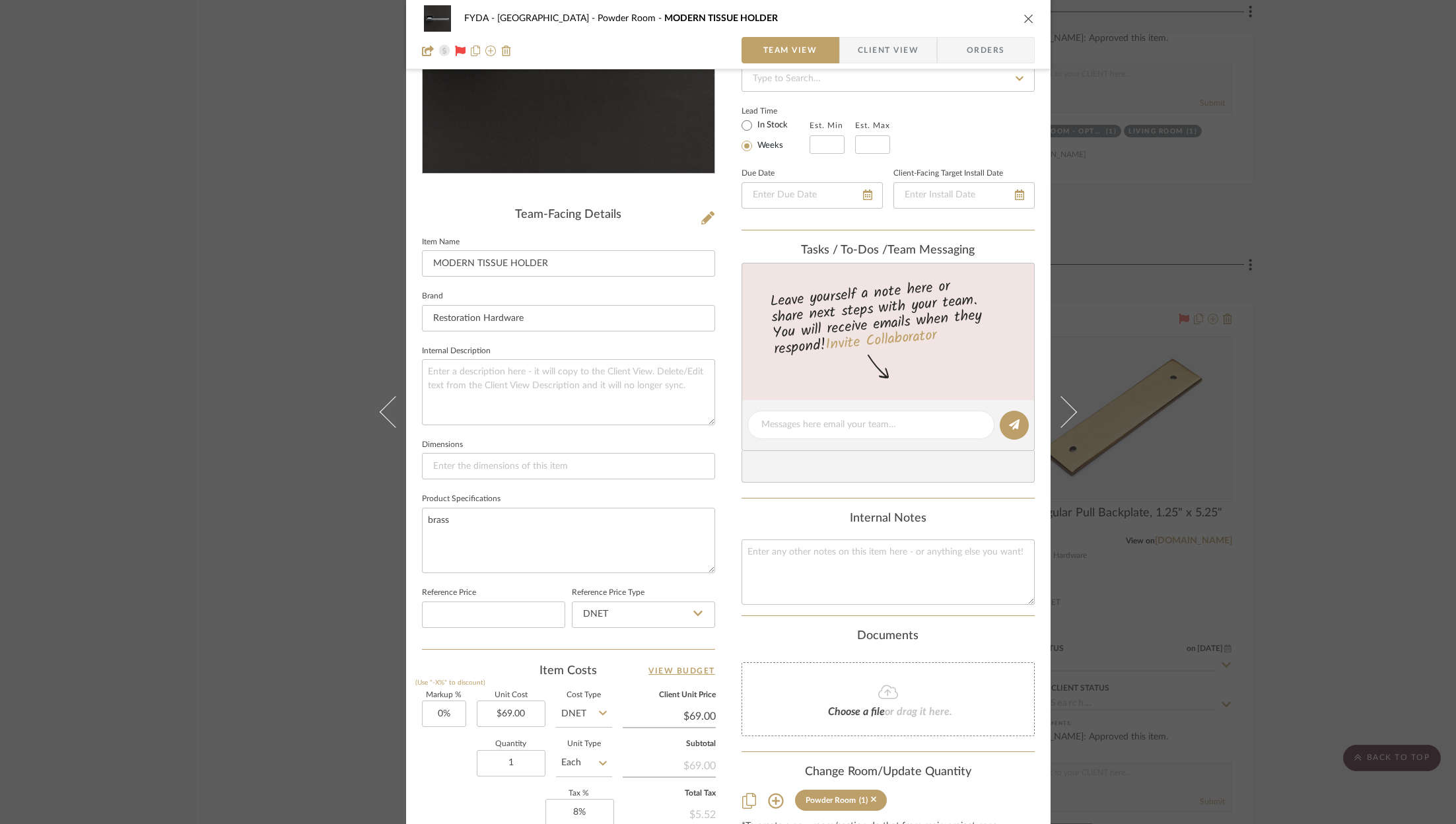
scroll to position [302, 0]
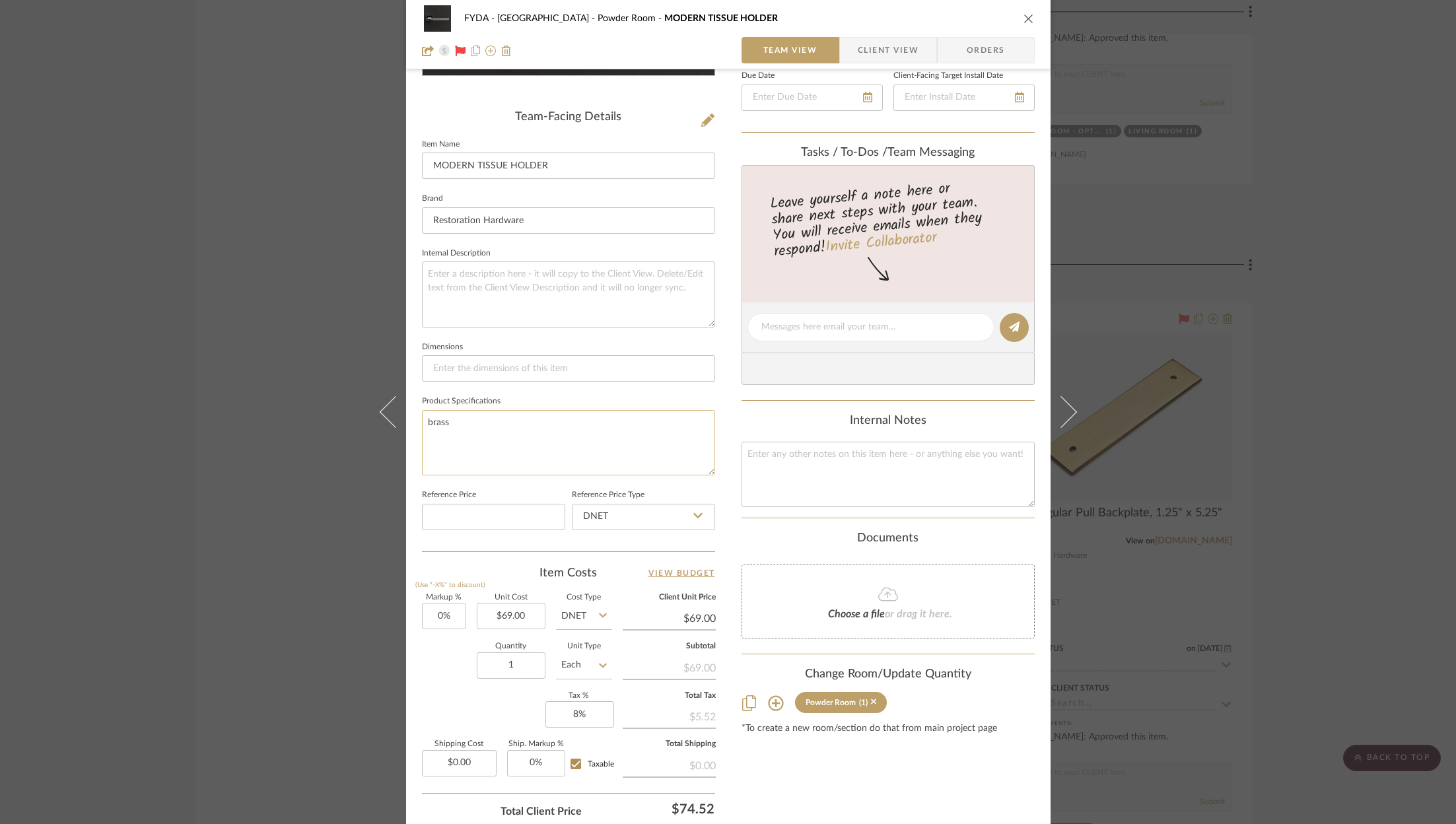
click at [448, 433] on textarea "brass" at bounding box center [568, 443] width 293 height 65
type textarea "Bronze"
click at [1024, 19] on icon "close" at bounding box center [1028, 18] width 11 height 11
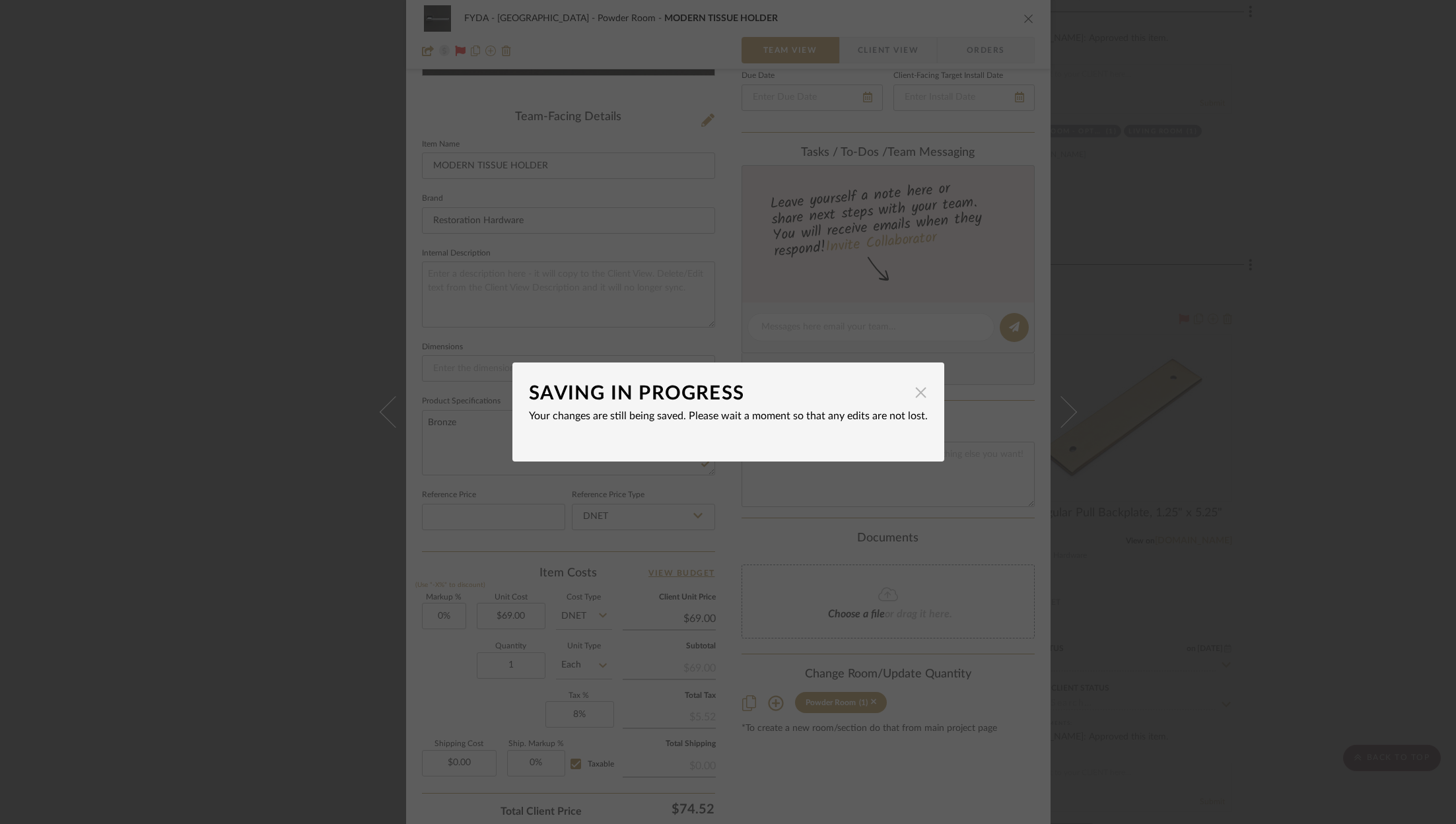
click at [917, 390] on span "button" at bounding box center [920, 392] width 26 height 26
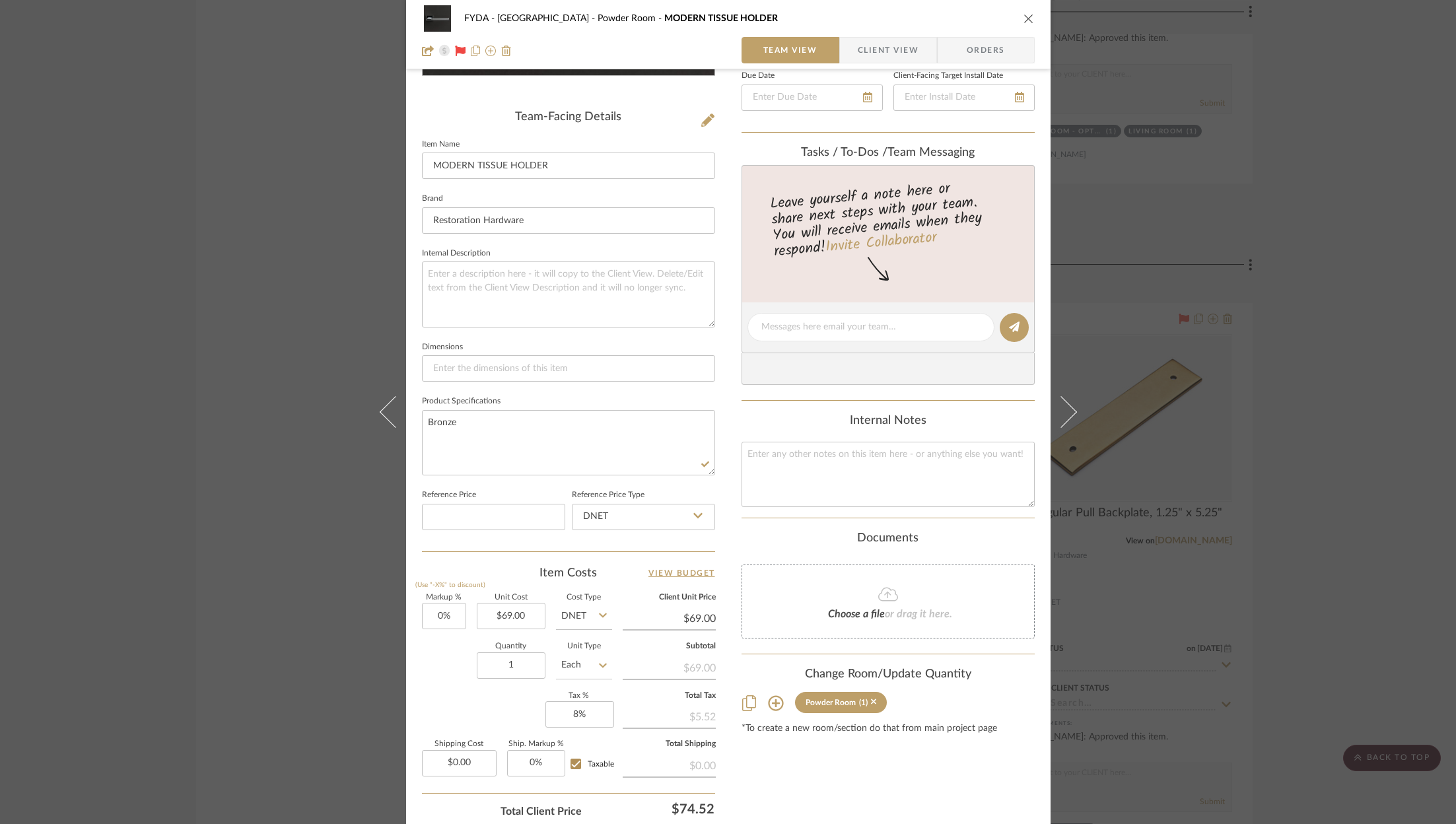
click at [1023, 24] on button "close" at bounding box center [1029, 18] width 12 height 12
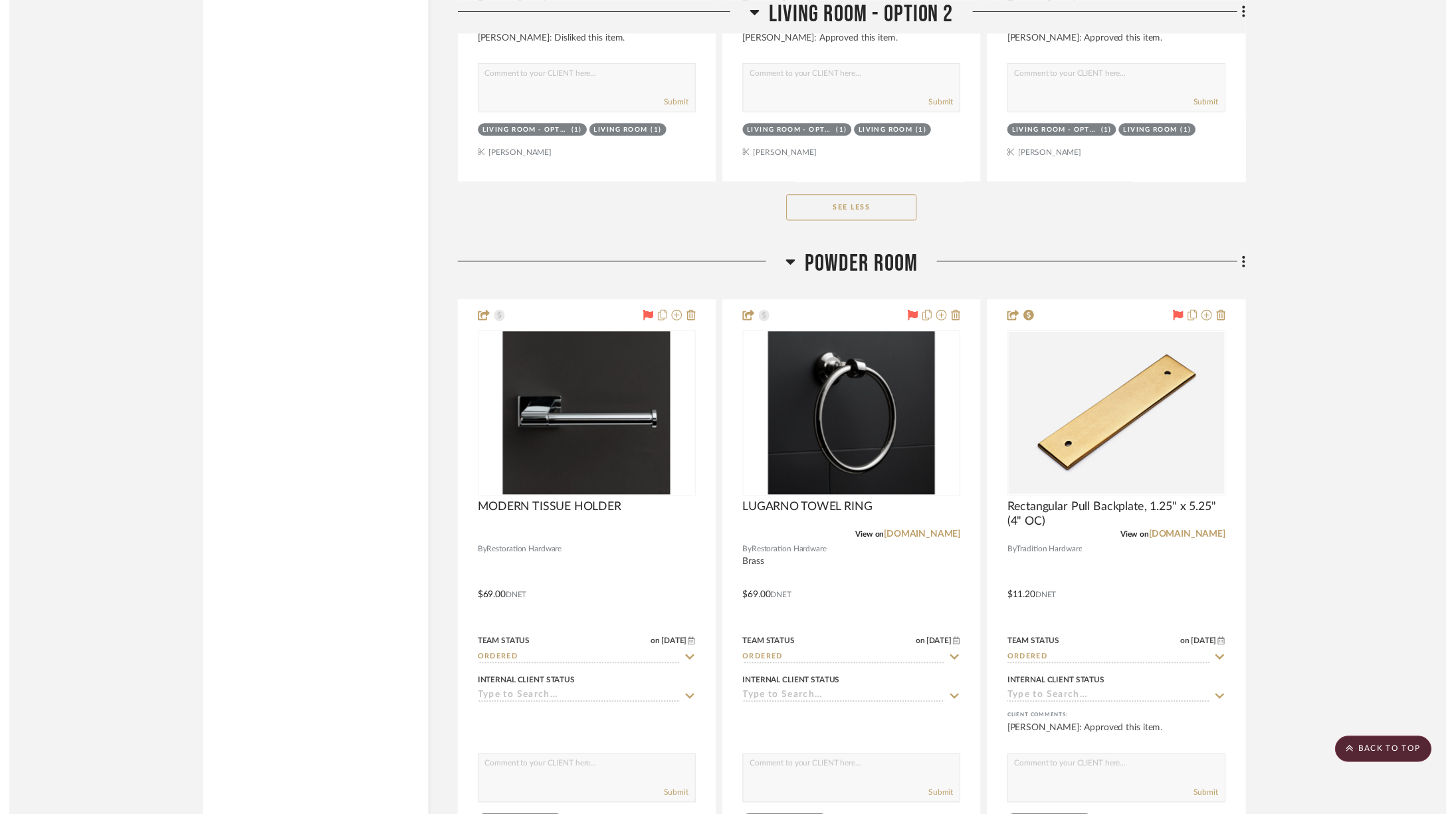
scroll to position [4604, 0]
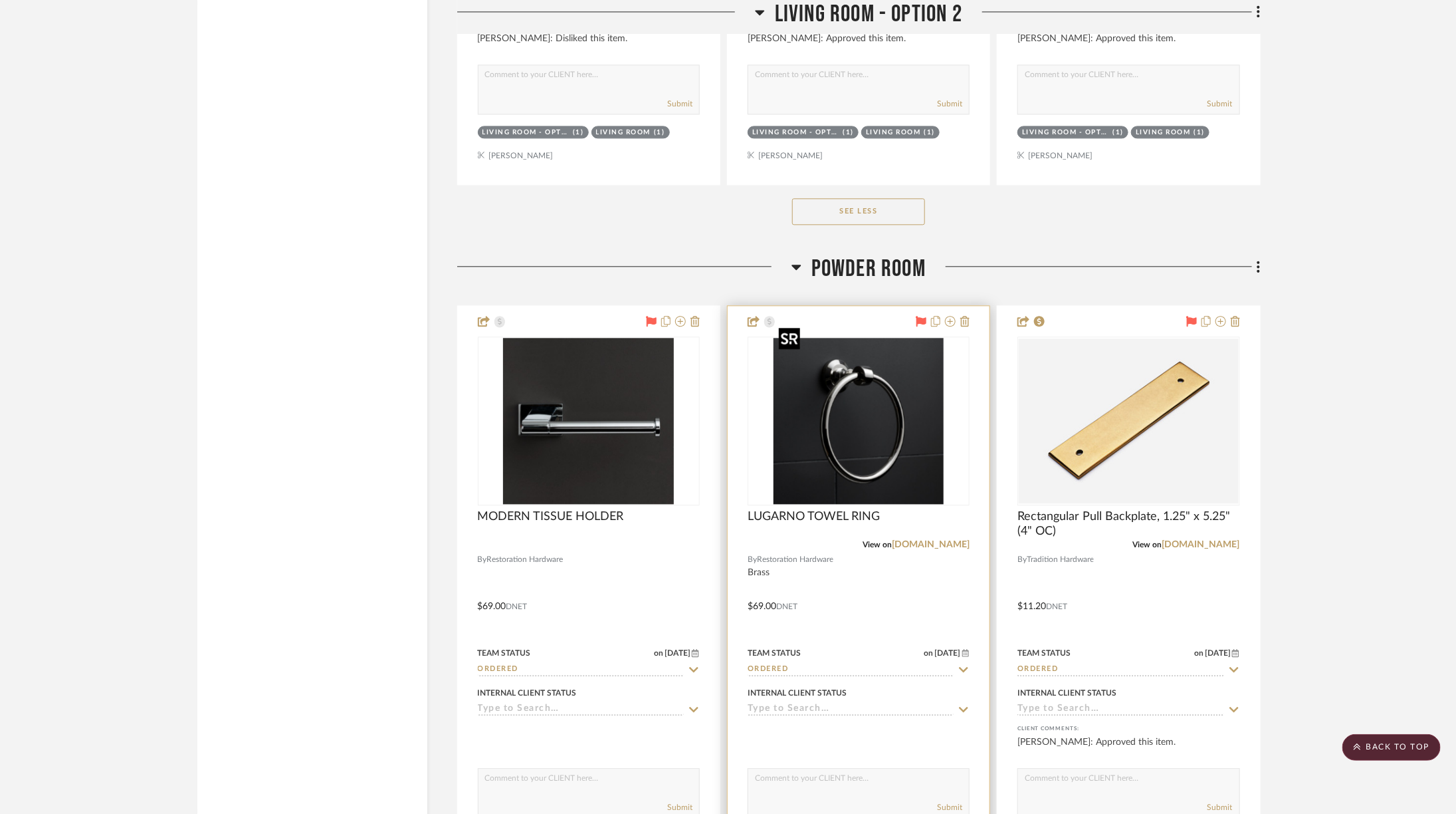
click at [837, 385] on img "0" at bounding box center [859, 420] width 171 height 166
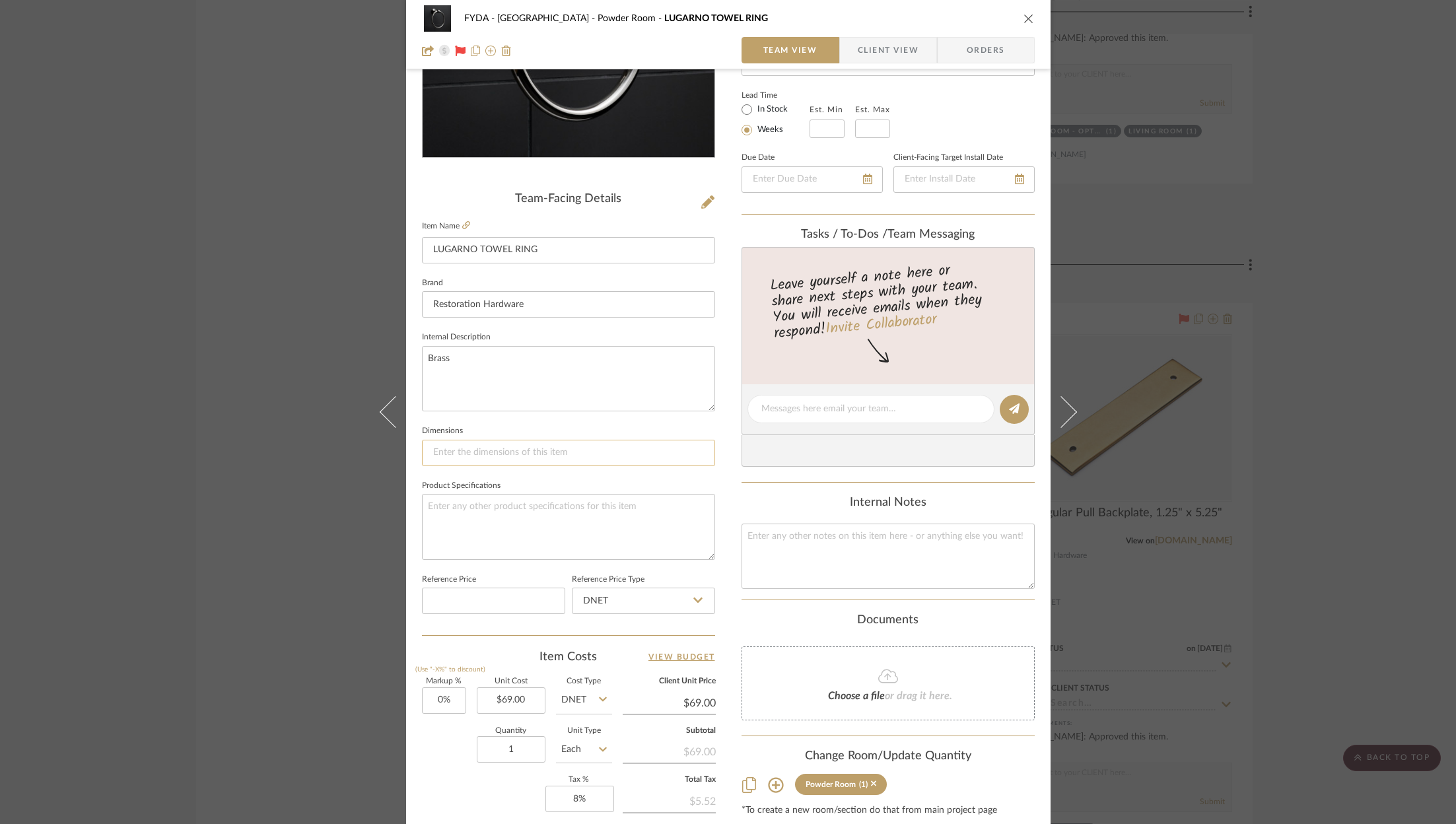
scroll to position [401, 0]
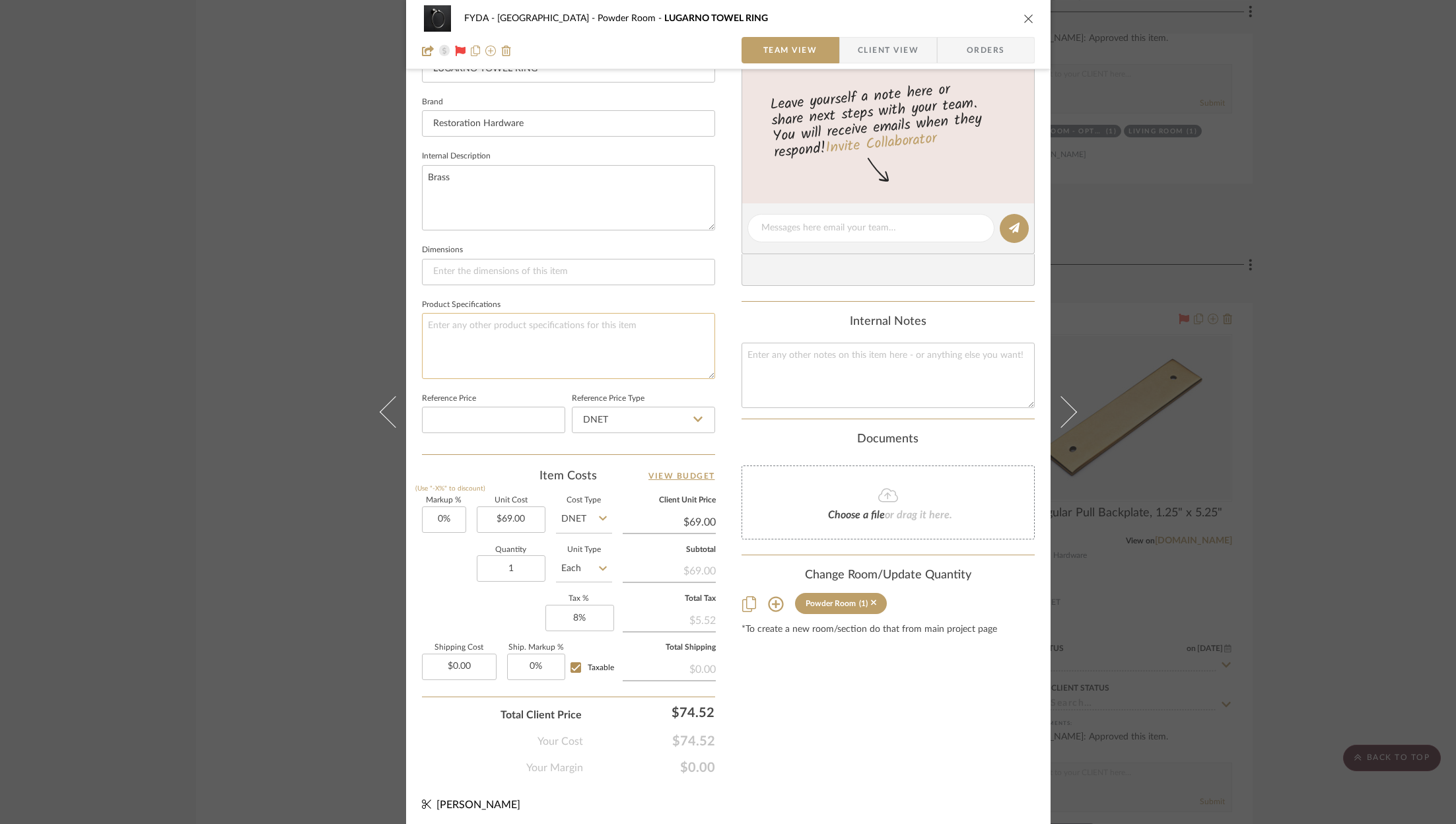
click at [549, 346] on textarea at bounding box center [568, 346] width 293 height 65
type textarea "Bronze"
click at [1026, 19] on icon "close" at bounding box center [1028, 18] width 11 height 11
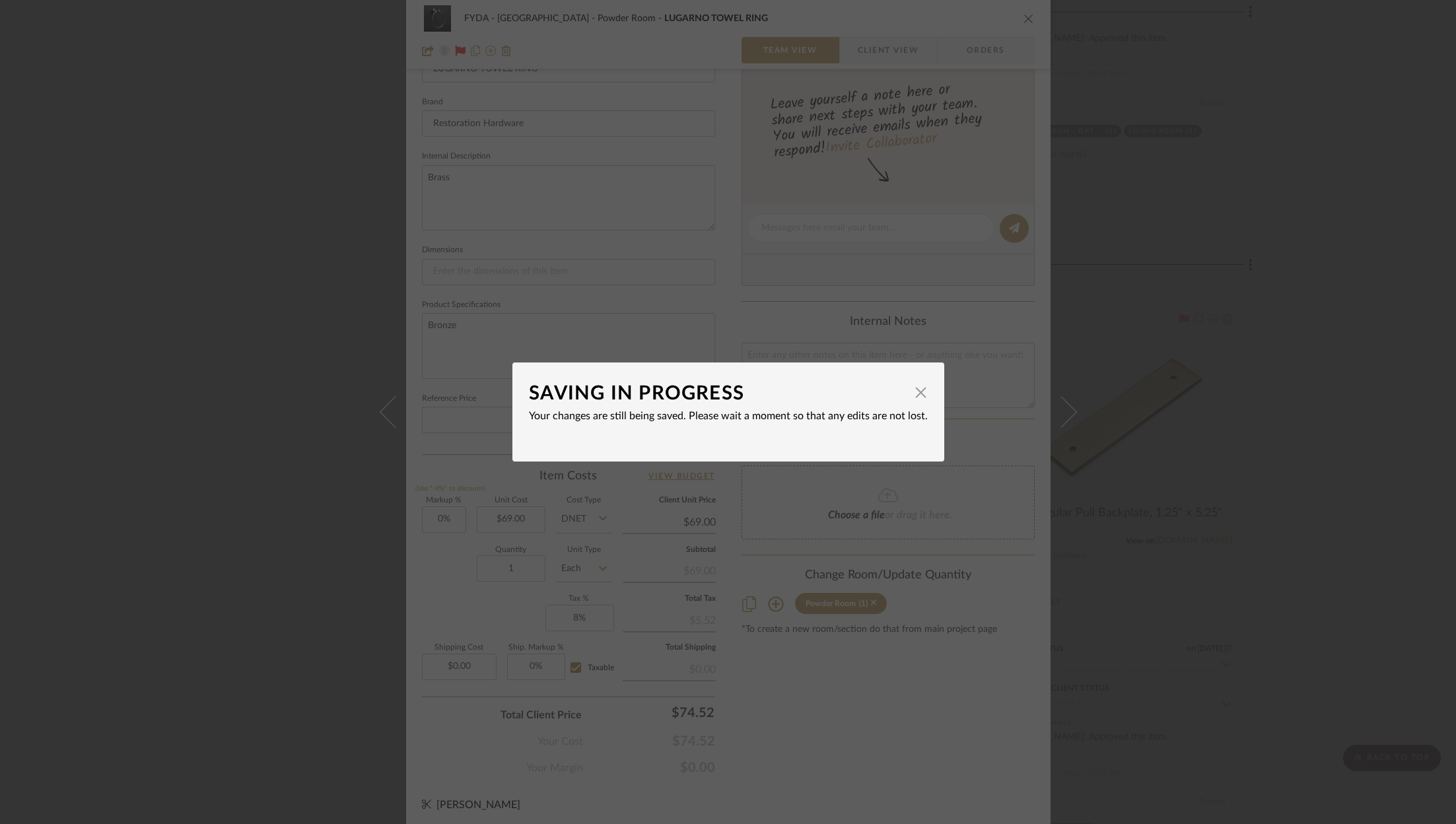
click at [1332, 363] on div "SAVING IN PROGRESS × Your changes are still being saved. Please wait a moment s…" at bounding box center [728, 412] width 1456 height 824
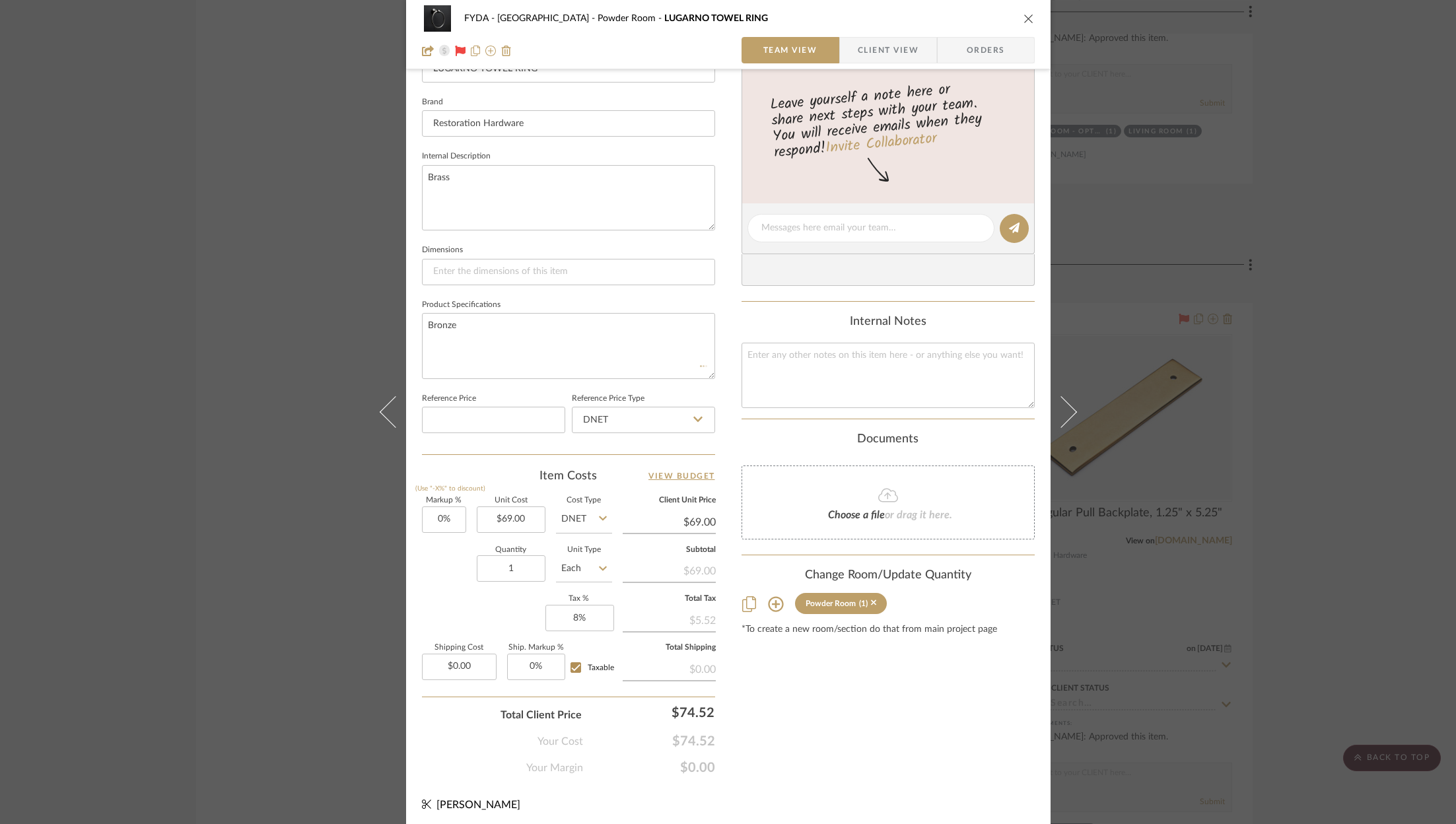
click at [1025, 18] on icon "close" at bounding box center [1028, 18] width 11 height 11
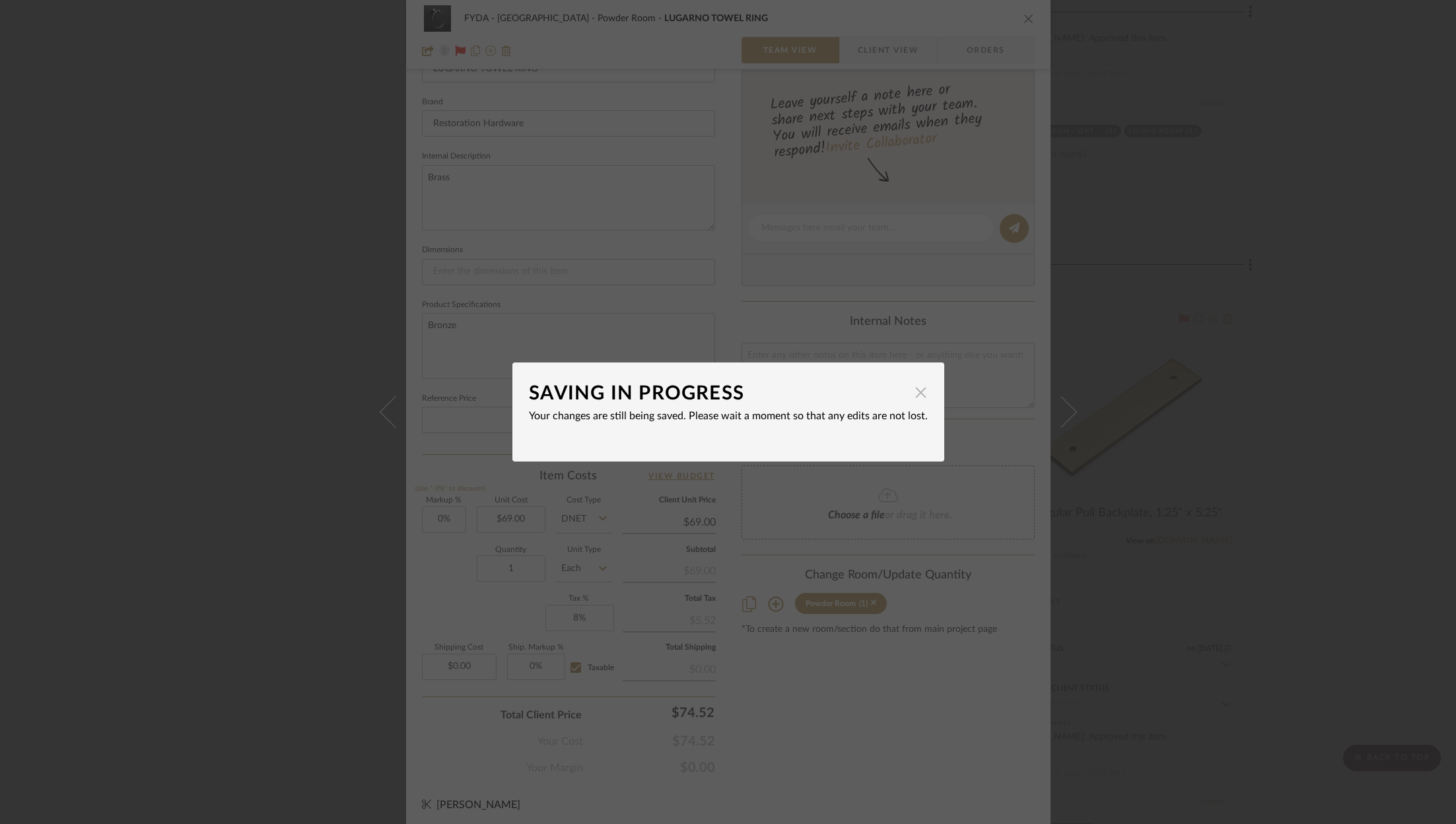
click at [911, 395] on span "button" at bounding box center [920, 392] width 26 height 26
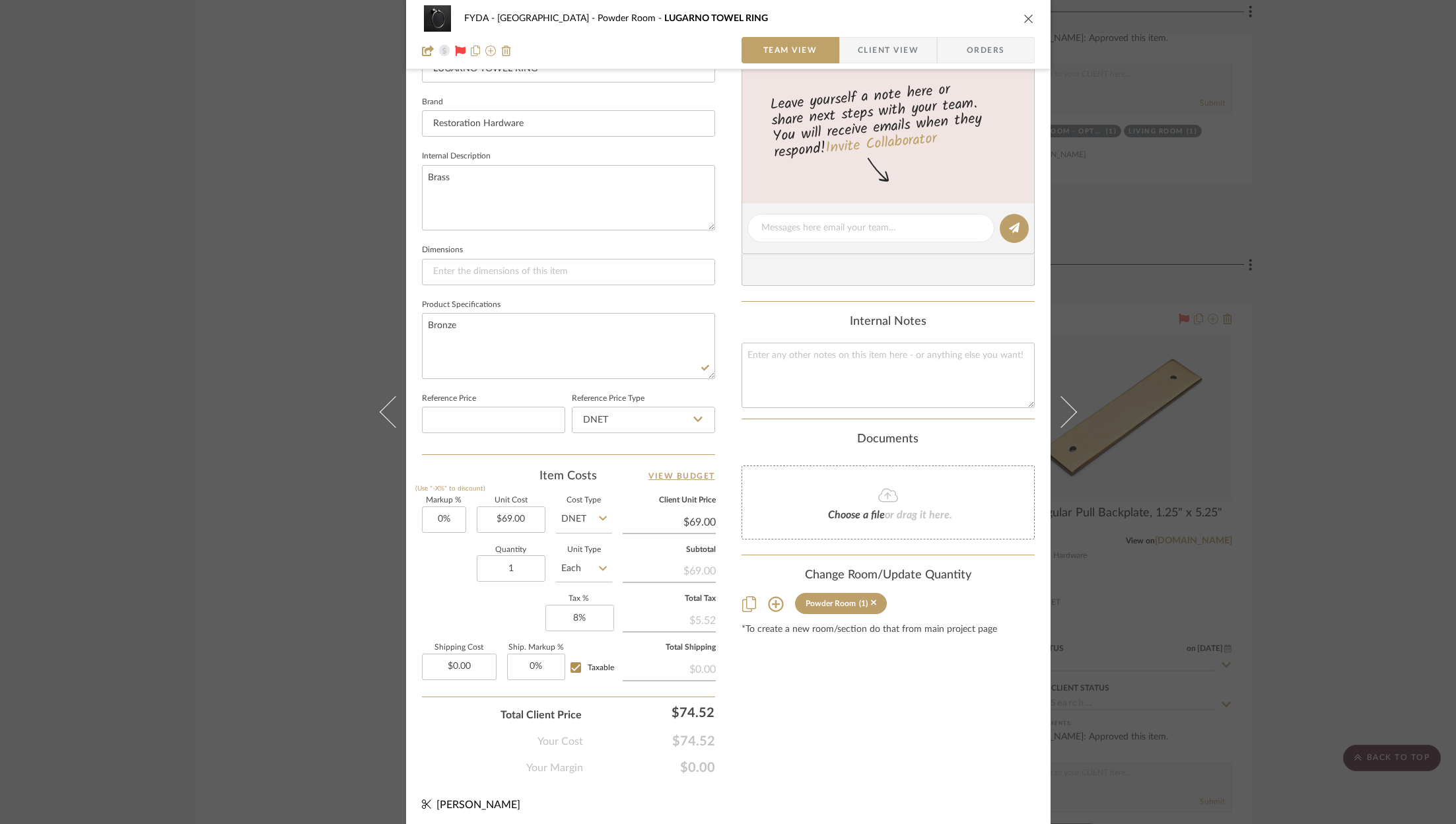
click at [1023, 17] on icon "close" at bounding box center [1028, 18] width 11 height 11
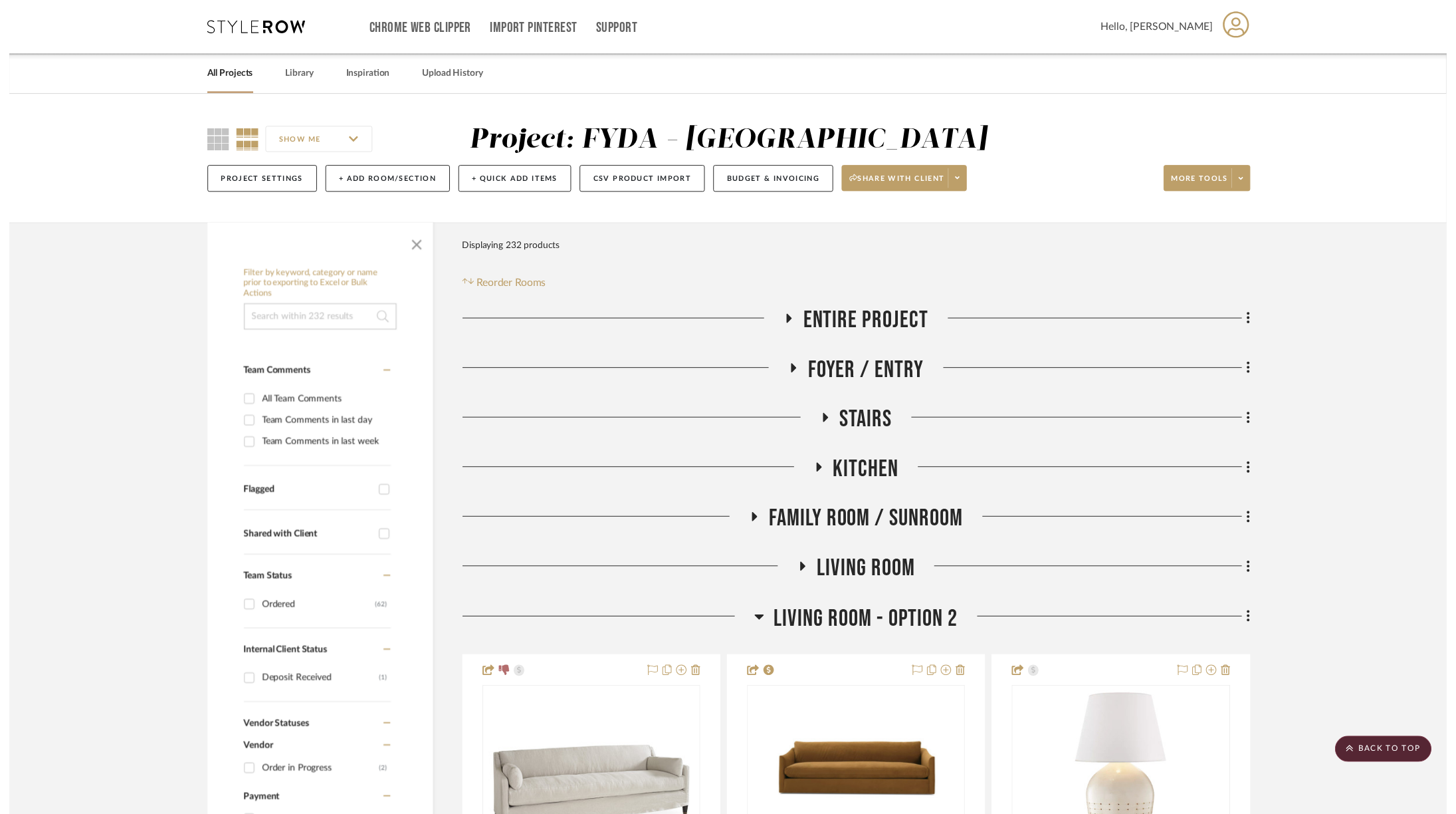
scroll to position [4604, 0]
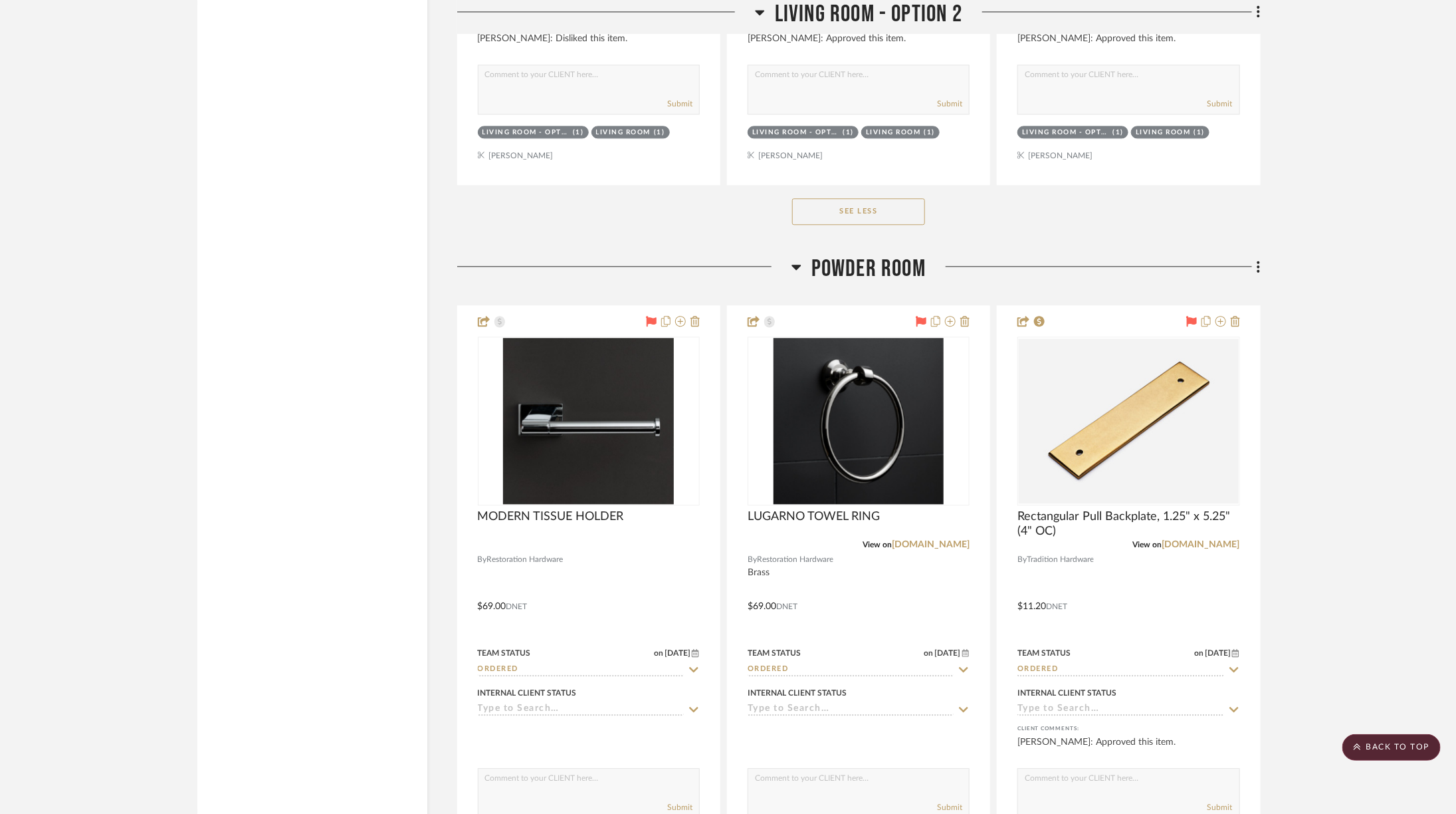
click at [892, 255] on span "Powder Room" at bounding box center [868, 269] width 114 height 29
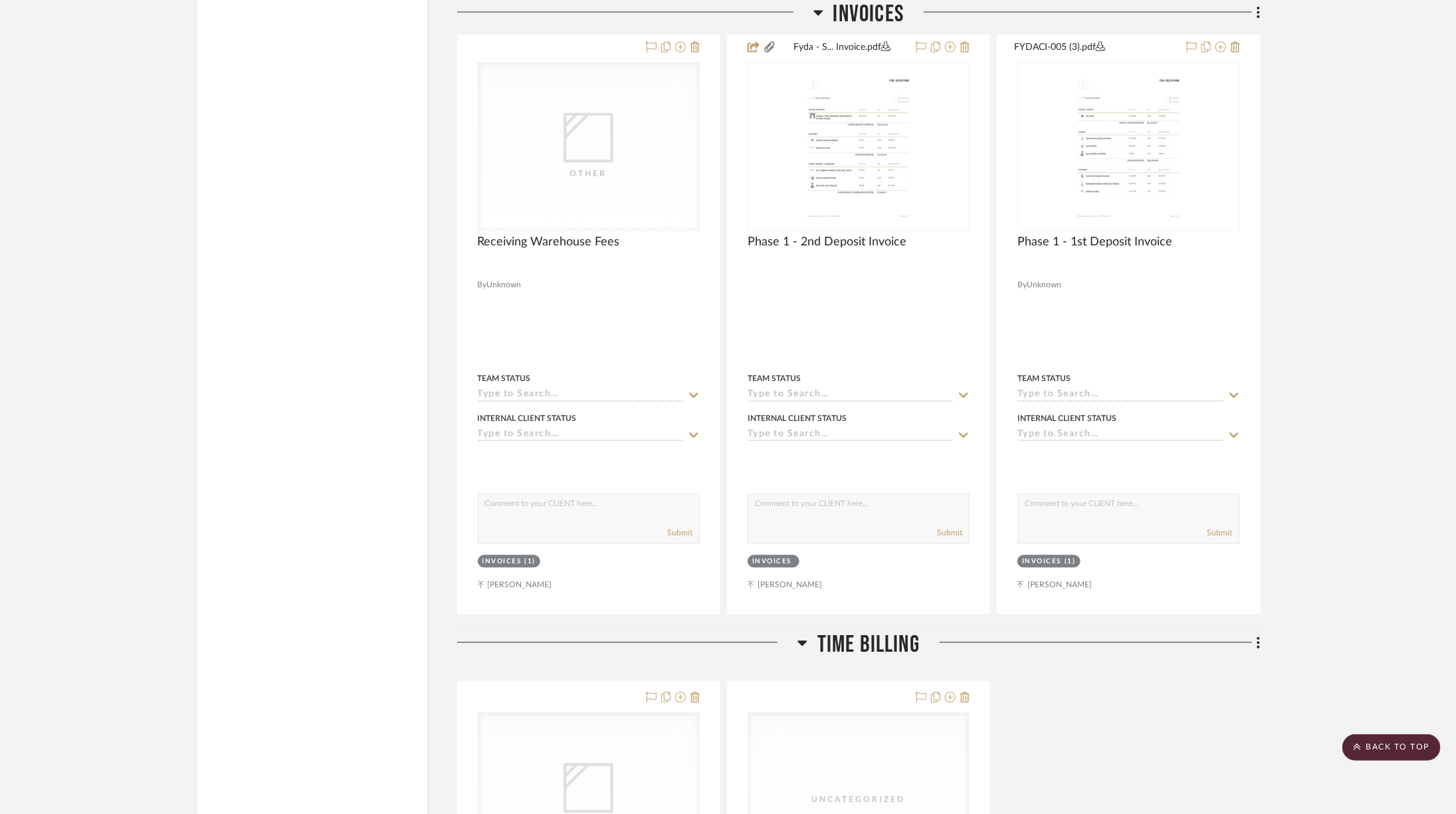
scroll to position [7237, 0]
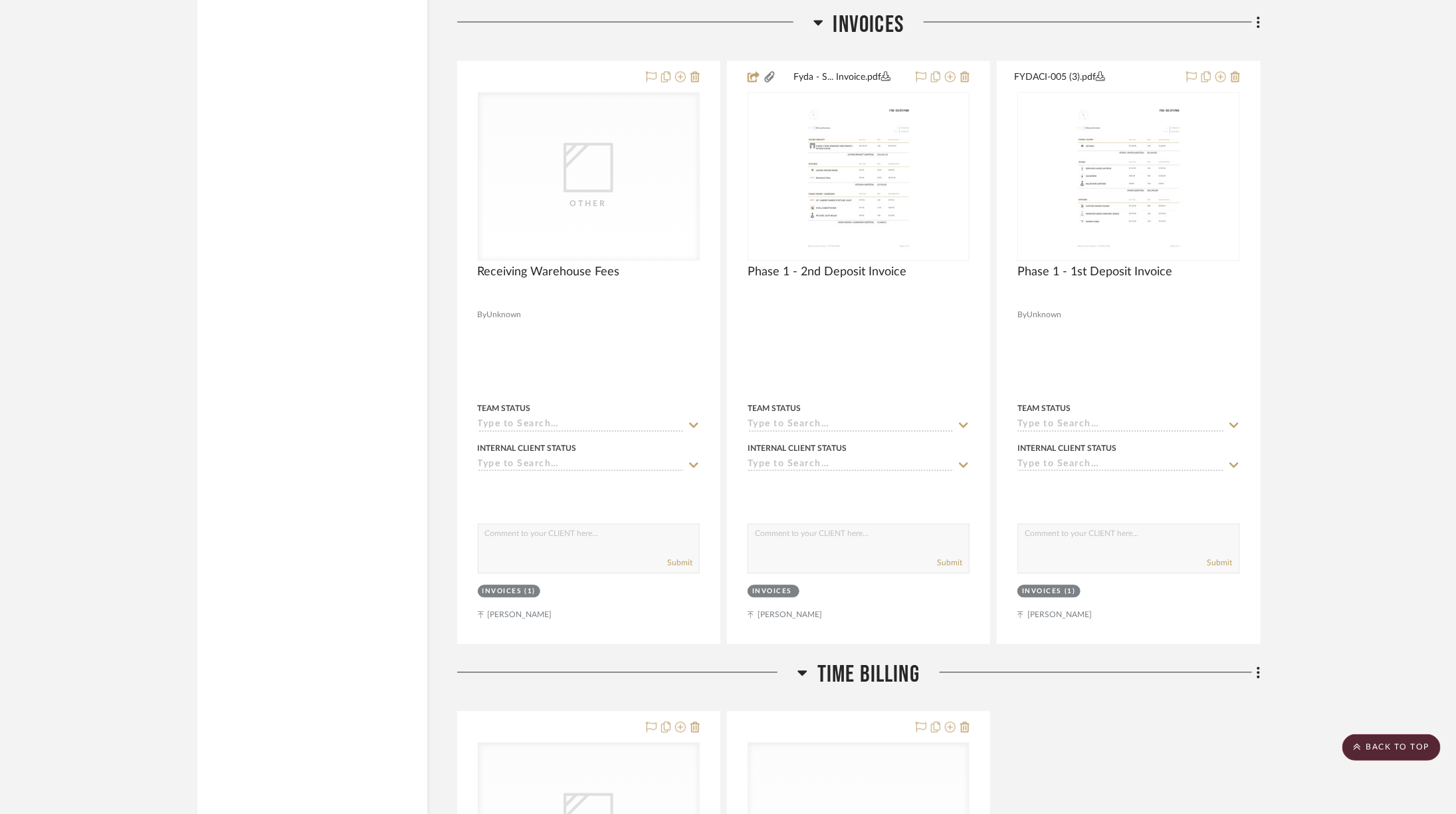
click at [880, 661] on span "Time Billing" at bounding box center [868, 675] width 103 height 29
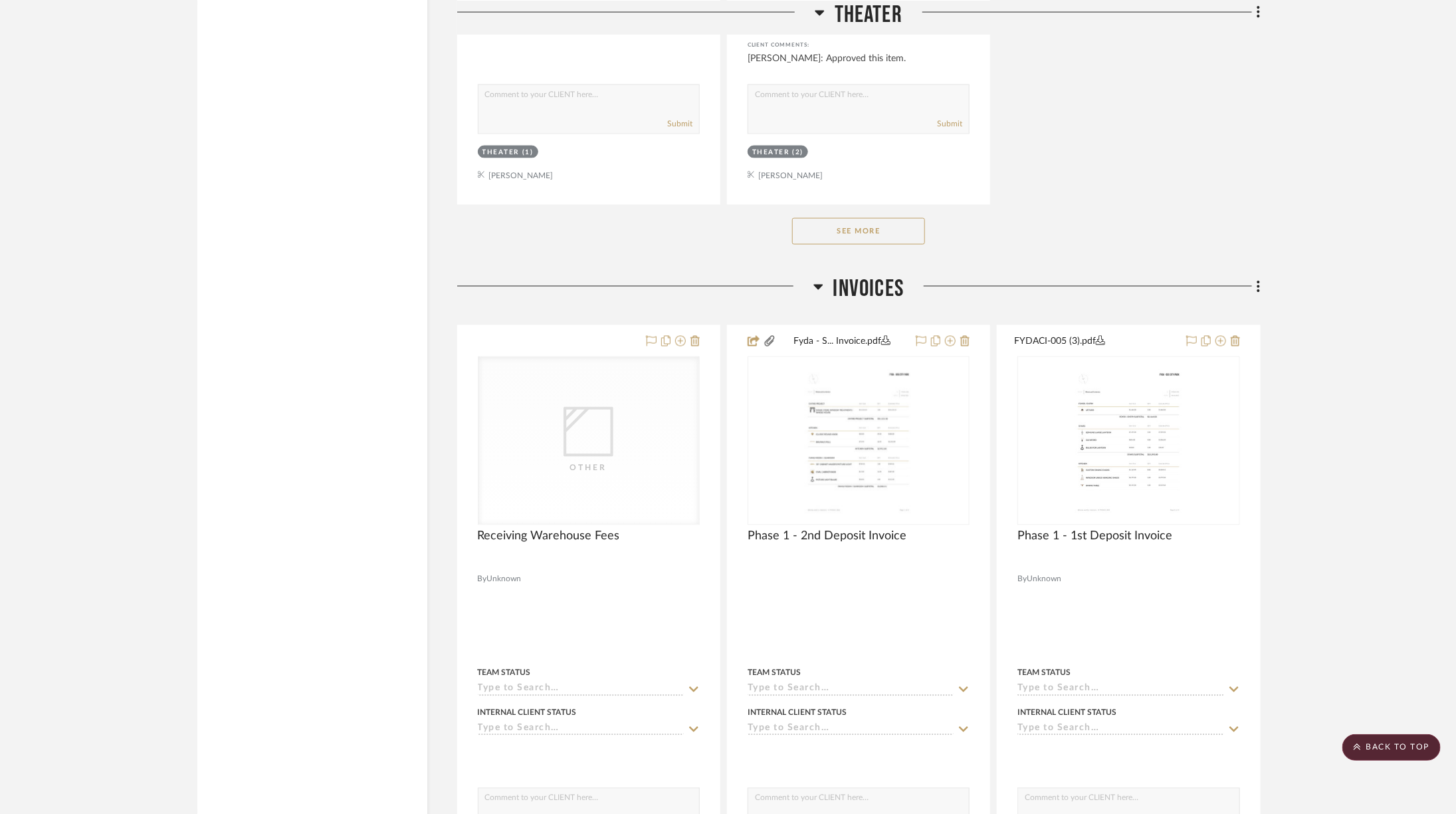
click at [893, 275] on span "Invoices" at bounding box center [869, 289] width 71 height 29
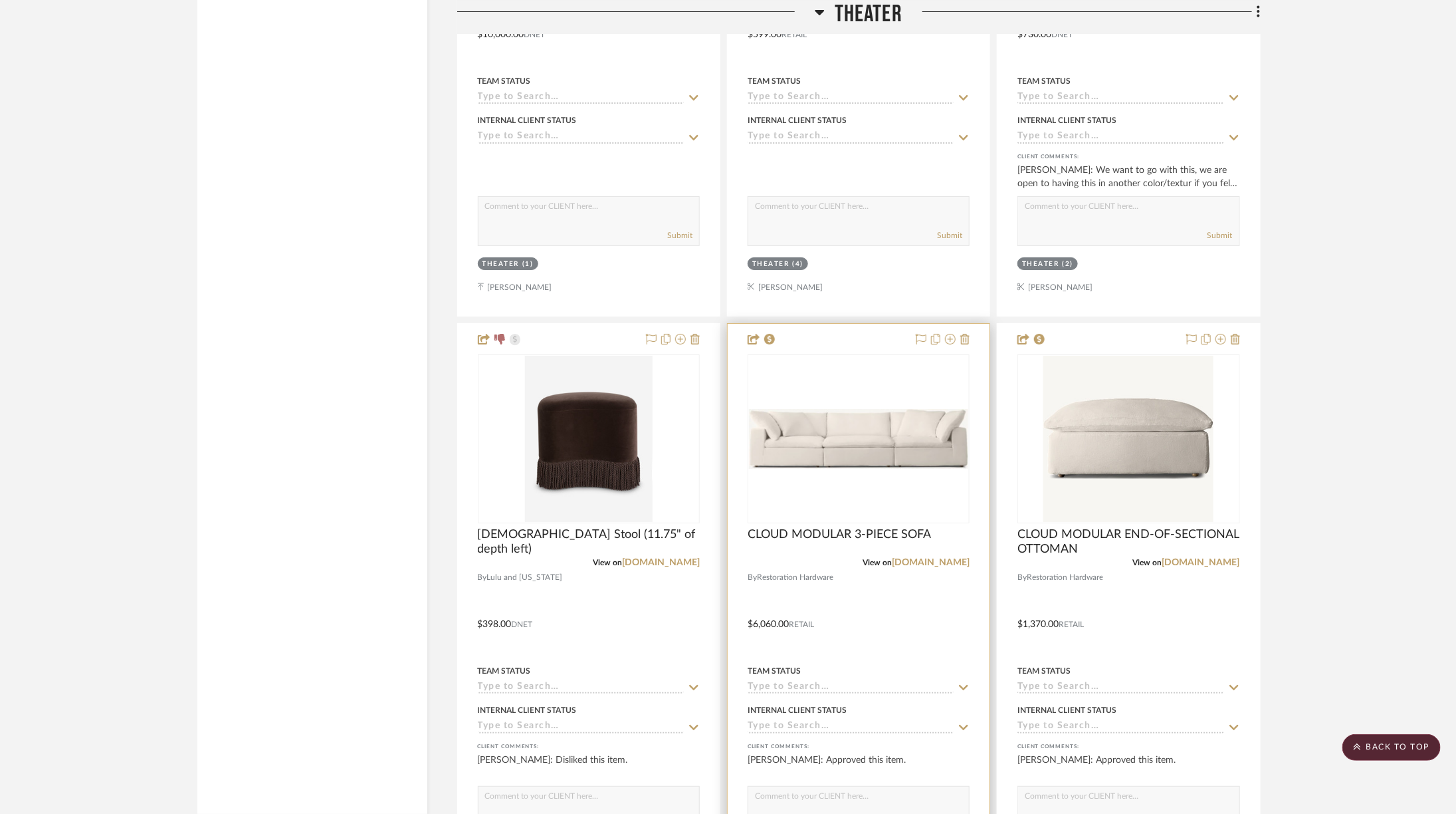
scroll to position [5684, 0]
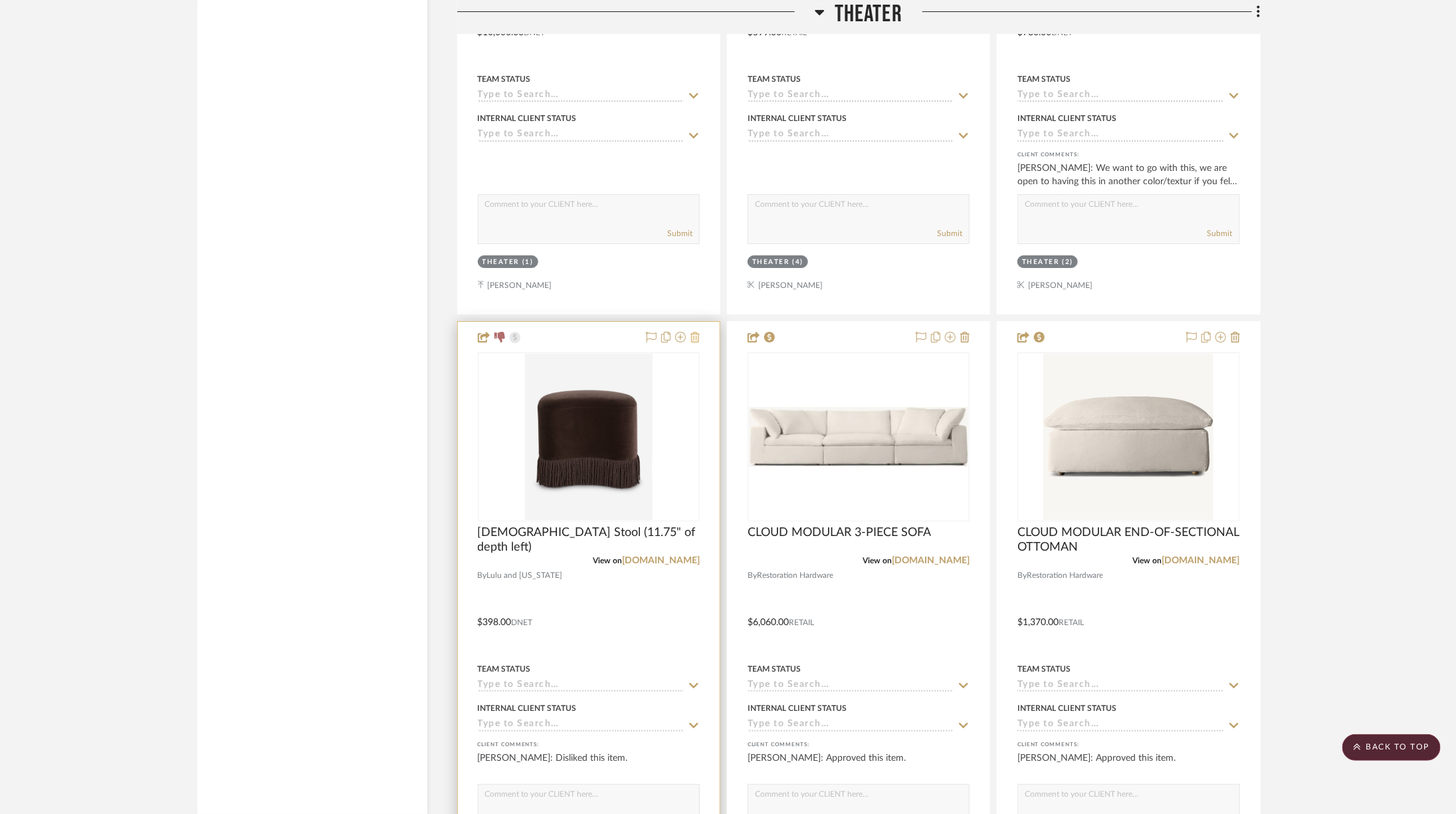
click at [696, 332] on icon at bounding box center [694, 337] width 9 height 11
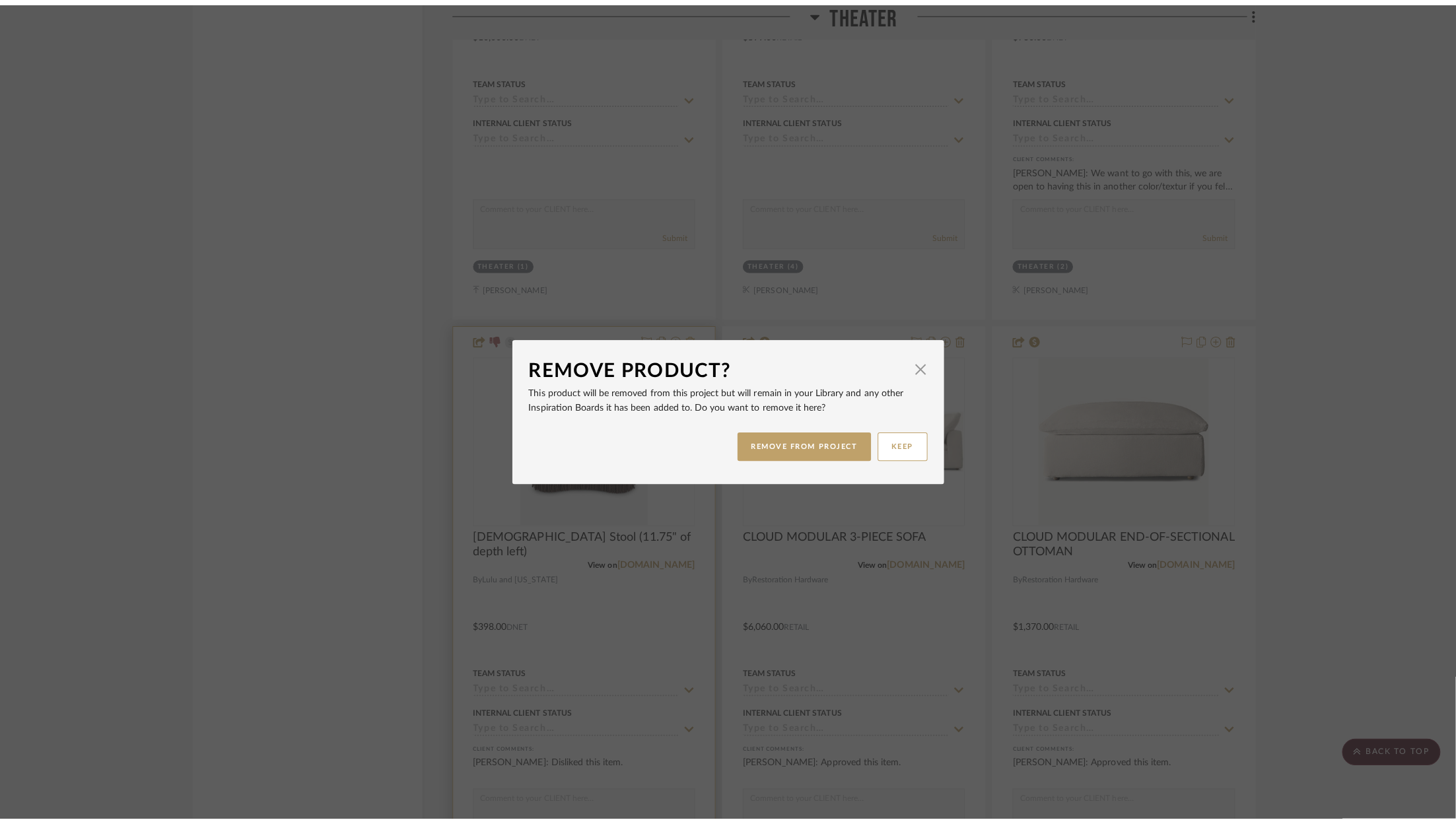
scroll to position [0, 0]
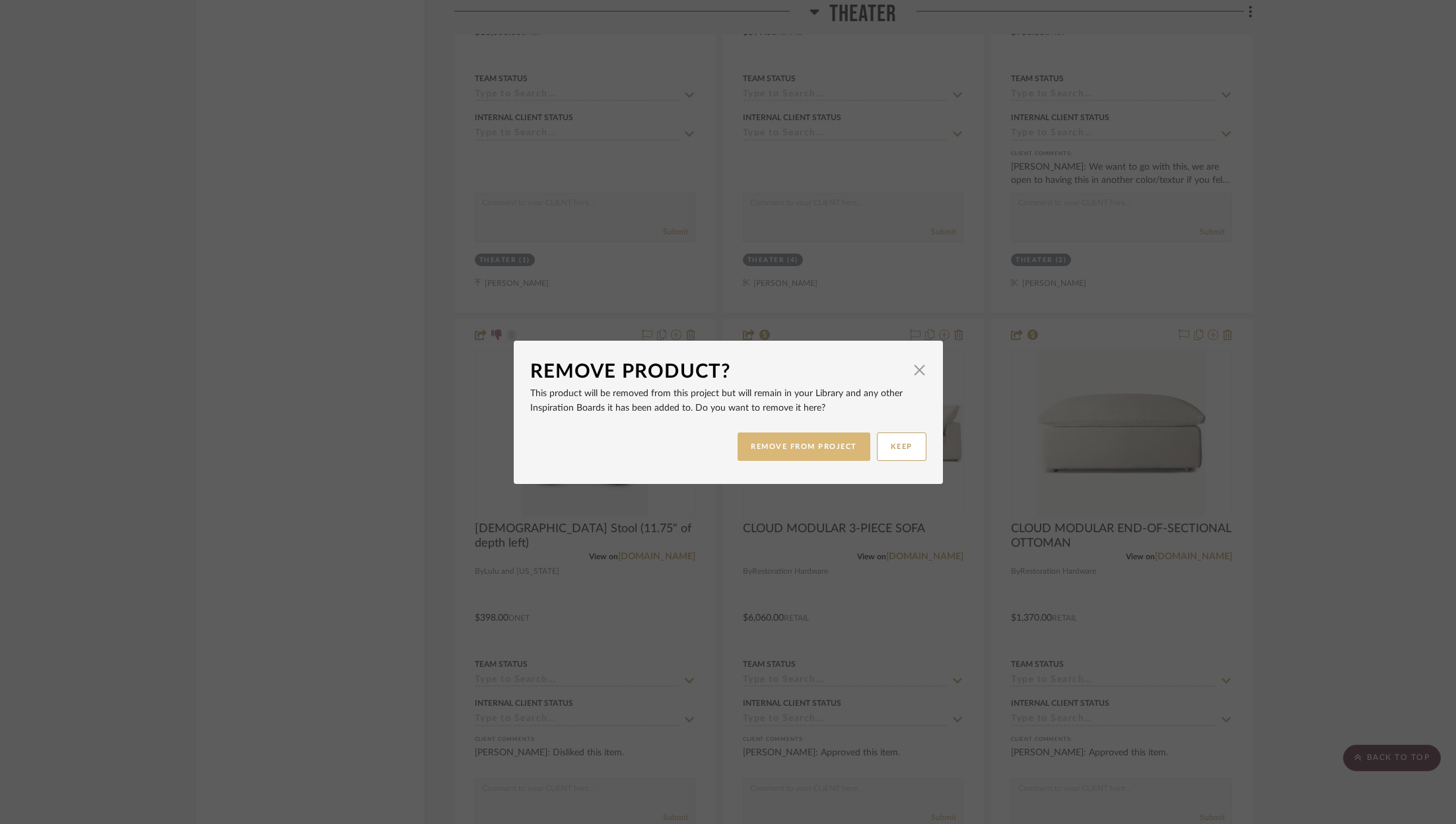
click at [826, 448] on button "REMOVE FROM PROJECT" at bounding box center [803, 446] width 132 height 28
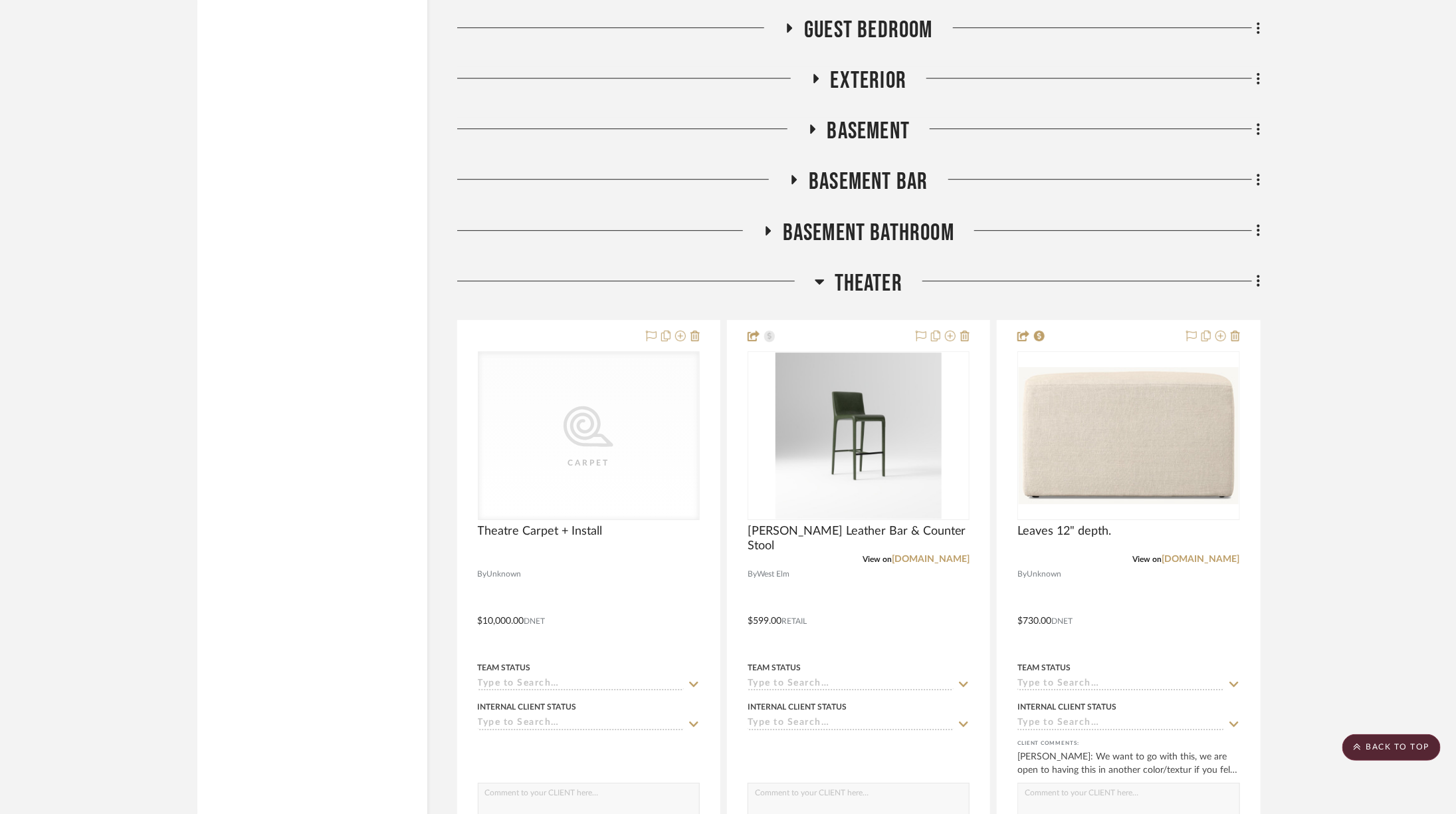
scroll to position [5097, 0]
click at [869, 268] on span "Theater" at bounding box center [868, 282] width 68 height 29
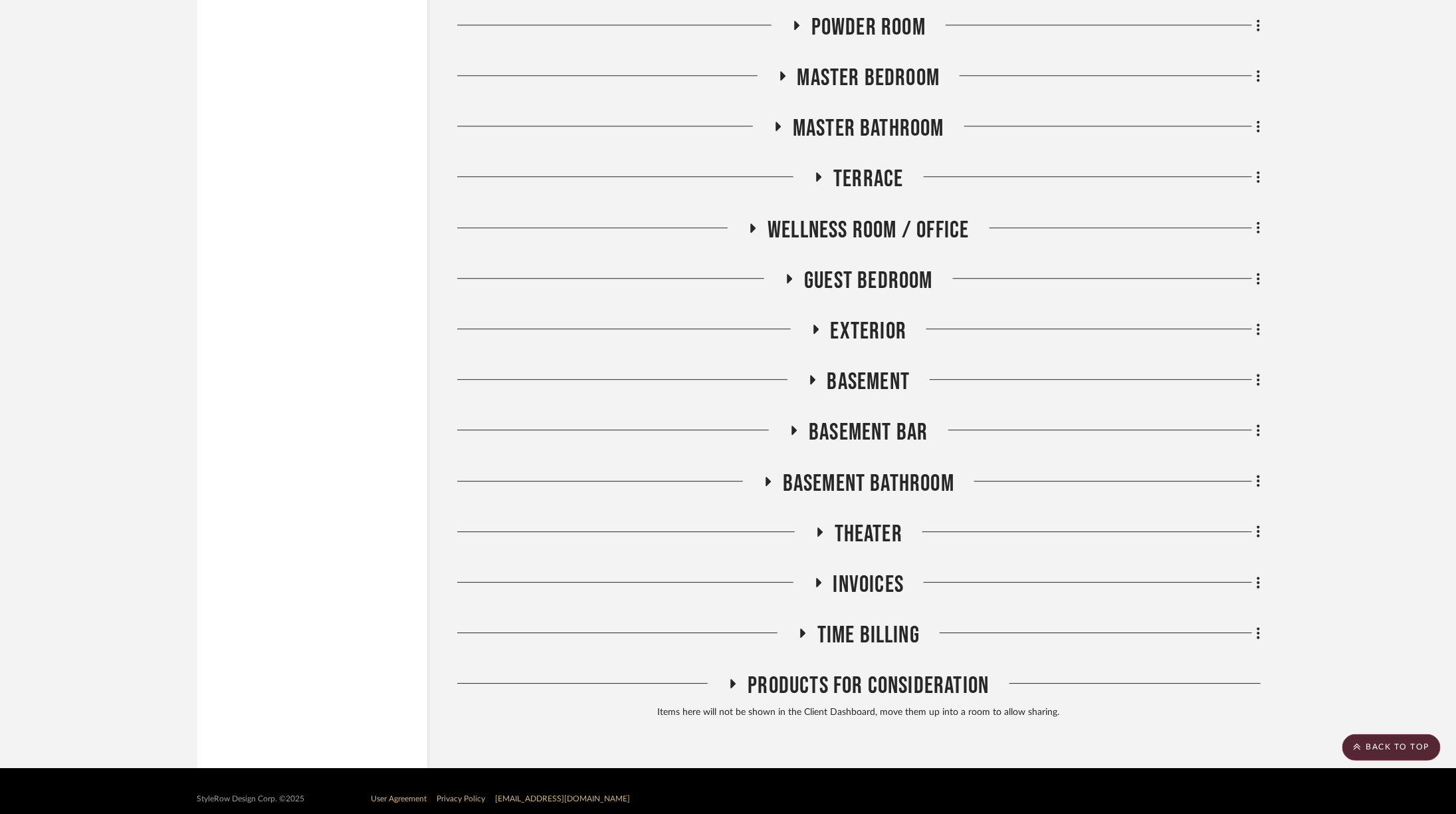
scroll to position [4843, 0]
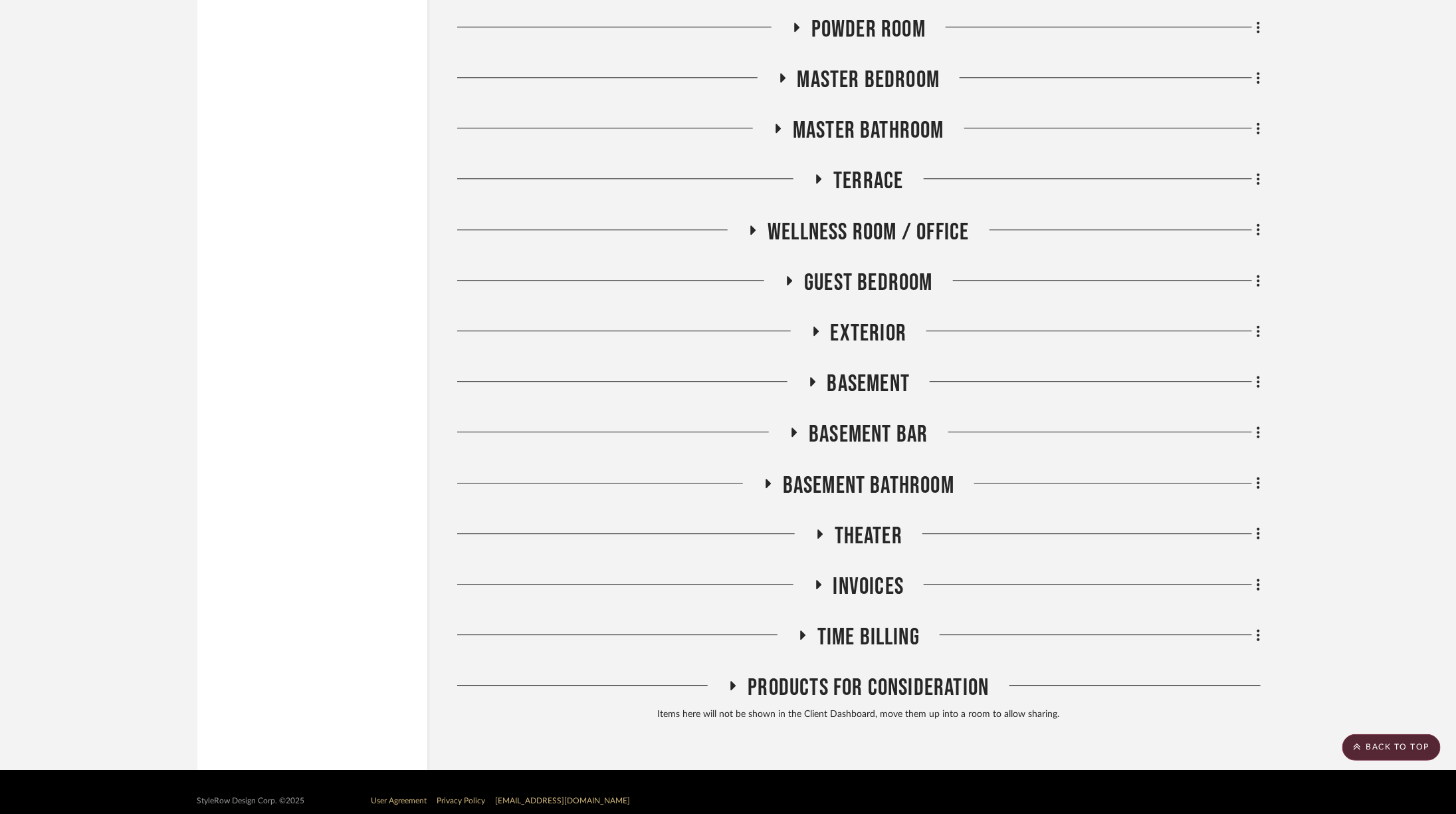
click at [870, 370] on span "Basement" at bounding box center [868, 384] width 83 height 29
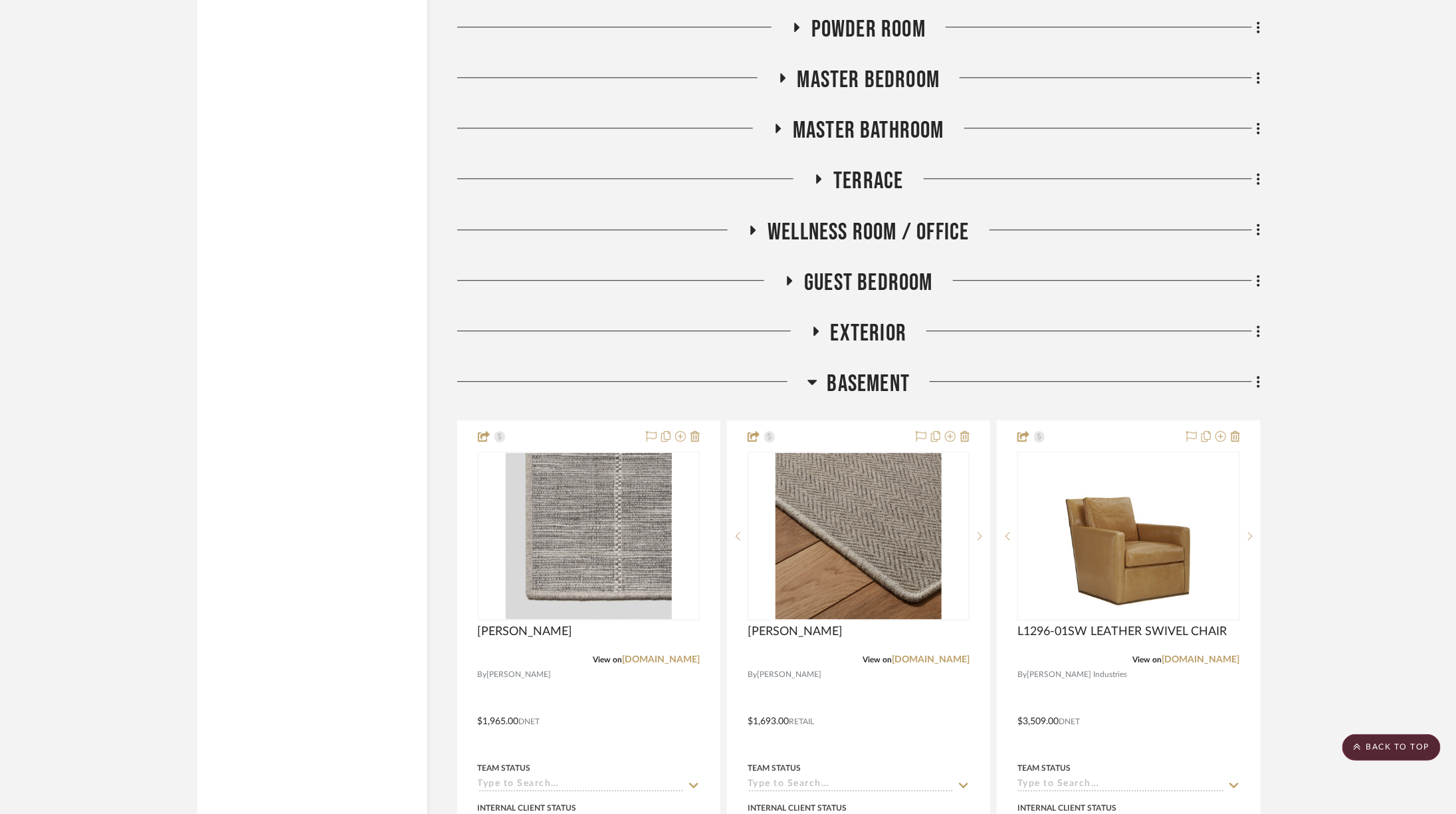
click at [870, 370] on span "Basement" at bounding box center [868, 384] width 83 height 29
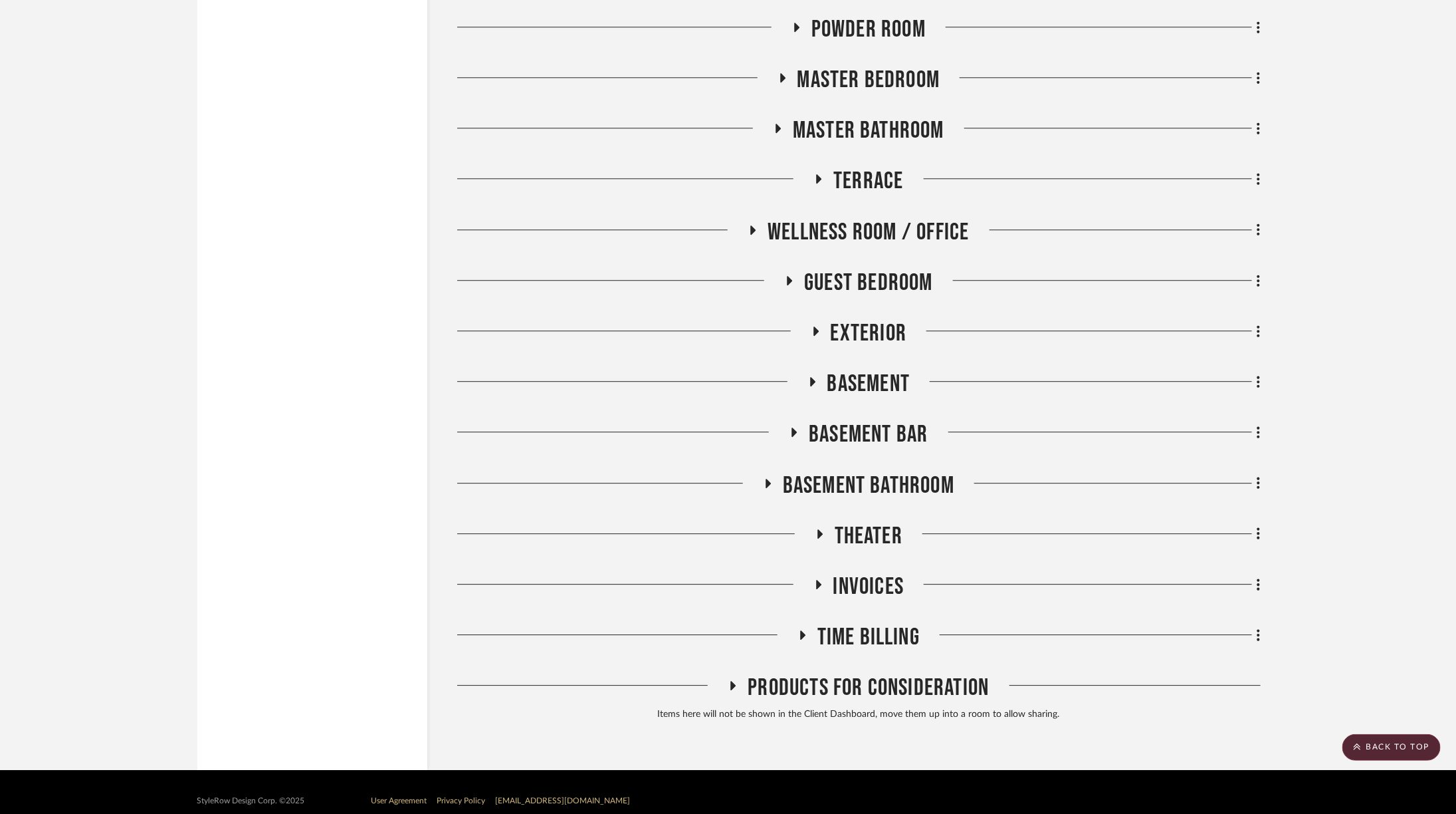
click at [893, 472] on span "Basement Bathroom" at bounding box center [868, 486] width 171 height 29
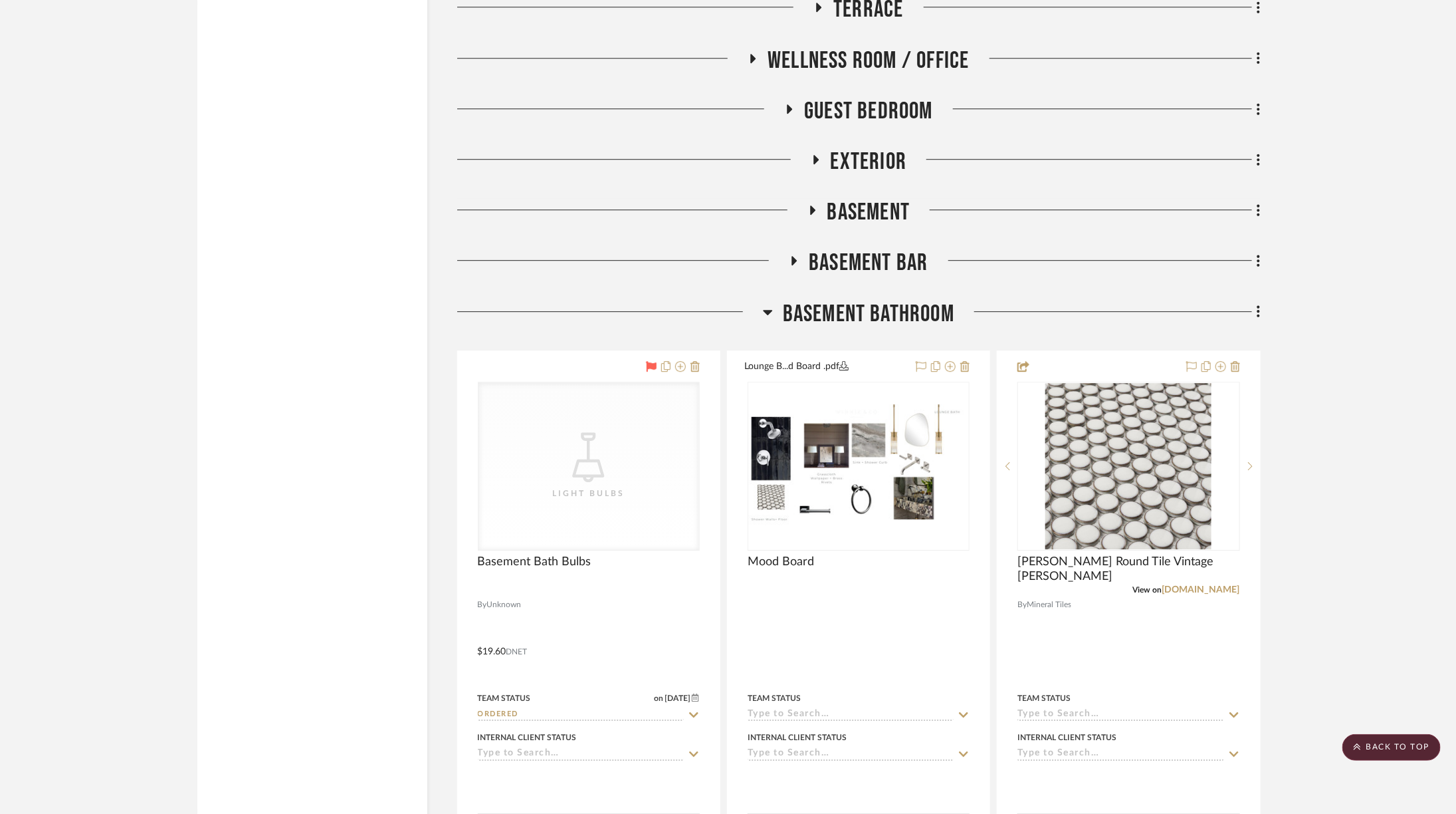
scroll to position [5048, 0]
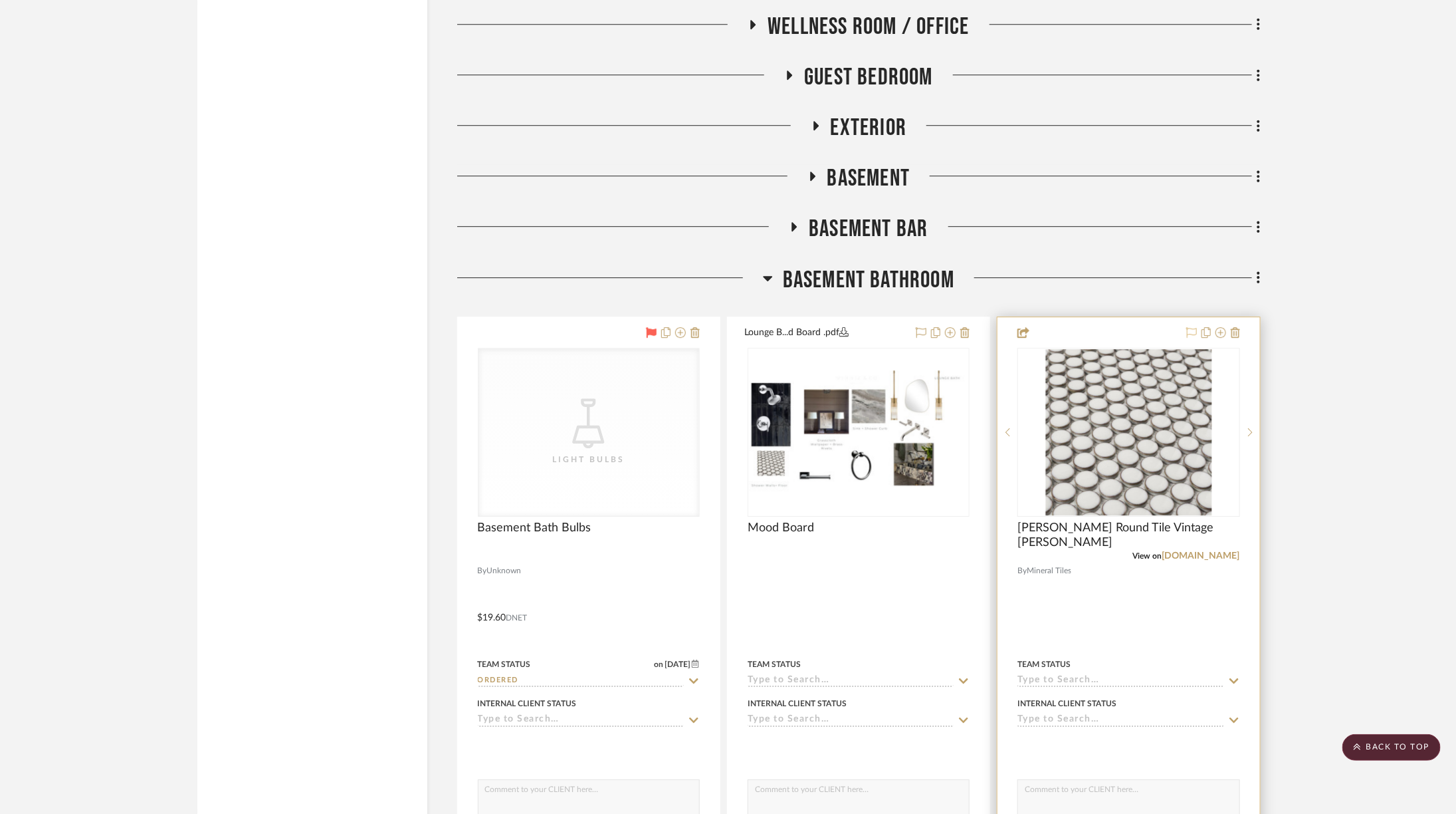
click at [1190, 327] on icon at bounding box center [1191, 332] width 11 height 11
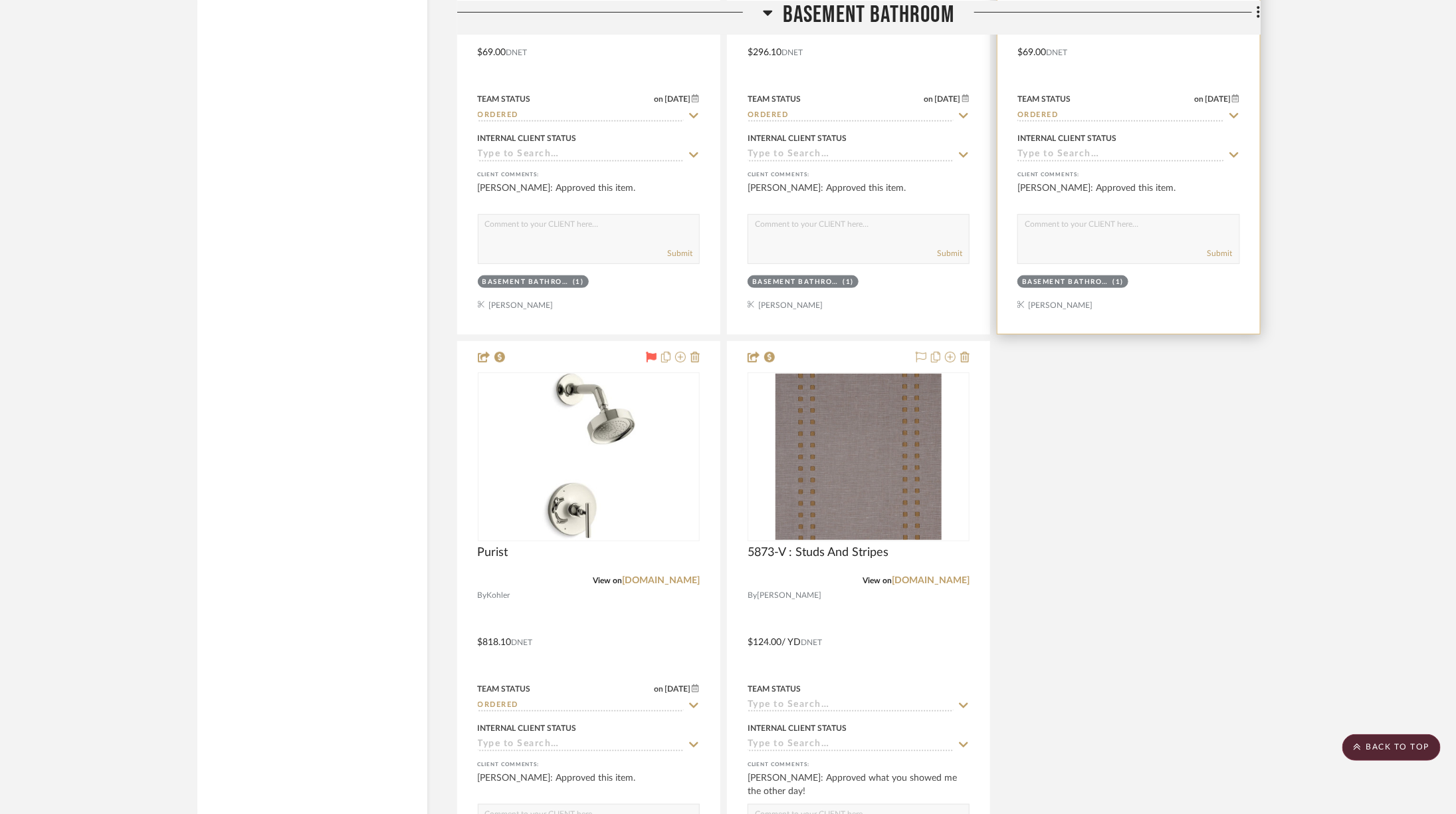
scroll to position [6210, 0]
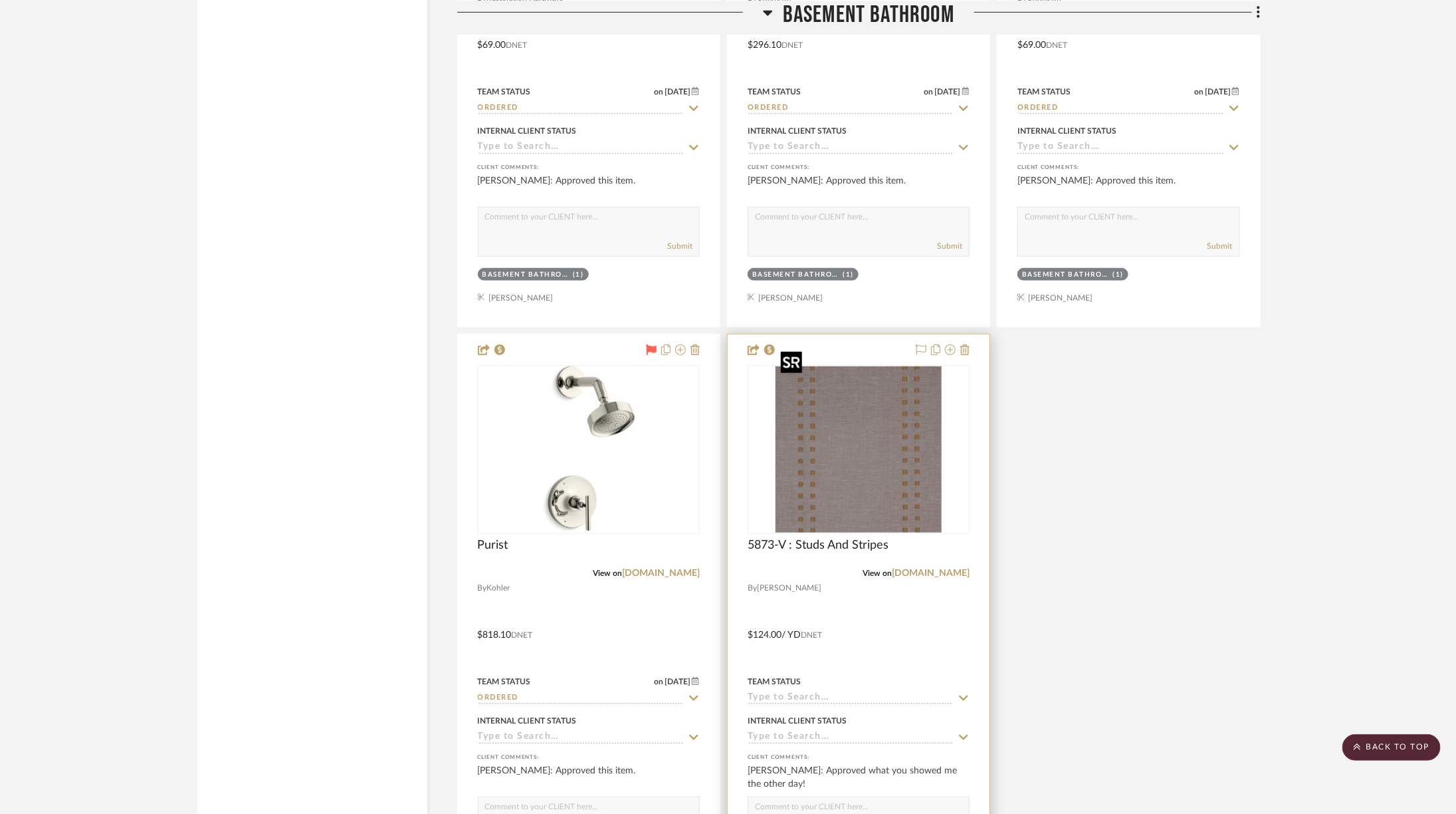
click at [0, 0] on img at bounding box center [0, 0] width 0 height 0
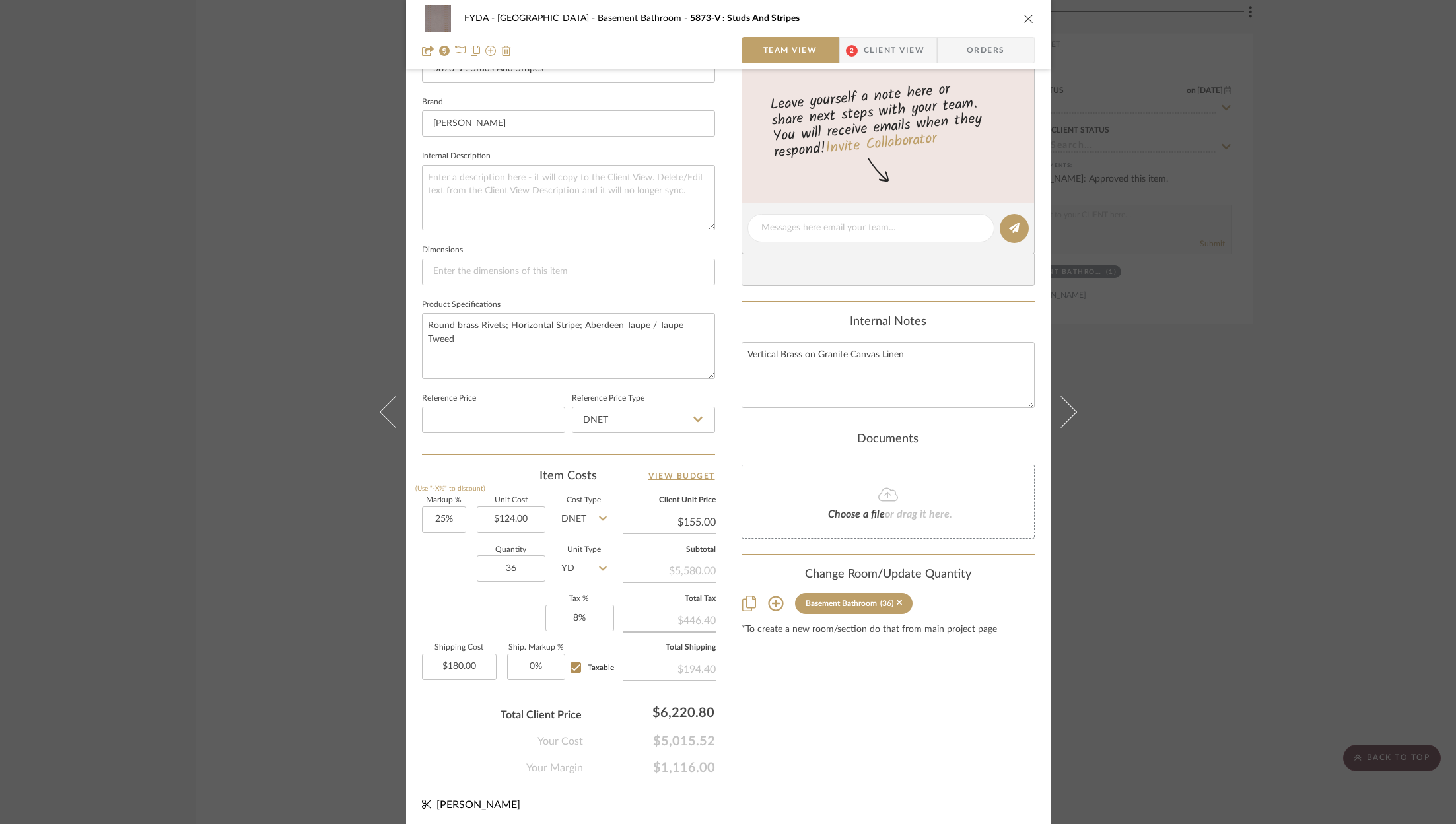
scroll to position [0, 0]
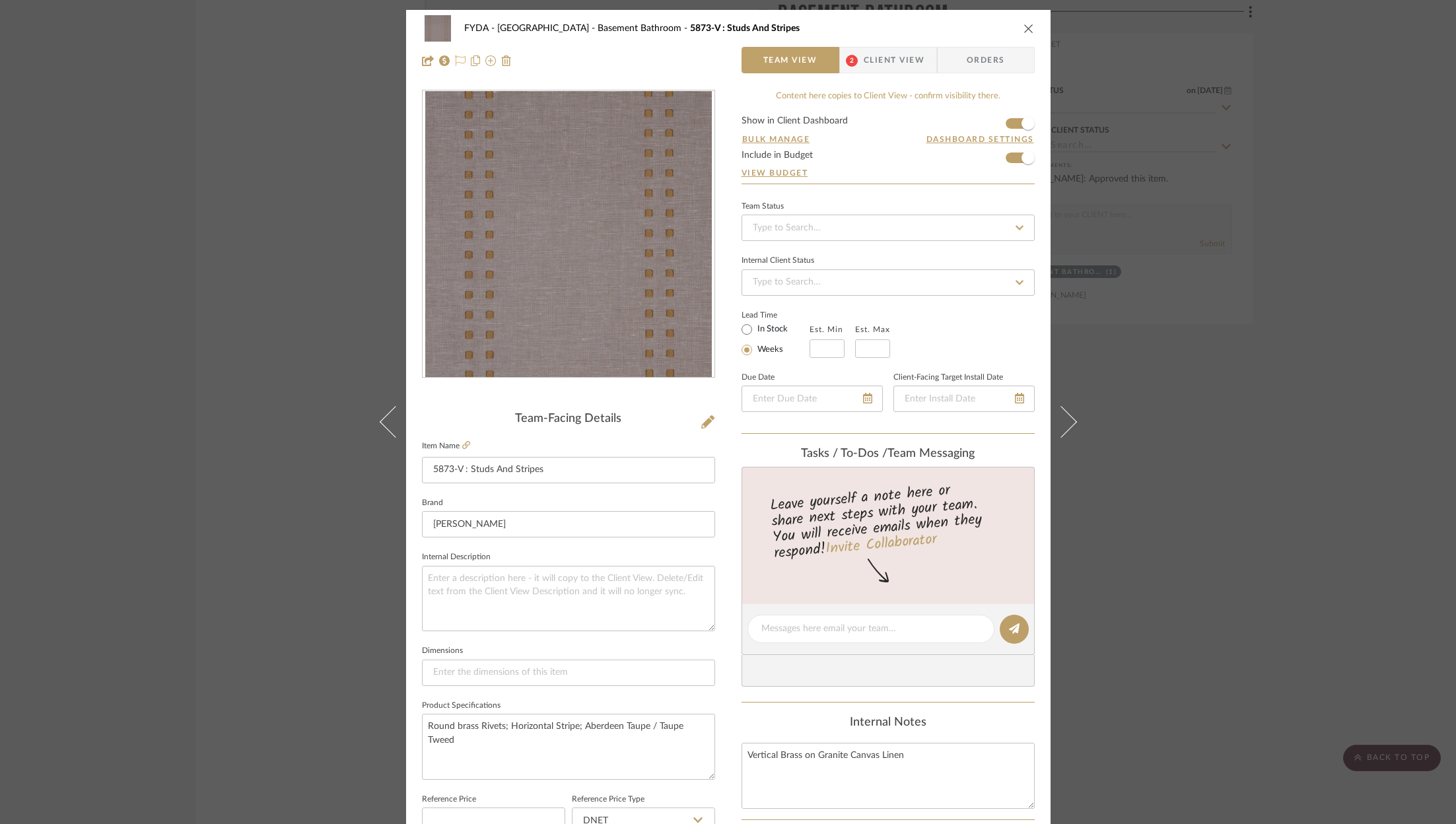
click at [456, 64] on icon at bounding box center [460, 60] width 11 height 11
click at [920, 222] on input at bounding box center [888, 227] width 293 height 26
click at [872, 296] on div "Ordered" at bounding box center [884, 295] width 292 height 34
type input "9/9/2025"
type input "Ordered"
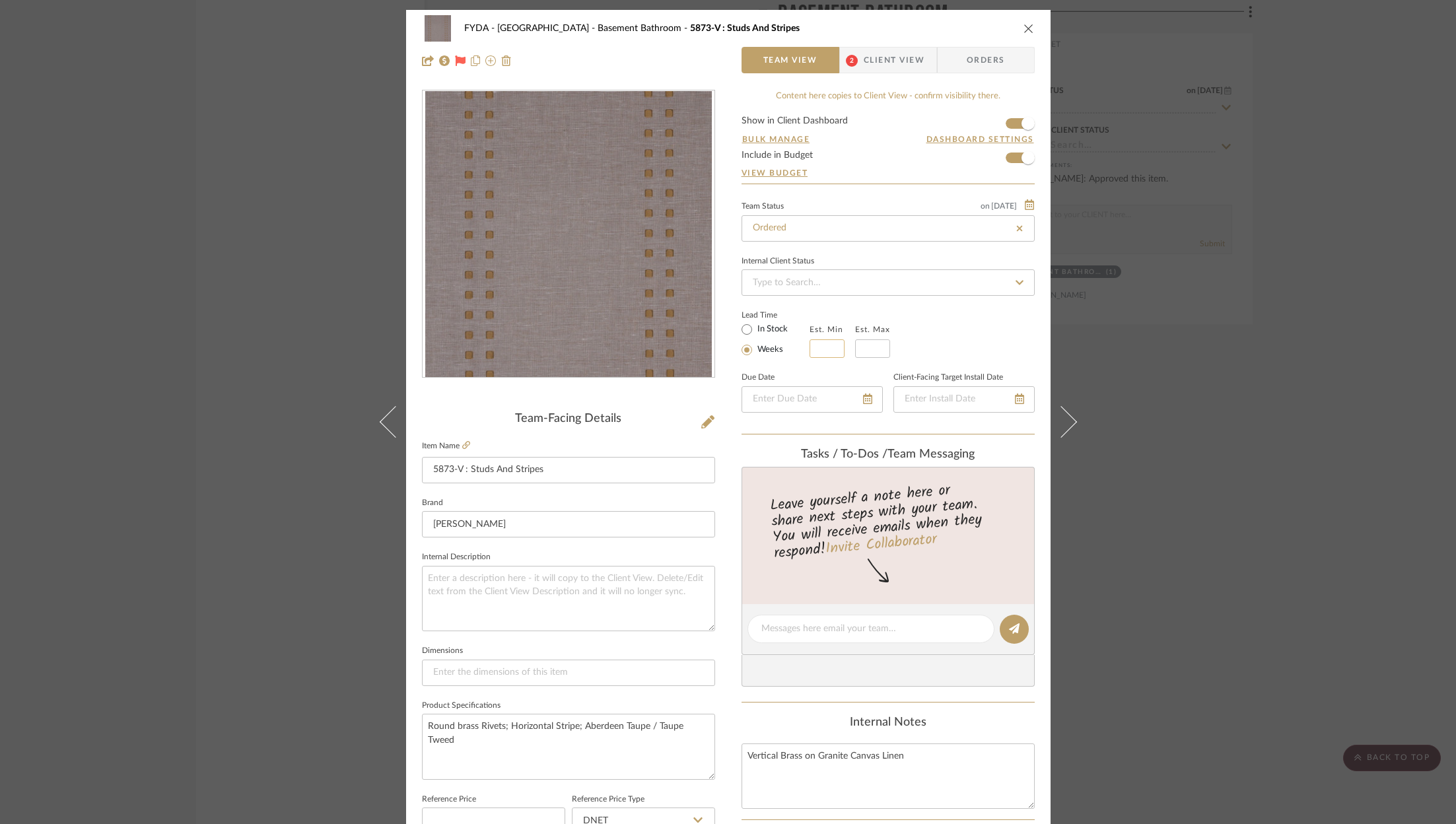
click at [827, 343] on input "text" at bounding box center [827, 349] width 35 height 18
type input "6"
type input "8"
click at [955, 298] on div "Team Status on 9/9/2025 9/9/2025 Ordered Internal Client Status Lead Time In St…" at bounding box center [888, 316] width 293 height 237
type input "9/9/2025"
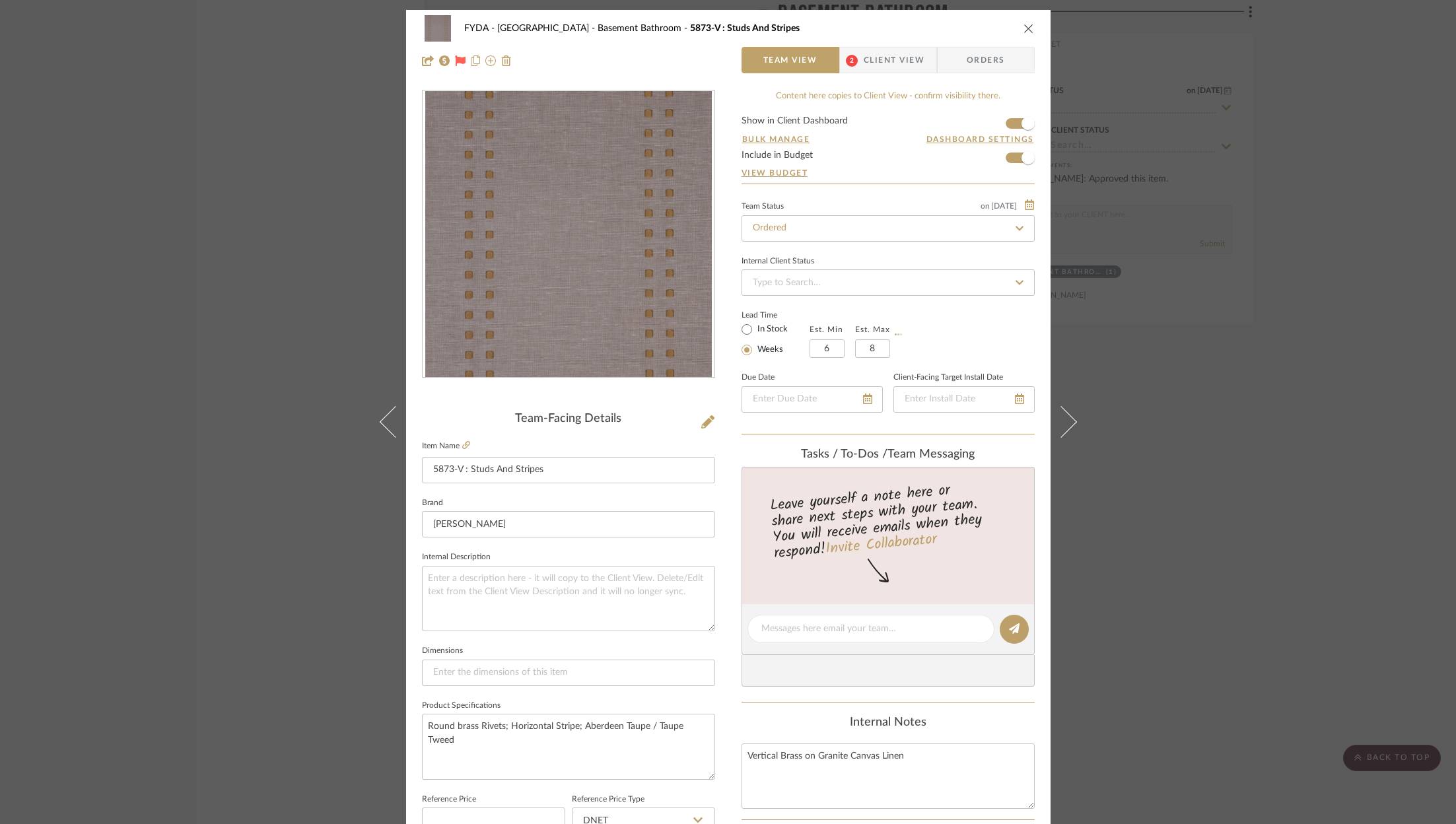
type input "Ordered"
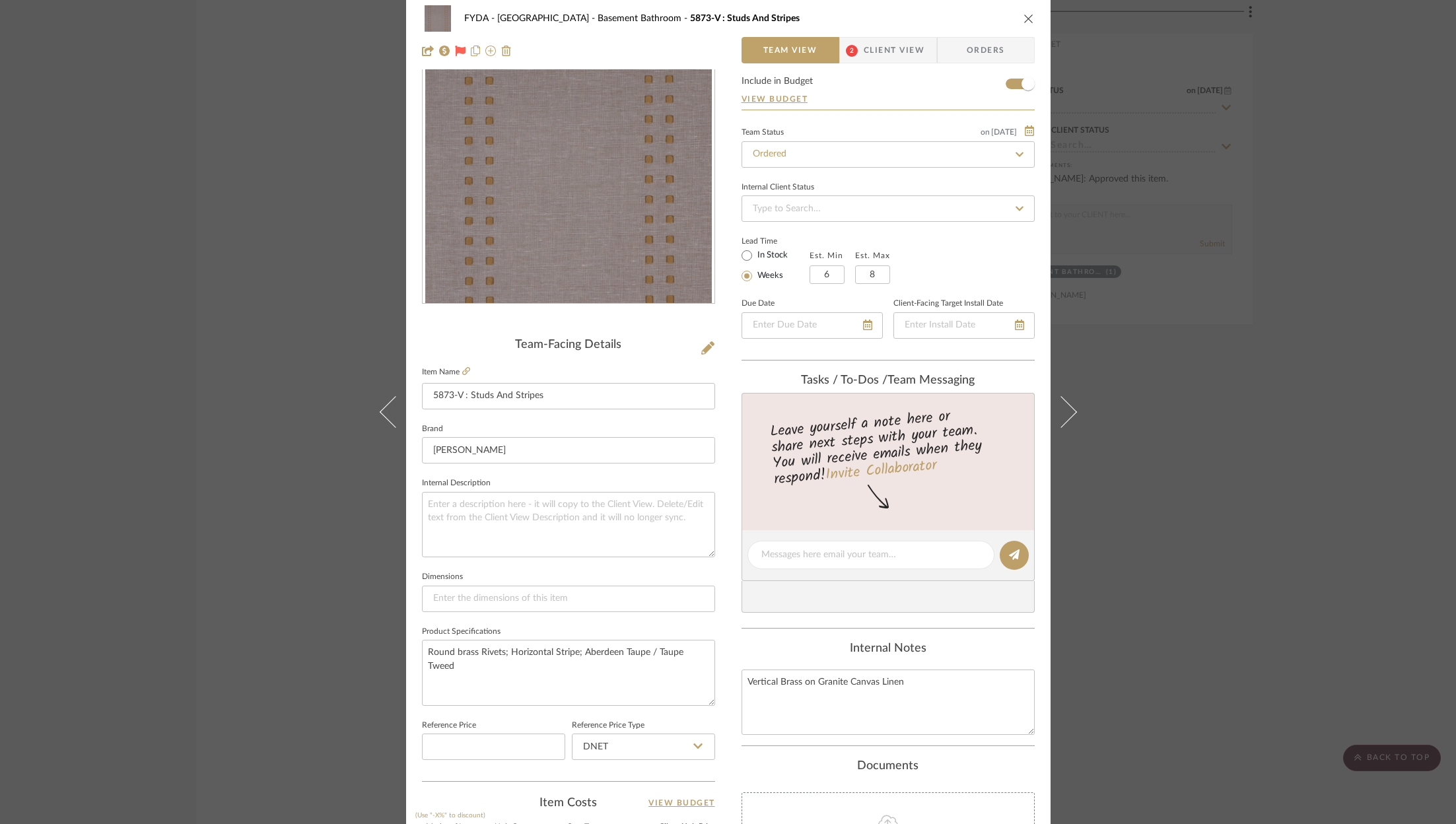
scroll to position [401, 0]
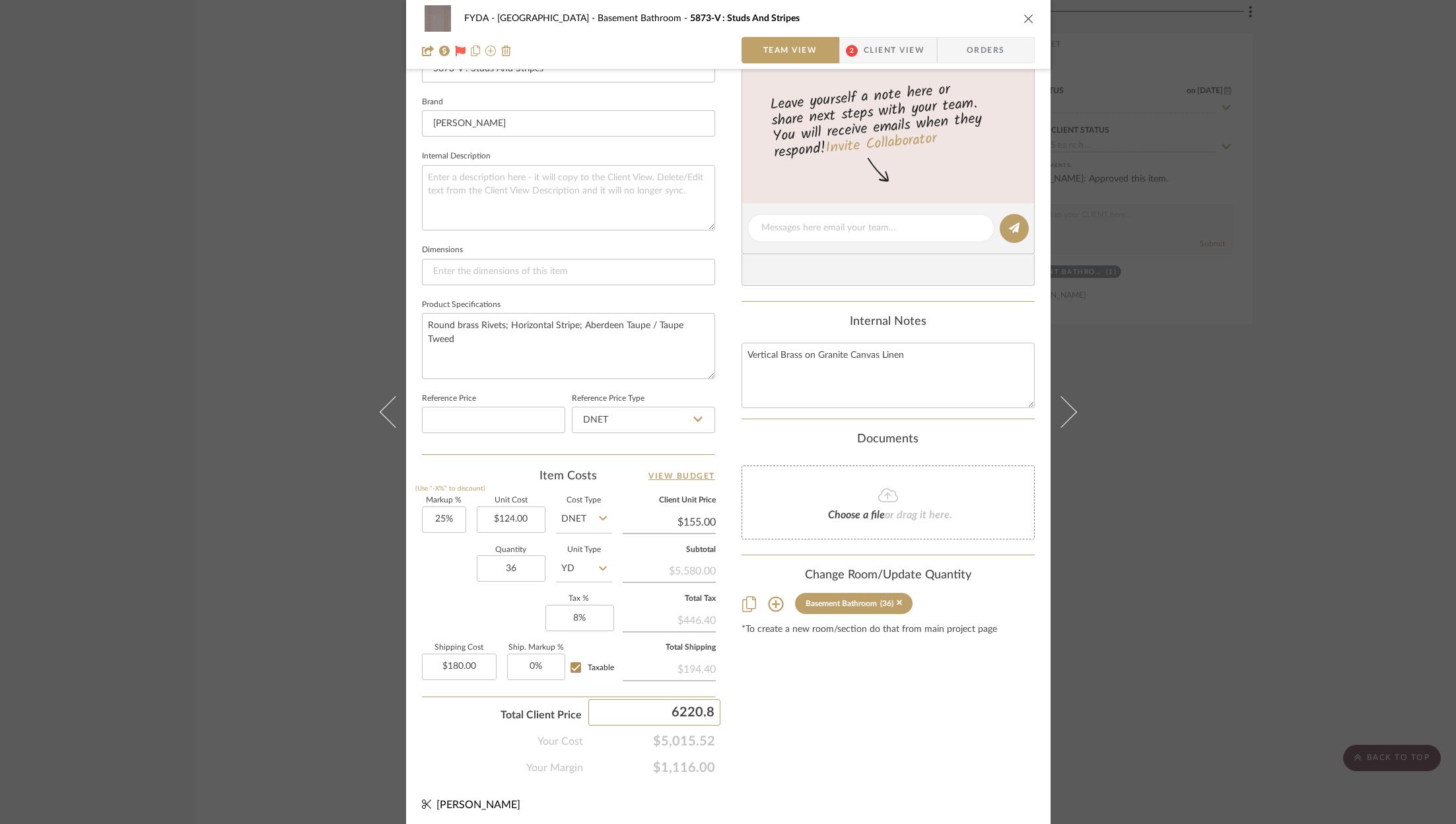
click at [694, 702] on input "6220.8" at bounding box center [654, 712] width 132 height 26
click at [681, 733] on span "$5,015.52" at bounding box center [649, 741] width 132 height 16
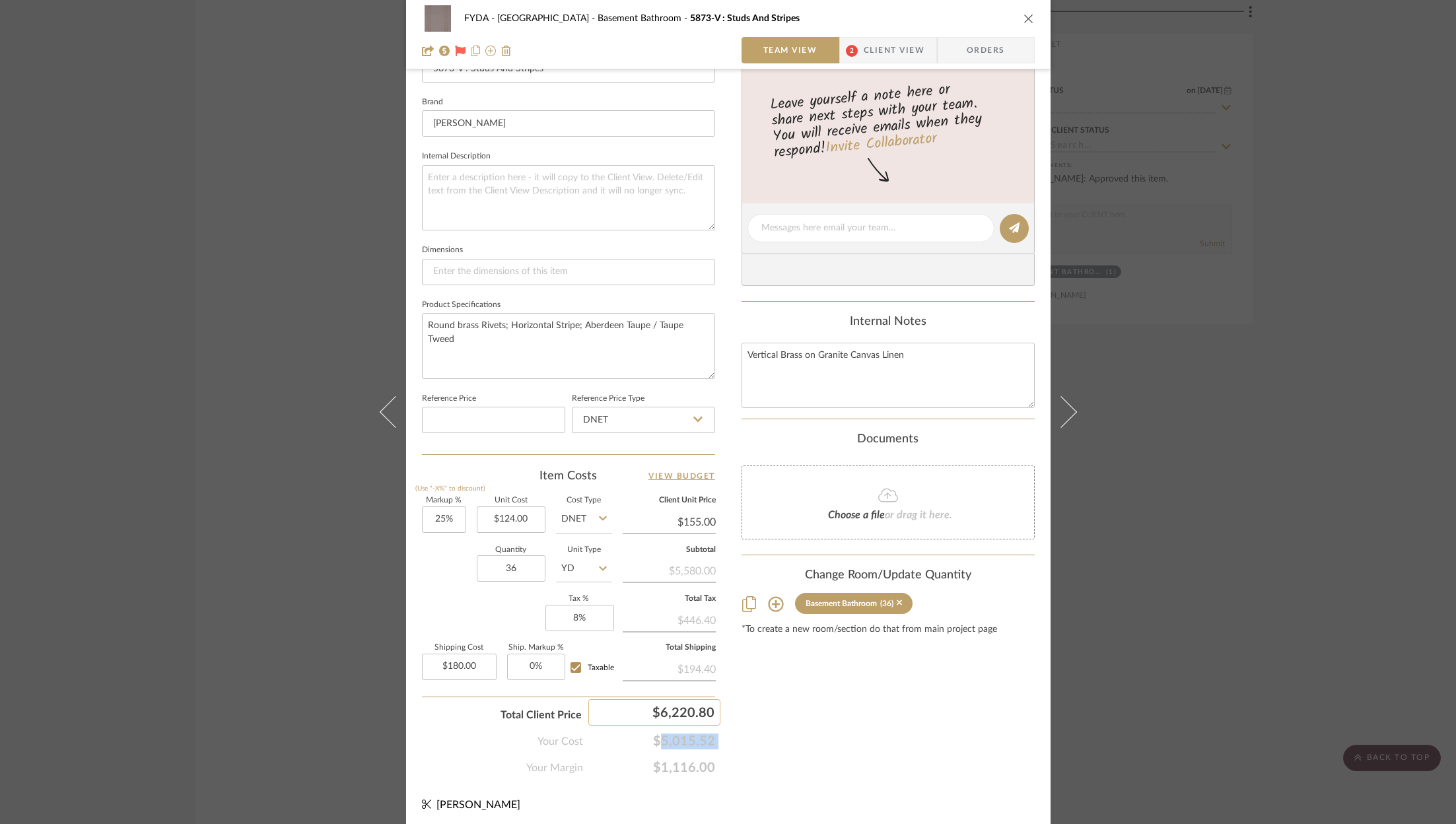
copy span "$5,015.52"
click at [684, 761] on span "$1,116.00" at bounding box center [649, 768] width 132 height 16
copy span "1,116.00"
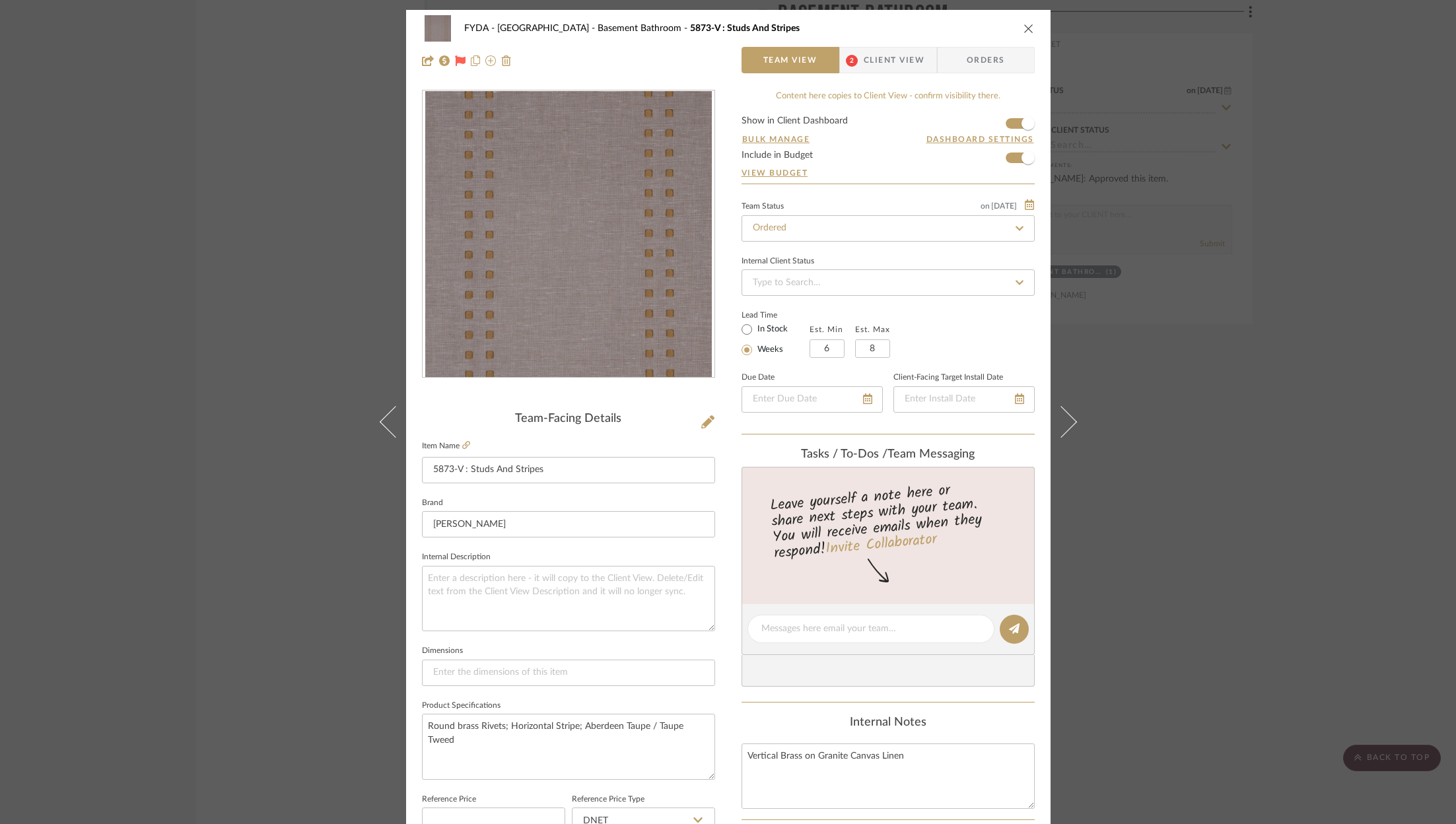
click at [1023, 24] on icon "close" at bounding box center [1028, 28] width 11 height 11
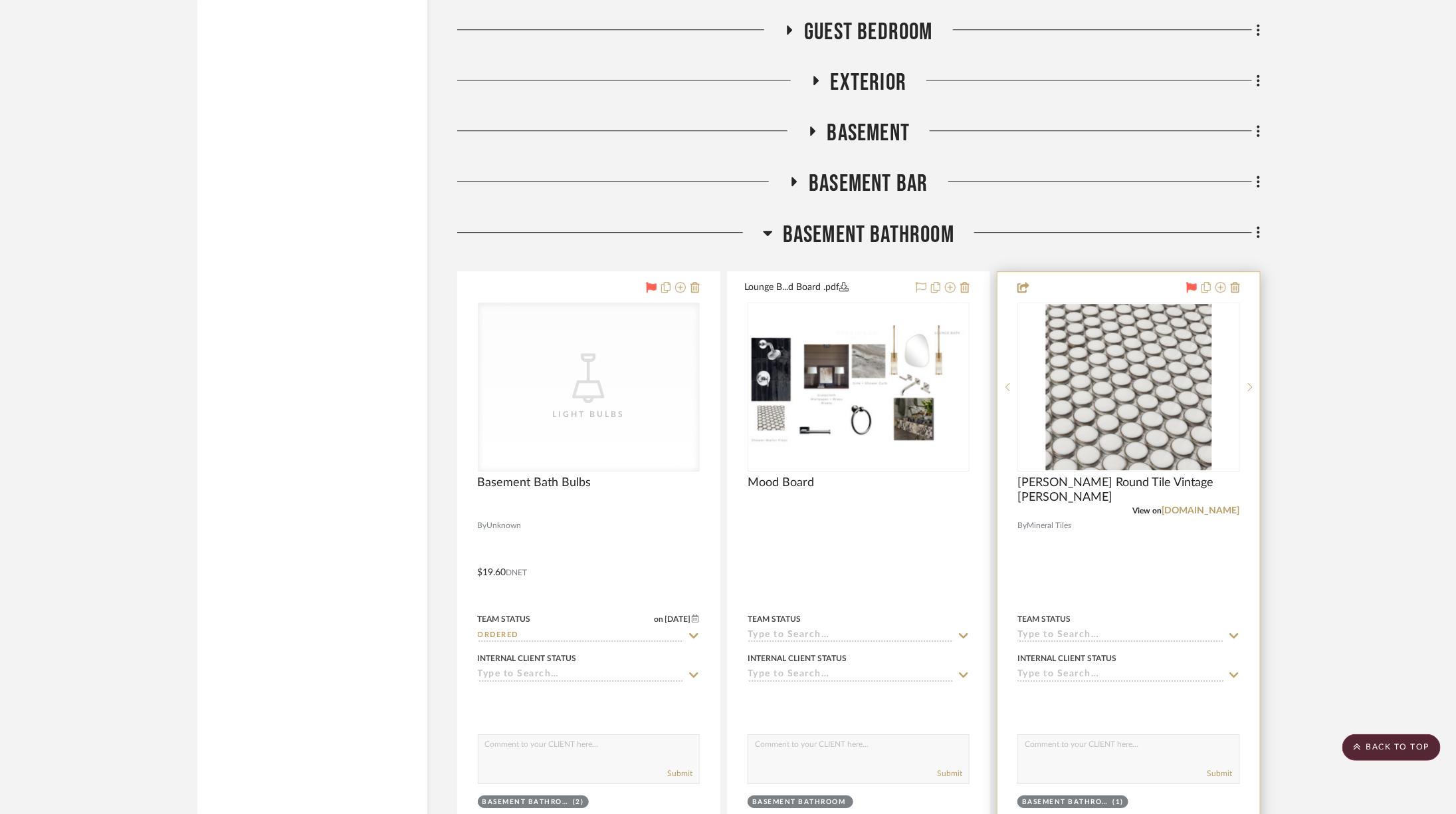
scroll to position [5082, 0]
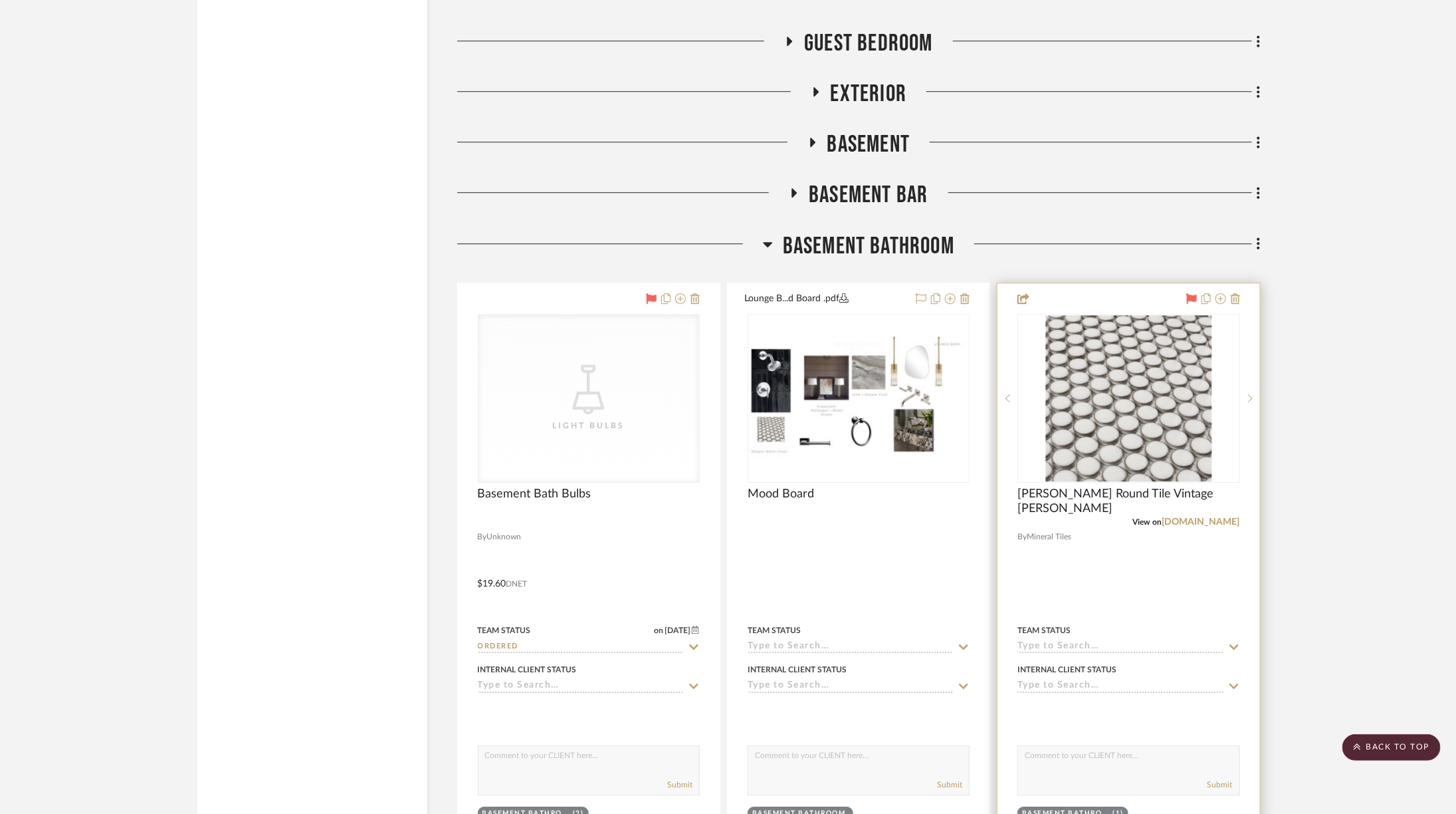
click at [767, 236] on icon at bounding box center [768, 244] width 10 height 16
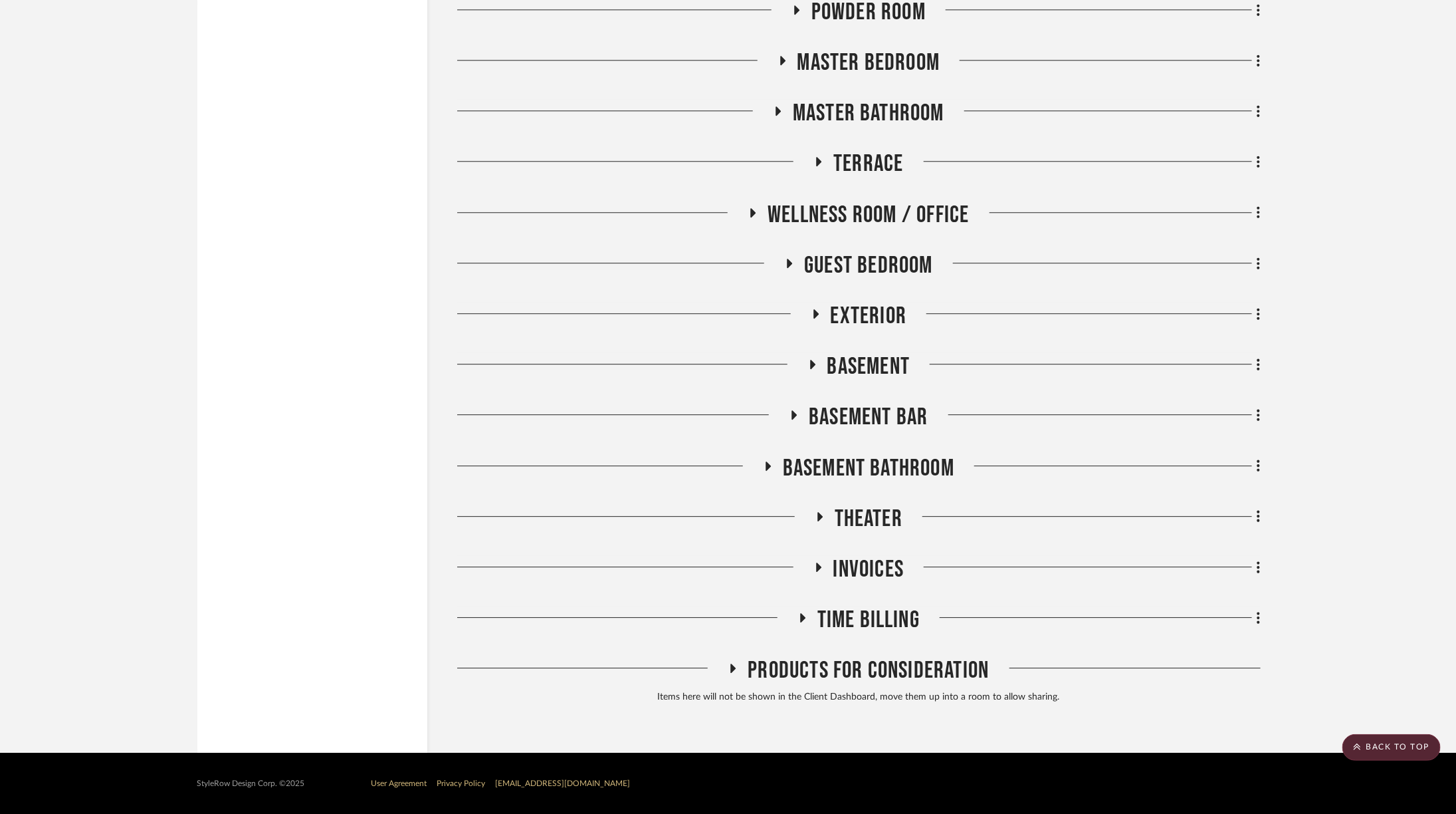
scroll to position [4845, 0]
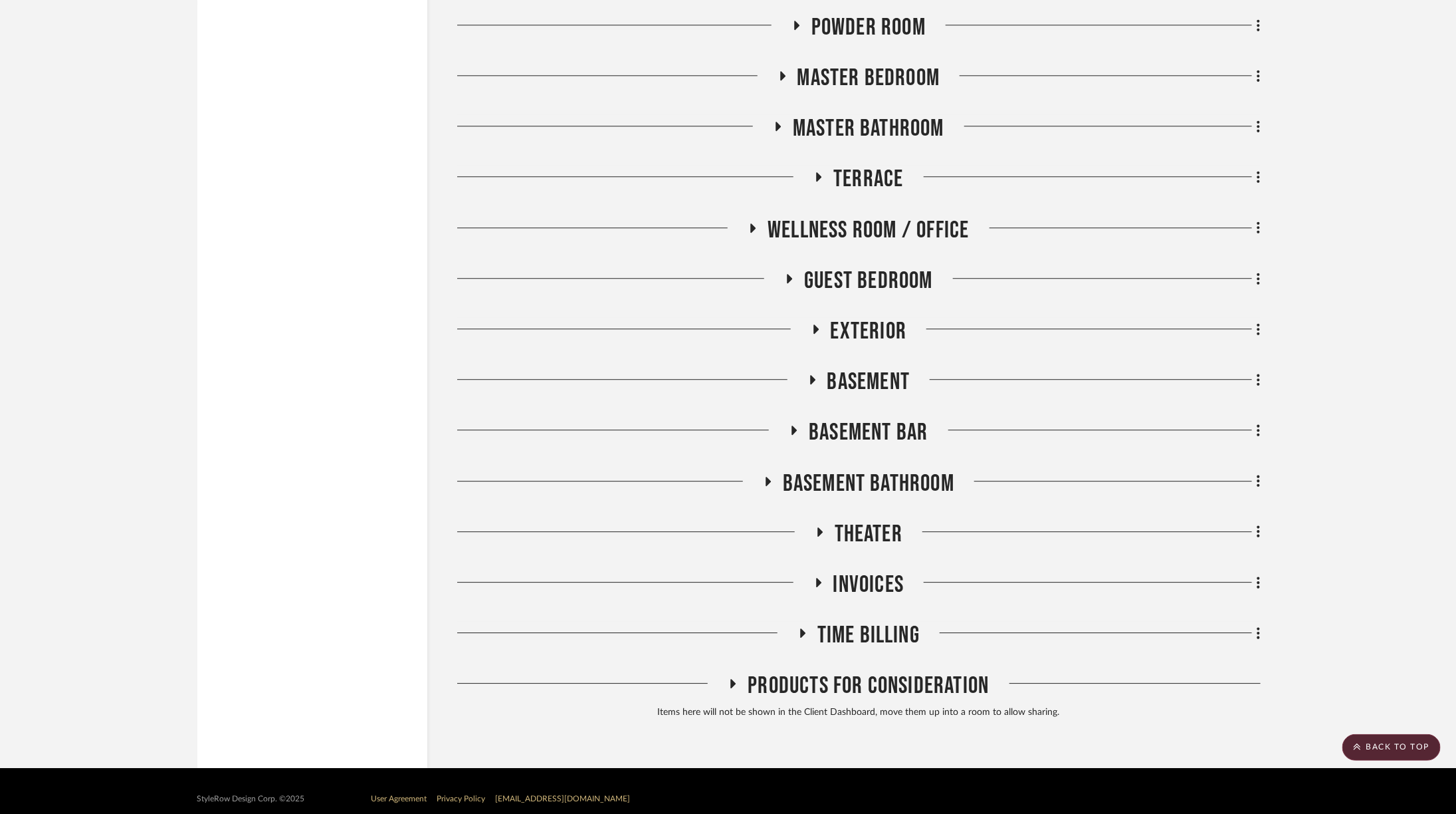
click at [853, 520] on span "Theater" at bounding box center [868, 534] width 68 height 29
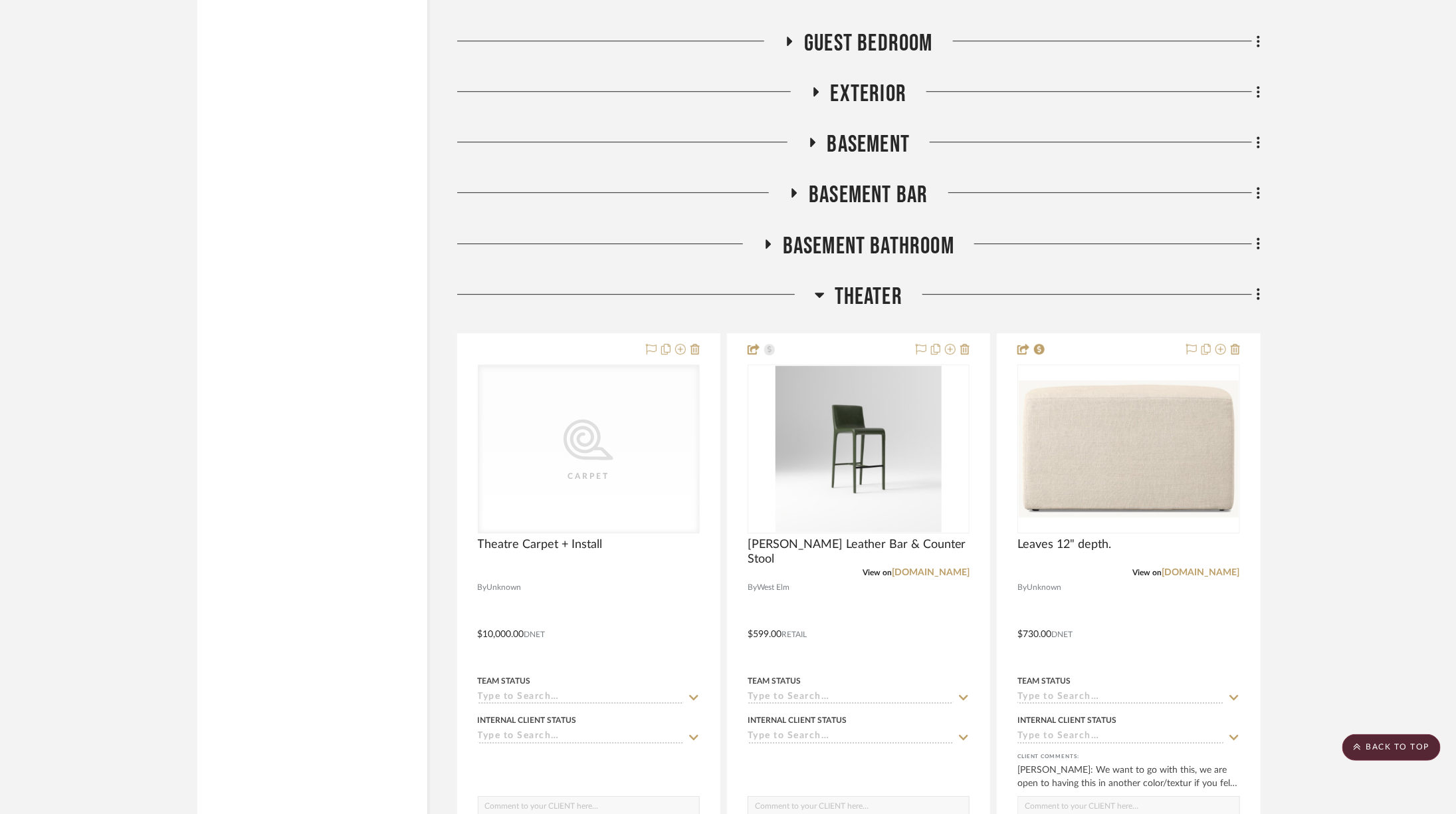
click at [826, 232] on span "Basement Bathroom" at bounding box center [868, 246] width 171 height 29
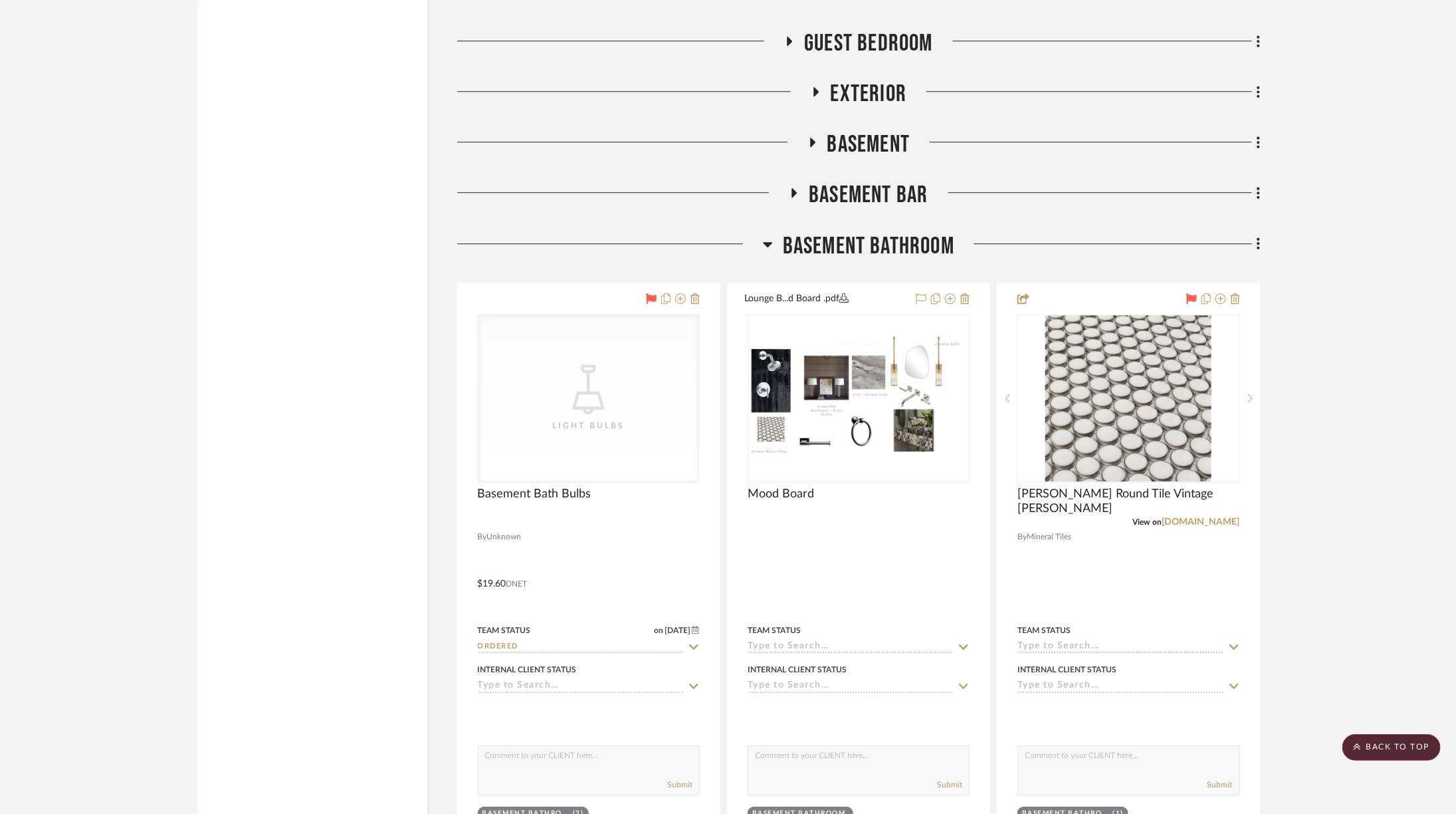
click at [818, 180] on span "Basement Bar" at bounding box center [868, 195] width 119 height 29
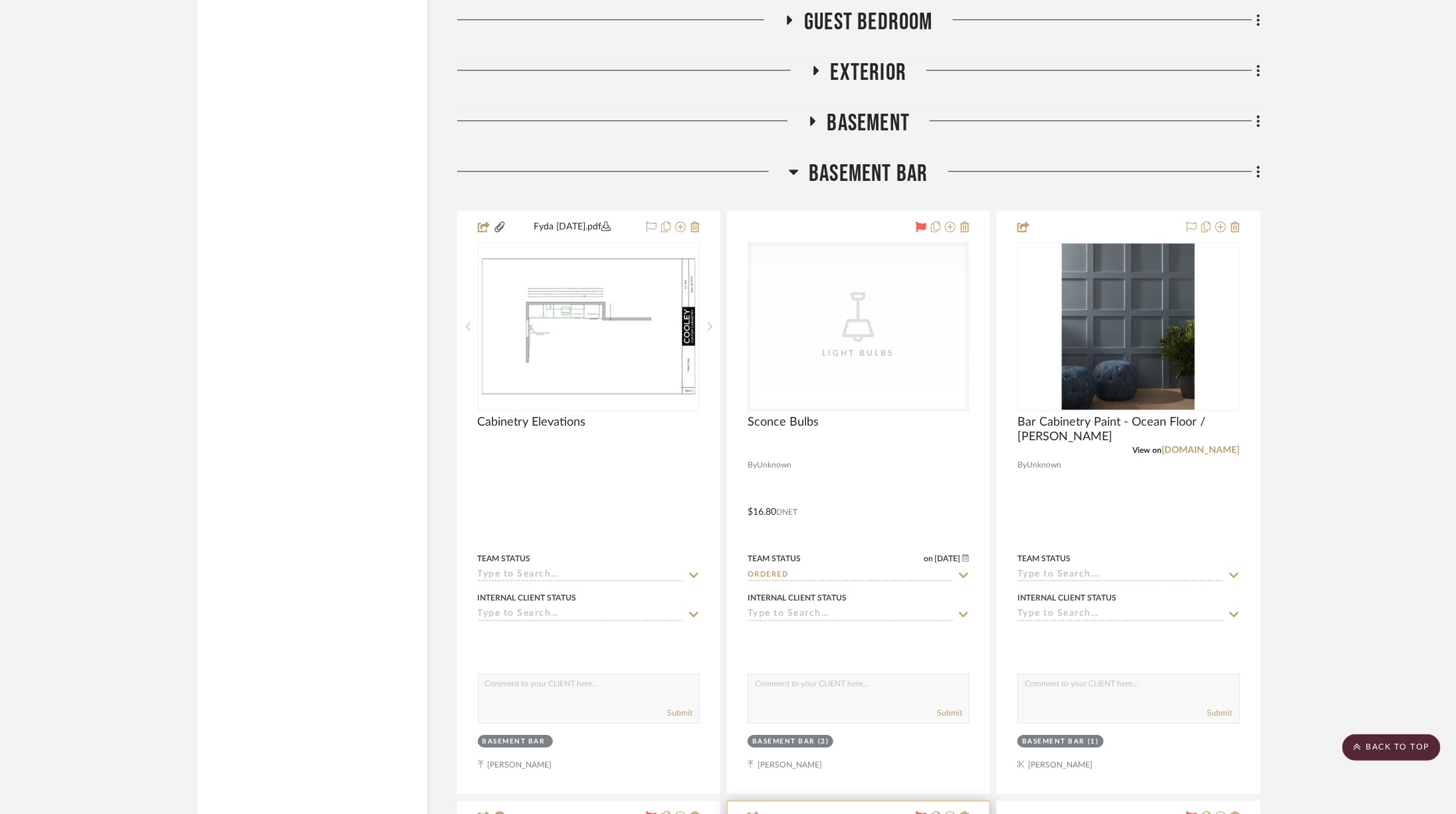
scroll to position [4890, 0]
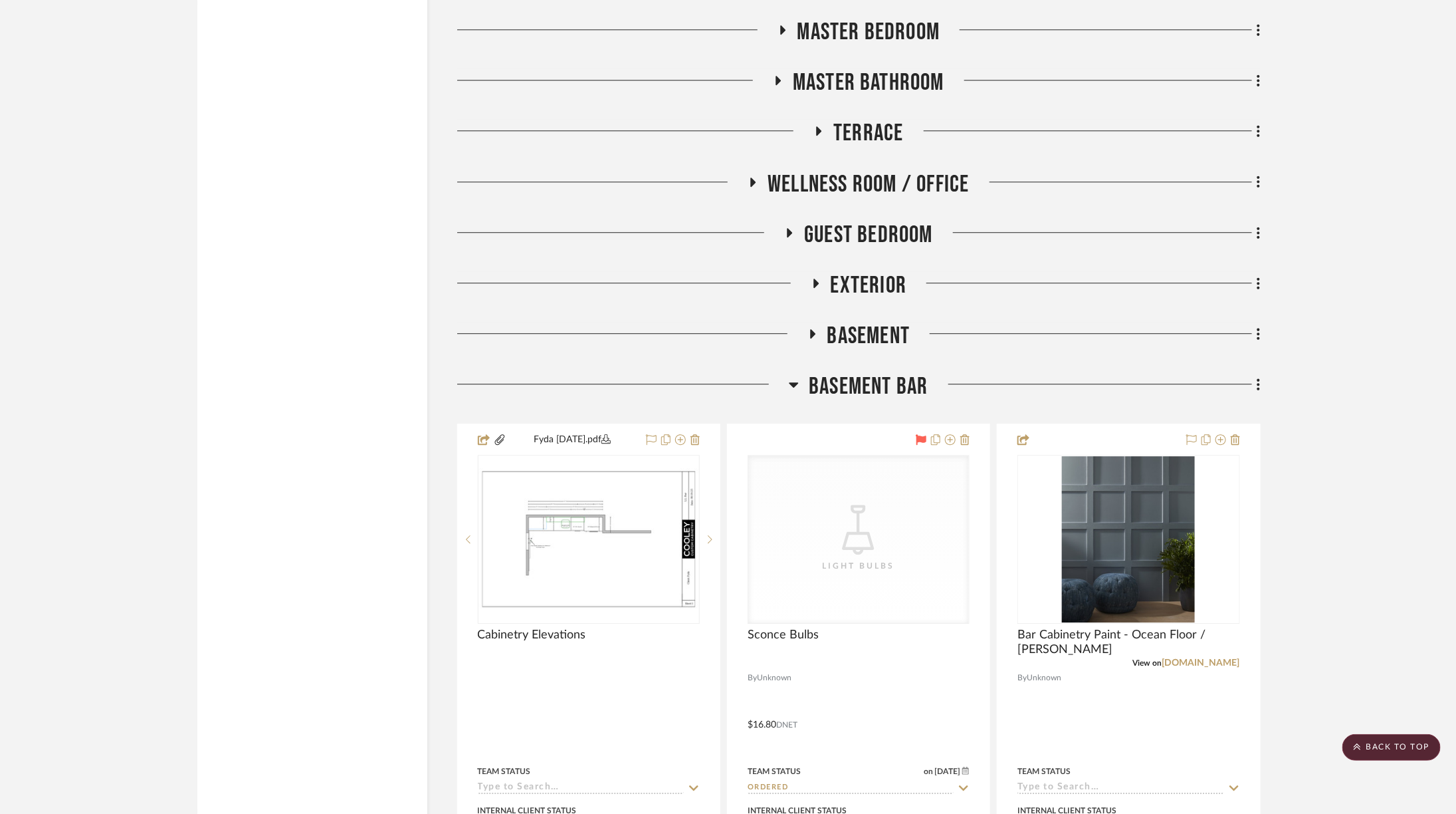
click at [877, 341] on div "Entire Project Foyer / Entry Stairs Kitchen Family Room / Sunroom Living Room L…" at bounding box center [858, 476] width 804 height 10108
click at [877, 372] on span "Basement Bar" at bounding box center [868, 387] width 119 height 29
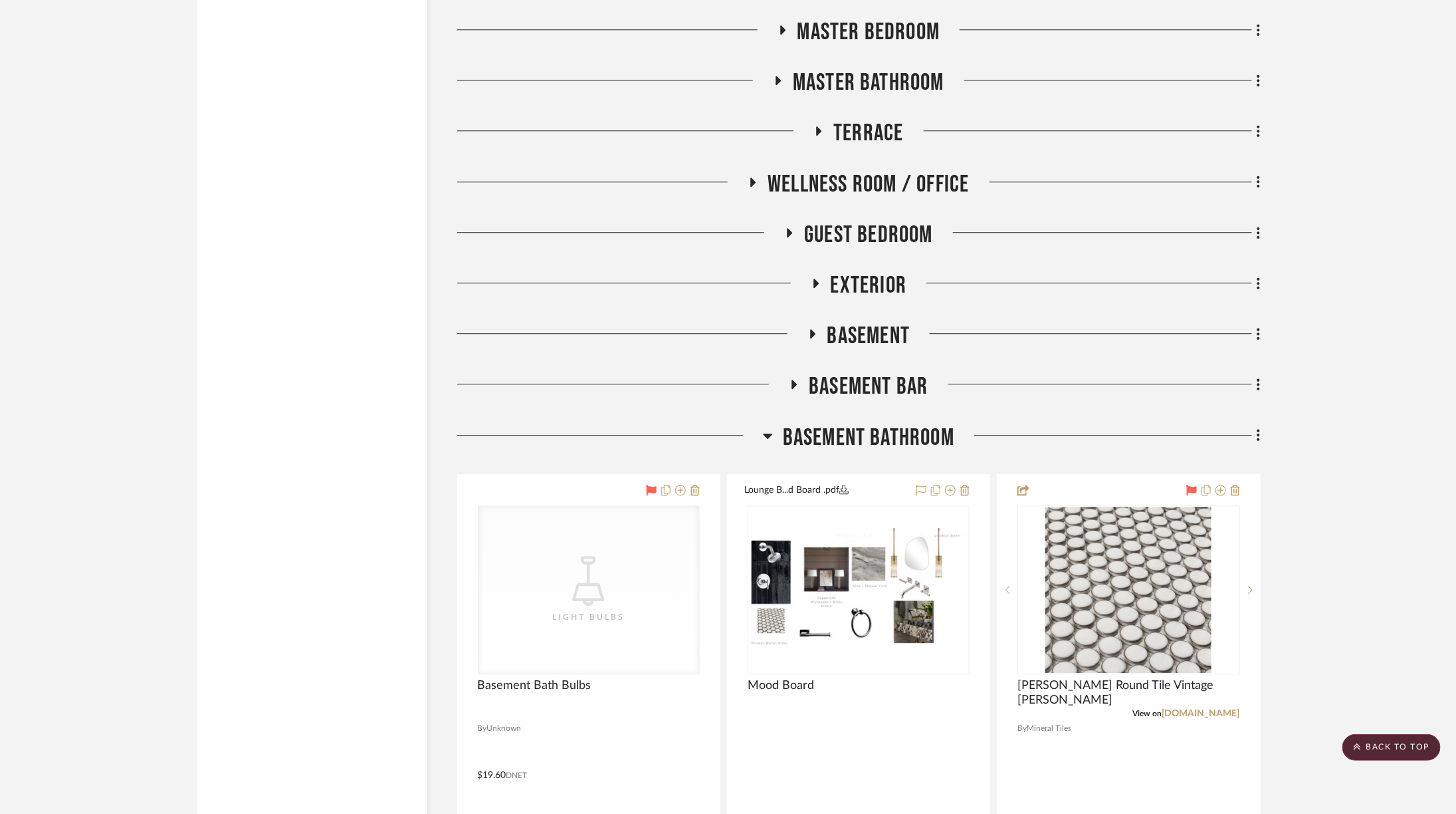
click at [866, 322] on span "Basement" at bounding box center [868, 336] width 83 height 29
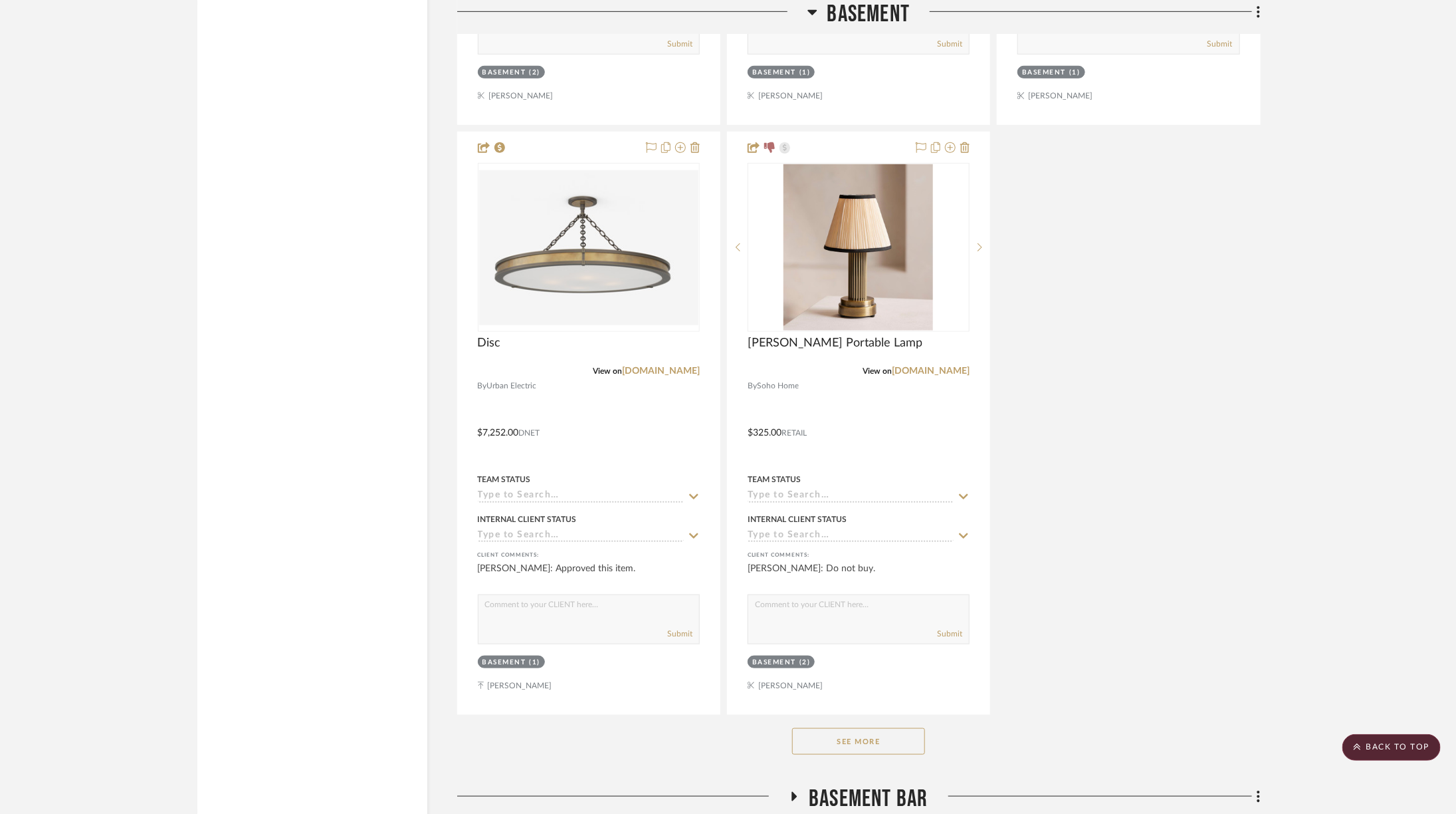
scroll to position [6312, 0]
click at [884, 729] on button "See More" at bounding box center [858, 740] width 133 height 26
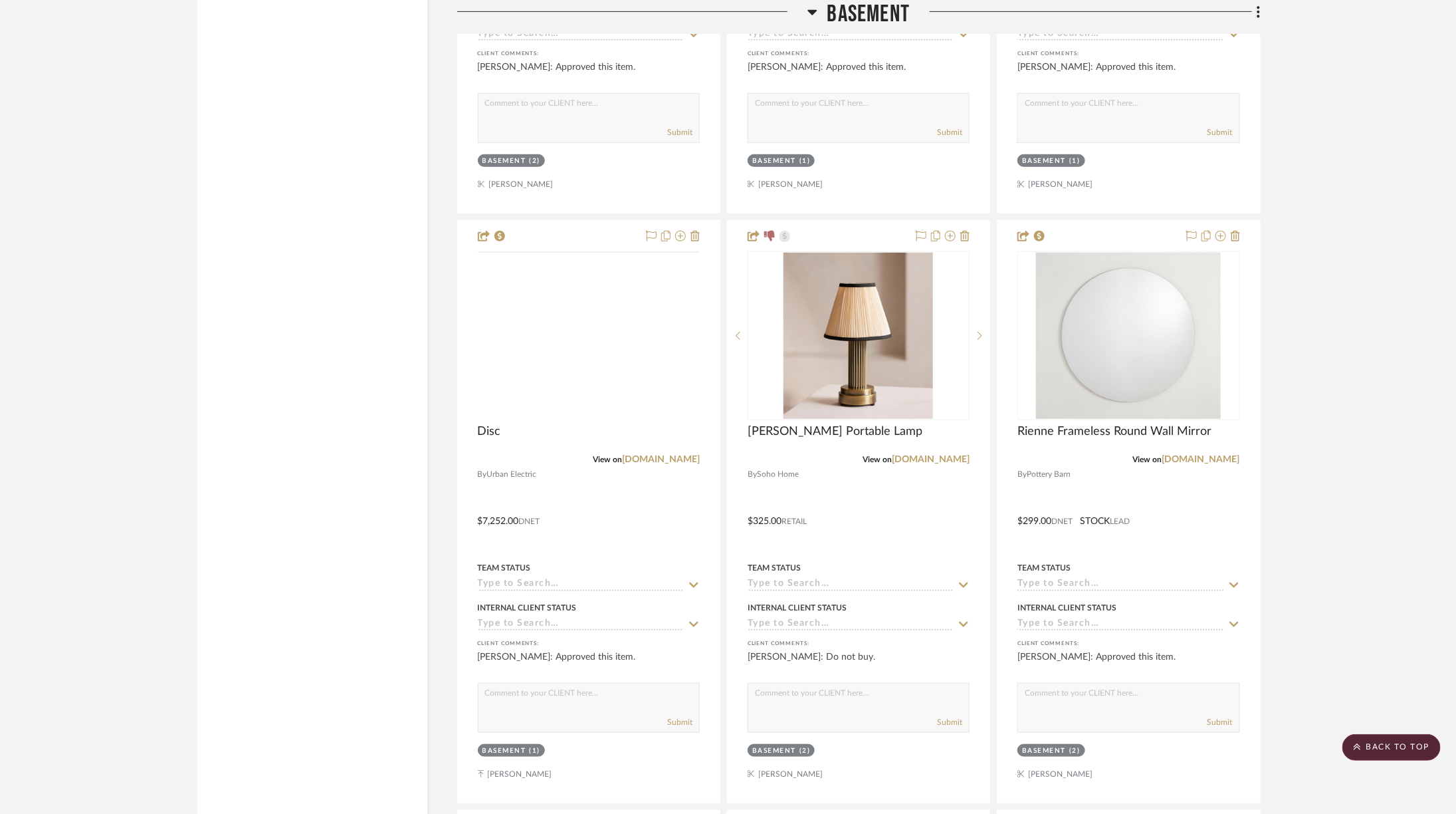
scroll to position [6205, 0]
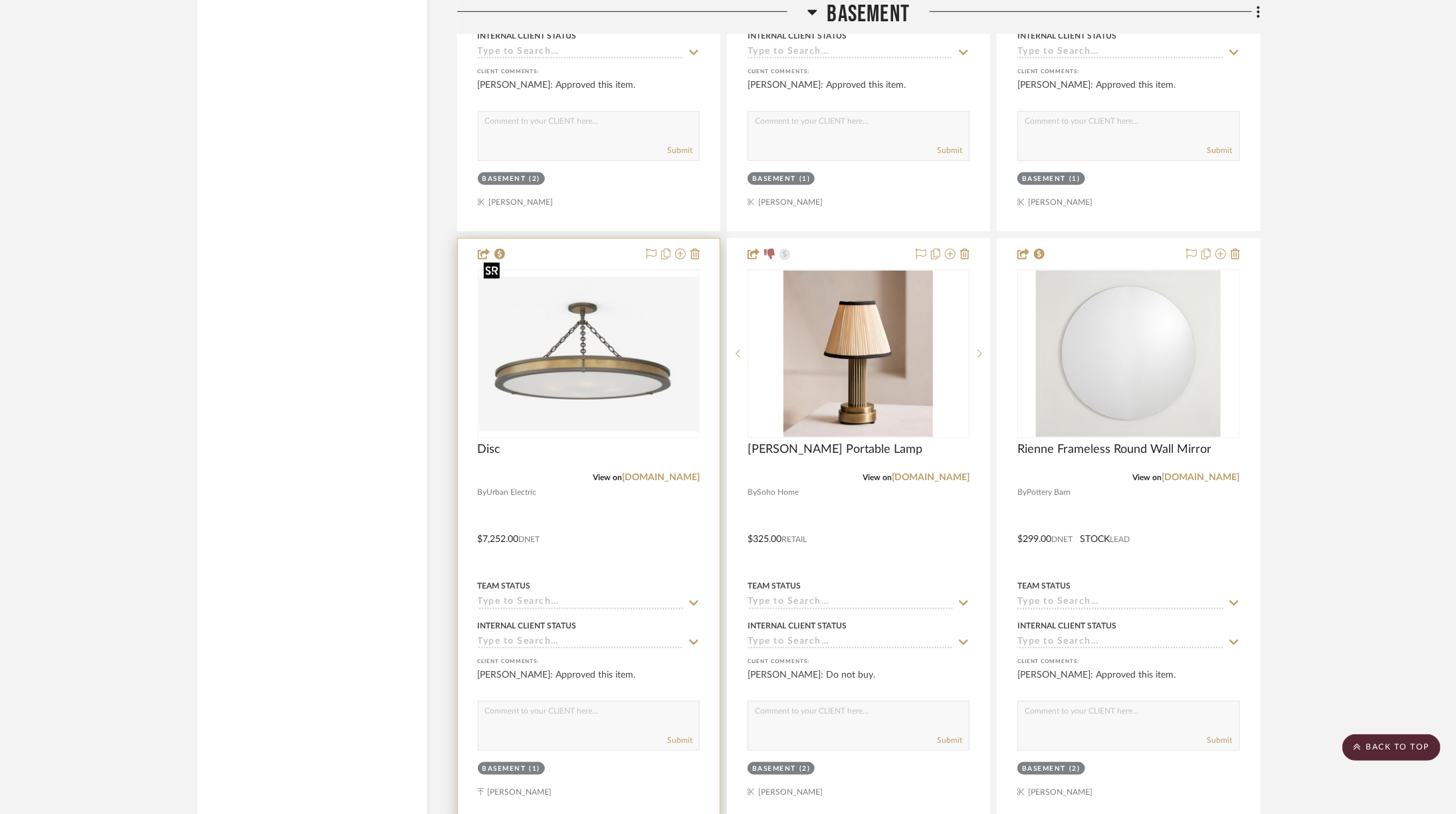
click at [0, 0] on img at bounding box center [0, 0] width 0 height 0
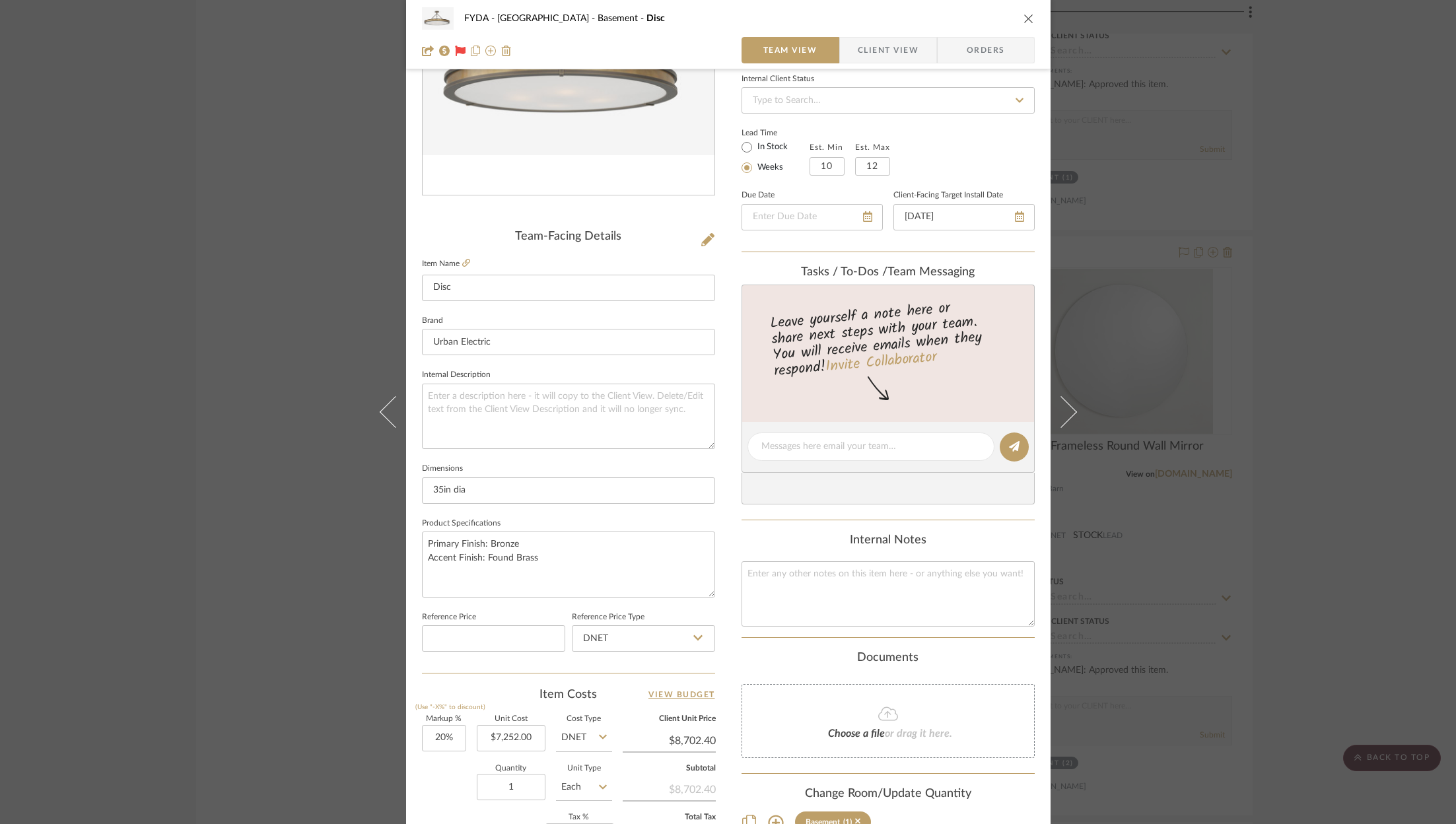
scroll to position [401, 0]
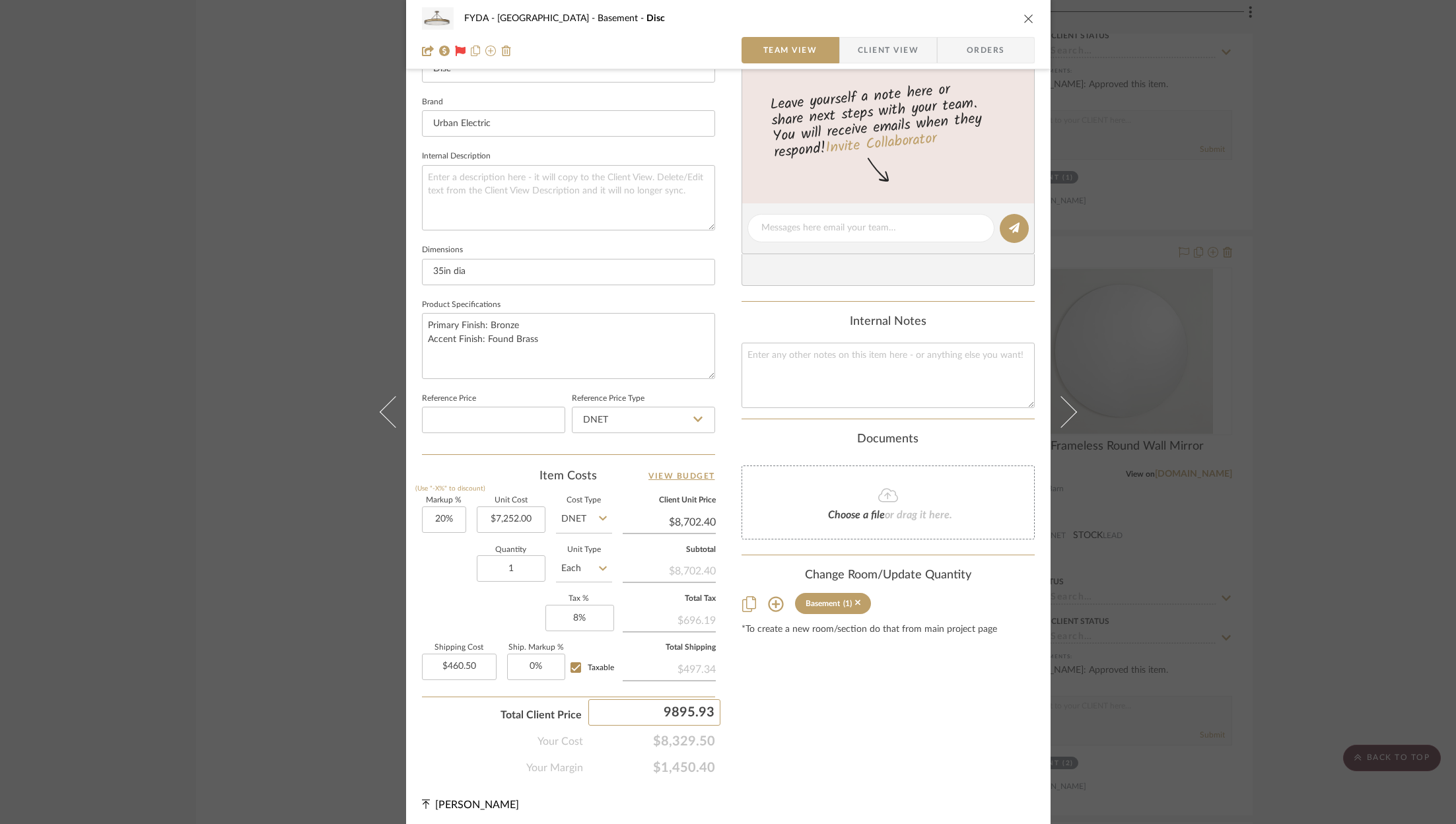
click at [686, 709] on input "9895.93" at bounding box center [654, 712] width 132 height 26
click at [680, 742] on span "$8,329.50" at bounding box center [649, 741] width 132 height 16
click at [680, 739] on span "$8,329.50" at bounding box center [649, 741] width 132 height 16
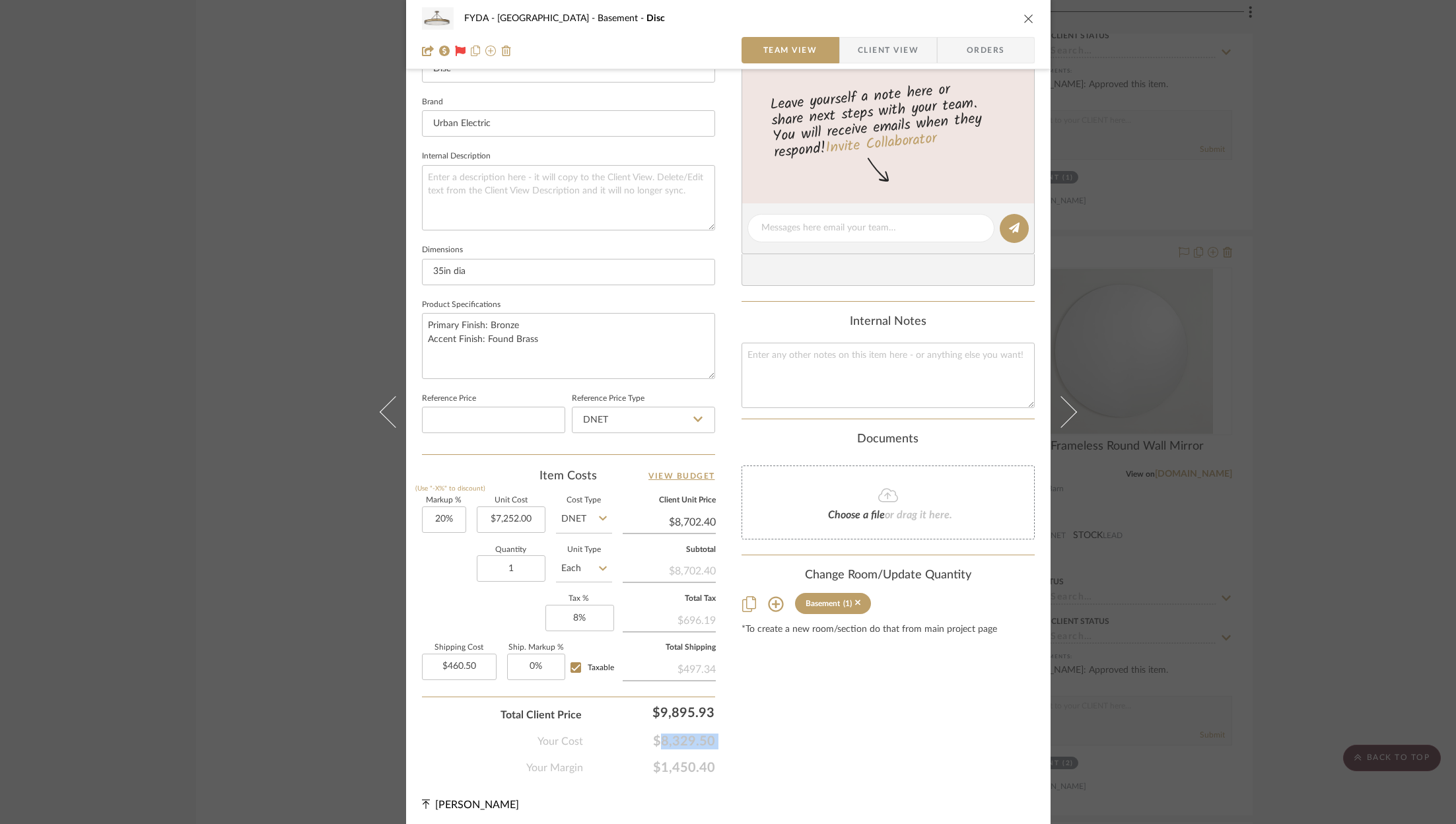
copy span "$8,329.50"
click at [672, 760] on span "$1,450.40" at bounding box center [649, 768] width 132 height 16
copy span "$1,450.40"
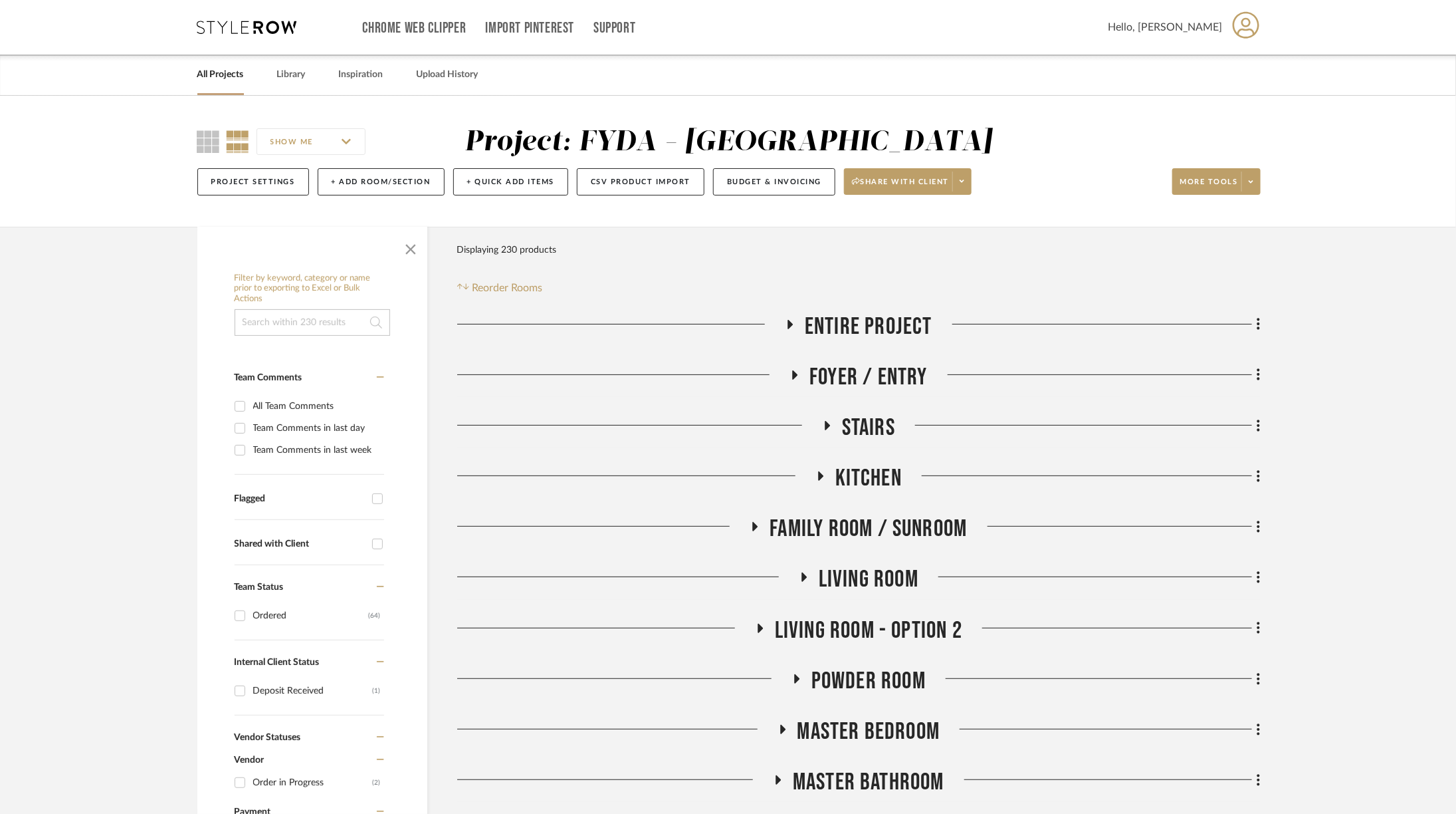
click at [245, 29] on icon at bounding box center [247, 27] width 100 height 14
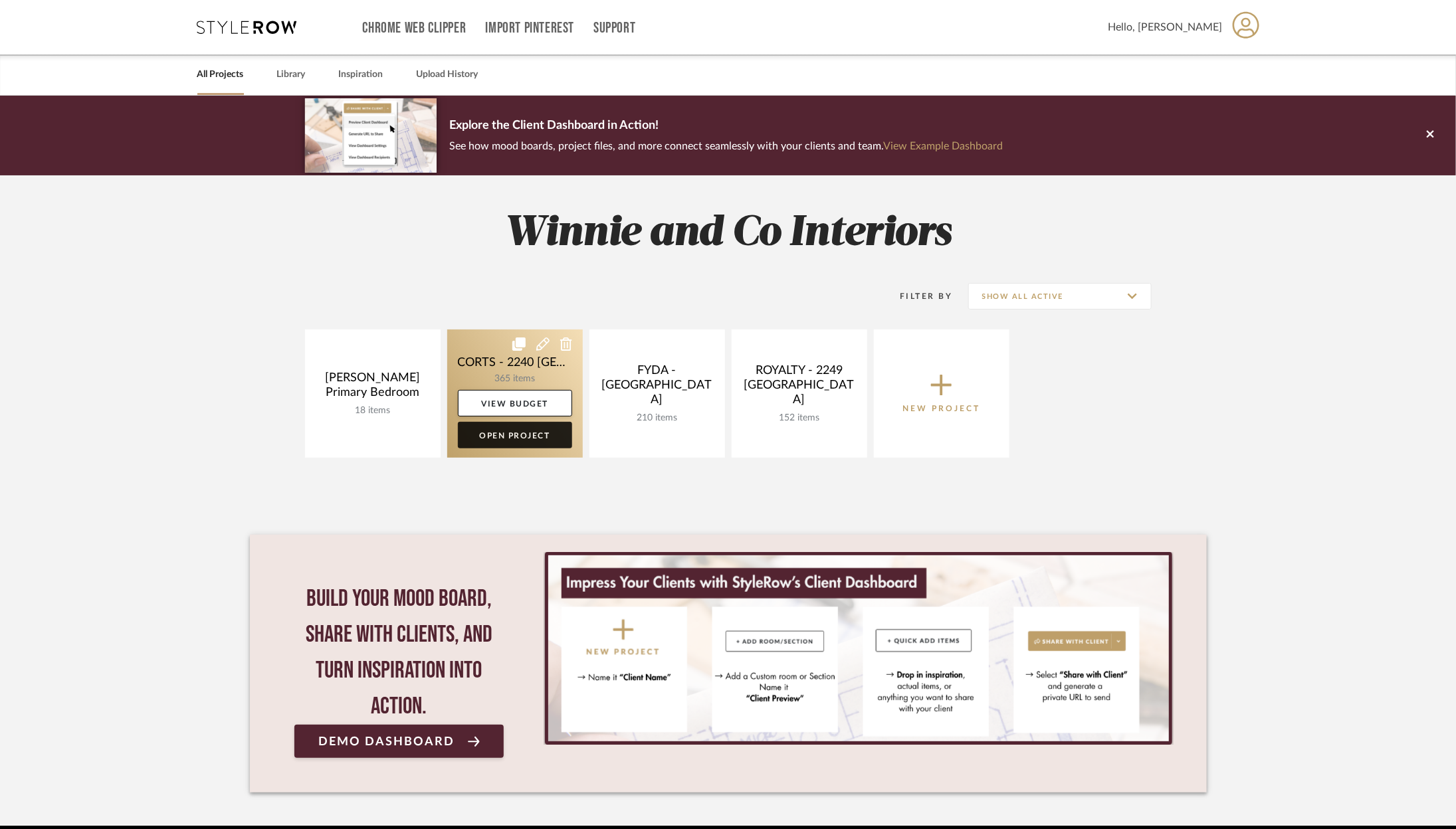
click at [510, 441] on link "Open Project" at bounding box center [515, 435] width 114 height 26
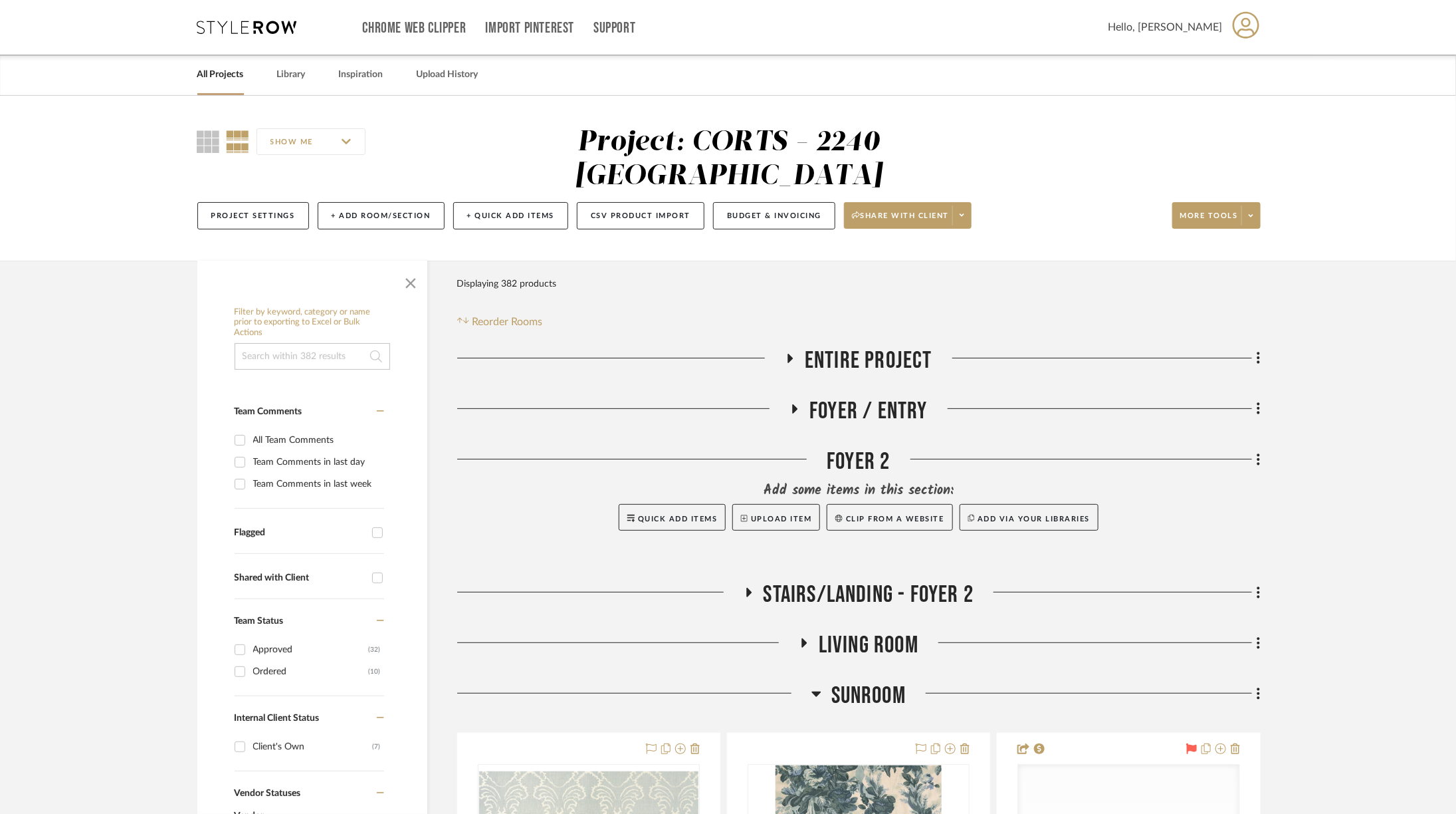
click at [869, 681] on span "Sunroom" at bounding box center [868, 696] width 74 height 29
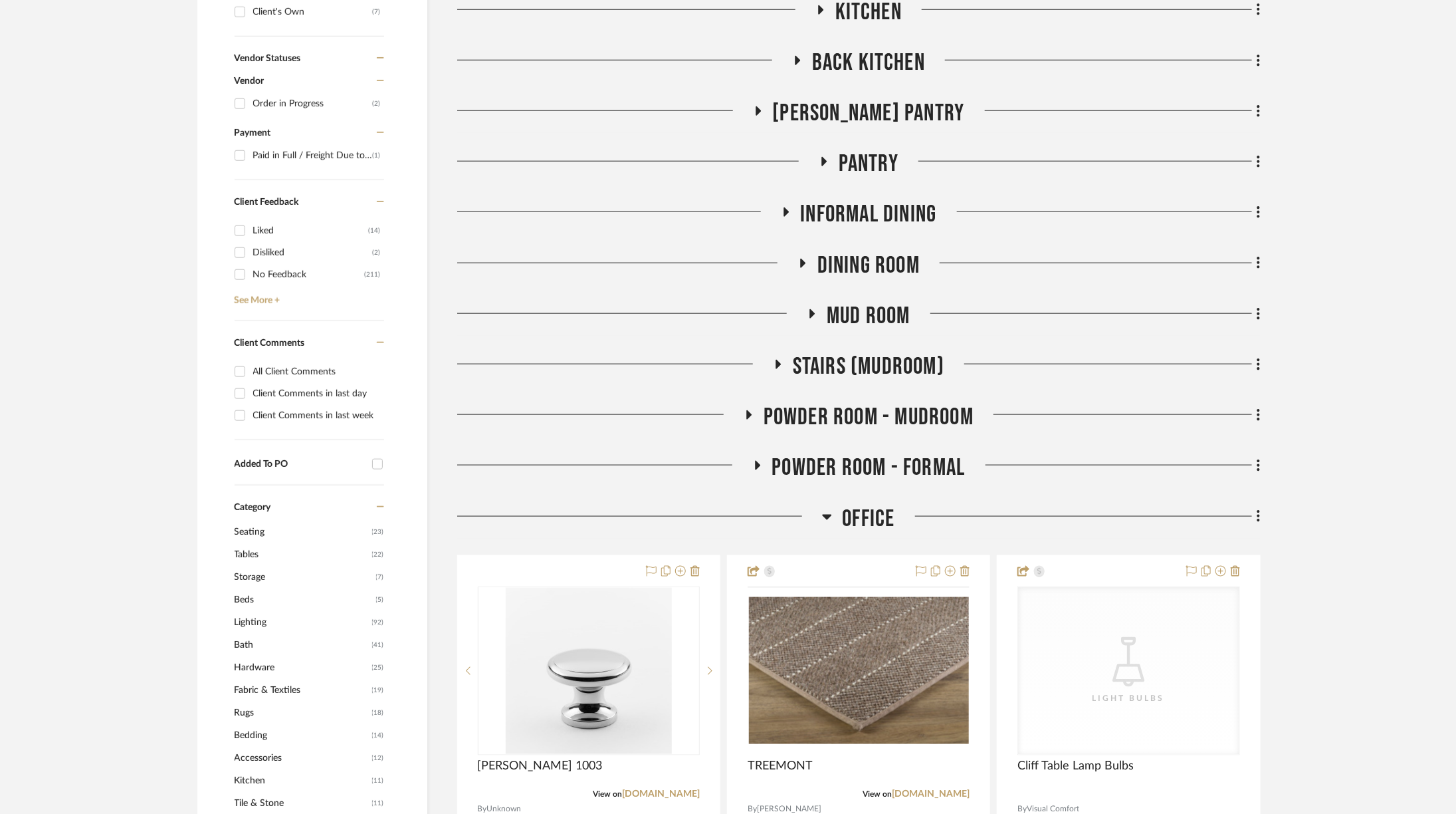
scroll to position [958, 0]
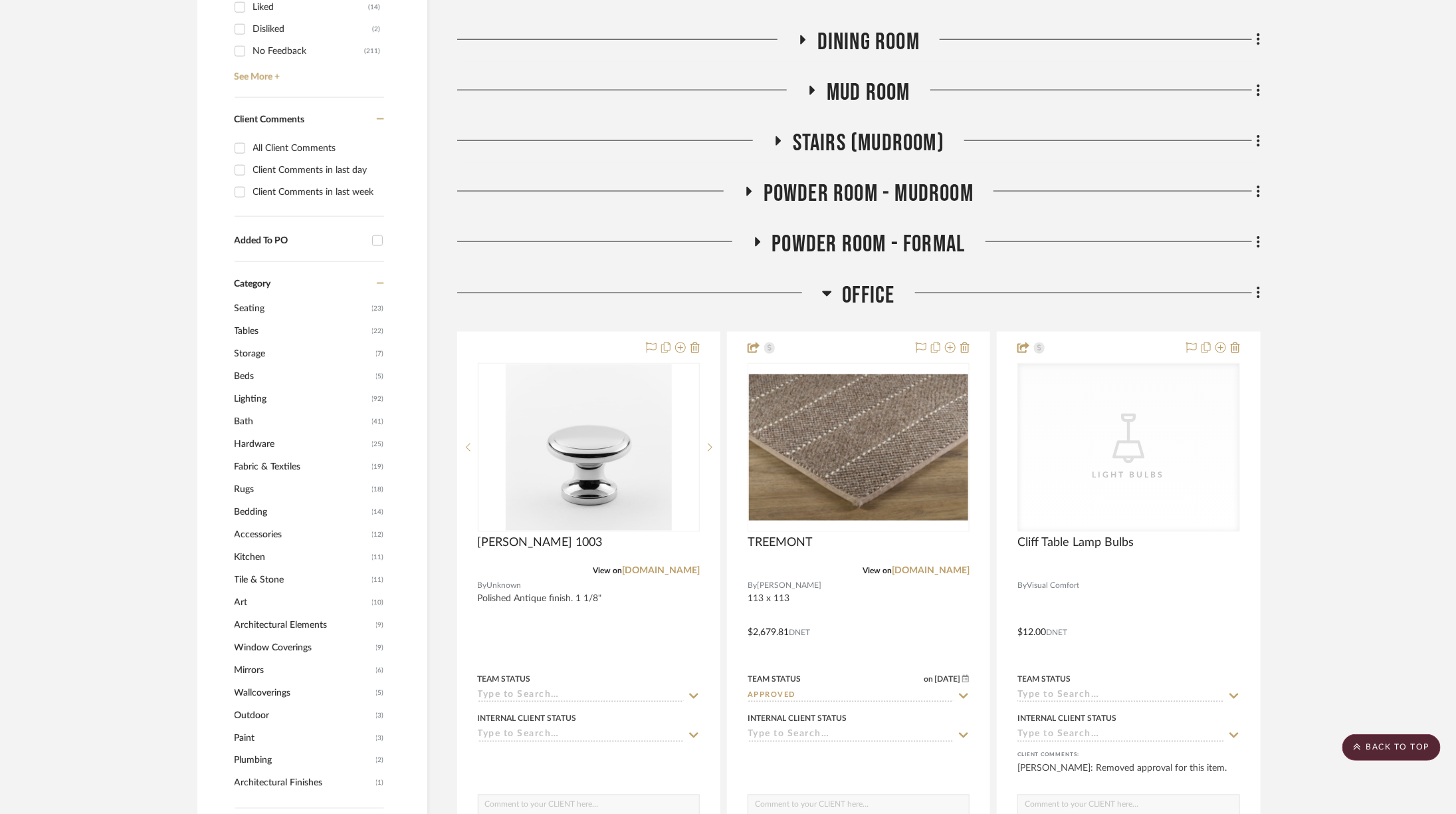
click at [843, 281] on span "Office" at bounding box center [868, 295] width 53 height 29
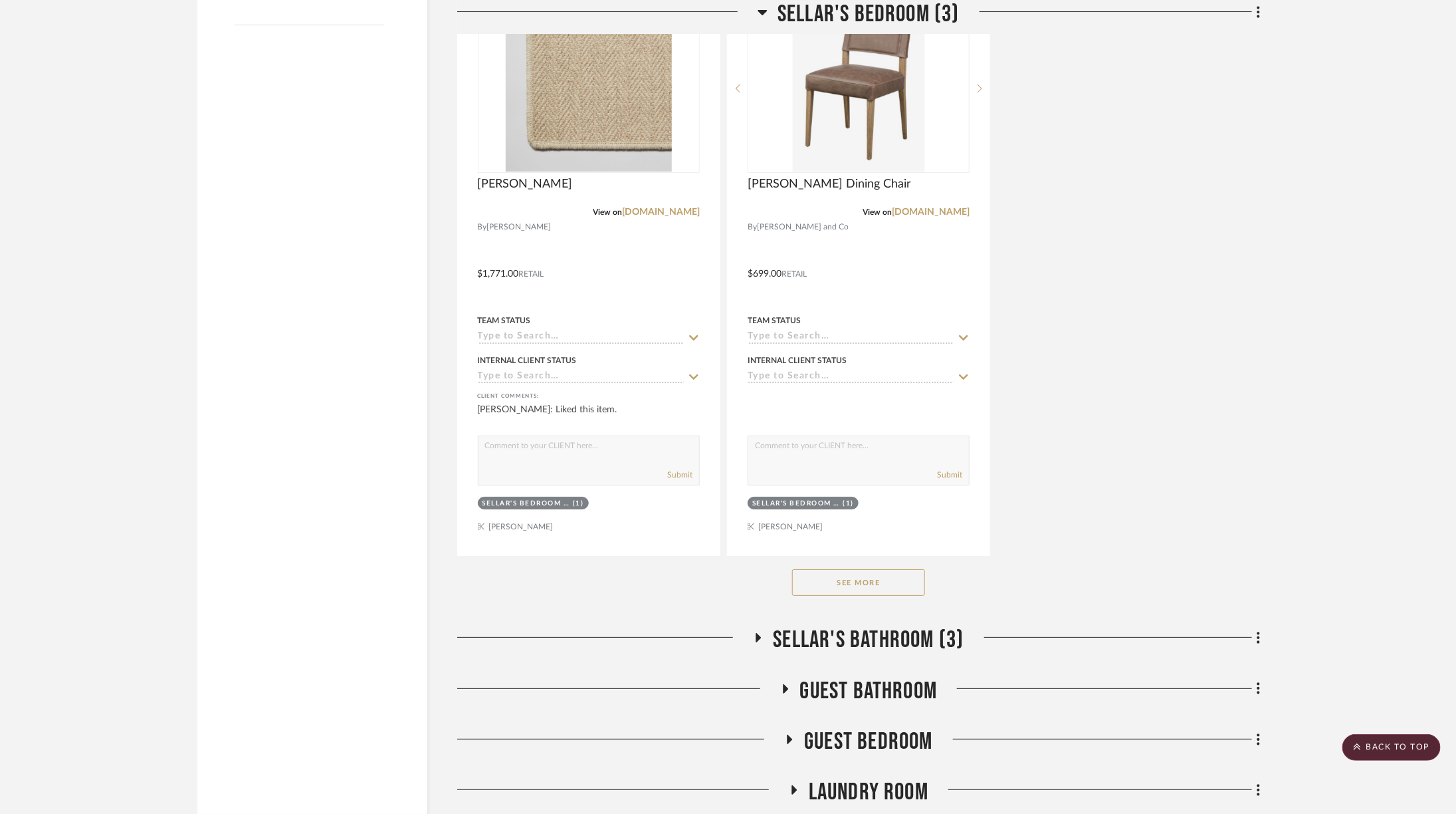
scroll to position [2893, 0]
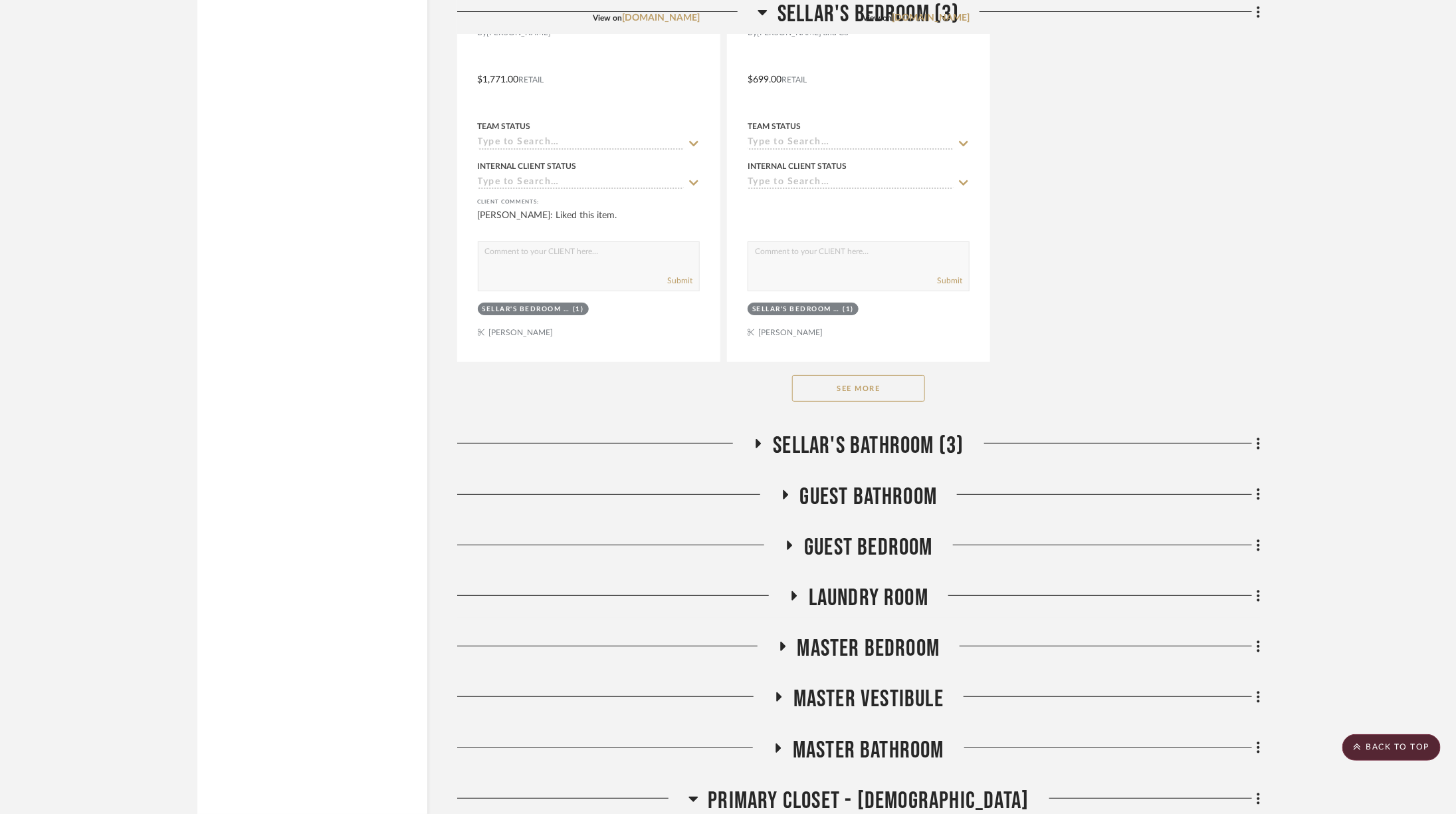
click at [851, 375] on button "See More" at bounding box center [858, 388] width 133 height 26
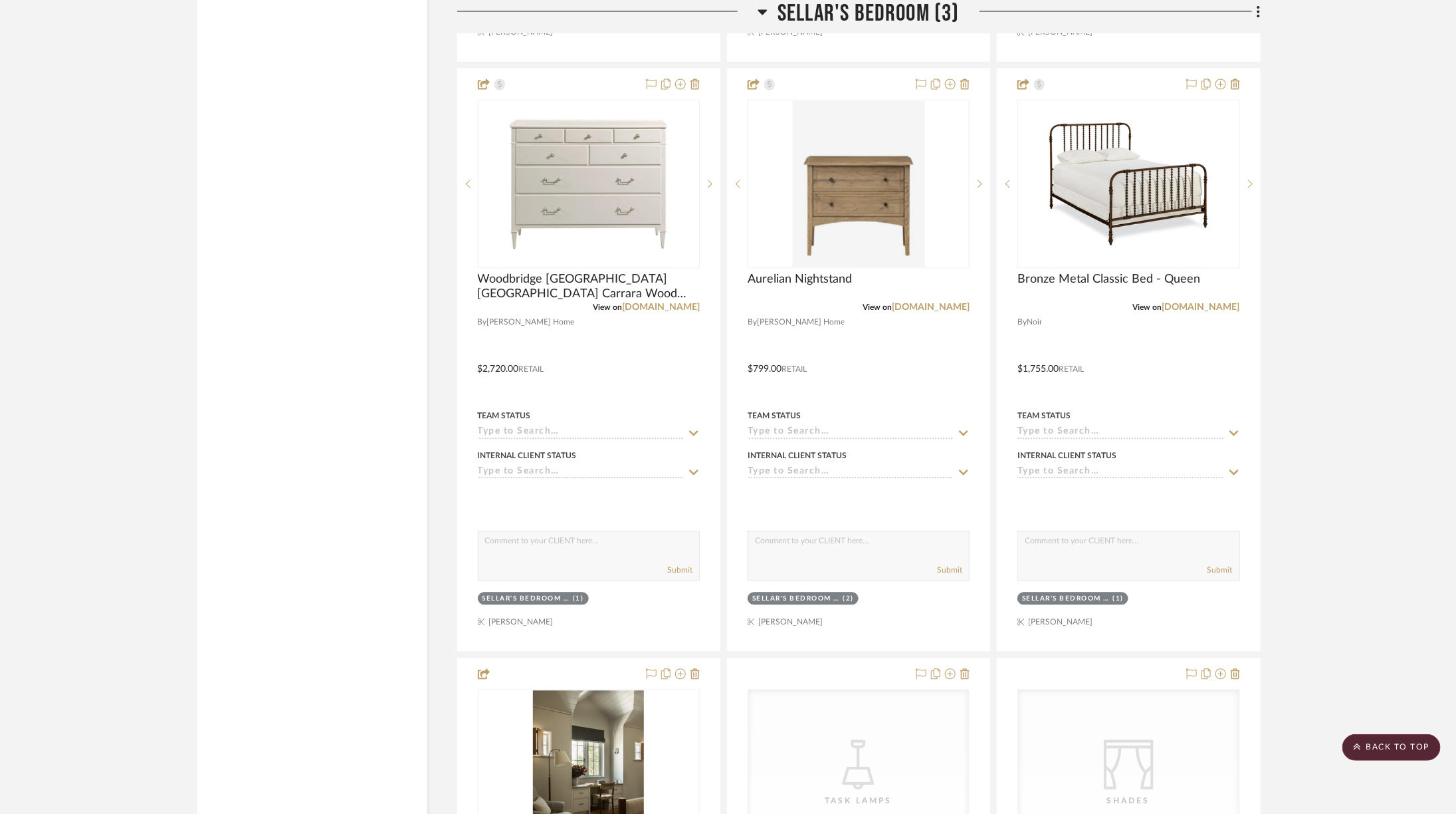
scroll to position [4387, 0]
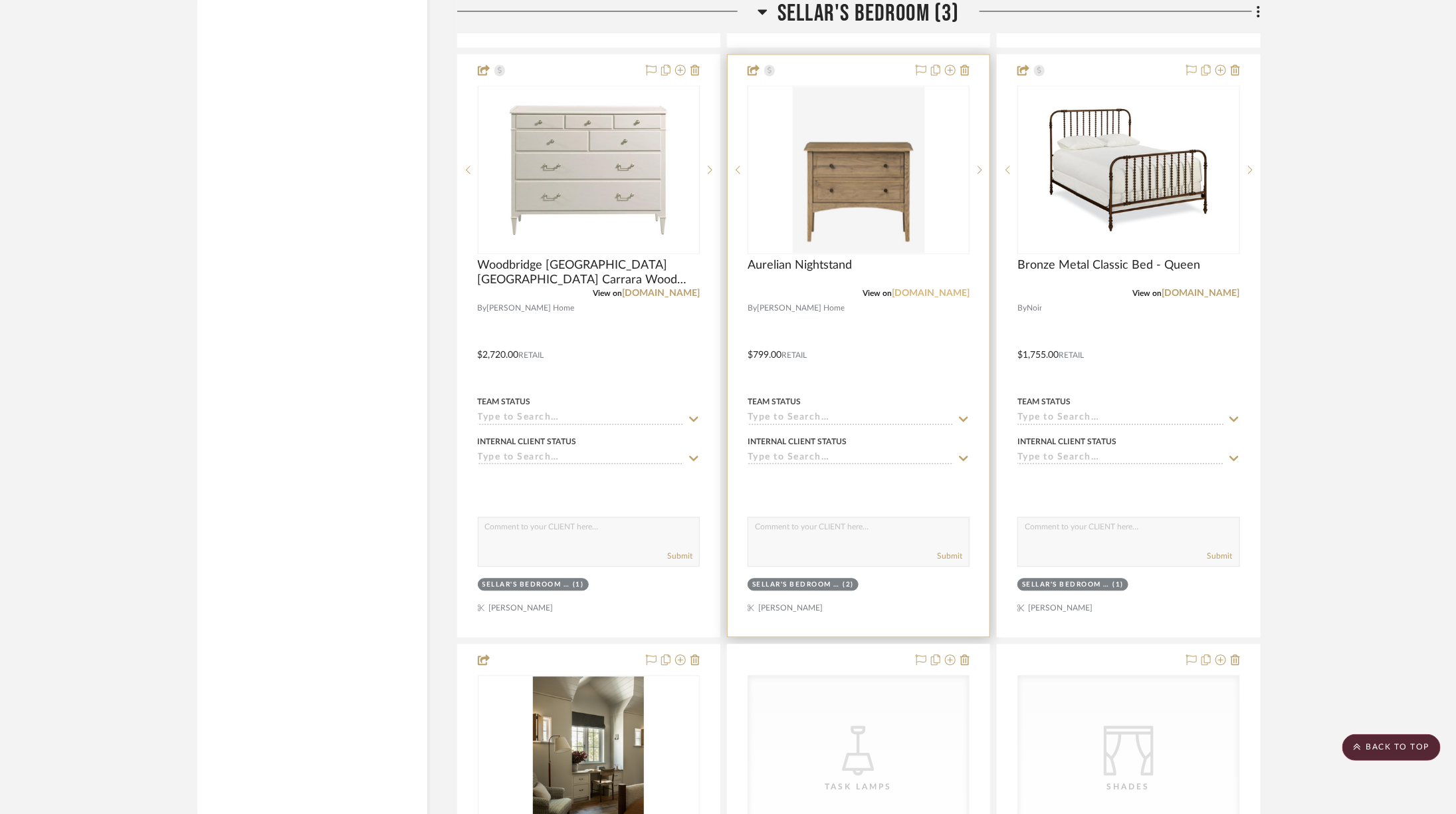
click at [924, 288] on link "kathykuohome.com" at bounding box center [930, 292] width 78 height 9
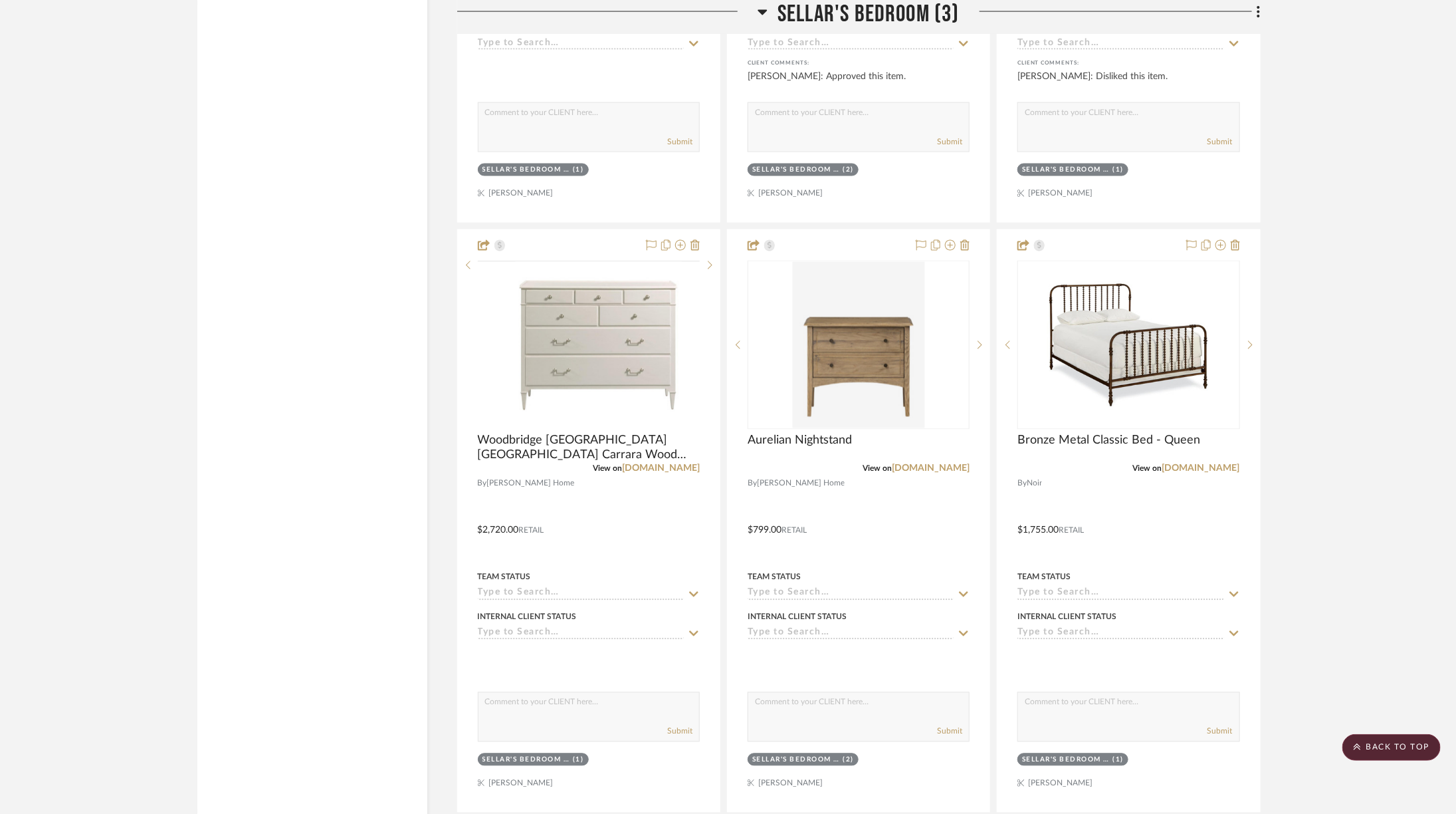
scroll to position [4119, 0]
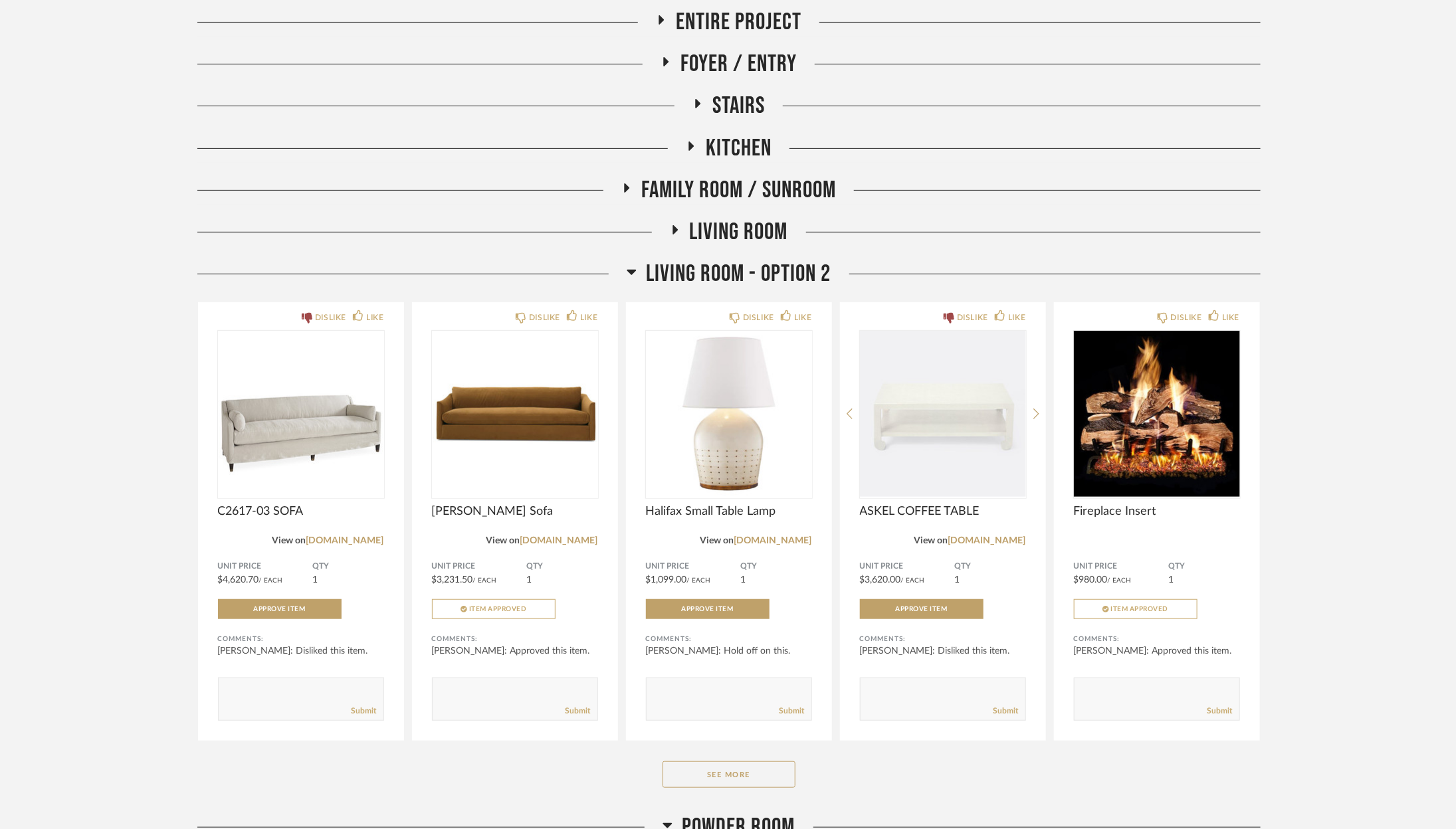
scroll to position [195, 0]
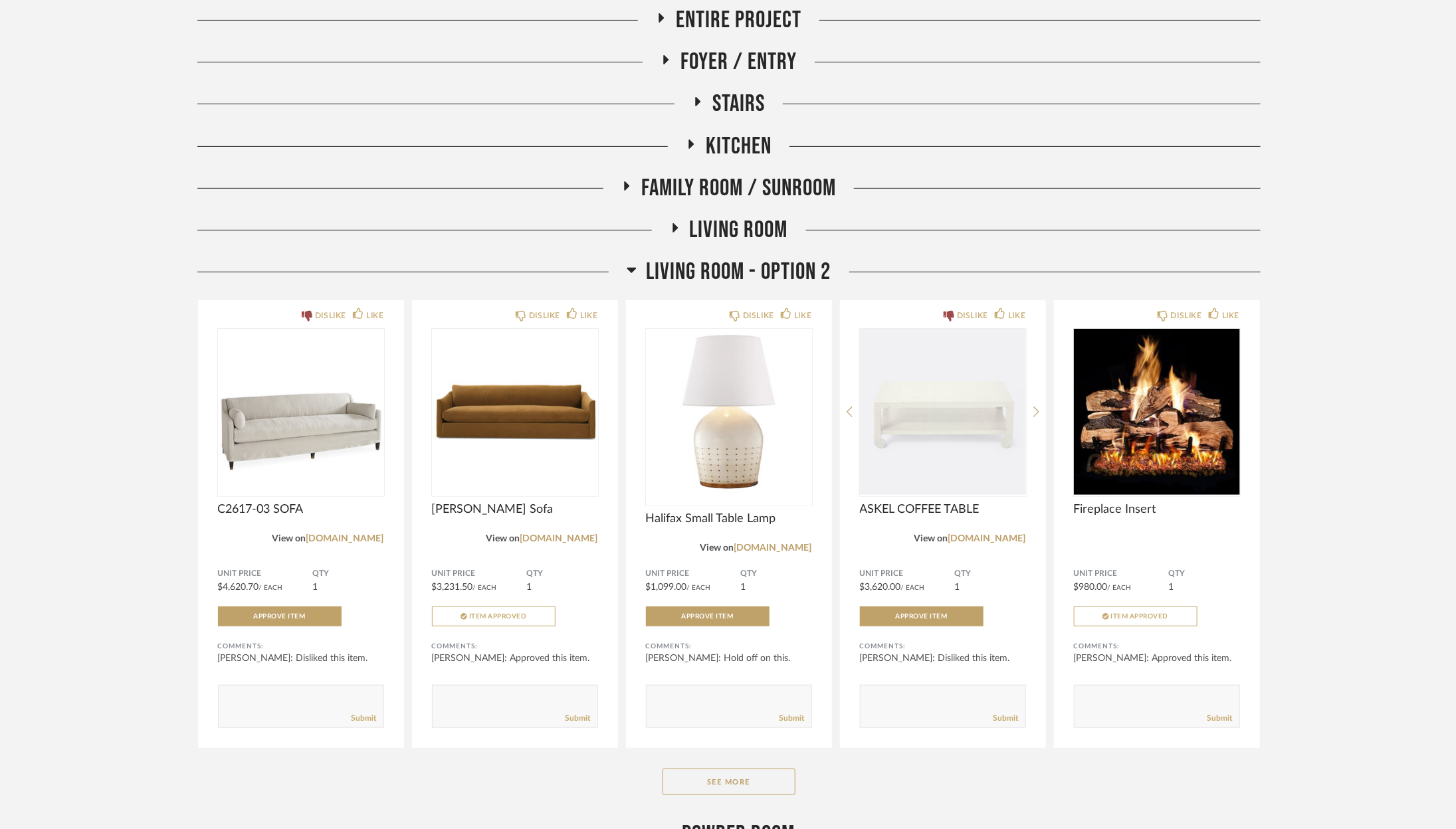
click at [717, 194] on span "Family Room / Sunroom" at bounding box center [738, 188] width 195 height 29
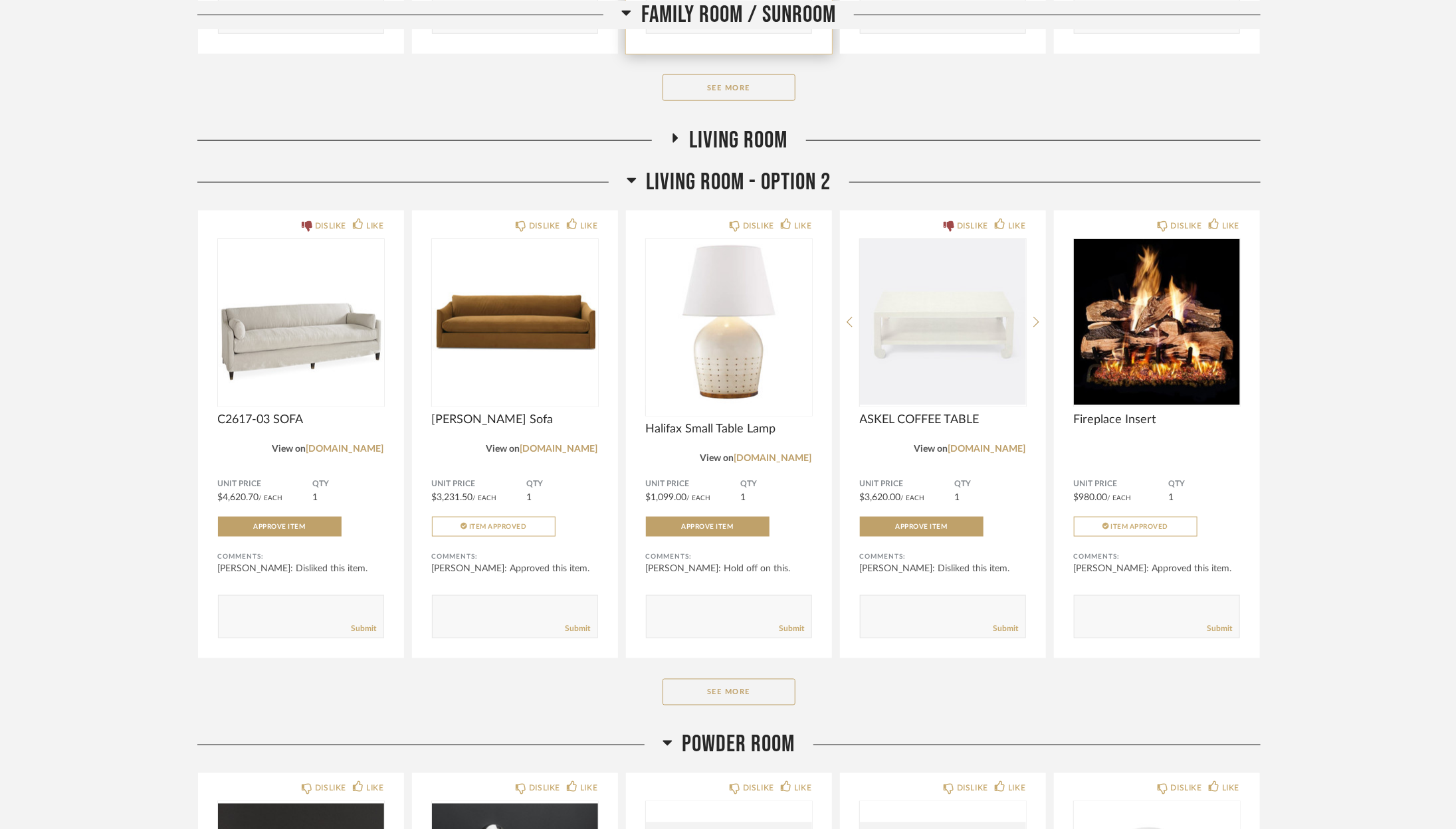
scroll to position [803, 0]
